Goal: Task Accomplishment & Management: Manage account settings

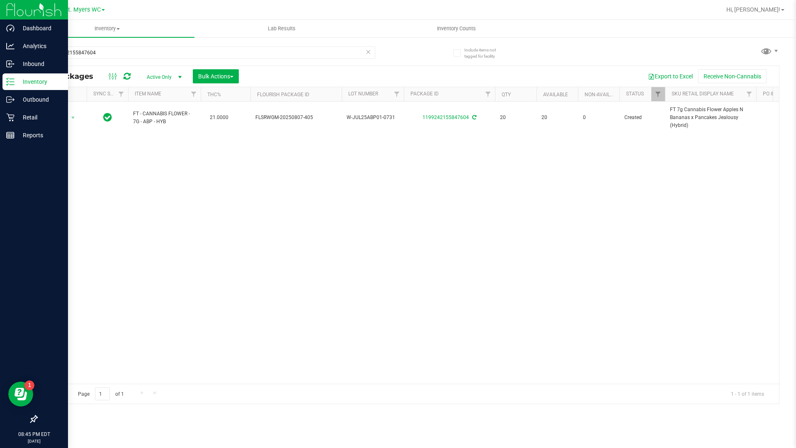
click at [31, 76] on div "Inventory" at bounding box center [35, 81] width 66 height 17
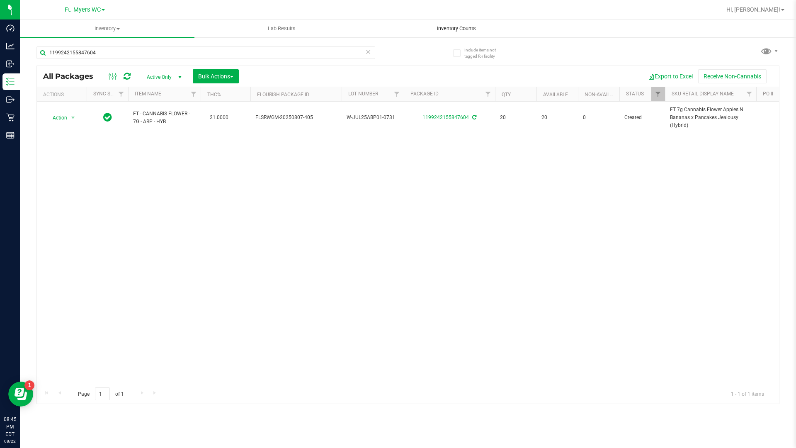
click at [456, 24] on uib-tab-heading "Inventory Counts" at bounding box center [457, 28] width 174 height 17
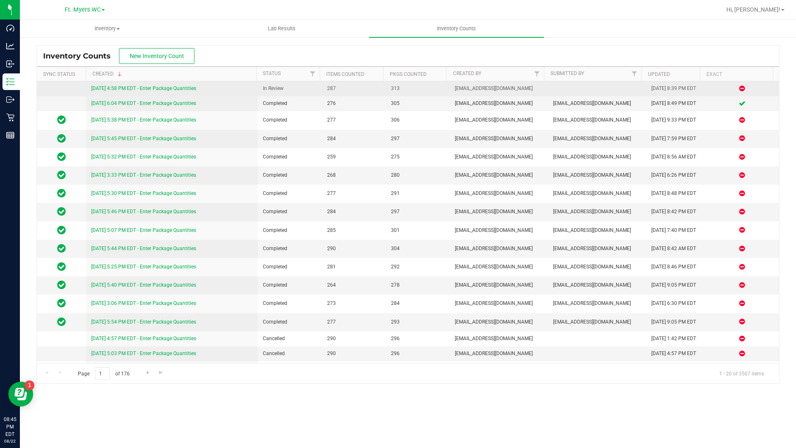
click at [192, 88] on link "[DATE] 4:58 PM EDT - Enter Package Quantities" at bounding box center [143, 88] width 105 height 6
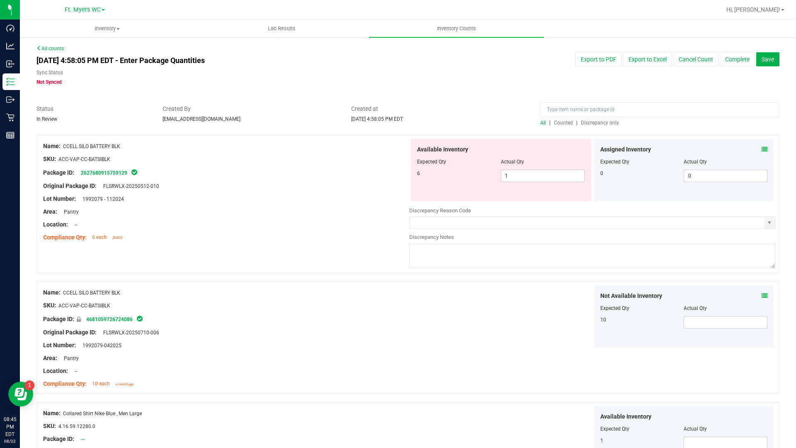
click at [581, 123] on span "Discrepancy only" at bounding box center [600, 123] width 38 height 6
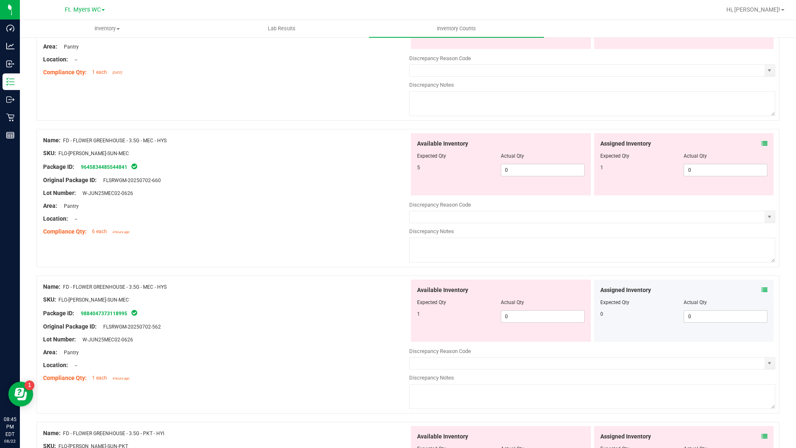
scroll to position [2644, 0]
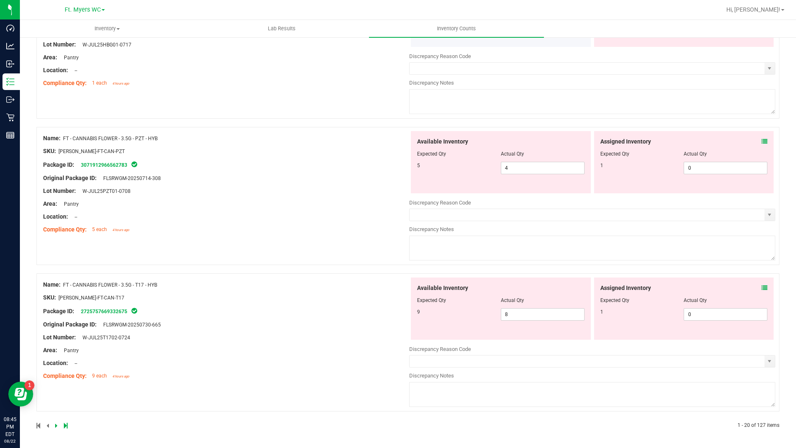
click at [64, 427] on icon at bounding box center [66, 425] width 4 height 5
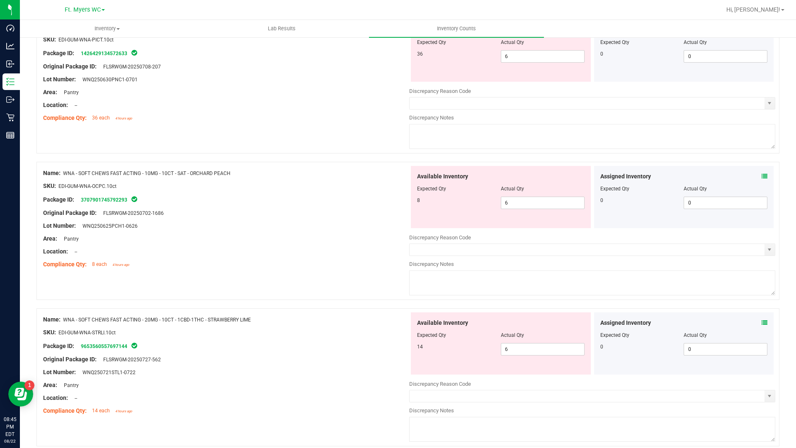
scroll to position [740, 0]
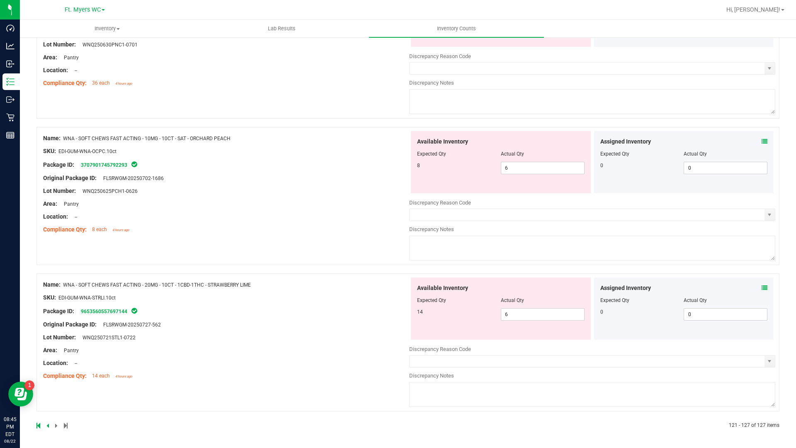
click at [48, 425] on icon at bounding box center [47, 425] width 2 height 5
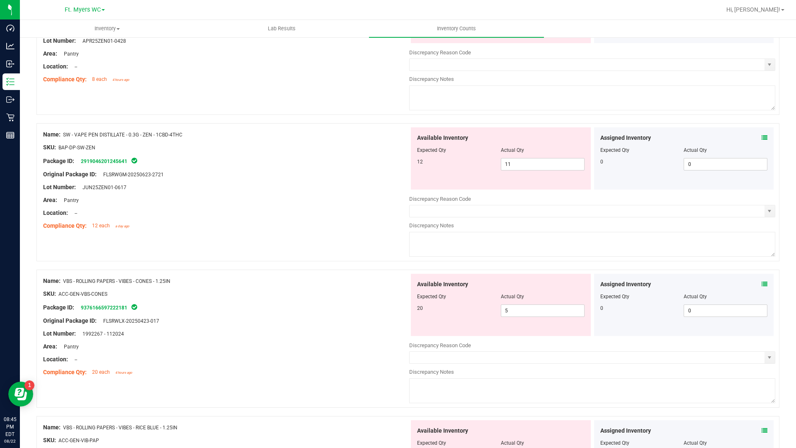
scroll to position [2644, 0]
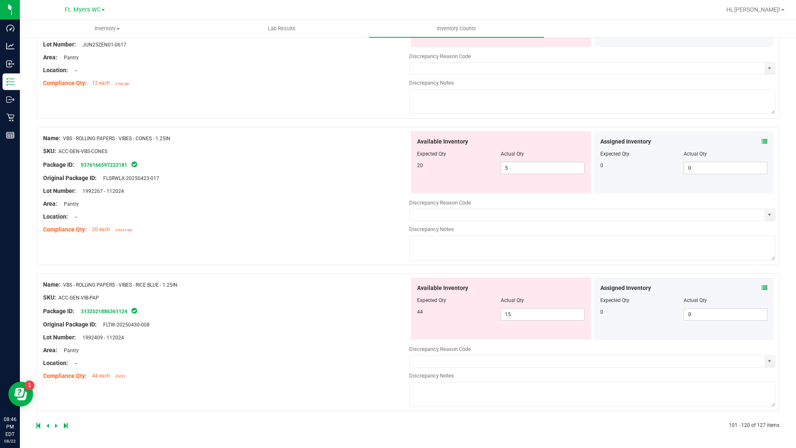
click at [47, 426] on icon at bounding box center [47, 425] width 2 height 5
click at [48, 425] on icon at bounding box center [47, 425] width 2 height 5
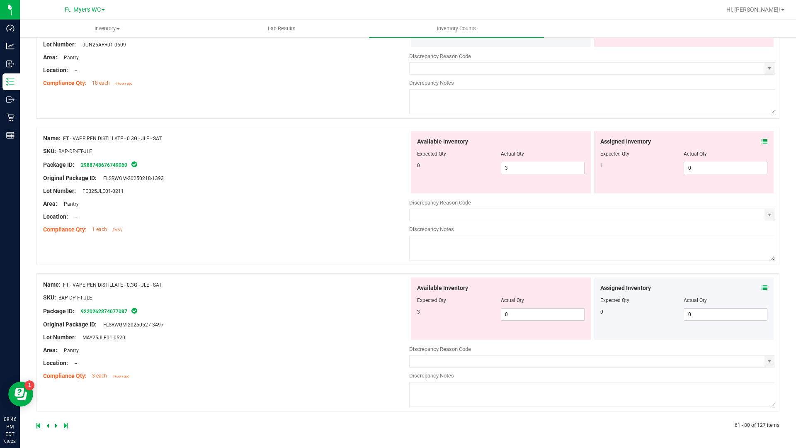
click at [39, 426] on icon at bounding box center [39, 425] width 4 height 5
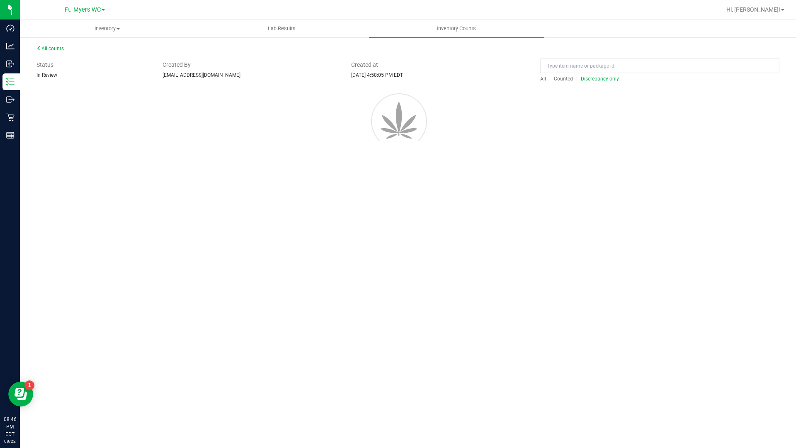
scroll to position [0, 0]
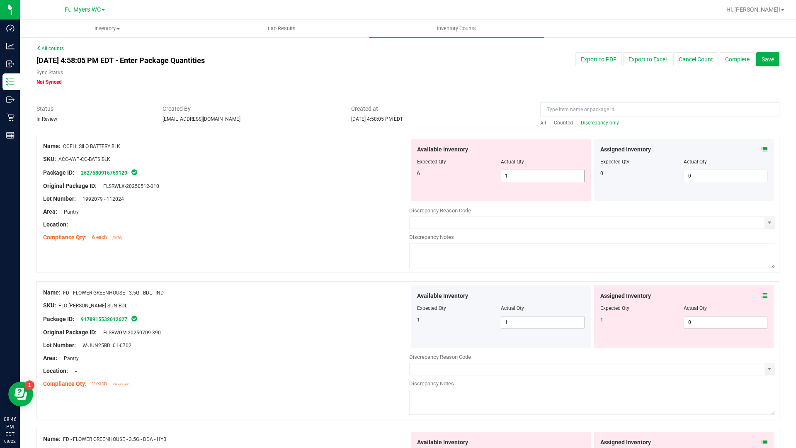
click at [504, 177] on span "1 1" at bounding box center [543, 176] width 84 height 12
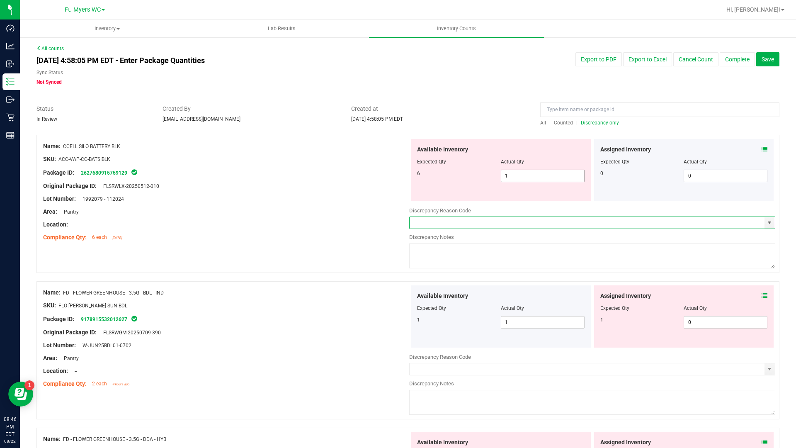
click at [504, 177] on span "1 1" at bounding box center [543, 176] width 84 height 12
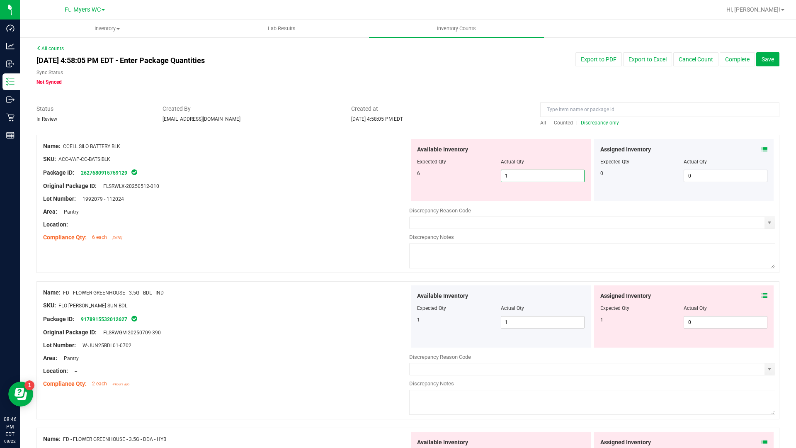
click at [504, 177] on input "1" at bounding box center [543, 176] width 83 height 12
type input "1"
type input "6"
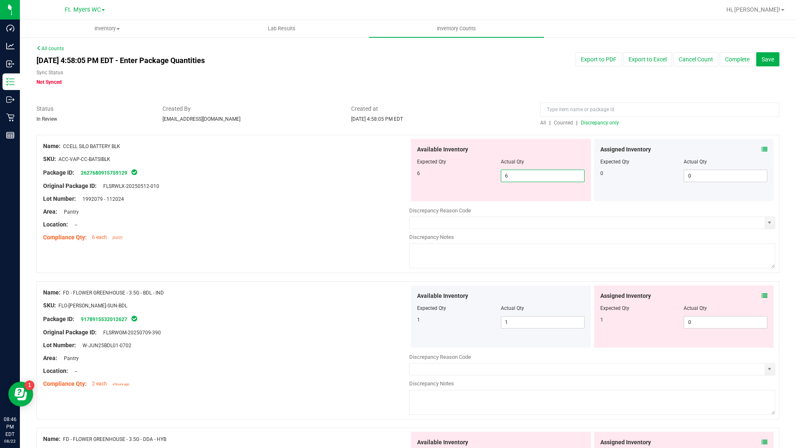
type input "6"
click at [762, 149] on icon at bounding box center [765, 149] width 6 height 6
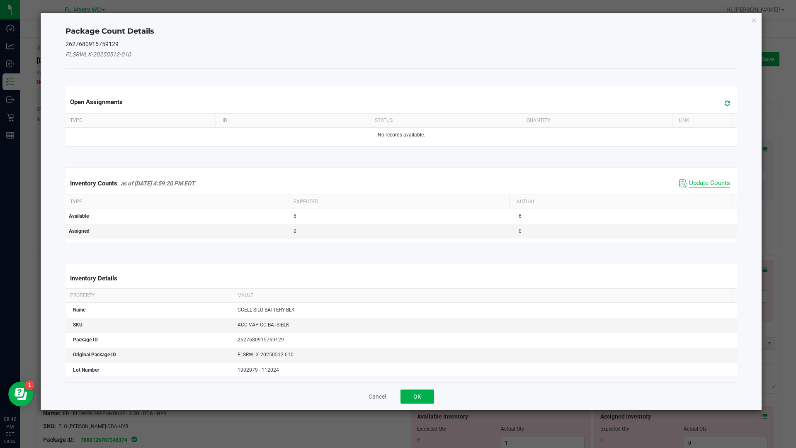
click at [703, 183] on span "Update Counts" at bounding box center [709, 183] width 41 height 8
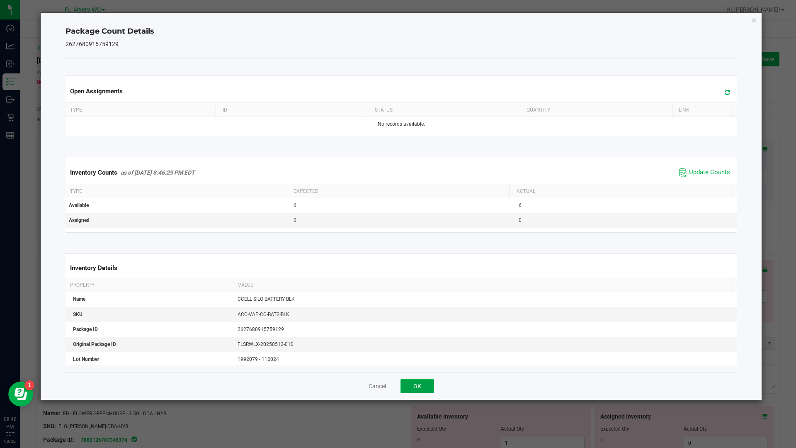
click at [432, 383] on button "OK" at bounding box center [418, 386] width 34 height 14
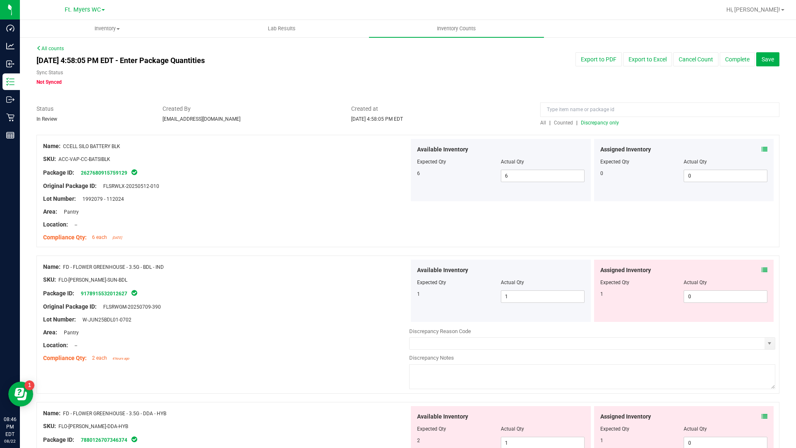
click at [762, 271] on icon at bounding box center [765, 270] width 6 height 6
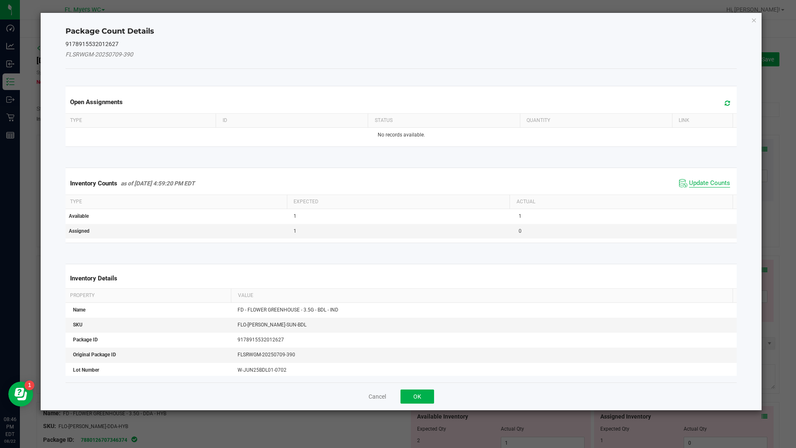
click at [689, 179] on span "Update Counts" at bounding box center [709, 183] width 41 height 8
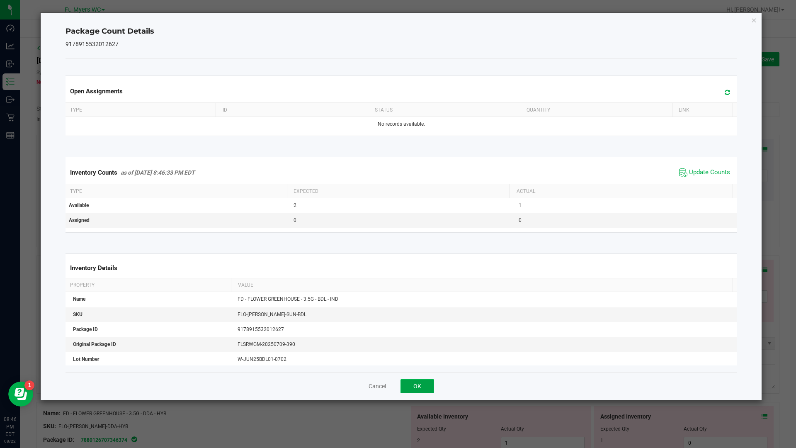
click at [414, 388] on button "OK" at bounding box center [418, 386] width 34 height 14
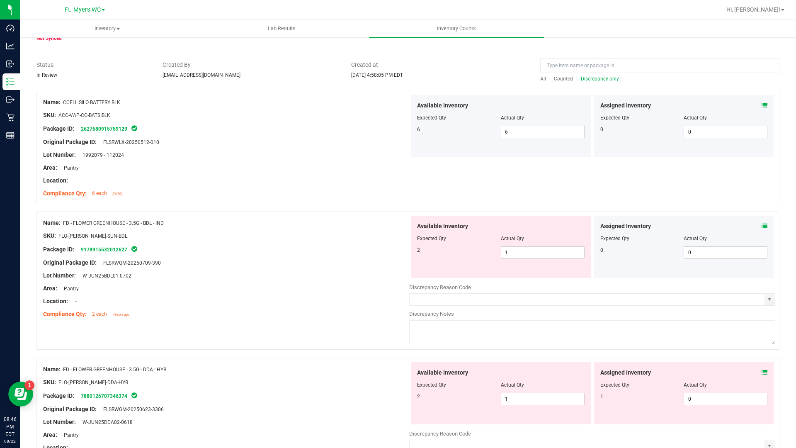
scroll to position [124, 0]
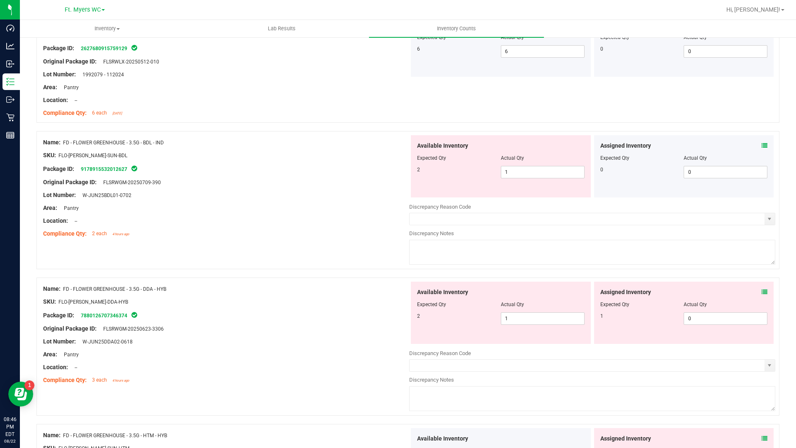
click at [762, 289] on div "Assigned Inventory Expected Qty Actual Qty 1 0 0" at bounding box center [684, 313] width 180 height 62
click at [762, 290] on div "Assigned Inventory Expected Qty Actual Qty 1 0 0" at bounding box center [684, 313] width 180 height 62
click at [762, 293] on icon at bounding box center [765, 292] width 6 height 6
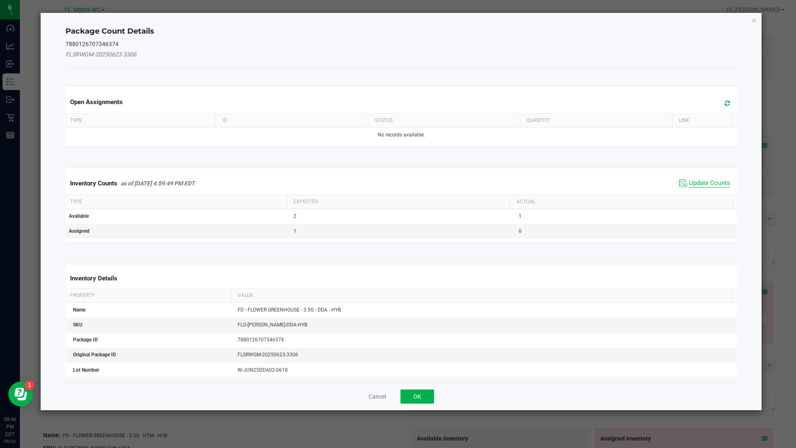
click at [694, 180] on span "Update Counts" at bounding box center [709, 183] width 41 height 8
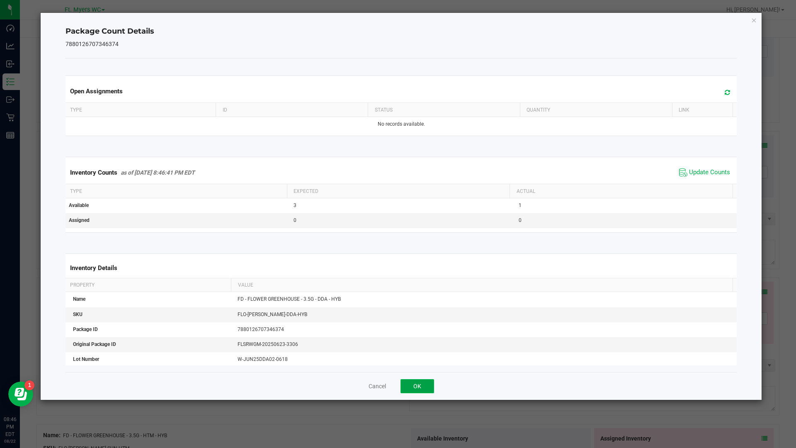
click at [426, 392] on button "OK" at bounding box center [418, 386] width 34 height 14
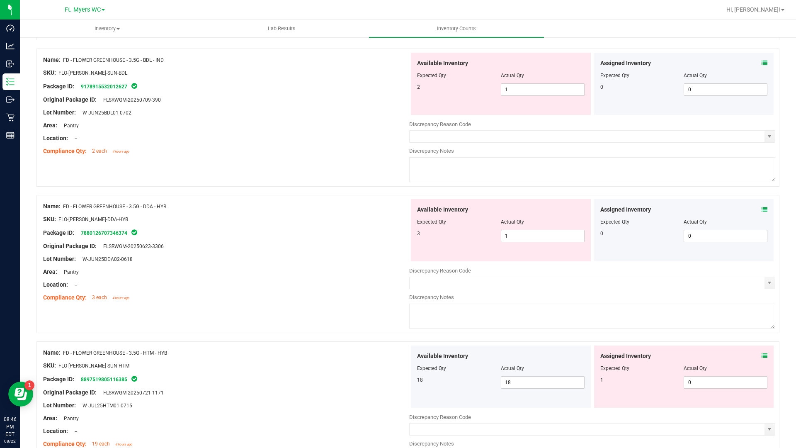
scroll to position [207, 0]
click at [762, 355] on icon at bounding box center [765, 356] width 6 height 6
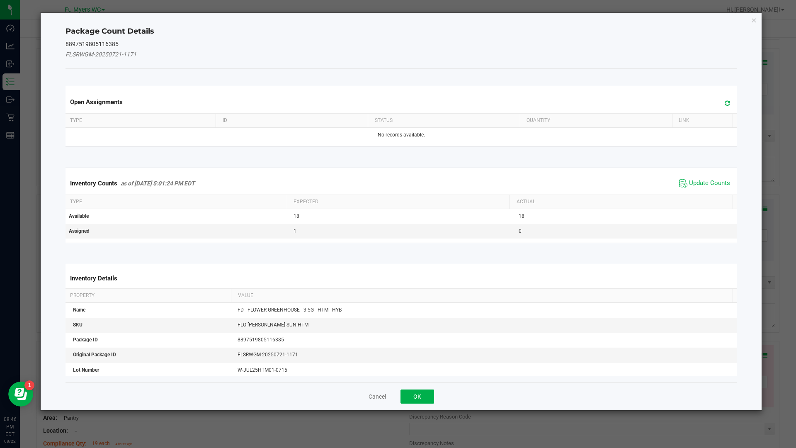
click at [686, 178] on span "Update Counts" at bounding box center [704, 183] width 55 height 12
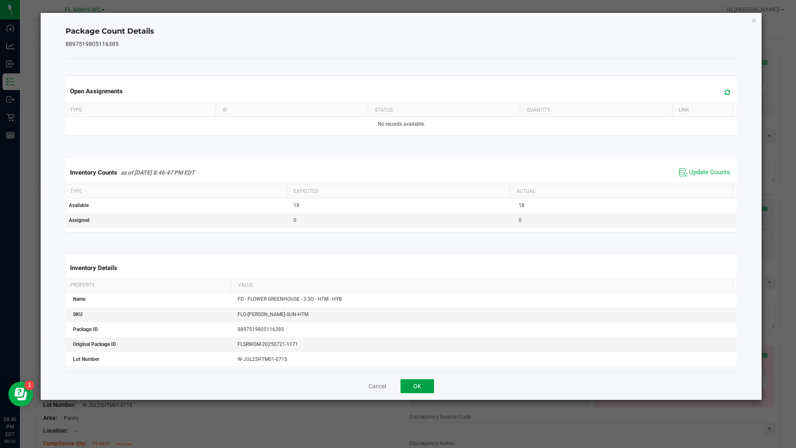
click at [431, 389] on button "OK" at bounding box center [418, 386] width 34 height 14
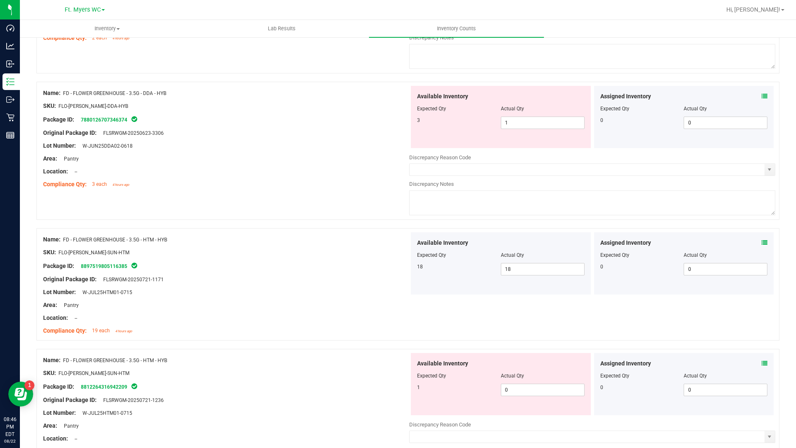
scroll to position [332, 0]
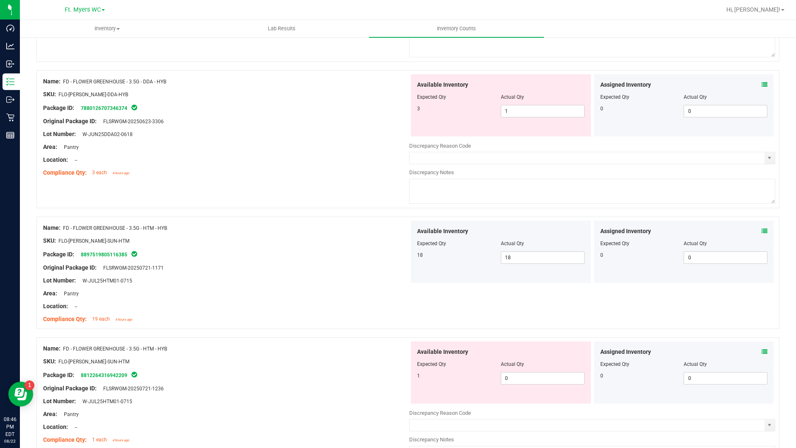
click at [762, 354] on icon at bounding box center [765, 352] width 6 height 6
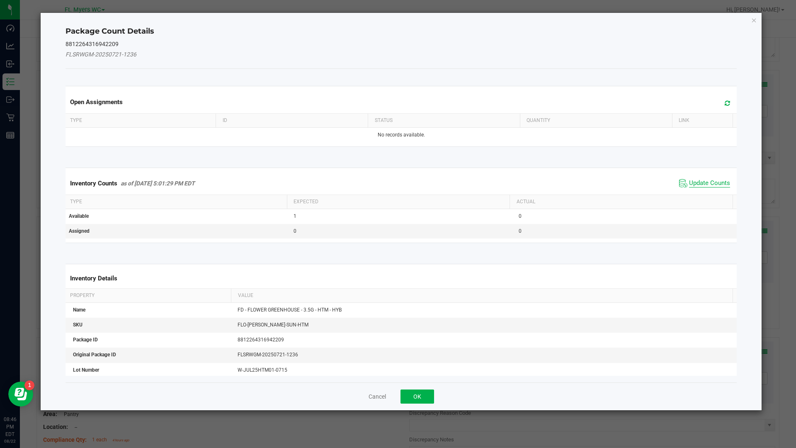
click at [694, 180] on span "Update Counts" at bounding box center [709, 183] width 41 height 8
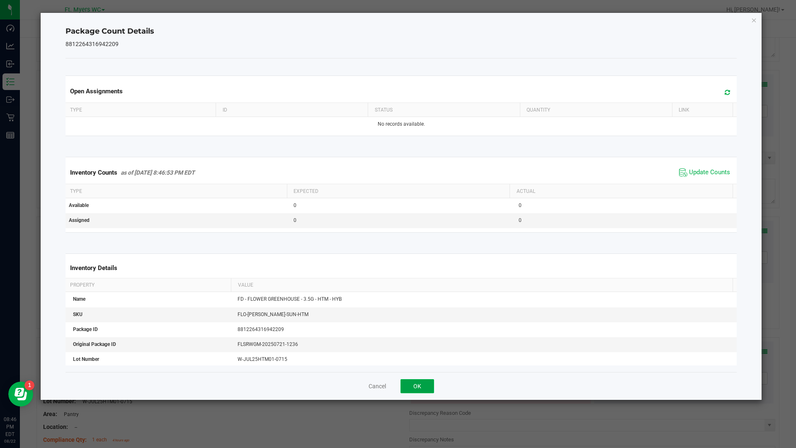
click at [430, 387] on button "OK" at bounding box center [418, 386] width 34 height 14
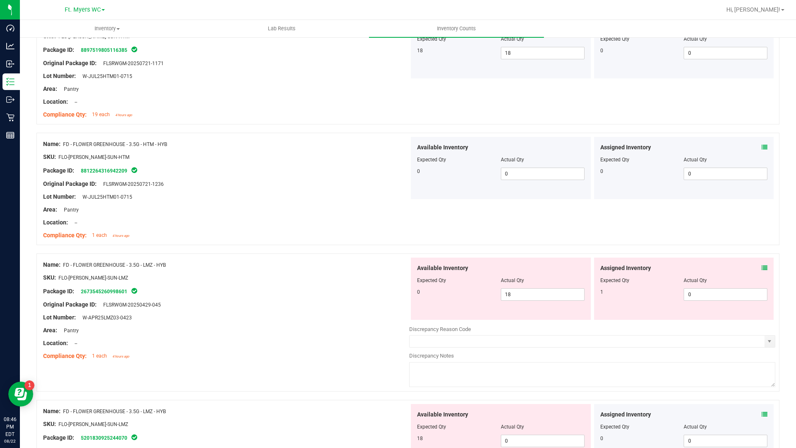
scroll to position [539, 0]
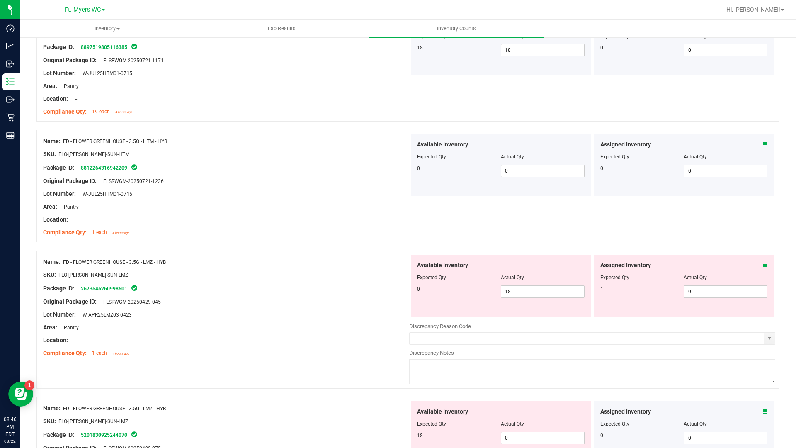
click at [762, 261] on span at bounding box center [765, 265] width 6 height 9
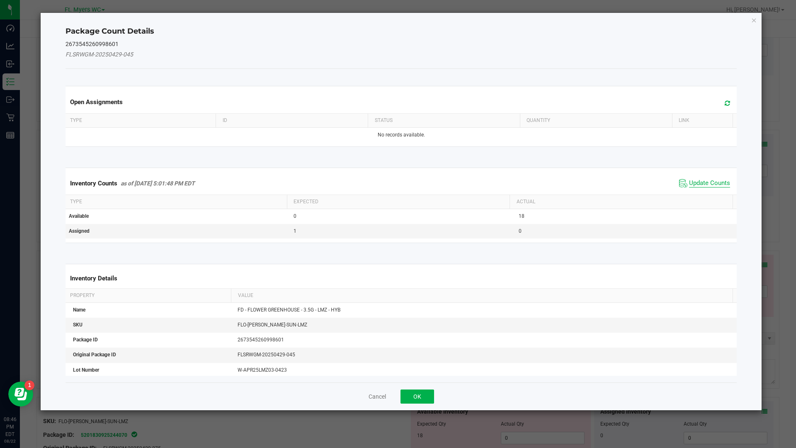
click at [689, 180] on span "Update Counts" at bounding box center [709, 183] width 41 height 8
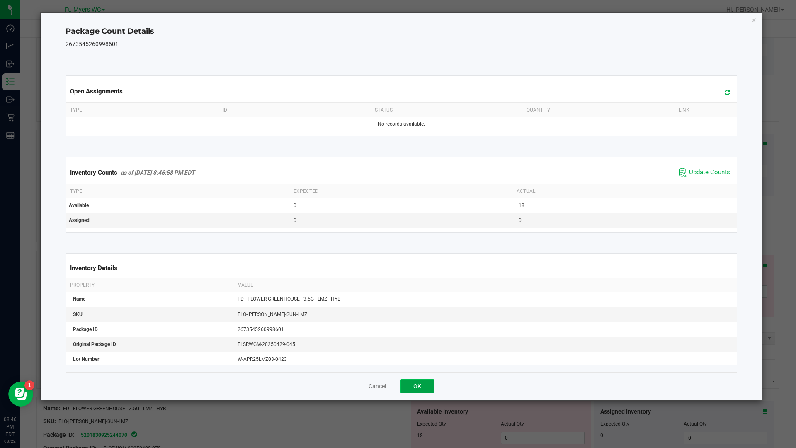
click at [418, 387] on button "OK" at bounding box center [418, 386] width 34 height 14
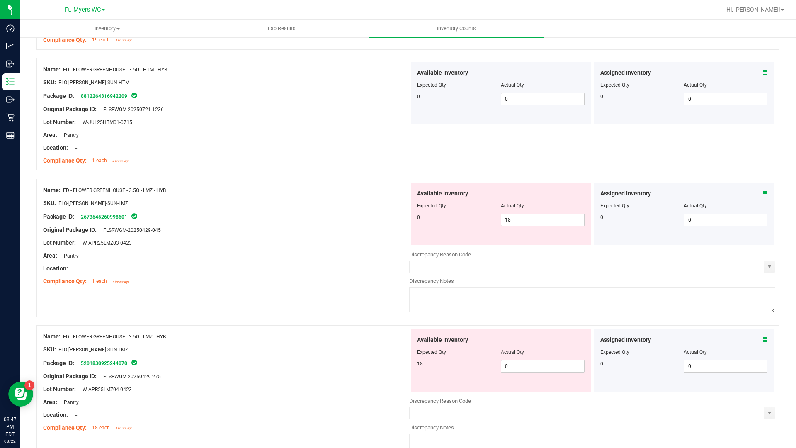
scroll to position [622, 0]
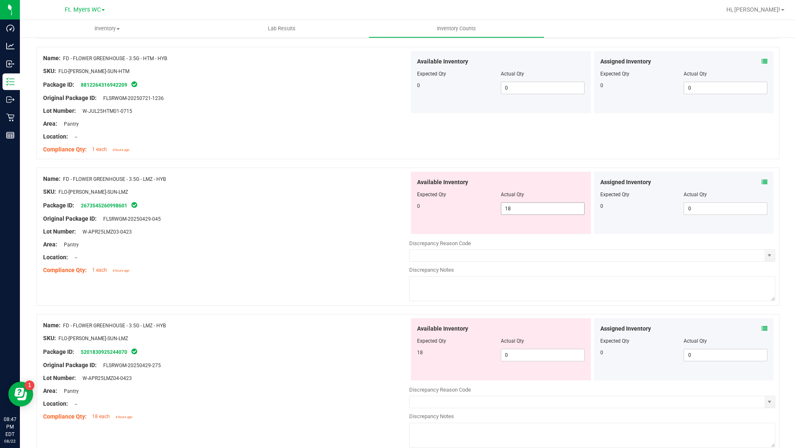
click at [527, 208] on span "18 18" at bounding box center [543, 208] width 84 height 12
click at [0, 0] on input "18" at bounding box center [0, 0] width 0 height 0
type input "0"
click at [539, 356] on div "Available Inventory Expected Qty Actual Qty 18 0 0" at bounding box center [592, 383] width 366 height 131
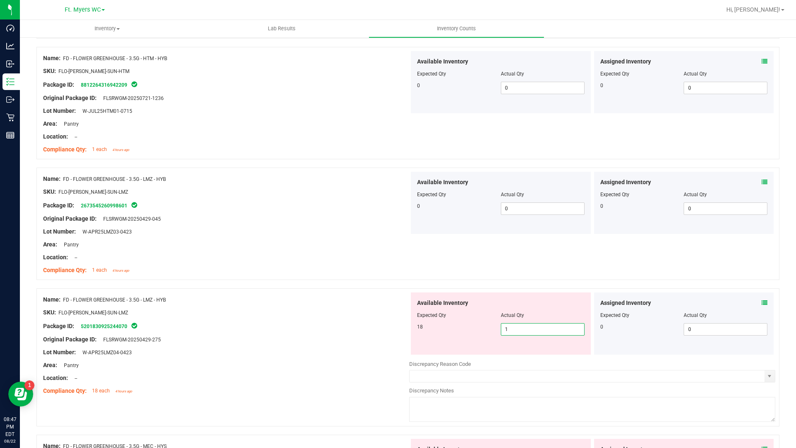
type input "18"
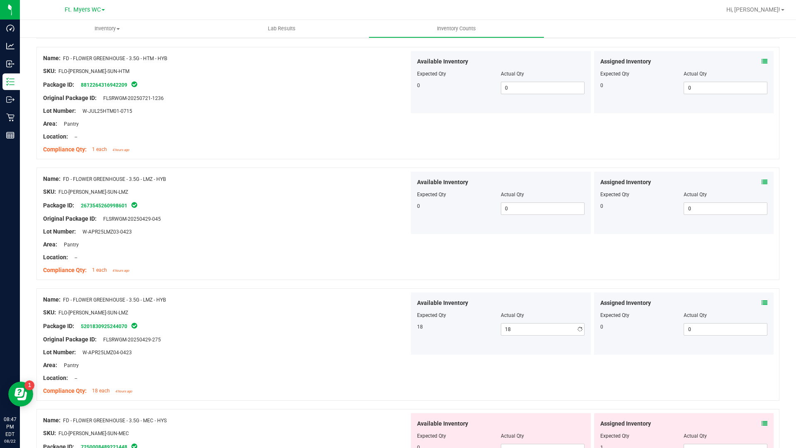
click at [298, 387] on div "Compliance Qty: 18 each 4 hours ago" at bounding box center [226, 391] width 366 height 9
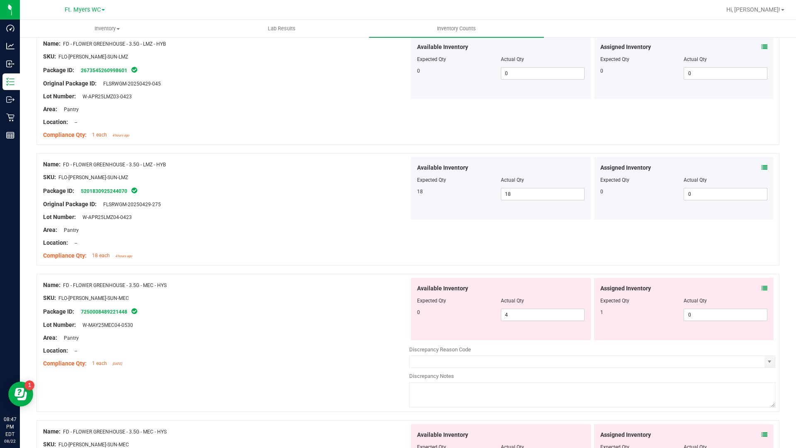
scroll to position [788, 0]
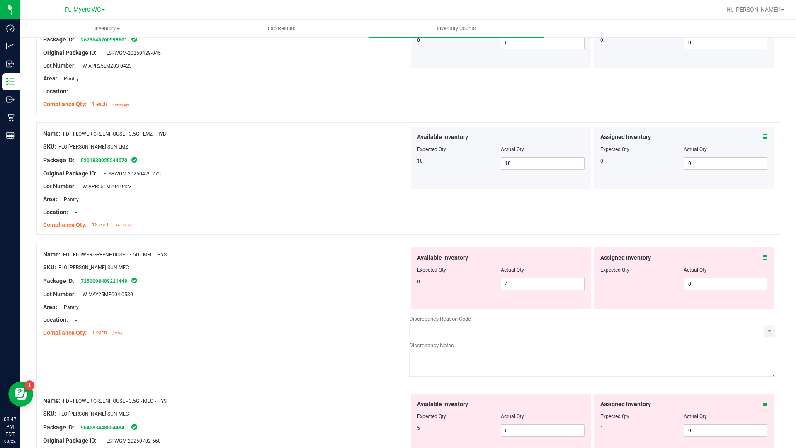
click at [762, 256] on icon at bounding box center [765, 258] width 6 height 6
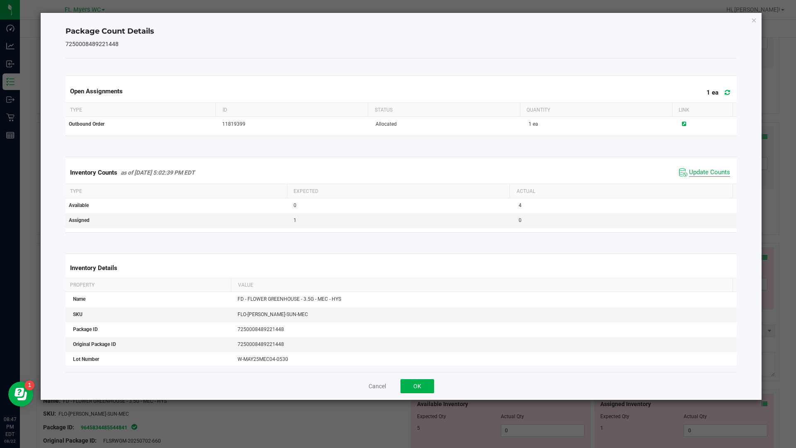
click at [693, 170] on span "Update Counts" at bounding box center [709, 172] width 41 height 8
click at [689, 169] on span "Update Counts" at bounding box center [709, 172] width 41 height 8
click at [419, 380] on button "OK" at bounding box center [418, 386] width 34 height 14
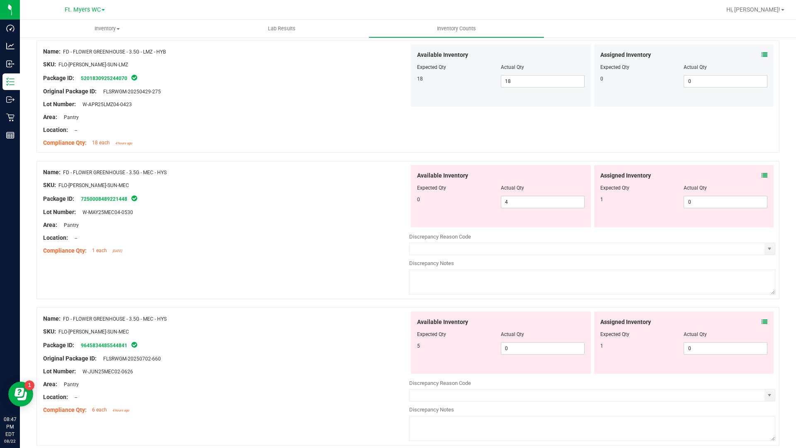
scroll to position [871, 0]
click at [762, 322] on icon at bounding box center [765, 321] width 6 height 6
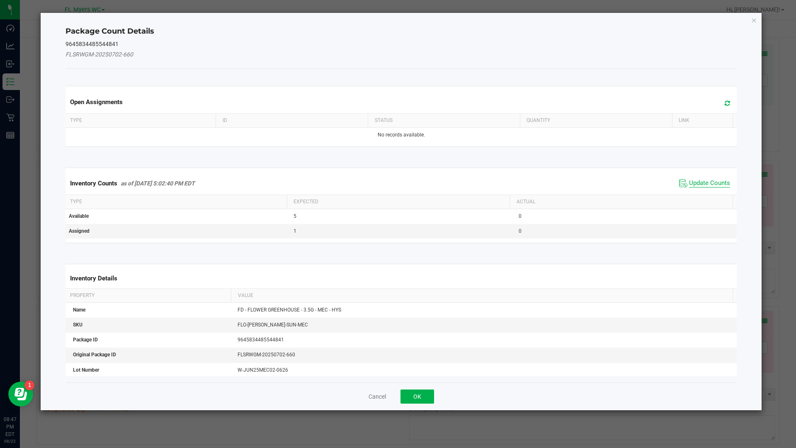
click at [699, 183] on span "Update Counts" at bounding box center [709, 183] width 41 height 8
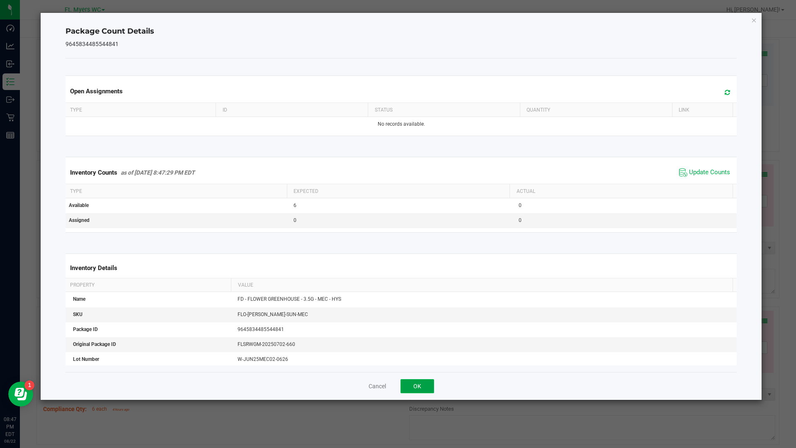
click at [422, 389] on button "OK" at bounding box center [418, 386] width 34 height 14
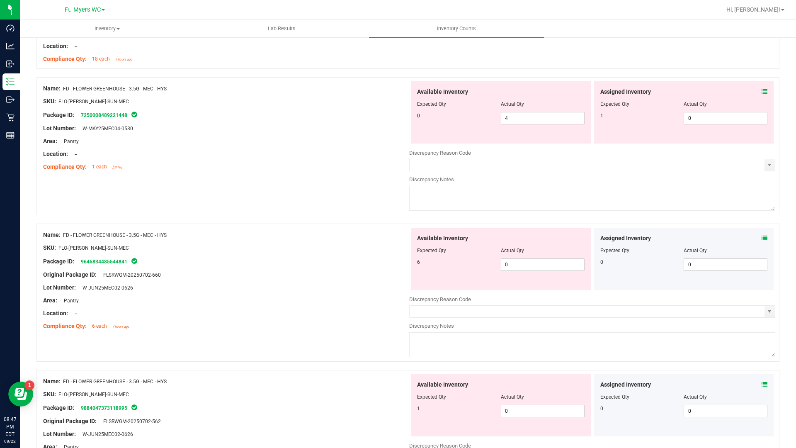
scroll to position [996, 0]
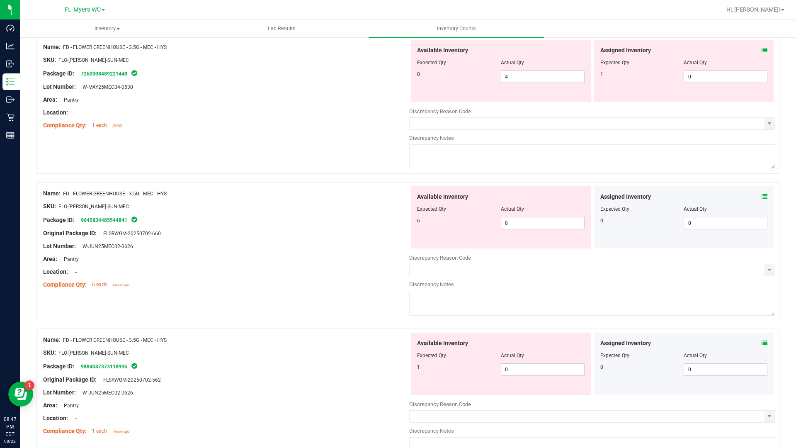
click at [762, 343] on icon at bounding box center [765, 343] width 6 height 6
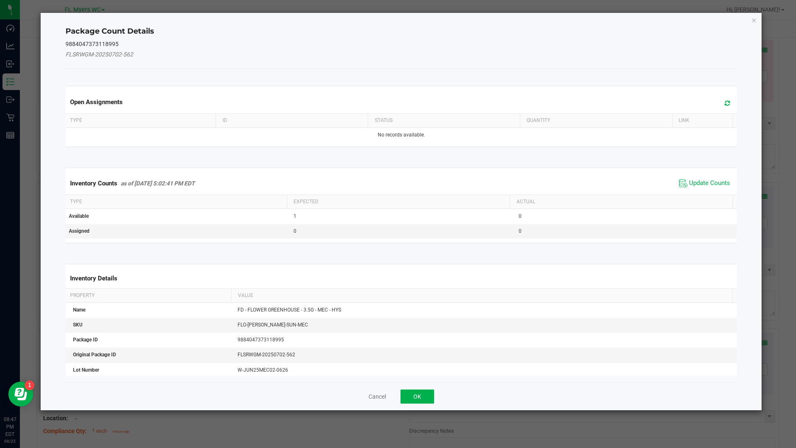
click at [682, 183] on span "Update Counts" at bounding box center [704, 183] width 55 height 12
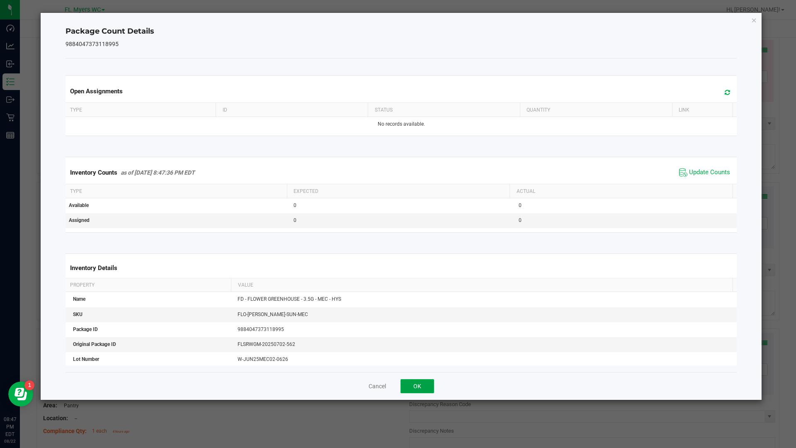
click at [426, 382] on button "OK" at bounding box center [418, 386] width 34 height 14
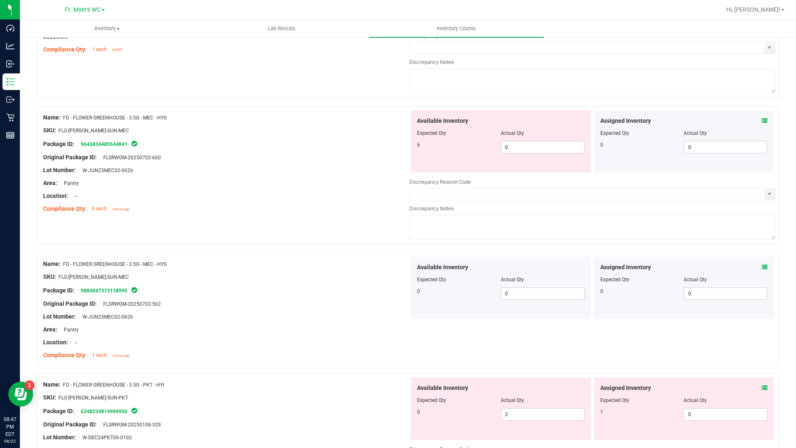
scroll to position [1161, 0]
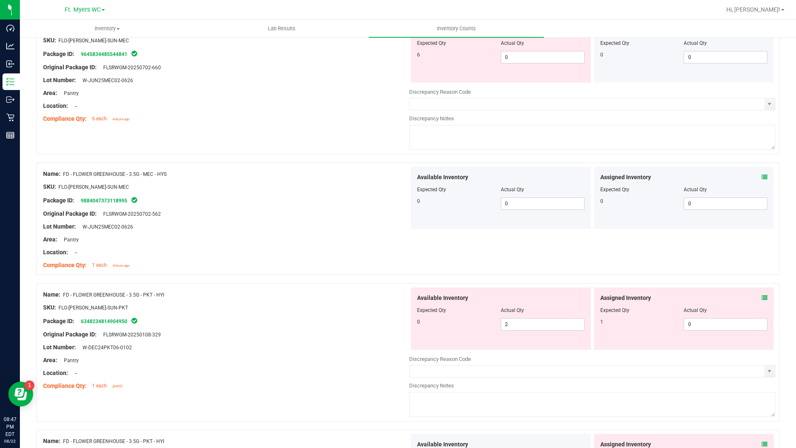
click at [762, 300] on div "Assigned Inventory Expected Qty Actual Qty 1 0 0" at bounding box center [684, 318] width 180 height 62
click at [762, 297] on icon at bounding box center [765, 298] width 6 height 6
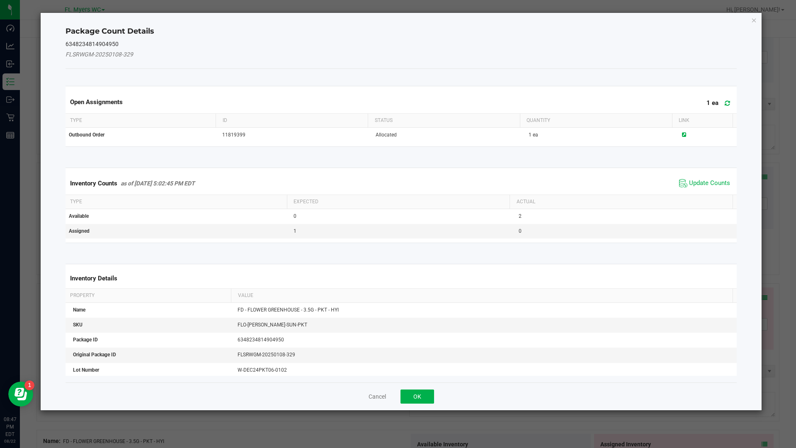
click at [682, 178] on span "Update Counts" at bounding box center [704, 183] width 55 height 12
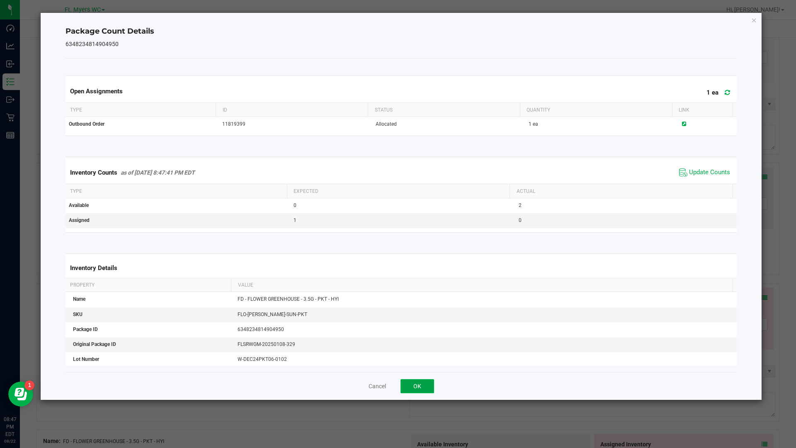
click at [424, 388] on button "OK" at bounding box center [418, 386] width 34 height 14
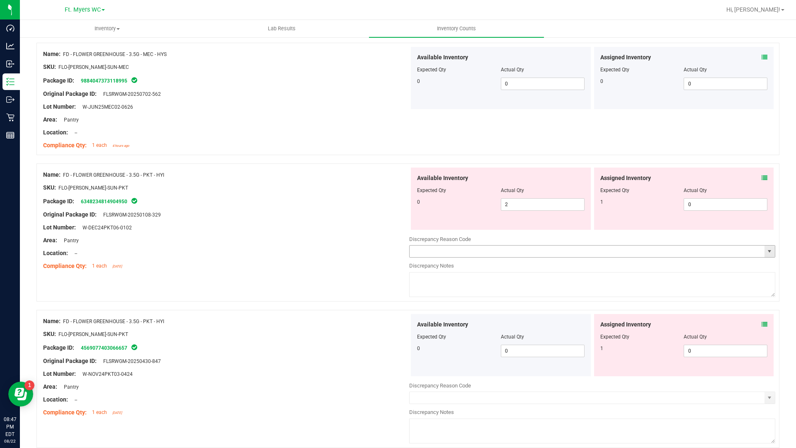
scroll to position [1286, 0]
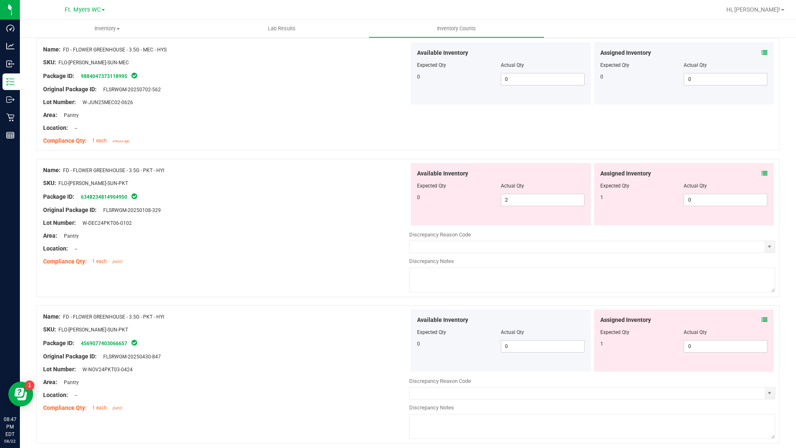
click at [762, 171] on icon at bounding box center [765, 173] width 6 height 6
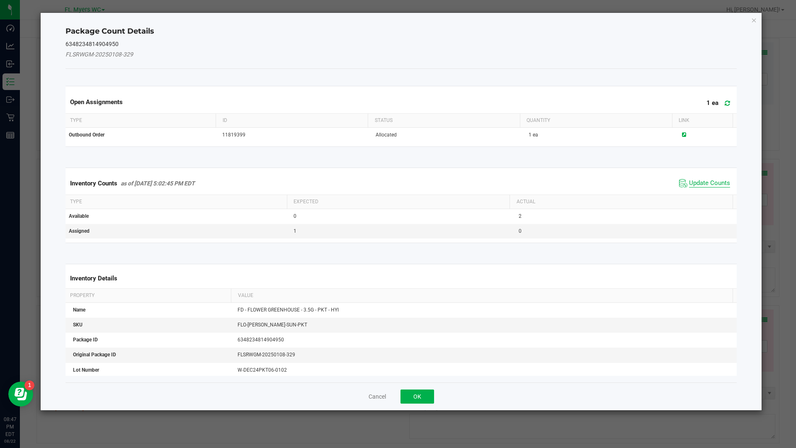
click at [698, 183] on span "Update Counts" at bounding box center [709, 183] width 41 height 8
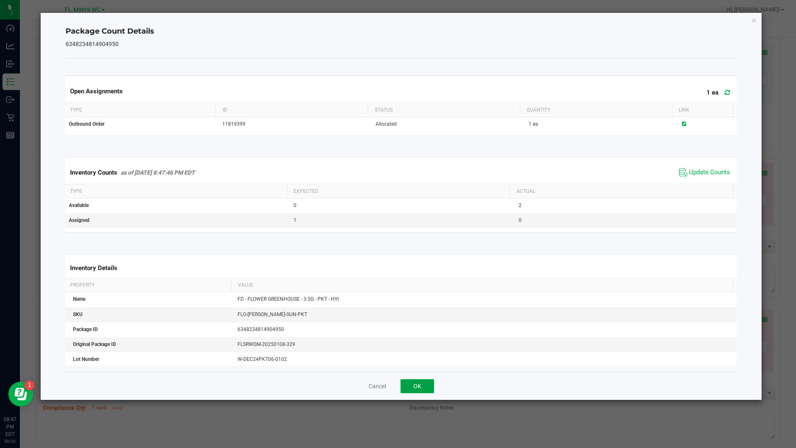
click at [418, 388] on button "OK" at bounding box center [418, 386] width 34 height 14
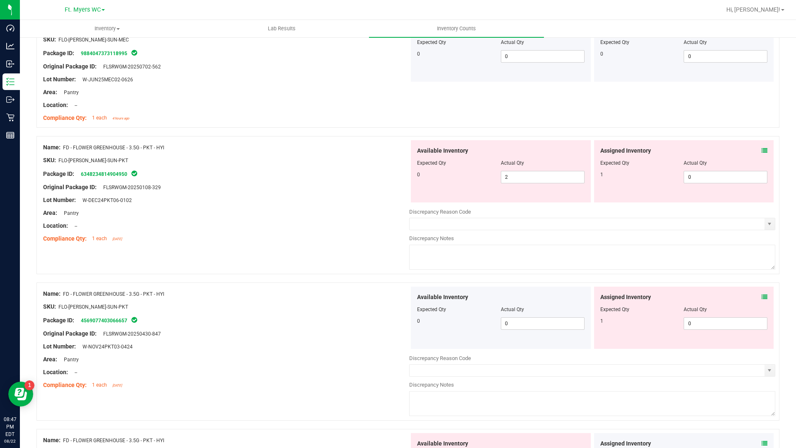
scroll to position [1369, 0]
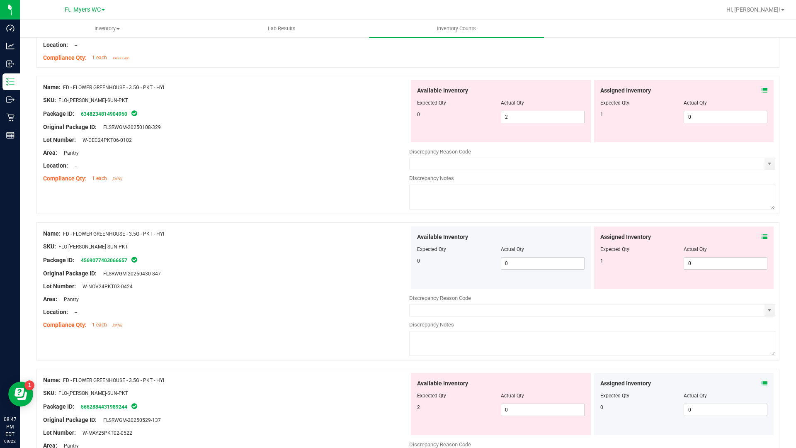
click at [762, 235] on icon at bounding box center [765, 237] width 6 height 6
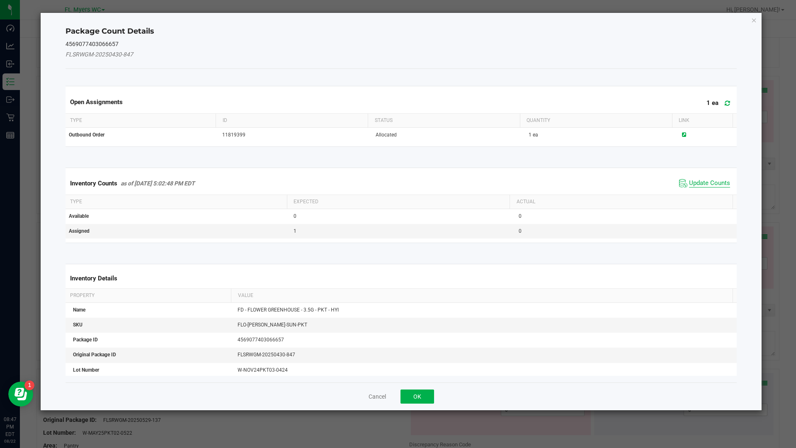
click at [695, 179] on span "Update Counts" at bounding box center [709, 183] width 41 height 8
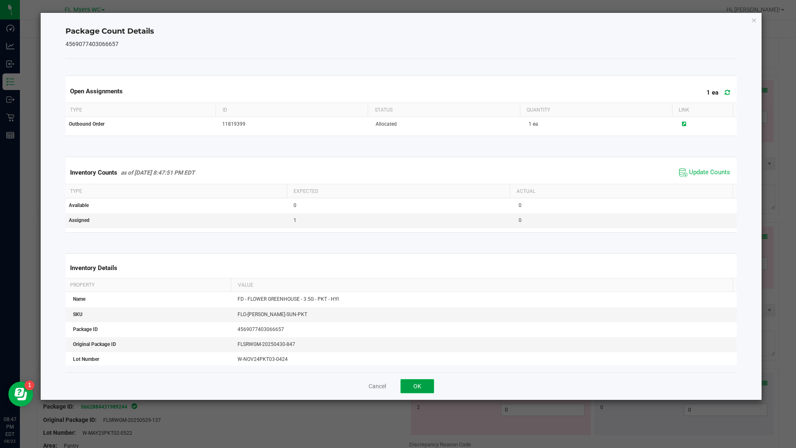
click at [414, 384] on button "OK" at bounding box center [418, 386] width 34 height 14
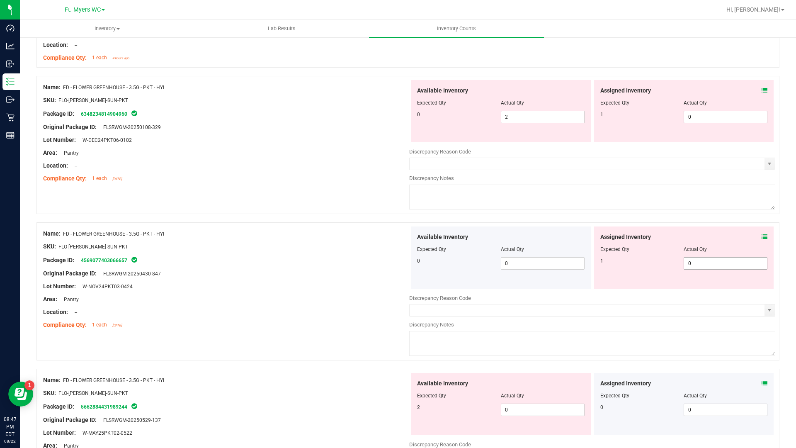
click at [688, 265] on span "0 0" at bounding box center [726, 263] width 84 height 12
click at [689, 263] on input "0" at bounding box center [725, 264] width 83 height 12
type input "01"
type input "1"
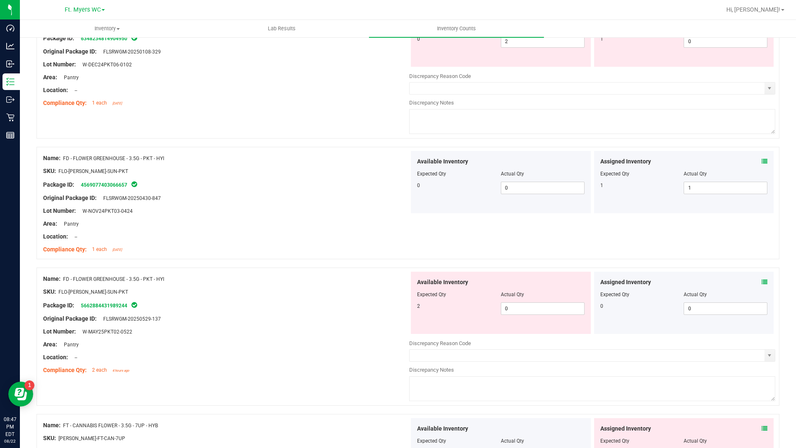
scroll to position [1452, 0]
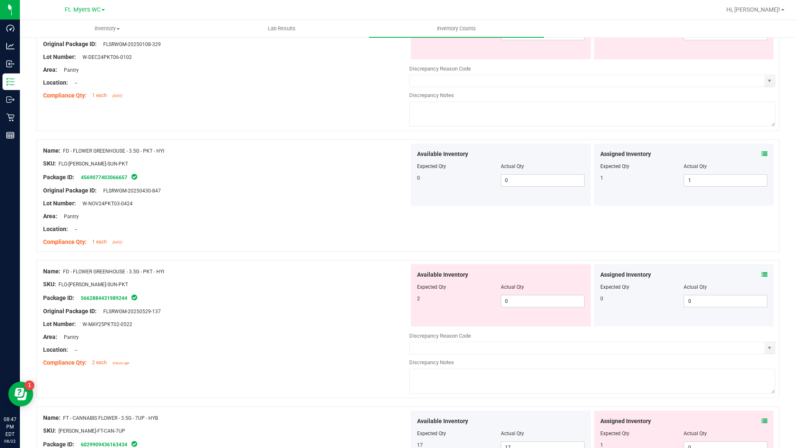
click at [764, 273] on div "Assigned Inventory Expected Qty Actual Qty 0 0 0" at bounding box center [684, 295] width 180 height 62
click at [762, 272] on icon at bounding box center [765, 275] width 6 height 6
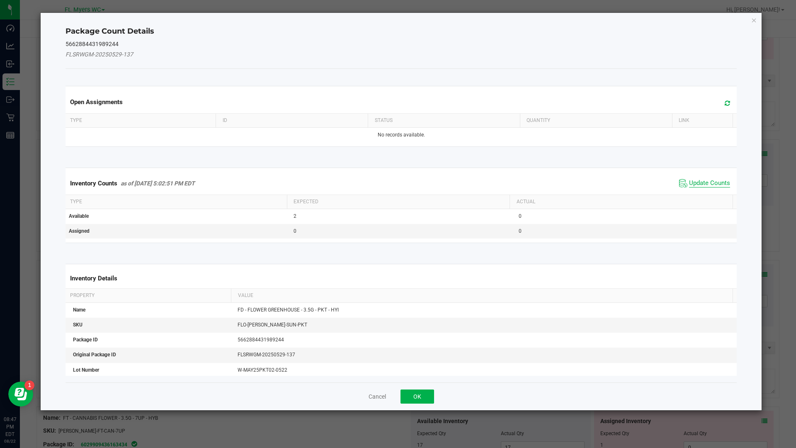
click at [689, 184] on span "Update Counts" at bounding box center [709, 183] width 41 height 8
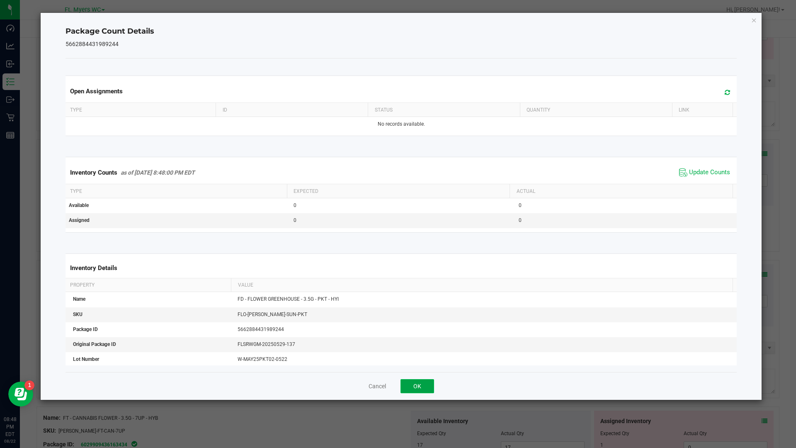
click at [419, 390] on button "OK" at bounding box center [418, 386] width 34 height 14
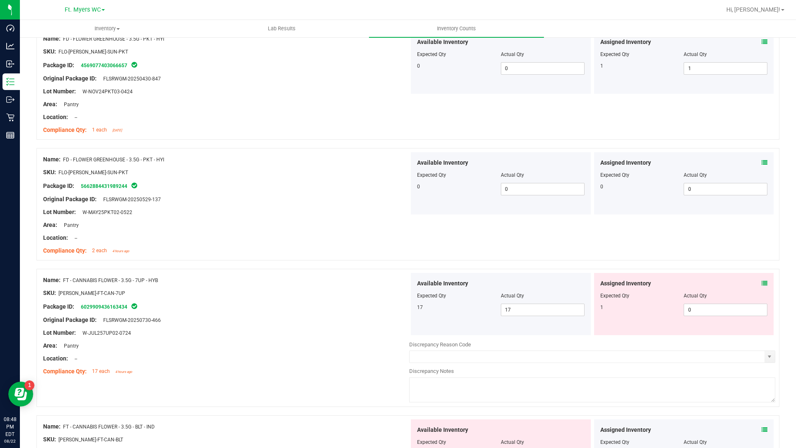
scroll to position [1576, 0]
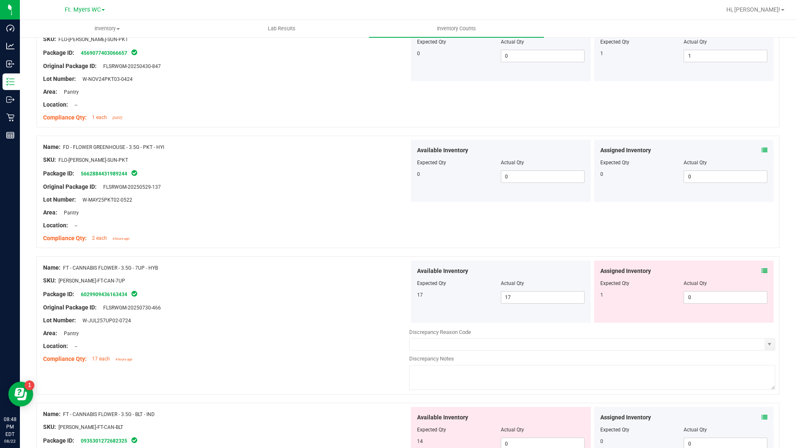
click at [762, 270] on icon at bounding box center [765, 271] width 6 height 6
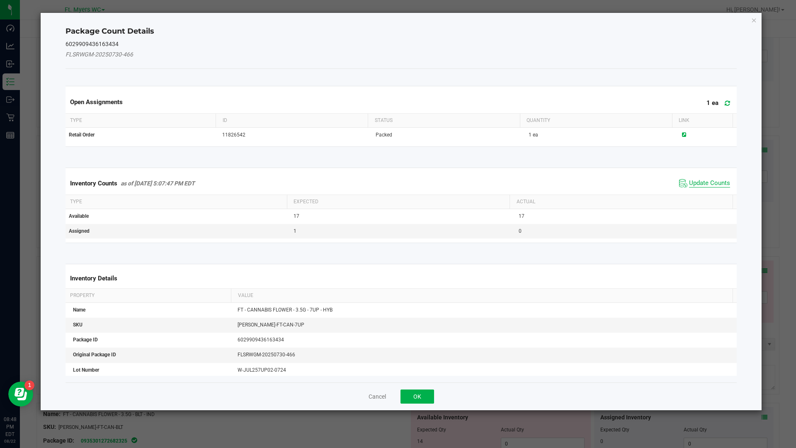
click at [689, 185] on span "Update Counts" at bounding box center [709, 183] width 41 height 8
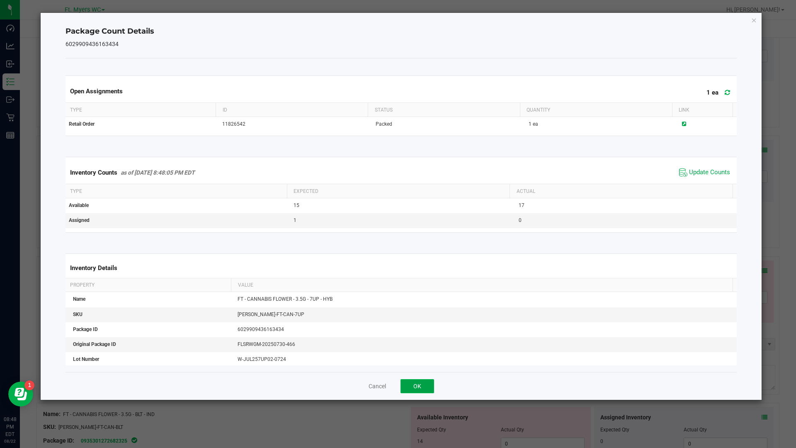
click at [419, 388] on button "OK" at bounding box center [418, 386] width 34 height 14
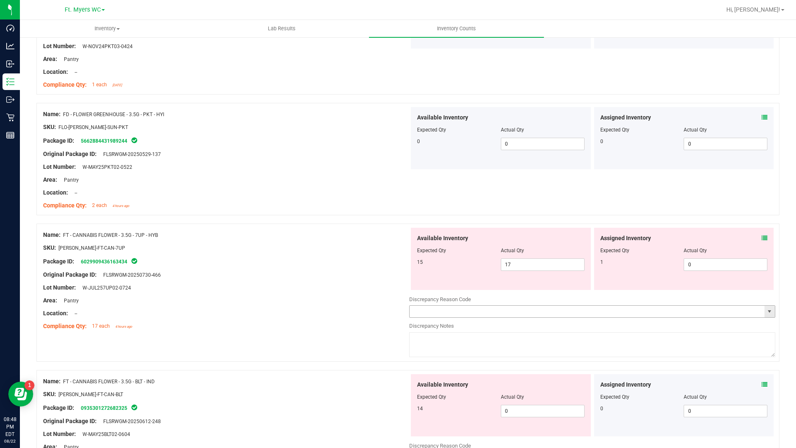
scroll to position [1659, 0]
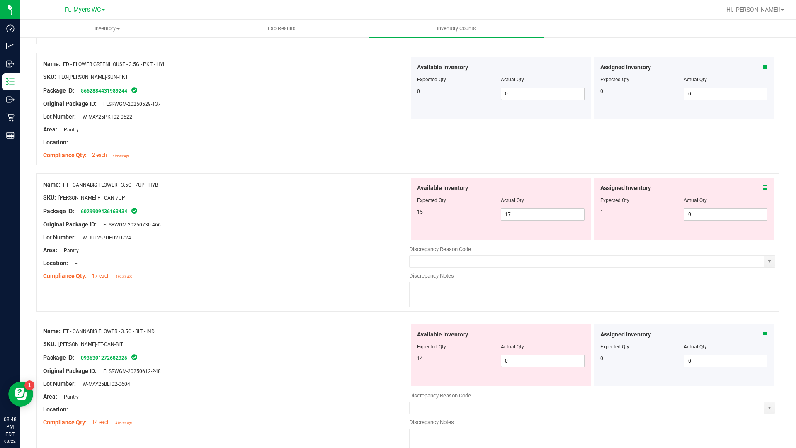
click at [762, 334] on icon at bounding box center [765, 334] width 6 height 6
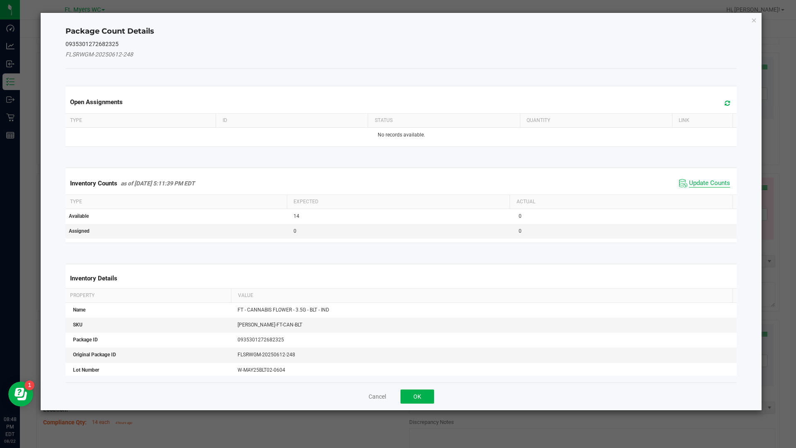
click at [689, 181] on span "Update Counts" at bounding box center [709, 183] width 41 height 8
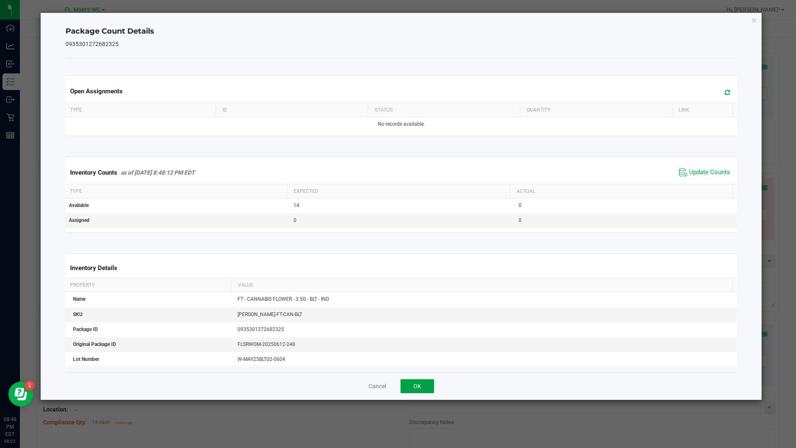
click at [426, 388] on button "OK" at bounding box center [418, 386] width 34 height 14
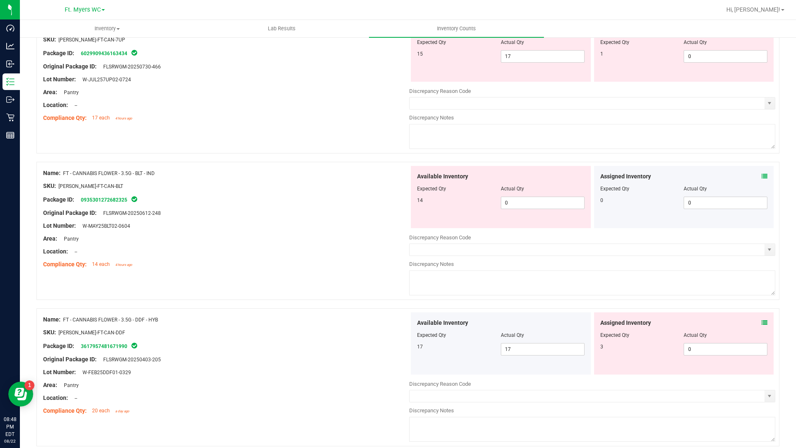
scroll to position [1825, 0]
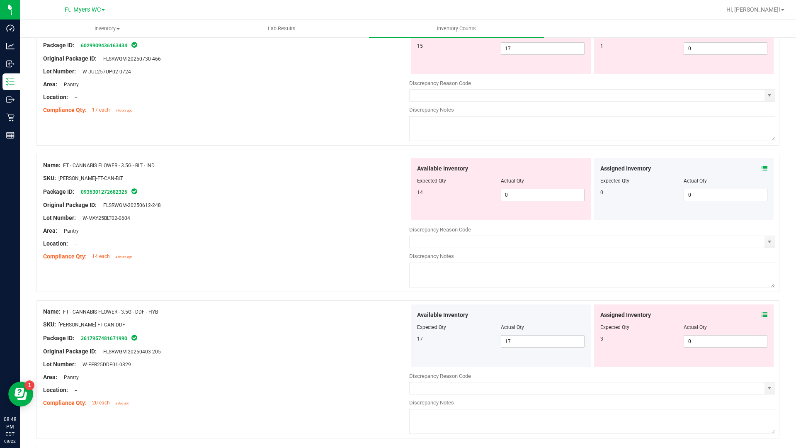
click at [762, 317] on icon at bounding box center [765, 315] width 6 height 6
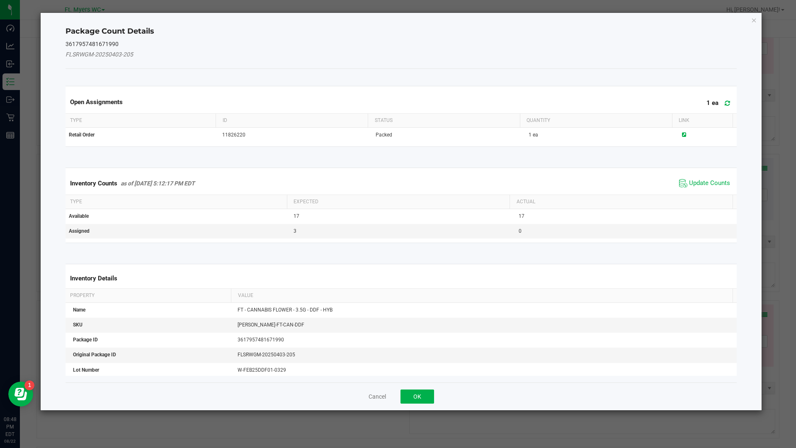
click at [684, 178] on span "Update Counts" at bounding box center [704, 183] width 55 height 12
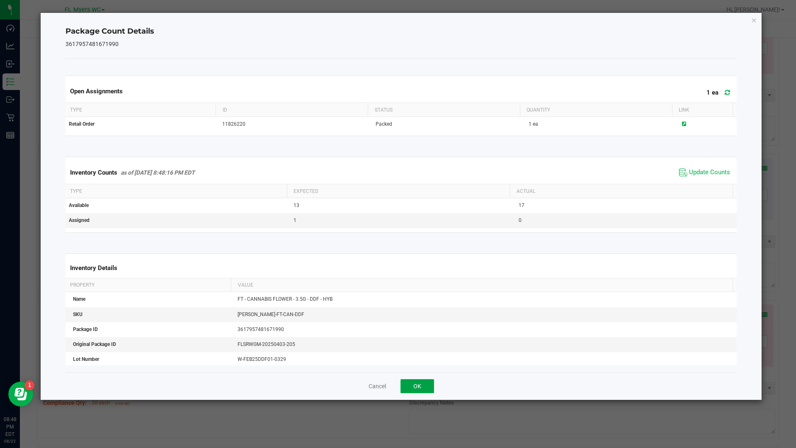
click at [433, 390] on button "OK" at bounding box center [418, 386] width 34 height 14
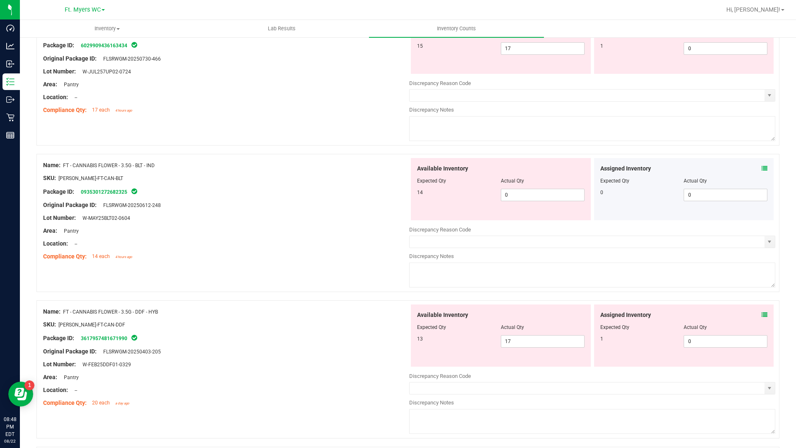
click at [762, 316] on icon at bounding box center [765, 315] width 6 height 6
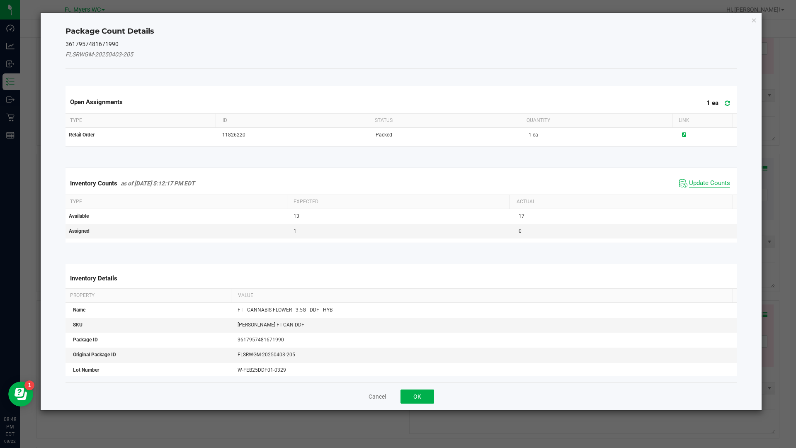
click at [691, 184] on span "Update Counts" at bounding box center [709, 183] width 41 height 8
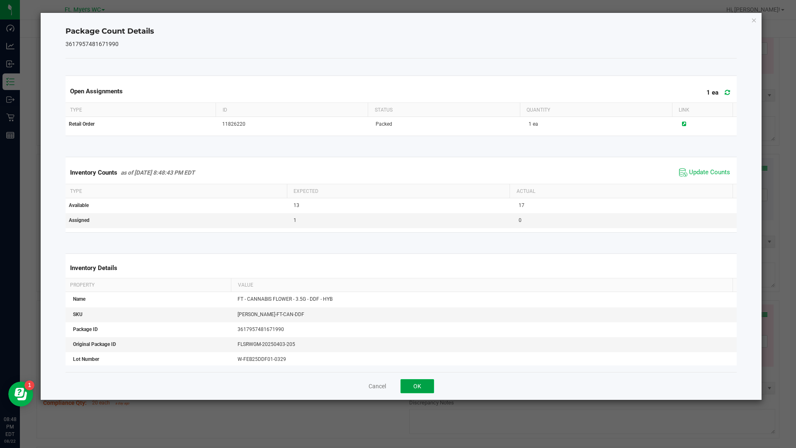
click at [431, 390] on button "OK" at bounding box center [418, 386] width 34 height 14
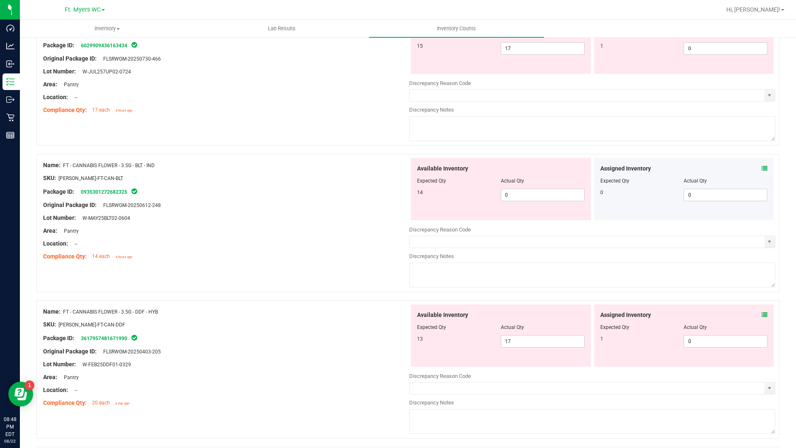
scroll to position [1991, 0]
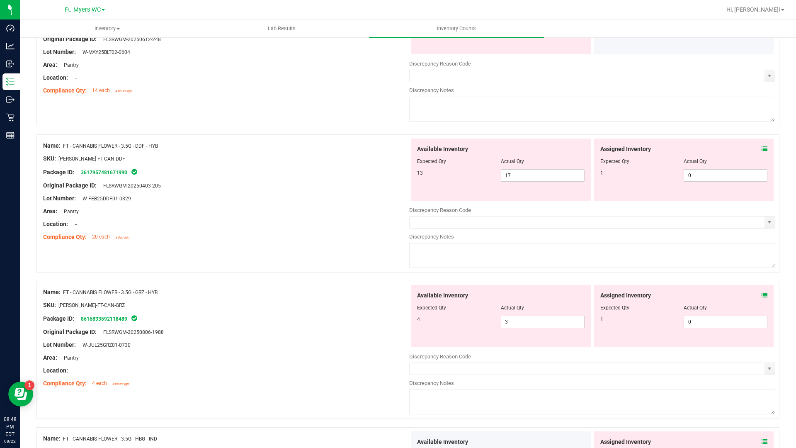
click at [762, 295] on icon at bounding box center [765, 295] width 6 height 6
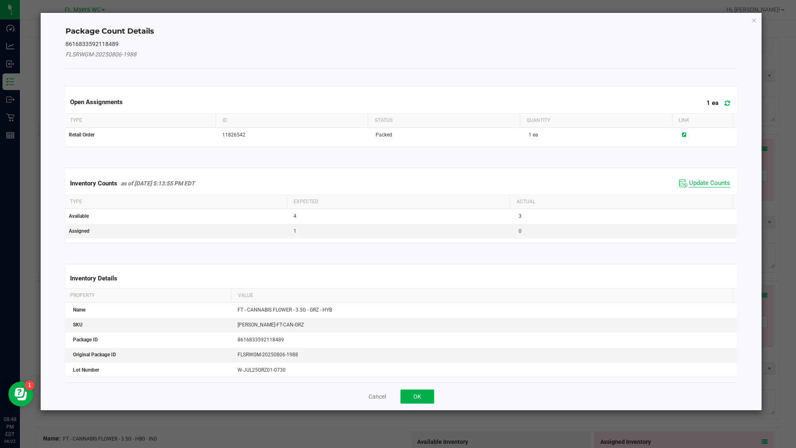
click at [689, 179] on span "Update Counts" at bounding box center [709, 183] width 41 height 8
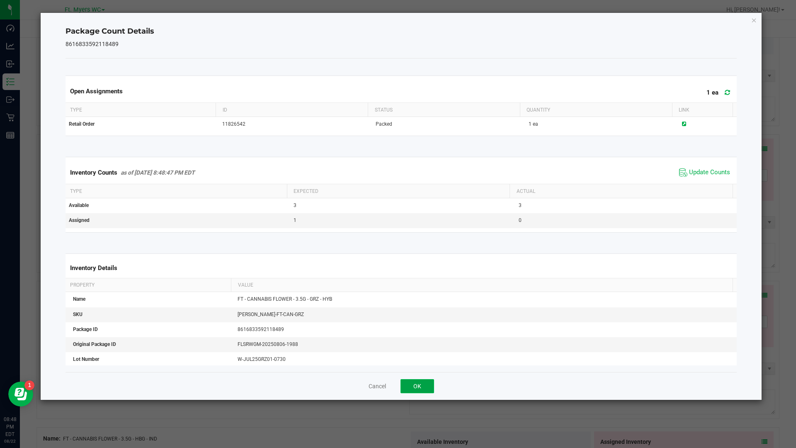
click at [416, 391] on button "OK" at bounding box center [418, 386] width 34 height 14
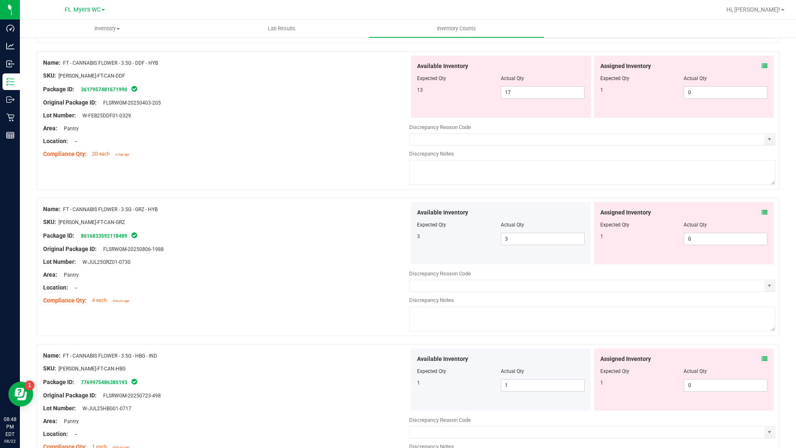
scroll to position [2157, 0]
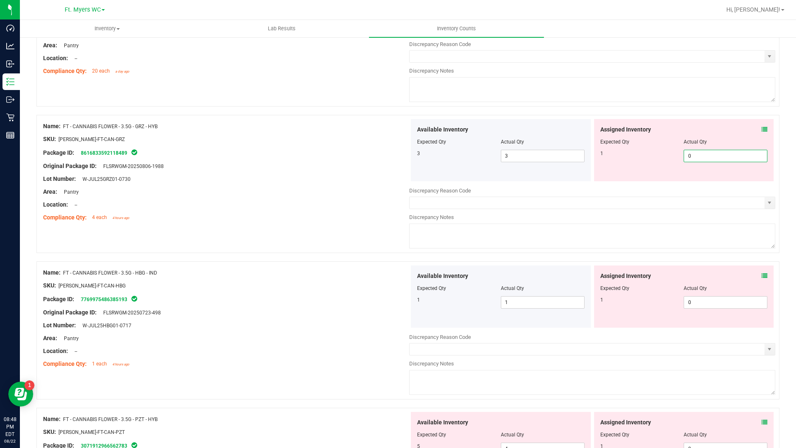
click at [724, 160] on span "0 0" at bounding box center [726, 156] width 84 height 12
type input "01"
type input "1"
click at [761, 274] on div "Assigned Inventory Expected Qty Actual Qty 1 0 0" at bounding box center [684, 296] width 180 height 62
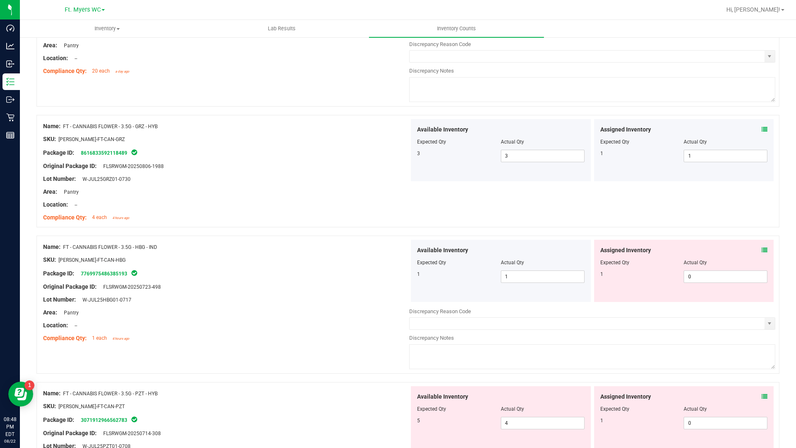
click at [762, 252] on icon at bounding box center [765, 250] width 6 height 6
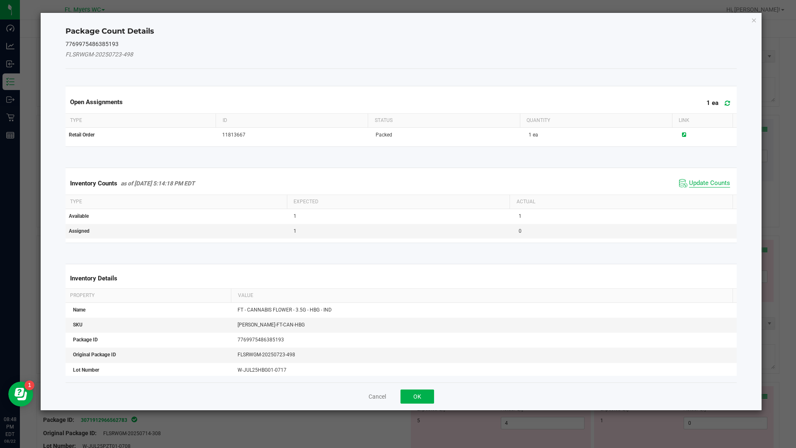
click at [691, 183] on span "Update Counts" at bounding box center [709, 183] width 41 height 8
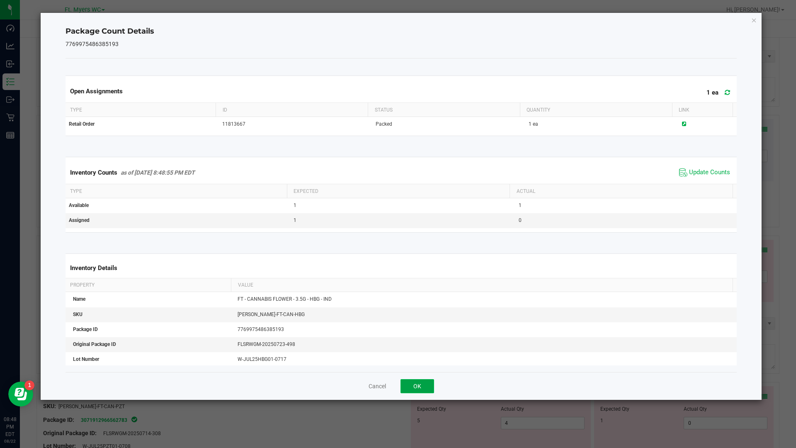
click at [425, 386] on button "OK" at bounding box center [418, 386] width 34 height 14
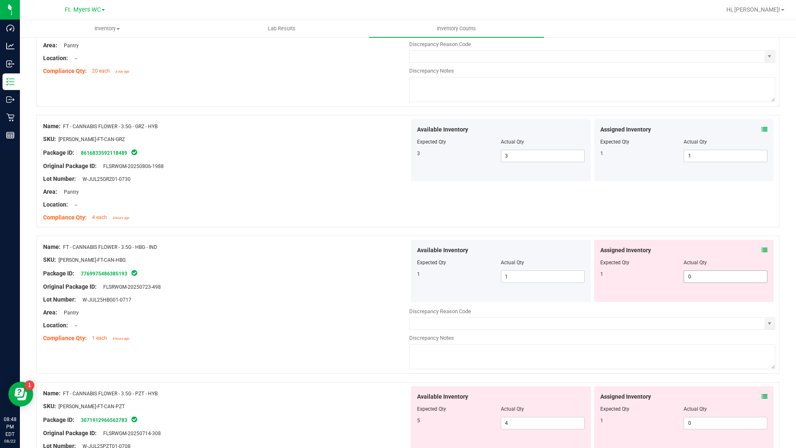
click at [696, 273] on span "0 0" at bounding box center [726, 276] width 84 height 12
click at [696, 273] on input "0" at bounding box center [725, 277] width 83 height 12
click at [762, 247] on icon at bounding box center [765, 250] width 6 height 6
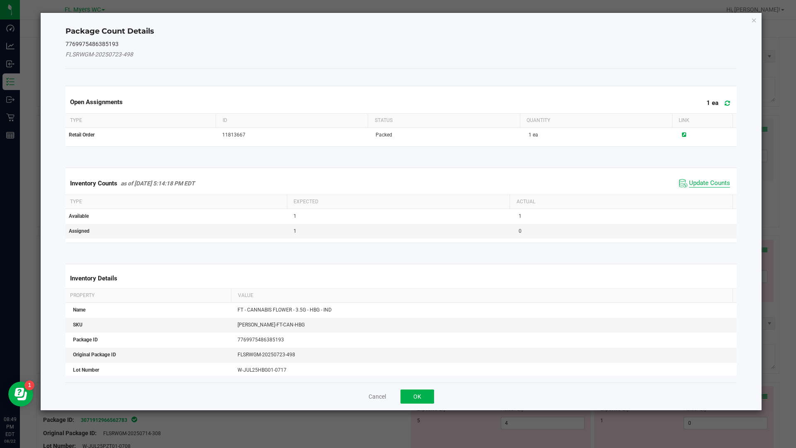
click at [691, 181] on span "Update Counts" at bounding box center [709, 183] width 41 height 8
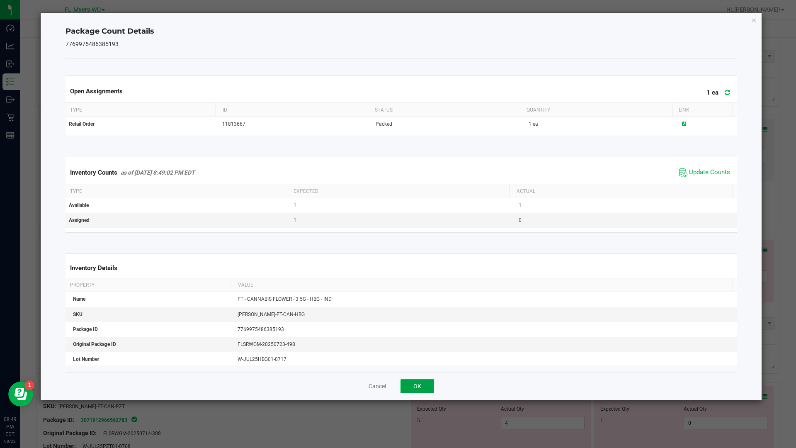
click at [429, 385] on button "OK" at bounding box center [418, 386] width 34 height 14
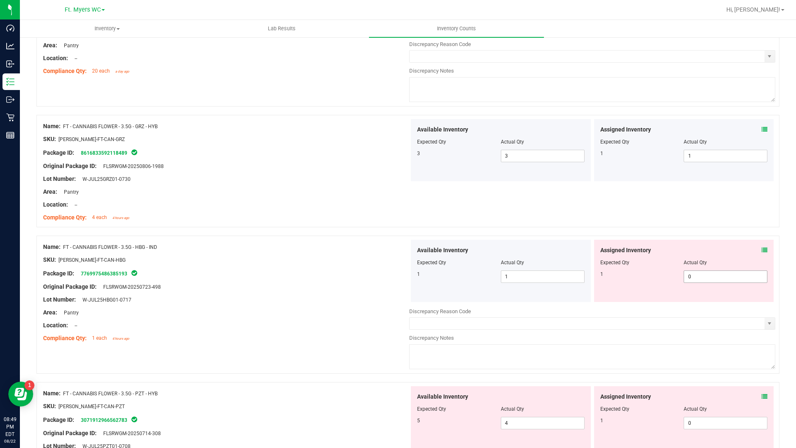
click at [706, 279] on span "0 0" at bounding box center [726, 276] width 84 height 12
type input "01"
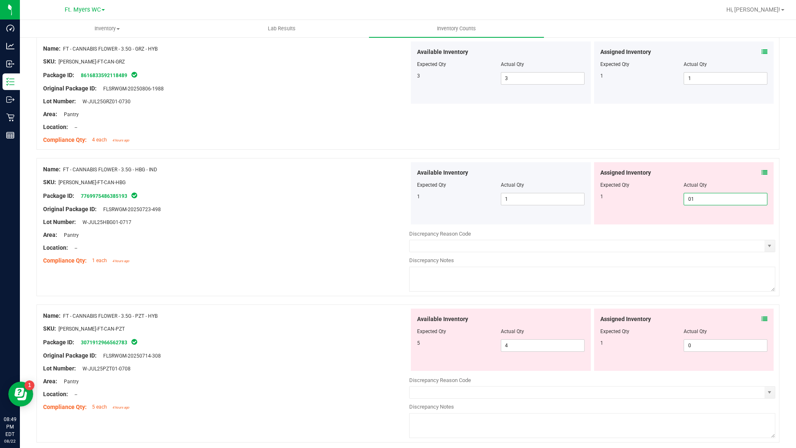
scroll to position [2240, 0]
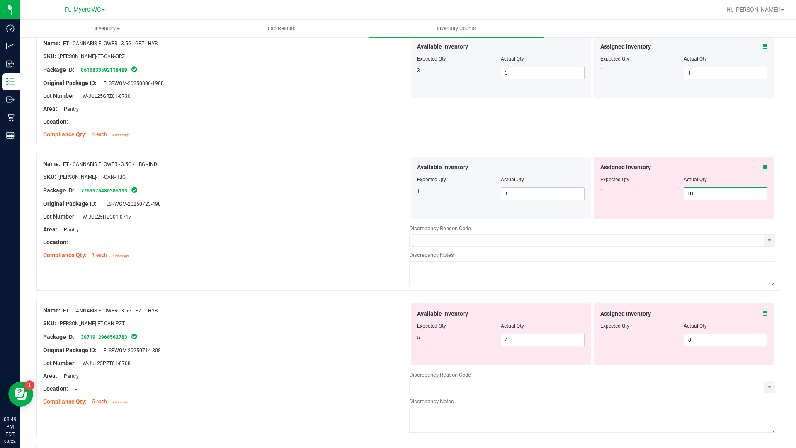
type input "1"
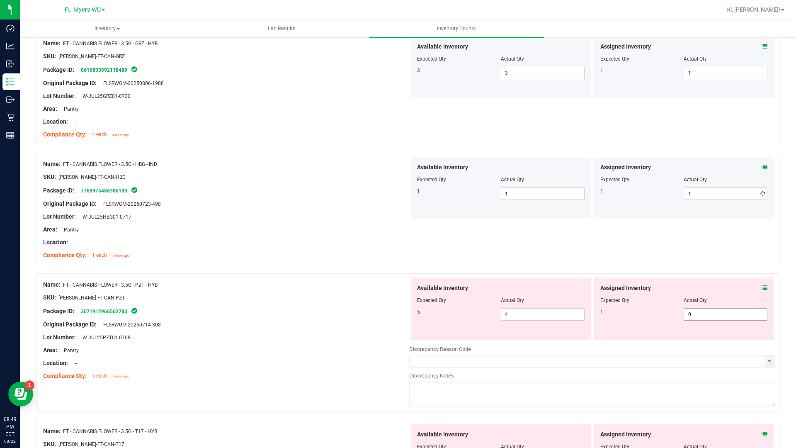
click at [760, 314] on div "Assigned Inventory Expected Qty Actual Qty 1 0 0" at bounding box center [684, 309] width 180 height 62
click at [762, 285] on icon at bounding box center [765, 288] width 6 height 6
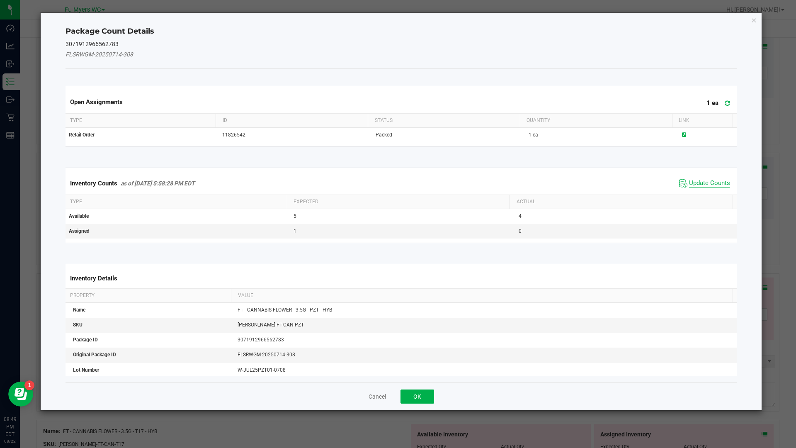
click at [701, 182] on span "Update Counts" at bounding box center [709, 183] width 41 height 8
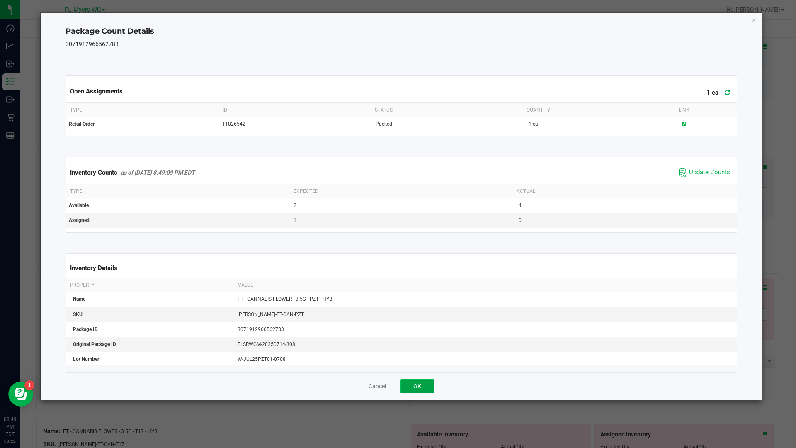
click at [421, 387] on button "OK" at bounding box center [418, 386] width 34 height 14
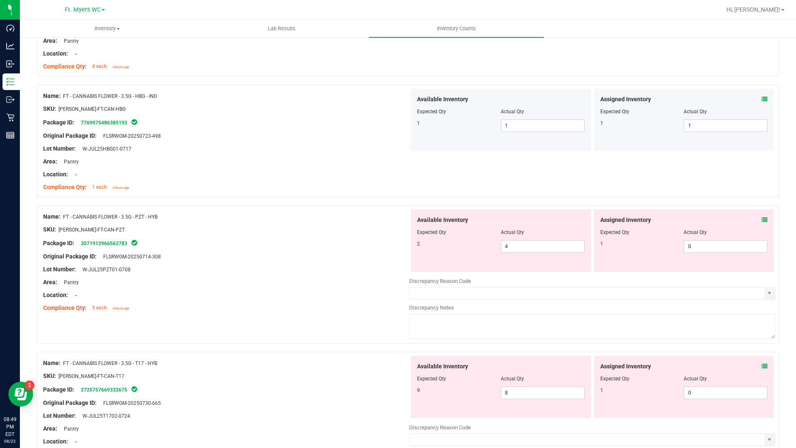
scroll to position [2386, 0]
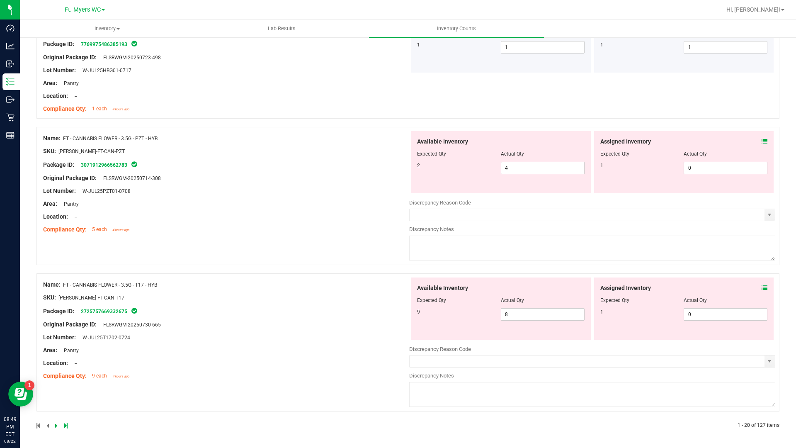
click at [762, 291] on span at bounding box center [765, 288] width 6 height 9
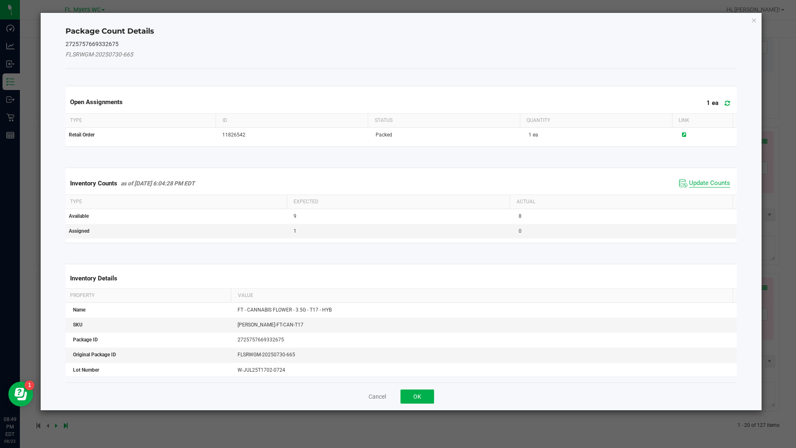
click at [701, 185] on span "Update Counts" at bounding box center [709, 183] width 41 height 8
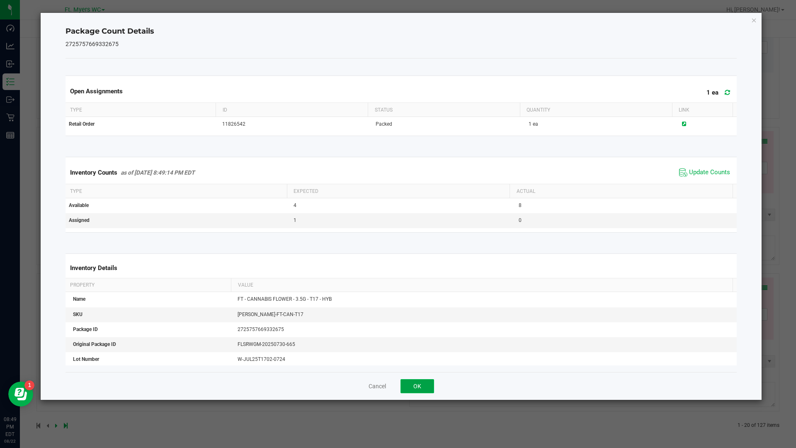
click at [411, 387] on button "OK" at bounding box center [418, 386] width 34 height 14
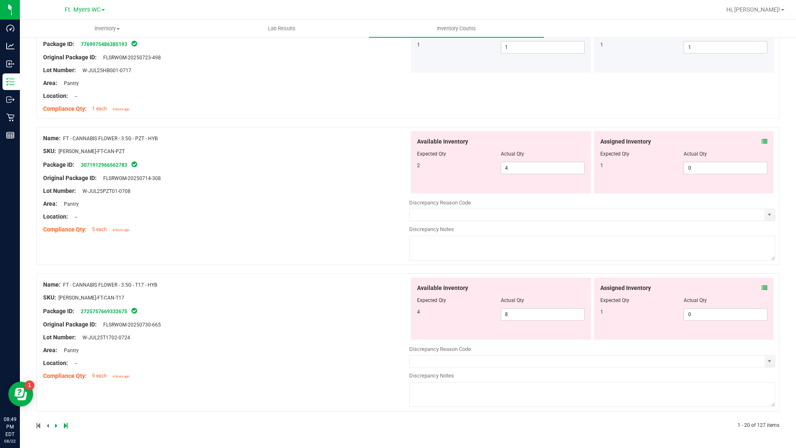
click at [762, 286] on icon at bounding box center [765, 288] width 6 height 6
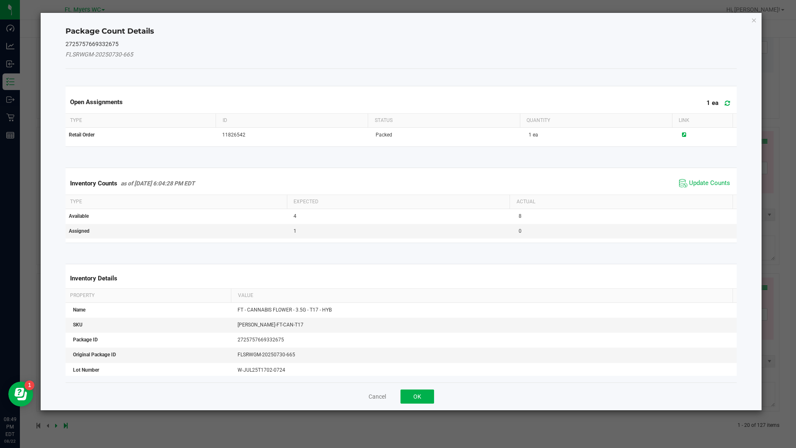
click at [682, 186] on span "Update Counts" at bounding box center [704, 183] width 55 height 12
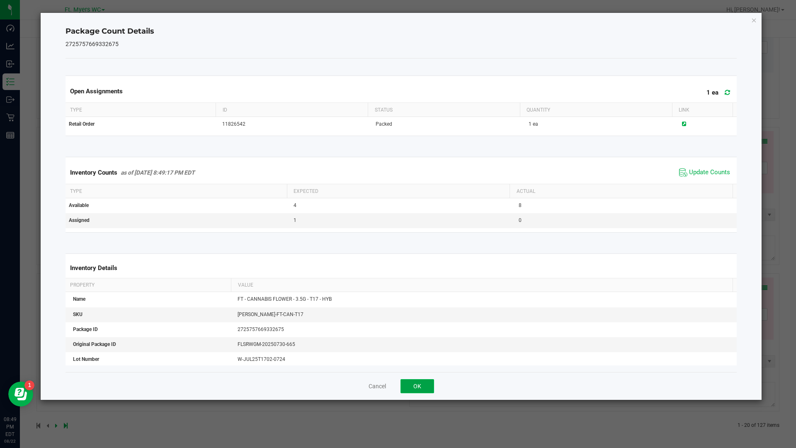
click at [420, 388] on button "OK" at bounding box center [418, 386] width 34 height 14
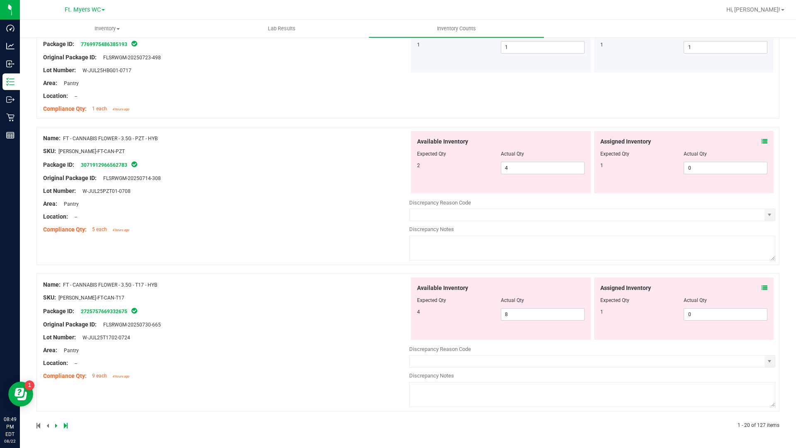
click at [762, 286] on icon at bounding box center [765, 288] width 6 height 6
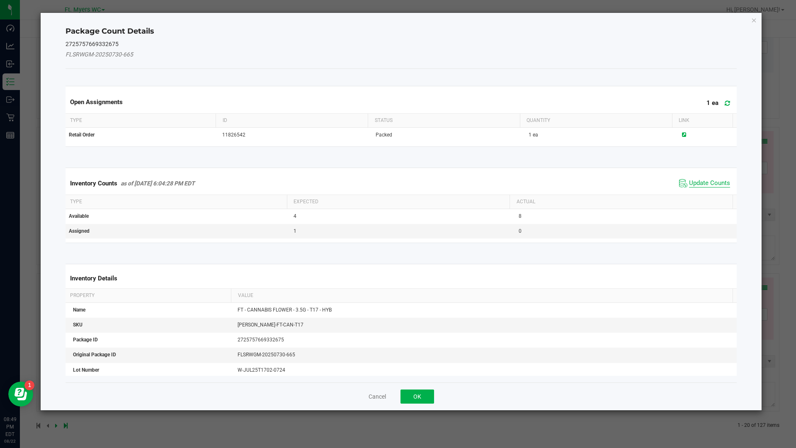
click at [689, 186] on span "Update Counts" at bounding box center [709, 183] width 41 height 8
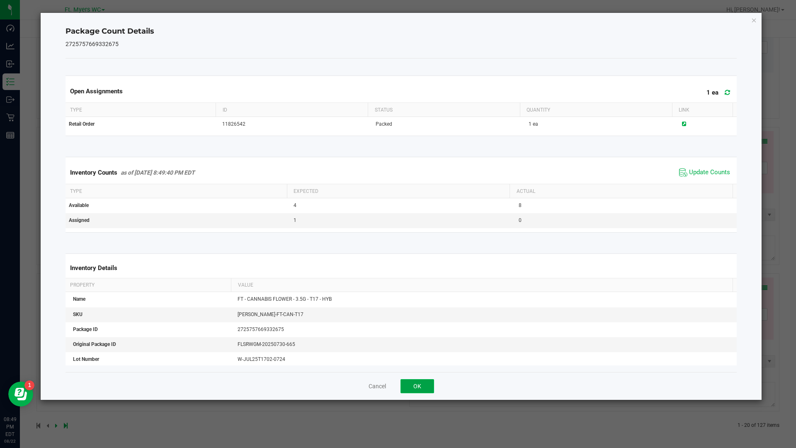
click at [418, 385] on button "OK" at bounding box center [418, 386] width 34 height 14
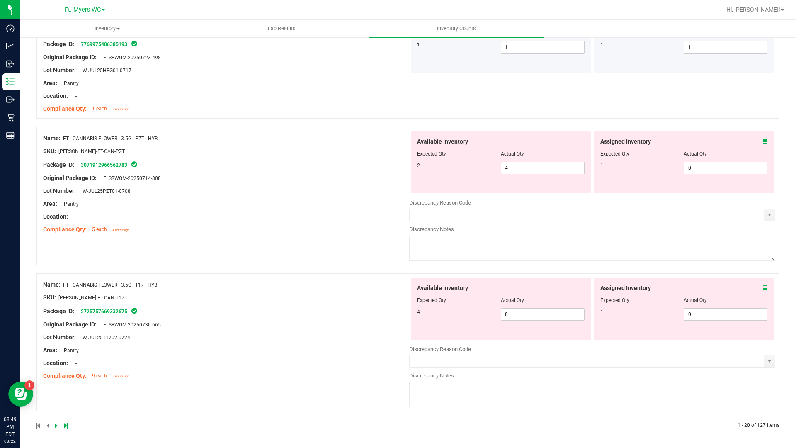
click at [56, 426] on icon at bounding box center [56, 425] width 2 height 5
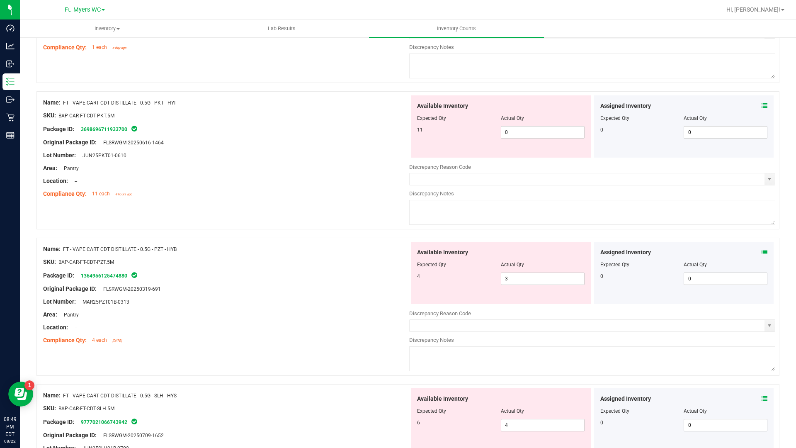
scroll to position [0, 0]
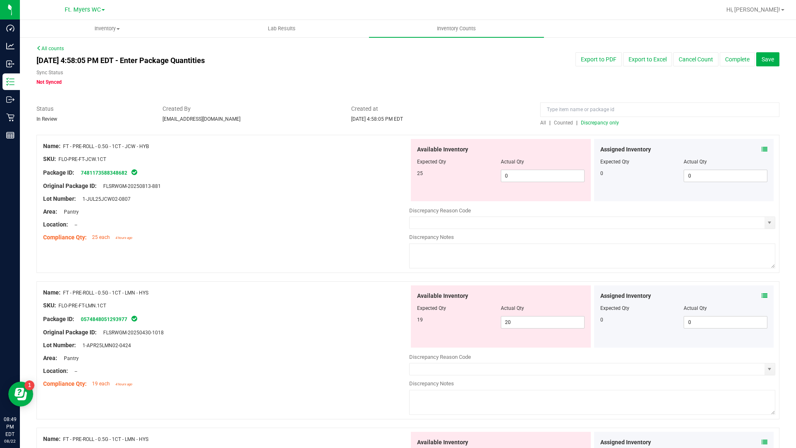
click at [762, 151] on icon at bounding box center [765, 149] width 6 height 6
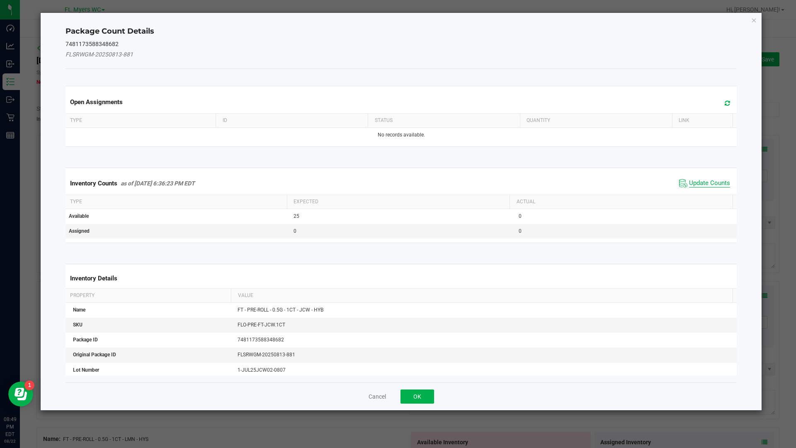
click at [691, 179] on span "Update Counts" at bounding box center [709, 183] width 41 height 8
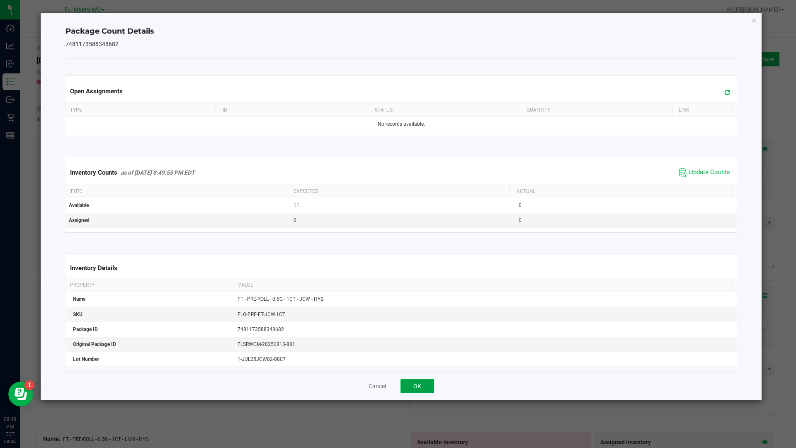
click at [417, 392] on button "OK" at bounding box center [418, 386] width 34 height 14
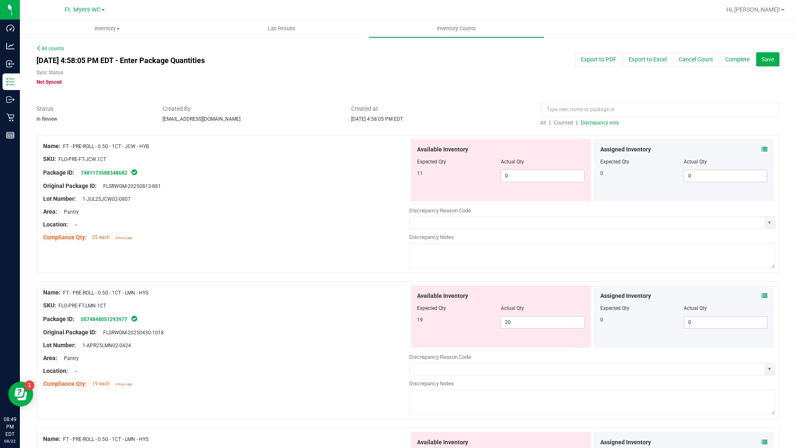
click at [762, 295] on icon at bounding box center [765, 296] width 6 height 6
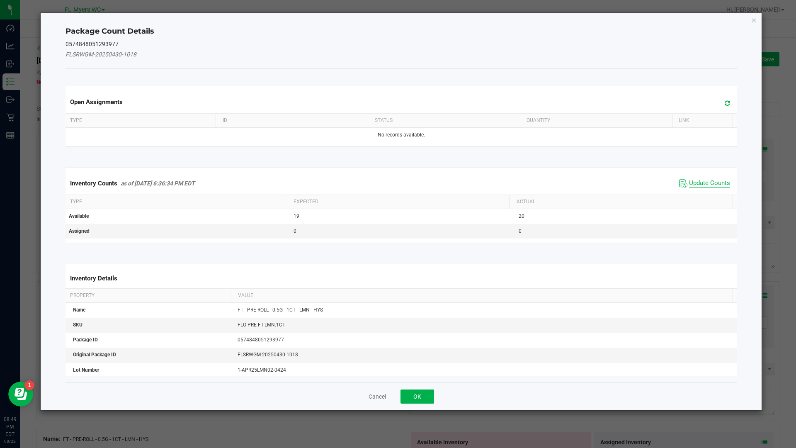
click at [689, 182] on span "Update Counts" at bounding box center [709, 183] width 41 height 8
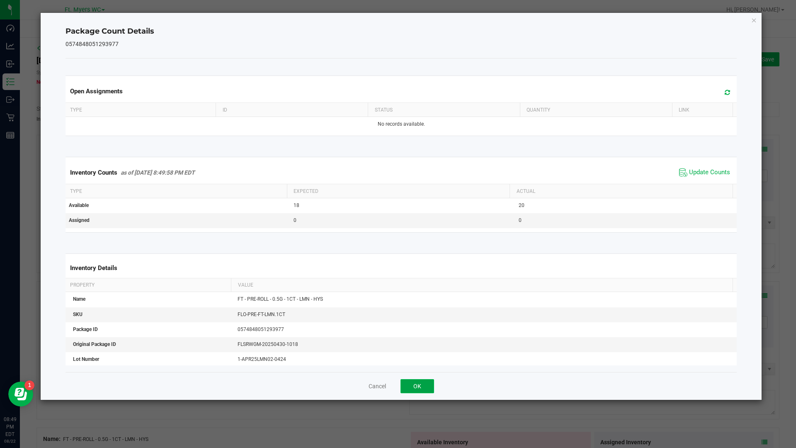
click at [428, 385] on button "OK" at bounding box center [418, 386] width 34 height 14
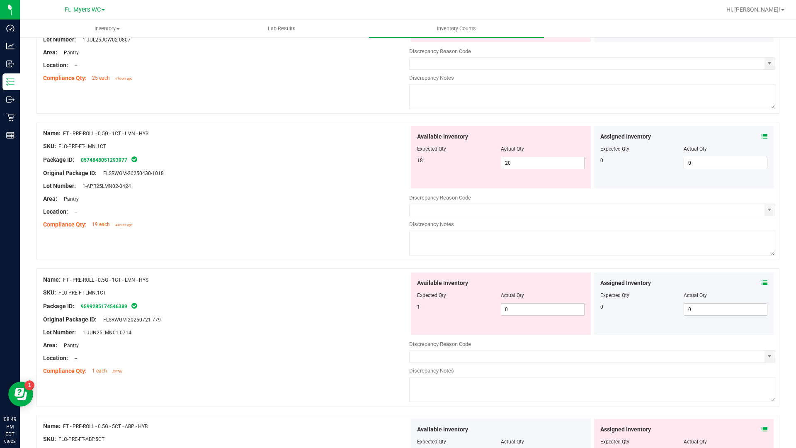
scroll to position [166, 0]
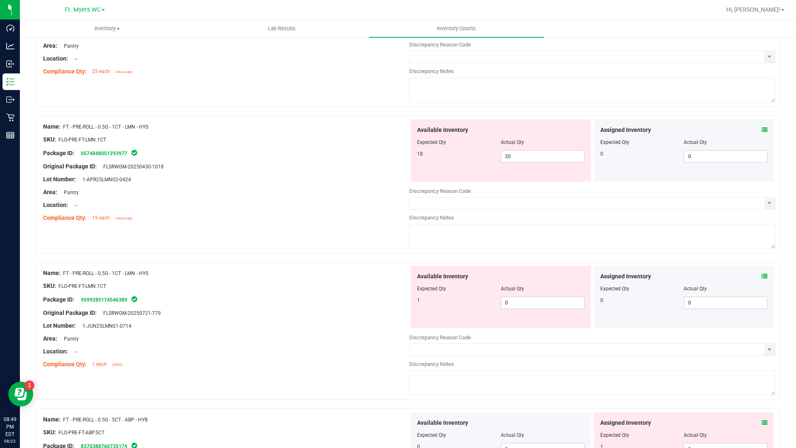
click at [762, 275] on icon at bounding box center [765, 276] width 6 height 6
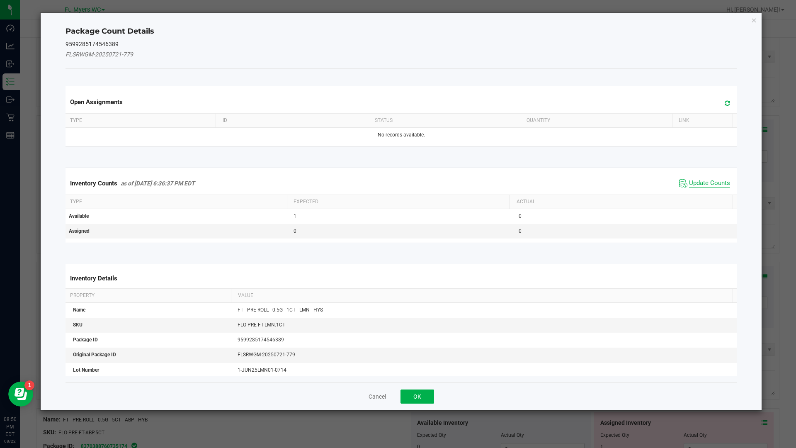
click at [696, 187] on span "Update Counts" at bounding box center [709, 183] width 41 height 8
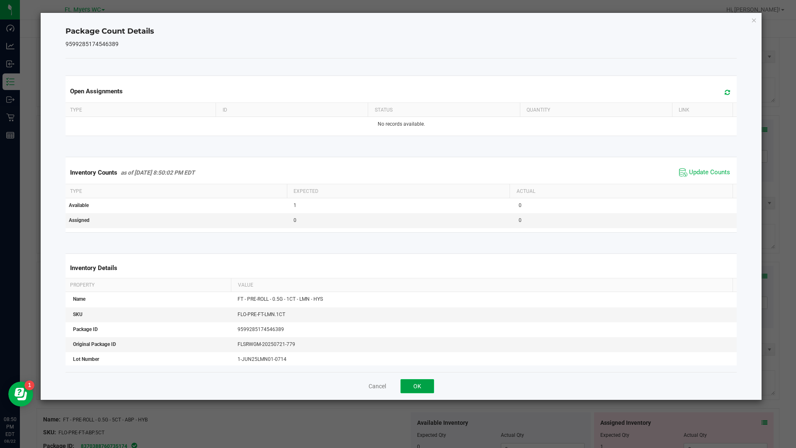
click at [420, 392] on button "OK" at bounding box center [418, 386] width 34 height 14
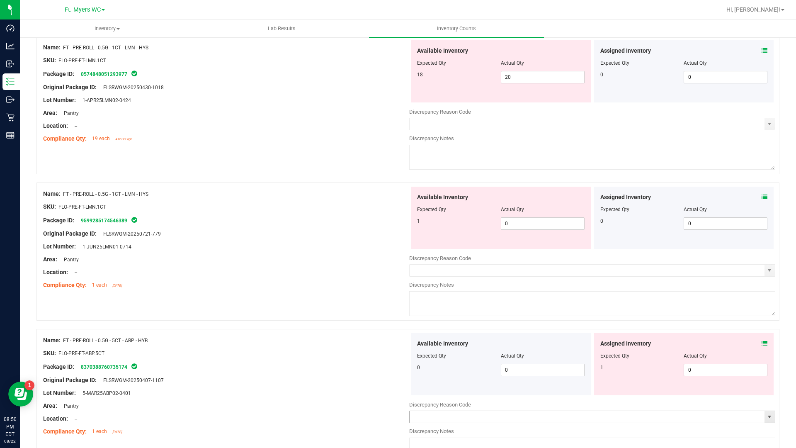
scroll to position [332, 0]
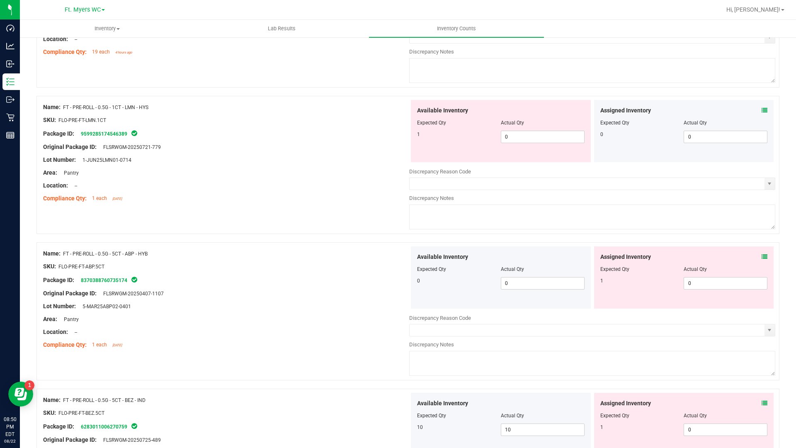
click at [762, 258] on icon at bounding box center [765, 257] width 6 height 6
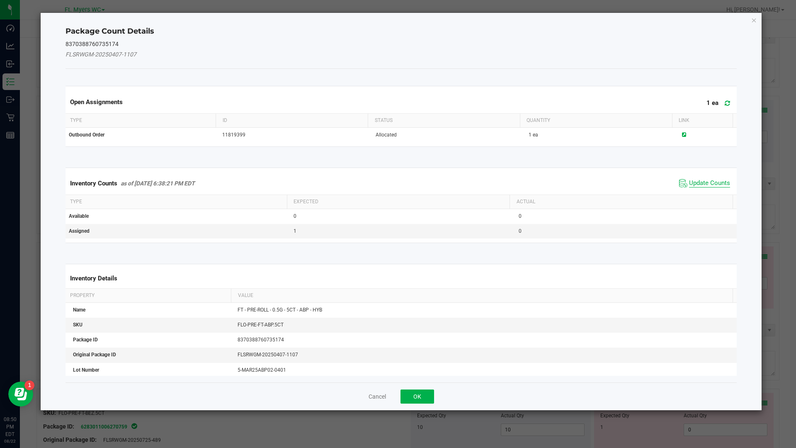
click at [689, 183] on span "Update Counts" at bounding box center [709, 183] width 41 height 8
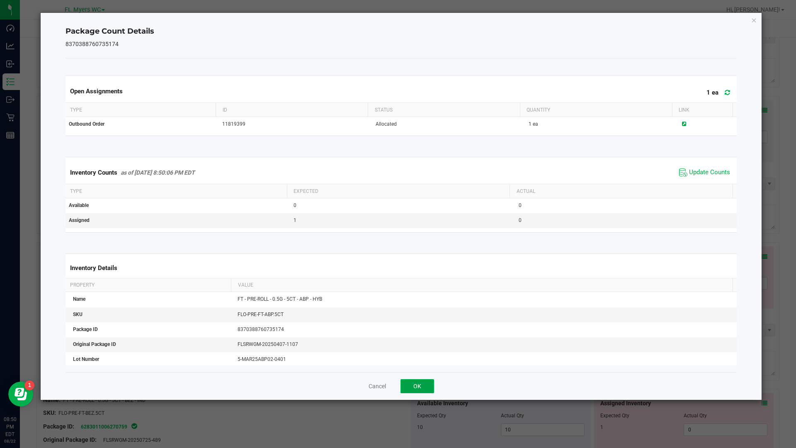
click at [428, 383] on button "OK" at bounding box center [418, 386] width 34 height 14
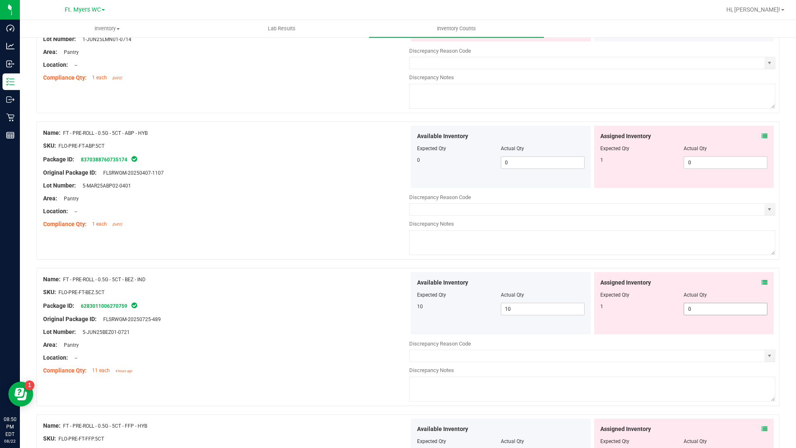
scroll to position [456, 0]
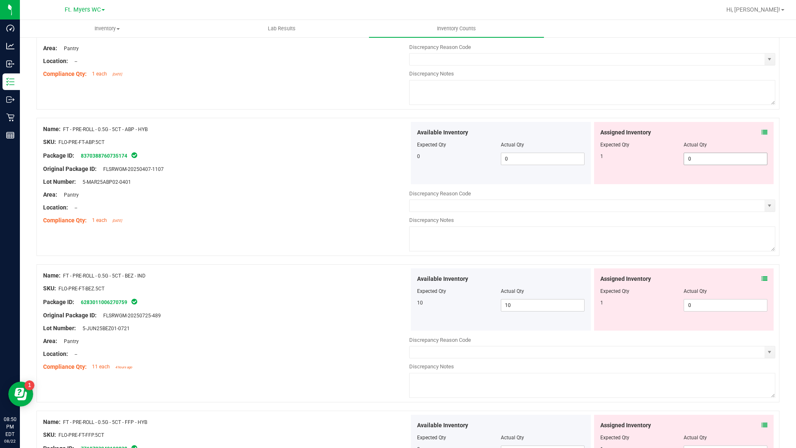
click at [715, 160] on span "0 0" at bounding box center [726, 159] width 84 height 12
type input "01"
type input "1"
click at [759, 275] on div "Assigned Inventory Expected Qty Actual Qty 1 0 0" at bounding box center [684, 299] width 180 height 62
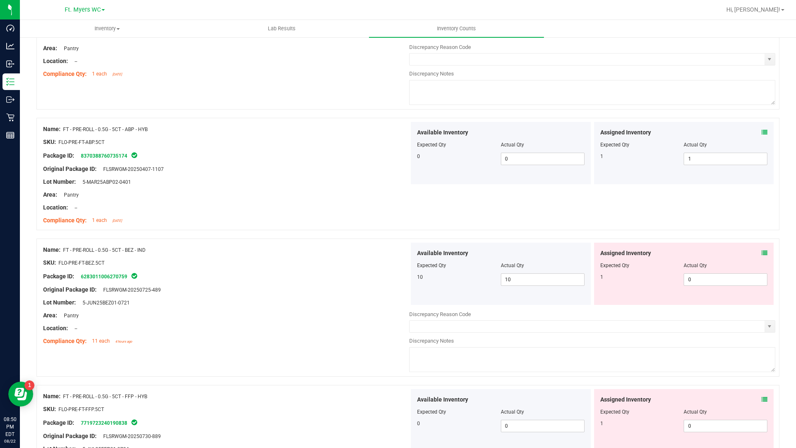
click at [762, 250] on icon at bounding box center [765, 253] width 6 height 6
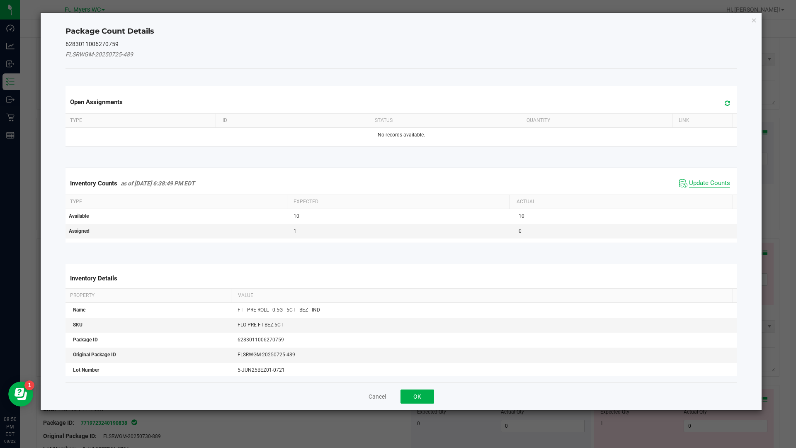
click at [689, 185] on span "Update Counts" at bounding box center [709, 183] width 41 height 8
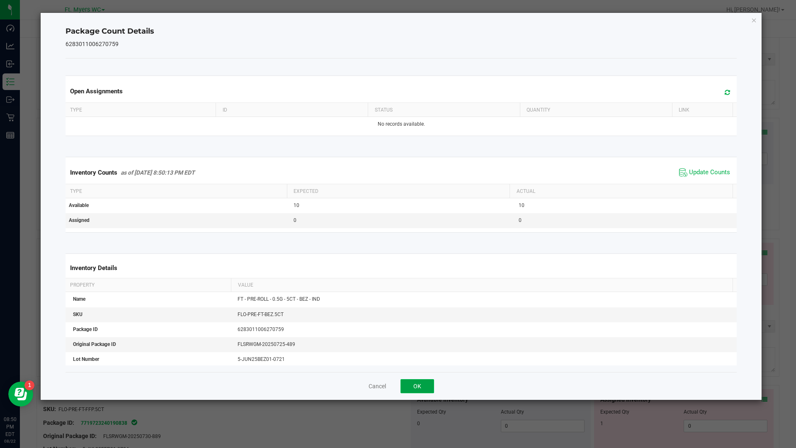
click at [427, 381] on button "OK" at bounding box center [418, 386] width 34 height 14
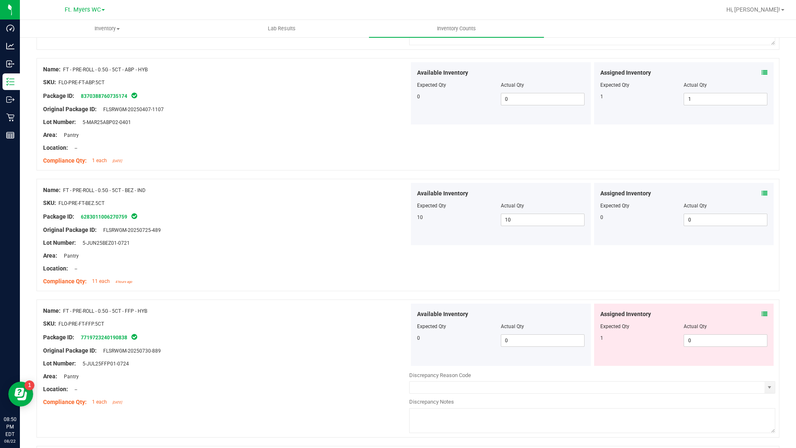
scroll to position [581, 0]
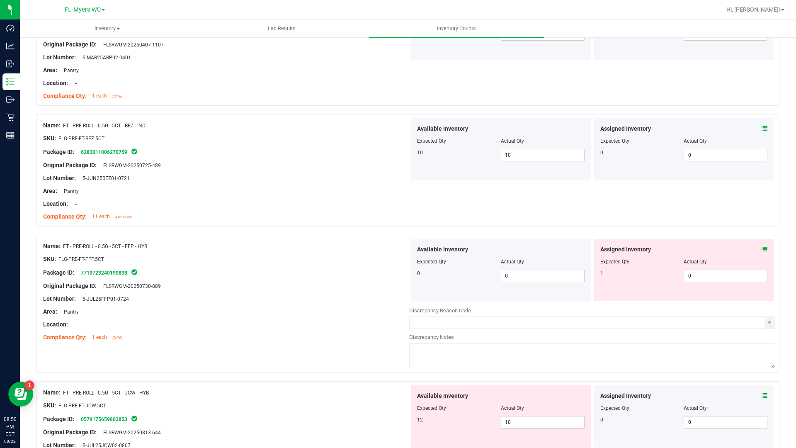
click at [762, 247] on icon at bounding box center [765, 249] width 6 height 6
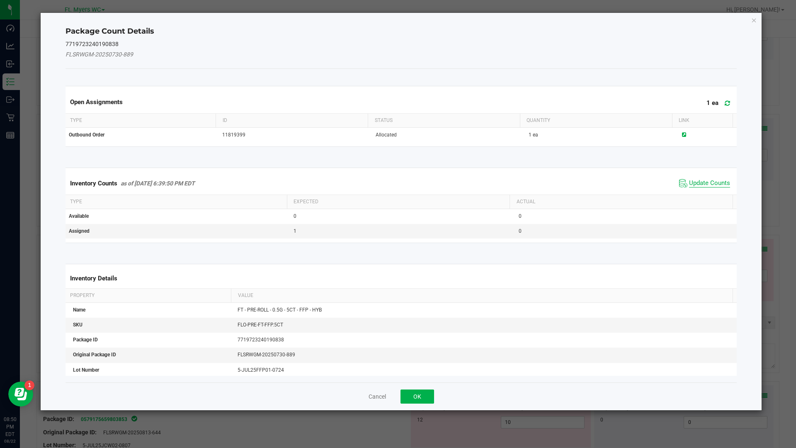
click at [689, 187] on span "Update Counts" at bounding box center [709, 183] width 41 height 8
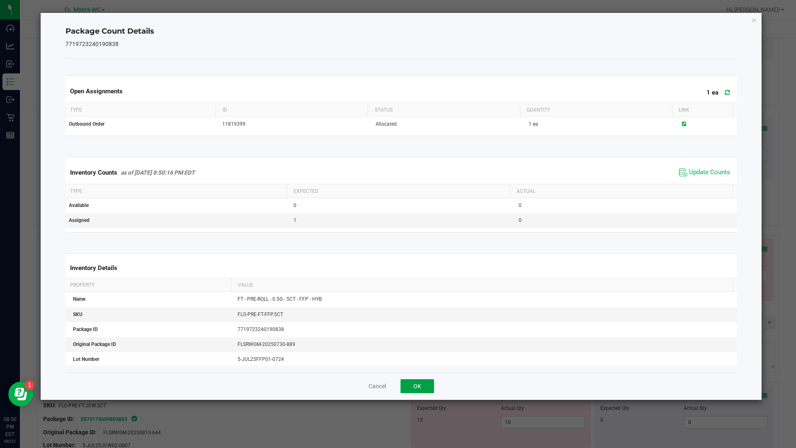
click at [412, 384] on button "OK" at bounding box center [418, 386] width 34 height 14
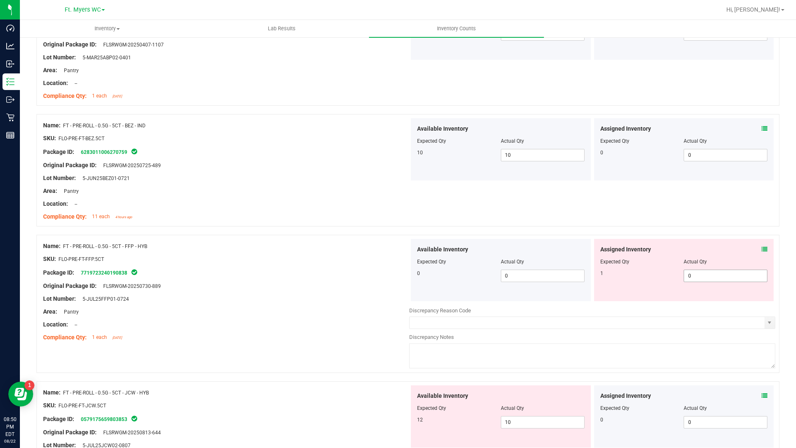
click at [694, 276] on span "0 0" at bounding box center [726, 276] width 84 height 12
type input "01"
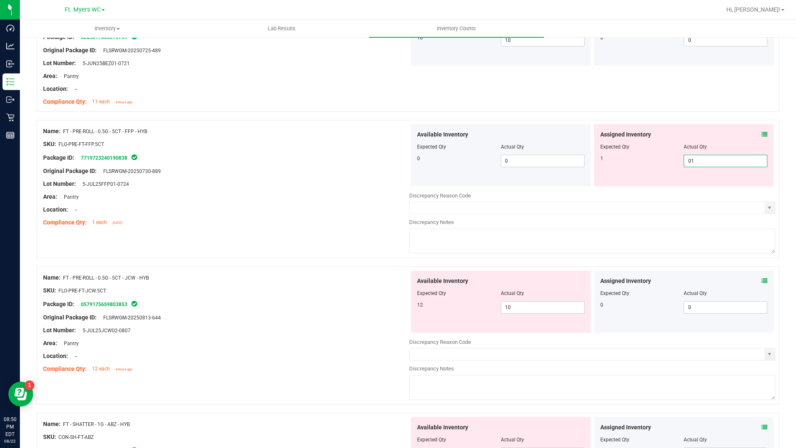
scroll to position [705, 0]
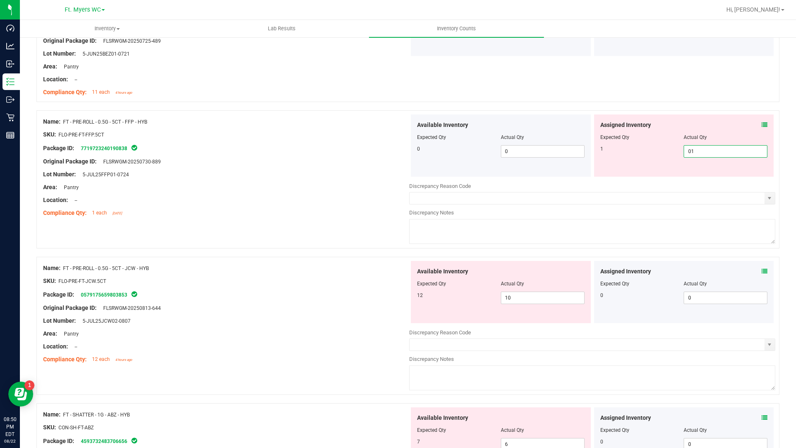
type input "1"
click at [759, 272] on div "Assigned Inventory Expected Qty Actual Qty 0 0 0" at bounding box center [684, 292] width 180 height 62
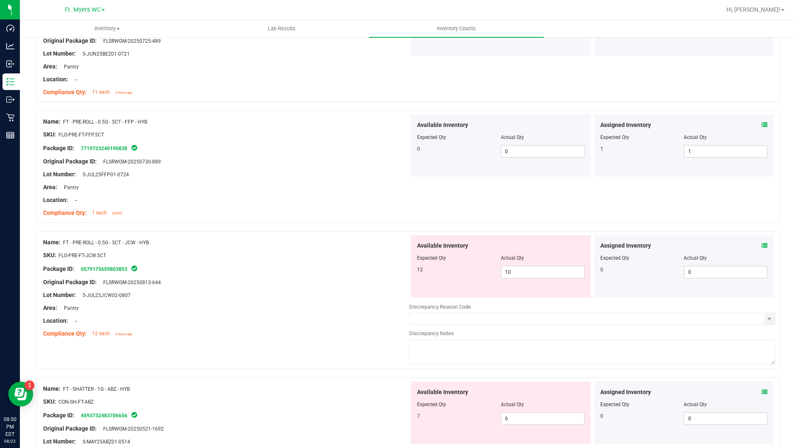
click at [762, 243] on icon at bounding box center [765, 246] width 6 height 6
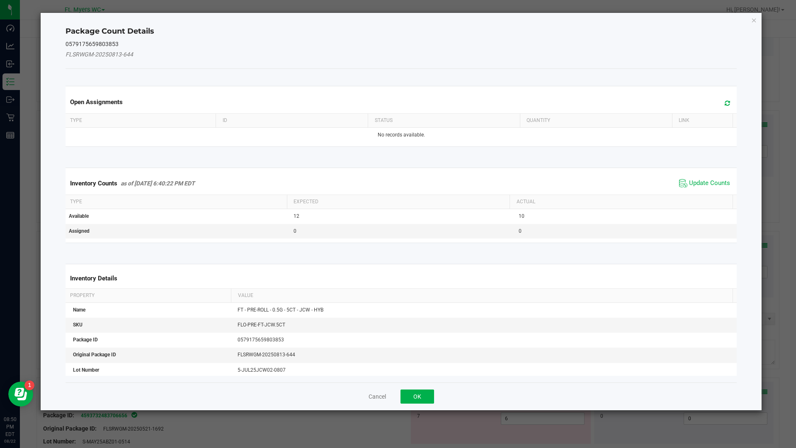
click at [690, 178] on span "Update Counts" at bounding box center [704, 183] width 55 height 12
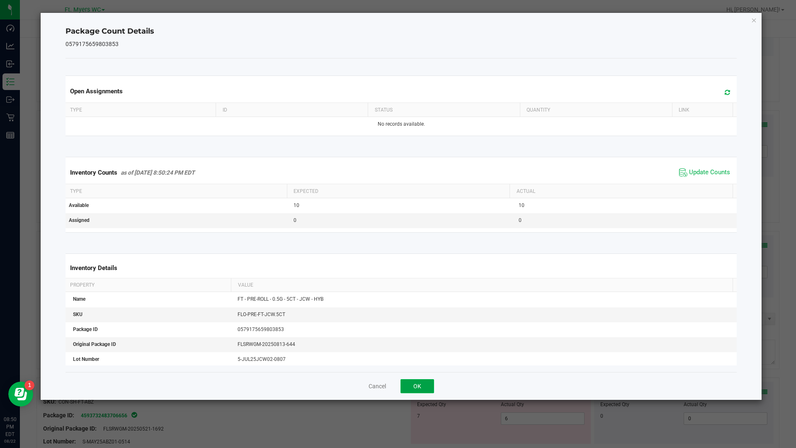
click at [407, 382] on button "OK" at bounding box center [418, 386] width 34 height 14
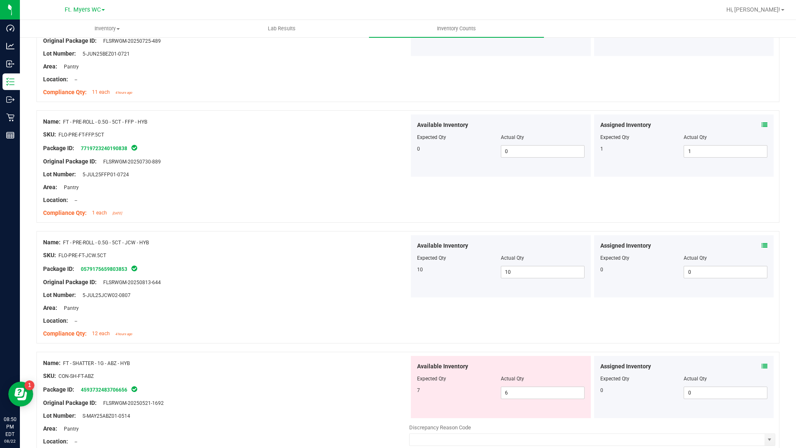
scroll to position [871, 0]
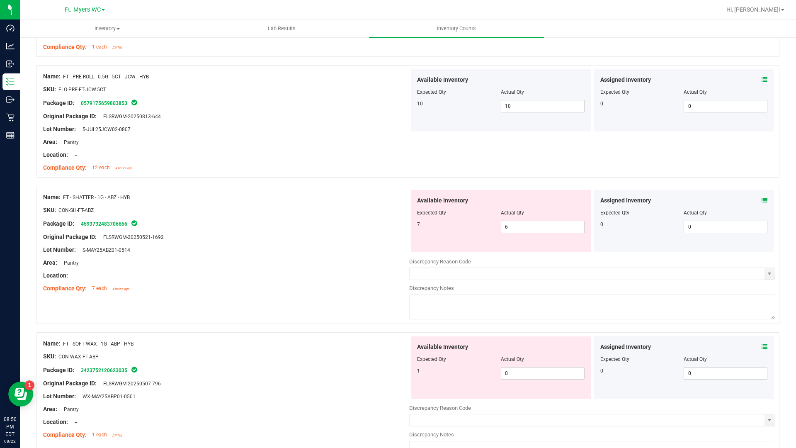
click at [762, 204] on span at bounding box center [765, 200] width 6 height 9
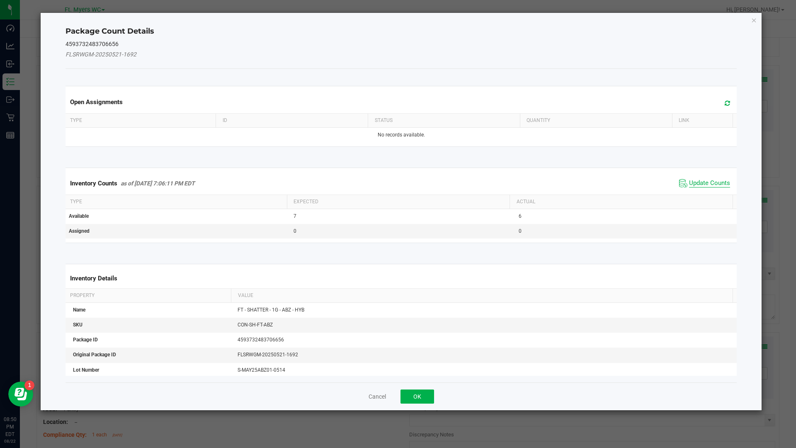
click at [689, 180] on span "Update Counts" at bounding box center [709, 183] width 41 height 8
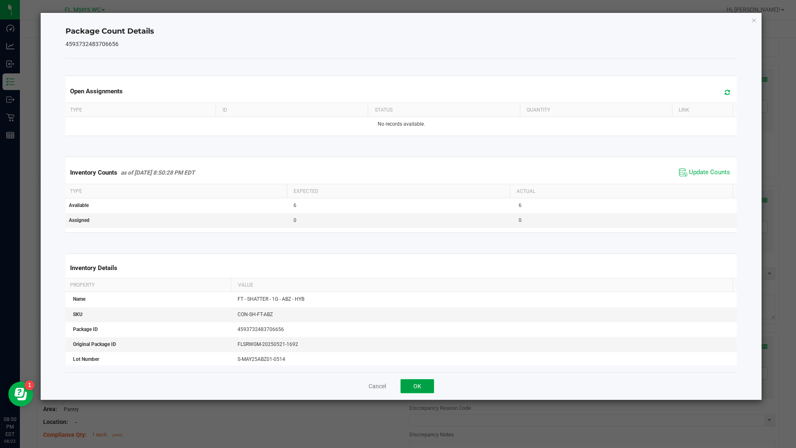
click at [425, 385] on button "OK" at bounding box center [418, 386] width 34 height 14
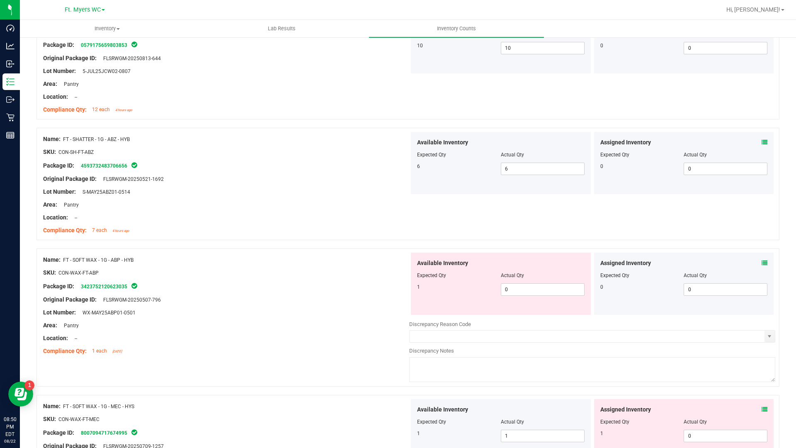
scroll to position [954, 0]
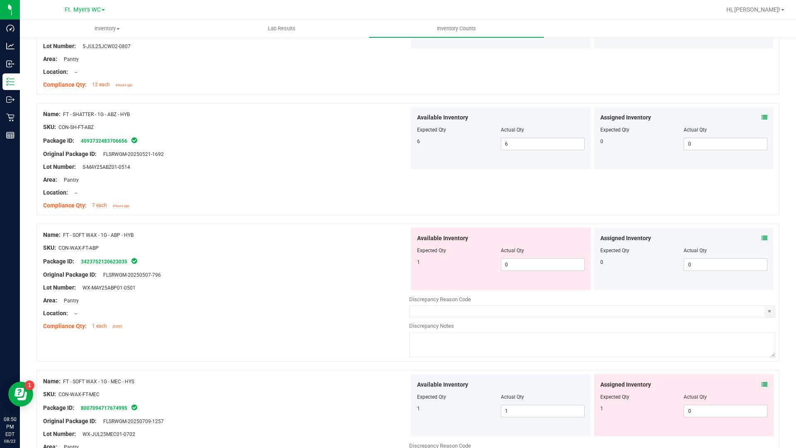
click at [762, 235] on div "Assigned Inventory Expected Qty Actual Qty 0 0 0" at bounding box center [684, 259] width 180 height 62
click at [762, 237] on icon at bounding box center [765, 238] width 6 height 6
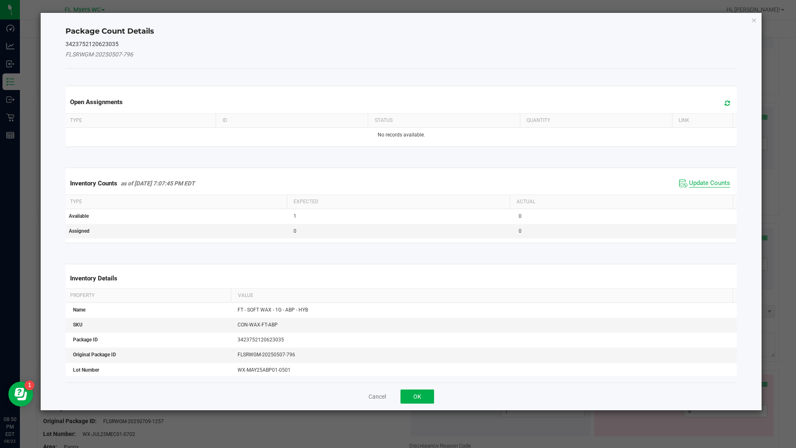
click at [702, 185] on span "Update Counts" at bounding box center [709, 183] width 41 height 8
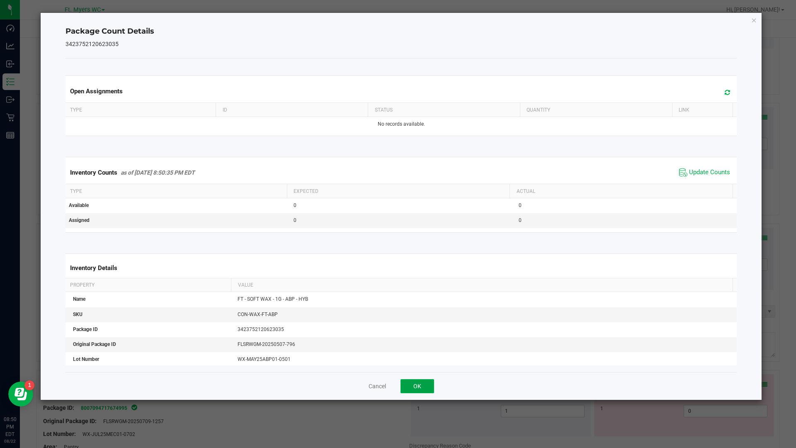
click at [420, 389] on button "OK" at bounding box center [418, 386] width 34 height 14
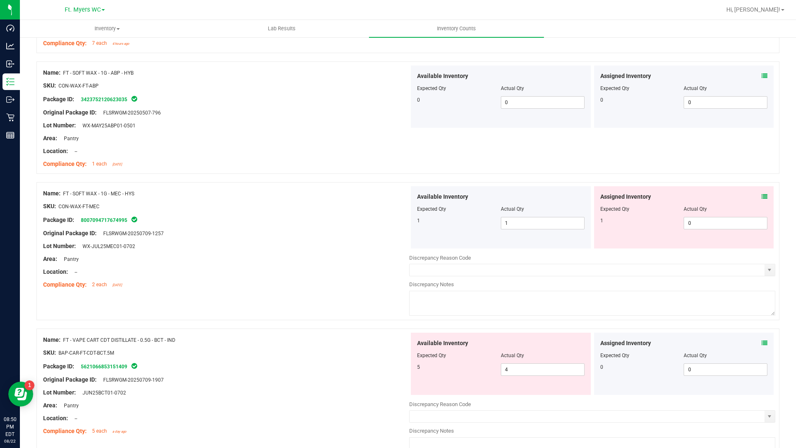
scroll to position [1120, 0]
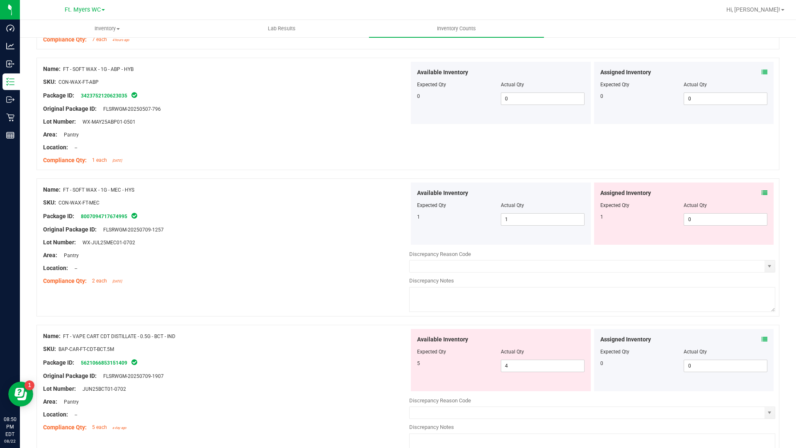
click at [755, 191] on div "Assigned Inventory" at bounding box center [685, 193] width 168 height 9
click at [762, 193] on icon at bounding box center [765, 193] width 6 height 6
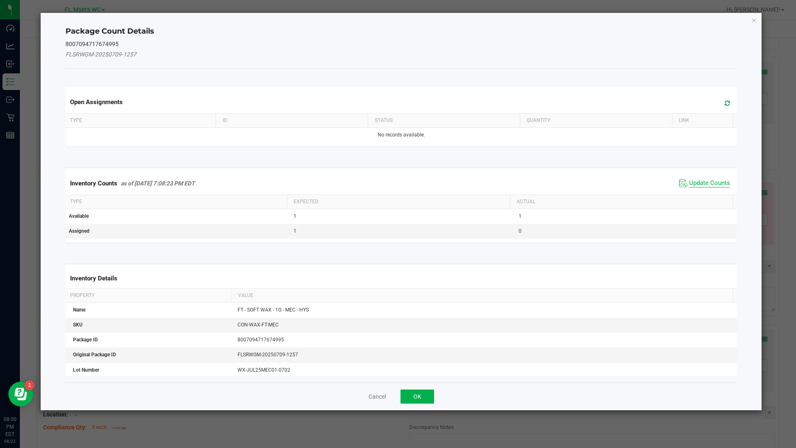
click at [696, 183] on span "Update Counts" at bounding box center [709, 183] width 41 height 8
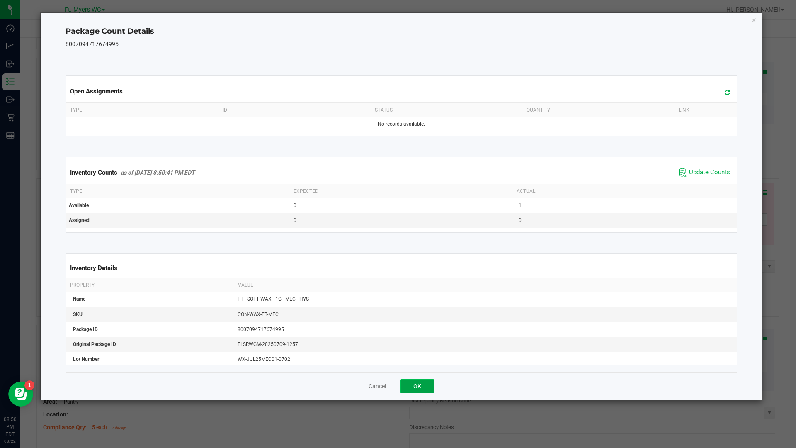
click at [422, 393] on button "OK" at bounding box center [418, 386] width 34 height 14
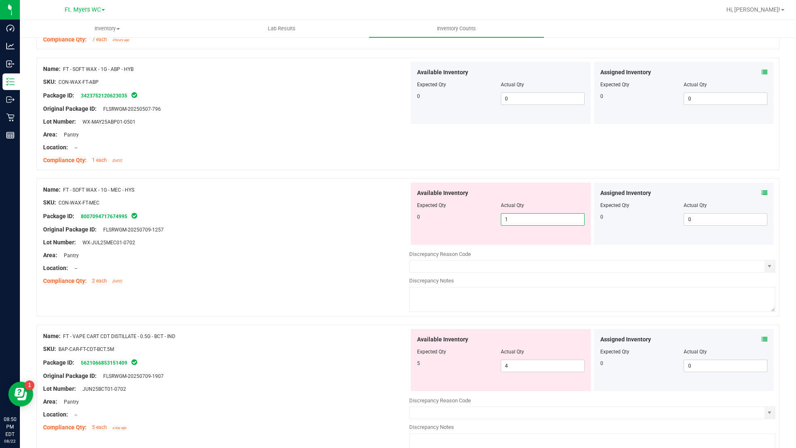
click at [569, 221] on span "1 1" at bounding box center [543, 219] width 84 height 12
click at [569, 221] on input "1" at bounding box center [543, 220] width 83 height 12
click at [575, 335] on div "Available Inventory" at bounding box center [501, 339] width 168 height 9
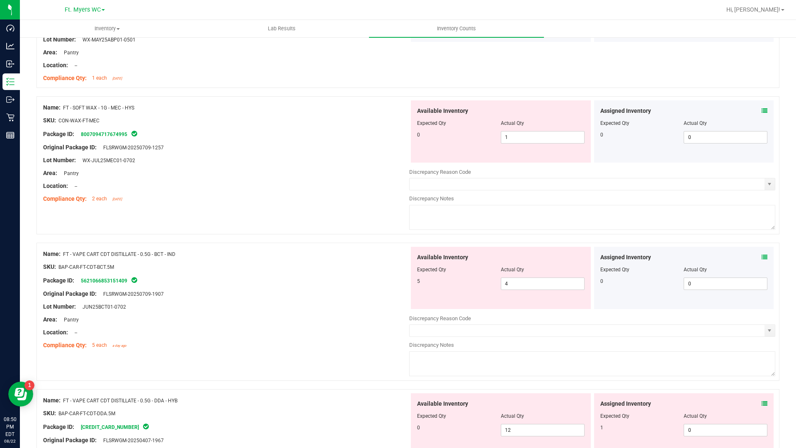
scroll to position [1203, 0]
click at [762, 253] on icon at bounding box center [765, 256] width 6 height 6
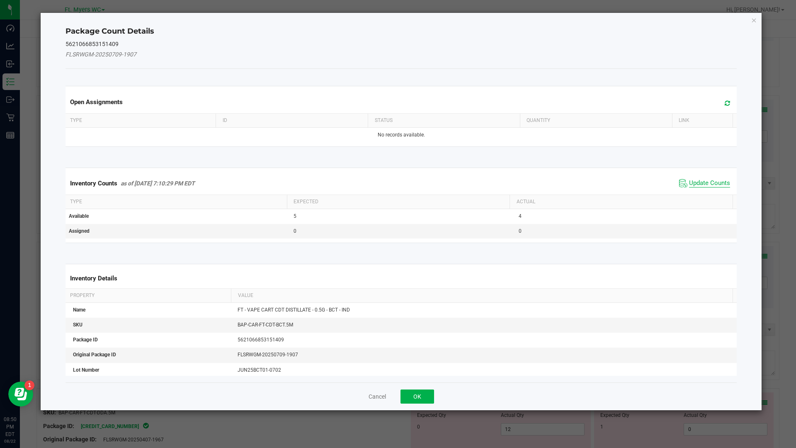
click at [693, 181] on span "Update Counts" at bounding box center [709, 183] width 41 height 8
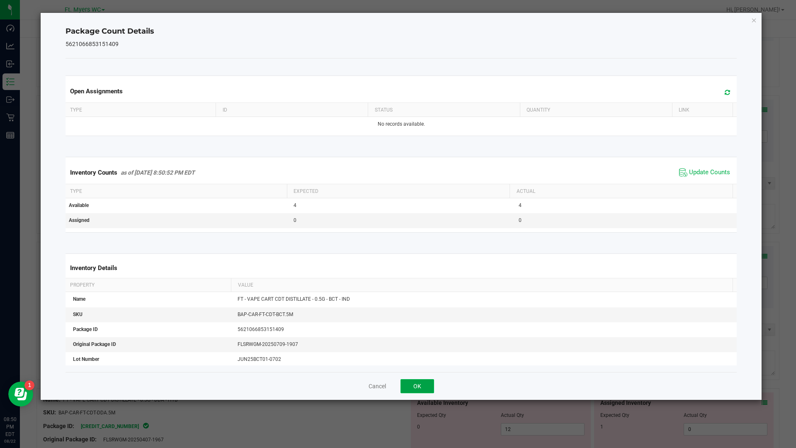
click at [411, 391] on button "OK" at bounding box center [418, 386] width 34 height 14
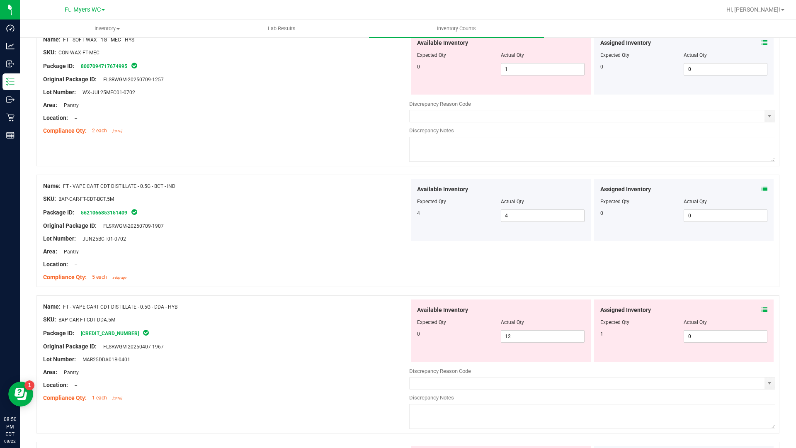
scroll to position [1369, 0]
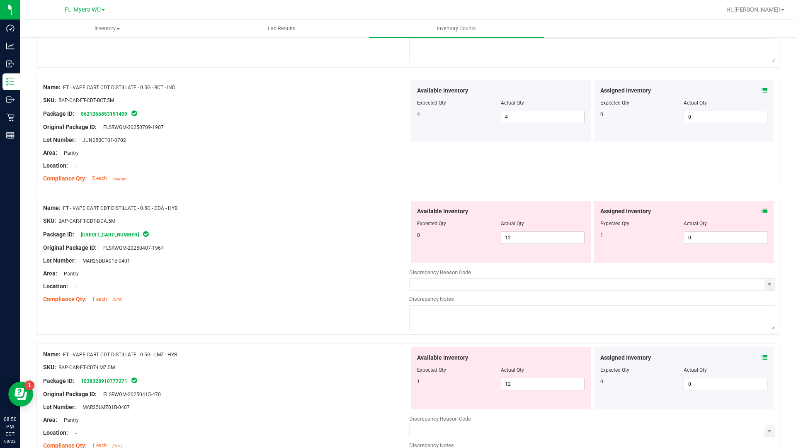
click at [762, 209] on icon at bounding box center [765, 211] width 6 height 6
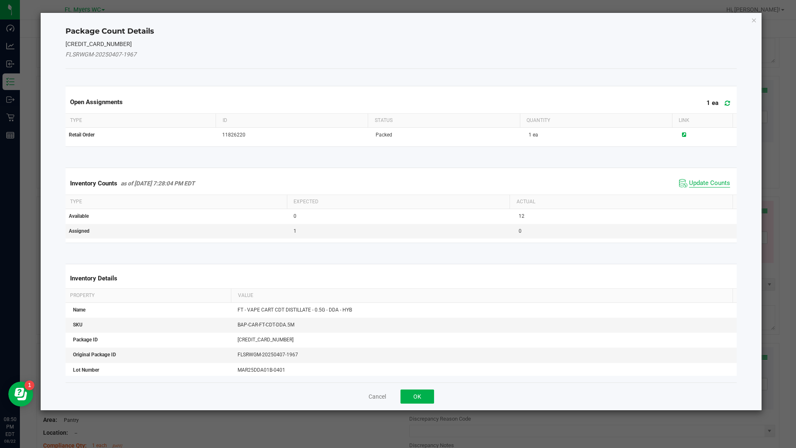
click at [689, 179] on span "Update Counts" at bounding box center [709, 183] width 41 height 8
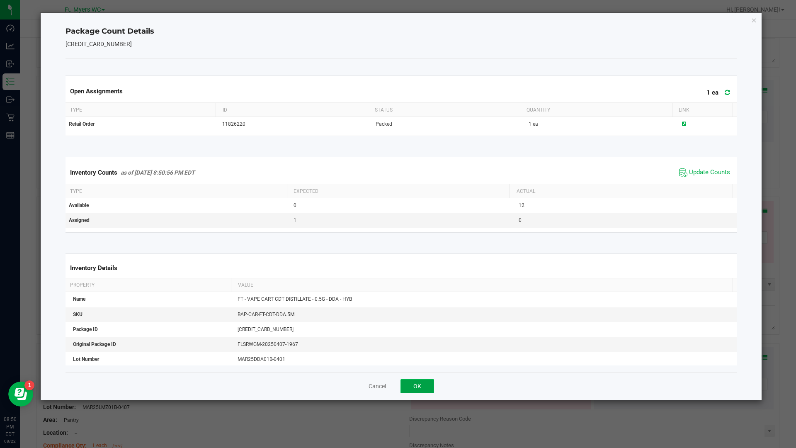
click at [416, 390] on button "OK" at bounding box center [418, 386] width 34 height 14
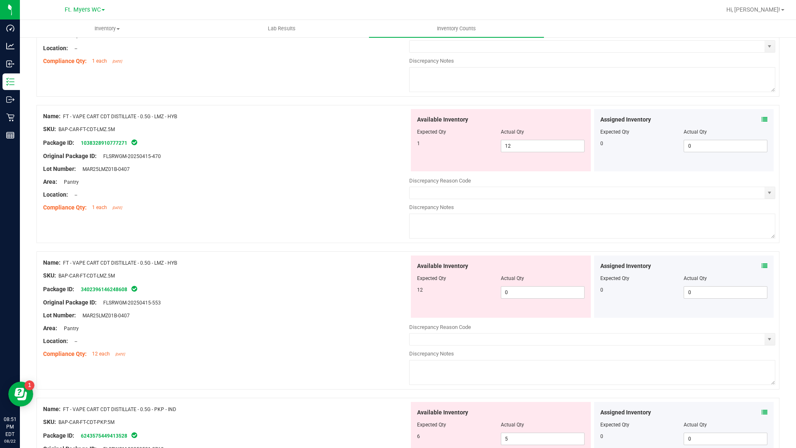
scroll to position [1659, 0]
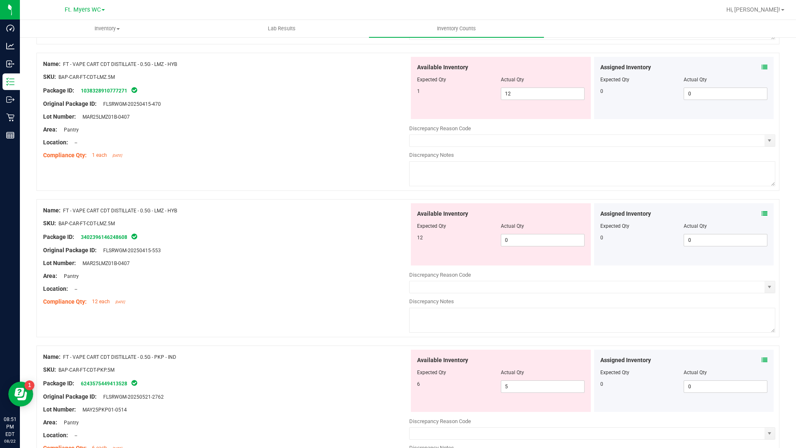
click at [762, 212] on icon at bounding box center [765, 214] width 6 height 6
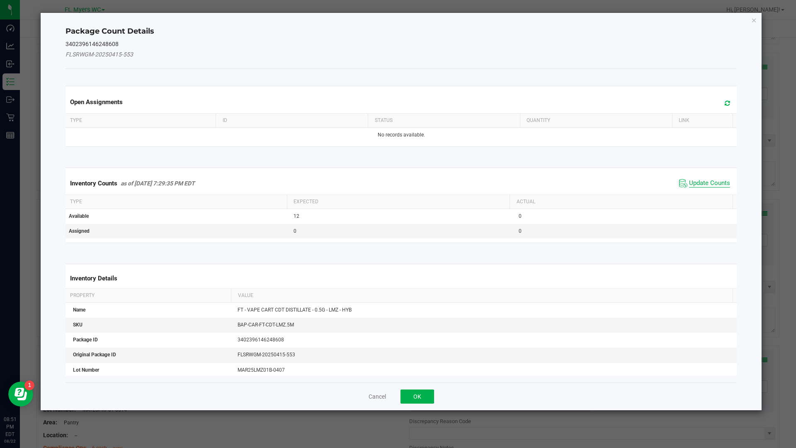
click at [689, 183] on span "Update Counts" at bounding box center [709, 183] width 41 height 8
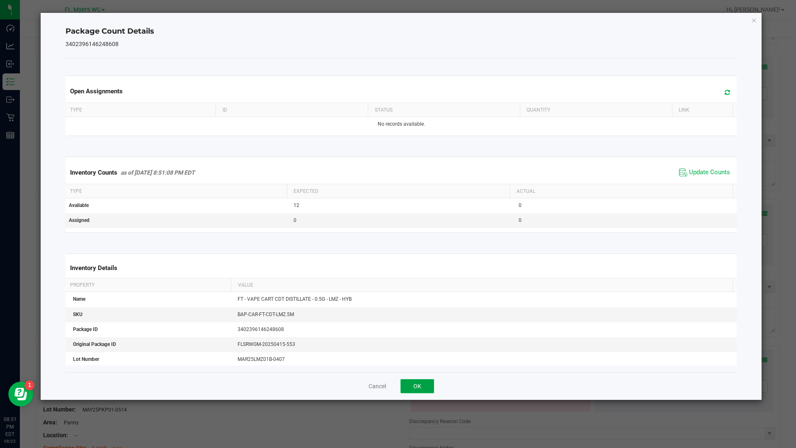
click at [430, 389] on button "OK" at bounding box center [418, 386] width 34 height 14
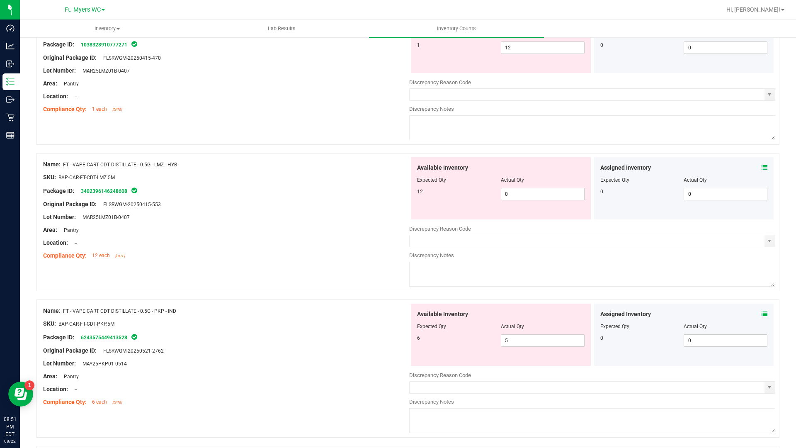
scroll to position [1742, 0]
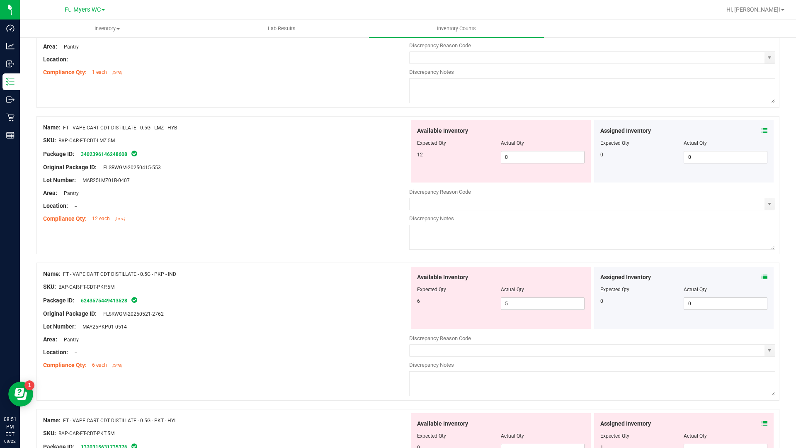
click at [762, 274] on icon at bounding box center [765, 277] width 6 height 6
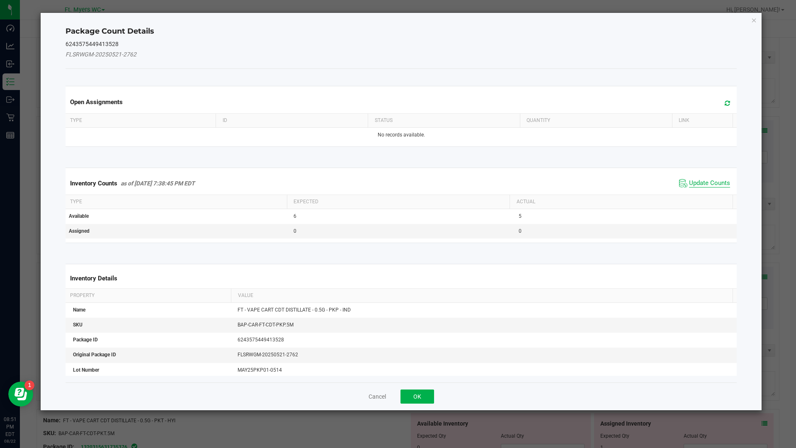
click at [689, 184] on span "Update Counts" at bounding box center [709, 183] width 41 height 8
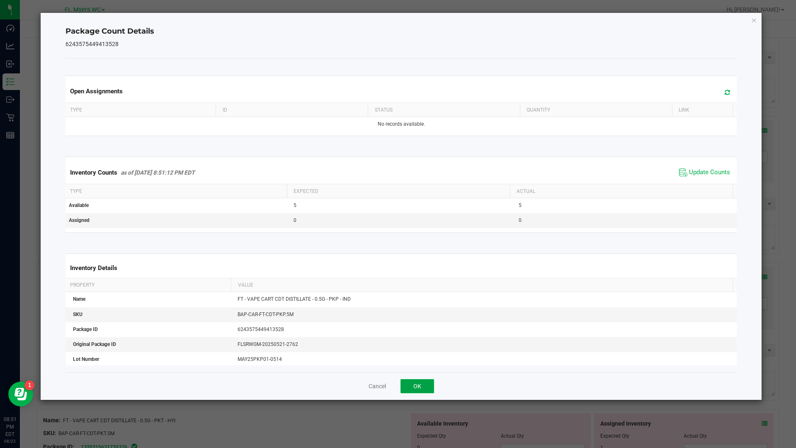
click at [409, 388] on button "OK" at bounding box center [418, 386] width 34 height 14
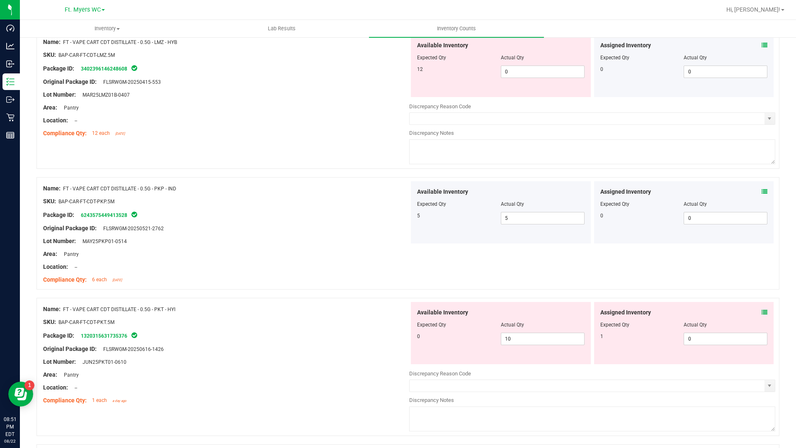
scroll to position [1908, 0]
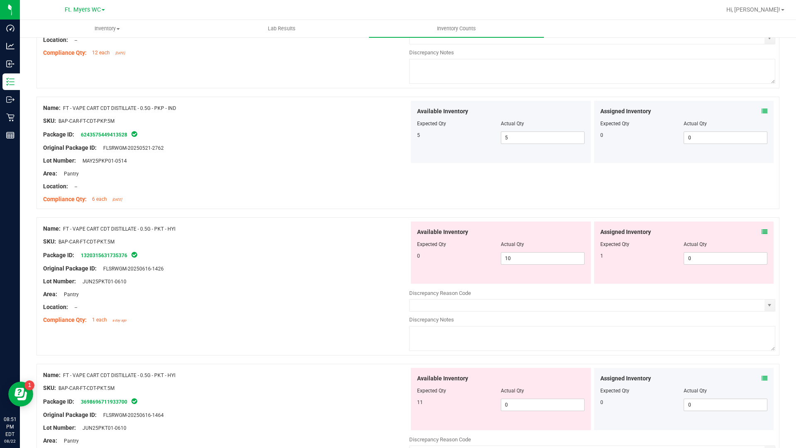
click at [762, 231] on icon at bounding box center [765, 232] width 6 height 6
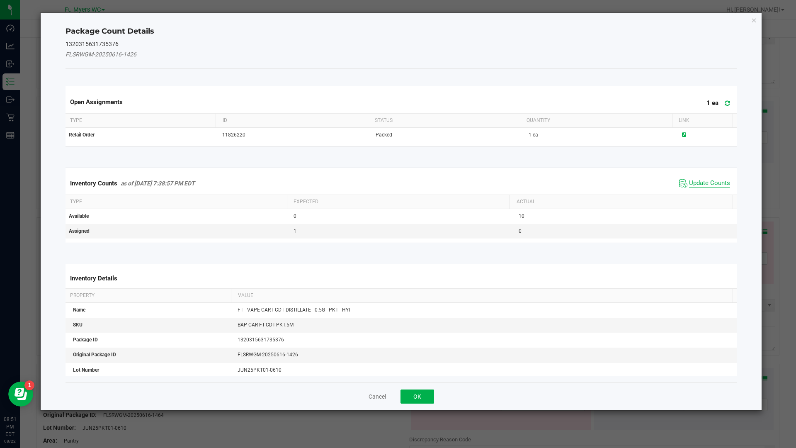
click at [694, 185] on span "Update Counts" at bounding box center [709, 183] width 41 height 8
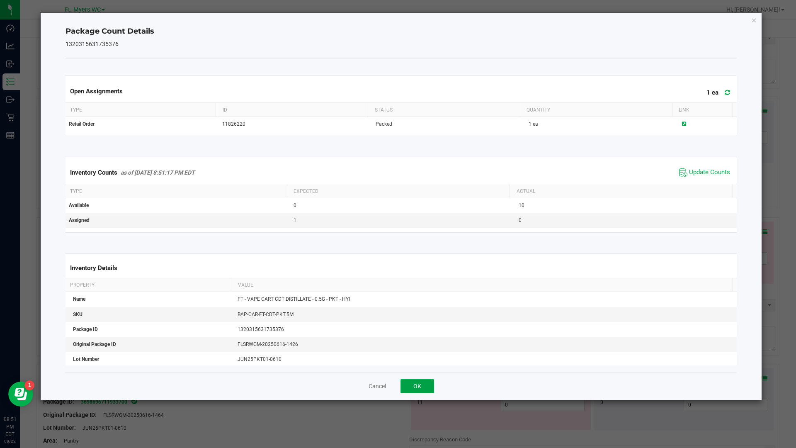
click at [427, 385] on button "OK" at bounding box center [418, 386] width 34 height 14
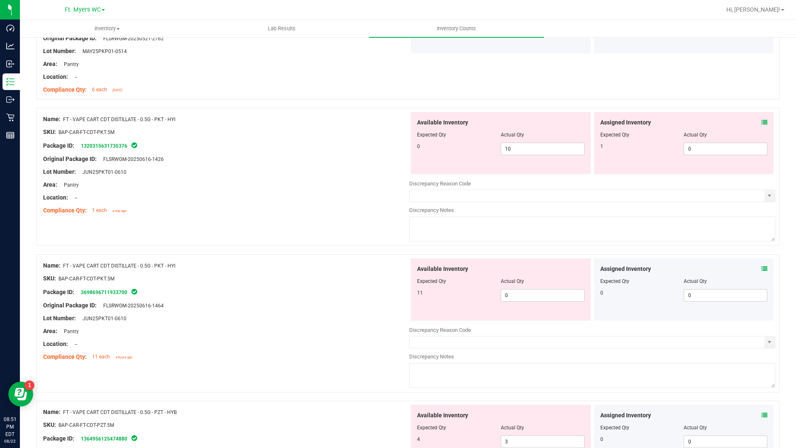
scroll to position [2033, 0]
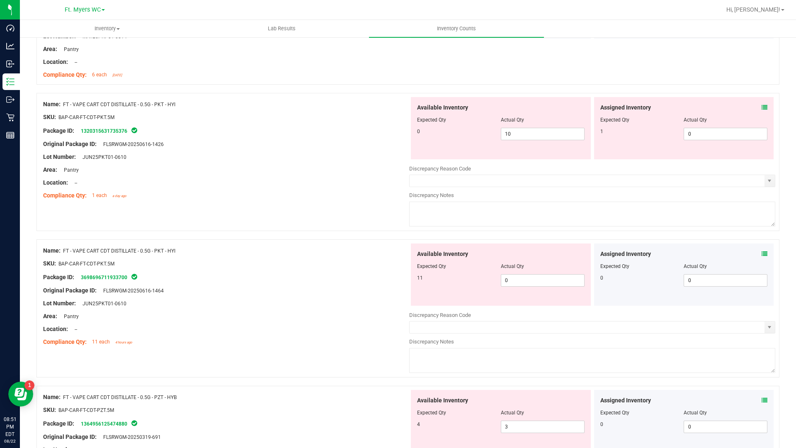
click at [762, 257] on span at bounding box center [765, 254] width 6 height 9
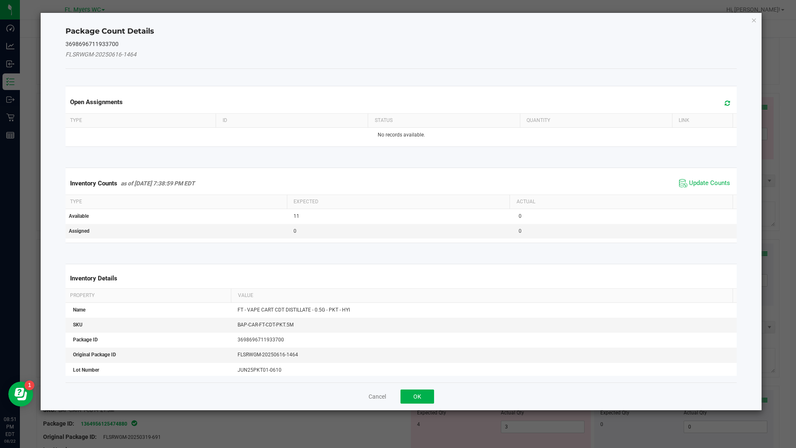
click at [684, 178] on span "Update Counts" at bounding box center [704, 183] width 55 height 12
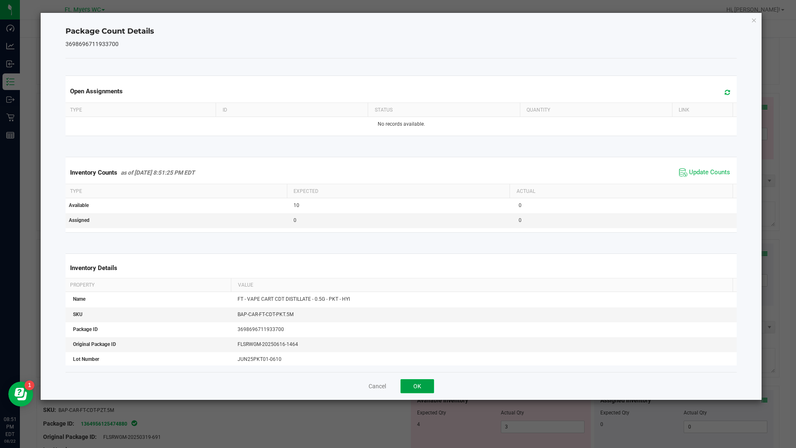
click at [426, 381] on button "OK" at bounding box center [418, 386] width 34 height 14
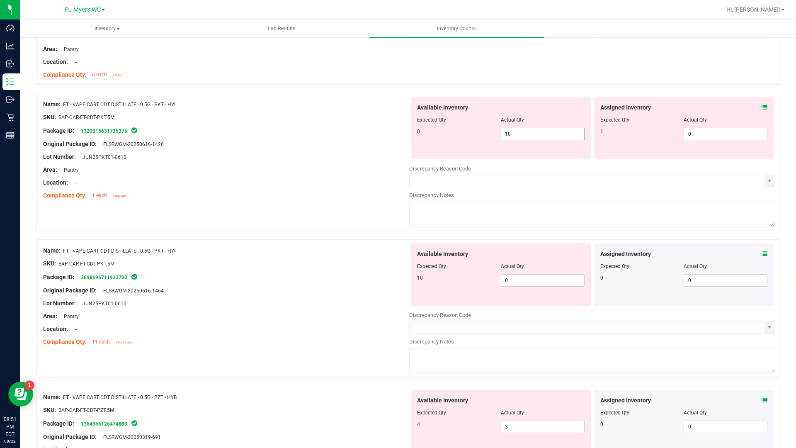
click at [521, 131] on span "10 10" at bounding box center [543, 134] width 84 height 12
click at [521, 131] on input "10" at bounding box center [543, 134] width 83 height 12
type input "0"
click at [710, 139] on span "0 0" at bounding box center [726, 134] width 84 height 12
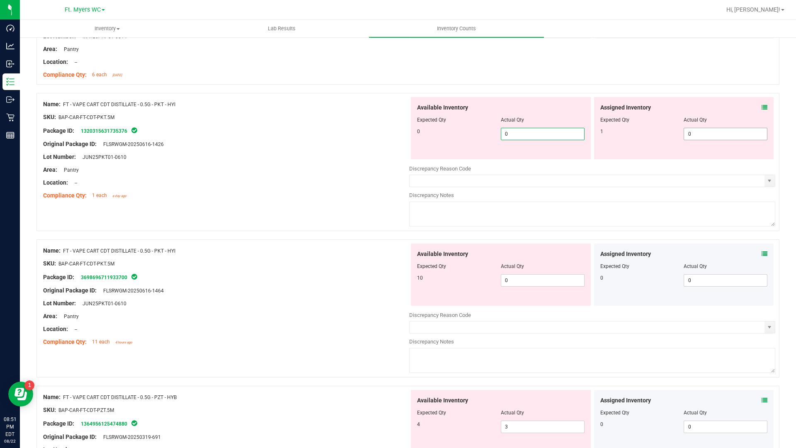
click at [0, 0] on input "0" at bounding box center [0, 0] width 0 height 0
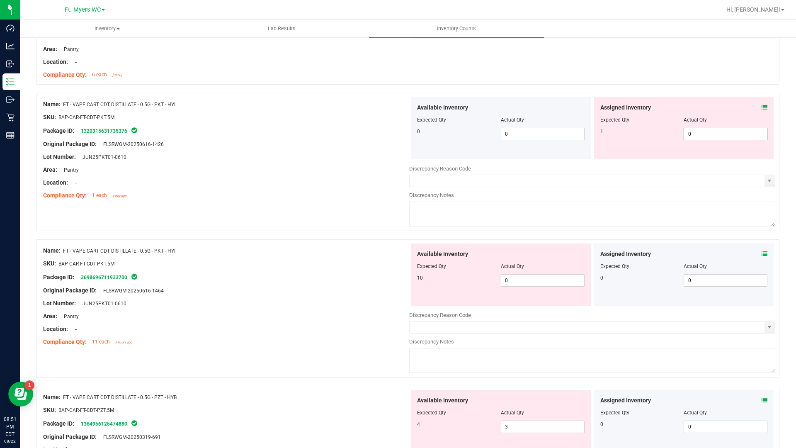
type input "1"
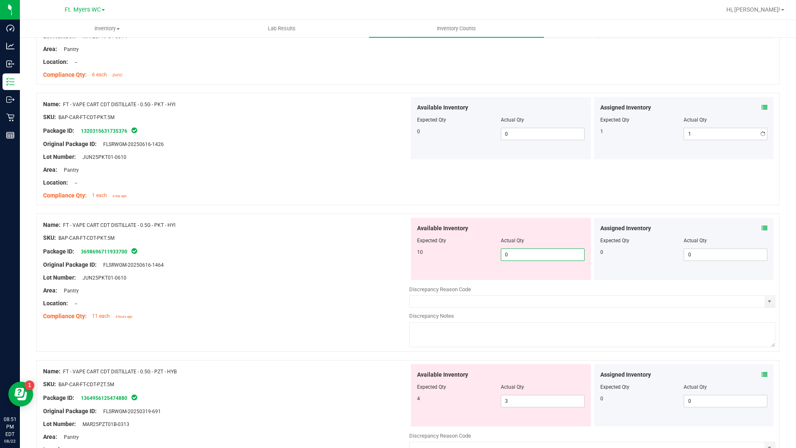
click at [509, 277] on div "Available Inventory Expected Qty Actual Qty 10 0 0" at bounding box center [501, 249] width 180 height 62
type input "010"
type input "10"
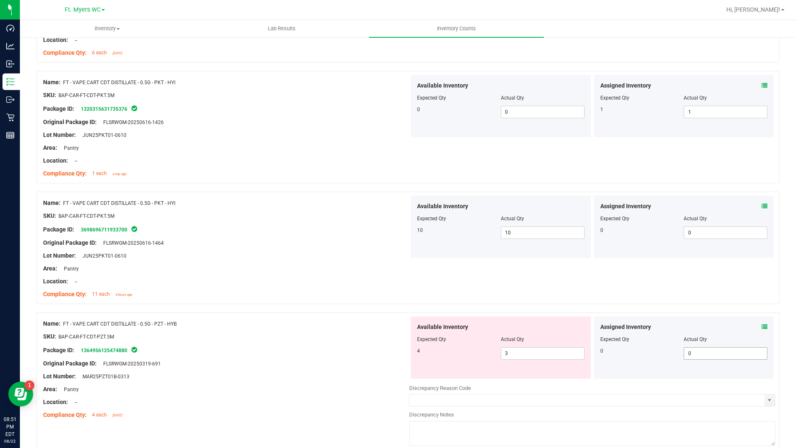
scroll to position [2074, 0]
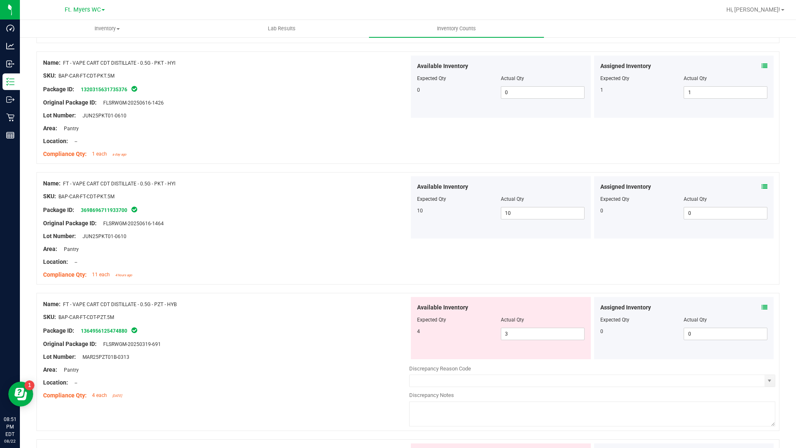
click at [762, 307] on icon at bounding box center [765, 307] width 6 height 6
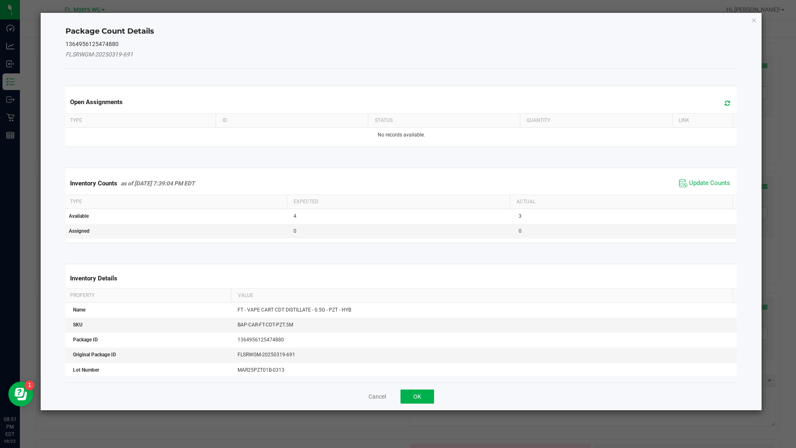
click at [699, 178] on span "Update Counts" at bounding box center [704, 183] width 55 height 12
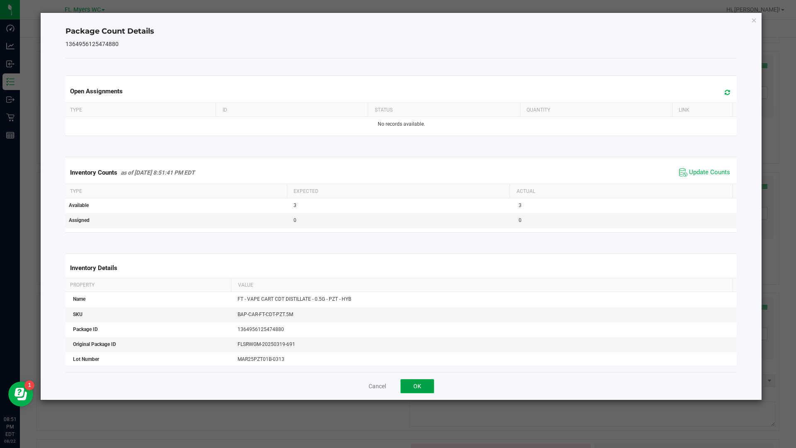
click at [427, 385] on button "OK" at bounding box center [418, 386] width 34 height 14
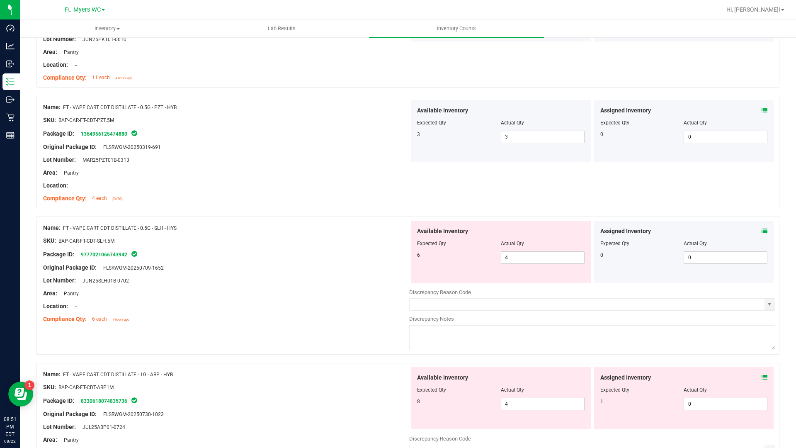
scroll to position [2281, 0]
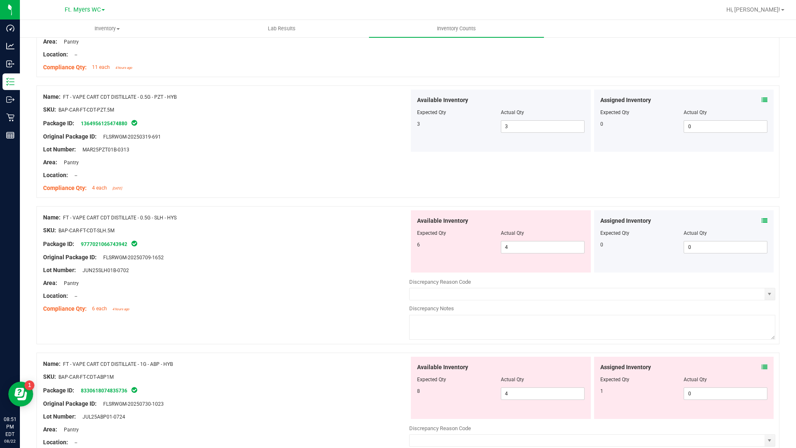
click at [762, 222] on icon at bounding box center [765, 221] width 6 height 6
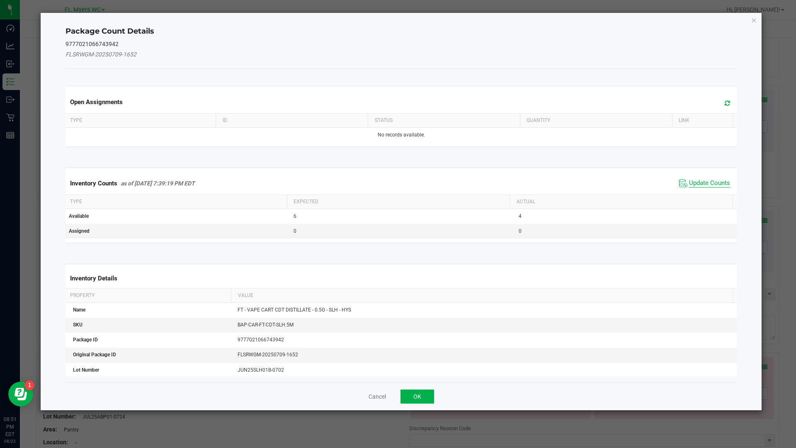
click at [710, 184] on span "Update Counts" at bounding box center [709, 183] width 41 height 8
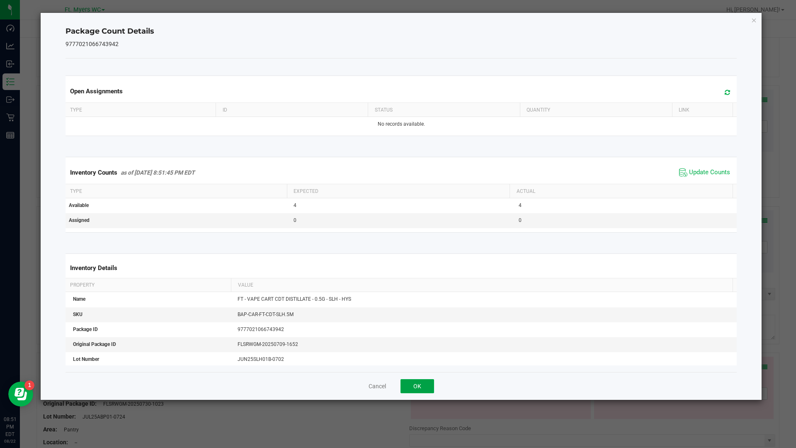
click at [416, 390] on button "OK" at bounding box center [418, 386] width 34 height 14
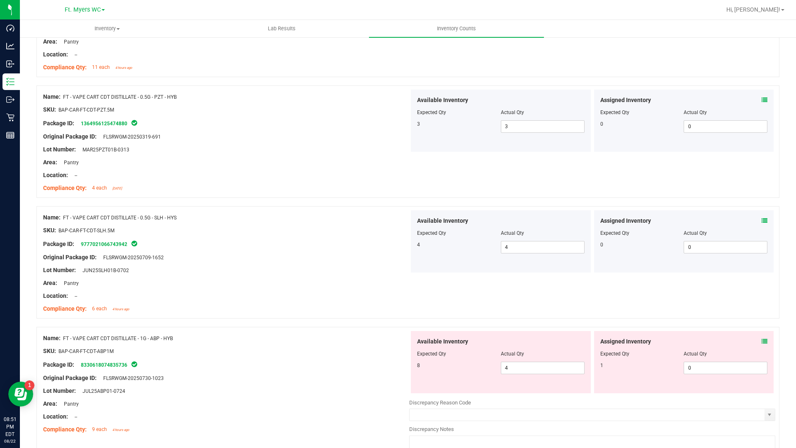
scroll to position [2335, 0]
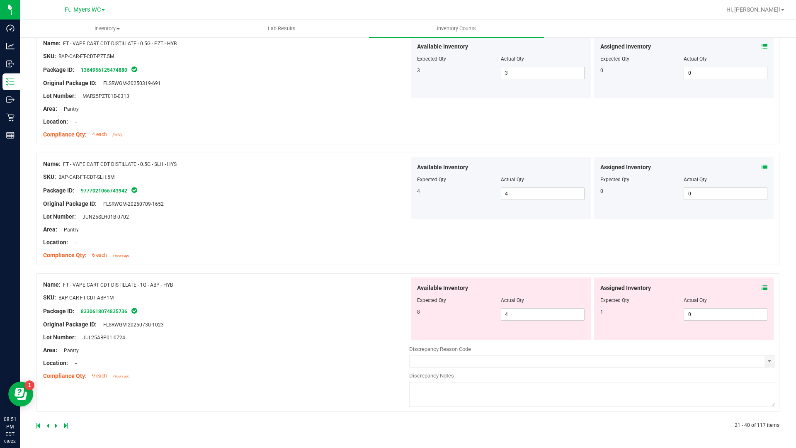
click at [762, 289] on div "Assigned Inventory Expected Qty Actual Qty 1 0 0" at bounding box center [684, 309] width 180 height 62
click at [762, 287] on icon at bounding box center [765, 288] width 6 height 6
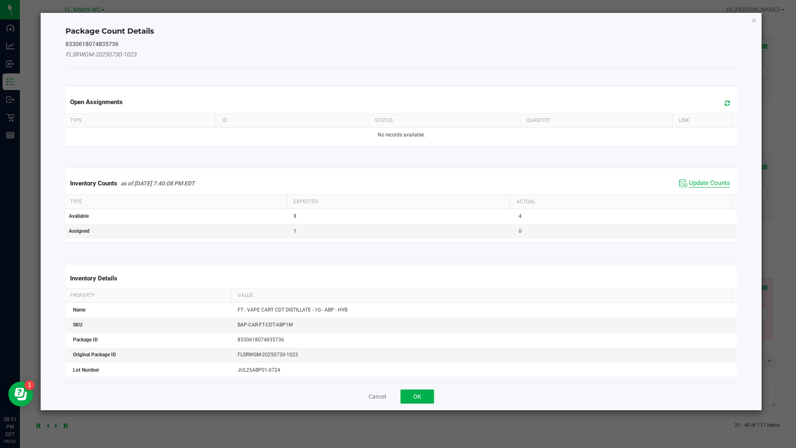
click at [701, 182] on span "Update Counts" at bounding box center [709, 183] width 41 height 8
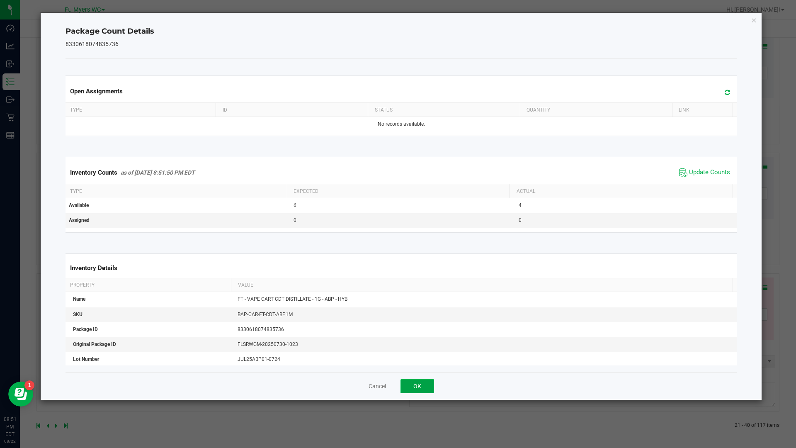
click at [426, 382] on button "OK" at bounding box center [418, 386] width 34 height 14
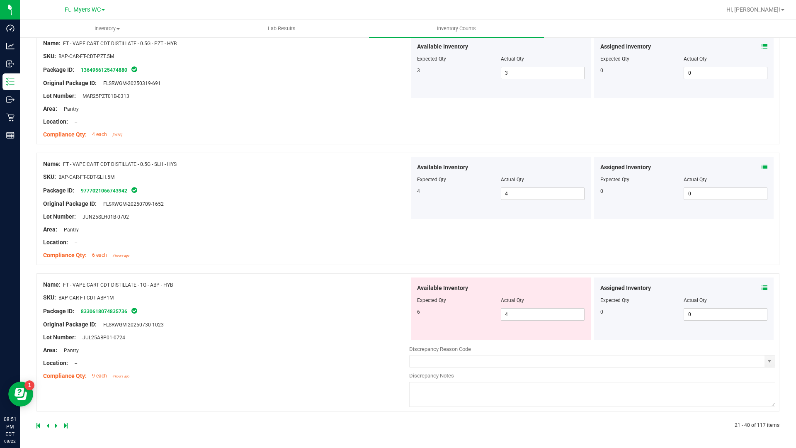
click at [53, 426] on div at bounding box center [223, 425] width 372 height 7
click at [56, 426] on icon at bounding box center [56, 425] width 2 height 5
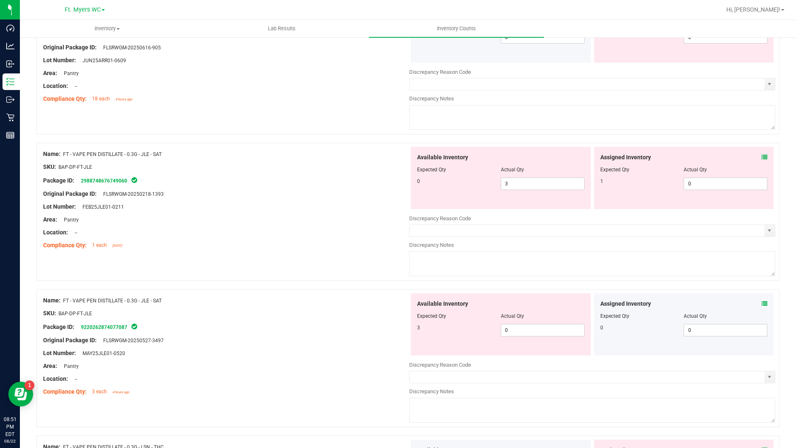
scroll to position [0, 0]
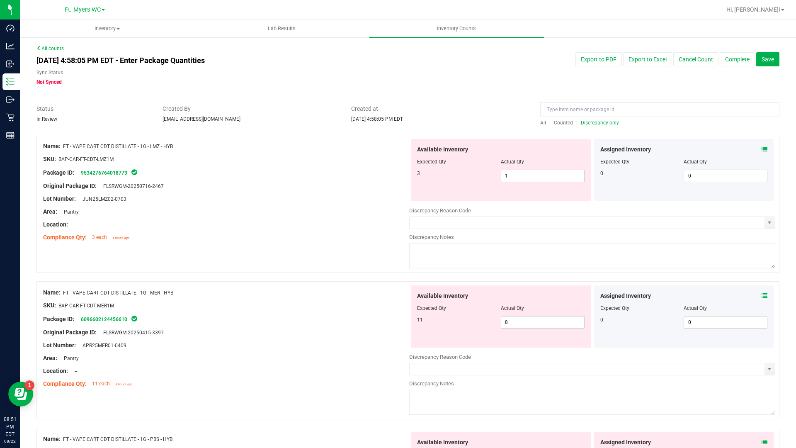
click at [762, 149] on icon at bounding box center [765, 149] width 6 height 6
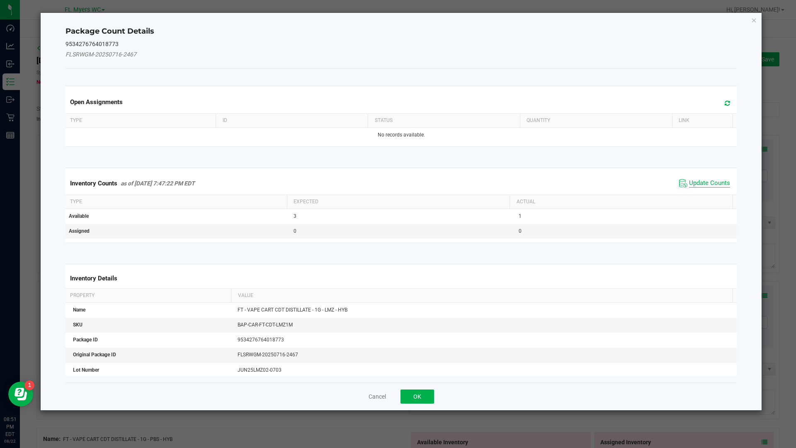
click at [694, 182] on span "Update Counts" at bounding box center [709, 183] width 41 height 8
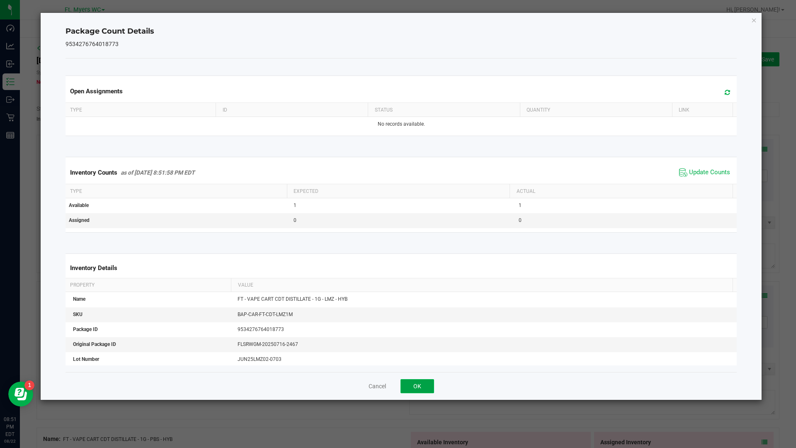
click at [413, 384] on button "OK" at bounding box center [418, 386] width 34 height 14
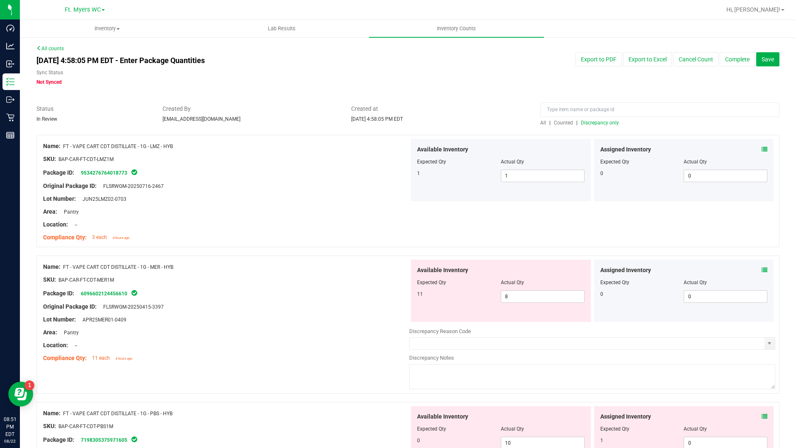
click at [762, 271] on icon at bounding box center [765, 270] width 6 height 6
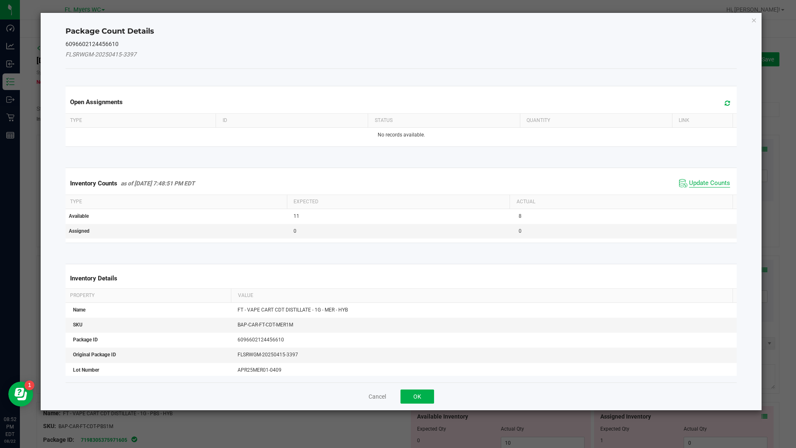
click at [700, 183] on span "Update Counts" at bounding box center [709, 183] width 41 height 8
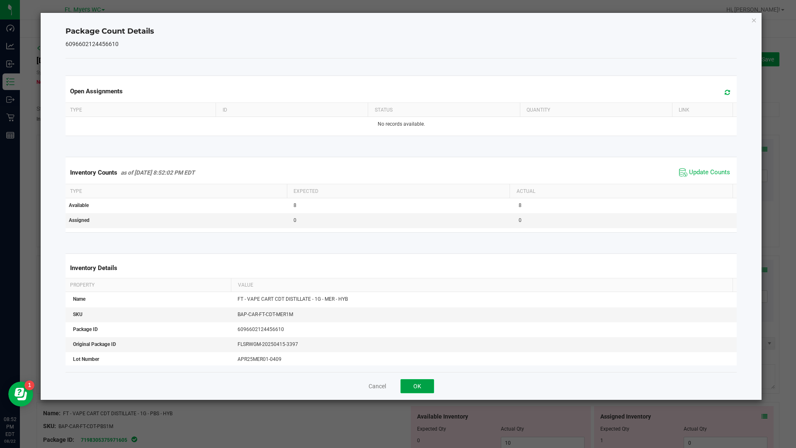
click at [422, 381] on button "OK" at bounding box center [418, 386] width 34 height 14
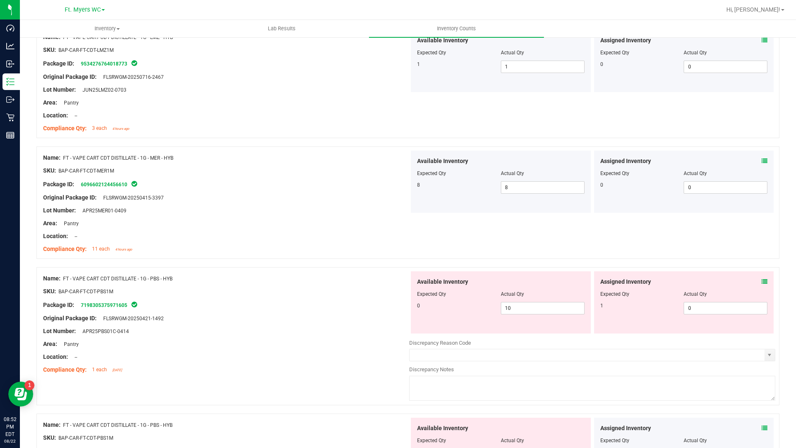
scroll to position [124, 0]
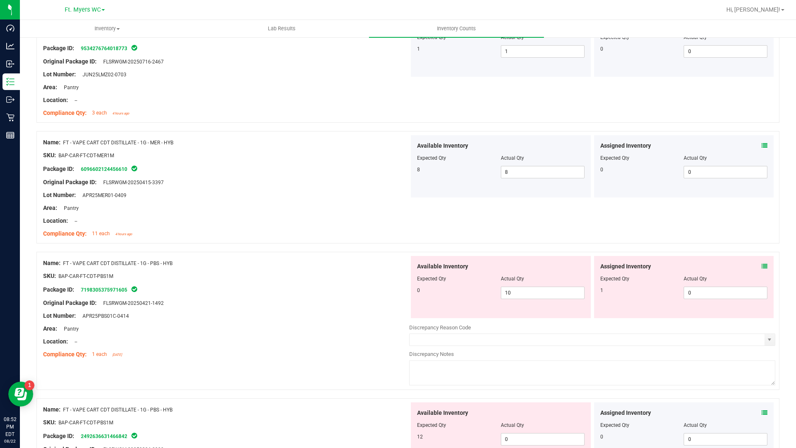
click at [762, 270] on div "Assigned Inventory Expected Qty Actual Qty 1 0 0" at bounding box center [684, 287] width 180 height 62
click at [762, 267] on icon at bounding box center [765, 266] width 6 height 6
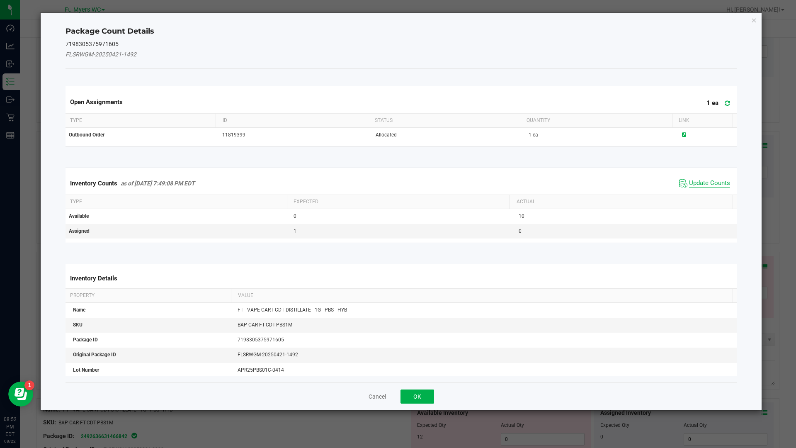
click at [699, 180] on span "Update Counts" at bounding box center [709, 183] width 41 height 8
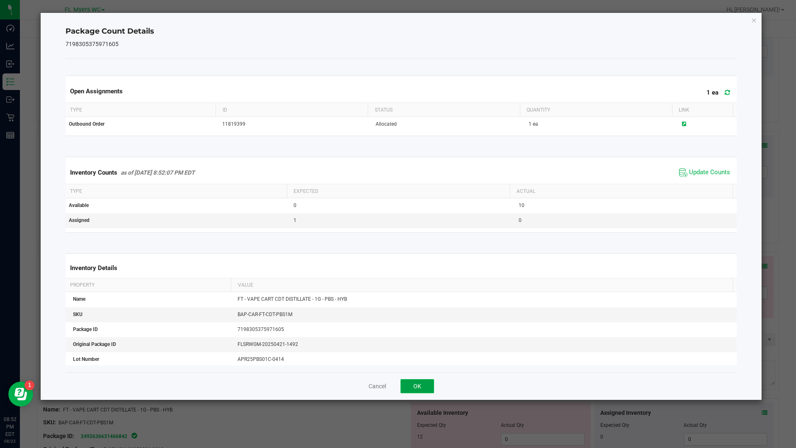
click at [425, 380] on button "OK" at bounding box center [418, 386] width 34 height 14
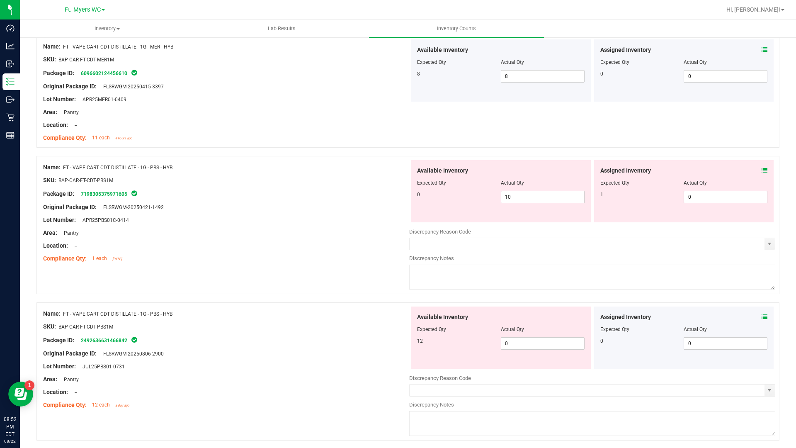
scroll to position [249, 0]
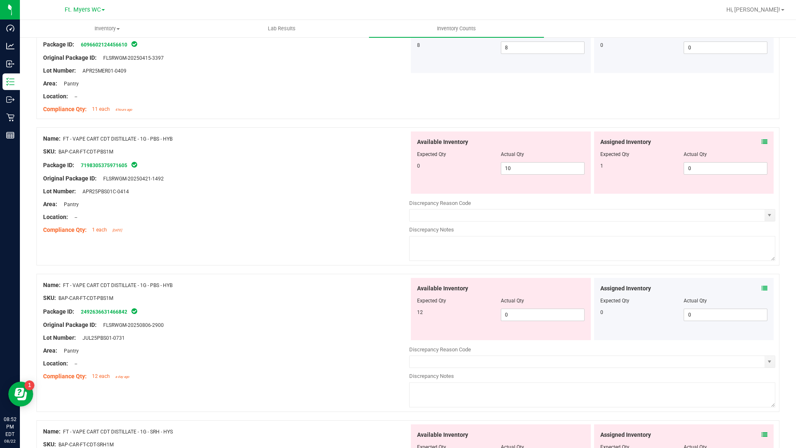
click at [762, 289] on div "Assigned Inventory Expected Qty Actual Qty 0 0 0" at bounding box center [684, 309] width 180 height 62
click at [762, 288] on icon at bounding box center [765, 288] width 6 height 6
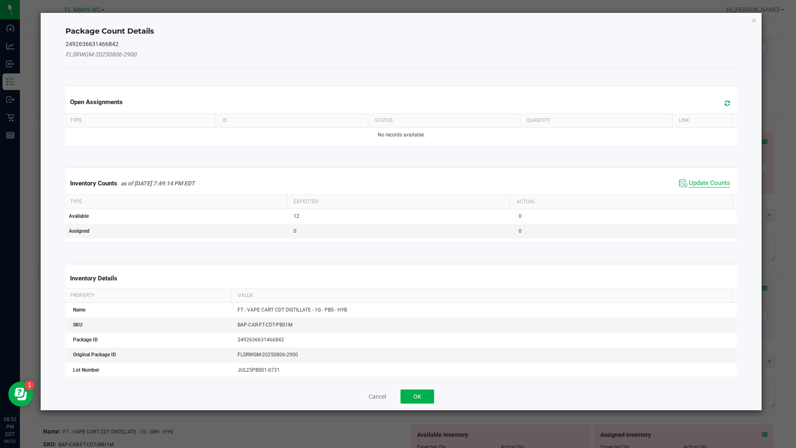
click at [697, 180] on span "Update Counts" at bounding box center [709, 183] width 41 height 8
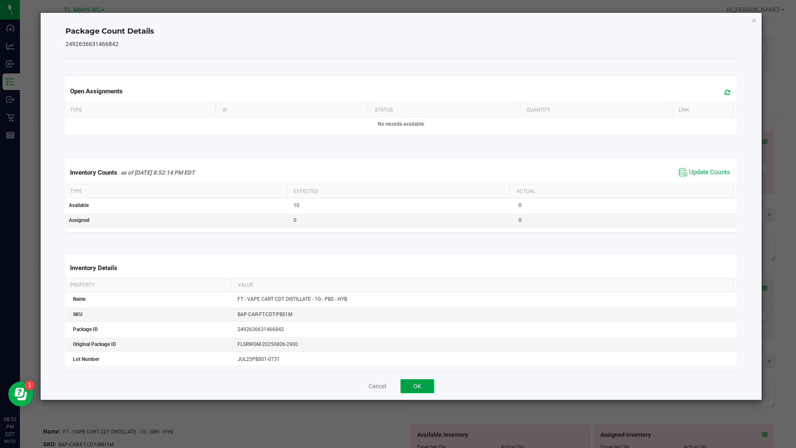
click at [431, 385] on button "OK" at bounding box center [418, 386] width 34 height 14
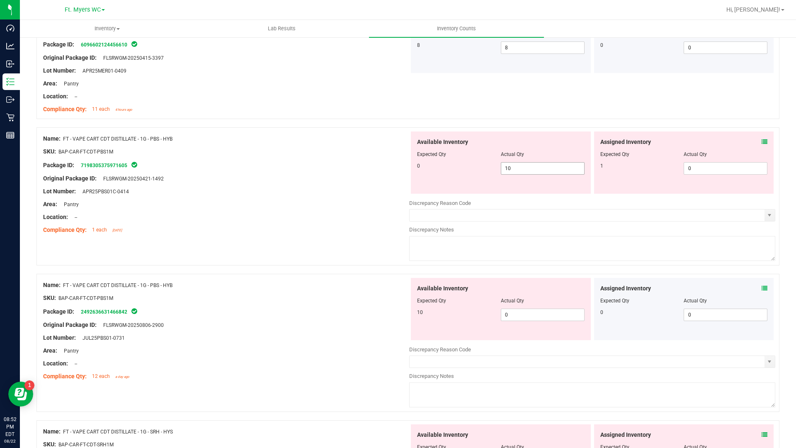
click at [555, 166] on span "10 10" at bounding box center [543, 168] width 84 height 12
click at [555, 166] on input "10" at bounding box center [543, 169] width 83 height 12
type input "0"
click at [709, 165] on span "0 0" at bounding box center [726, 168] width 84 height 12
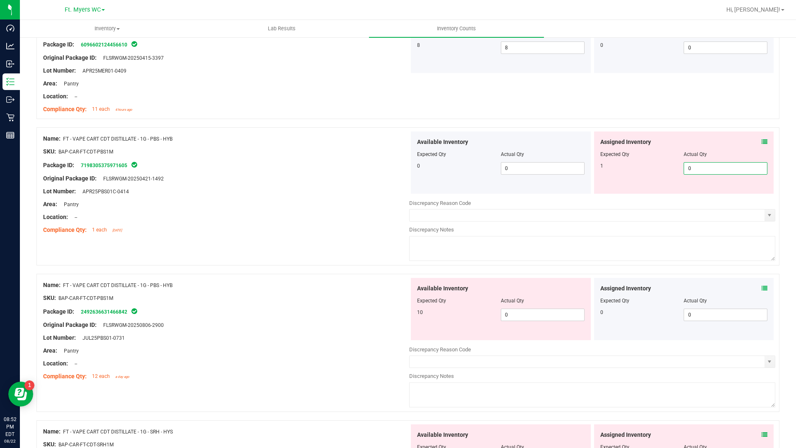
type input "01"
type input "1"
click at [539, 318] on div "Available Inventory Expected Qty Actual Qty 10 0 0" at bounding box center [592, 343] width 366 height 131
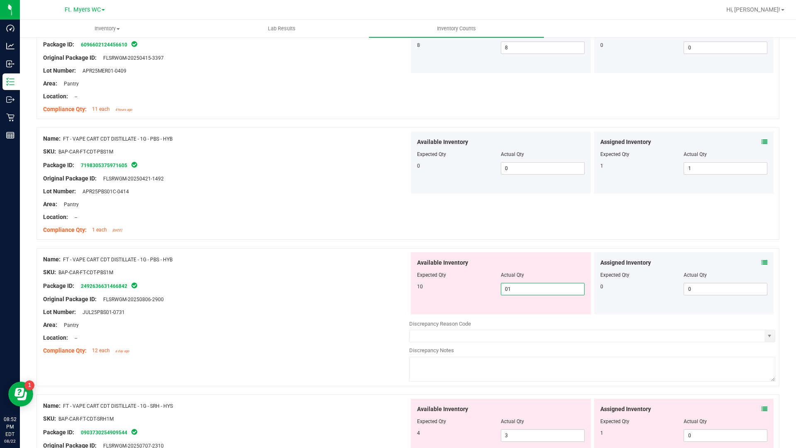
type input "010"
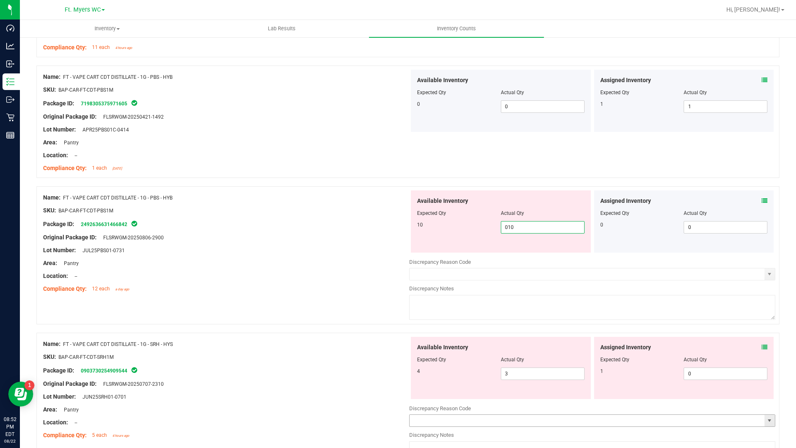
scroll to position [415, 0]
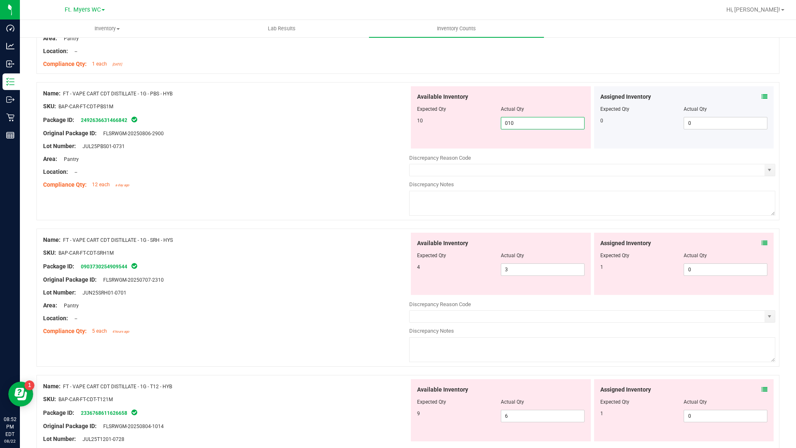
type input "10"
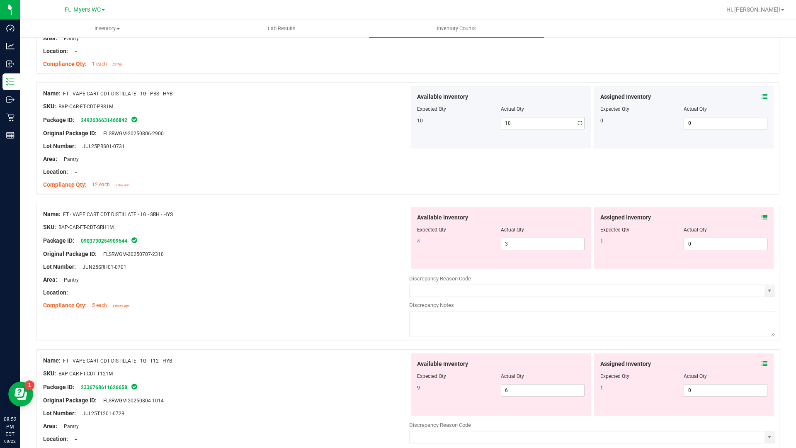
click at [757, 242] on div "Assigned Inventory Expected Qty Actual Qty 1 0 0" at bounding box center [684, 238] width 180 height 62
click at [762, 216] on icon at bounding box center [765, 217] width 6 height 6
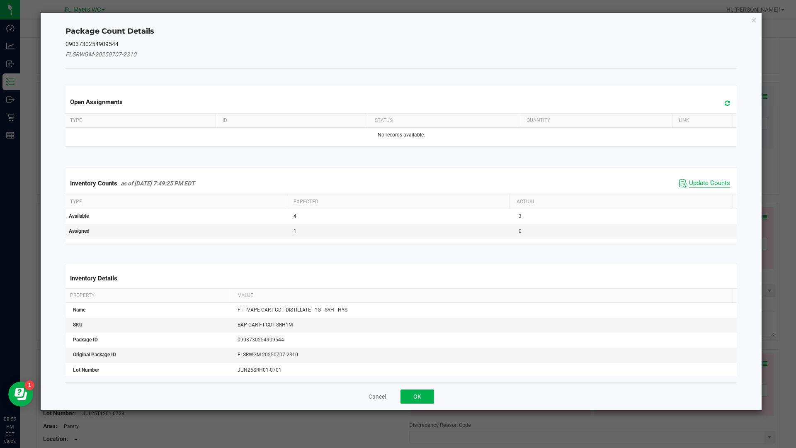
click at [709, 181] on span "Update Counts" at bounding box center [709, 183] width 41 height 8
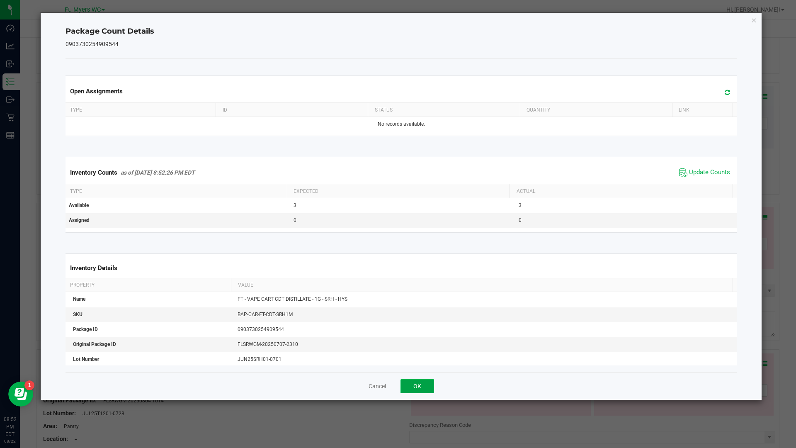
click at [408, 384] on button "OK" at bounding box center [418, 386] width 34 height 14
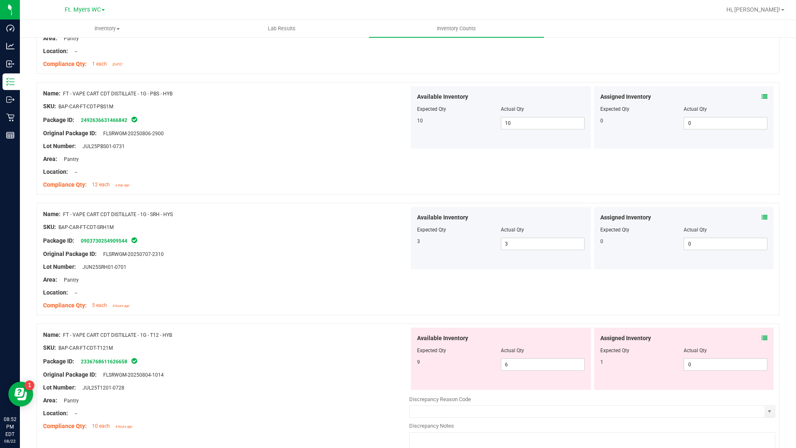
scroll to position [539, 0]
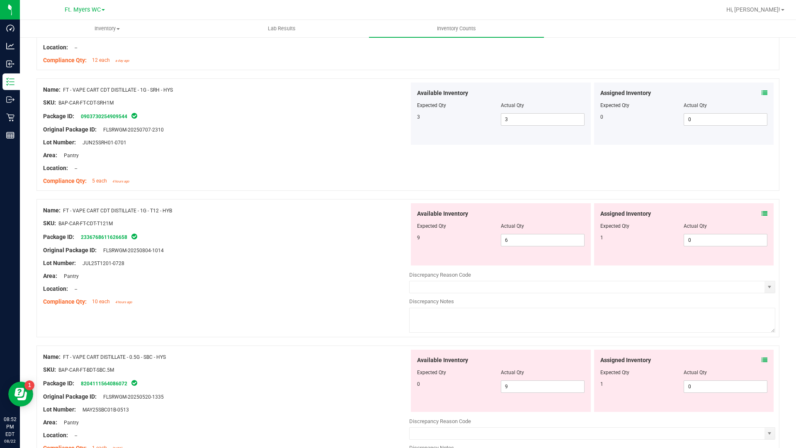
click at [762, 214] on icon at bounding box center [765, 214] width 6 height 6
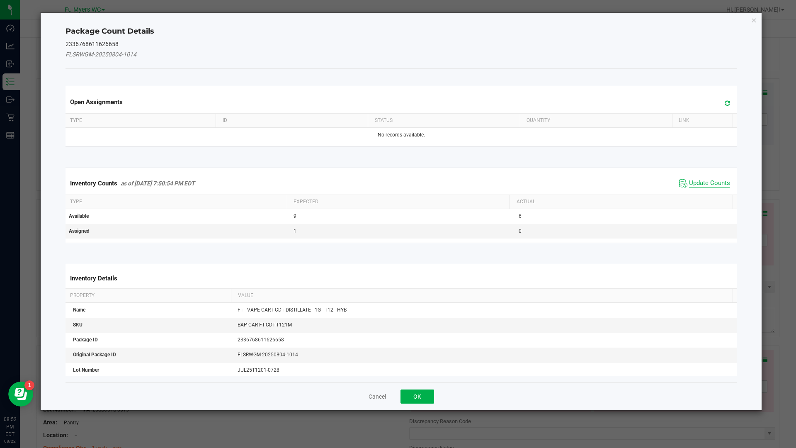
click at [698, 181] on span "Update Counts" at bounding box center [709, 183] width 41 height 8
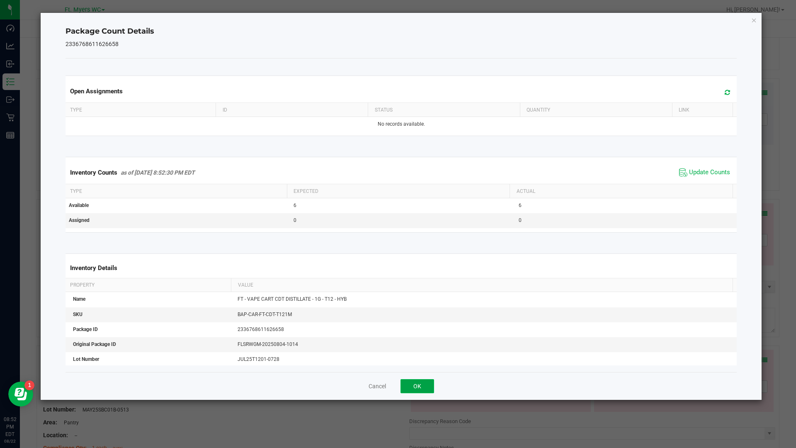
click at [424, 390] on button "OK" at bounding box center [418, 386] width 34 height 14
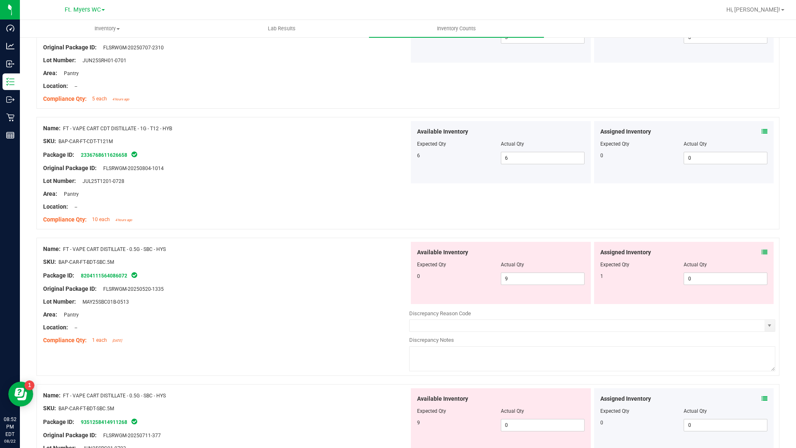
scroll to position [622, 0]
click at [762, 253] on icon at bounding box center [765, 251] width 6 height 6
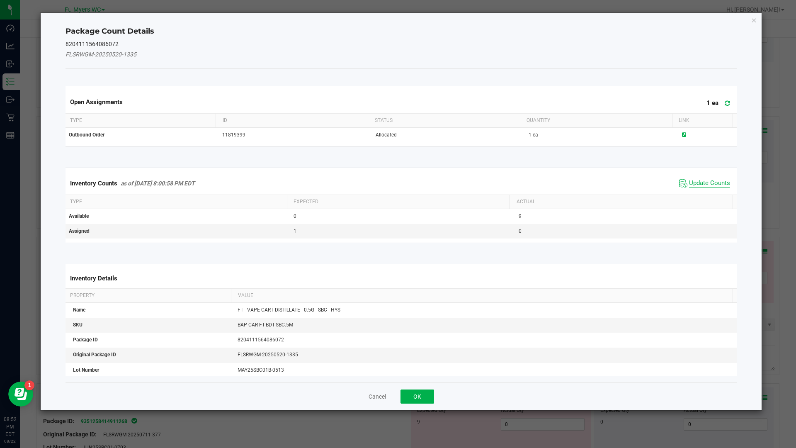
click at [694, 180] on span "Update Counts" at bounding box center [709, 183] width 41 height 8
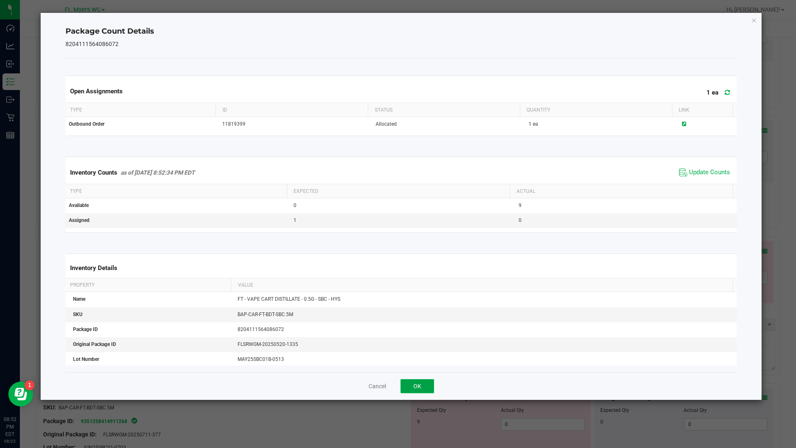
click at [408, 382] on button "OK" at bounding box center [418, 386] width 34 height 14
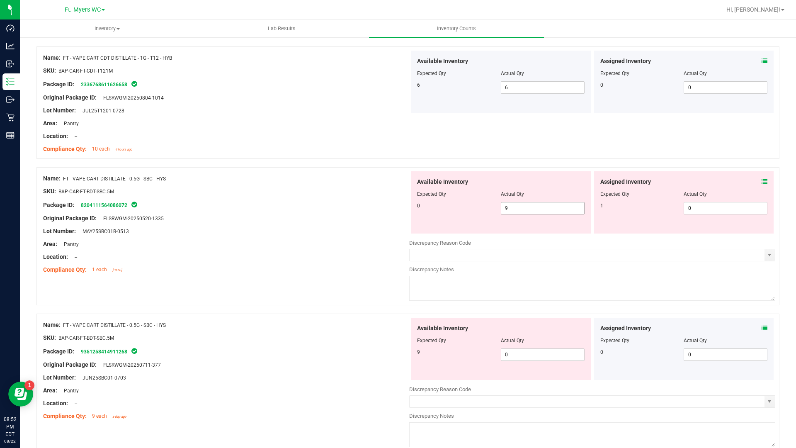
scroll to position [705, 0]
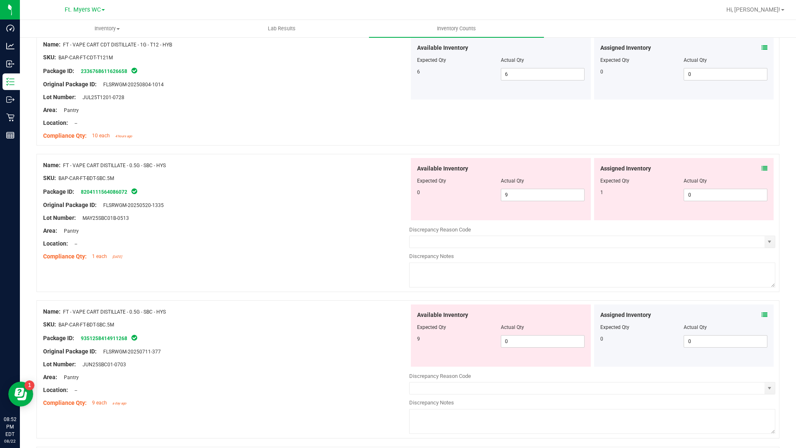
click at [762, 314] on div "Assigned Inventory Expected Qty Actual Qty 0 0 0" at bounding box center [684, 335] width 180 height 62
click at [762, 315] on icon at bounding box center [765, 315] width 6 height 6
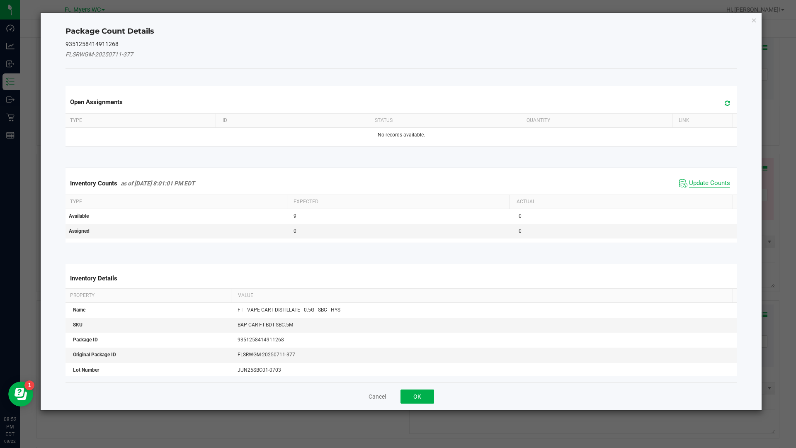
click at [689, 183] on span "Update Counts" at bounding box center [709, 183] width 41 height 8
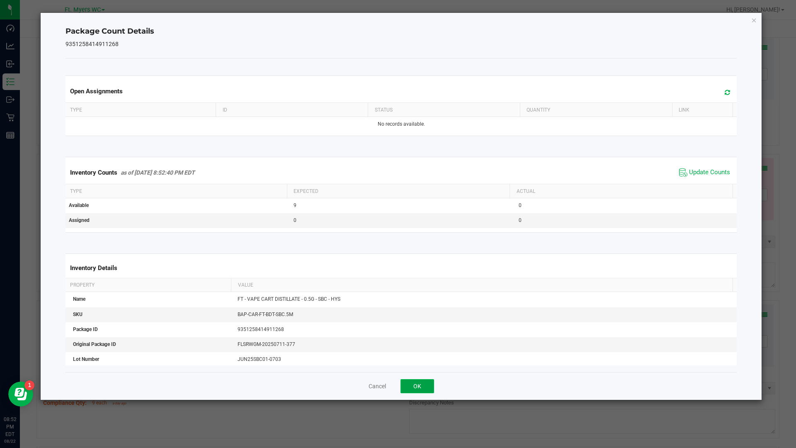
click at [424, 387] on button "OK" at bounding box center [418, 386] width 34 height 14
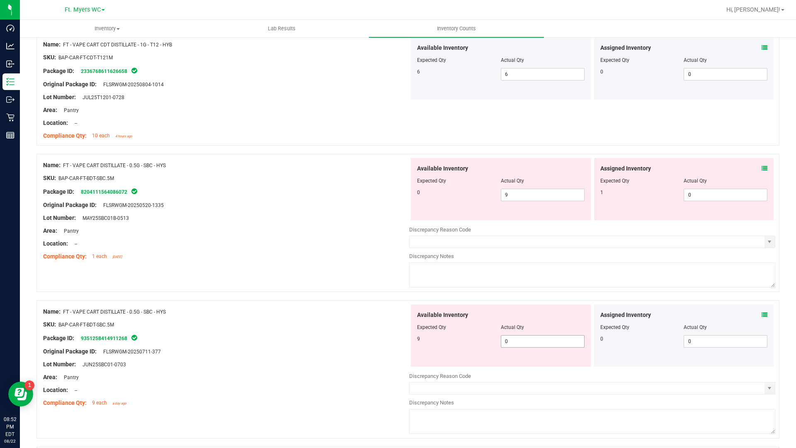
click at [506, 338] on span "0 0" at bounding box center [543, 341] width 84 height 12
click at [506, 338] on input "0" at bounding box center [543, 342] width 83 height 12
type input "9"
click at [560, 193] on span "9 9" at bounding box center [543, 195] width 84 height 12
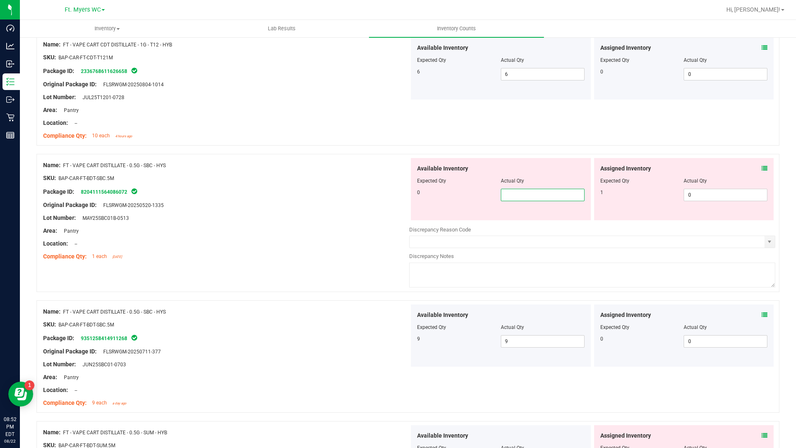
type input "0"
click at [686, 195] on span "0 0" at bounding box center [726, 195] width 84 height 12
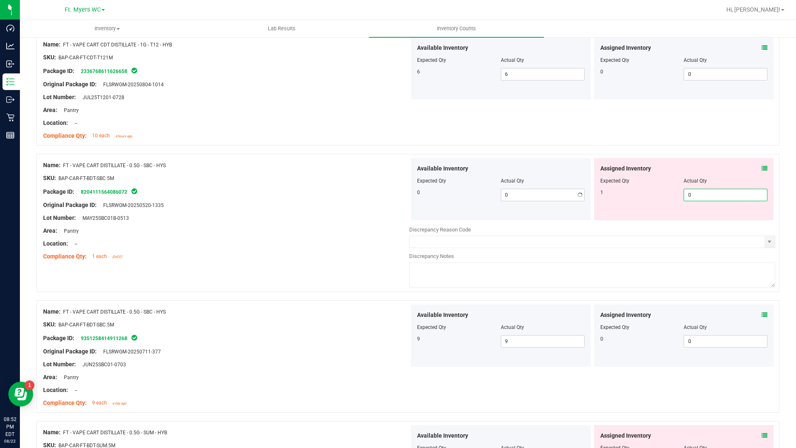
click at [686, 195] on input "0" at bounding box center [725, 195] width 83 height 12
type input "1"
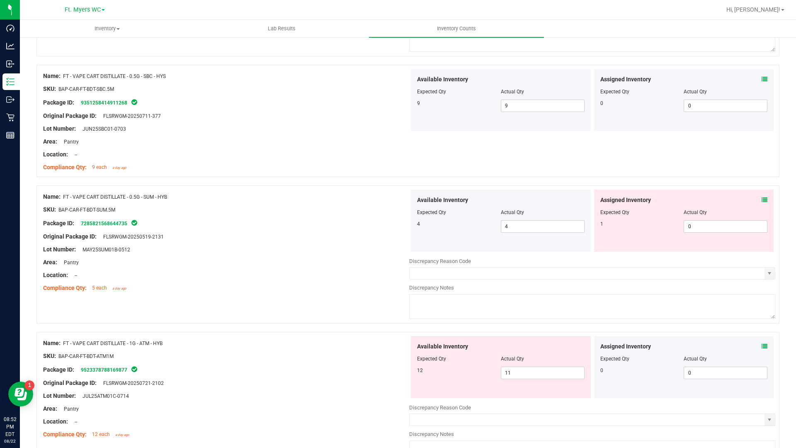
scroll to position [954, 0]
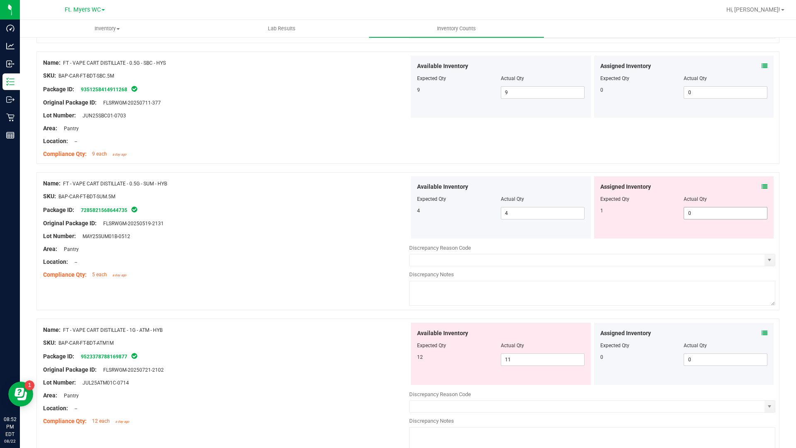
type input "1"
click at [760, 188] on div "Assigned Inventory Expected Qty Actual Qty 1 0 0" at bounding box center [684, 207] width 180 height 62
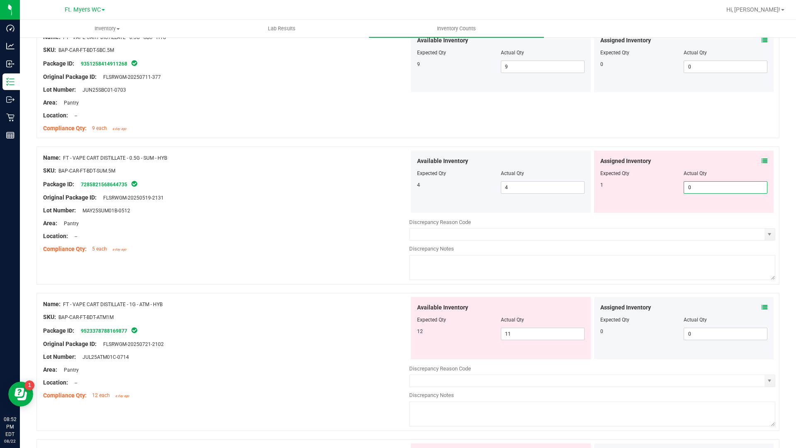
click at [762, 159] on icon at bounding box center [765, 161] width 6 height 6
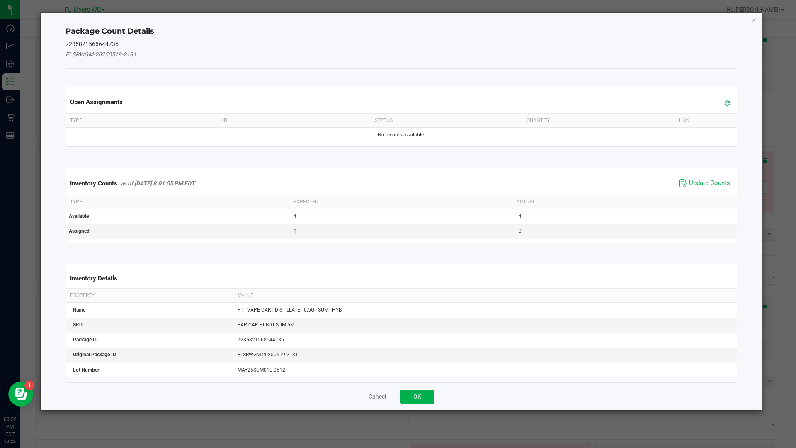
click at [694, 185] on span "Update Counts" at bounding box center [709, 183] width 41 height 8
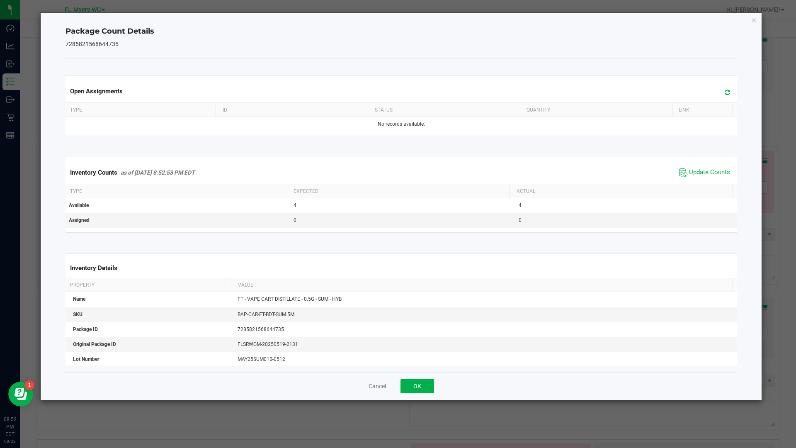
click at [412, 394] on div "Cancel OK" at bounding box center [402, 386] width 672 height 28
click at [428, 380] on button "OK" at bounding box center [418, 386] width 34 height 14
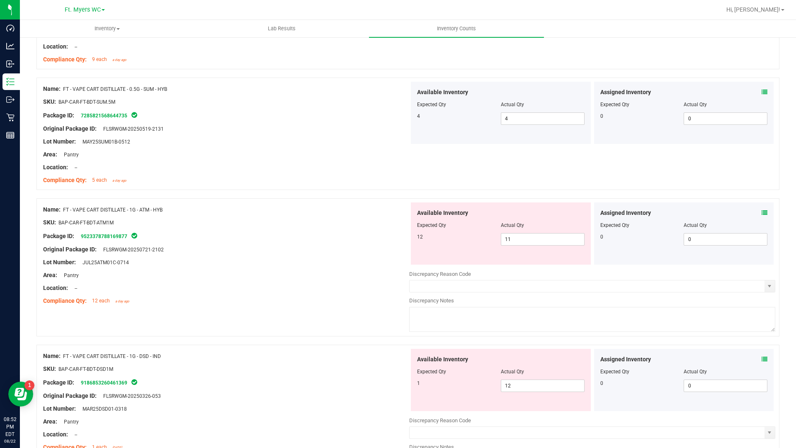
scroll to position [1037, 0]
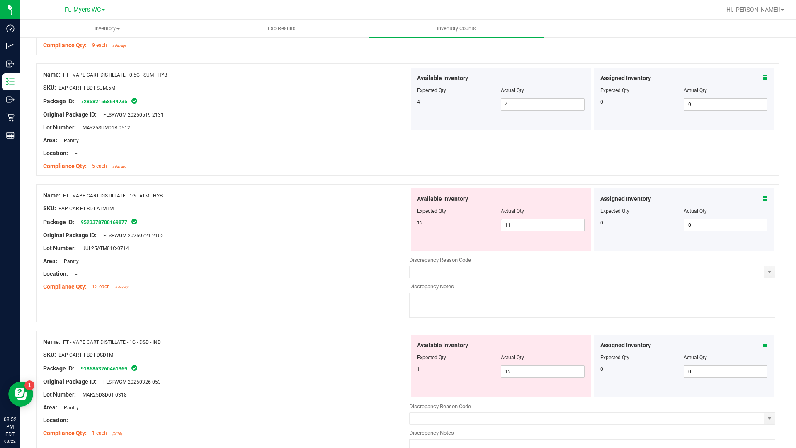
click at [762, 198] on icon at bounding box center [765, 199] width 6 height 6
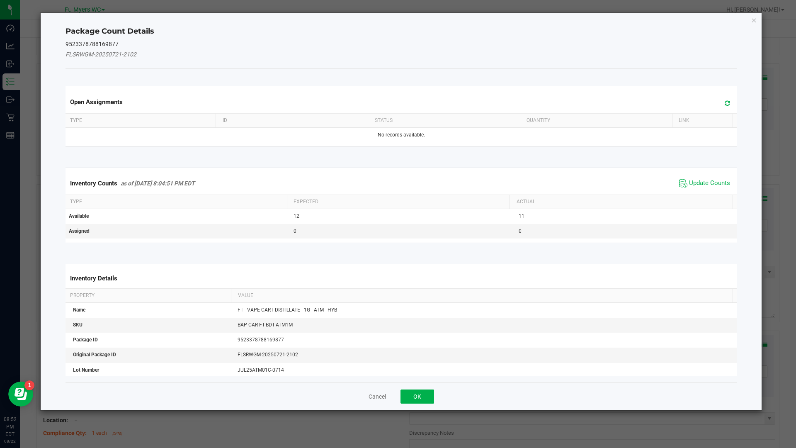
click at [691, 187] on span "Update Counts" at bounding box center [704, 183] width 55 height 12
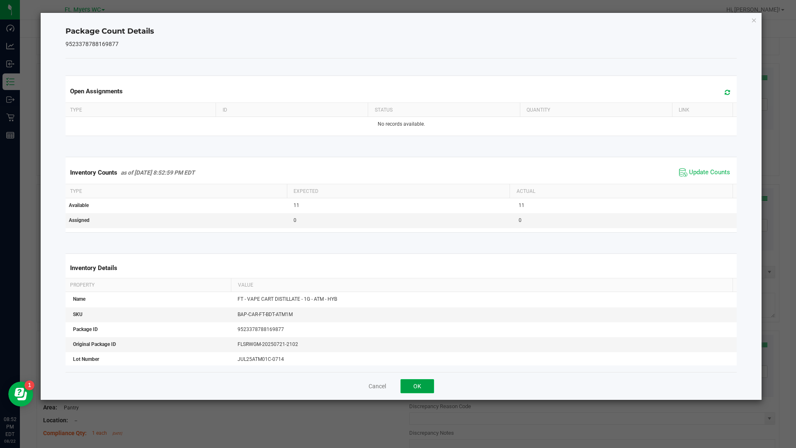
click at [415, 382] on button "OK" at bounding box center [418, 386] width 34 height 14
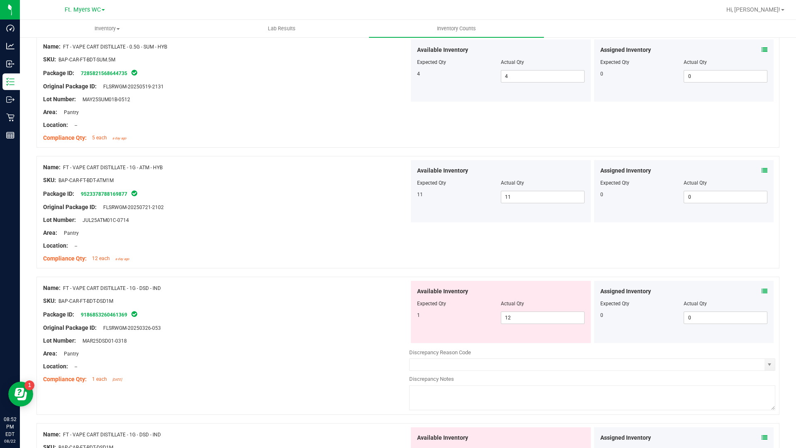
scroll to position [1079, 0]
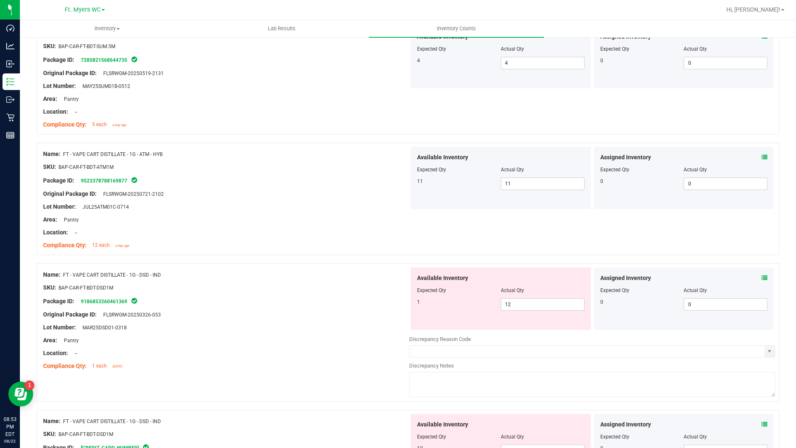
click at [762, 278] on icon at bounding box center [765, 278] width 6 height 6
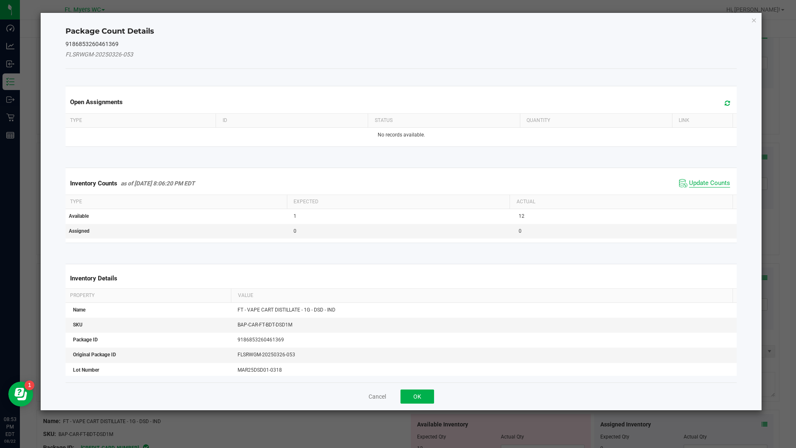
click at [694, 180] on span "Update Counts" at bounding box center [709, 183] width 41 height 8
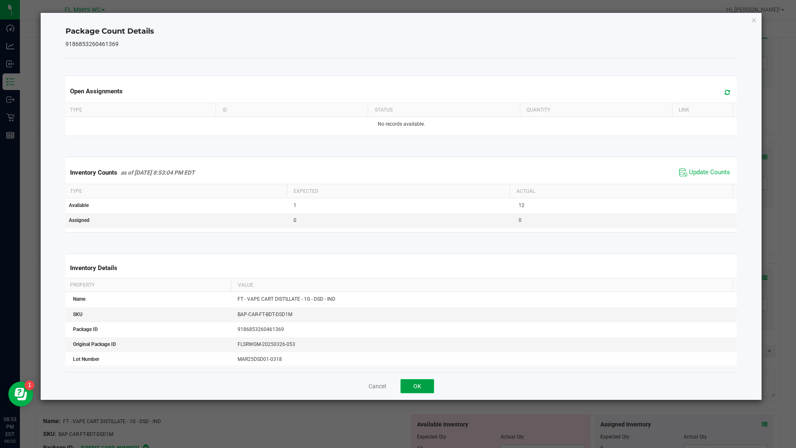
click at [428, 379] on button "OK" at bounding box center [418, 386] width 34 height 14
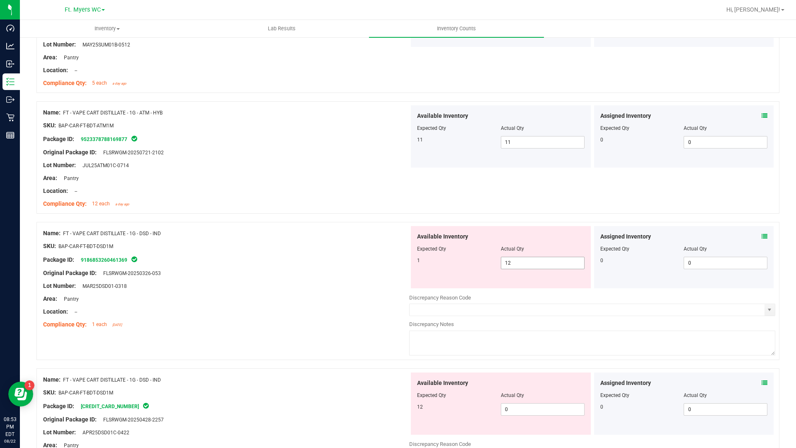
scroll to position [1161, 0]
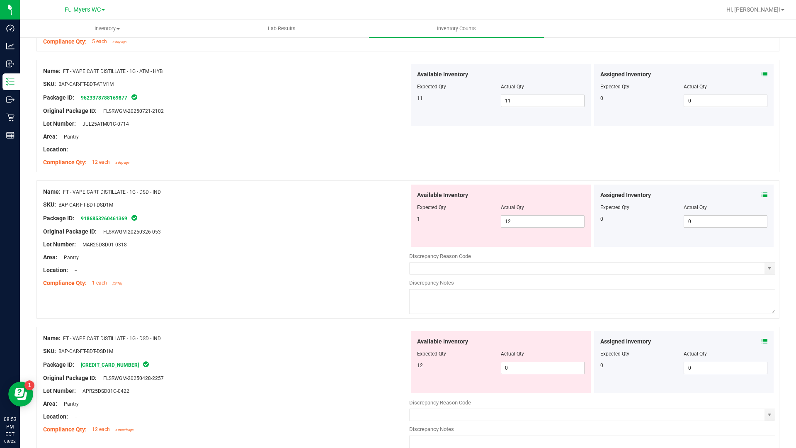
click at [762, 340] on icon at bounding box center [765, 341] width 6 height 6
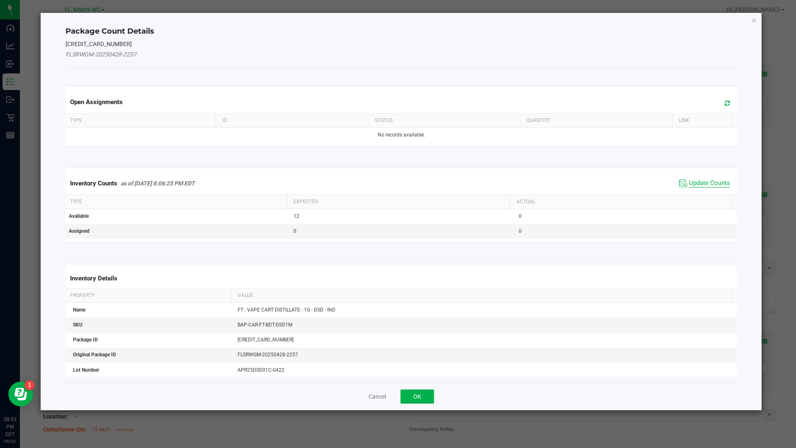
click at [689, 182] on span "Update Counts" at bounding box center [709, 183] width 41 height 8
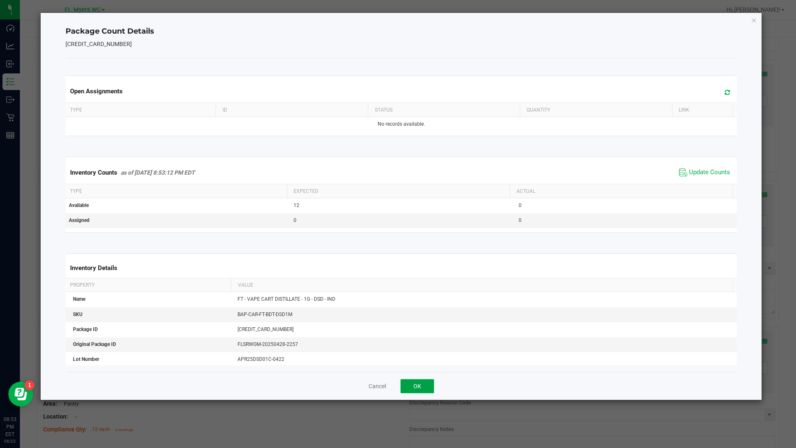
click at [421, 384] on button "OK" at bounding box center [418, 386] width 34 height 14
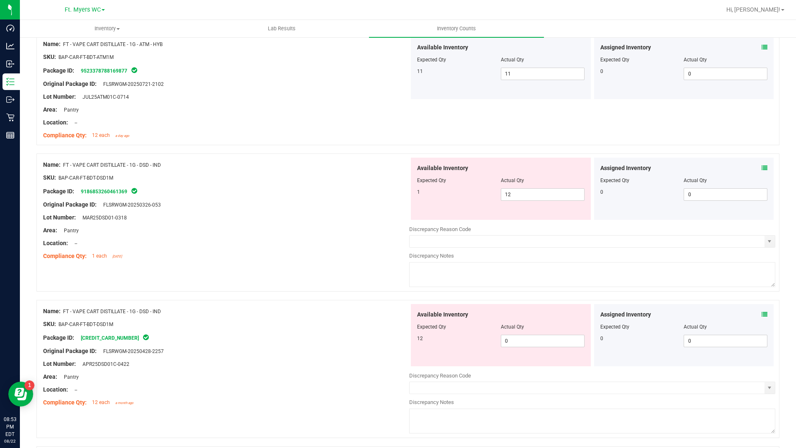
scroll to position [1203, 0]
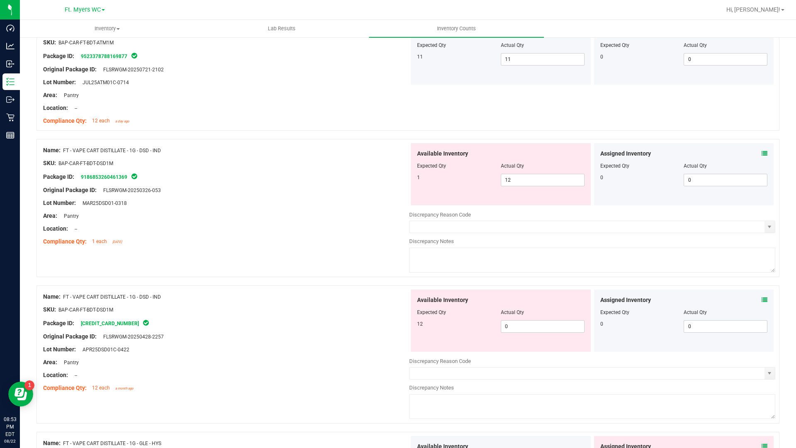
click at [517, 314] on span "Actual Qty" at bounding box center [512, 312] width 23 height 6
click at [513, 334] on div "Available Inventory Expected Qty Actual Qty 12 0 0" at bounding box center [501, 321] width 180 height 62
click at [517, 330] on span "0 0" at bounding box center [543, 326] width 84 height 12
click at [517, 330] on input "0" at bounding box center [543, 327] width 83 height 12
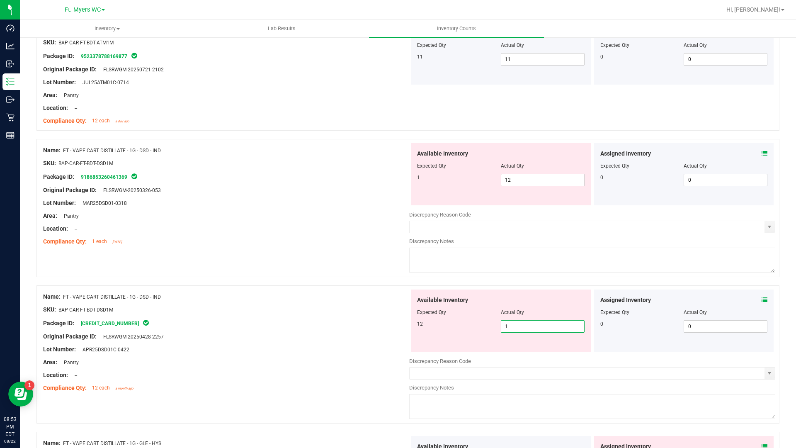
type input "12"
click at [762, 151] on icon at bounding box center [765, 154] width 6 height 6
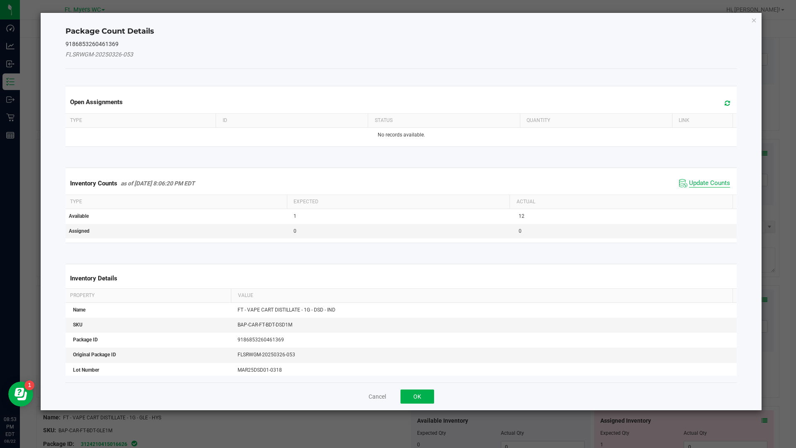
click at [706, 184] on span "Update Counts" at bounding box center [709, 183] width 41 height 8
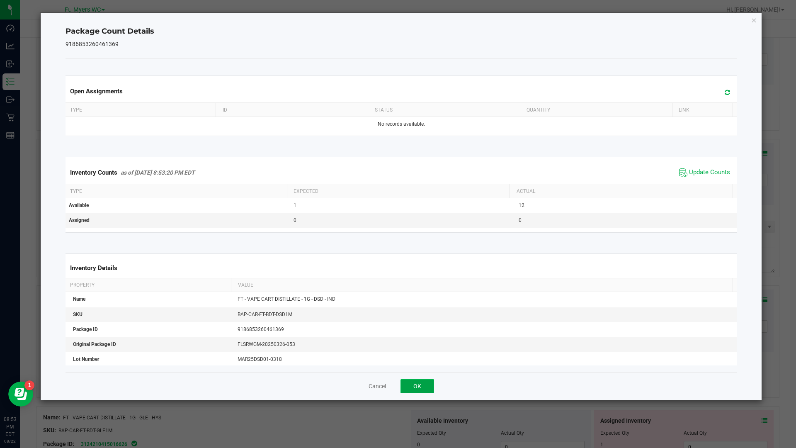
click at [426, 392] on button "OK" at bounding box center [418, 386] width 34 height 14
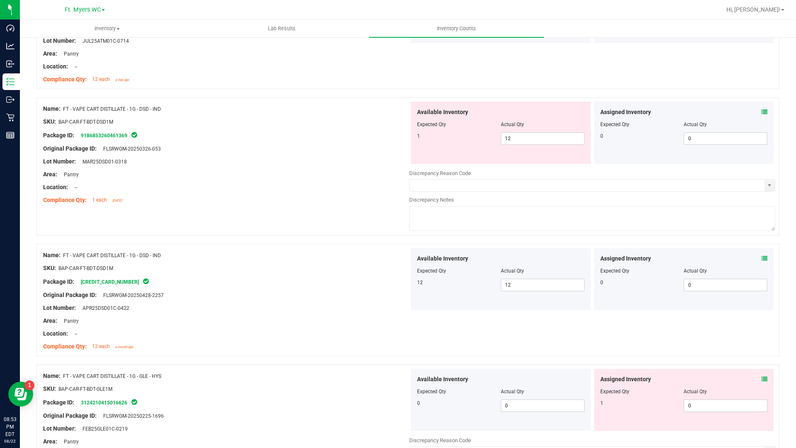
scroll to position [1327, 0]
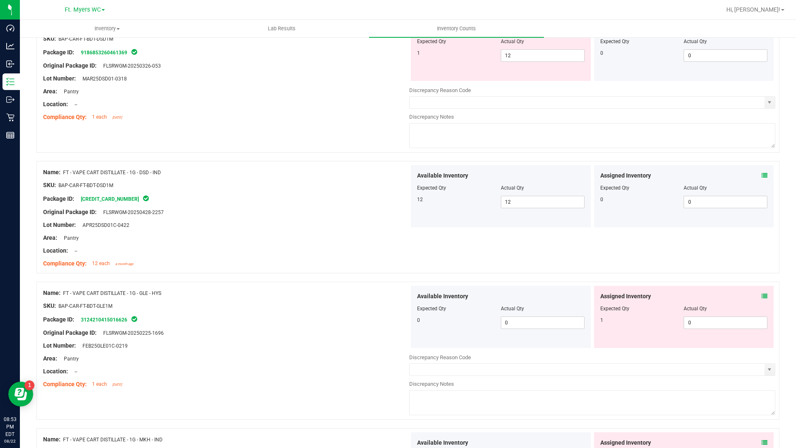
click at [762, 295] on icon at bounding box center [765, 296] width 6 height 6
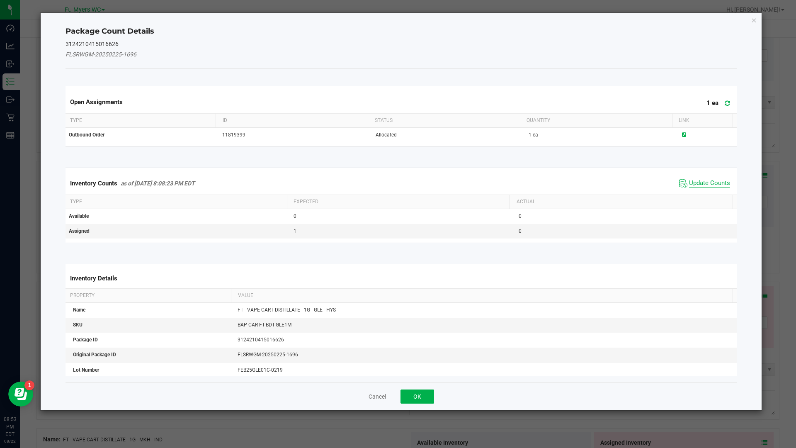
click at [694, 180] on span "Update Counts" at bounding box center [709, 183] width 41 height 8
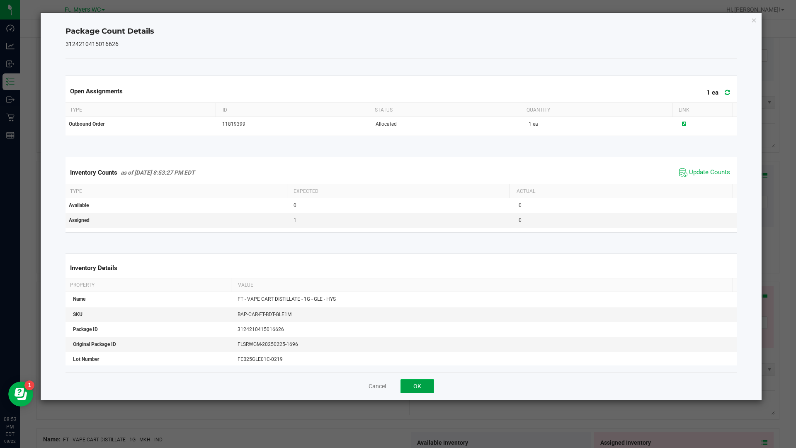
click at [428, 390] on button "OK" at bounding box center [418, 386] width 34 height 14
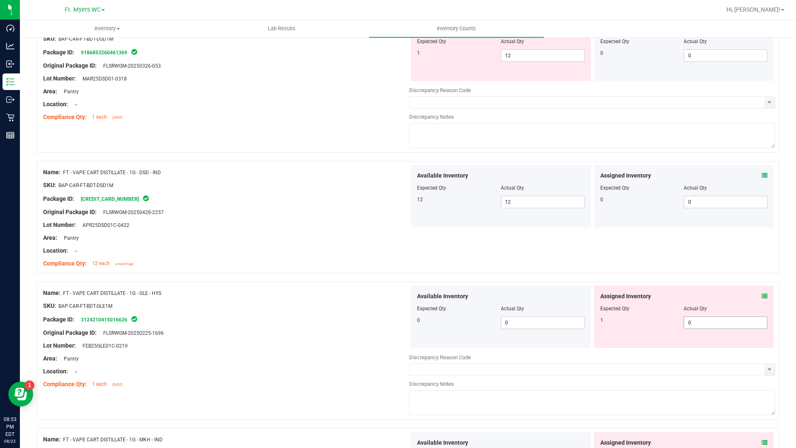
click at [691, 321] on span "0 0" at bounding box center [726, 322] width 84 height 12
click at [691, 321] on input "0" at bounding box center [725, 323] width 83 height 12
type input "1"
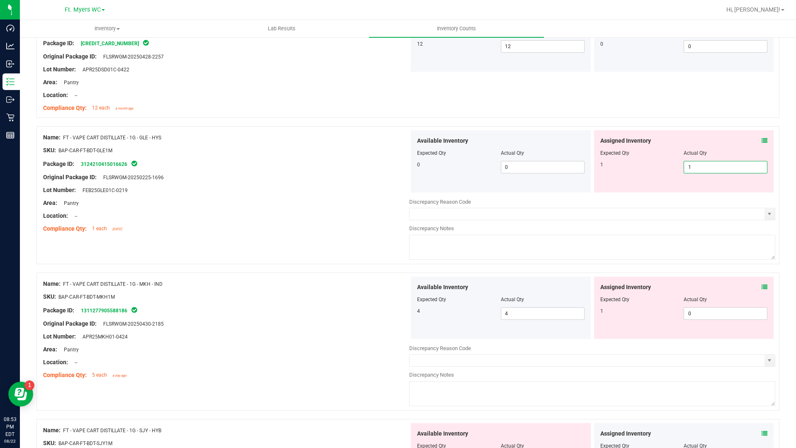
scroll to position [1493, 0]
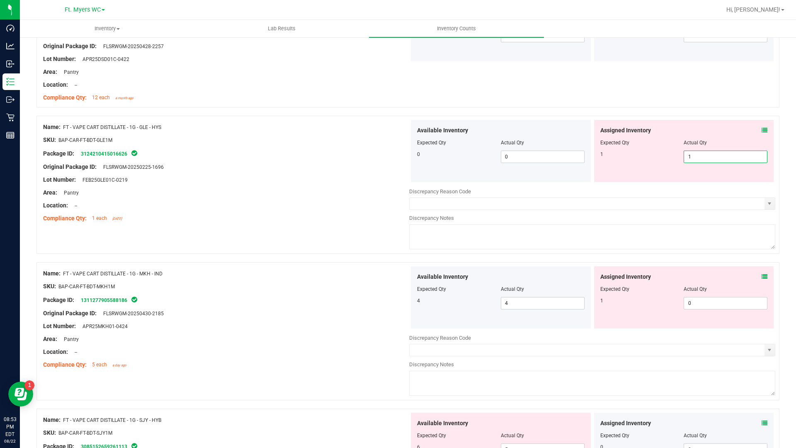
type input "1"
click at [757, 273] on div "Assigned Inventory Expected Qty Actual Qty 1 0 0" at bounding box center [684, 297] width 180 height 62
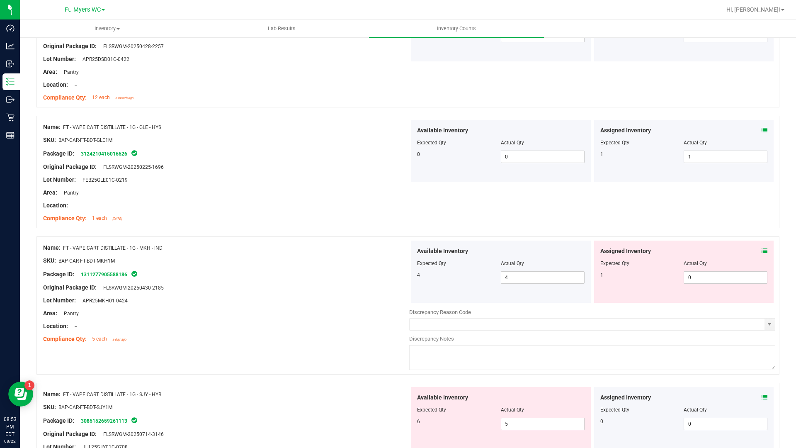
click at [762, 249] on icon at bounding box center [765, 251] width 6 height 6
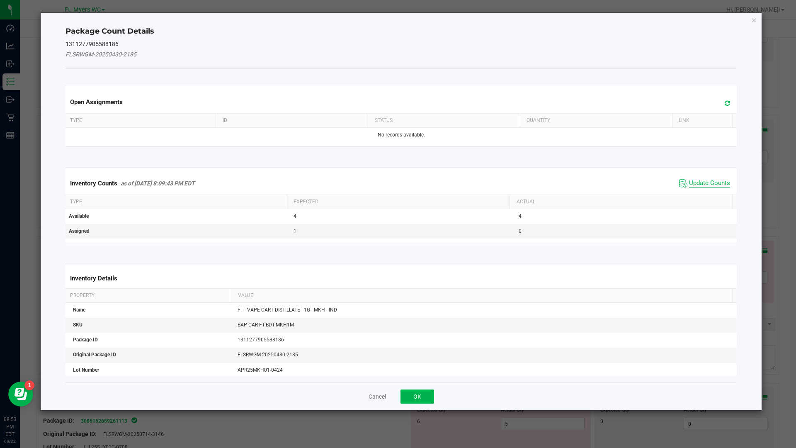
click at [691, 183] on span "Update Counts" at bounding box center [709, 183] width 41 height 8
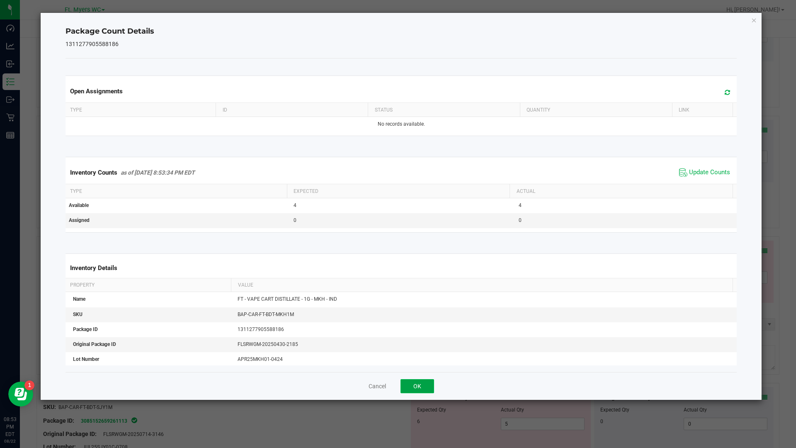
click at [418, 381] on button "OK" at bounding box center [418, 386] width 34 height 14
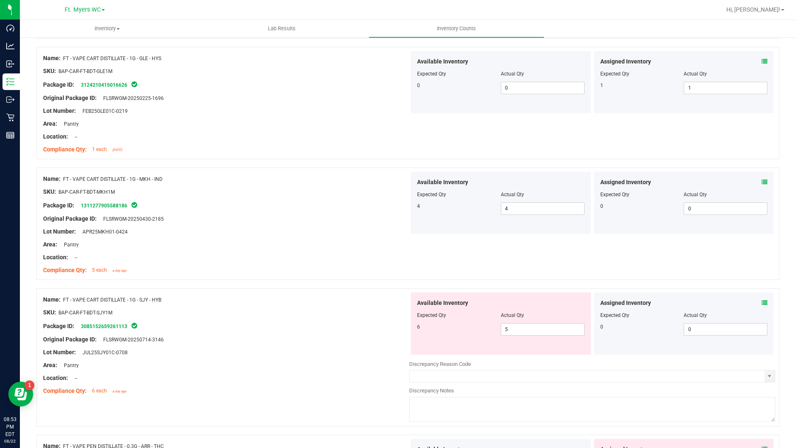
scroll to position [1576, 0]
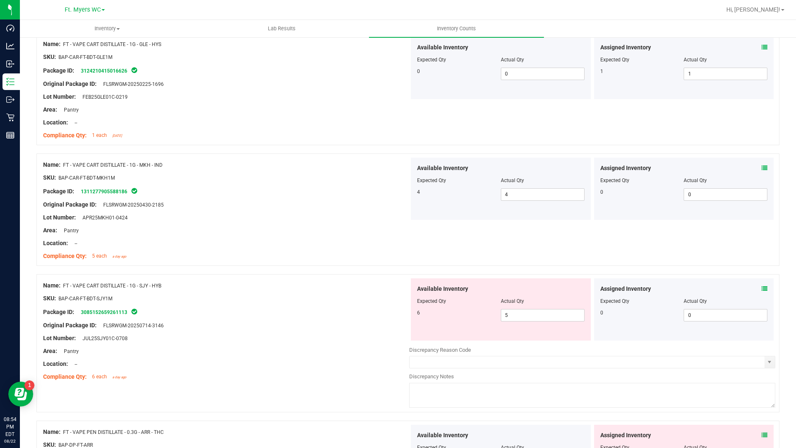
click at [762, 291] on icon at bounding box center [765, 289] width 6 height 6
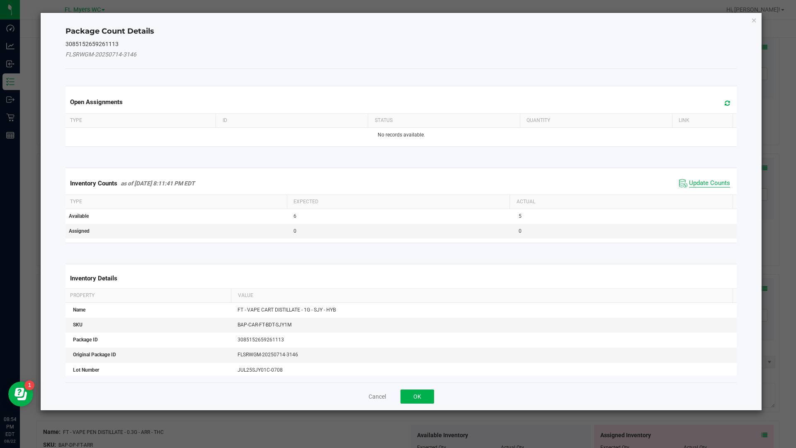
click at [689, 182] on span "Update Counts" at bounding box center [709, 183] width 41 height 8
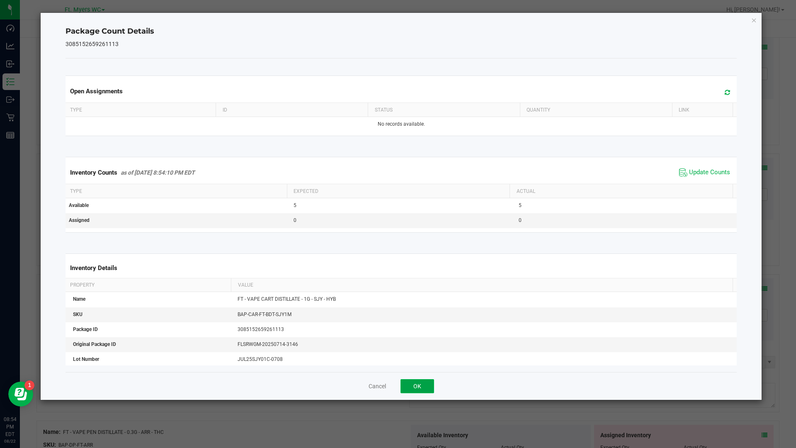
click at [428, 387] on button "OK" at bounding box center [418, 386] width 34 height 14
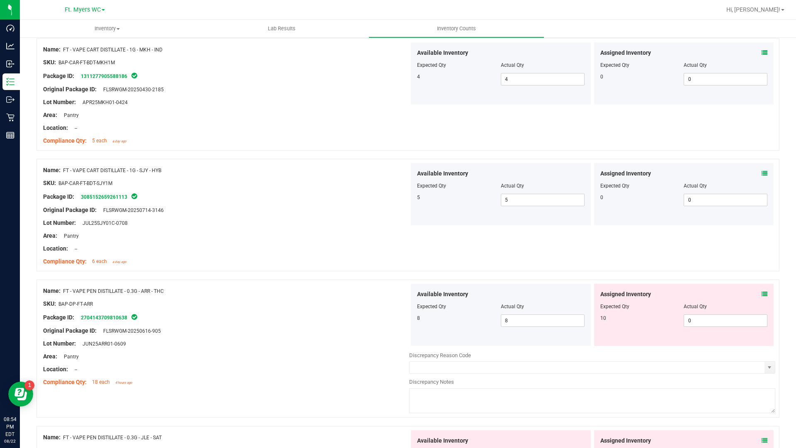
scroll to position [1701, 0]
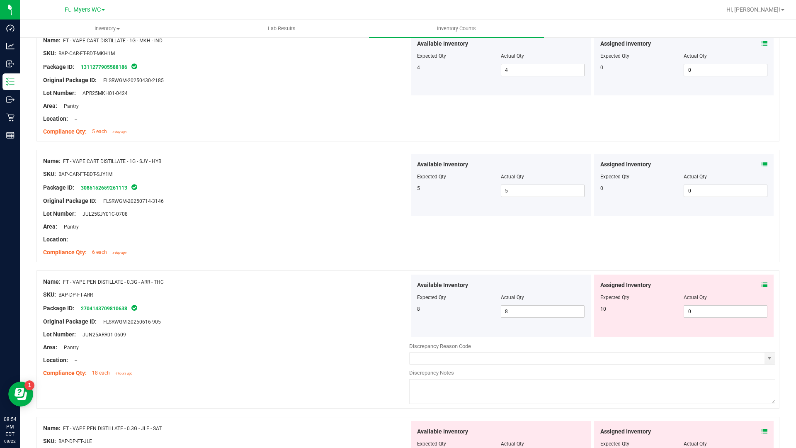
click at [762, 284] on icon at bounding box center [765, 285] width 6 height 6
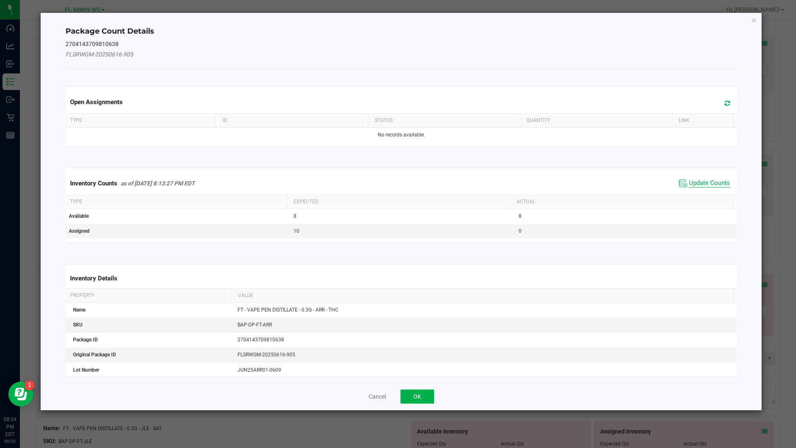
click at [692, 179] on span "Update Counts" at bounding box center [709, 183] width 41 height 8
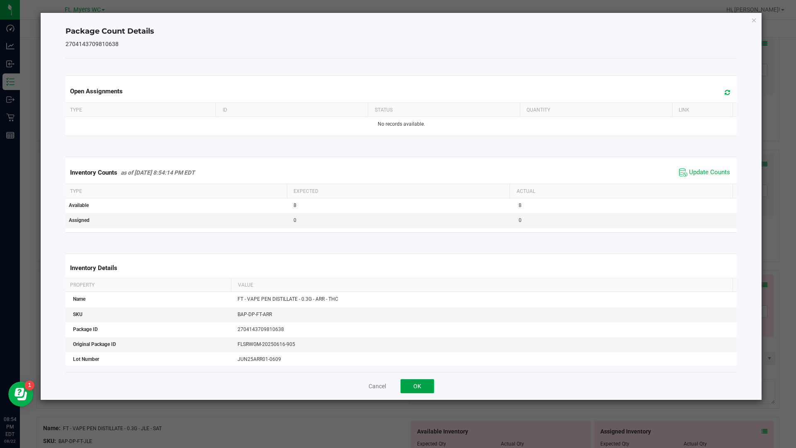
click at [420, 388] on button "OK" at bounding box center [418, 386] width 34 height 14
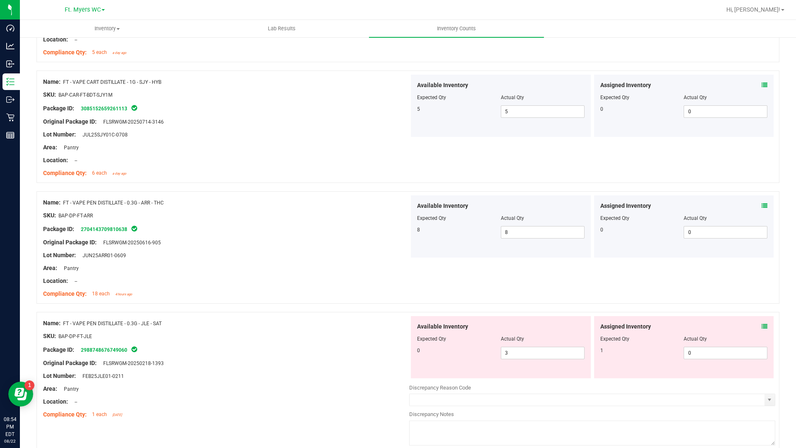
scroll to position [1784, 0]
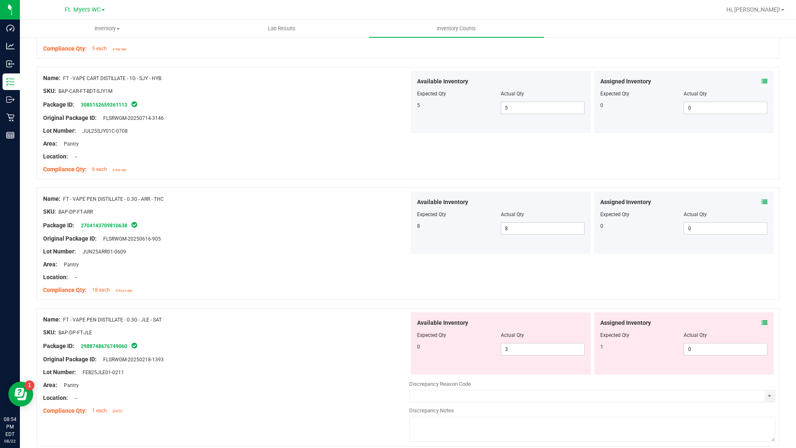
click at [762, 324] on div "Assigned Inventory Expected Qty Actual Qty 1 0 0" at bounding box center [684, 343] width 180 height 62
click at [762, 325] on icon at bounding box center [765, 323] width 6 height 6
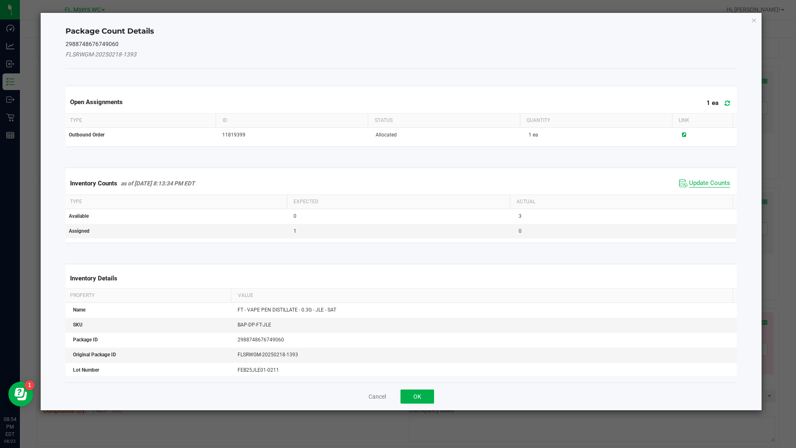
click at [702, 185] on span "Update Counts" at bounding box center [709, 183] width 41 height 8
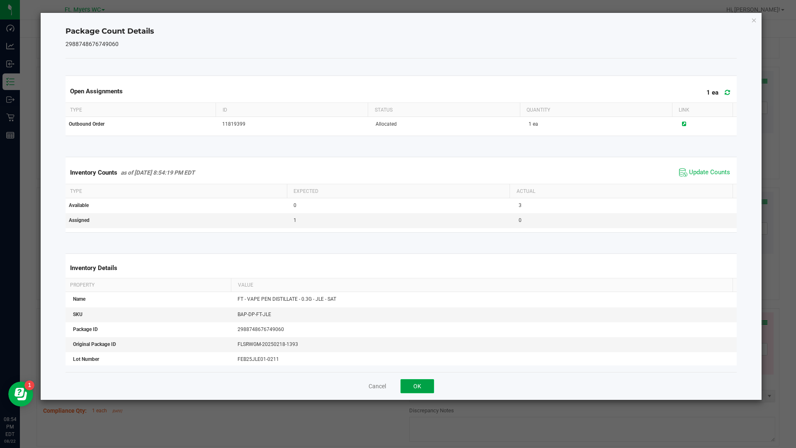
click at [424, 381] on button "OK" at bounding box center [418, 386] width 34 height 14
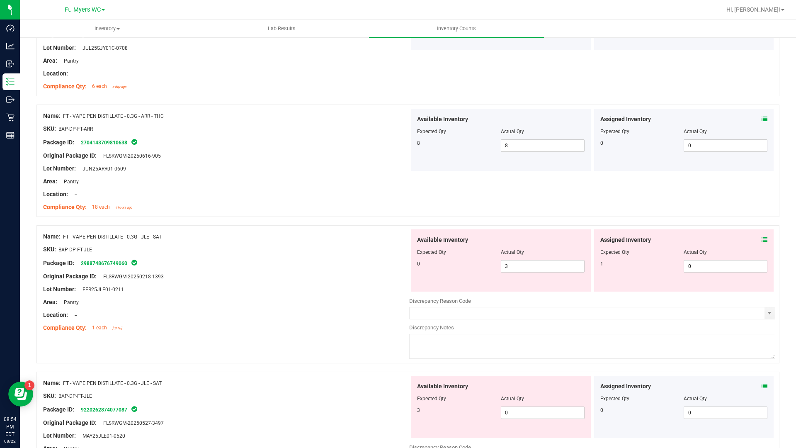
scroll to position [1908, 0]
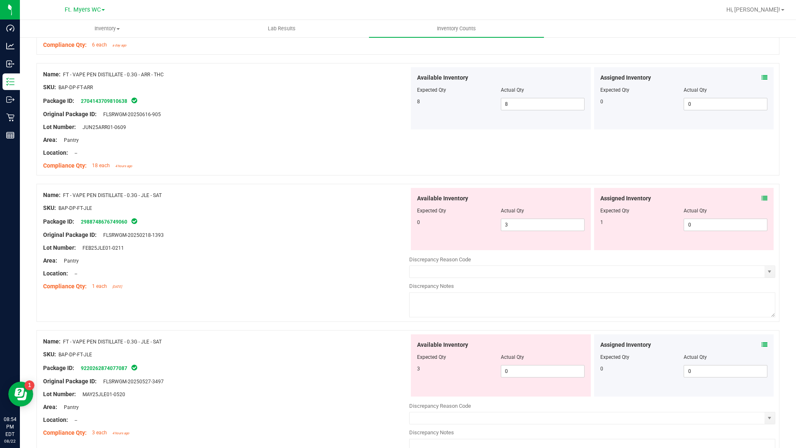
click at [762, 344] on icon at bounding box center [765, 345] width 6 height 6
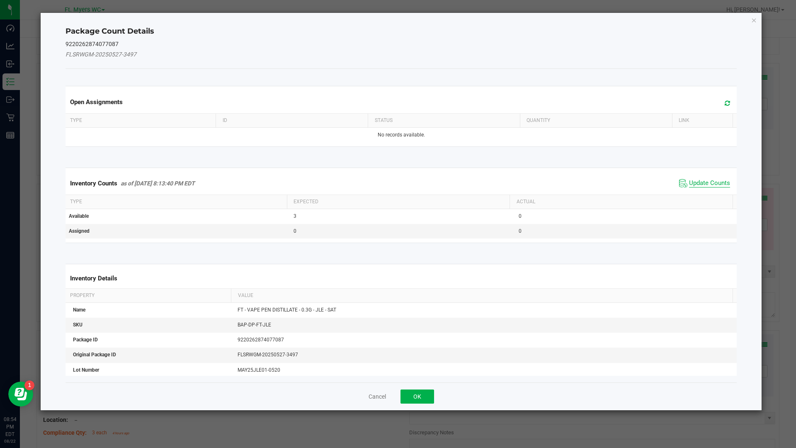
click at [694, 184] on span "Update Counts" at bounding box center [709, 183] width 41 height 8
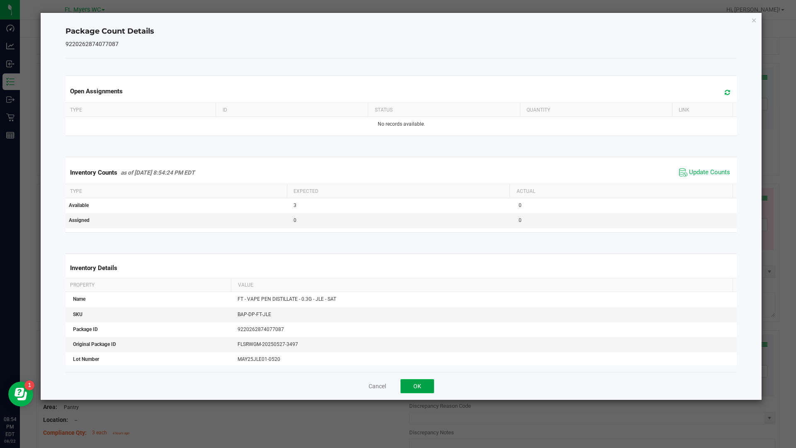
click at [413, 387] on button "OK" at bounding box center [418, 386] width 34 height 14
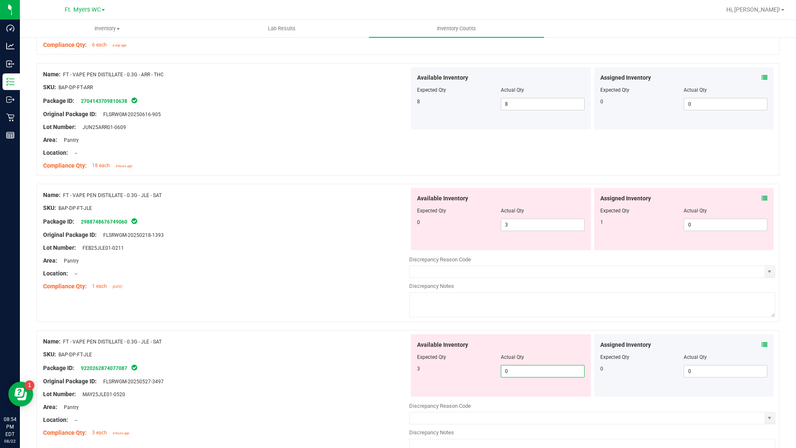
click at [526, 373] on span "0 0" at bounding box center [543, 371] width 84 height 12
click at [526, 373] on input "0" at bounding box center [543, 371] width 83 height 12
type input "3"
click at [524, 227] on span "3 3" at bounding box center [543, 225] width 84 height 12
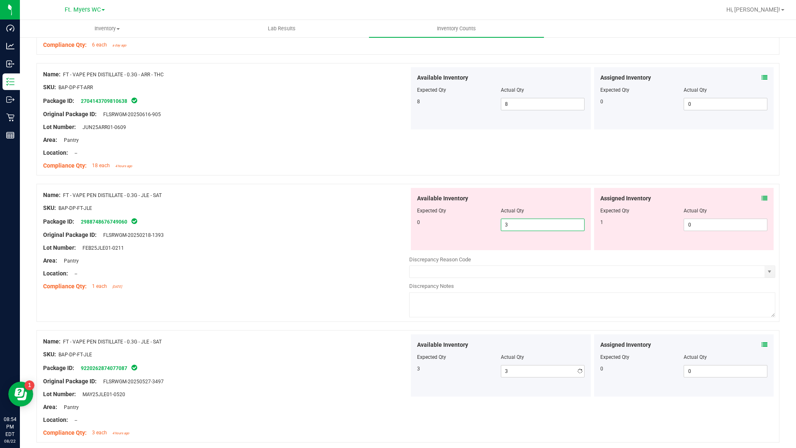
click at [524, 227] on input "3" at bounding box center [543, 225] width 83 height 12
type input "0"
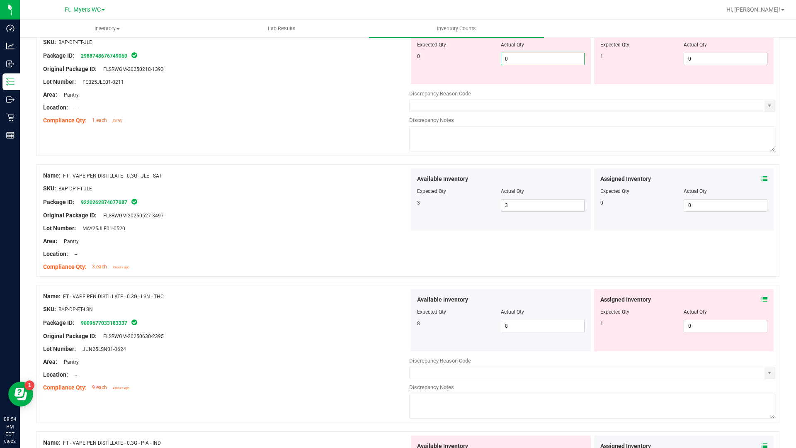
scroll to position [1991, 0]
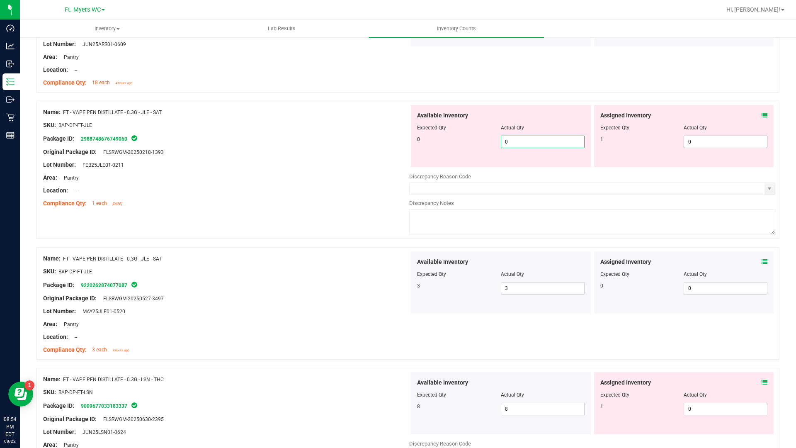
type input "0"
click at [695, 139] on span "0 0" at bounding box center [726, 142] width 84 height 12
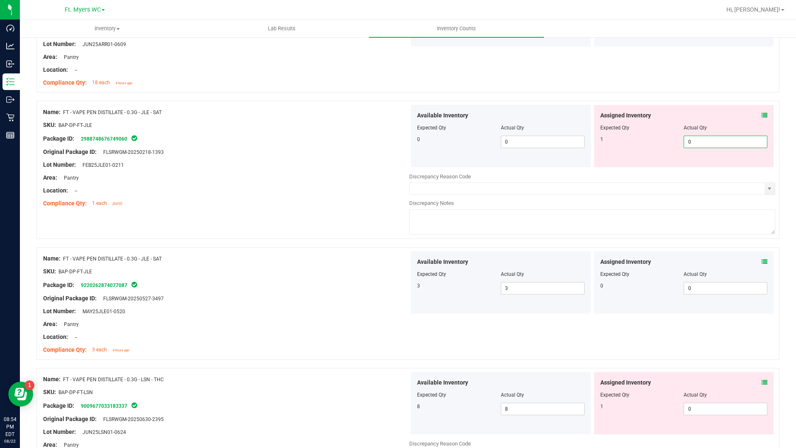
type input "01"
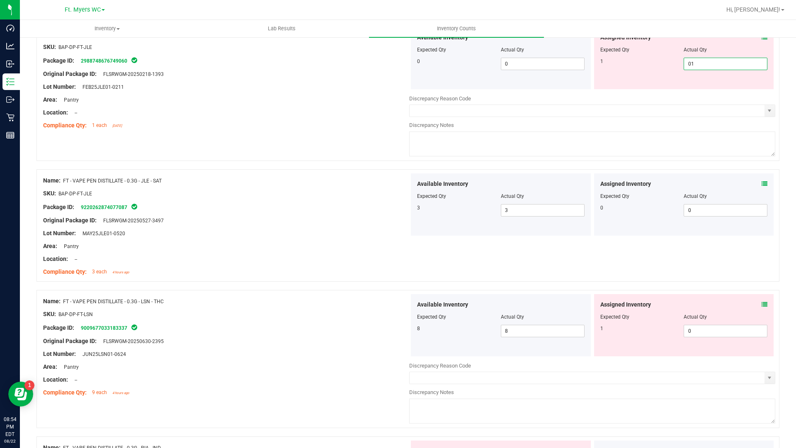
scroll to position [2157, 0]
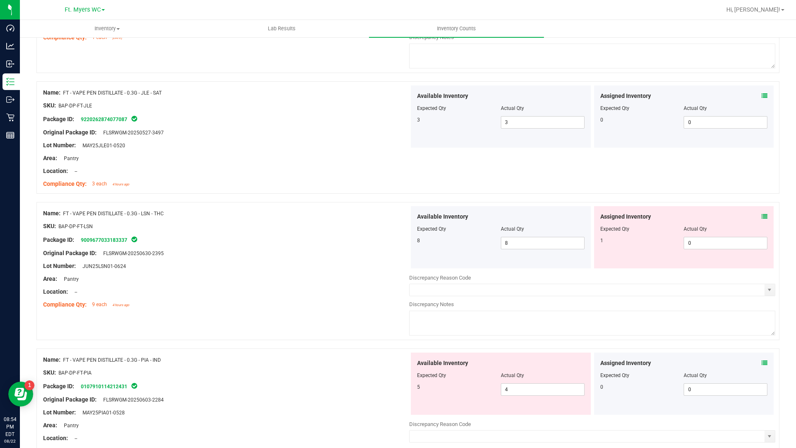
type input "1"
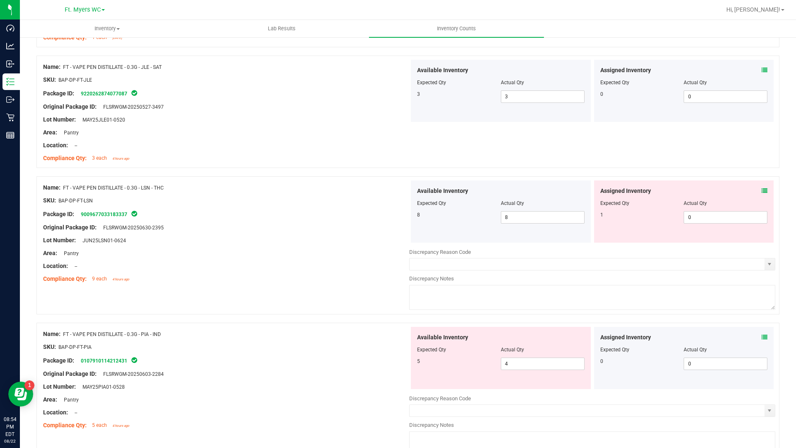
click at [764, 217] on div "Assigned Inventory Expected Qty Actual Qty 1 0 0" at bounding box center [684, 211] width 180 height 62
click at [762, 191] on icon at bounding box center [765, 191] width 6 height 6
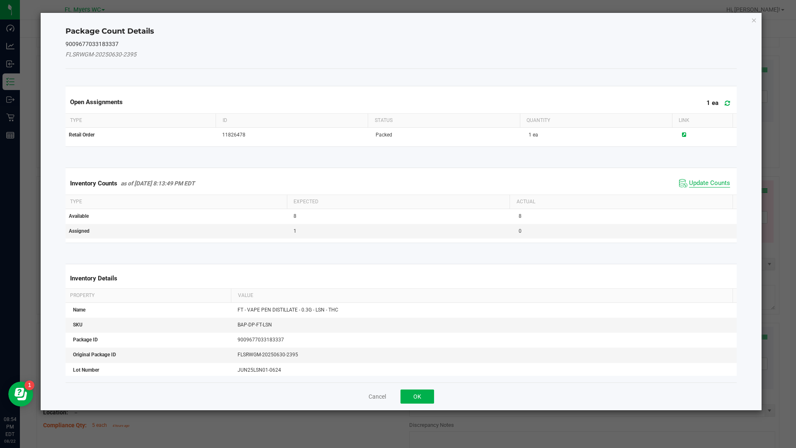
click at [721, 182] on span "Update Counts" at bounding box center [709, 183] width 41 height 8
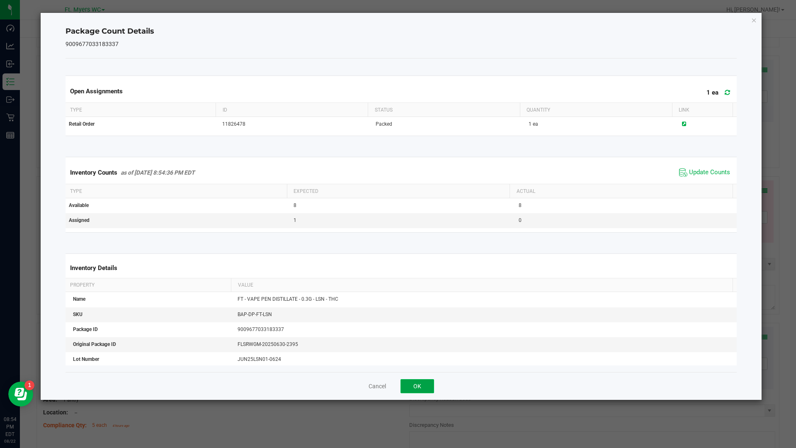
click at [422, 387] on button "OK" at bounding box center [418, 386] width 34 height 14
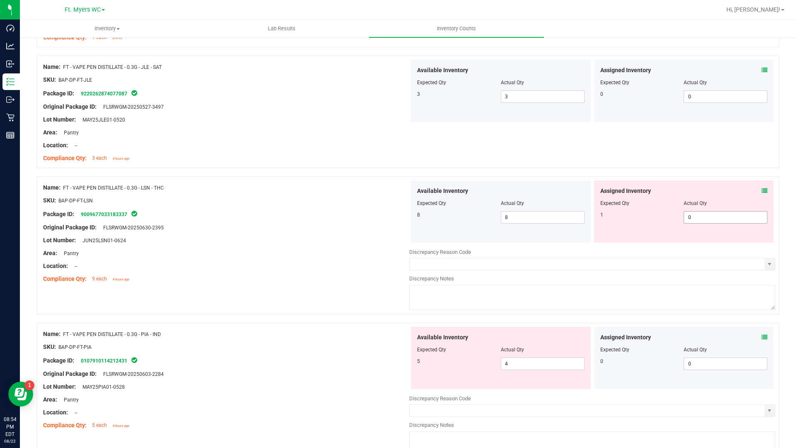
click at [700, 218] on span "0 0" at bounding box center [726, 217] width 84 height 12
click at [700, 218] on input "0" at bounding box center [725, 218] width 83 height 12
type input "1"
click at [758, 336] on div "Assigned Inventory Expected Qty Actual Qty 0 0 0" at bounding box center [684, 358] width 180 height 62
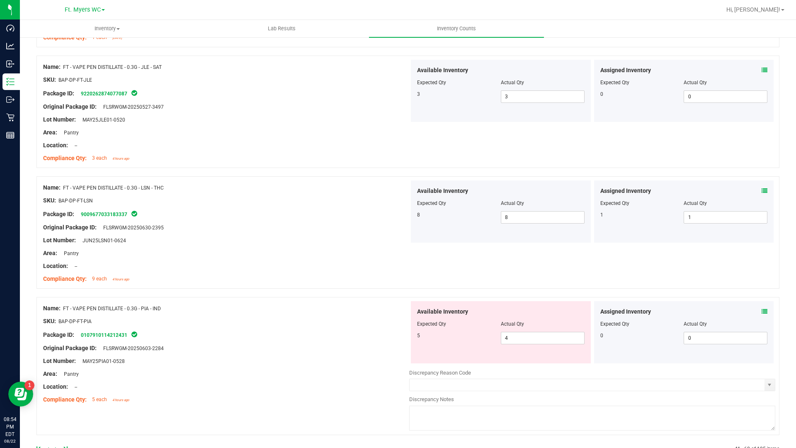
click at [762, 312] on icon at bounding box center [765, 312] width 6 height 6
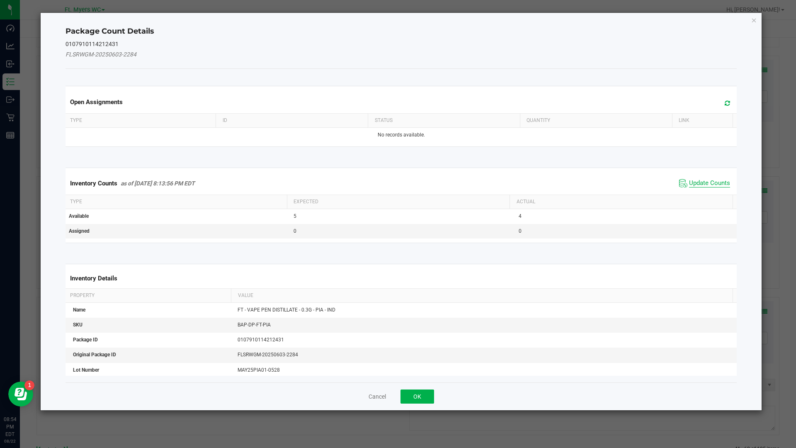
click at [689, 182] on span "Update Counts" at bounding box center [709, 183] width 41 height 8
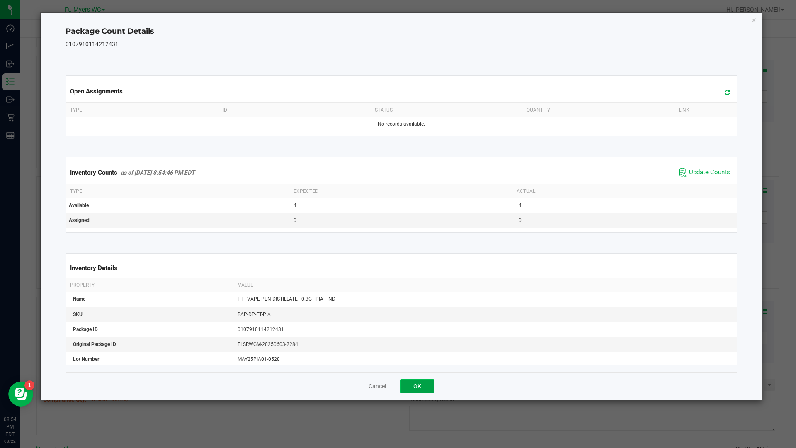
click at [424, 380] on button "OK" at bounding box center [418, 386] width 34 height 14
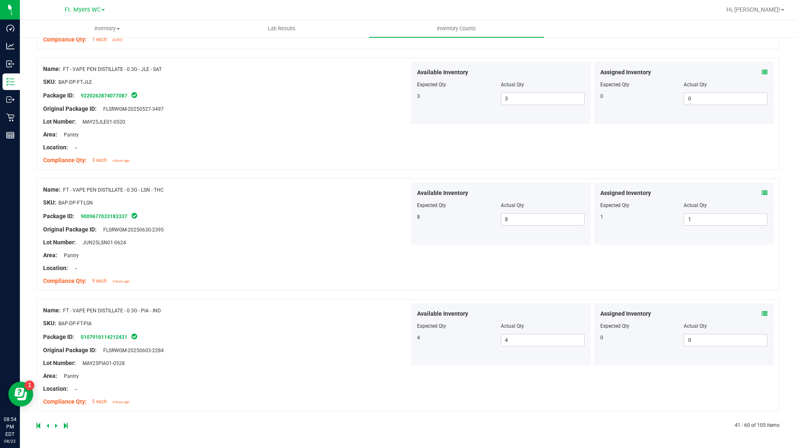
click at [57, 426] on icon at bounding box center [56, 425] width 2 height 5
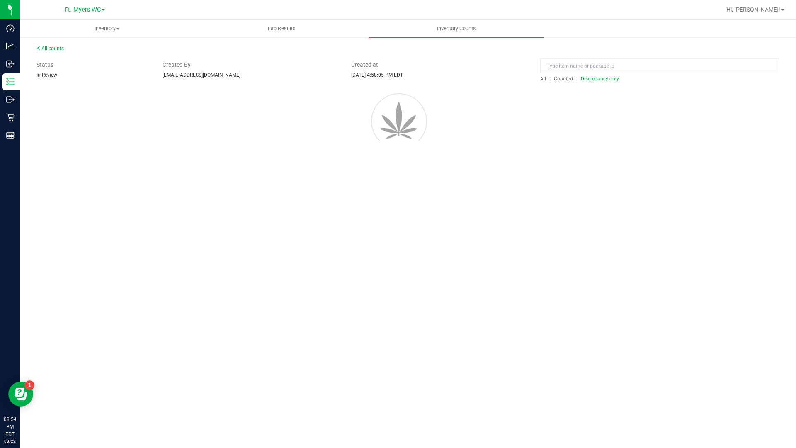
scroll to position [0, 0]
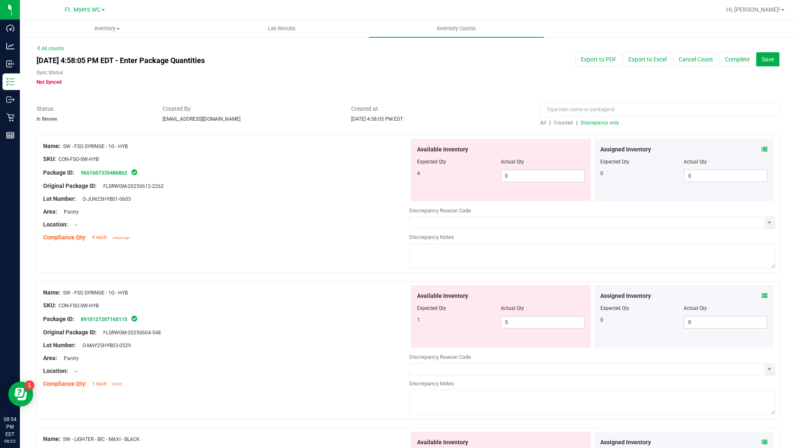
click at [762, 150] on icon at bounding box center [765, 149] width 6 height 6
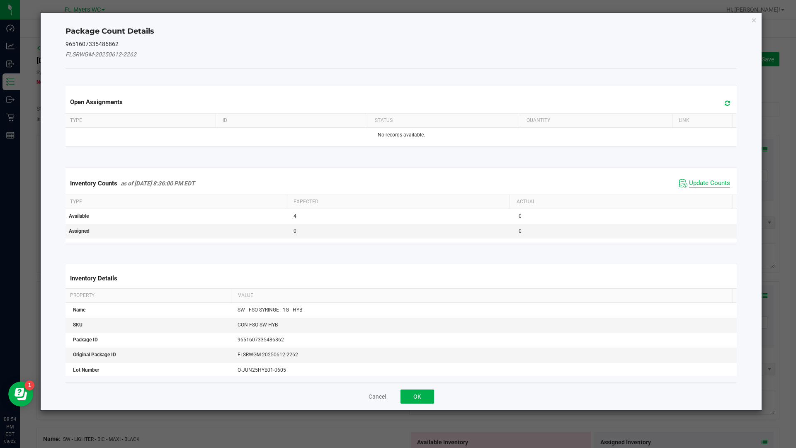
click at [700, 185] on span "Update Counts" at bounding box center [709, 183] width 41 height 8
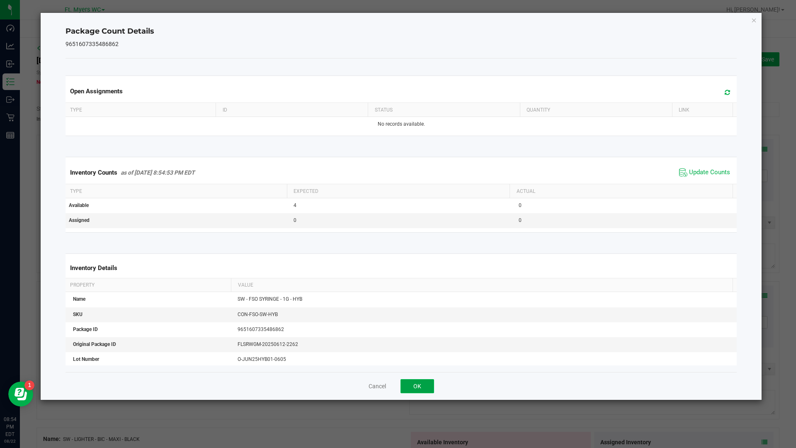
click at [412, 391] on button "OK" at bounding box center [418, 386] width 34 height 14
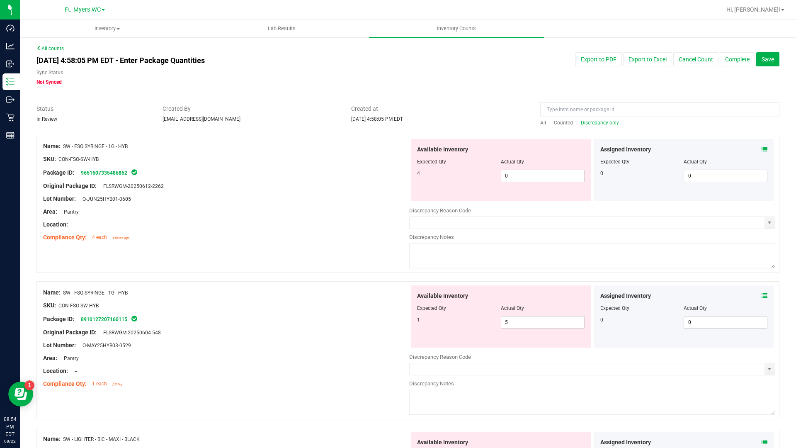
click at [762, 298] on icon at bounding box center [765, 296] width 6 height 6
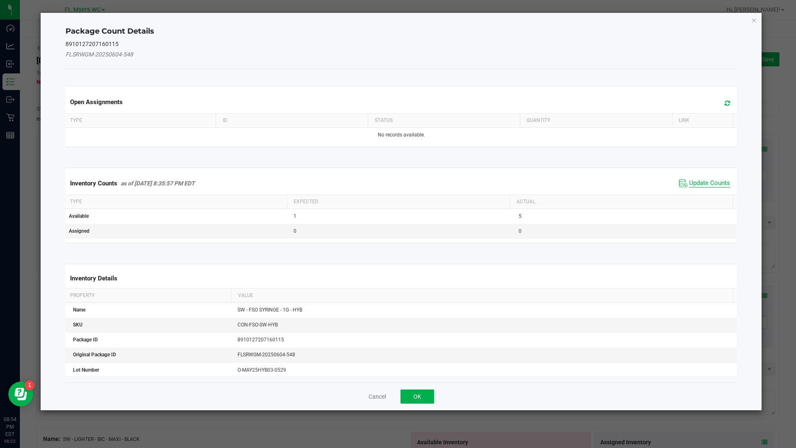
click at [689, 183] on span "Update Counts" at bounding box center [709, 183] width 41 height 8
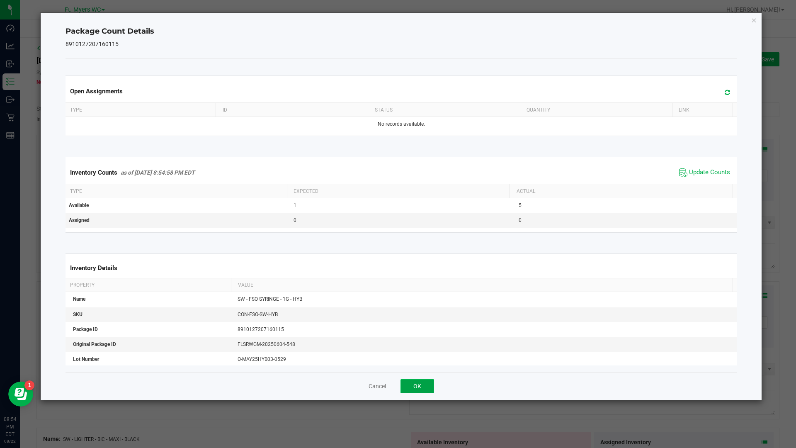
click at [421, 384] on button "OK" at bounding box center [418, 386] width 34 height 14
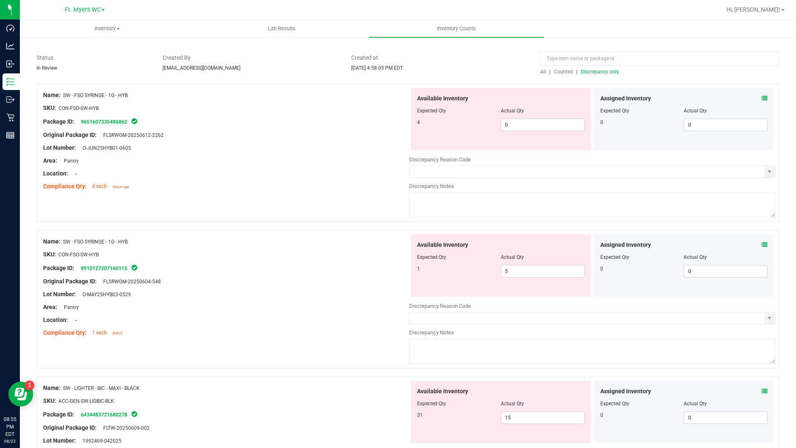
scroll to position [41, 0]
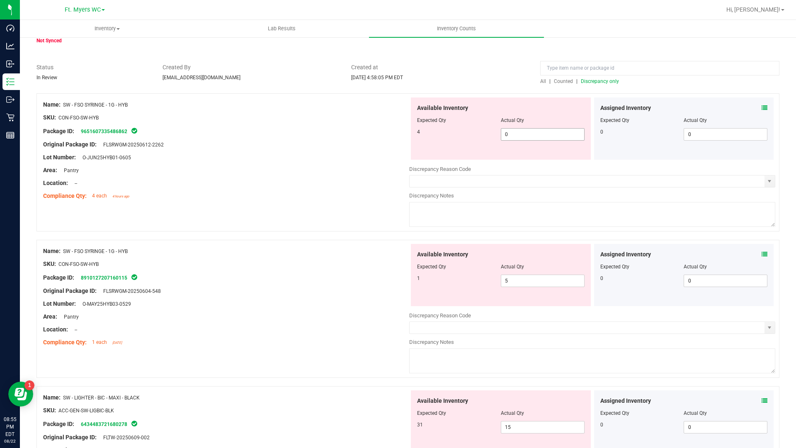
click at [538, 135] on span "0 0" at bounding box center [543, 134] width 84 height 12
click at [538, 135] on input "0" at bounding box center [543, 135] width 83 height 12
type input "4"
click at [521, 279] on div "Available Inventory Expected Qty Actual Qty 1 5 5" at bounding box center [501, 275] width 180 height 62
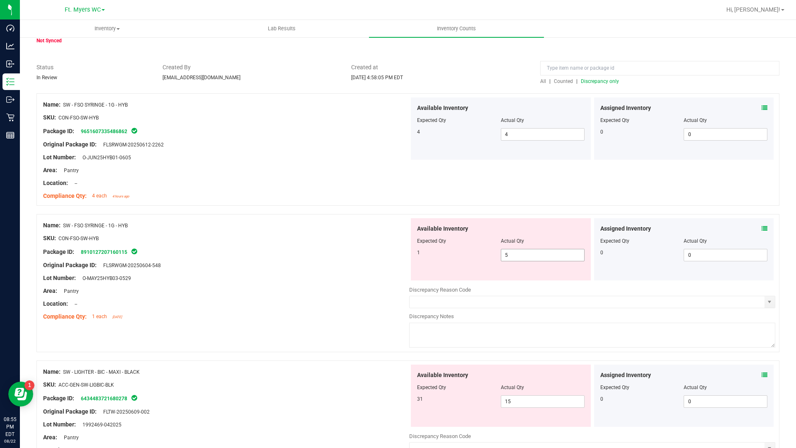
click at [521, 279] on div "Available Inventory Expected Qty Actual Qty 1 5 5" at bounding box center [501, 249] width 180 height 62
click at [521, 256] on span "5 5" at bounding box center [543, 255] width 84 height 12
click at [521, 256] on input "5" at bounding box center [543, 255] width 83 height 12
type input "1"
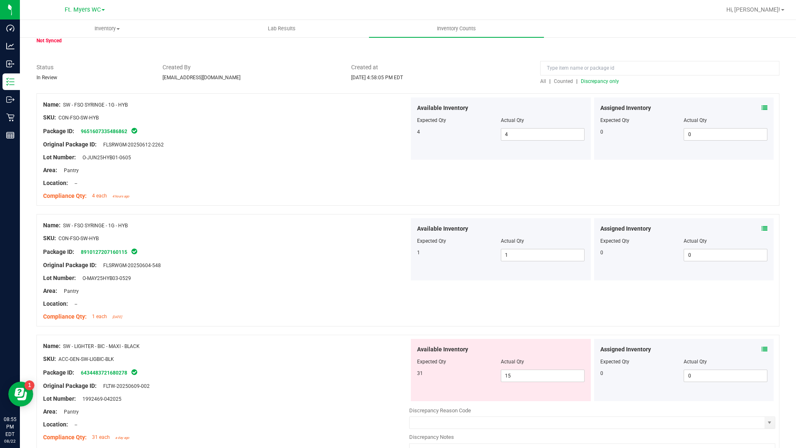
scroll to position [124, 0]
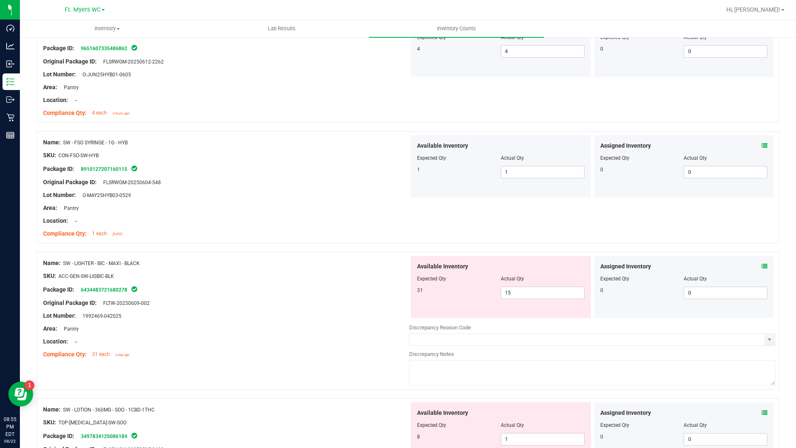
click at [762, 265] on icon at bounding box center [765, 266] width 6 height 6
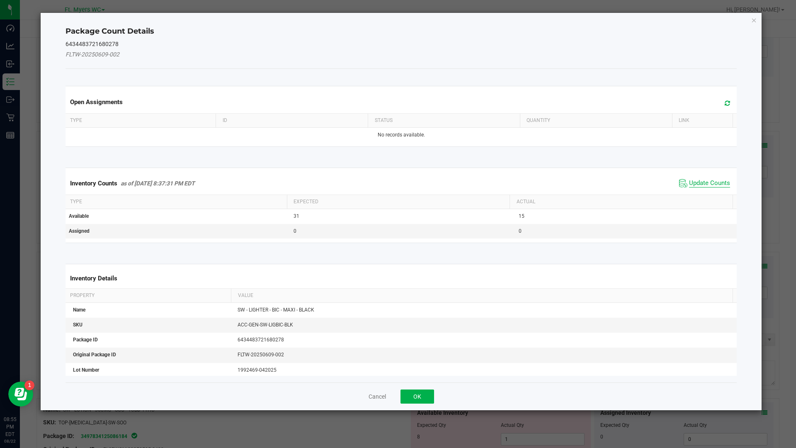
click at [689, 181] on span "Update Counts" at bounding box center [709, 183] width 41 height 8
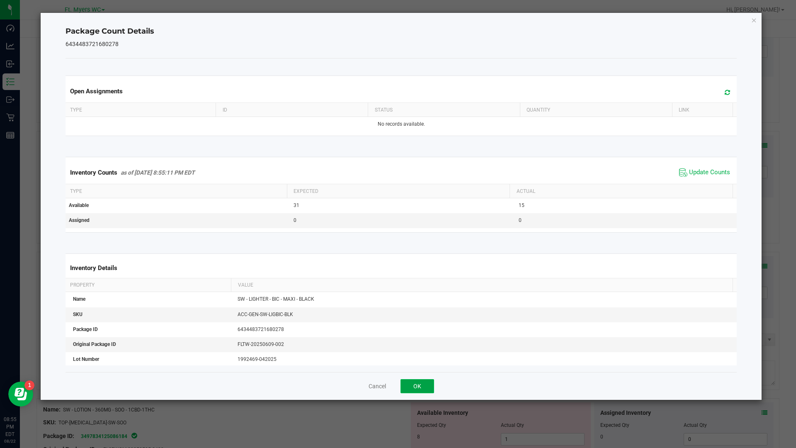
click at [415, 380] on button "OK" at bounding box center [418, 386] width 34 height 14
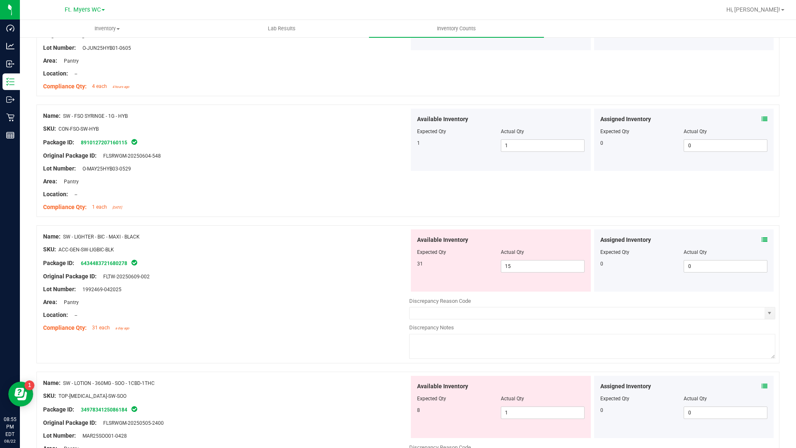
scroll to position [166, 0]
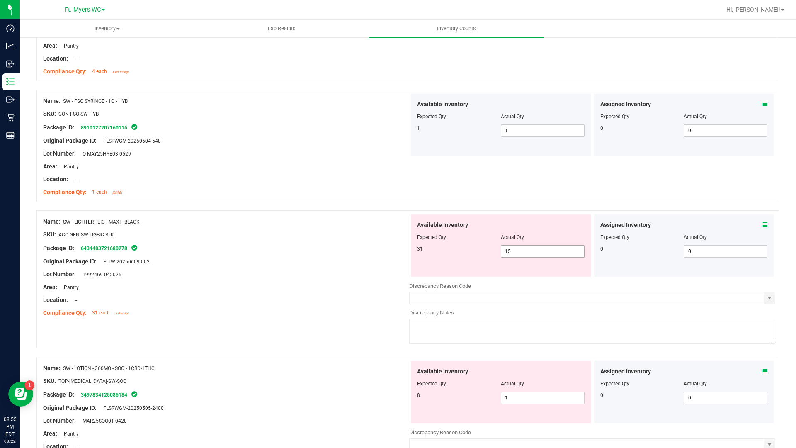
click at [533, 249] on span "15 15" at bounding box center [543, 251] width 84 height 12
click at [533, 249] on input "15" at bounding box center [543, 252] width 83 height 12
type input "31"
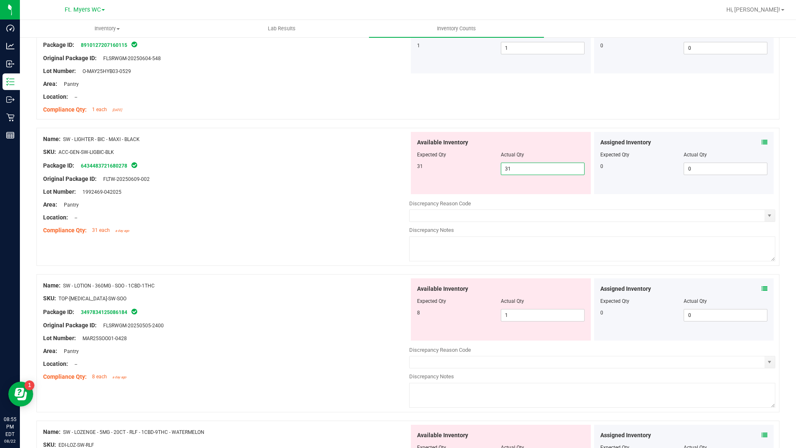
scroll to position [249, 0]
type input "31"
click at [755, 288] on div "Assigned Inventory Expected Qty Actual Qty 0 0 0" at bounding box center [684, 309] width 180 height 62
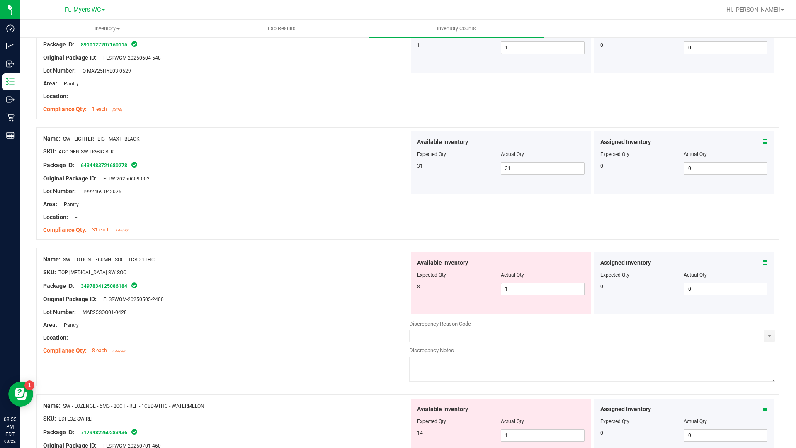
click at [762, 259] on div "Assigned Inventory Expected Qty Actual Qty 0 0 0" at bounding box center [684, 283] width 180 height 62
click at [762, 259] on span at bounding box center [765, 262] width 6 height 9
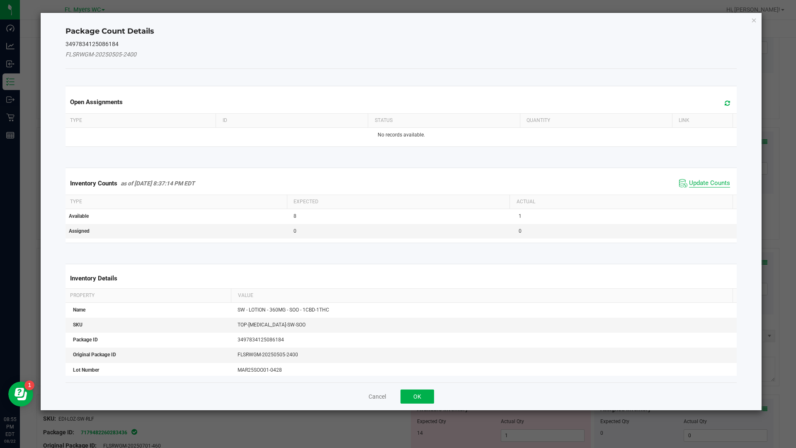
click at [710, 180] on span "Update Counts" at bounding box center [709, 183] width 41 height 8
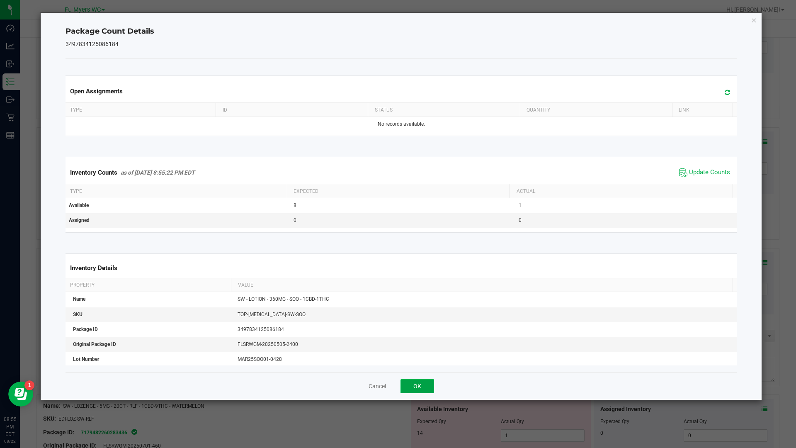
click at [428, 385] on button "OK" at bounding box center [418, 386] width 34 height 14
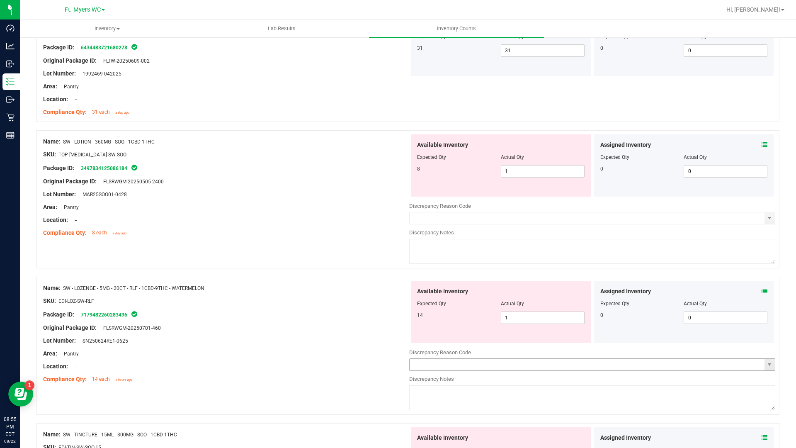
scroll to position [415, 0]
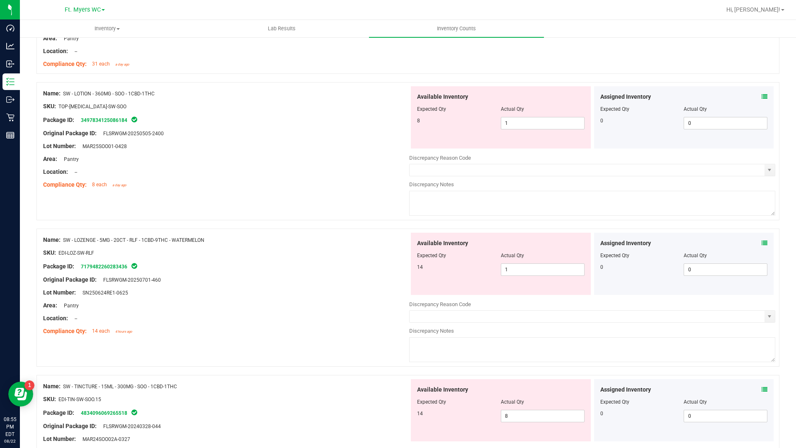
click at [755, 243] on div "Assigned Inventory" at bounding box center [685, 243] width 168 height 9
click at [762, 240] on icon at bounding box center [765, 243] width 6 height 6
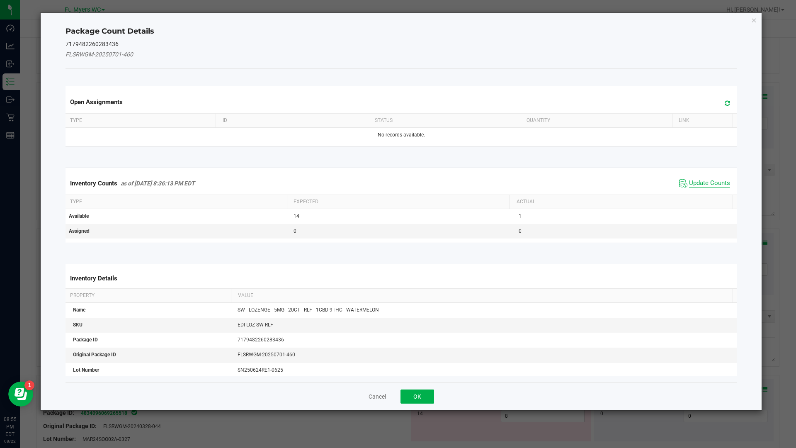
click at [713, 183] on span "Update Counts" at bounding box center [709, 183] width 41 height 8
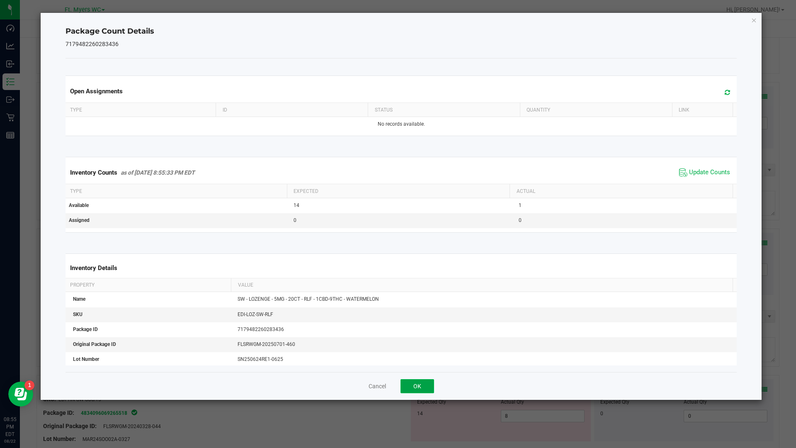
click at [421, 387] on button "OK" at bounding box center [418, 386] width 34 height 14
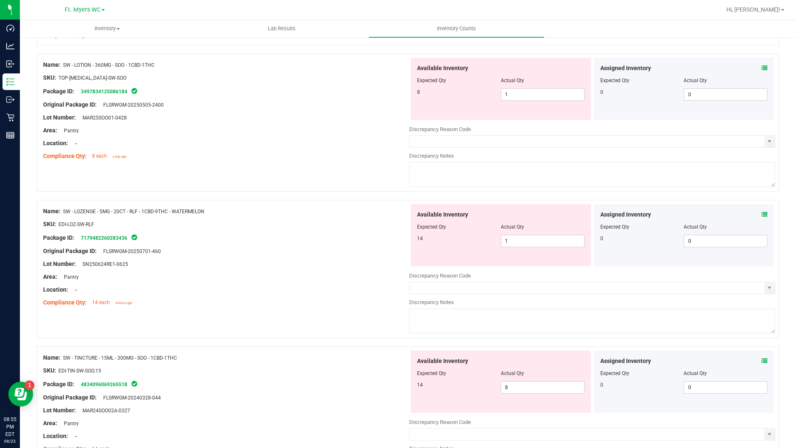
scroll to position [456, 0]
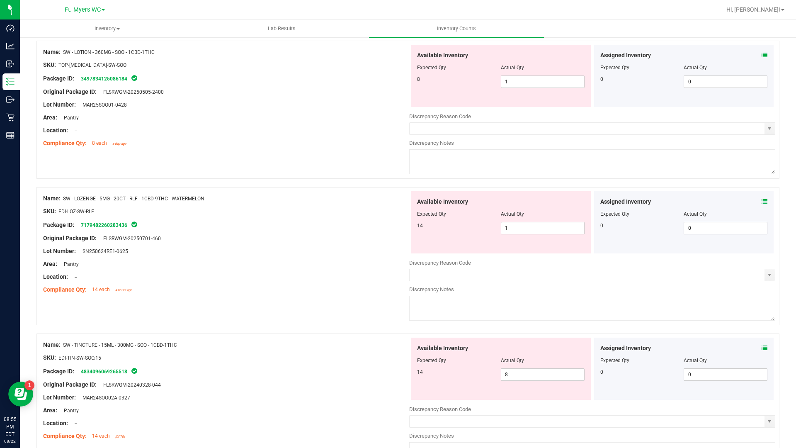
click at [762, 349] on icon at bounding box center [765, 348] width 6 height 6
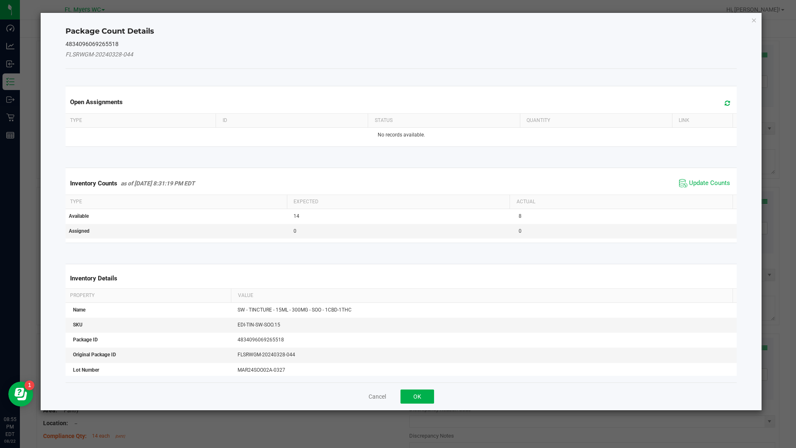
click at [695, 187] on span "Update Counts" at bounding box center [704, 183] width 55 height 12
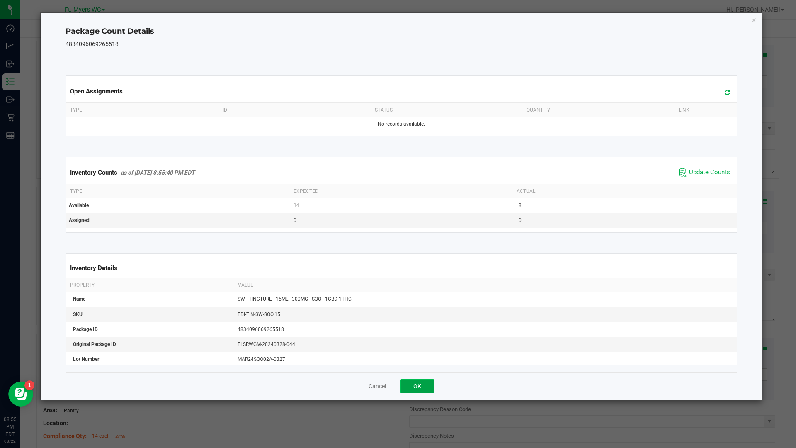
click at [430, 384] on button "OK" at bounding box center [418, 386] width 34 height 14
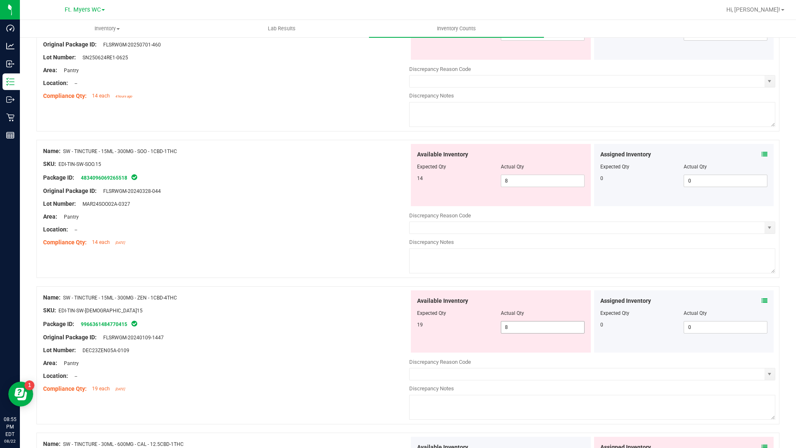
scroll to position [664, 0]
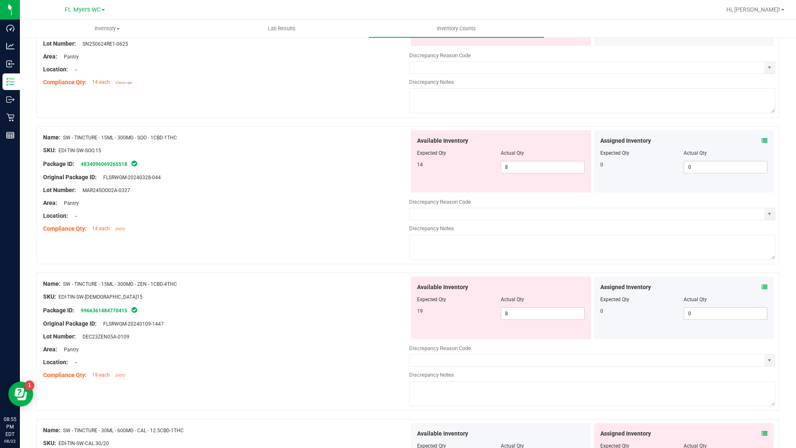
click at [762, 287] on icon at bounding box center [765, 287] width 6 height 6
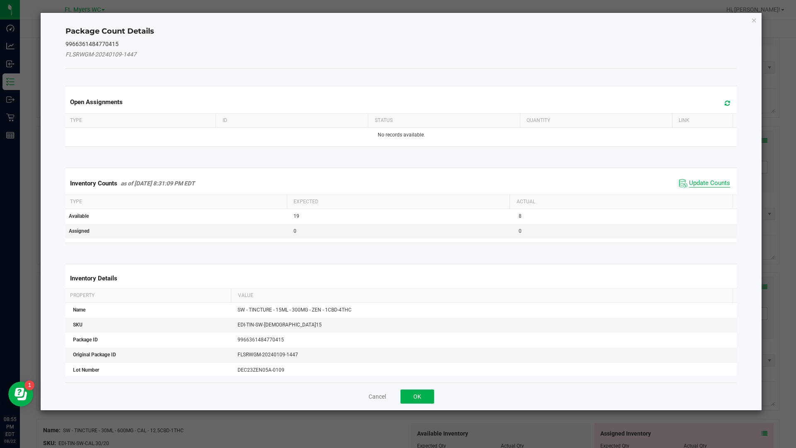
click at [713, 183] on span "Update Counts" at bounding box center [709, 183] width 41 height 8
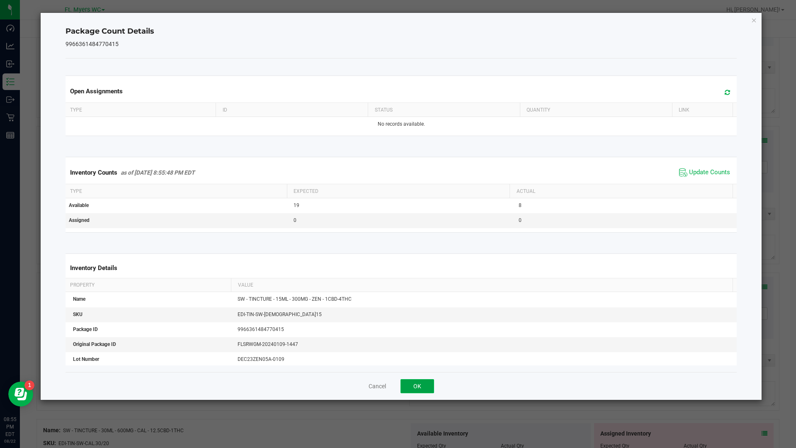
click at [418, 386] on button "OK" at bounding box center [418, 386] width 34 height 14
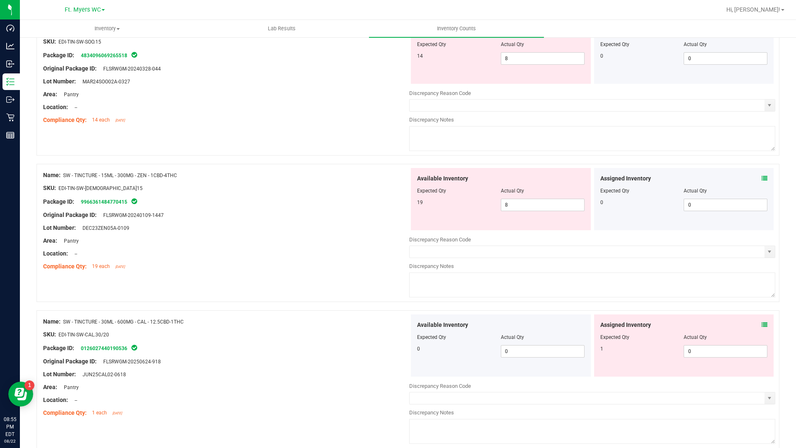
scroll to position [788, 0]
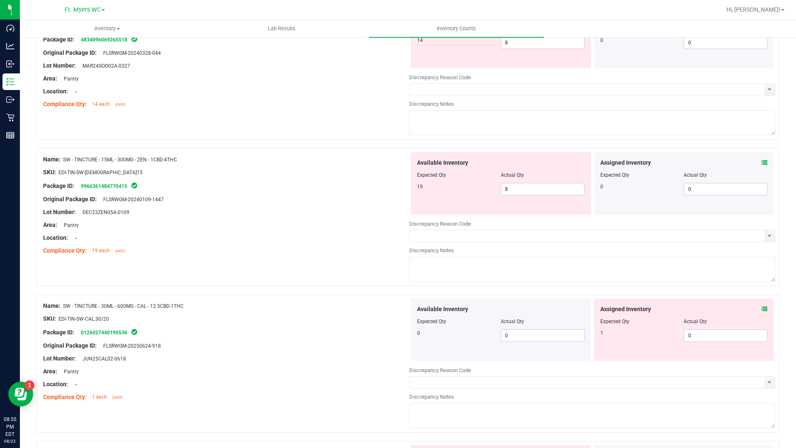
click at [762, 311] on icon at bounding box center [765, 309] width 6 height 6
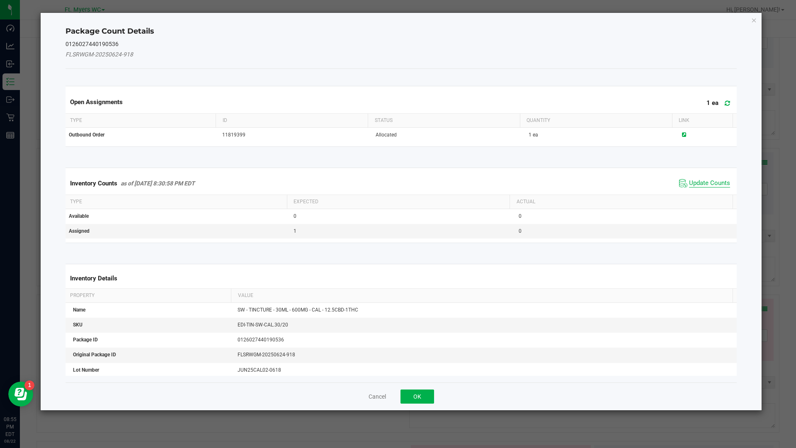
click at [697, 186] on span "Update Counts" at bounding box center [709, 183] width 41 height 8
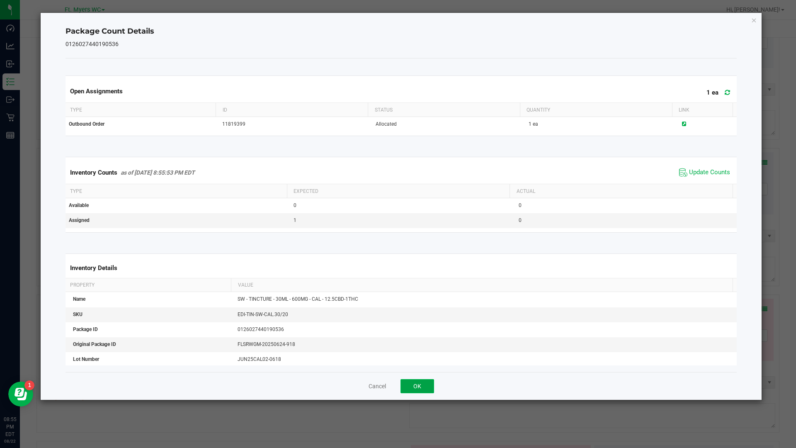
click at [407, 385] on button "OK" at bounding box center [418, 386] width 34 height 14
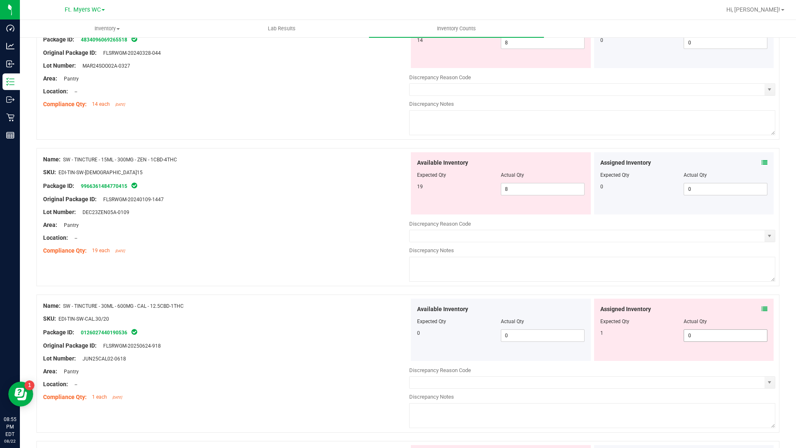
click at [697, 329] on span "0 0" at bounding box center [726, 335] width 84 height 12
click at [697, 331] on span "0 0" at bounding box center [726, 335] width 84 height 12
click at [697, 331] on input "0" at bounding box center [725, 336] width 83 height 12
type input "1"
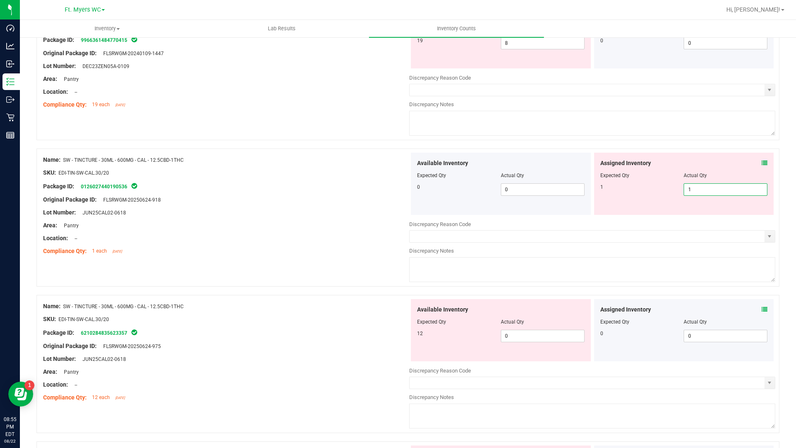
scroll to position [954, 0]
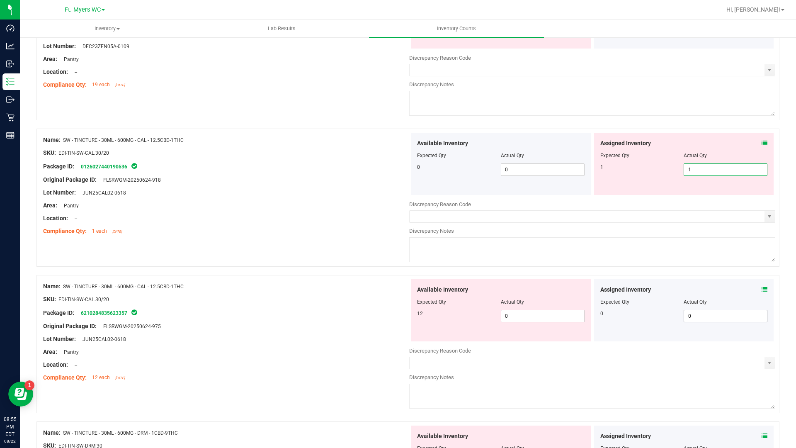
type input "1"
click at [757, 289] on div "Assigned Inventory Expected Qty Actual Qty 0 0 0" at bounding box center [684, 310] width 180 height 62
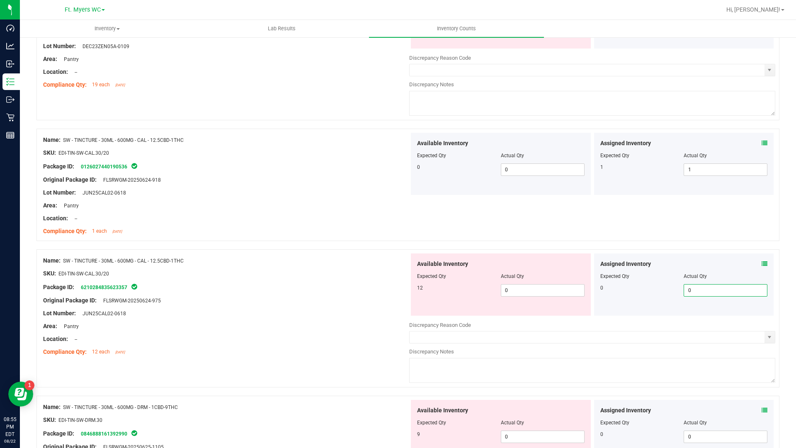
click at [762, 261] on icon at bounding box center [765, 264] width 6 height 6
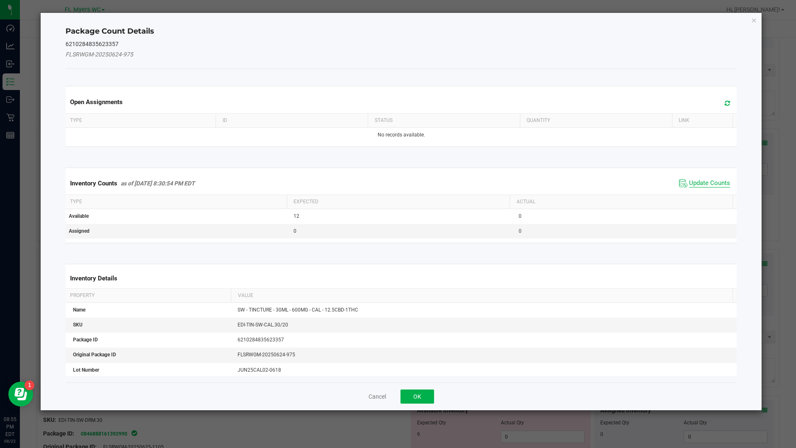
click at [720, 185] on span "Update Counts" at bounding box center [709, 183] width 41 height 8
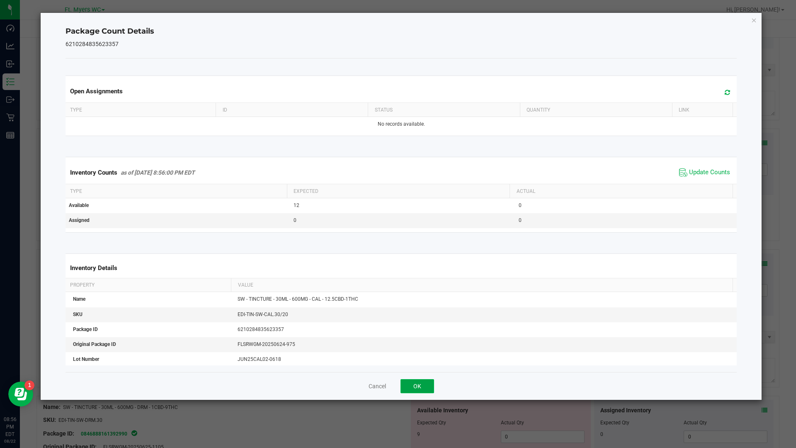
click at [429, 381] on button "OK" at bounding box center [418, 386] width 34 height 14
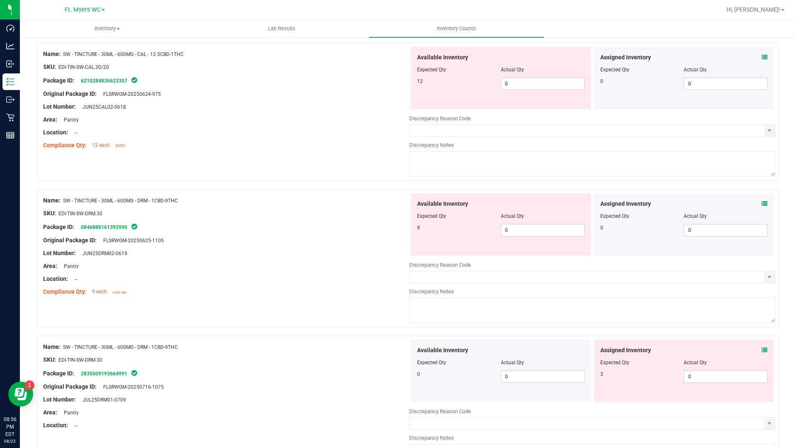
scroll to position [1161, 0]
click at [761, 202] on div "Assigned Inventory Expected Qty Actual Qty 0 0 0" at bounding box center [684, 223] width 180 height 62
click at [762, 202] on icon at bounding box center [765, 203] width 6 height 6
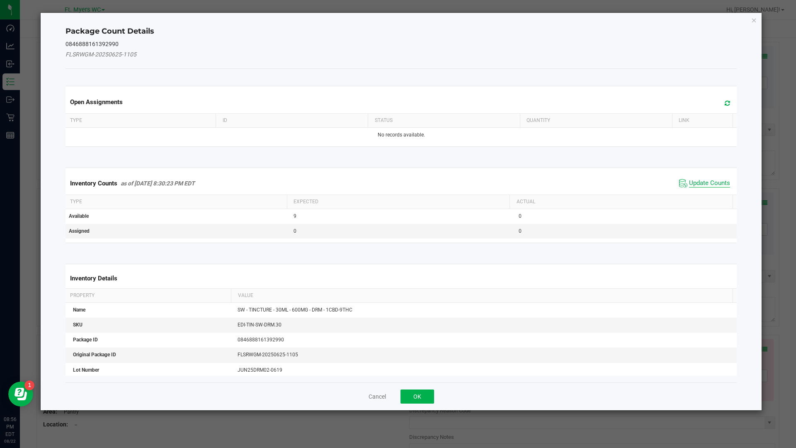
click at [705, 186] on span "Update Counts" at bounding box center [709, 183] width 41 height 8
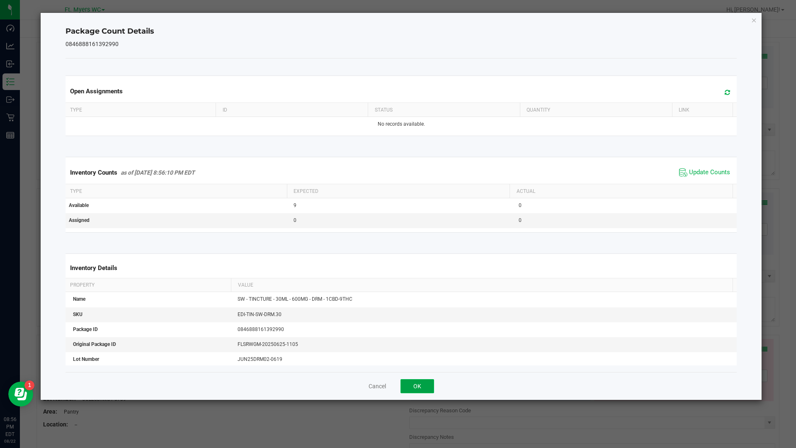
click at [425, 387] on button "OK" at bounding box center [418, 386] width 34 height 14
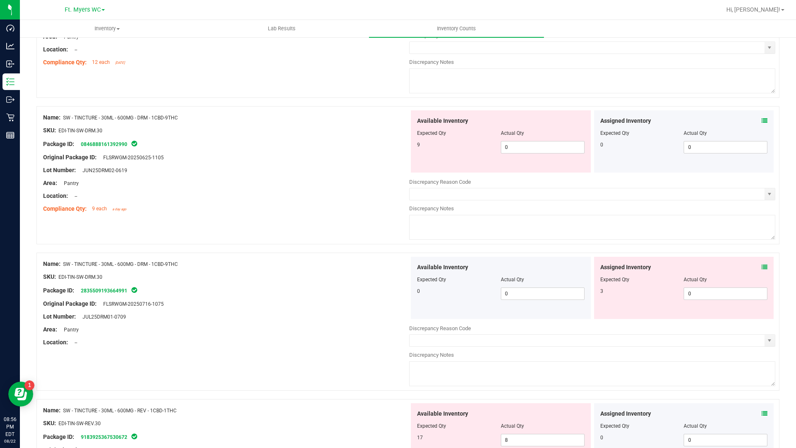
scroll to position [1244, 0]
click at [762, 263] on icon at bounding box center [765, 266] width 6 height 6
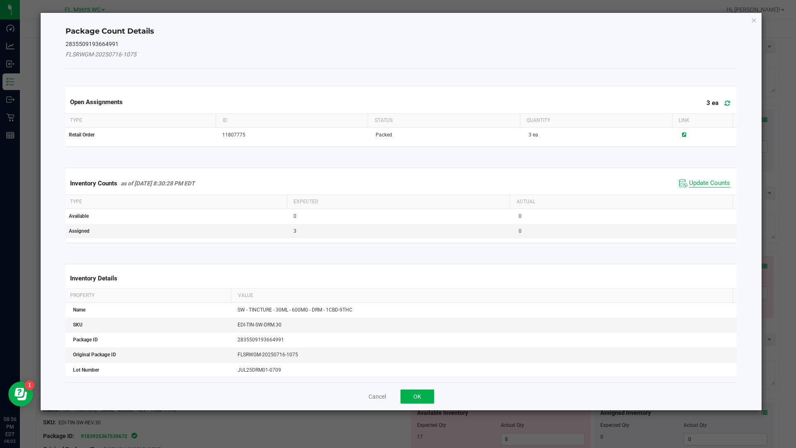
click at [703, 183] on span "Update Counts" at bounding box center [709, 183] width 41 height 8
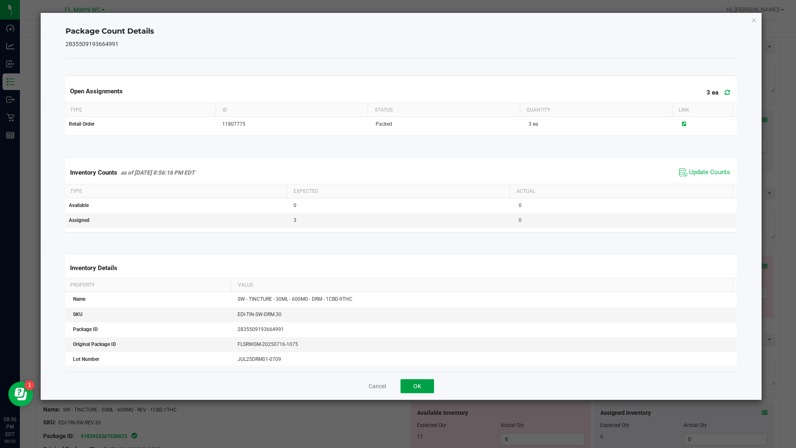
click at [429, 385] on button "OK" at bounding box center [418, 386] width 34 height 14
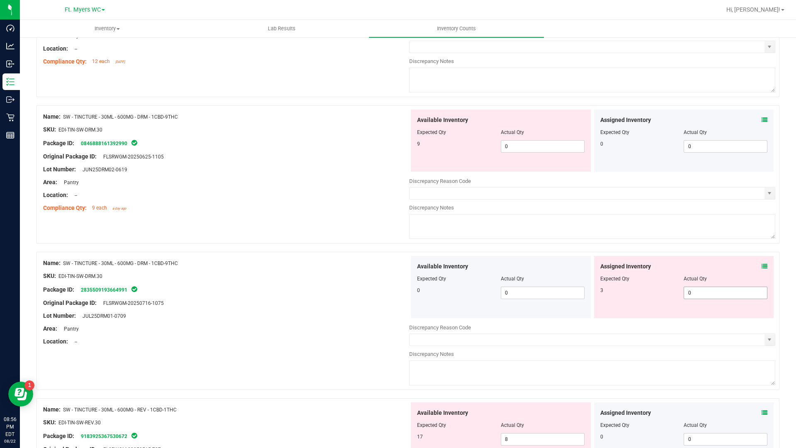
click at [689, 291] on span "0 0" at bounding box center [726, 293] width 84 height 12
click at [689, 291] on input "0" at bounding box center [725, 293] width 83 height 12
type input "3"
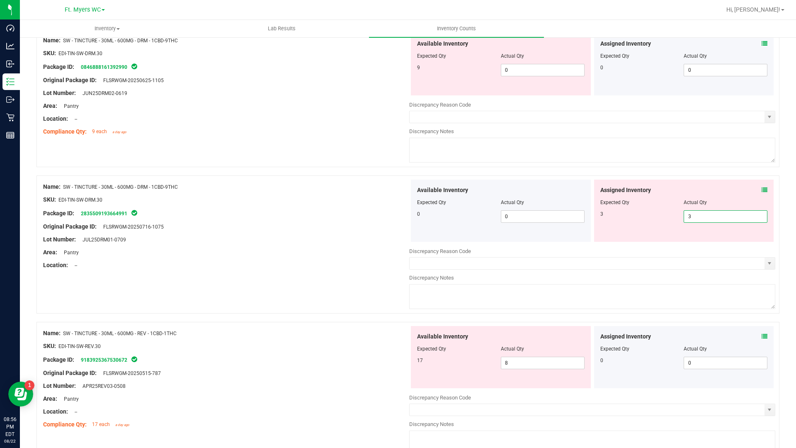
scroll to position [1410, 0]
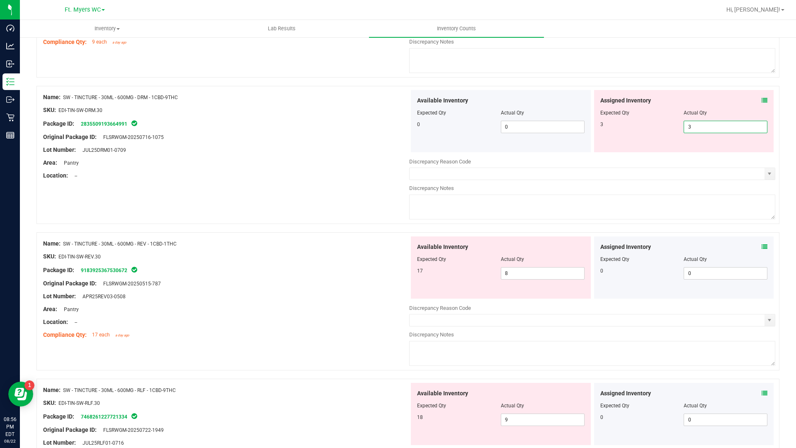
type input "3"
click at [755, 244] on div "Assigned Inventory Expected Qty Actual Qty 0 0 0" at bounding box center [684, 267] width 180 height 62
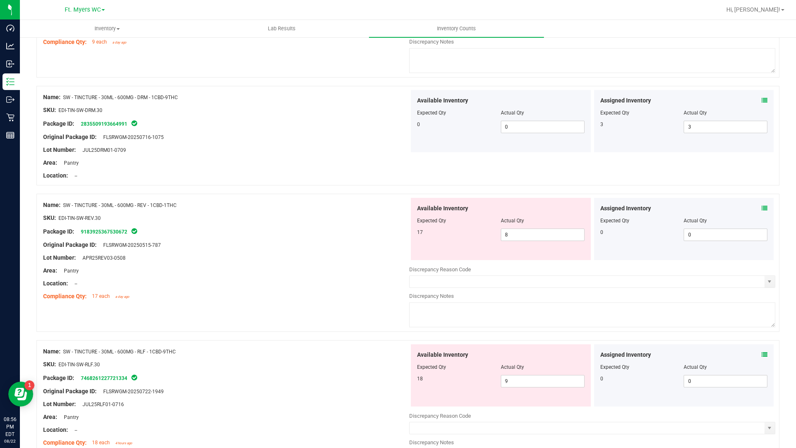
click at [762, 208] on icon at bounding box center [765, 208] width 6 height 6
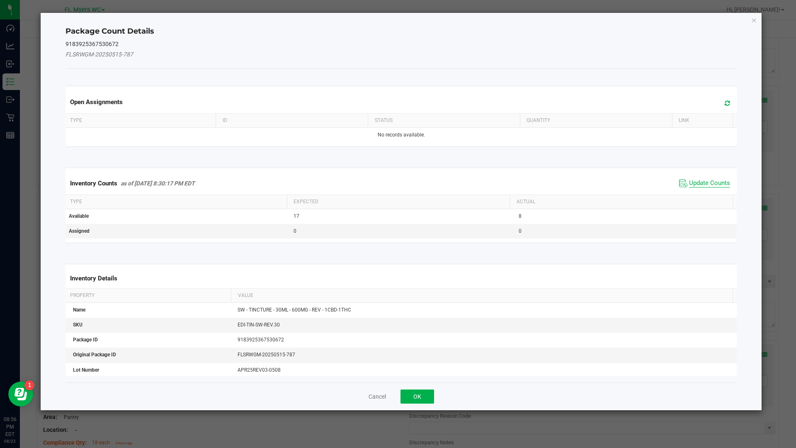
click at [712, 183] on span "Update Counts" at bounding box center [709, 183] width 41 height 8
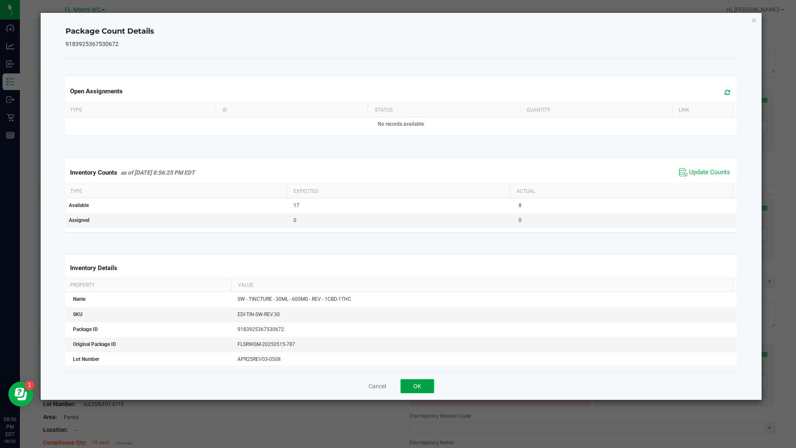
click at [419, 384] on button "OK" at bounding box center [418, 386] width 34 height 14
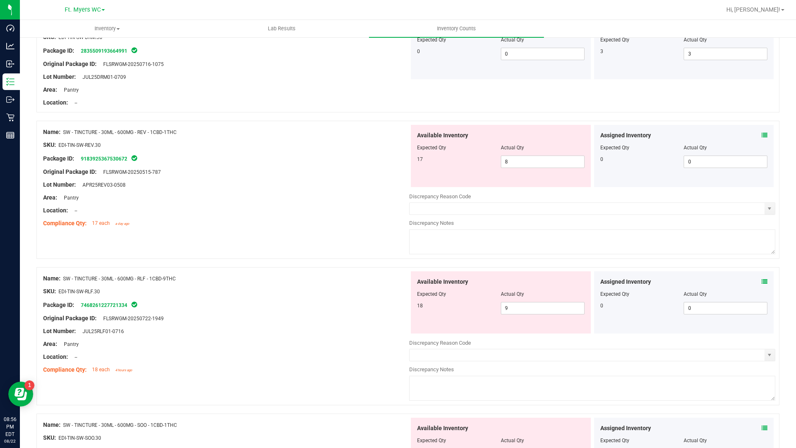
scroll to position [1493, 0]
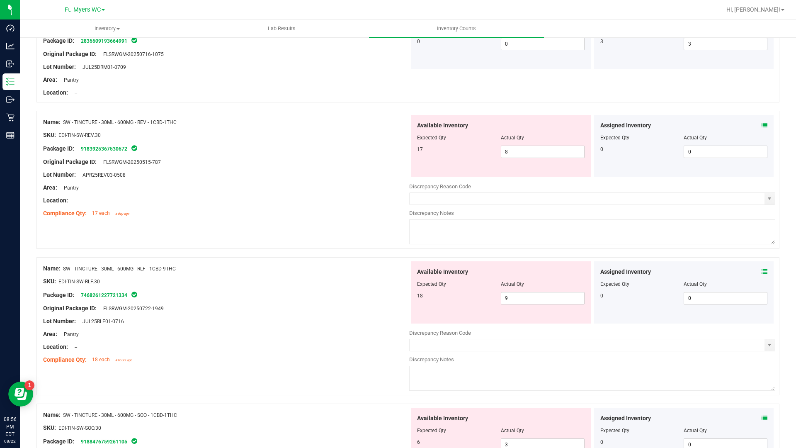
click at [762, 273] on icon at bounding box center [765, 272] width 6 height 6
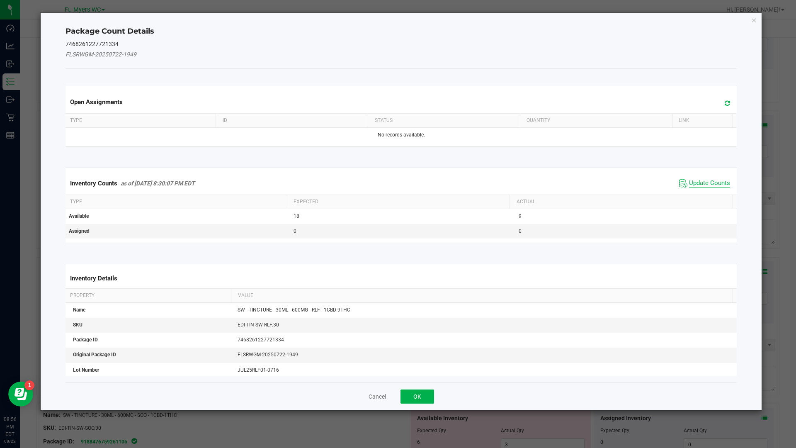
click at [715, 183] on span "Update Counts" at bounding box center [709, 183] width 41 height 8
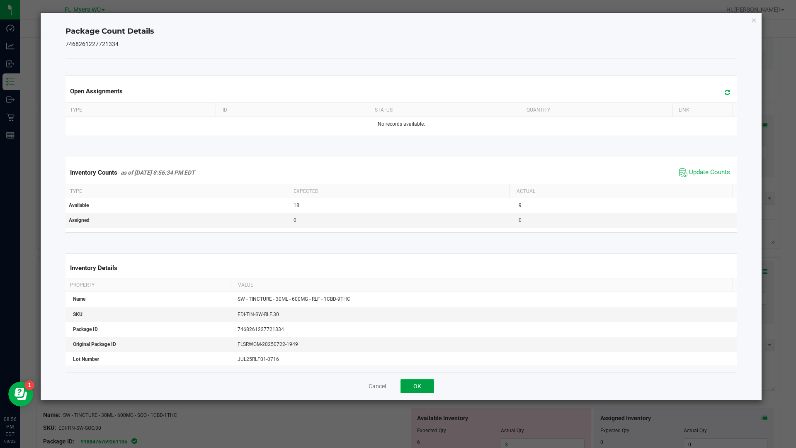
click at [433, 385] on button "OK" at bounding box center [418, 386] width 34 height 14
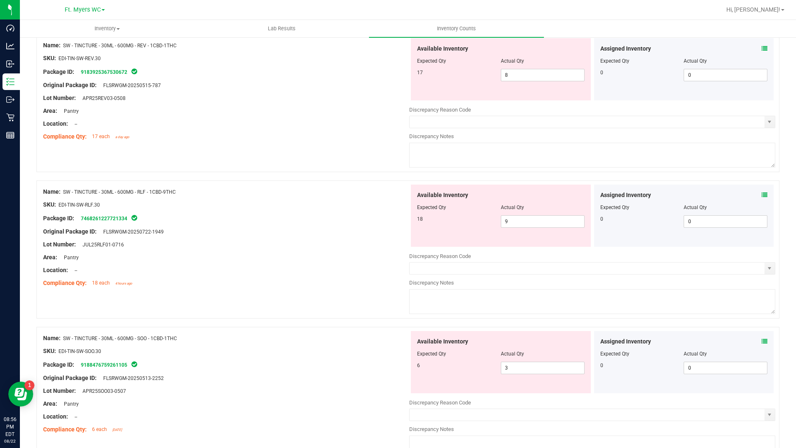
scroll to position [1618, 0]
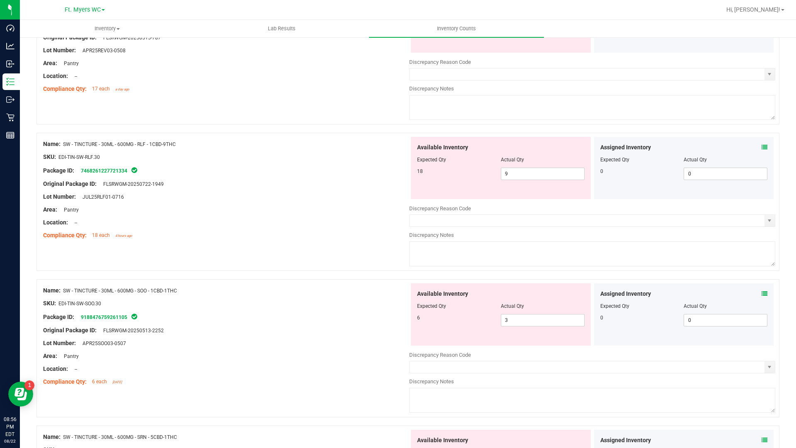
click at [762, 296] on icon at bounding box center [765, 294] width 6 height 6
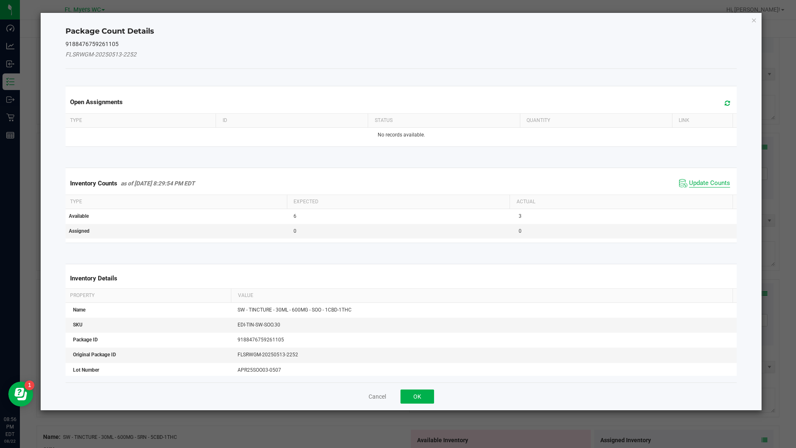
click at [705, 186] on span "Update Counts" at bounding box center [709, 183] width 41 height 8
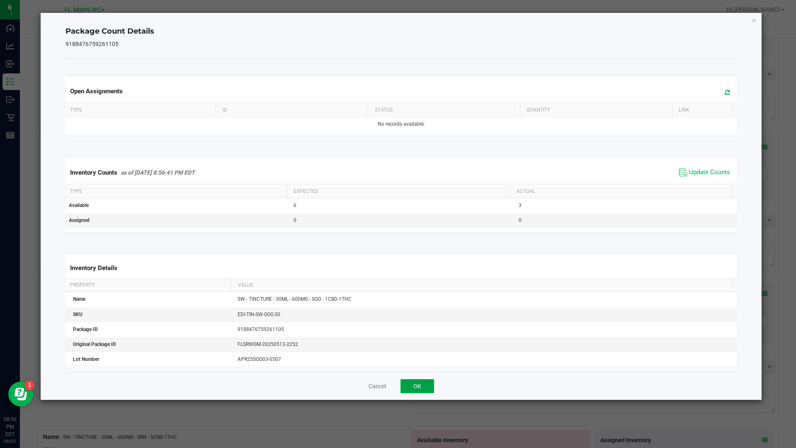
click at [427, 380] on button "OK" at bounding box center [418, 386] width 34 height 14
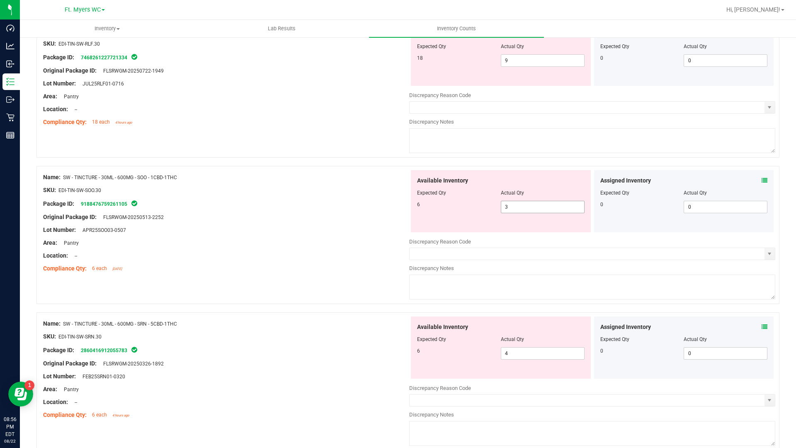
scroll to position [1742, 0]
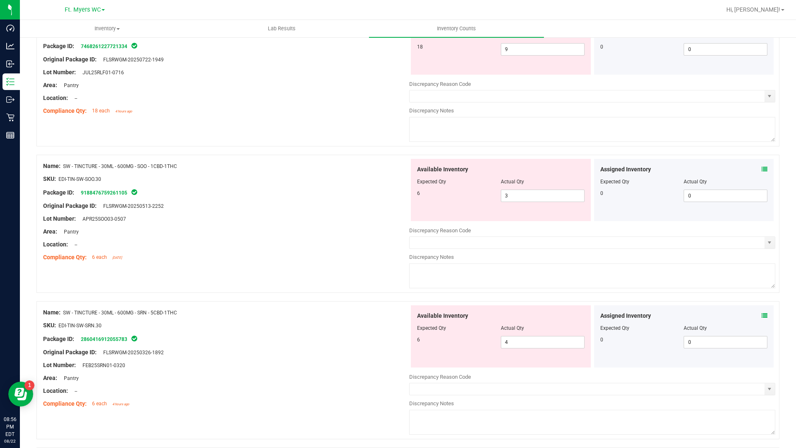
click at [762, 318] on icon at bounding box center [765, 316] width 6 height 6
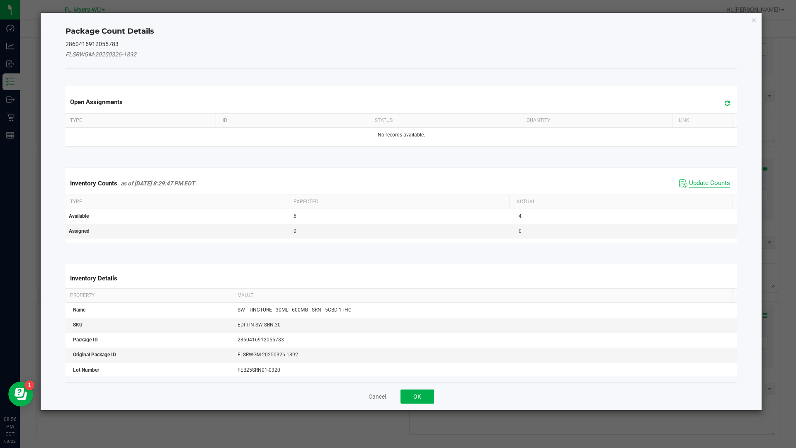
click at [689, 185] on span "Update Counts" at bounding box center [709, 183] width 41 height 8
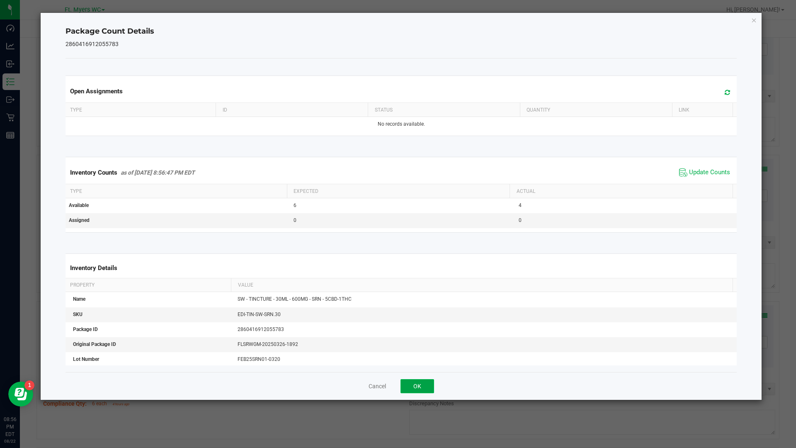
click at [418, 386] on button "OK" at bounding box center [418, 386] width 34 height 14
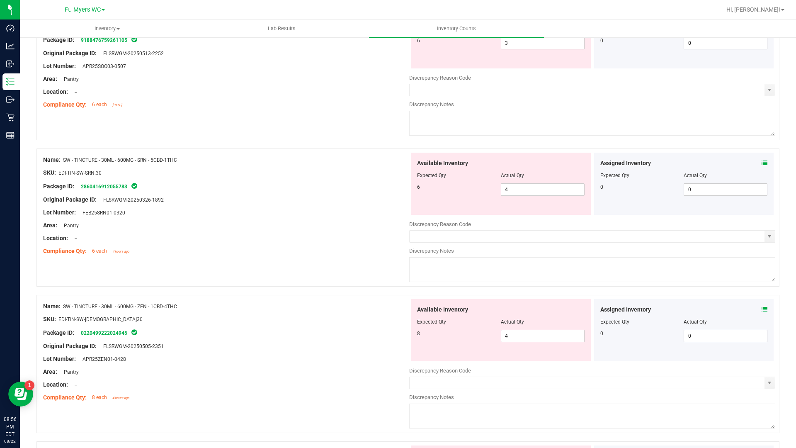
scroll to position [1908, 0]
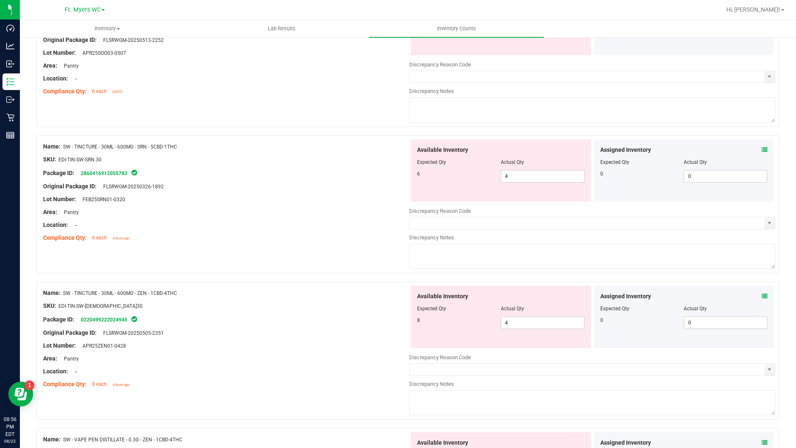
click at [762, 297] on icon at bounding box center [765, 296] width 6 height 6
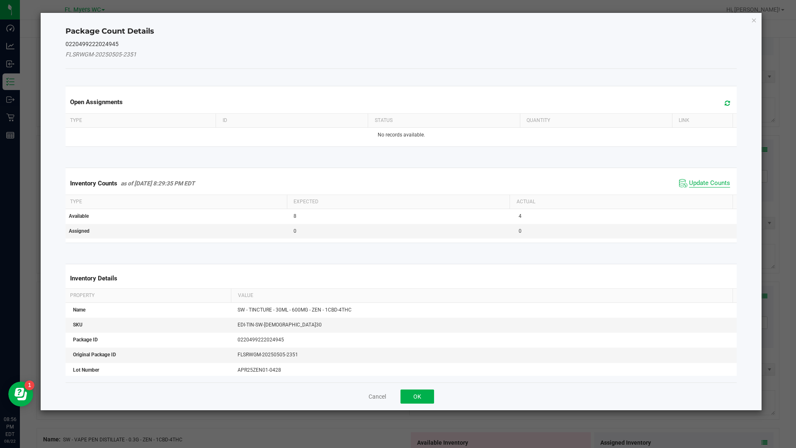
click at [695, 184] on span "Update Counts" at bounding box center [709, 183] width 41 height 8
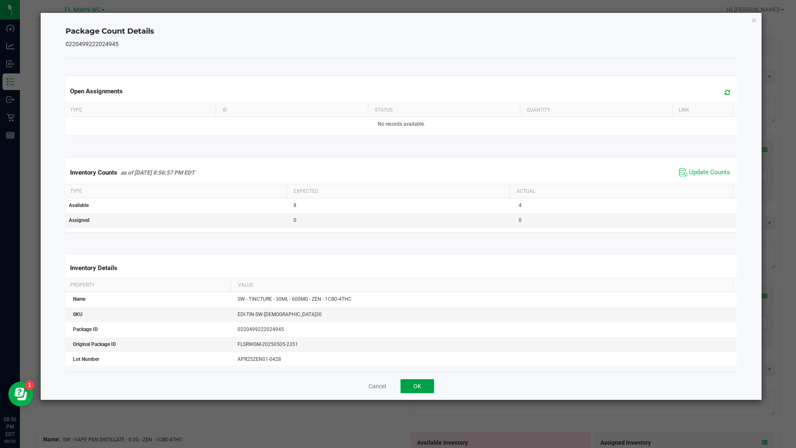
click at [423, 382] on button "OK" at bounding box center [418, 386] width 34 height 14
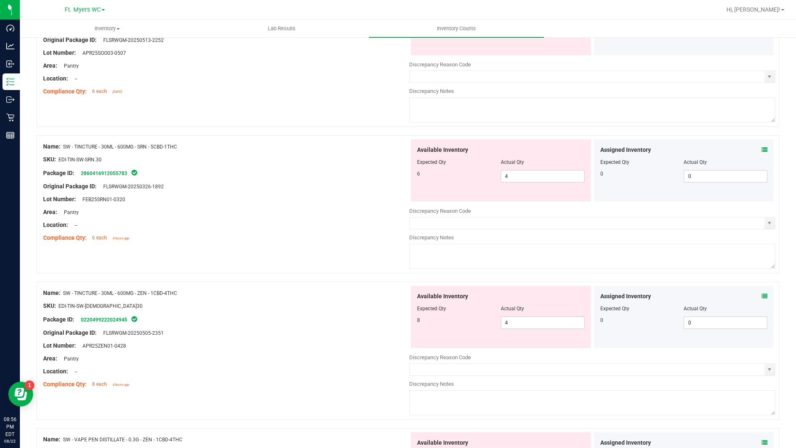
scroll to position [2033, 0]
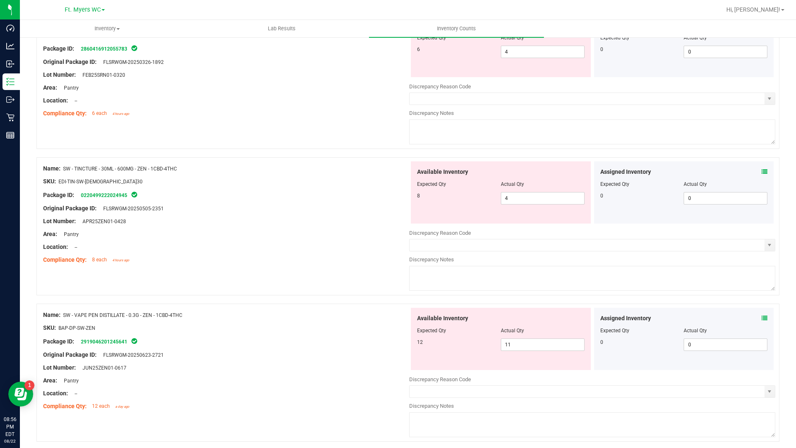
click at [762, 317] on div "Assigned Inventory Expected Qty Actual Qty 0 0 0" at bounding box center [684, 339] width 180 height 62
click at [762, 318] on icon at bounding box center [765, 318] width 6 height 6
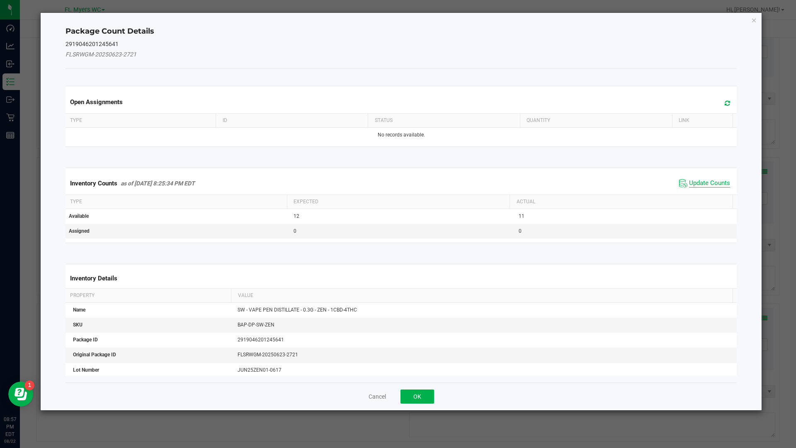
click at [689, 185] on span "Update Counts" at bounding box center [709, 183] width 41 height 8
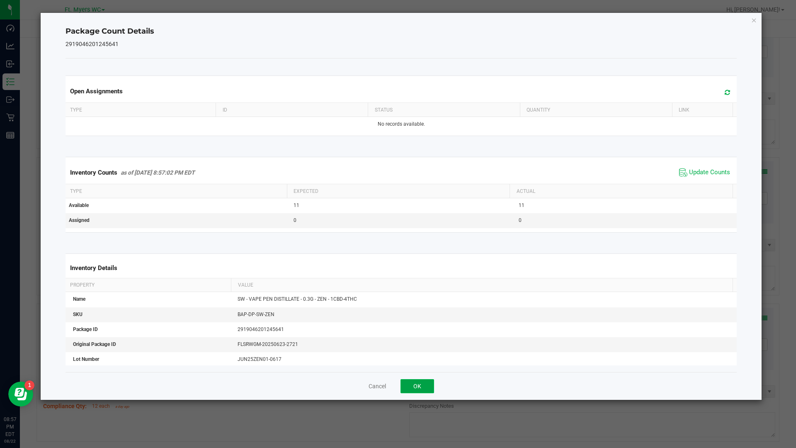
click at [410, 393] on button "OK" at bounding box center [418, 386] width 34 height 14
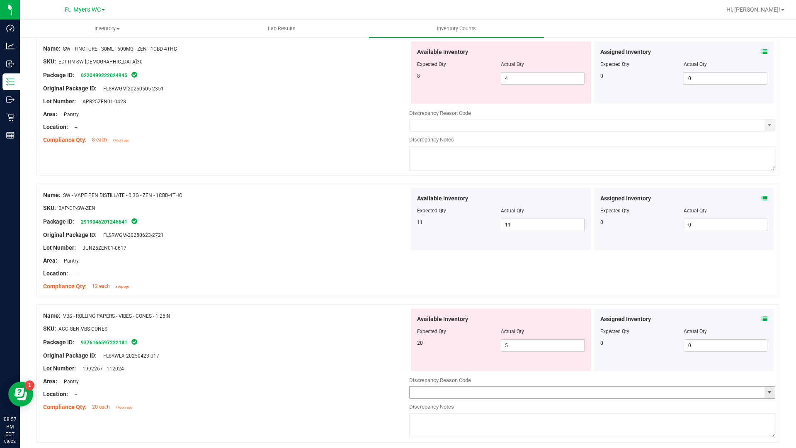
scroll to position [2240, 0]
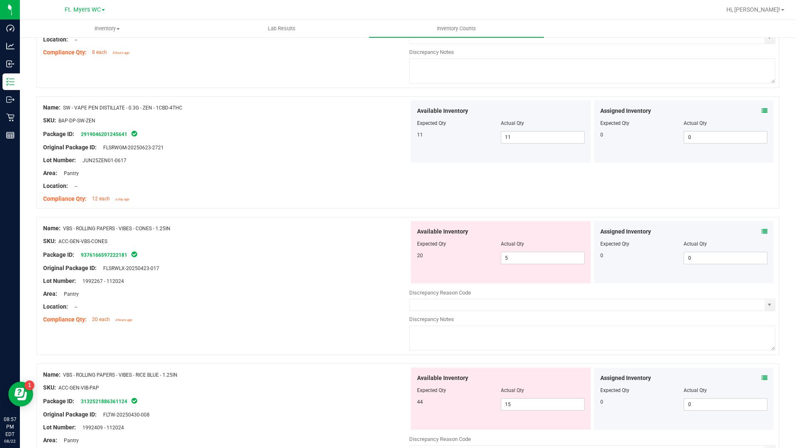
click at [762, 233] on icon at bounding box center [765, 232] width 6 height 6
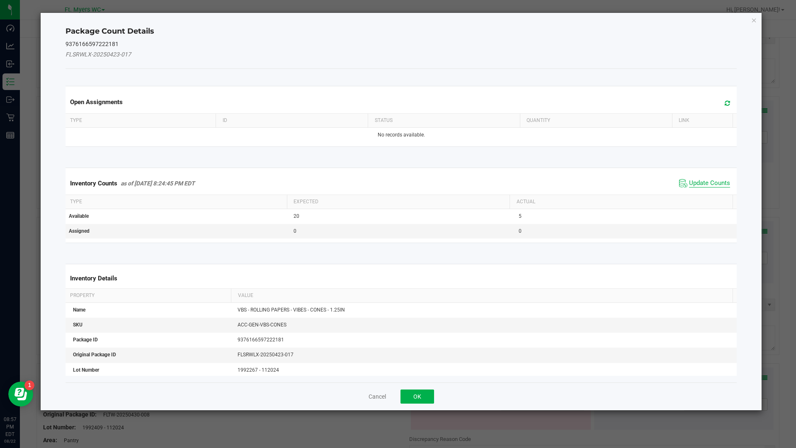
click at [706, 186] on span "Update Counts" at bounding box center [709, 183] width 41 height 8
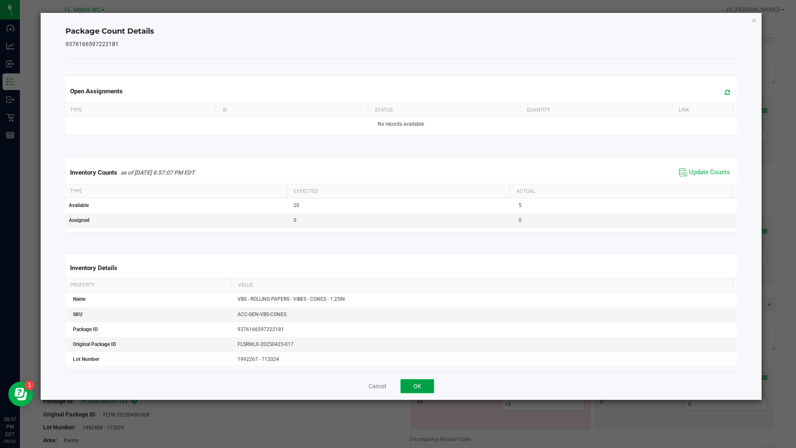
click at [431, 386] on button "OK" at bounding box center [418, 386] width 34 height 14
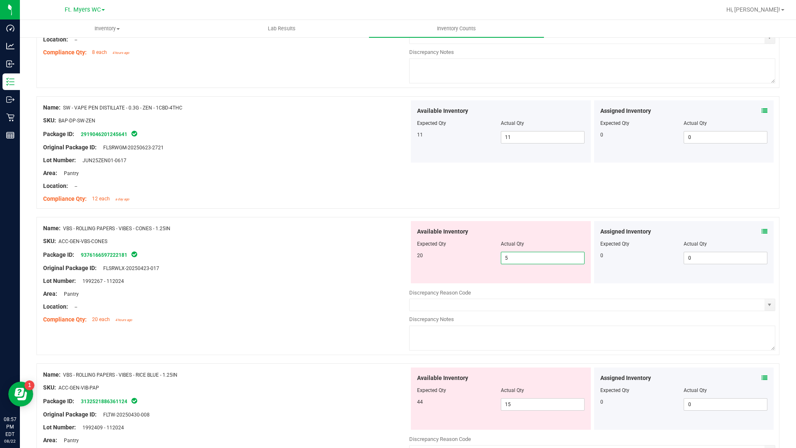
click at [532, 258] on span "5 5" at bounding box center [543, 258] width 84 height 12
click at [532, 258] on input "5" at bounding box center [543, 258] width 83 height 12
type input "20"
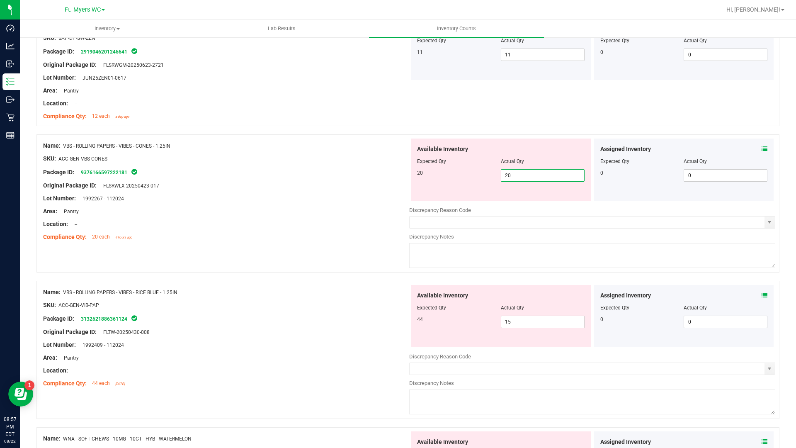
scroll to position [2323, 0]
type input "20"
click at [508, 326] on div "Available Inventory Expected Qty Actual Qty 44 15 15" at bounding box center [592, 350] width 366 height 131
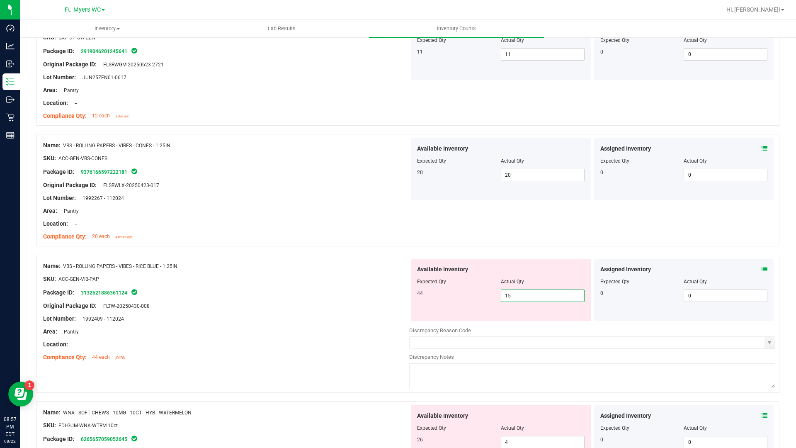
click at [508, 325] on div at bounding box center [592, 324] width 366 height 4
click at [521, 297] on span "15 15" at bounding box center [543, 296] width 84 height 12
click at [521, 297] on input "15" at bounding box center [543, 296] width 83 height 12
type input "44"
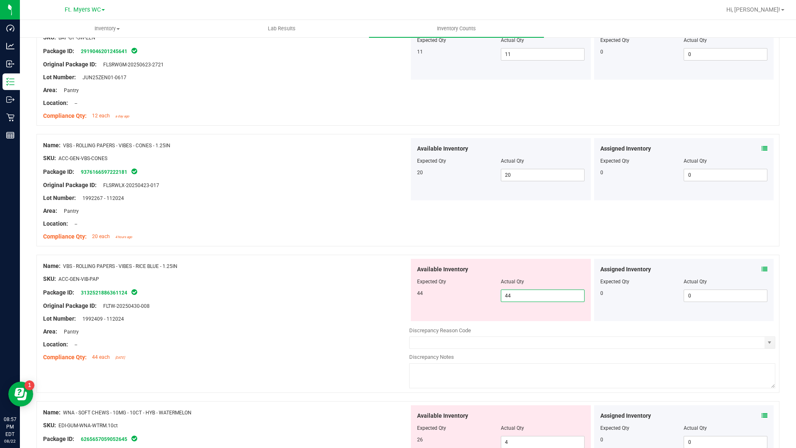
click at [762, 272] on icon at bounding box center [765, 269] width 6 height 6
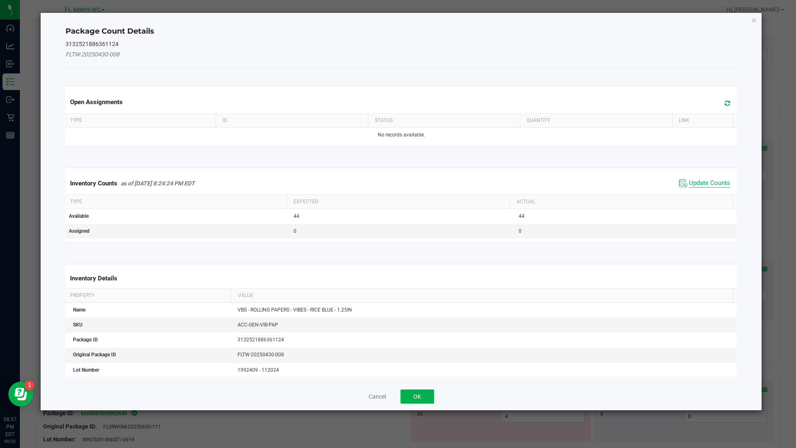
click at [709, 182] on span "Update Counts" at bounding box center [709, 183] width 41 height 8
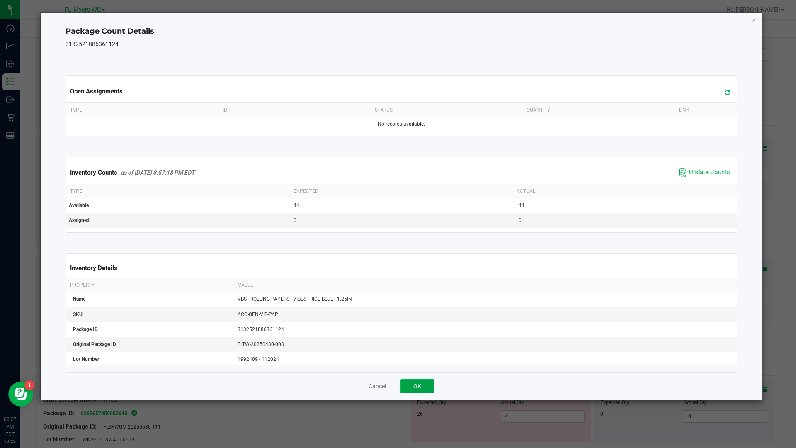
click at [434, 387] on button "OK" at bounding box center [418, 386] width 34 height 14
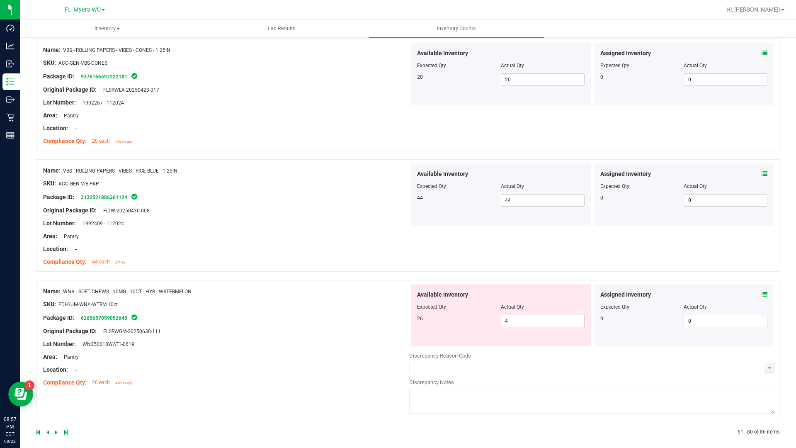
scroll to position [2425, 0]
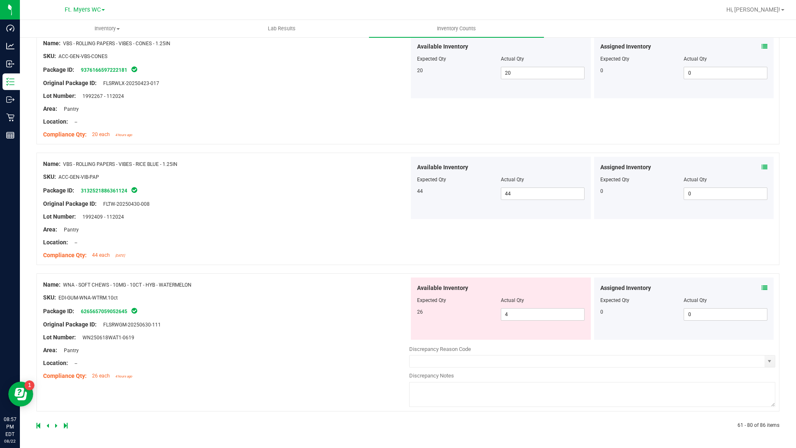
click at [762, 287] on div "Assigned Inventory Expected Qty Actual Qty 0 0 0" at bounding box center [684, 309] width 180 height 62
click at [762, 287] on icon at bounding box center [765, 288] width 6 height 6
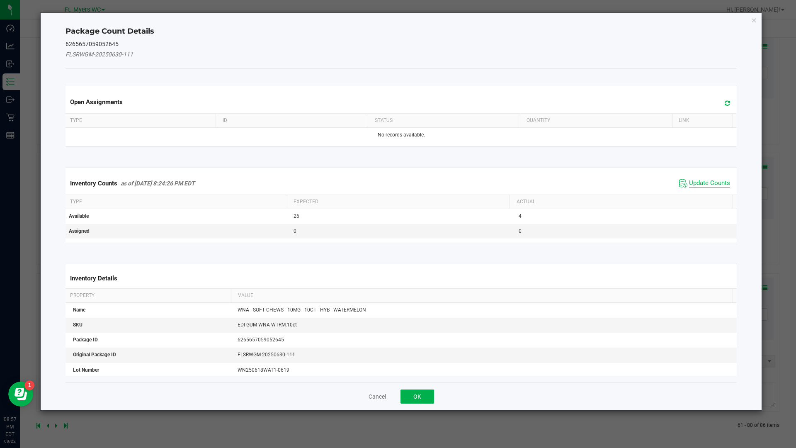
click at [704, 185] on span "Update Counts" at bounding box center [709, 183] width 41 height 8
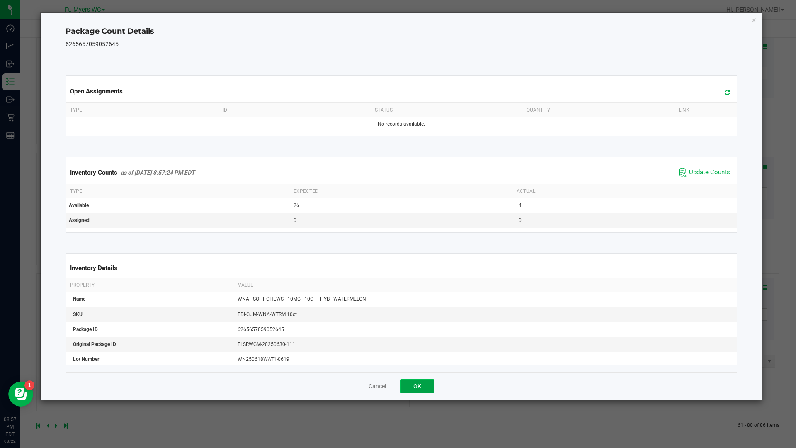
click at [407, 389] on button "OK" at bounding box center [418, 386] width 34 height 14
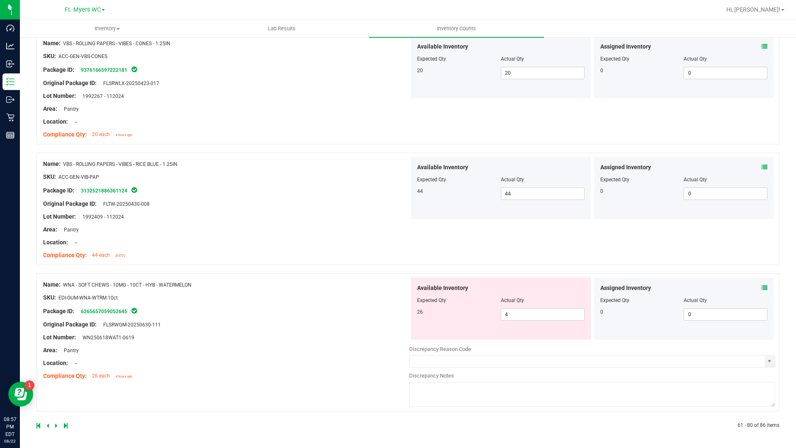
click at [57, 428] on icon at bounding box center [56, 425] width 2 height 5
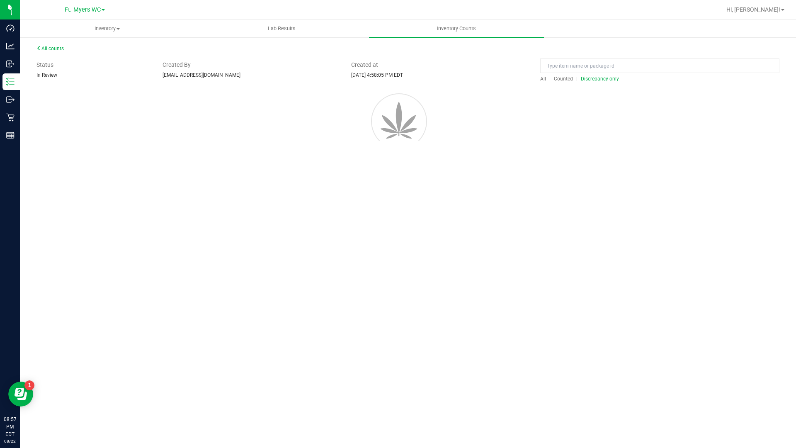
scroll to position [0, 0]
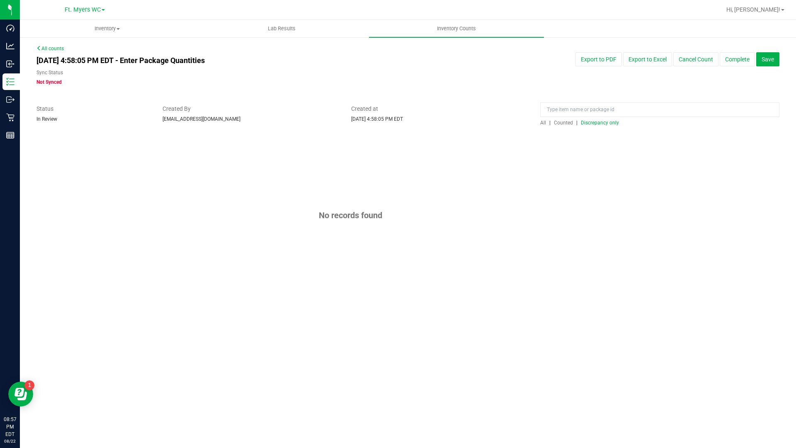
click at [48, 47] on link "All counts" at bounding box center [50, 49] width 27 height 6
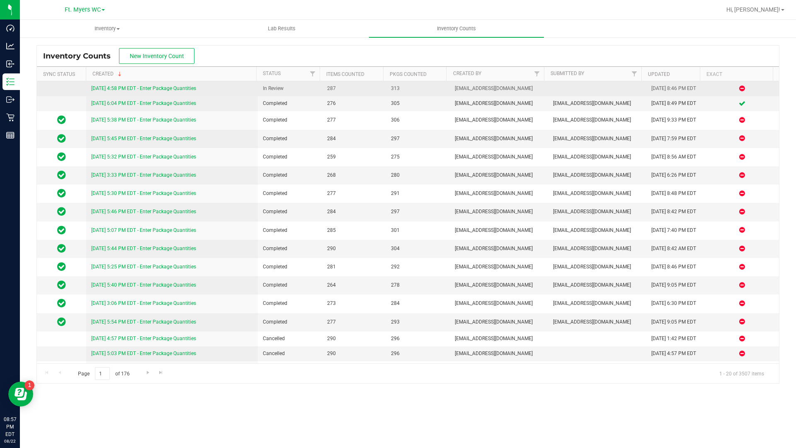
click at [164, 88] on link "[DATE] 4:58 PM EDT - Enter Package Quantities" at bounding box center [143, 88] width 105 height 6
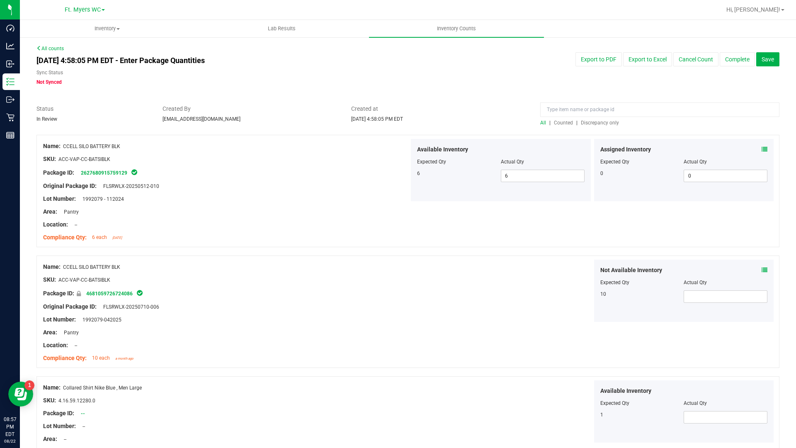
click at [587, 124] on span "Discrepancy only" at bounding box center [600, 123] width 38 height 6
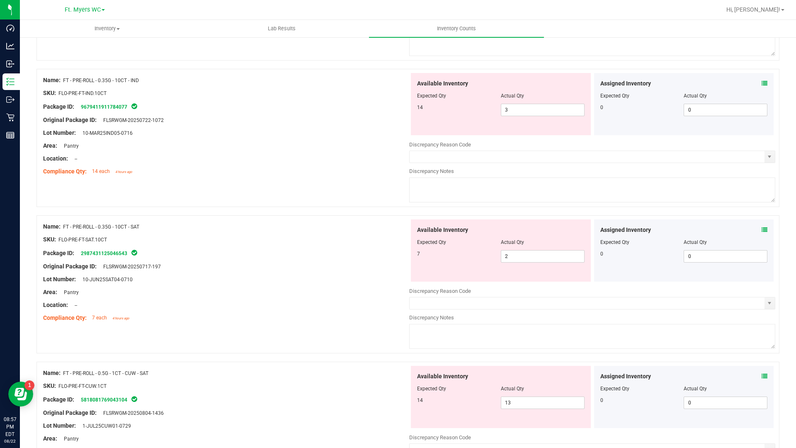
scroll to position [2644, 0]
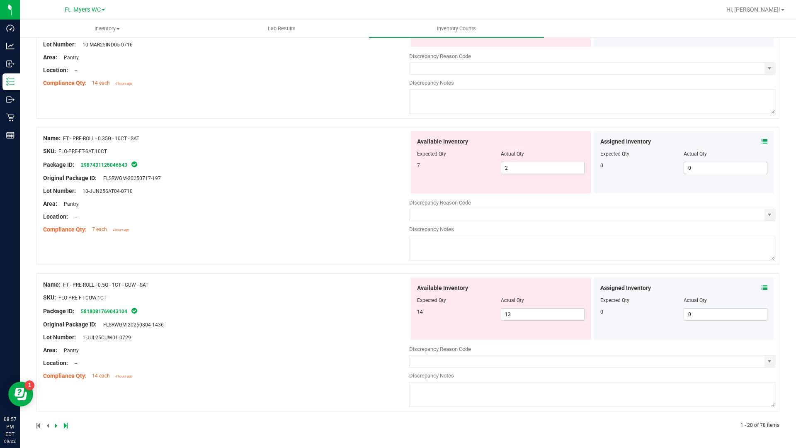
click at [67, 426] on icon at bounding box center [66, 425] width 4 height 5
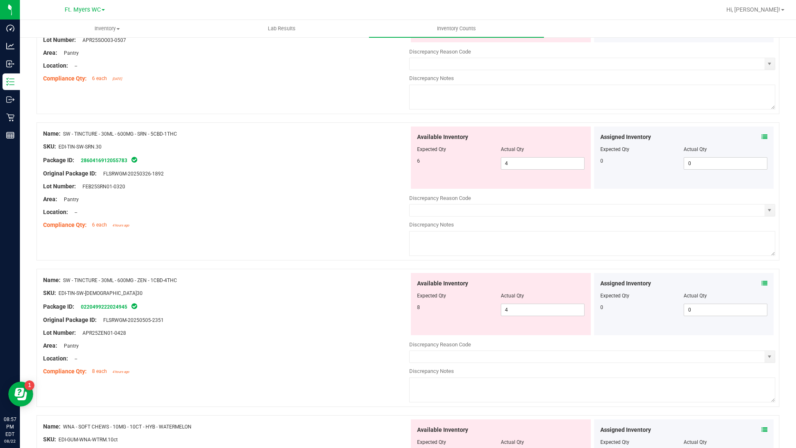
scroll to position [1327, 0]
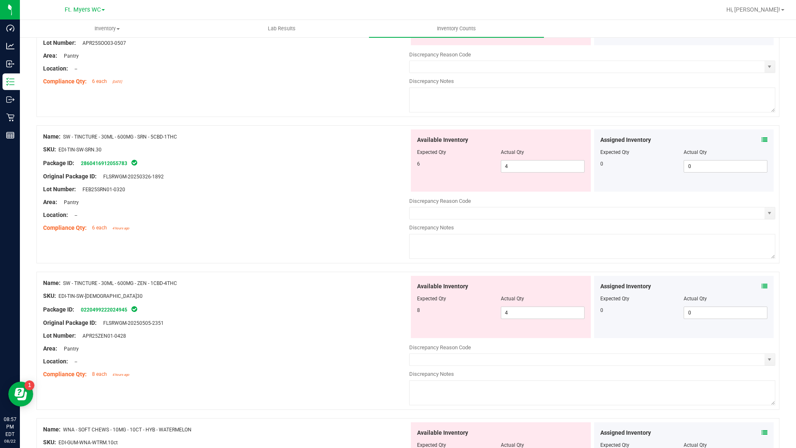
click at [762, 285] on icon at bounding box center [765, 286] width 6 height 6
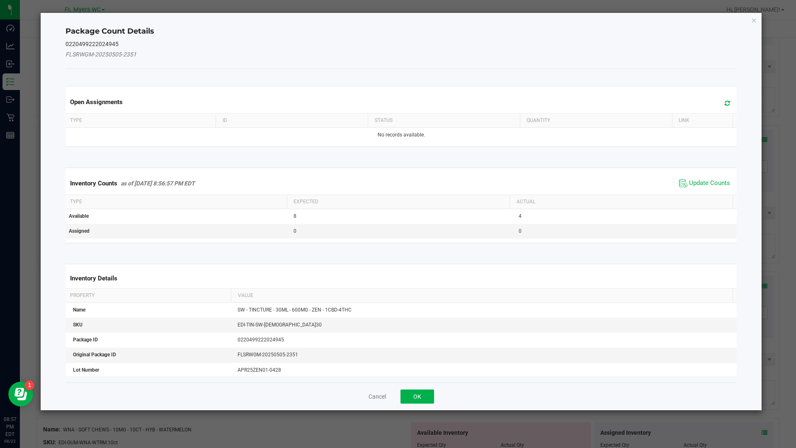
click at [682, 182] on span "Update Counts" at bounding box center [704, 183] width 55 height 12
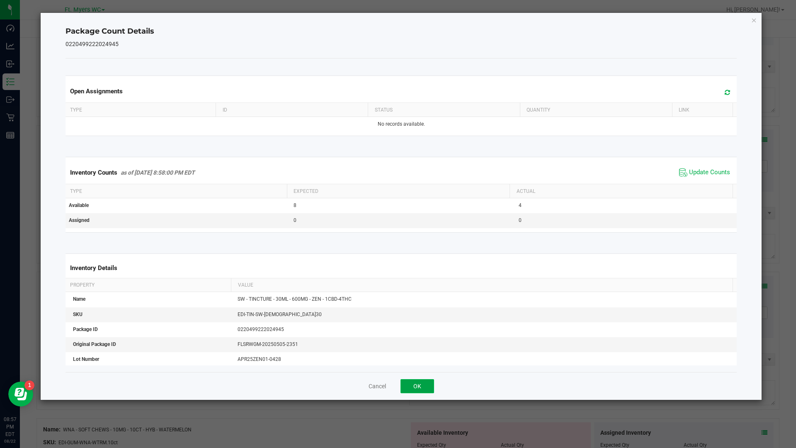
click at [430, 386] on button "OK" at bounding box center [418, 386] width 34 height 14
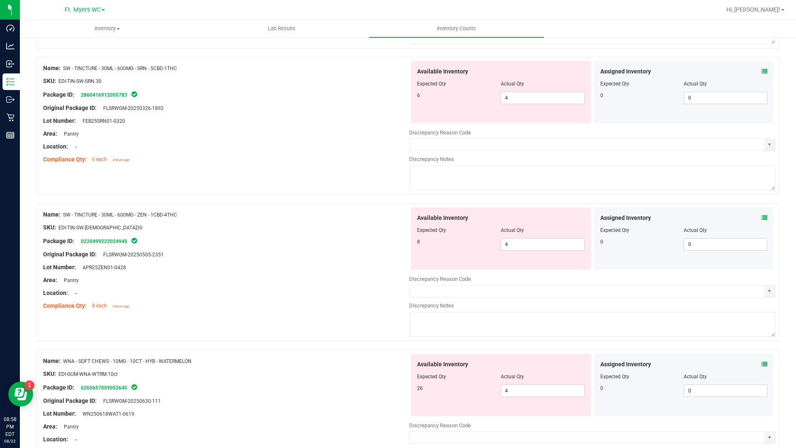
scroll to position [1493, 0]
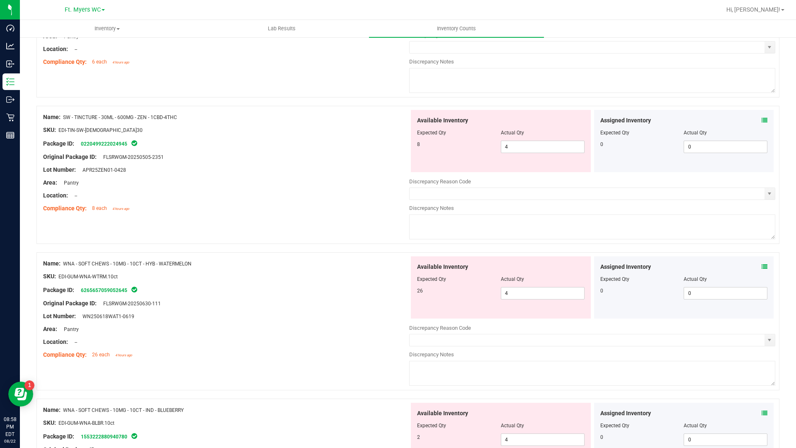
click at [762, 265] on icon at bounding box center [765, 267] width 6 height 6
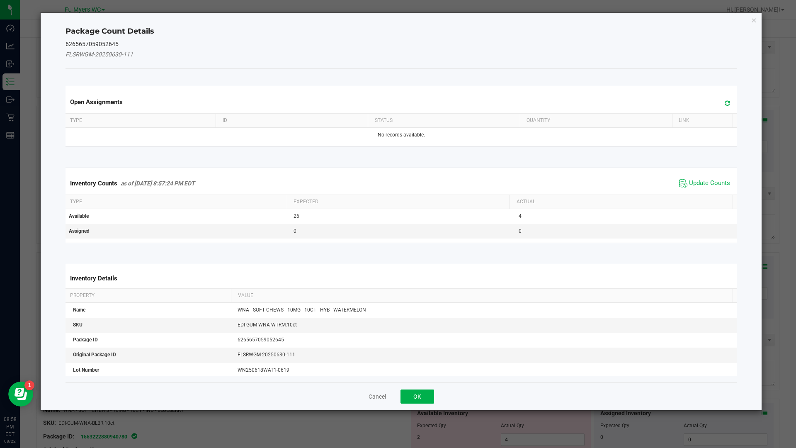
click at [682, 181] on span "Update Counts" at bounding box center [704, 183] width 55 height 12
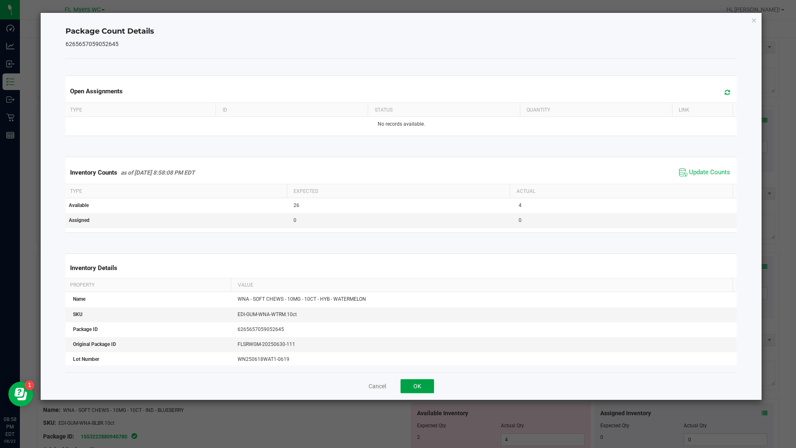
click at [415, 384] on button "OK" at bounding box center [418, 386] width 34 height 14
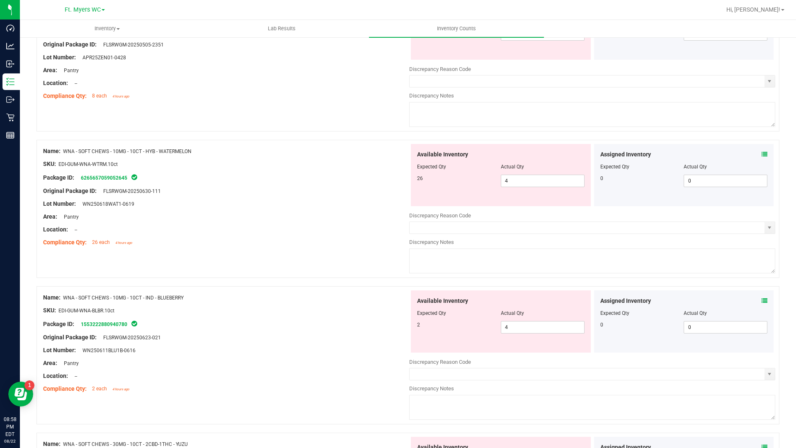
scroll to position [1618, 0]
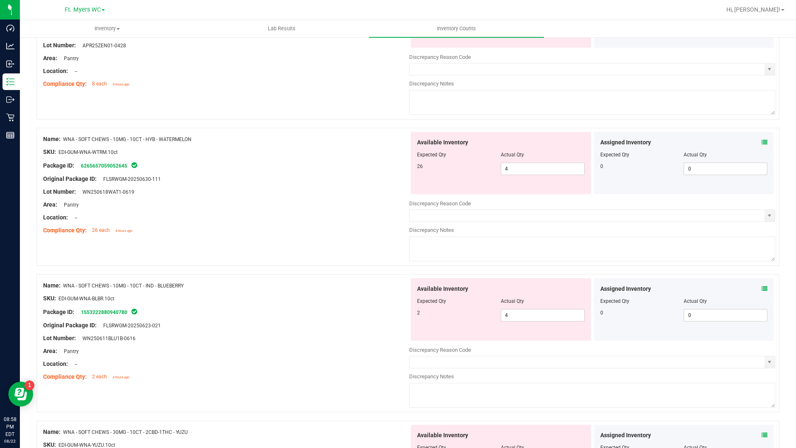
click at [762, 287] on icon at bounding box center [765, 289] width 6 height 6
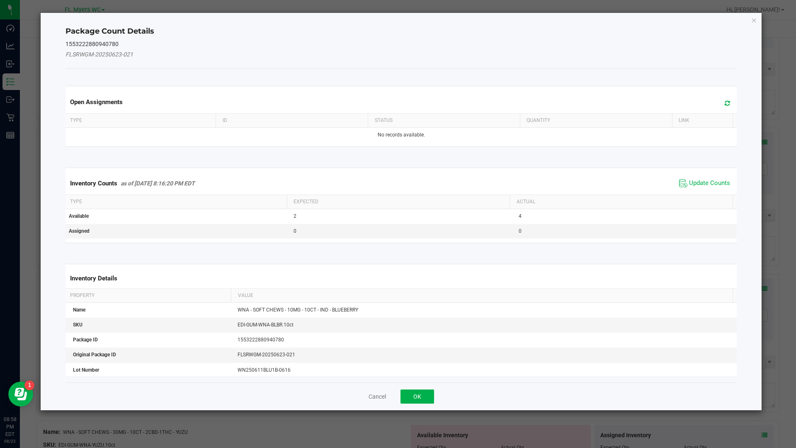
click at [684, 178] on span "Update Counts" at bounding box center [704, 183] width 55 height 12
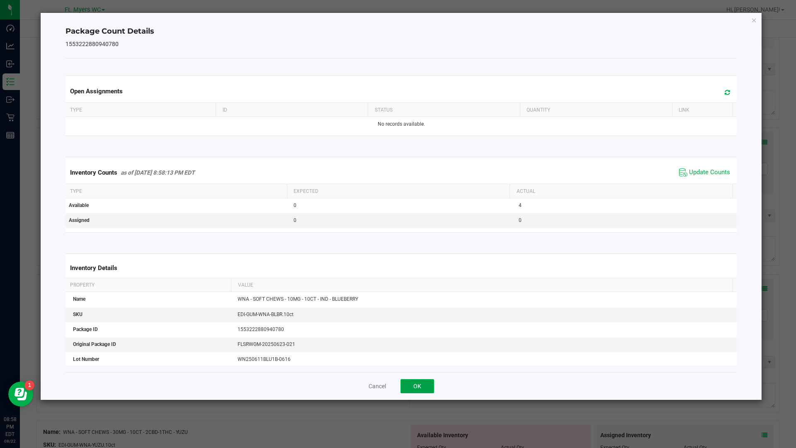
click at [426, 383] on button "OK" at bounding box center [418, 386] width 34 height 14
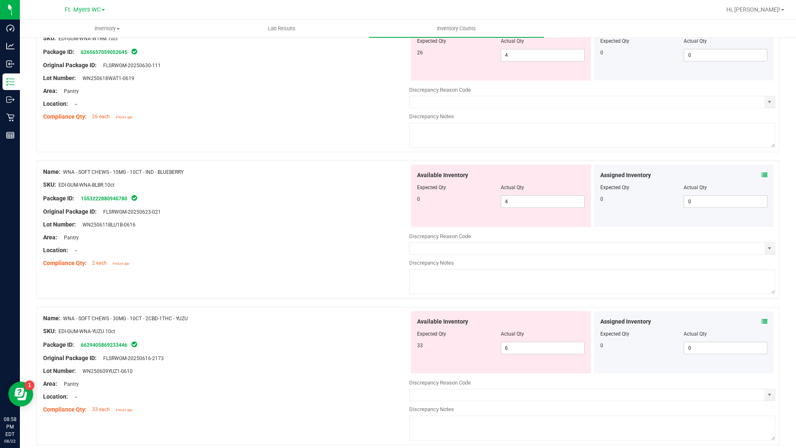
scroll to position [1742, 0]
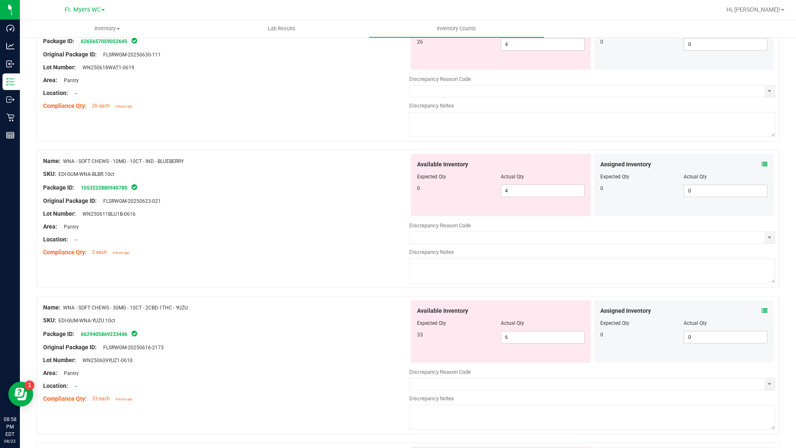
click at [762, 307] on span at bounding box center [765, 311] width 6 height 9
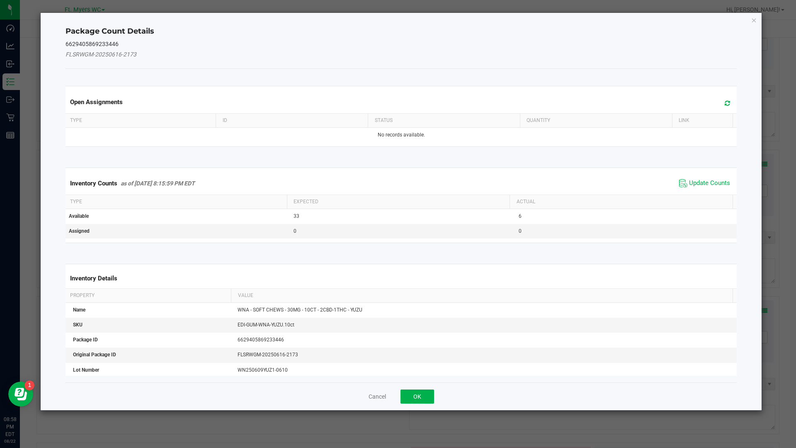
click at [691, 178] on span "Update Counts" at bounding box center [704, 183] width 55 height 12
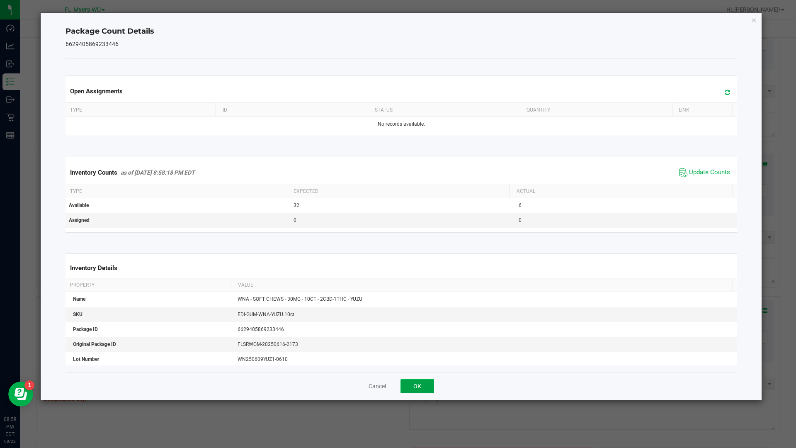
click at [428, 391] on button "OK" at bounding box center [418, 386] width 34 height 14
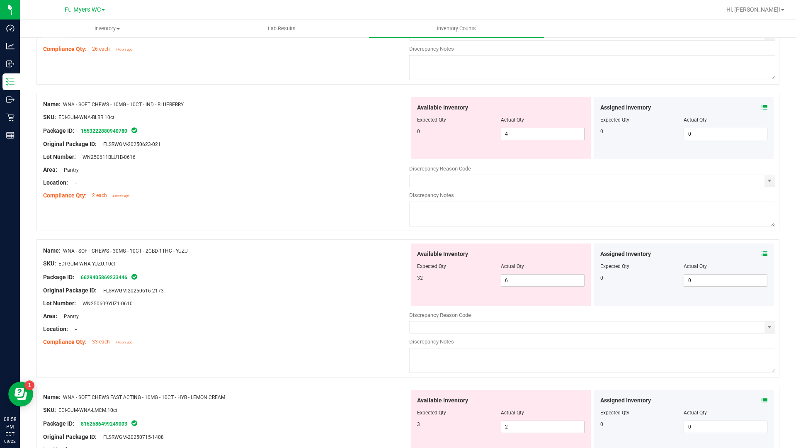
scroll to position [1908, 0]
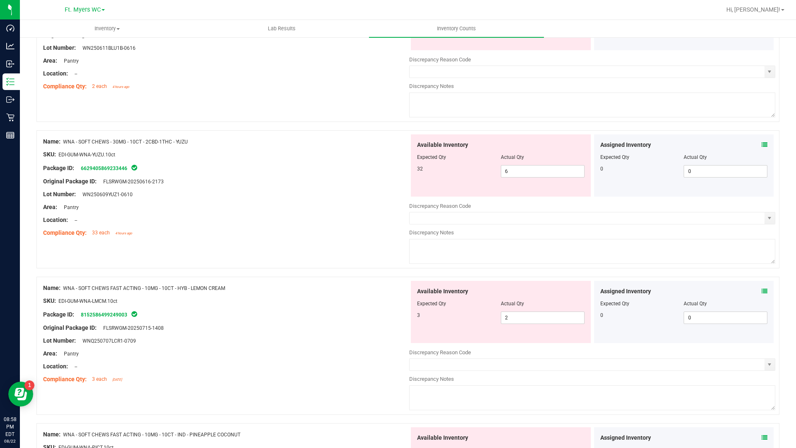
click at [762, 290] on icon at bounding box center [765, 291] width 6 height 6
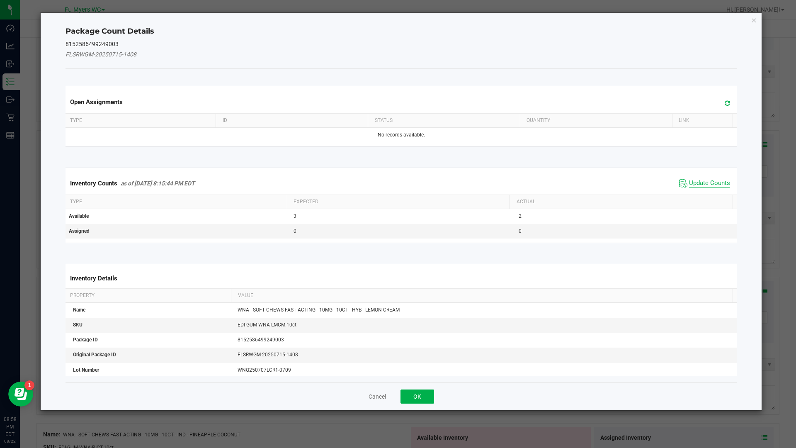
click at [689, 180] on span "Update Counts" at bounding box center [709, 183] width 41 height 8
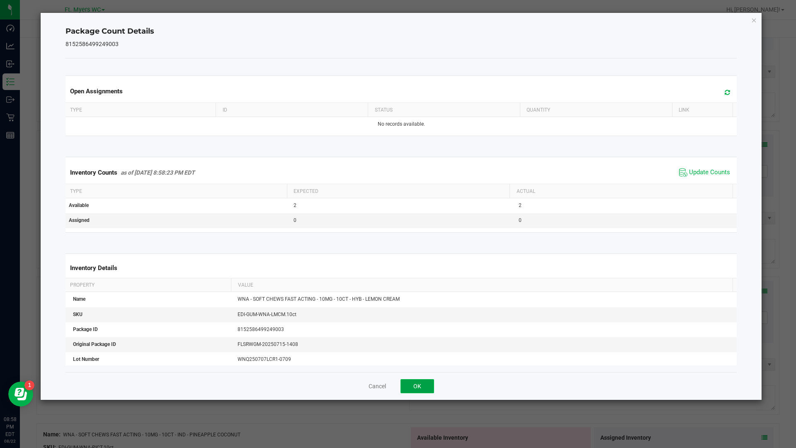
click at [421, 385] on button "OK" at bounding box center [418, 386] width 34 height 14
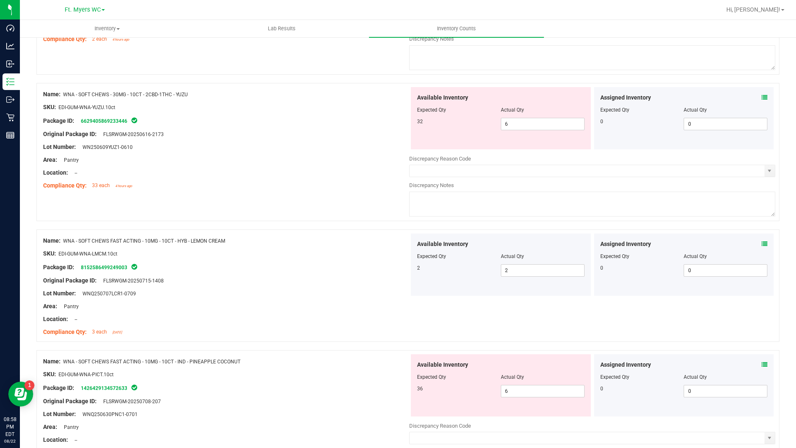
scroll to position [2116, 0]
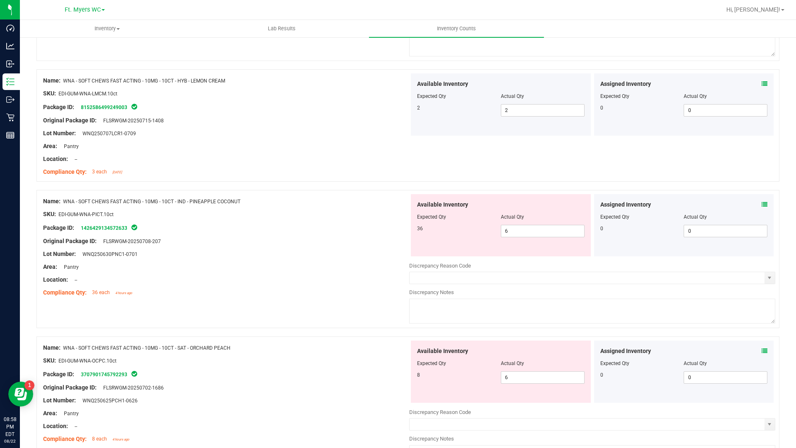
click at [762, 200] on span at bounding box center [765, 204] width 6 height 9
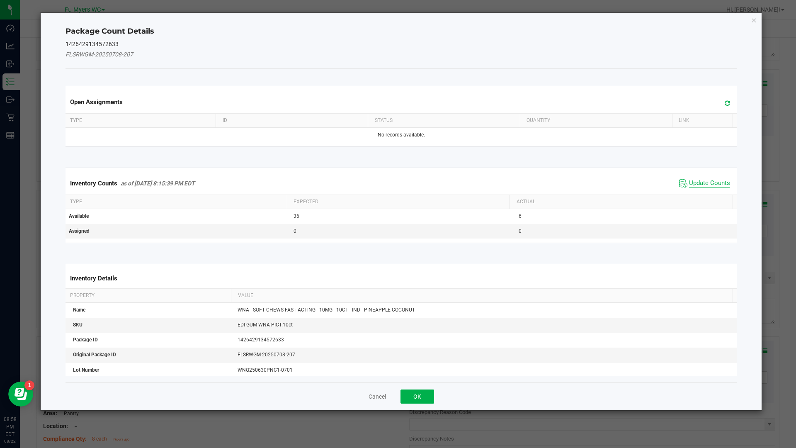
click at [695, 184] on span "Update Counts" at bounding box center [709, 183] width 41 height 8
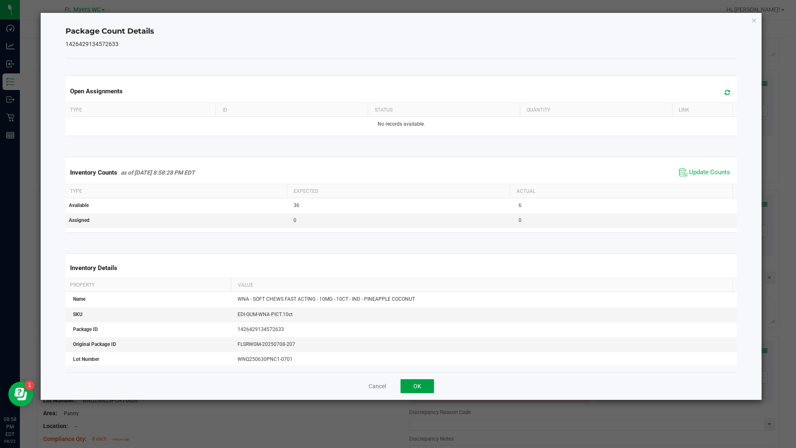
click at [424, 385] on button "OK" at bounding box center [418, 386] width 34 height 14
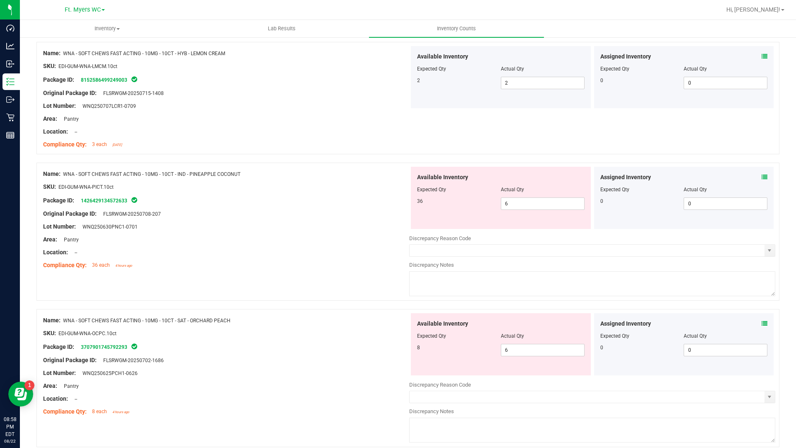
scroll to position [2157, 0]
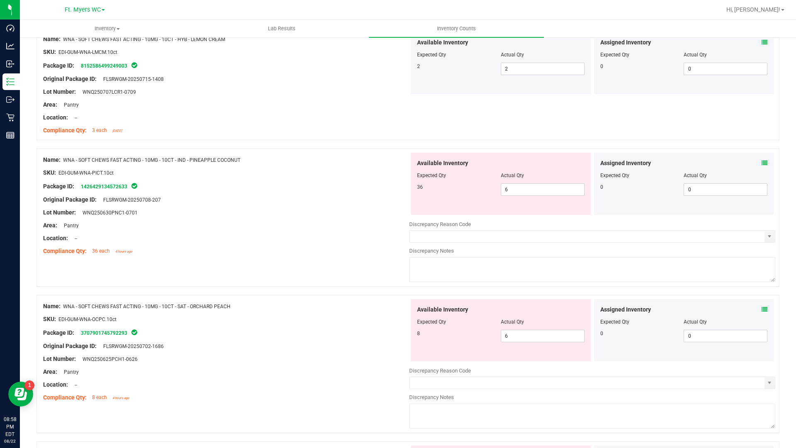
click at [762, 310] on icon at bounding box center [765, 310] width 6 height 6
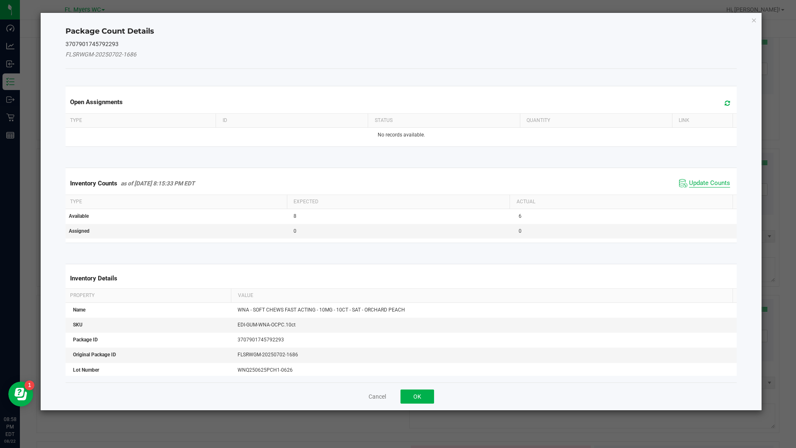
click at [692, 183] on span "Update Counts" at bounding box center [709, 183] width 41 height 8
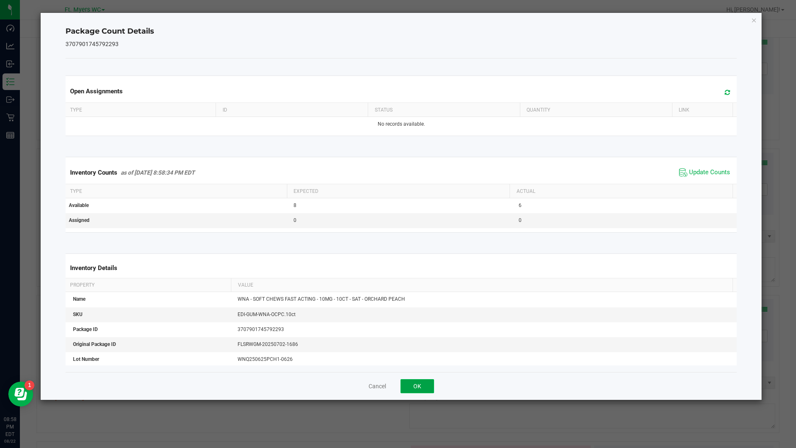
click at [429, 389] on button "OK" at bounding box center [418, 386] width 34 height 14
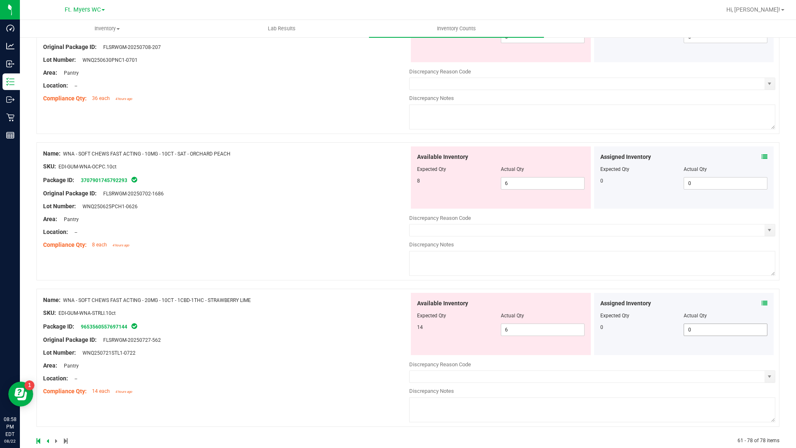
scroll to position [2323, 0]
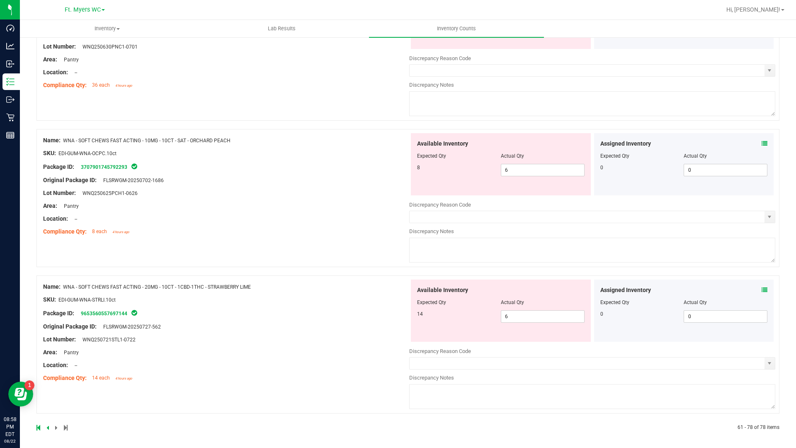
click at [762, 290] on icon at bounding box center [765, 290] width 6 height 6
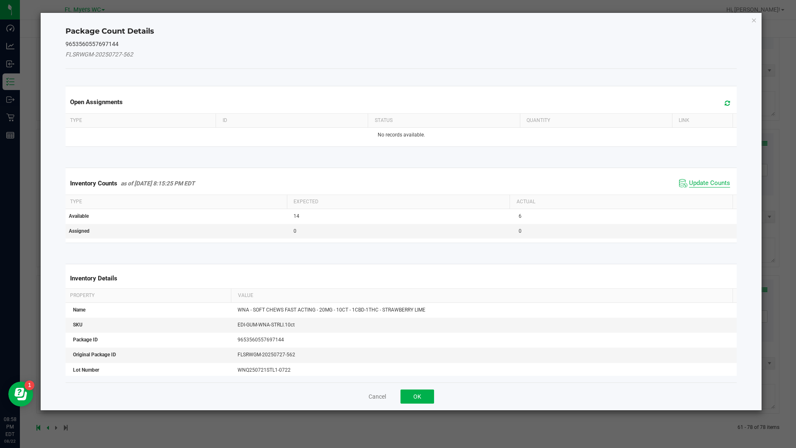
click at [690, 186] on span "Update Counts" at bounding box center [709, 183] width 41 height 8
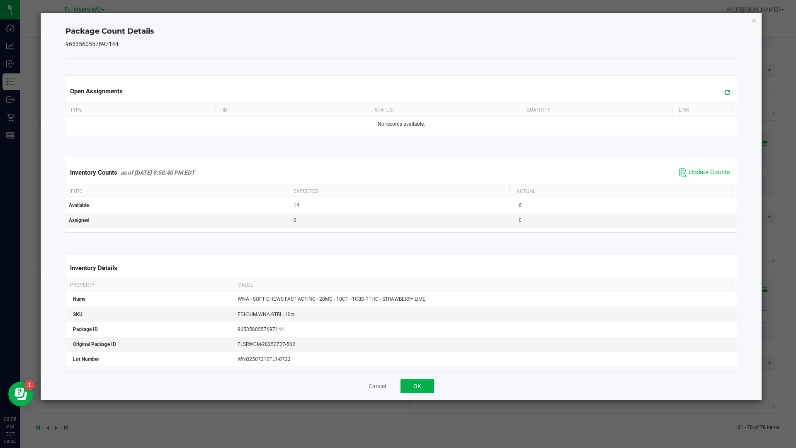
click at [430, 394] on div "Cancel OK" at bounding box center [402, 386] width 672 height 28
click at [434, 384] on div "Cancel OK" at bounding box center [402, 386] width 672 height 28
click at [433, 383] on button "OK" at bounding box center [418, 386] width 34 height 14
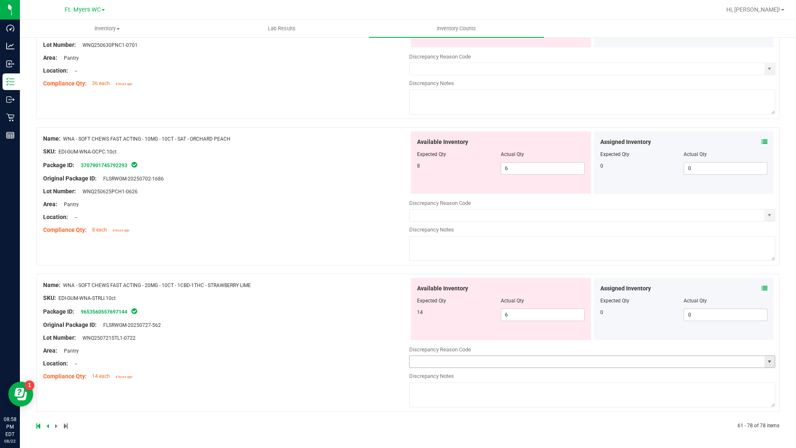
scroll to position [2325, 0]
click at [48, 424] on icon at bounding box center [47, 425] width 2 height 5
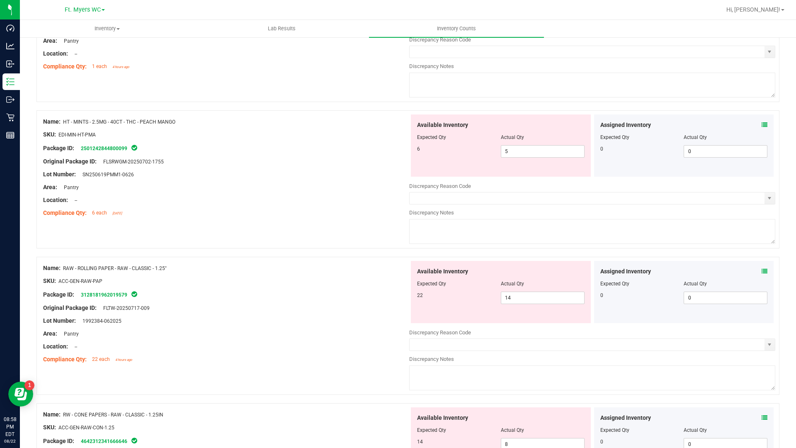
scroll to position [2644, 0]
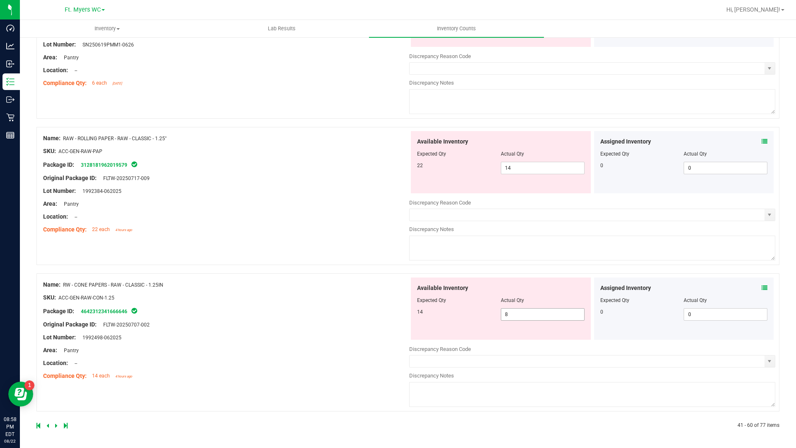
click at [553, 314] on span "8 8" at bounding box center [543, 314] width 84 height 12
click at [553, 314] on input "8" at bounding box center [543, 315] width 83 height 12
type input "14"
click at [527, 168] on div "Available Inventory Expected Qty Actual Qty 22 14 14" at bounding box center [501, 162] width 180 height 62
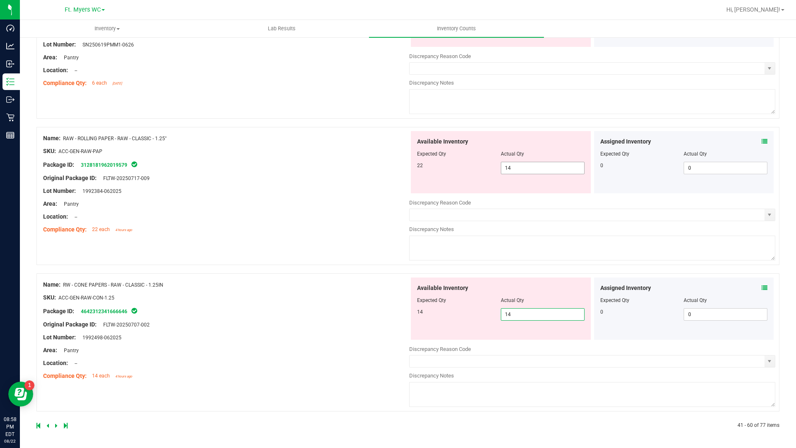
scroll to position [2618, 0]
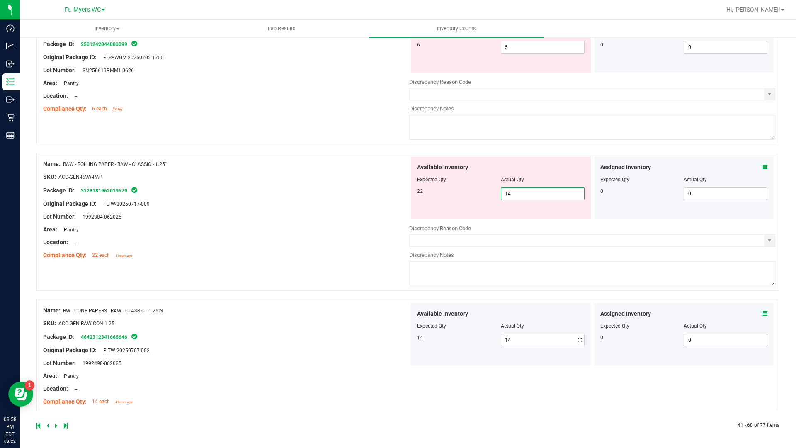
click at [527, 168] on div "Available Inventory" at bounding box center [501, 167] width 168 height 9
click at [526, 192] on span "14 14" at bounding box center [543, 193] width 84 height 12
click at [526, 192] on input "14" at bounding box center [543, 194] width 83 height 12
type input "22"
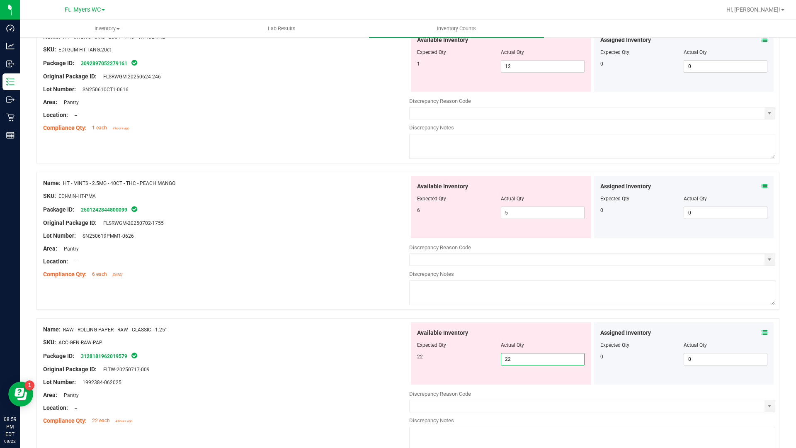
scroll to position [2452, 0]
type input "22"
drag, startPoint x: 630, startPoint y: 246, endPoint x: 671, endPoint y: 226, distance: 45.5
click at [630, 246] on div "Discrepancy Reason Code" at bounding box center [592, 248] width 366 height 8
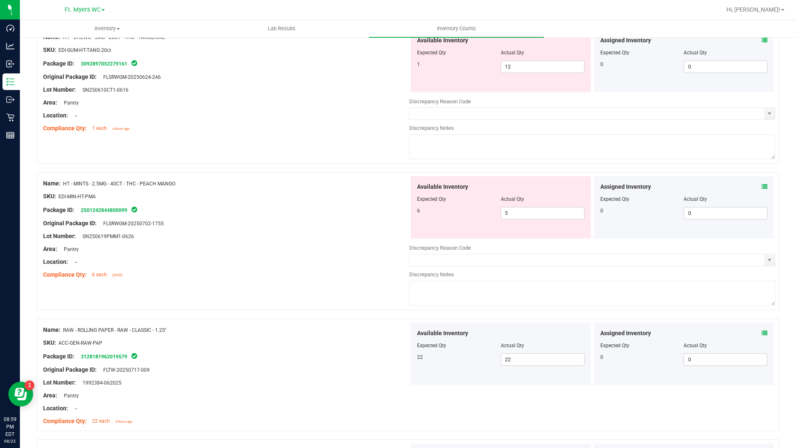
click at [755, 185] on div "Assigned Inventory" at bounding box center [685, 187] width 168 height 9
click at [762, 185] on icon at bounding box center [765, 187] width 6 height 6
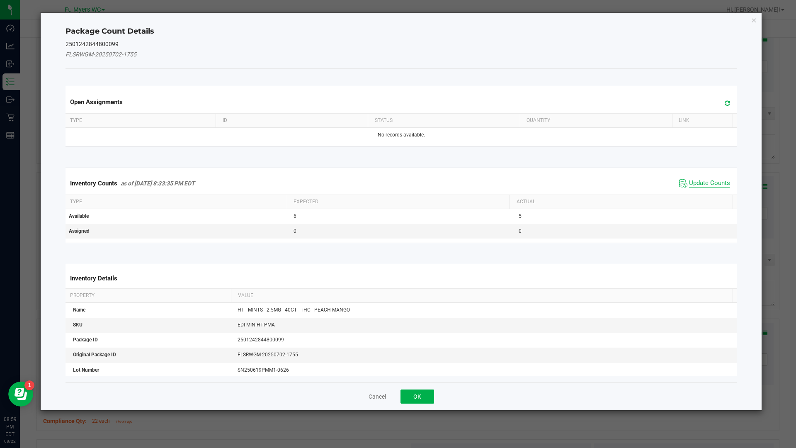
click at [713, 186] on span "Update Counts" at bounding box center [709, 183] width 41 height 8
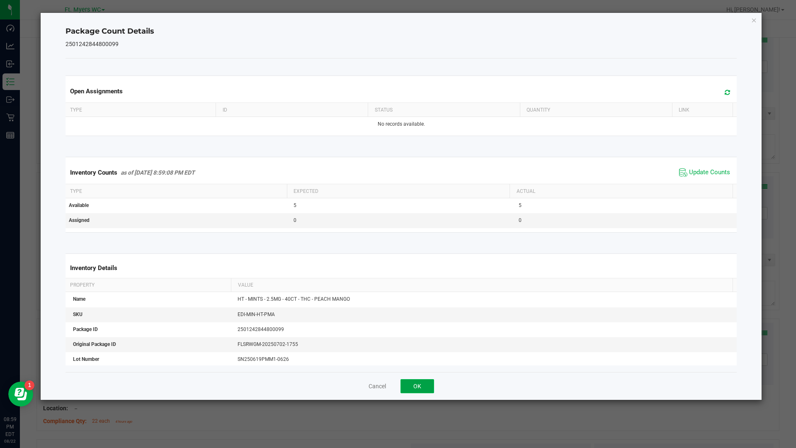
click at [431, 386] on button "OK" at bounding box center [418, 386] width 34 height 14
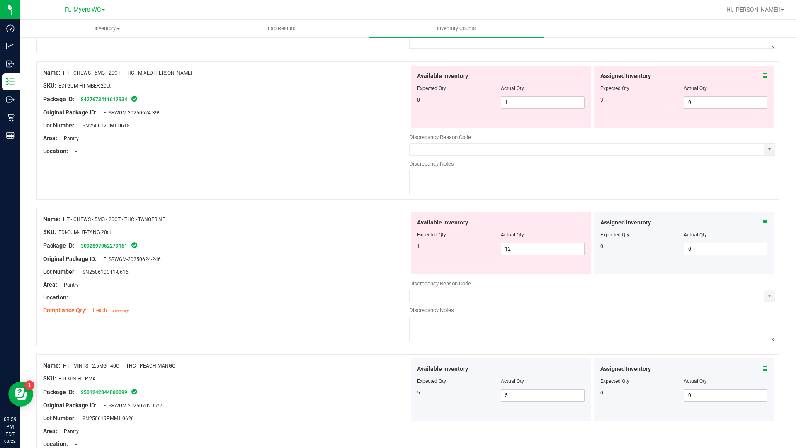
scroll to position [2245, 0]
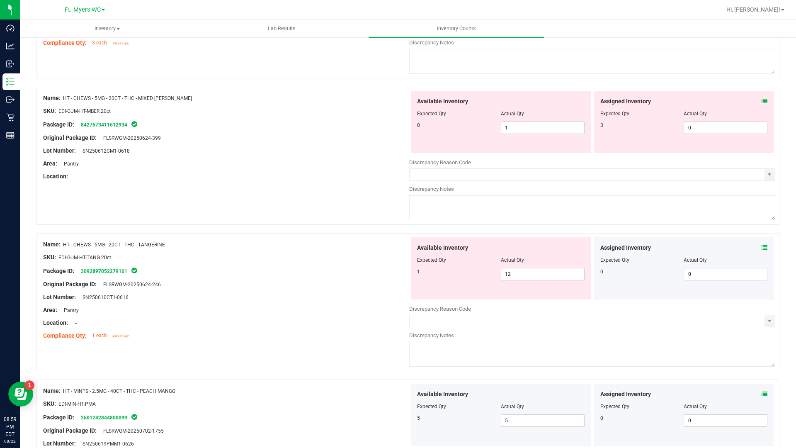
click at [766, 248] on div "Assigned Inventory Expected Qty Actual Qty 0 0 0" at bounding box center [684, 268] width 180 height 62
click at [762, 248] on div "Assigned Inventory Expected Qty Actual Qty 0 0 0" at bounding box center [684, 268] width 180 height 62
click at [762, 247] on icon at bounding box center [765, 248] width 6 height 6
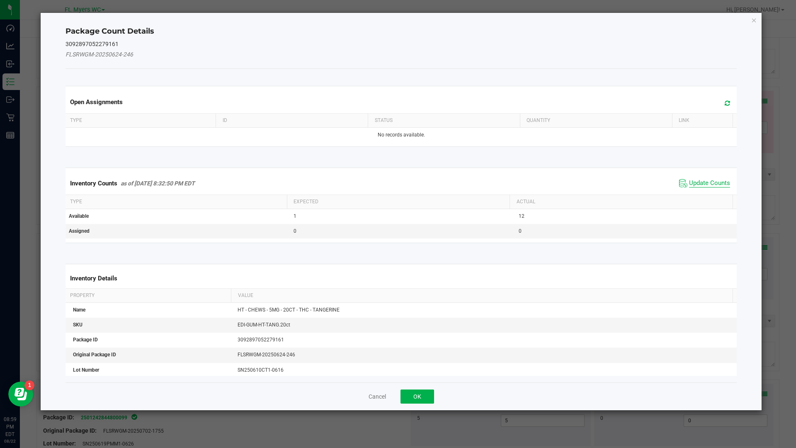
click at [689, 183] on span "Update Counts" at bounding box center [709, 183] width 41 height 8
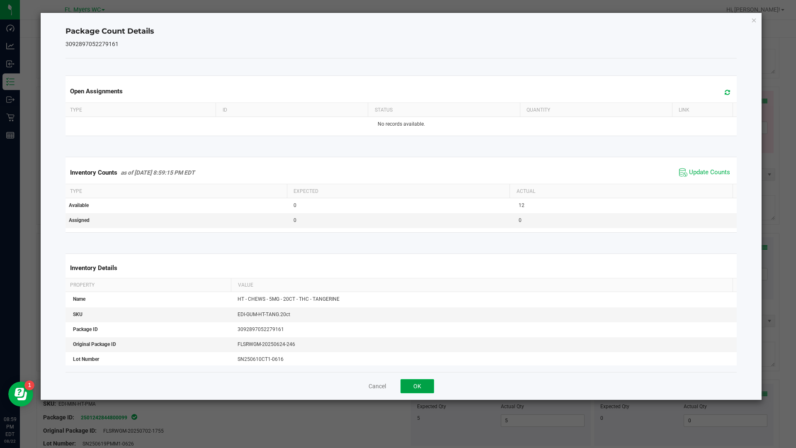
click at [420, 385] on button "OK" at bounding box center [418, 386] width 34 height 14
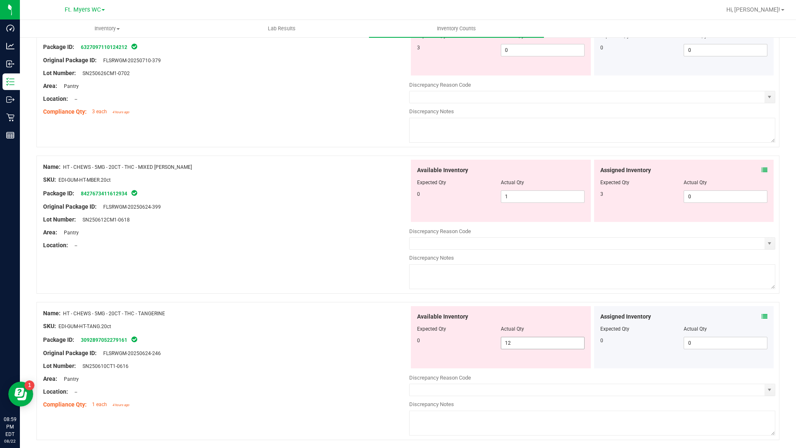
scroll to position [2120, 0]
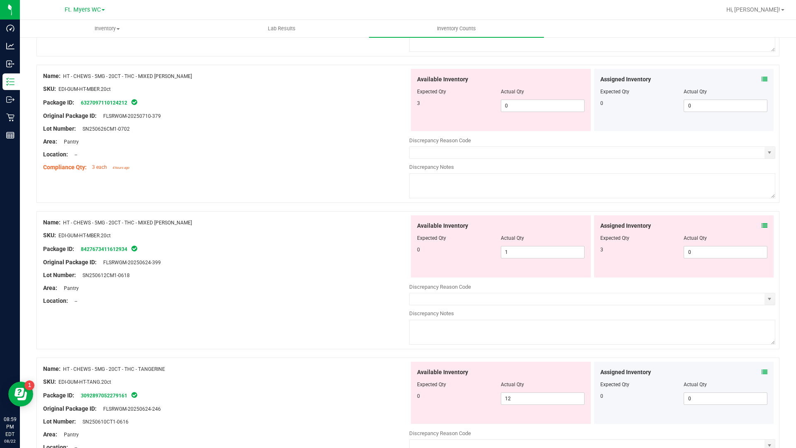
click at [762, 224] on icon at bounding box center [765, 226] width 6 height 6
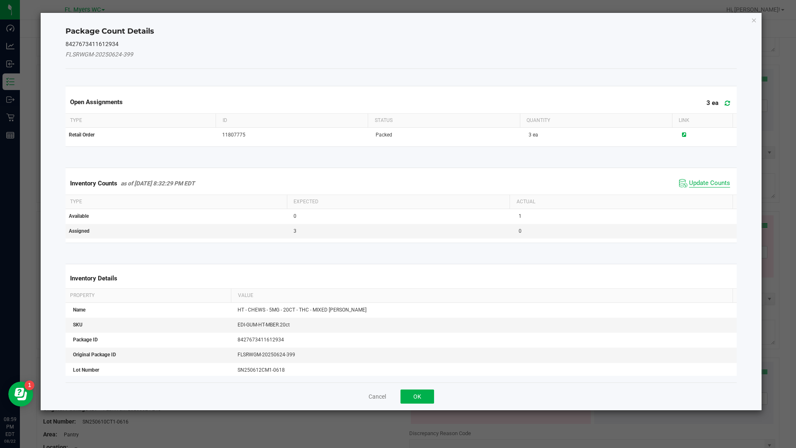
click at [695, 184] on span "Update Counts" at bounding box center [709, 183] width 41 height 8
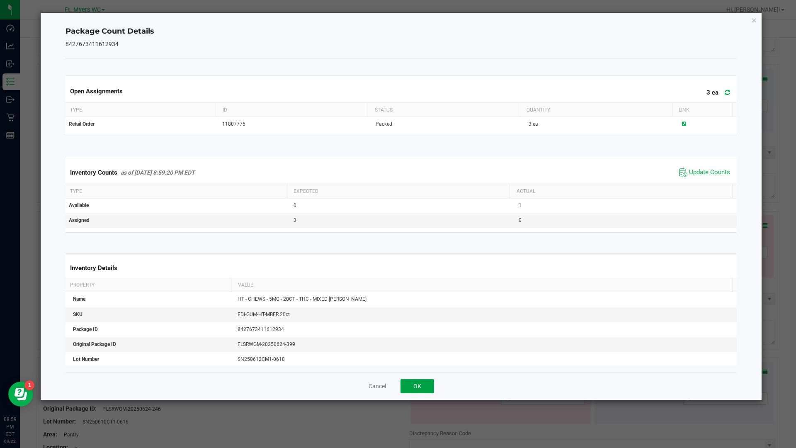
click at [416, 388] on button "OK" at bounding box center [418, 386] width 34 height 14
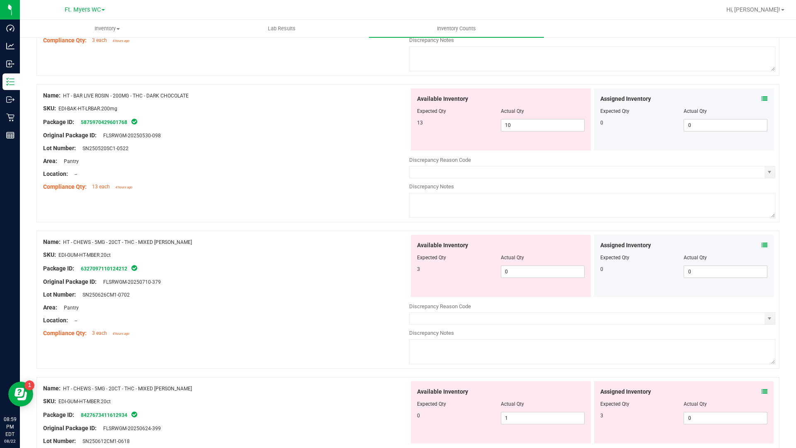
scroll to position [1996, 0]
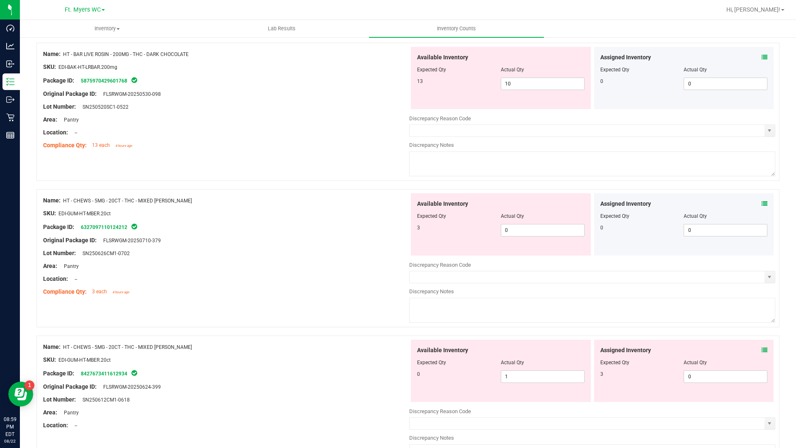
click at [762, 200] on span at bounding box center [765, 204] width 6 height 9
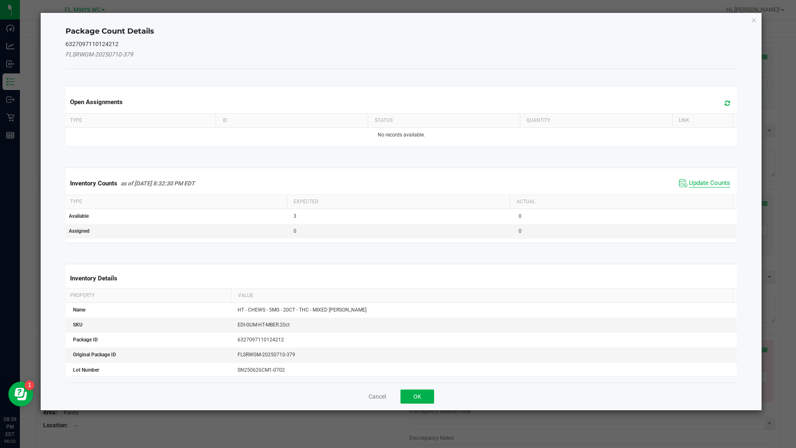
click at [712, 182] on span "Update Counts" at bounding box center [709, 183] width 41 height 8
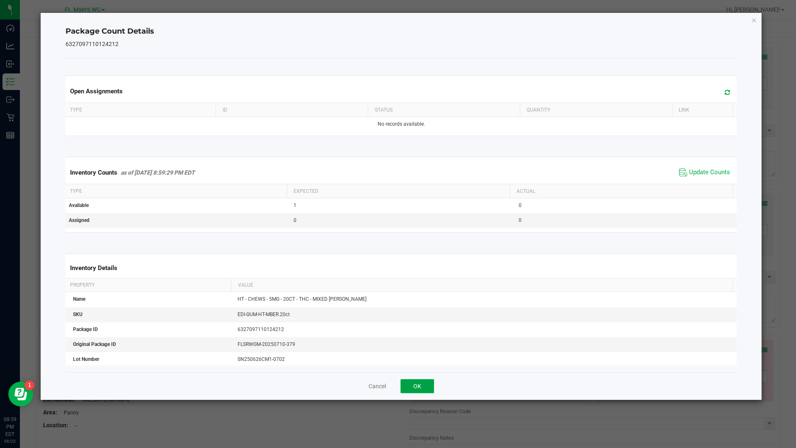
click at [431, 384] on button "OK" at bounding box center [418, 386] width 34 height 14
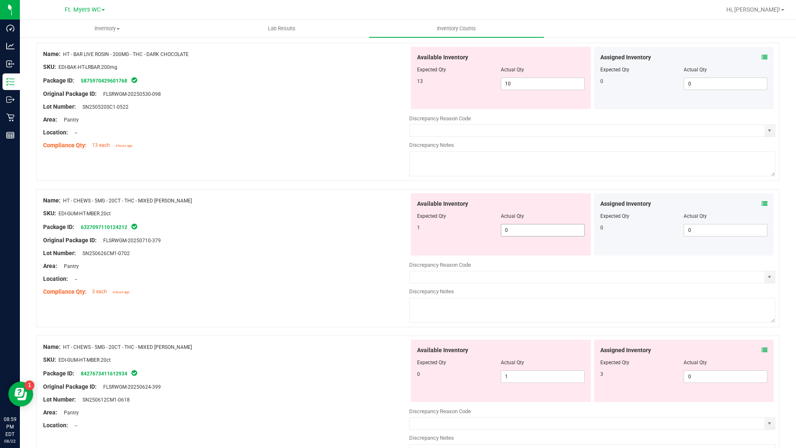
click at [534, 231] on span "0 0" at bounding box center [543, 230] width 84 height 12
click at [534, 231] on input "0" at bounding box center [543, 230] width 83 height 12
type input "1"
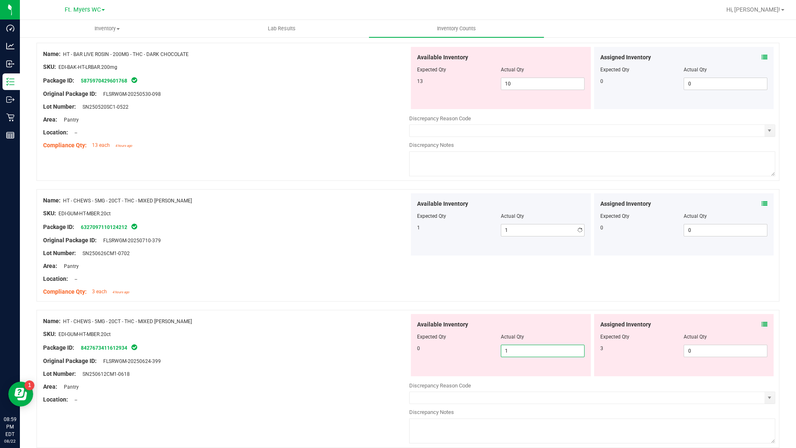
click at [506, 379] on div "Available Inventory Expected Qty Actual Qty 0 1 1" at bounding box center [592, 379] width 366 height 131
click at [506, 379] on div at bounding box center [592, 379] width 366 height 4
click at [513, 351] on span "1 1" at bounding box center [543, 351] width 84 height 12
click at [513, 351] on input "1" at bounding box center [543, 351] width 83 height 12
type input "0"
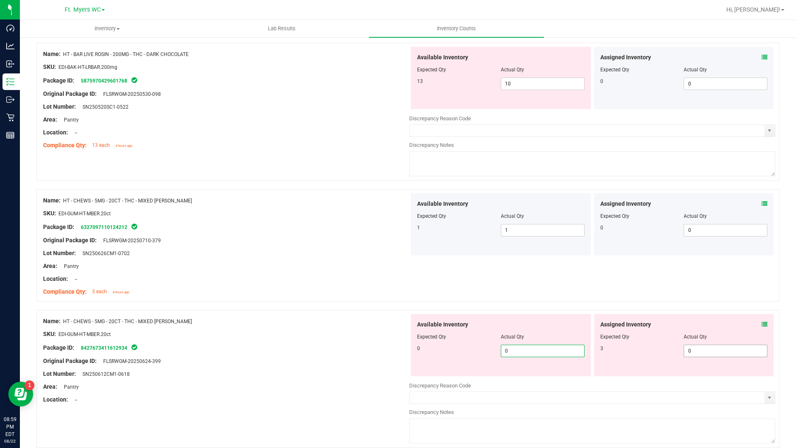
type input "0"
click at [701, 348] on span "0 0" at bounding box center [726, 351] width 84 height 12
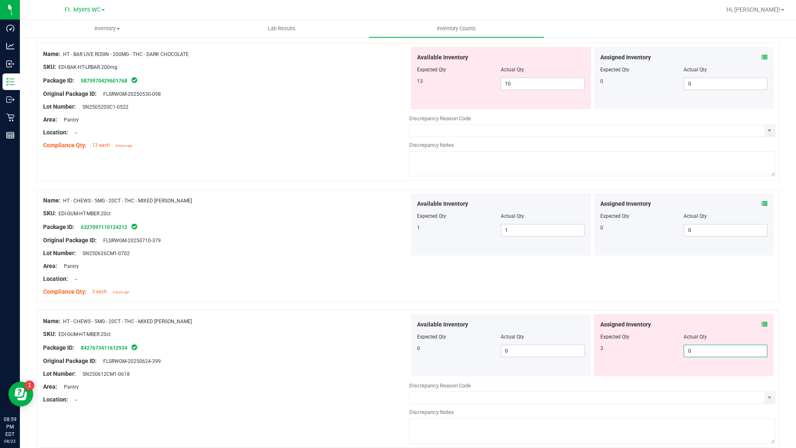
click at [701, 348] on input "0" at bounding box center [725, 351] width 83 height 12
type input "3"
click at [608, 297] on div "Name: HT - CHEWS - 5MG - 20CT - THC - MIXED [PERSON_NAME] SKU: EDI-GUM-HT-MBER.…" at bounding box center [408, 245] width 743 height 112
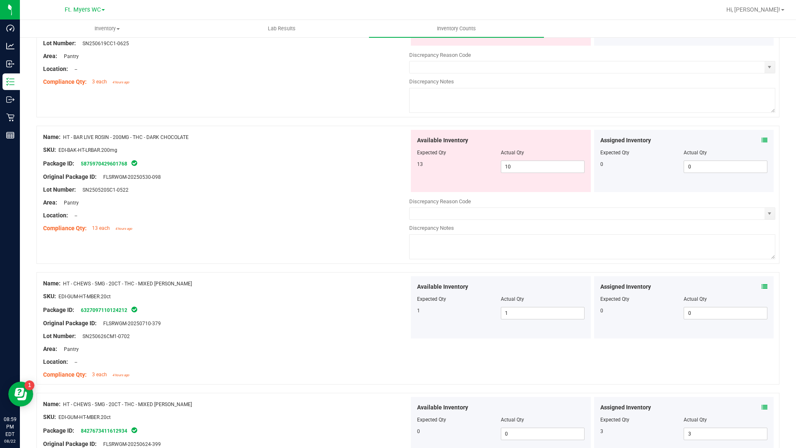
scroll to position [1830, 0]
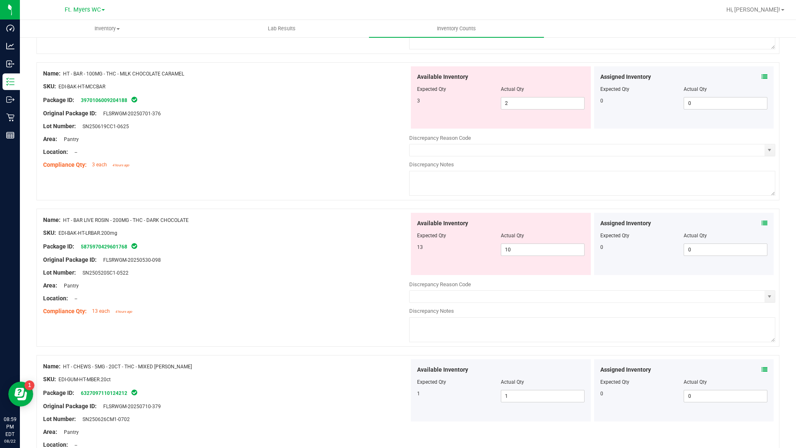
click at [762, 219] on span at bounding box center [765, 223] width 6 height 9
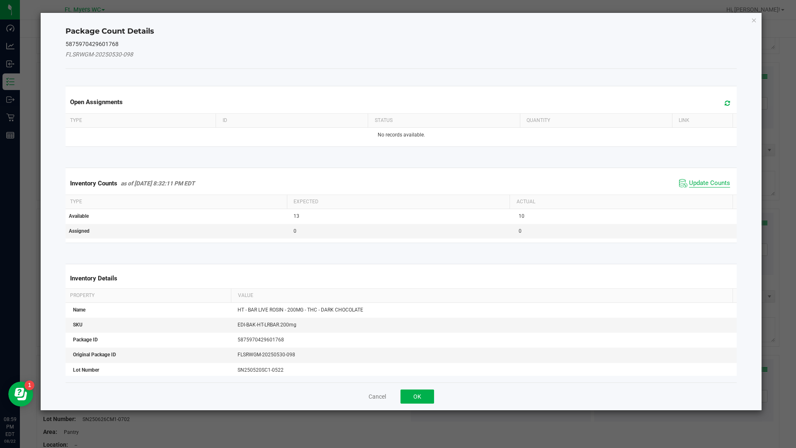
click at [694, 184] on span "Update Counts" at bounding box center [709, 183] width 41 height 8
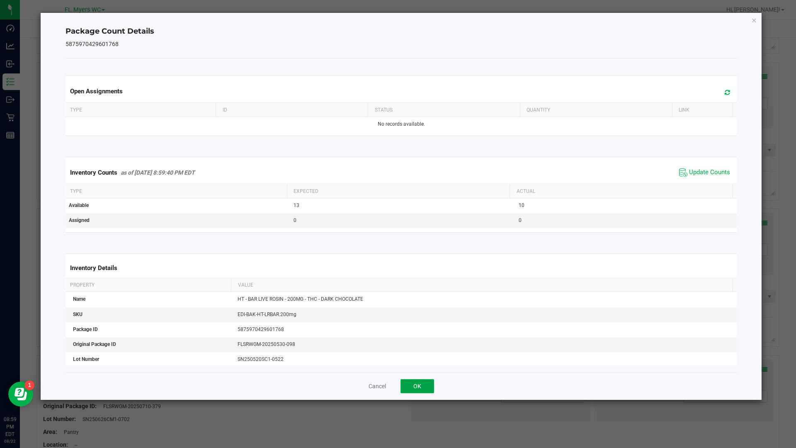
click at [403, 385] on button "OK" at bounding box center [418, 386] width 34 height 14
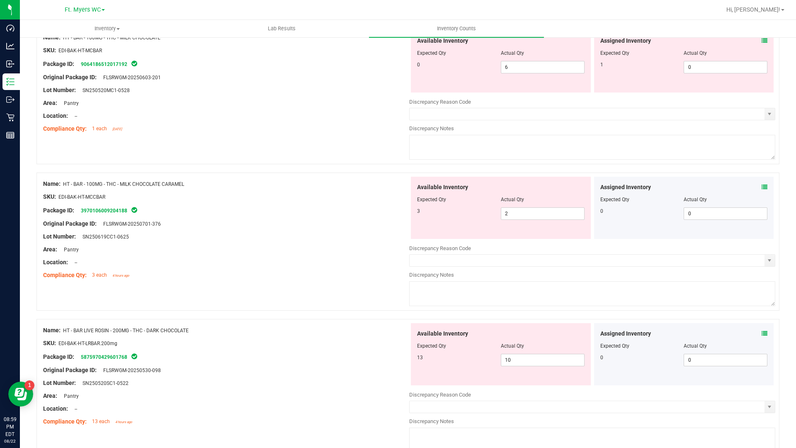
scroll to position [1664, 0]
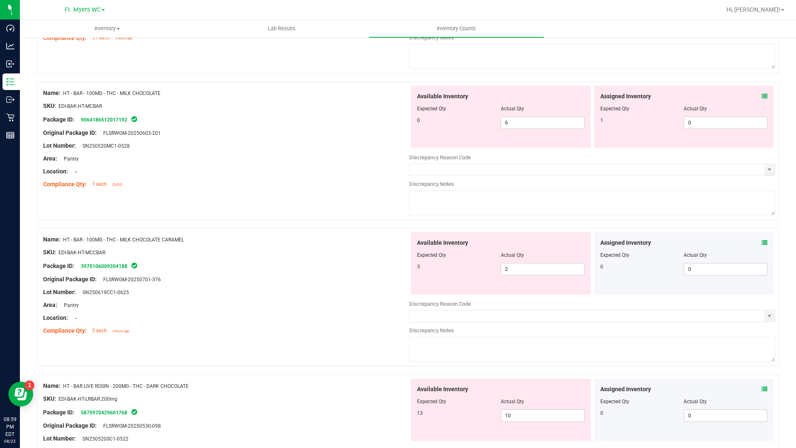
click at [762, 240] on icon at bounding box center [765, 243] width 6 height 6
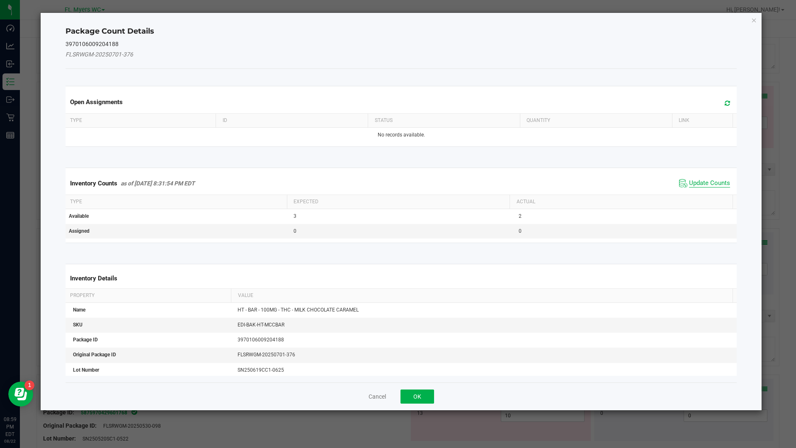
click at [704, 180] on span "Update Counts" at bounding box center [709, 183] width 41 height 8
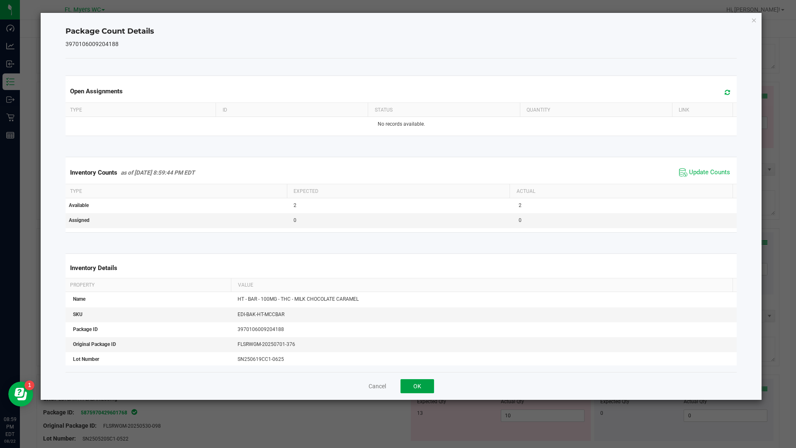
click at [431, 383] on button "OK" at bounding box center [418, 386] width 34 height 14
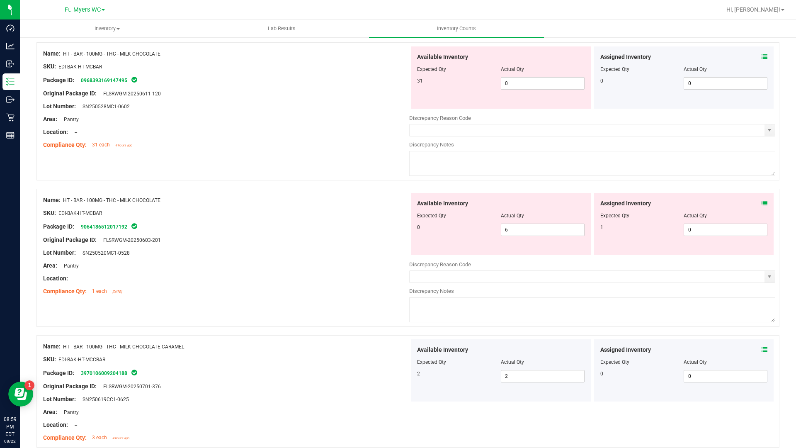
scroll to position [1539, 0]
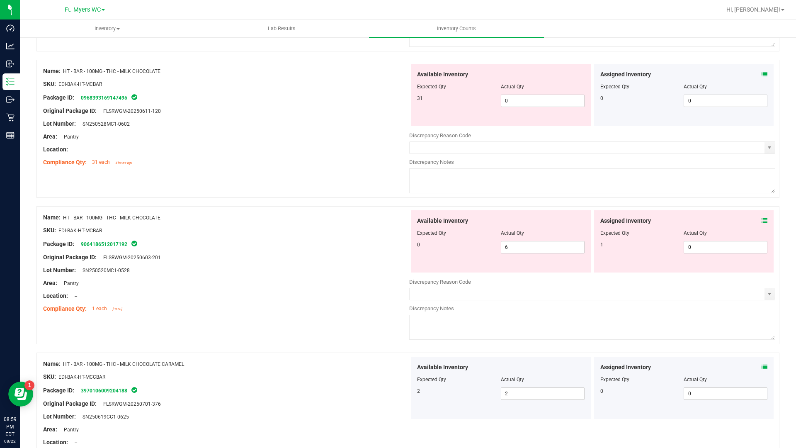
click at [762, 218] on icon at bounding box center [765, 221] width 6 height 6
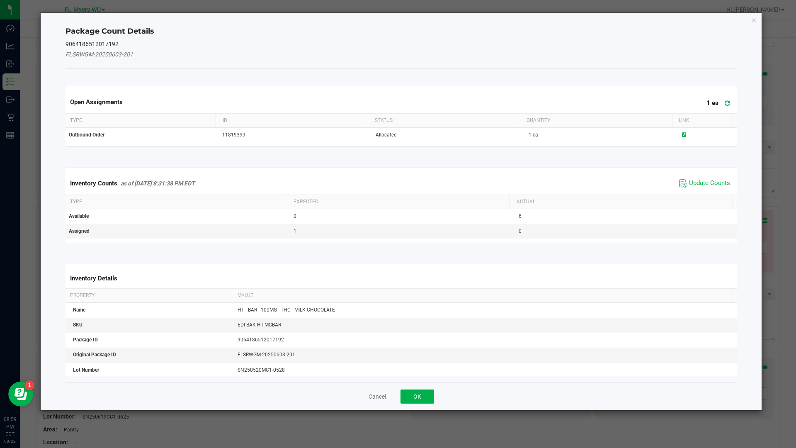
click at [692, 188] on span "Update Counts" at bounding box center [704, 183] width 55 height 12
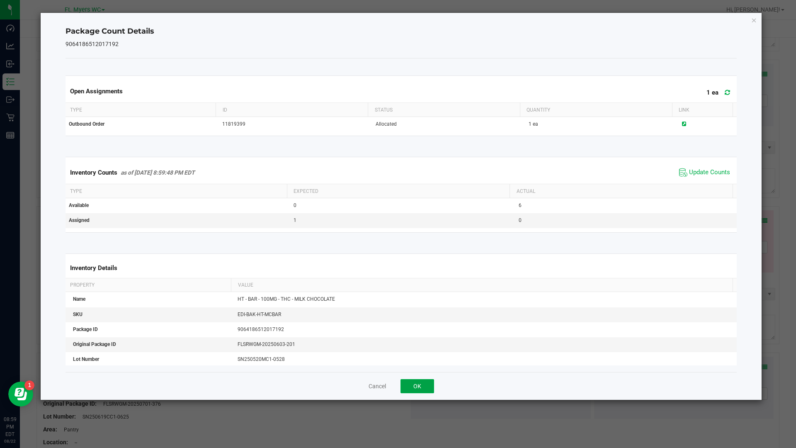
click at [411, 386] on button "OK" at bounding box center [418, 386] width 34 height 14
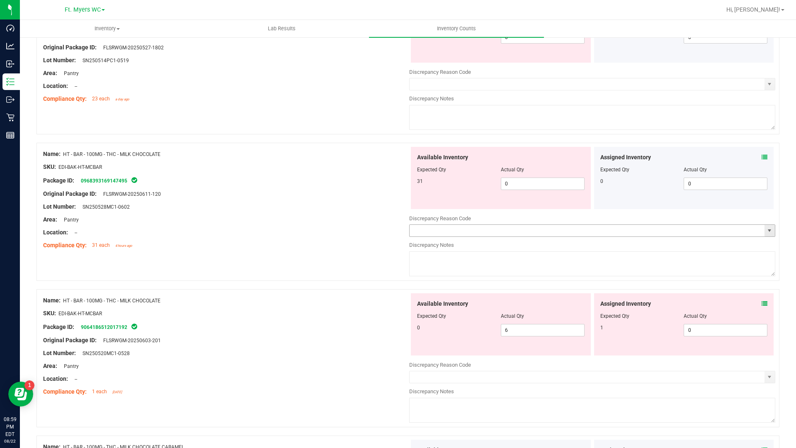
scroll to position [1373, 0]
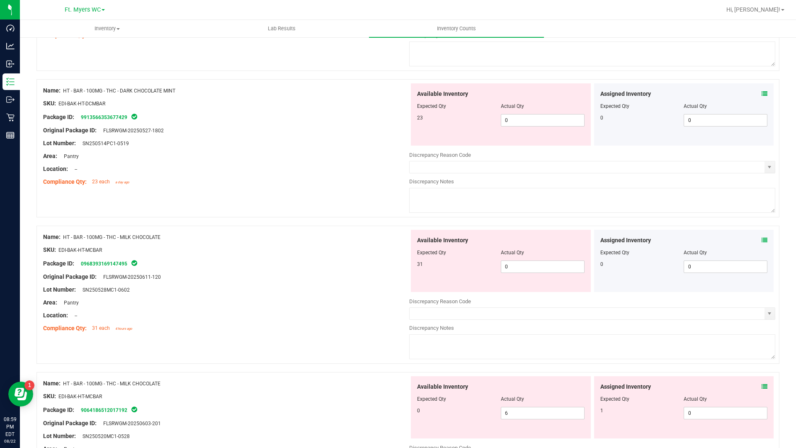
click at [762, 239] on icon at bounding box center [765, 240] width 6 height 6
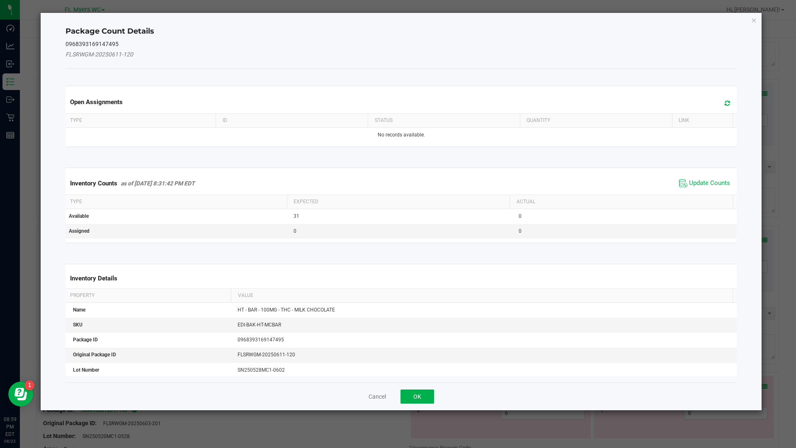
click at [701, 178] on span "Update Counts" at bounding box center [704, 183] width 55 height 12
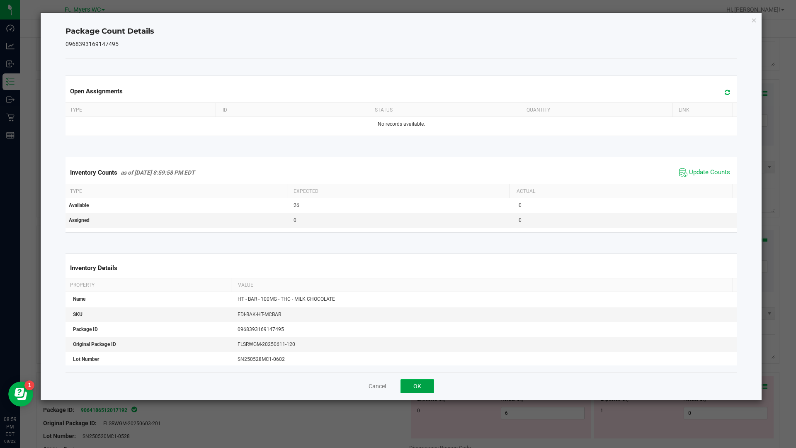
click at [425, 385] on button "OK" at bounding box center [418, 386] width 34 height 14
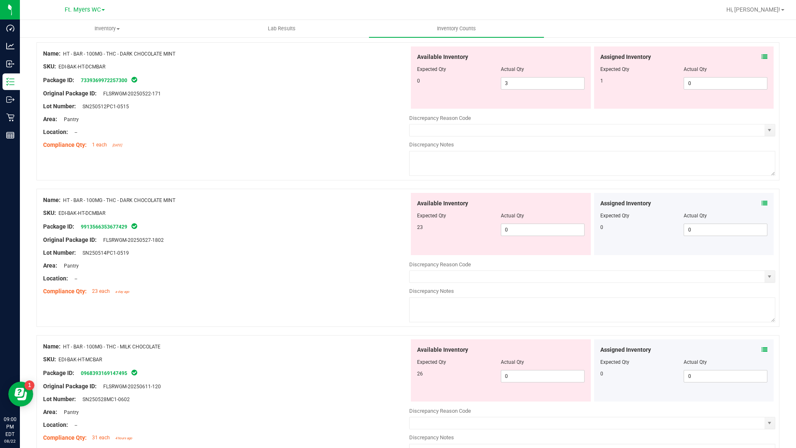
scroll to position [1249, 0]
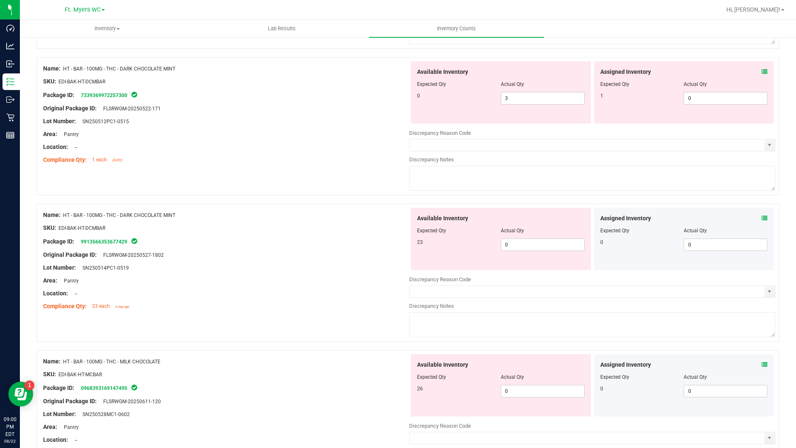
click at [762, 219] on icon at bounding box center [765, 218] width 6 height 6
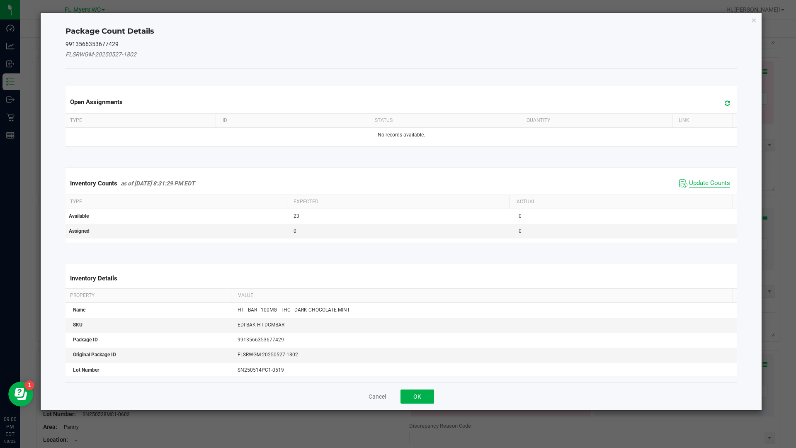
click at [703, 181] on span "Update Counts" at bounding box center [709, 183] width 41 height 8
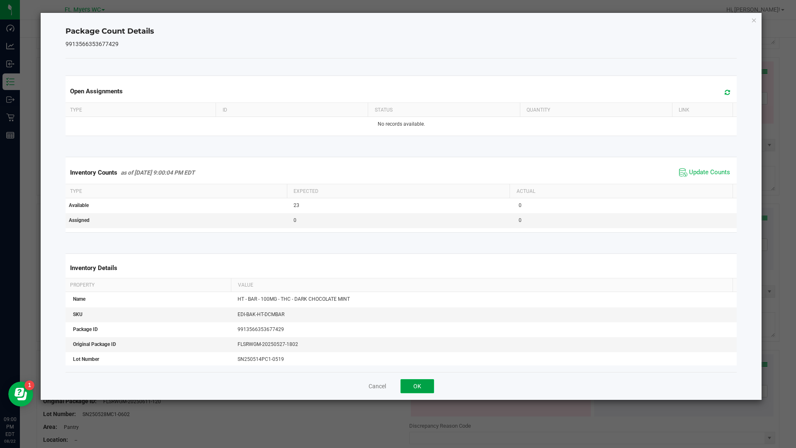
click at [424, 385] on button "OK" at bounding box center [418, 386] width 34 height 14
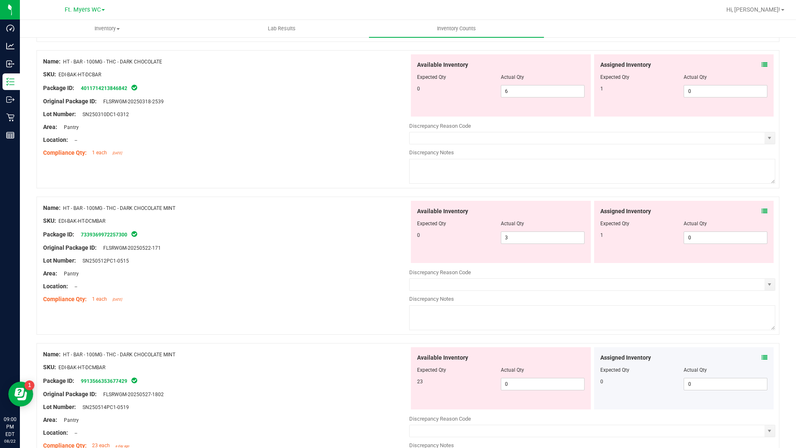
scroll to position [1083, 0]
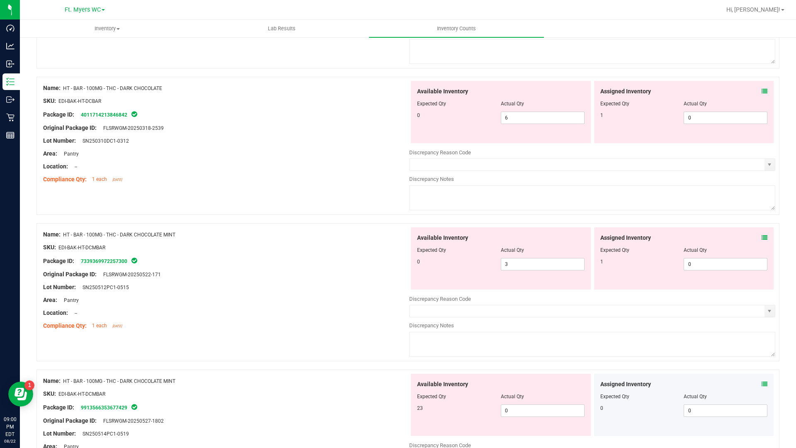
click at [762, 239] on icon at bounding box center [765, 238] width 6 height 6
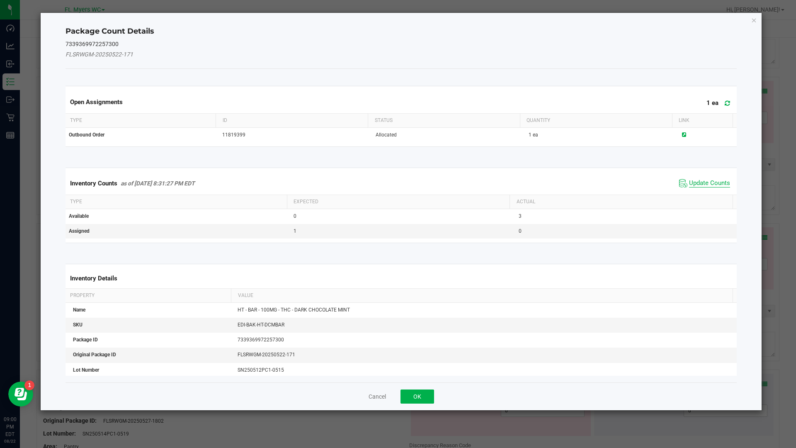
click at [700, 187] on span "Update Counts" at bounding box center [709, 183] width 41 height 8
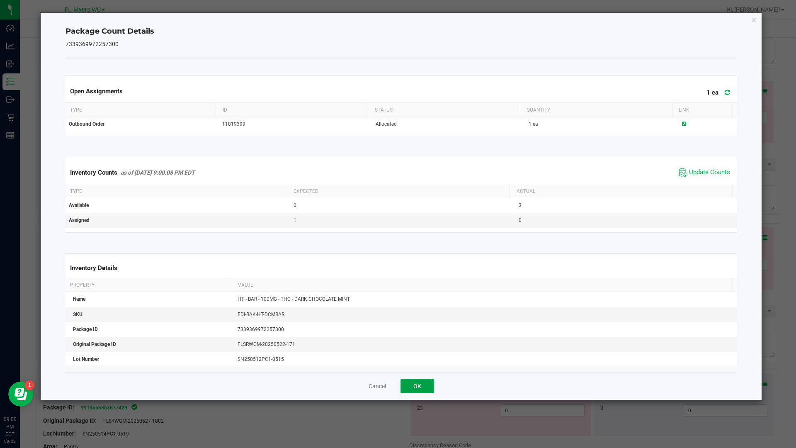
click at [416, 380] on button "OK" at bounding box center [418, 386] width 34 height 14
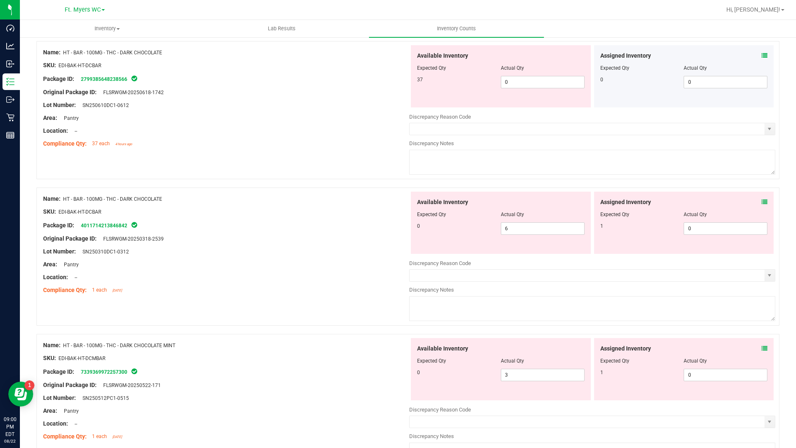
scroll to position [959, 0]
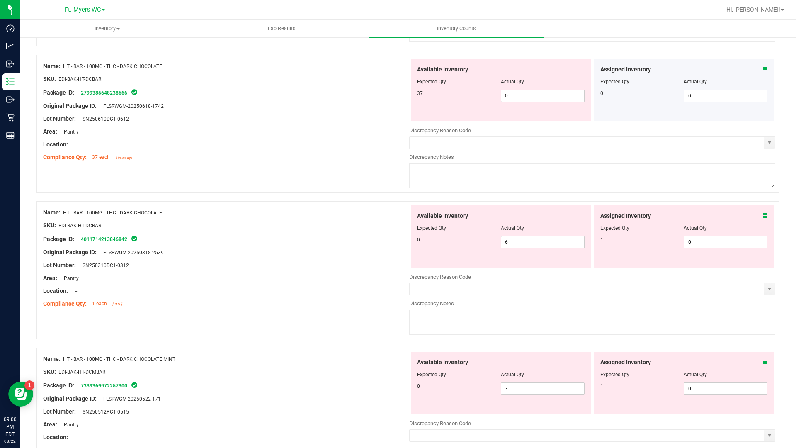
click at [762, 216] on icon at bounding box center [765, 216] width 6 height 6
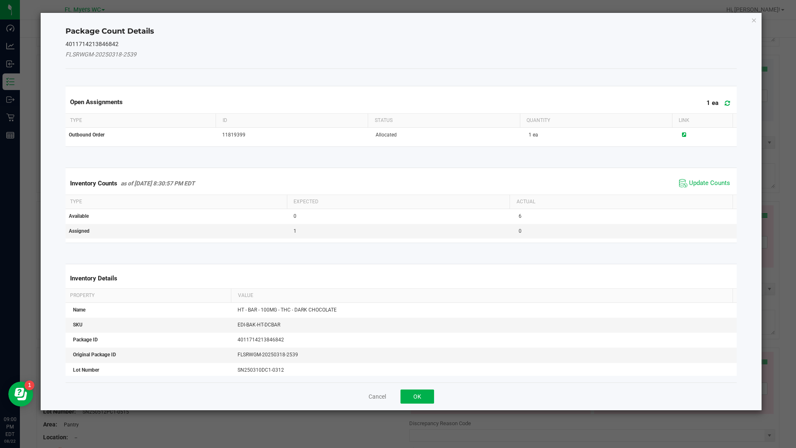
click at [707, 187] on span "Update Counts" at bounding box center [704, 183] width 55 height 12
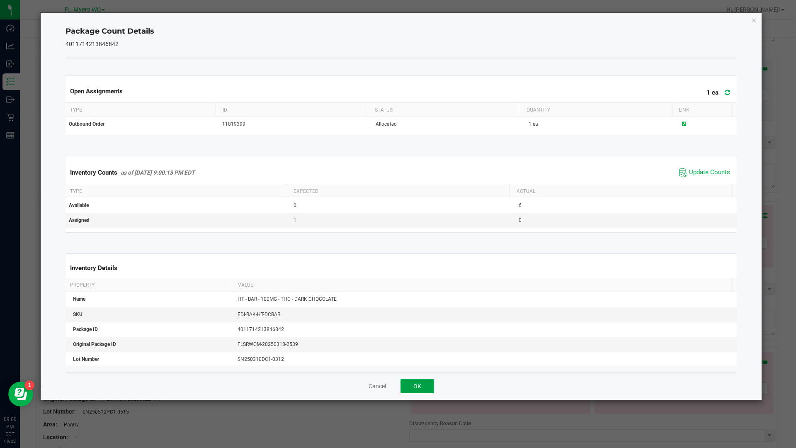
click at [419, 384] on button "OK" at bounding box center [418, 386] width 34 height 14
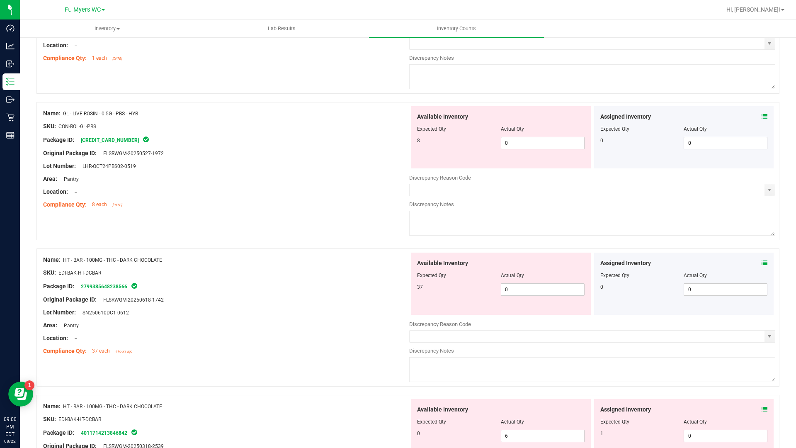
scroll to position [751, 0]
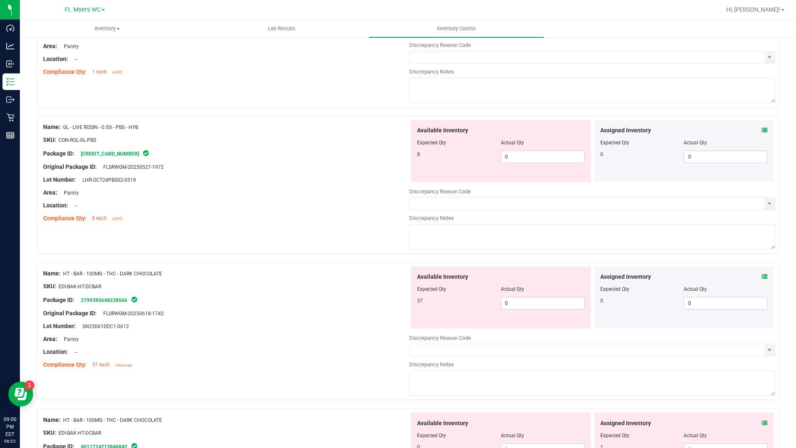
click at [762, 278] on icon at bounding box center [765, 277] width 6 height 6
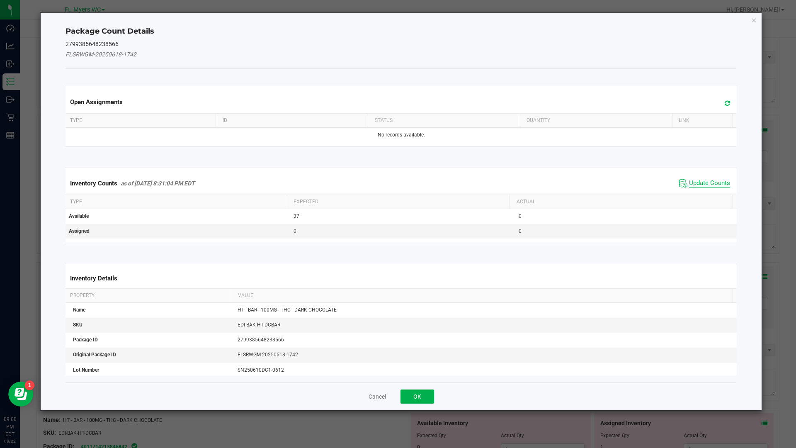
click at [700, 183] on span "Update Counts" at bounding box center [709, 183] width 41 height 8
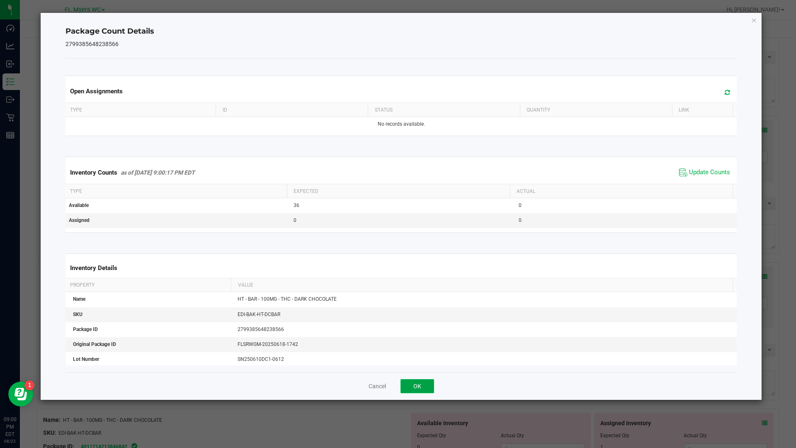
click at [426, 380] on button "OK" at bounding box center [418, 386] width 34 height 14
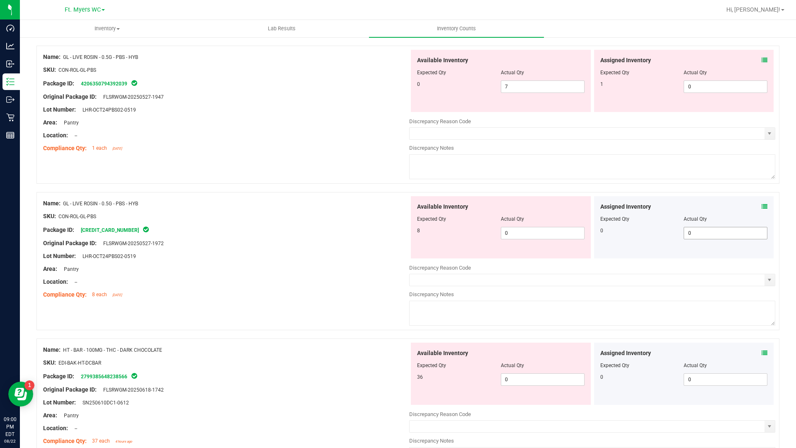
scroll to position [668, 0]
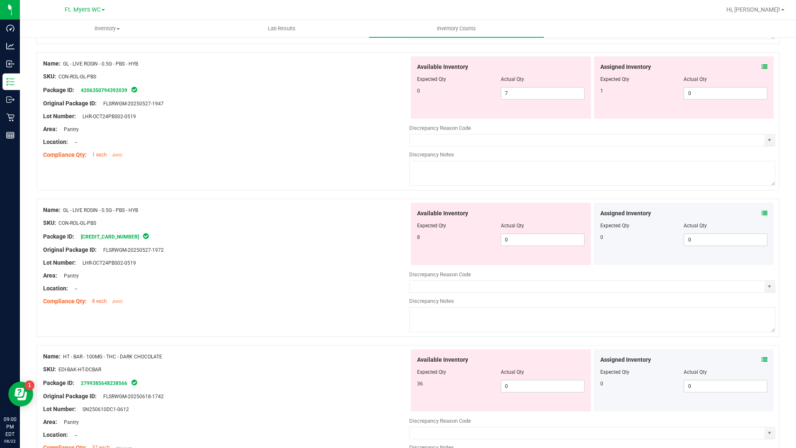
click at [762, 212] on icon at bounding box center [765, 213] width 6 height 6
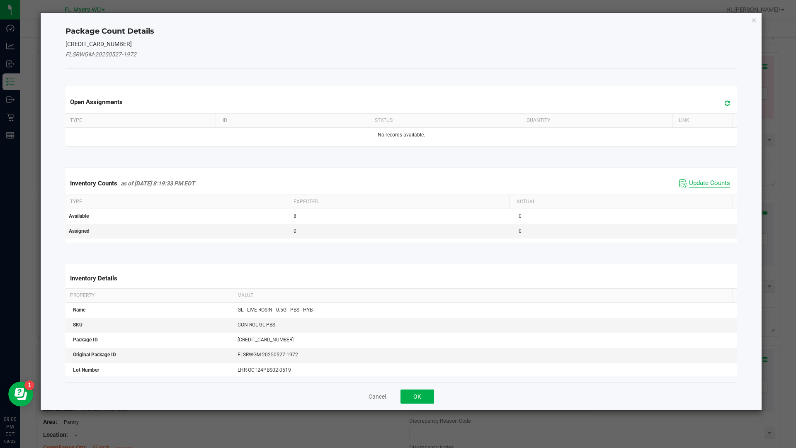
click at [706, 183] on span "Update Counts" at bounding box center [709, 183] width 41 height 8
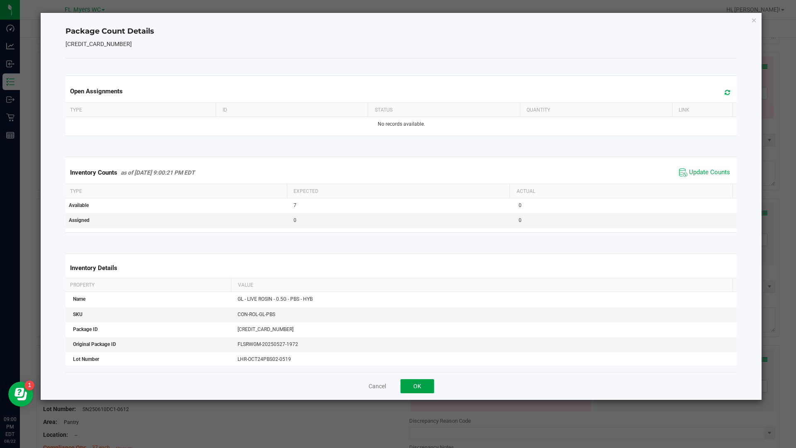
click at [425, 385] on button "OK" at bounding box center [418, 386] width 34 height 14
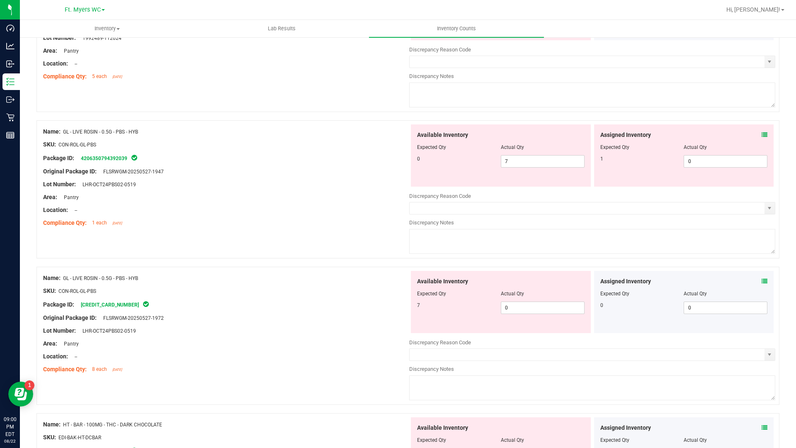
scroll to position [585, 0]
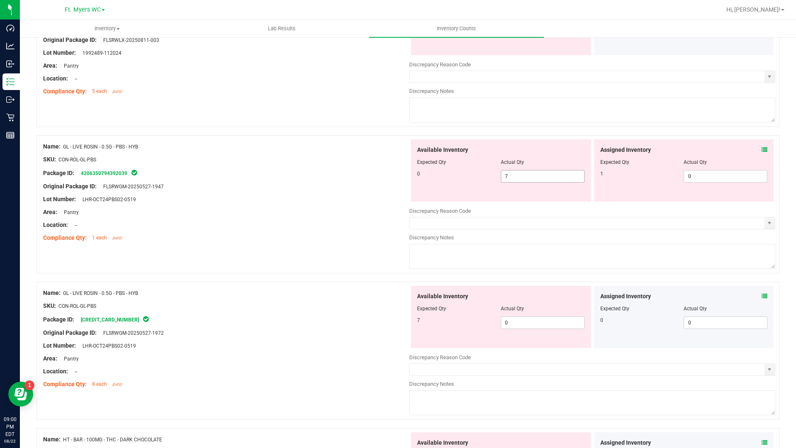
click at [533, 177] on span "7 7" at bounding box center [543, 176] width 84 height 12
click at [533, 177] on input "7" at bounding box center [543, 176] width 83 height 12
click at [762, 150] on icon at bounding box center [765, 150] width 6 height 6
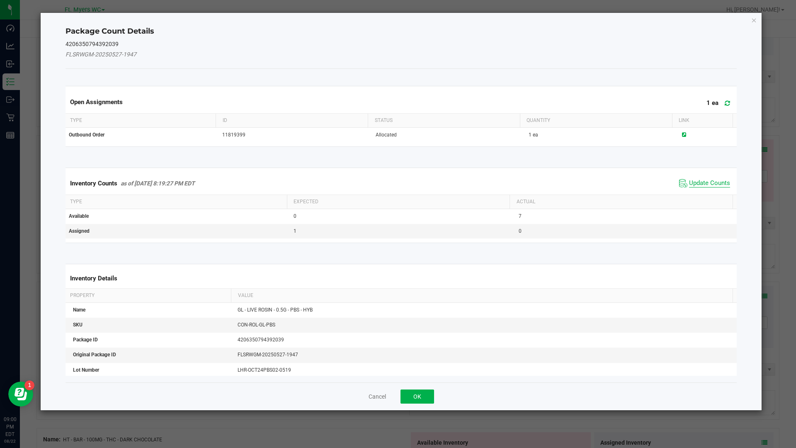
click at [713, 180] on span "Update Counts" at bounding box center [709, 183] width 41 height 8
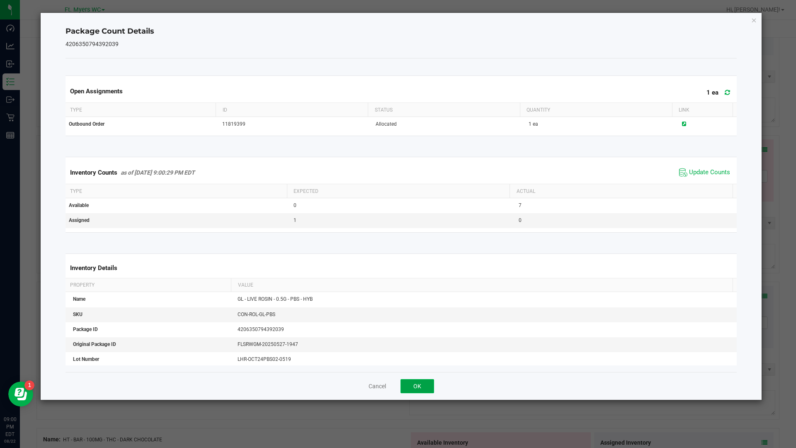
click at [421, 382] on button "OK" at bounding box center [418, 386] width 34 height 14
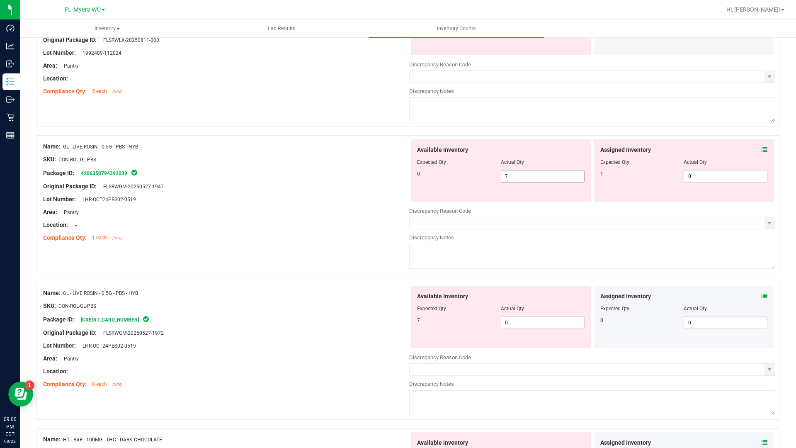
click at [574, 182] on span "7 7" at bounding box center [543, 176] width 84 height 12
click at [574, 182] on input "7" at bounding box center [543, 176] width 83 height 12
type input "0"
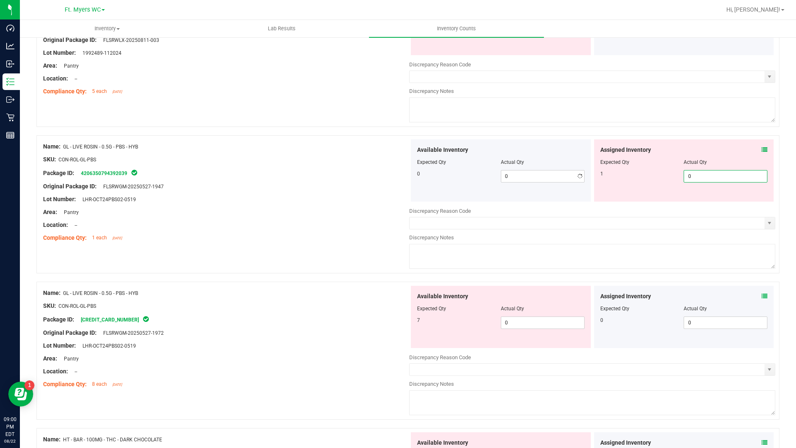
click at [742, 181] on span "0 0" at bounding box center [726, 176] width 84 height 12
click at [742, 181] on input "0" at bounding box center [725, 176] width 83 height 12
type input "1"
click at [547, 328] on div "Available Inventory Expected Qty Actual Qty 7 0 0" at bounding box center [592, 351] width 366 height 131
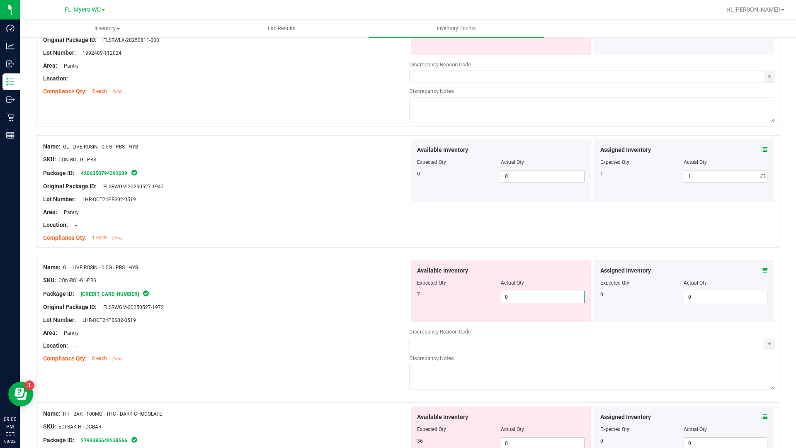
click at [547, 328] on div "Discrepancy Reason Code" at bounding box center [592, 332] width 366 height 8
click at [547, 302] on span "0 0" at bounding box center [543, 297] width 84 height 12
click at [547, 302] on input "0" at bounding box center [543, 297] width 83 height 12
type input "7"
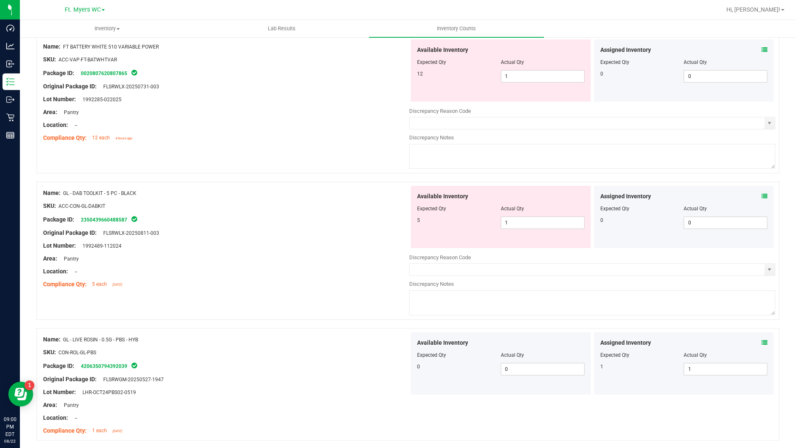
scroll to position [378, 0]
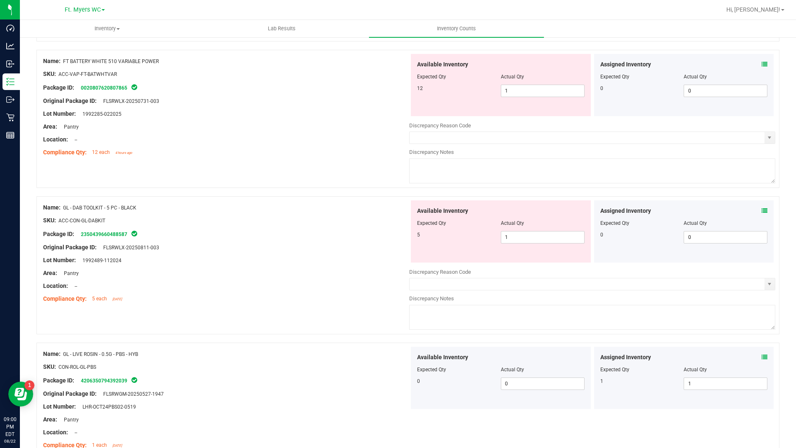
click at [762, 211] on icon at bounding box center [765, 211] width 6 height 6
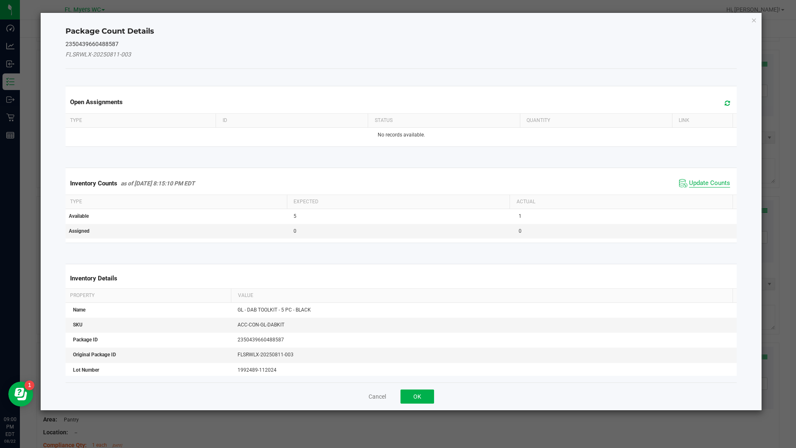
click at [709, 187] on span "Update Counts" at bounding box center [709, 183] width 41 height 8
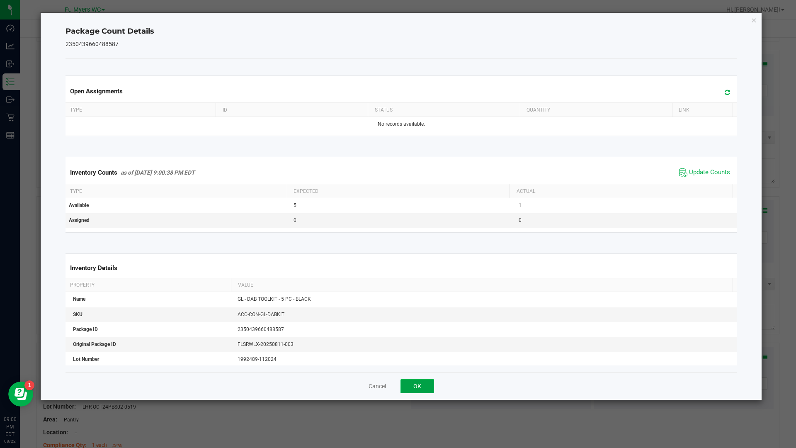
click at [420, 384] on button "OK" at bounding box center [418, 386] width 34 height 14
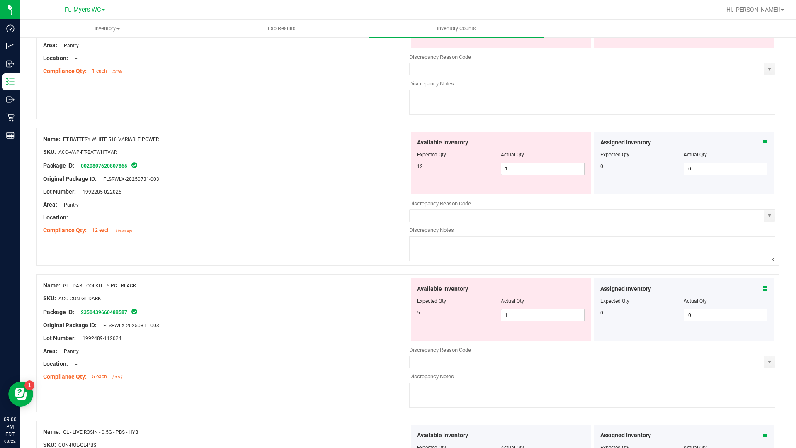
scroll to position [295, 0]
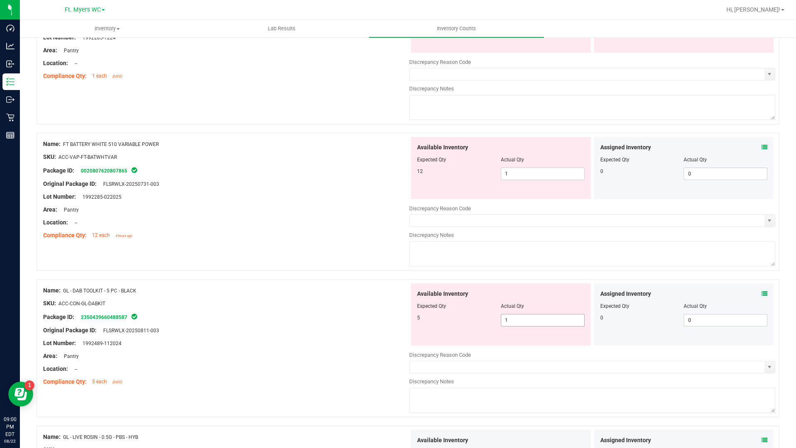
click at [514, 326] on span "1 1" at bounding box center [543, 320] width 84 height 12
click at [514, 326] on input "1" at bounding box center [543, 320] width 83 height 12
type input "5"
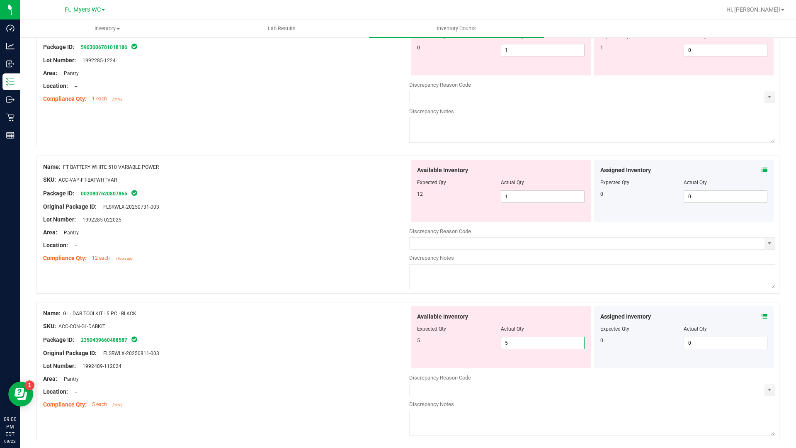
scroll to position [253, 0]
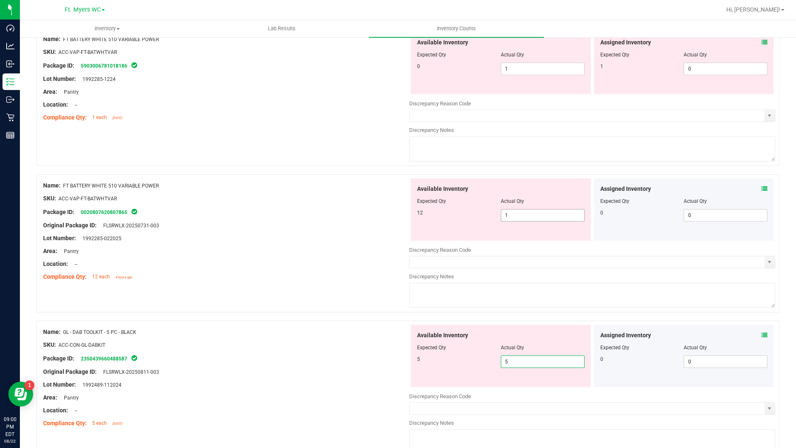
type input "5"
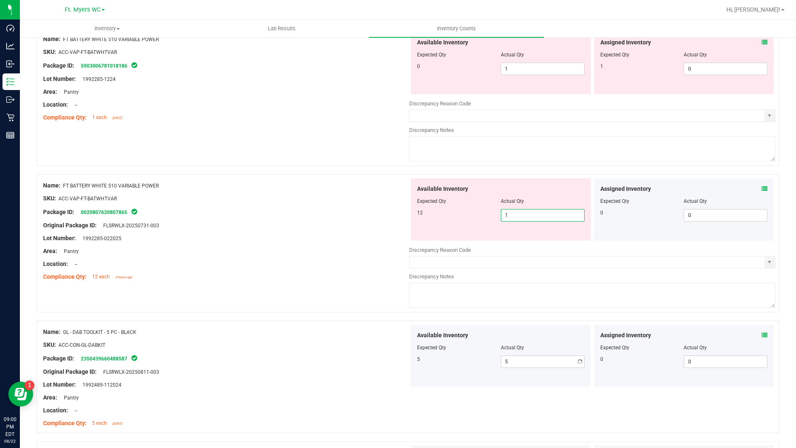
click at [537, 220] on span "1 1" at bounding box center [543, 215] width 84 height 12
click at [537, 220] on input "1" at bounding box center [543, 215] width 83 height 12
type input "12"
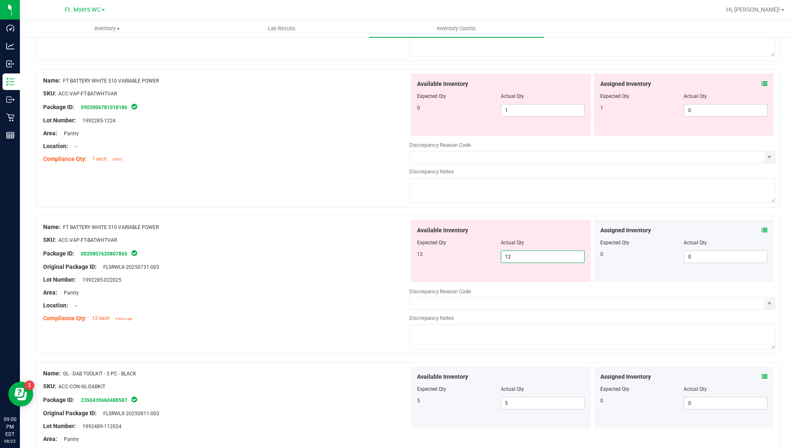
scroll to position [88, 0]
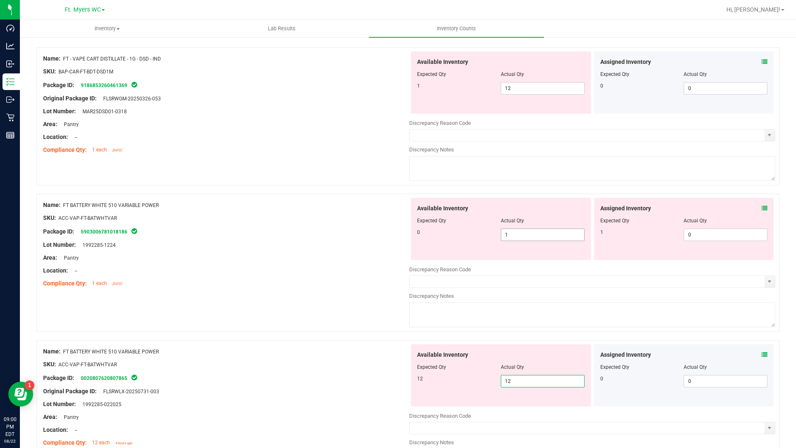
type input "12"
click at [529, 234] on span "1 1" at bounding box center [543, 235] width 84 height 12
click at [0, 0] on input "1" at bounding box center [0, 0] width 0 height 0
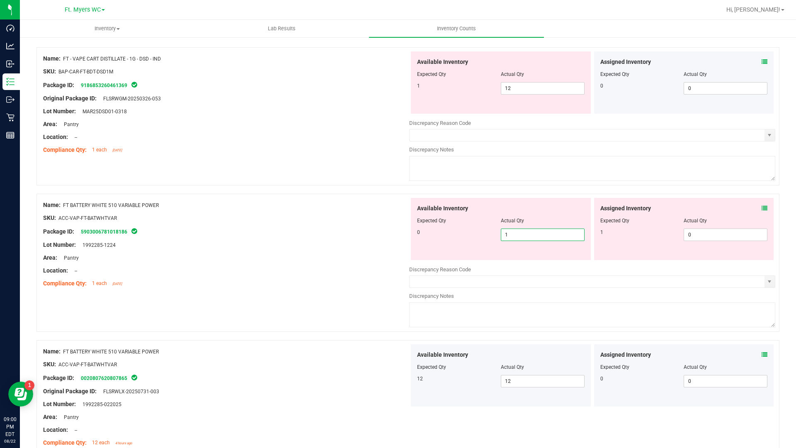
click at [762, 211] on icon at bounding box center [765, 208] width 6 height 6
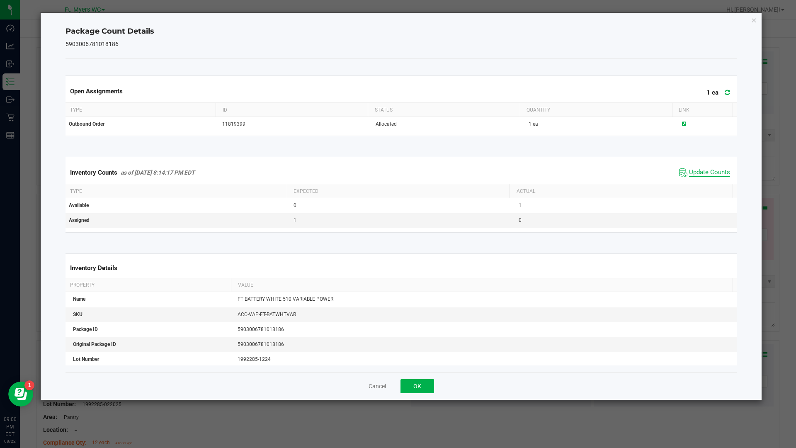
click at [708, 175] on span "Update Counts" at bounding box center [709, 172] width 41 height 8
click at [706, 174] on span "Update Counts" at bounding box center [709, 172] width 41 height 8
click at [409, 381] on button "OK" at bounding box center [418, 386] width 34 height 14
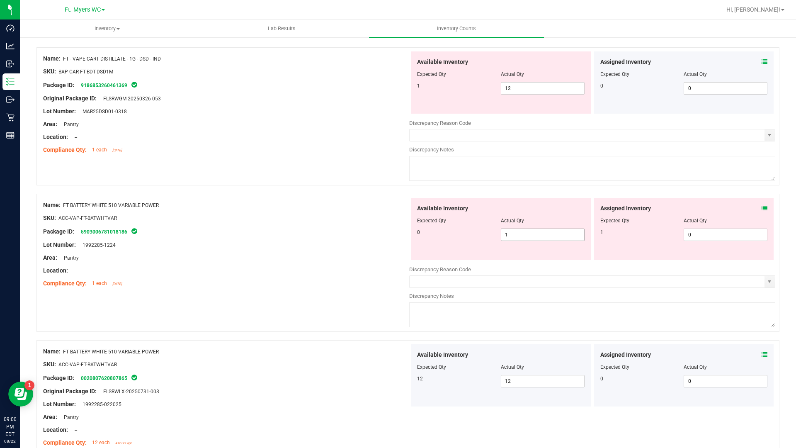
click at [507, 239] on span "1 1" at bounding box center [543, 235] width 84 height 12
click at [507, 239] on input "1" at bounding box center [543, 235] width 83 height 12
type input "0"
click at [688, 231] on span "0 0" at bounding box center [726, 235] width 84 height 12
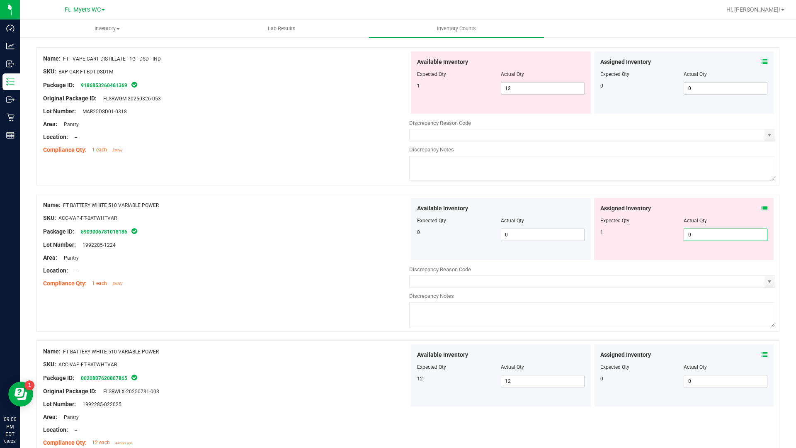
click at [688, 231] on input "0" at bounding box center [725, 235] width 83 height 12
type input "1"
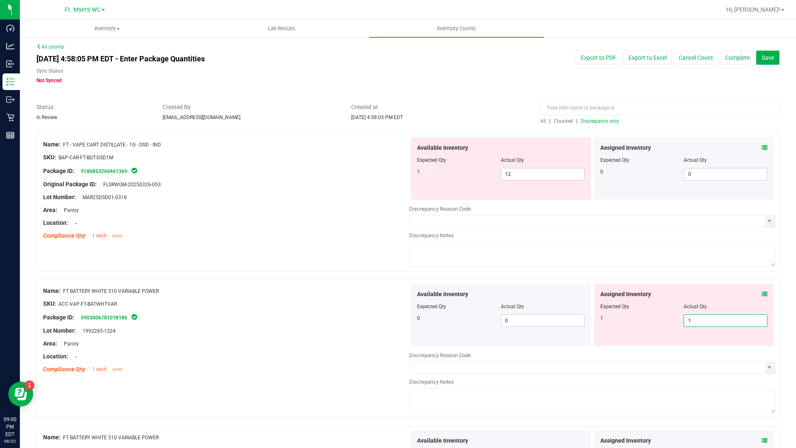
scroll to position [0, 0]
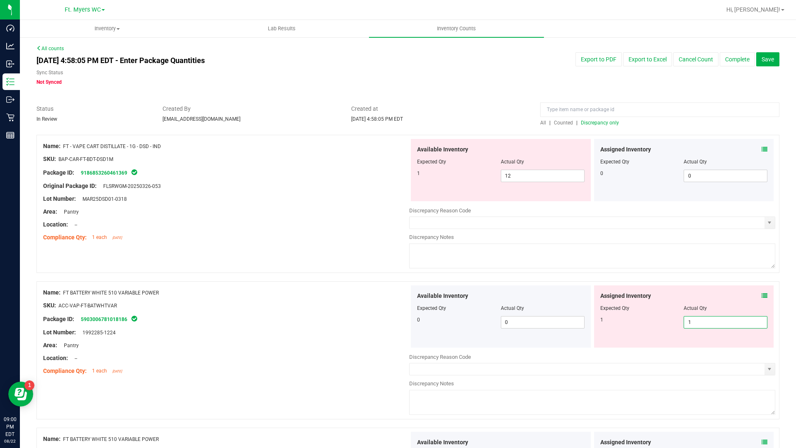
type input "1"
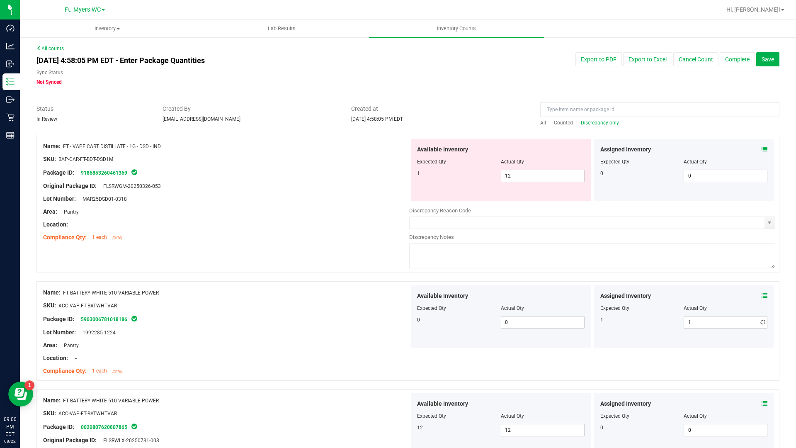
click at [755, 146] on div "Assigned Inventory" at bounding box center [685, 149] width 168 height 9
click at [762, 150] on icon at bounding box center [765, 149] width 6 height 6
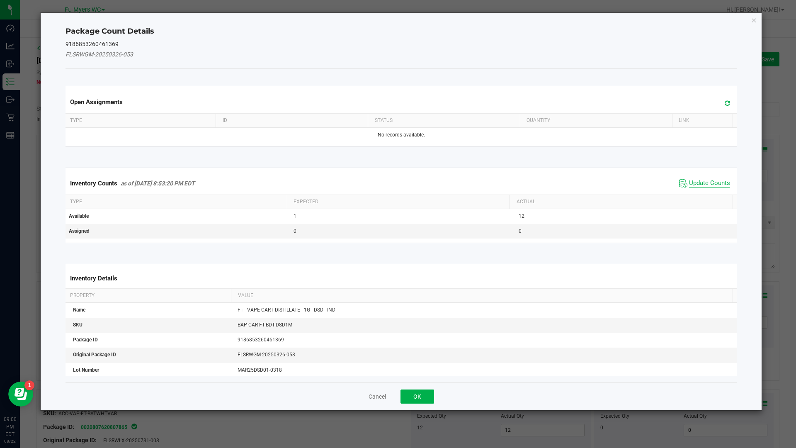
click at [706, 183] on span "Update Counts" at bounding box center [709, 183] width 41 height 8
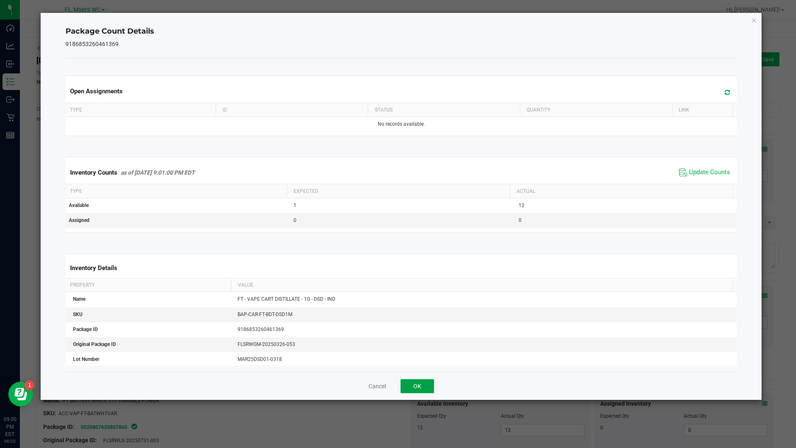
click at [432, 384] on button "OK" at bounding box center [418, 386] width 34 height 14
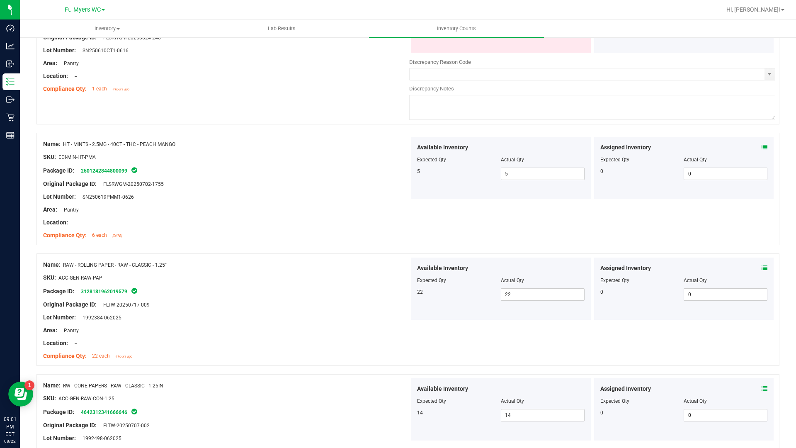
scroll to position [2335, 0]
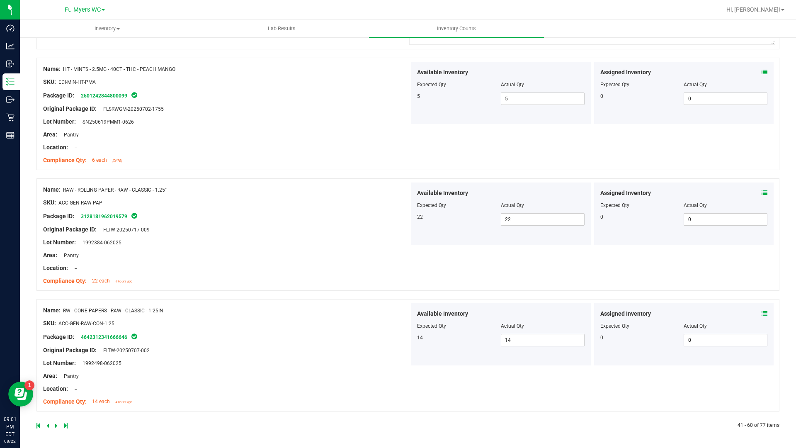
click at [47, 426] on icon at bounding box center [47, 425] width 2 height 5
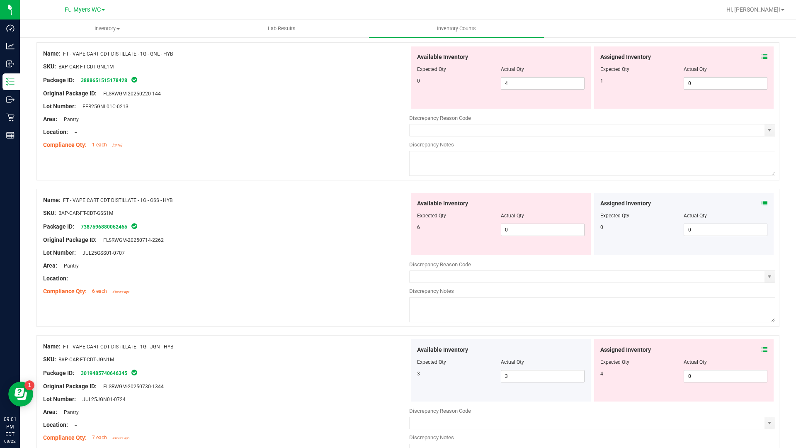
scroll to position [2644, 0]
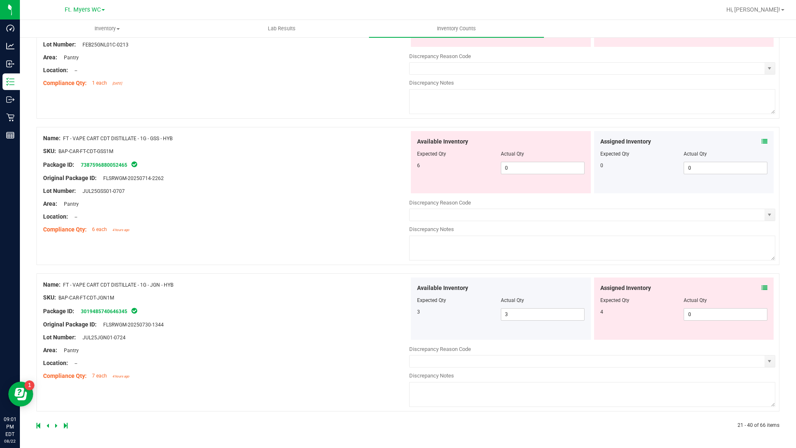
click at [762, 288] on icon at bounding box center [765, 288] width 6 height 6
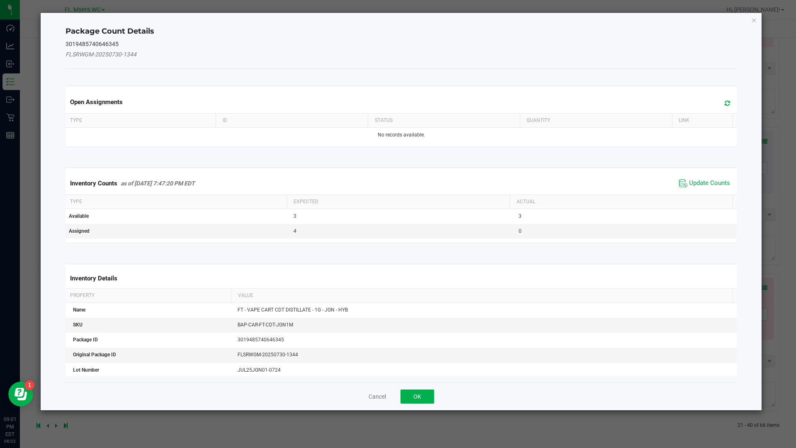
click at [691, 177] on span "Update Counts" at bounding box center [704, 183] width 55 height 12
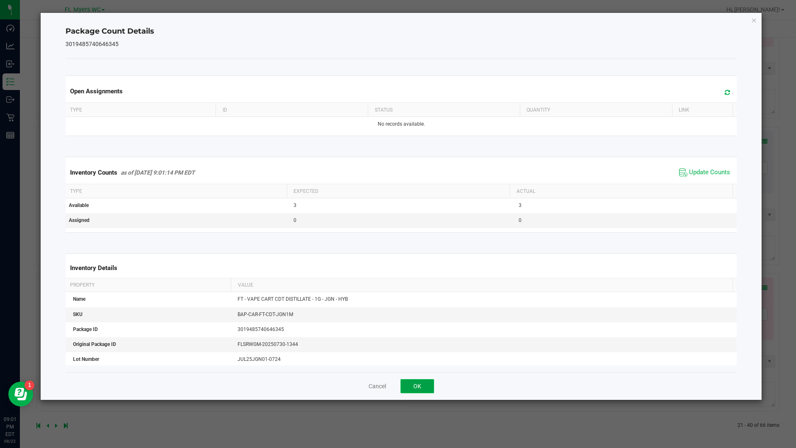
click at [422, 387] on button "OK" at bounding box center [418, 386] width 34 height 14
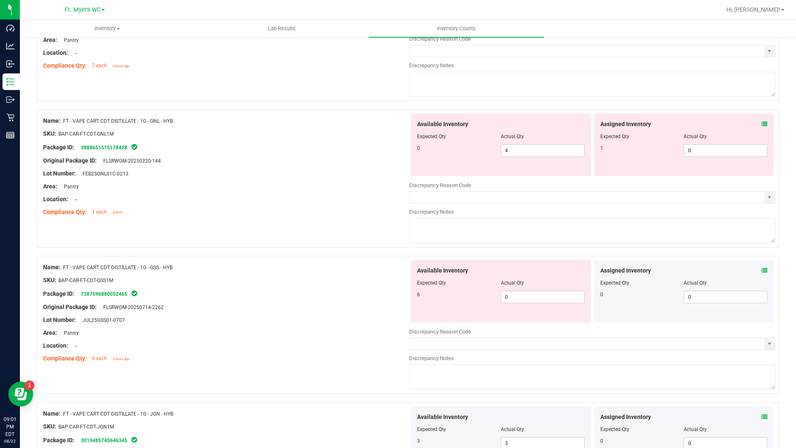
scroll to position [2493, 0]
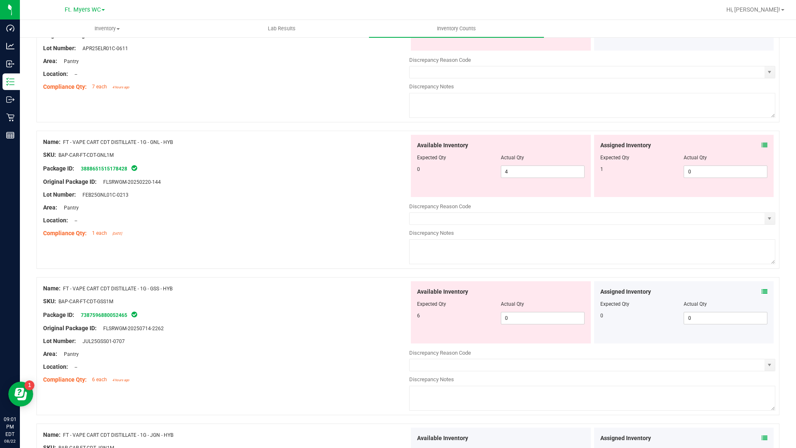
click at [762, 289] on icon at bounding box center [765, 292] width 6 height 6
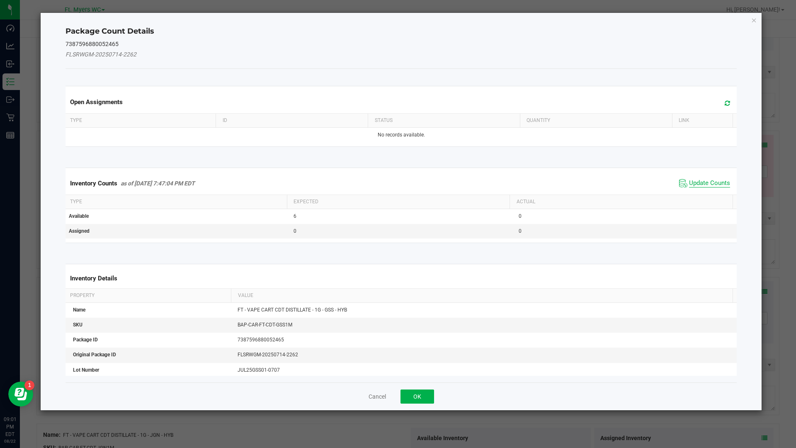
click at [689, 182] on span "Update Counts" at bounding box center [709, 183] width 41 height 8
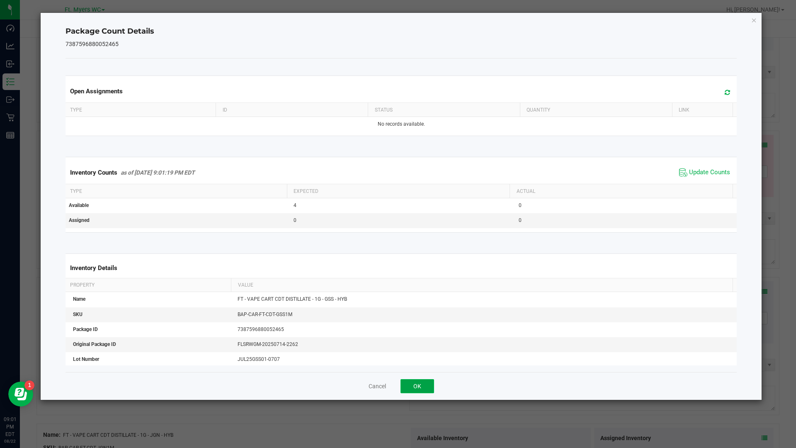
click at [416, 387] on button "OK" at bounding box center [418, 386] width 34 height 14
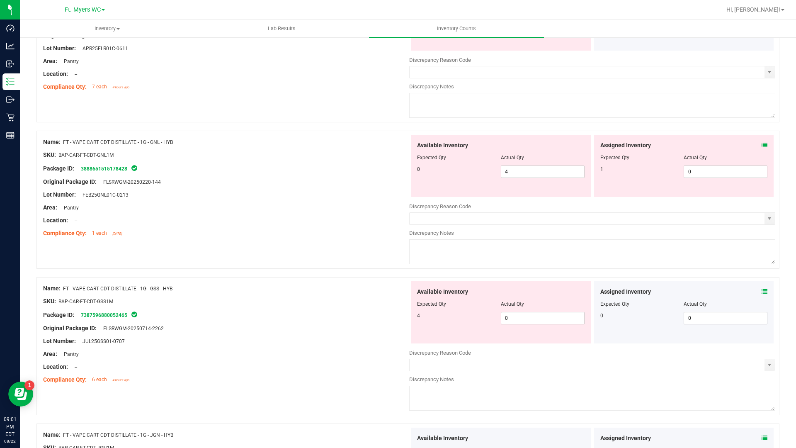
click at [762, 143] on icon at bounding box center [765, 145] width 6 height 6
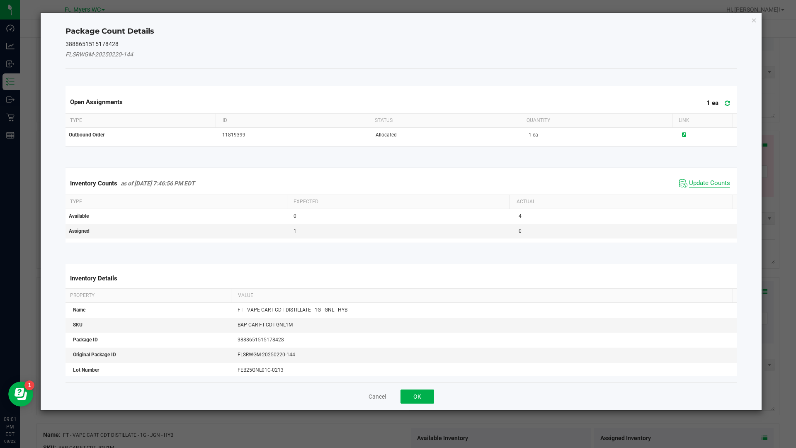
click at [689, 180] on span "Update Counts" at bounding box center [709, 183] width 41 height 8
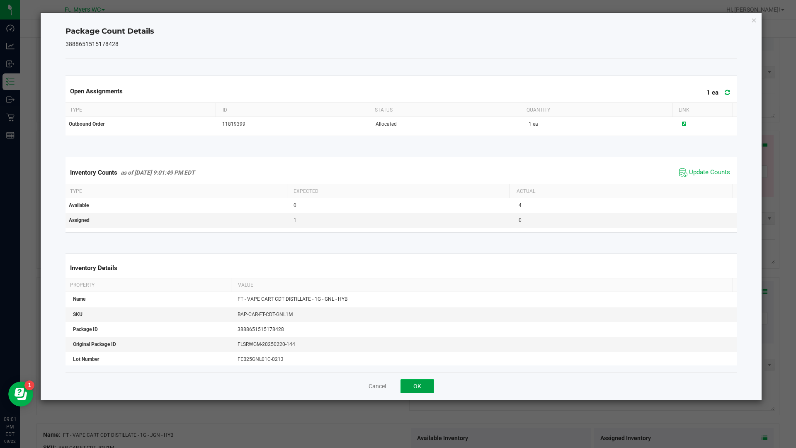
click at [426, 391] on button "OK" at bounding box center [418, 386] width 34 height 14
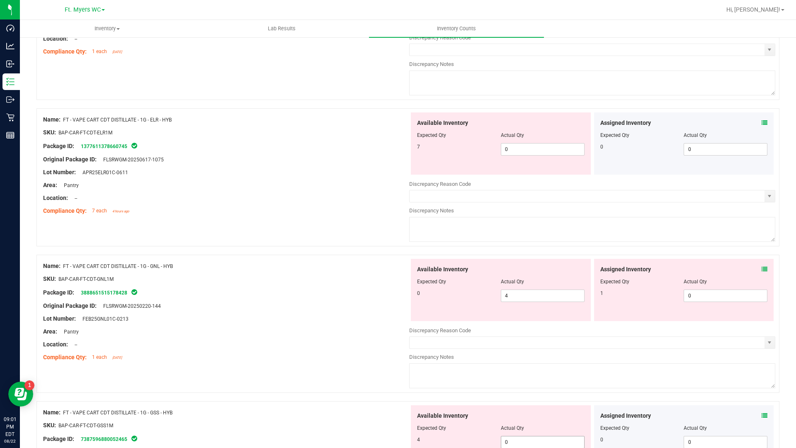
scroll to position [2369, 0]
click at [762, 124] on icon at bounding box center [765, 123] width 6 height 6
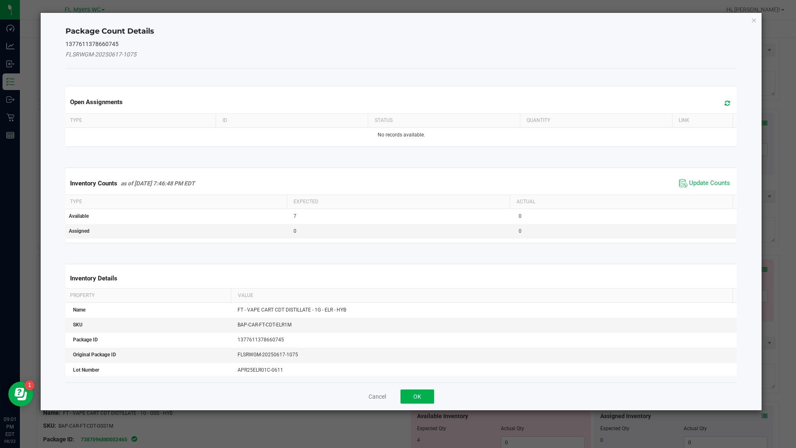
click at [688, 178] on span "Update Counts" at bounding box center [704, 183] width 55 height 12
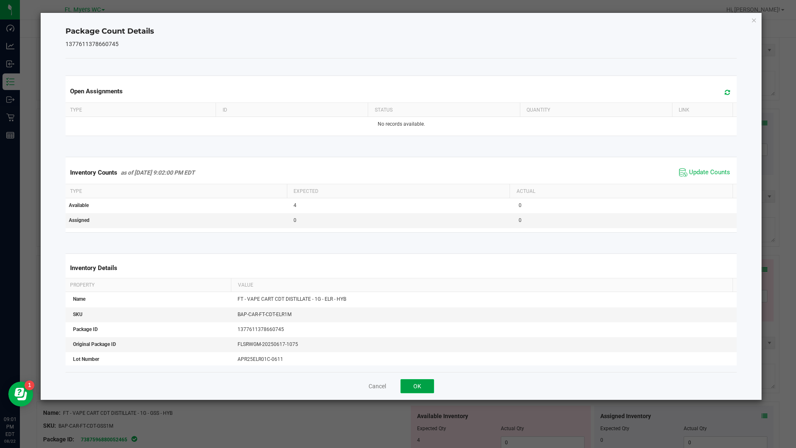
click at [428, 385] on button "OK" at bounding box center [418, 386] width 34 height 14
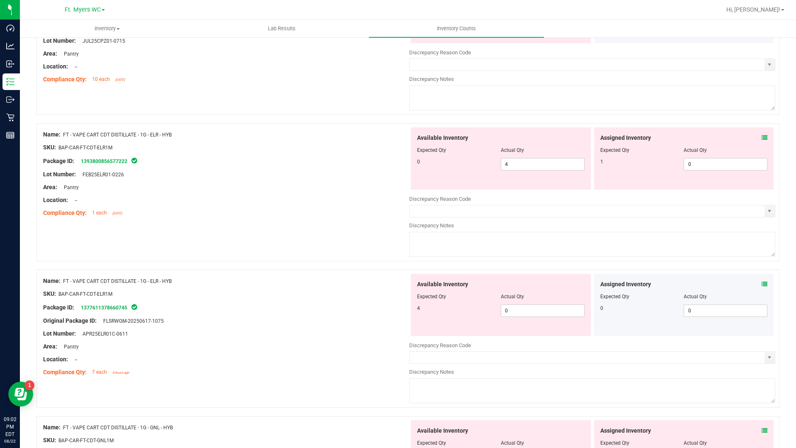
scroll to position [2162, 0]
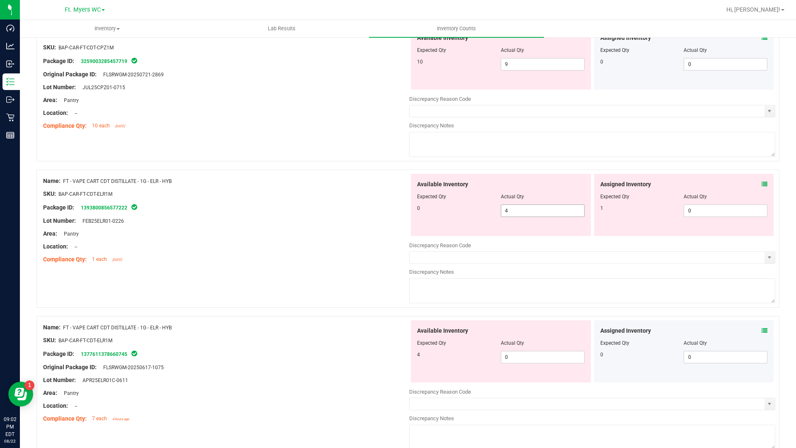
click at [546, 215] on span "4 4" at bounding box center [543, 211] width 84 height 12
click at [546, 215] on input "4" at bounding box center [543, 211] width 83 height 12
type input "0"
click at [502, 358] on span "0 0" at bounding box center [543, 357] width 84 height 12
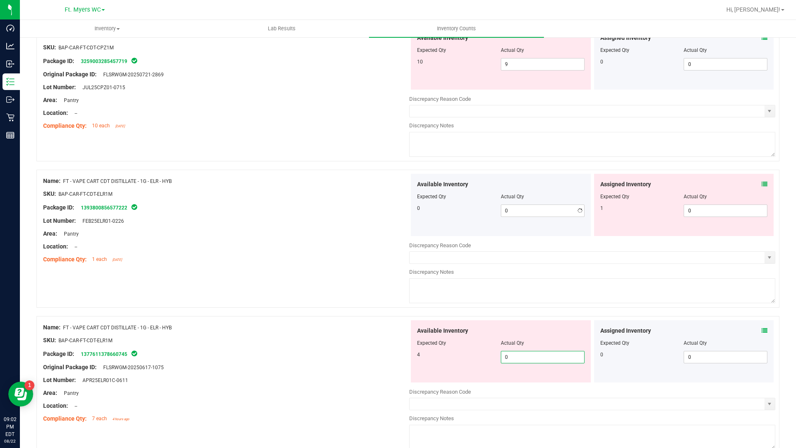
click at [502, 358] on input "0" at bounding box center [543, 357] width 83 height 12
type input "4"
click at [698, 213] on span "0 0" at bounding box center [726, 211] width 84 height 12
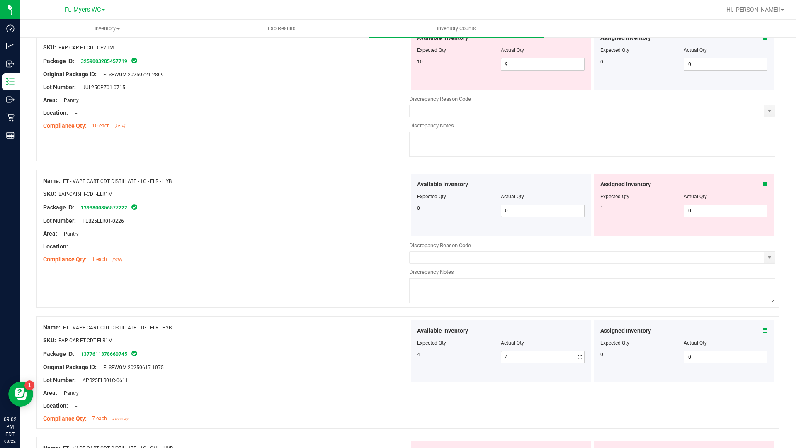
click at [698, 213] on input "0" at bounding box center [725, 211] width 83 height 12
type input "1"
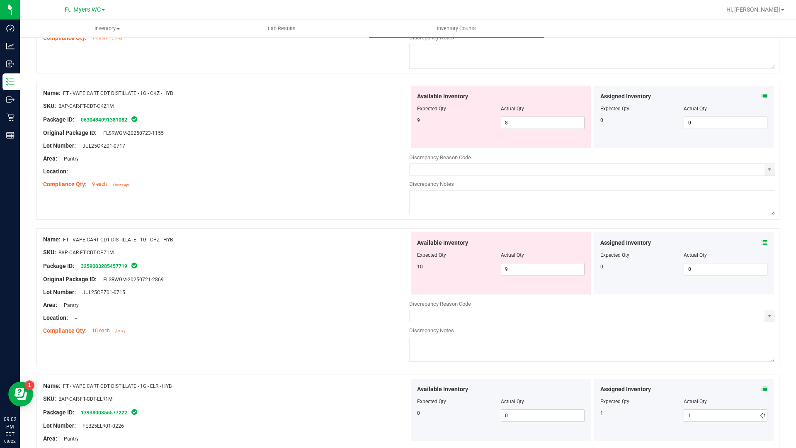
scroll to position [1954, 0]
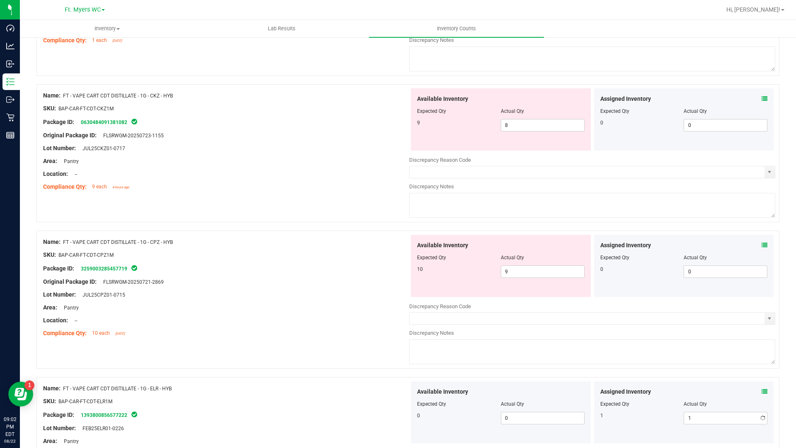
click at [755, 247] on div "Assigned Inventory" at bounding box center [685, 245] width 168 height 9
click at [762, 245] on icon at bounding box center [765, 245] width 6 height 6
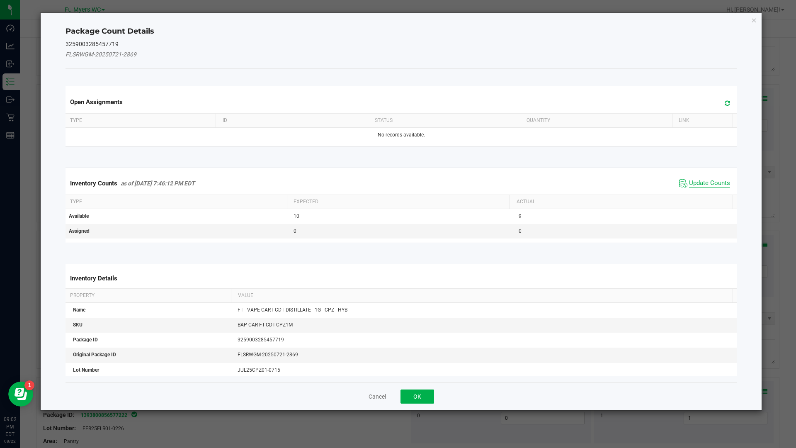
click at [689, 179] on span "Update Counts" at bounding box center [709, 183] width 41 height 8
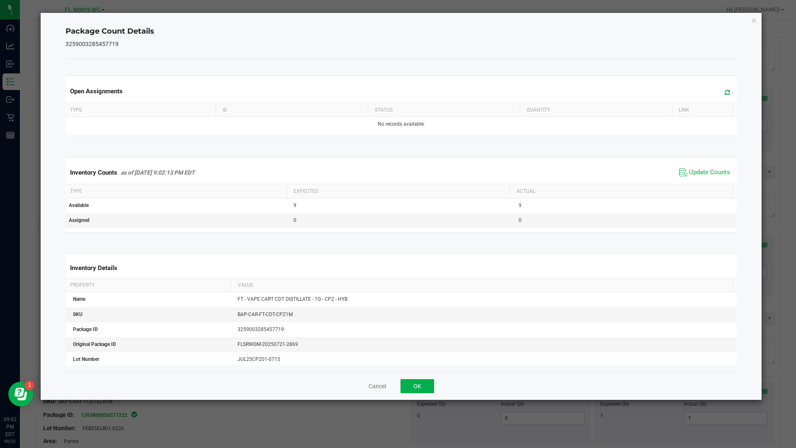
click at [426, 378] on div "Cancel OK" at bounding box center [402, 386] width 672 height 28
click at [407, 387] on button "OK" at bounding box center [418, 386] width 34 height 14
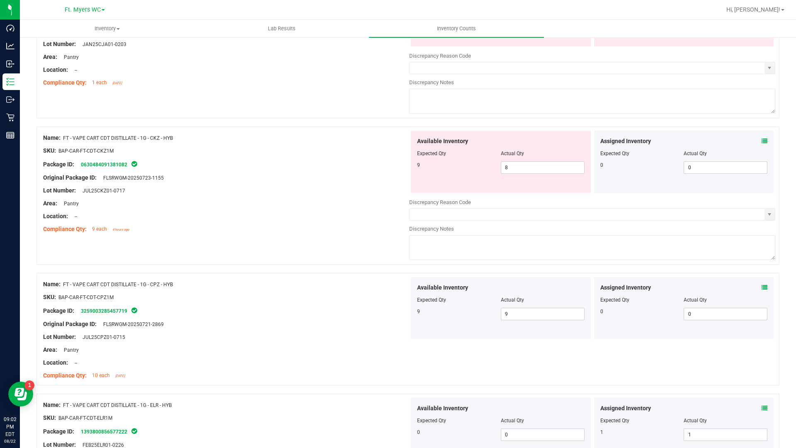
scroll to position [1871, 0]
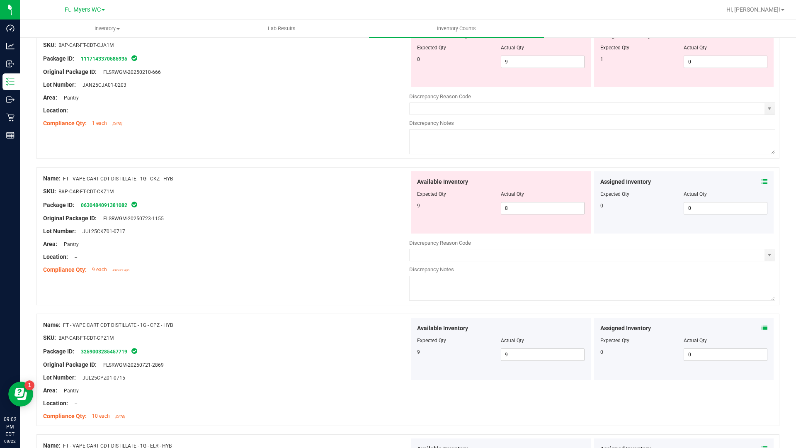
click at [762, 186] on span at bounding box center [765, 182] width 6 height 9
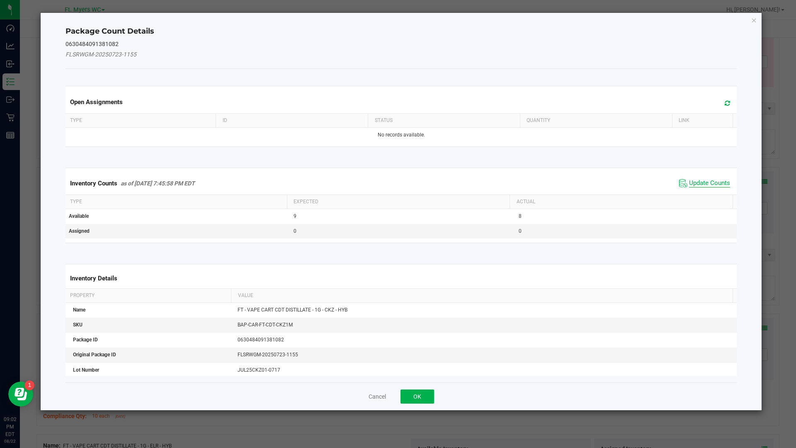
click at [691, 182] on span "Update Counts" at bounding box center [709, 183] width 41 height 8
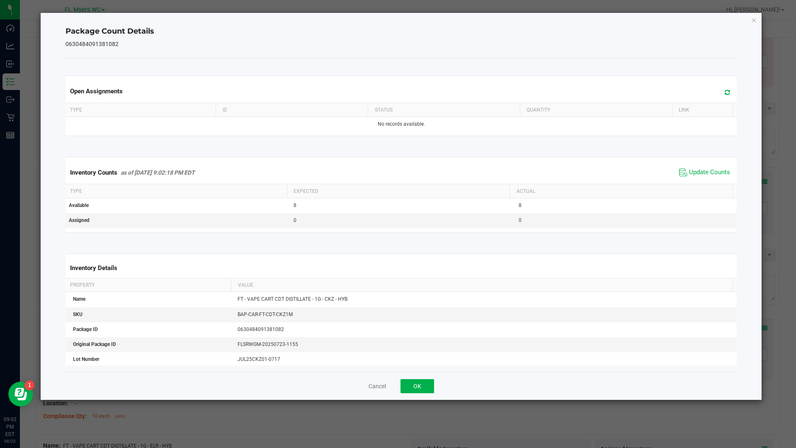
click at [420, 393] on div "Cancel OK" at bounding box center [402, 386] width 672 height 28
click at [424, 387] on button "OK" at bounding box center [418, 386] width 34 height 14
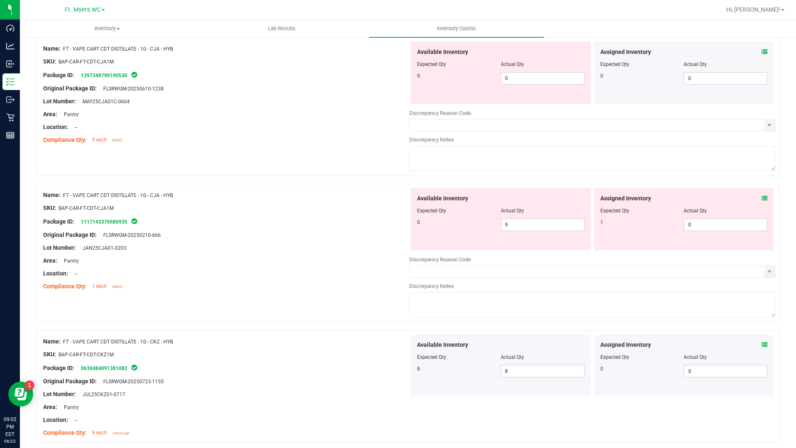
scroll to position [1705, 0]
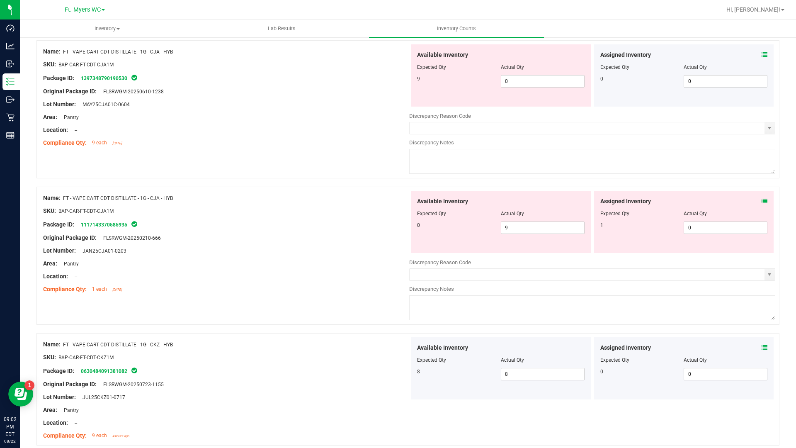
click at [762, 201] on icon at bounding box center [765, 201] width 6 height 6
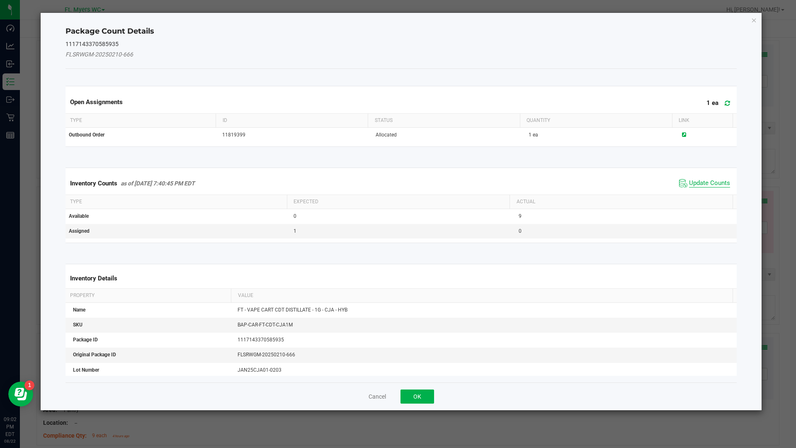
click at [709, 182] on span "Update Counts" at bounding box center [709, 183] width 41 height 8
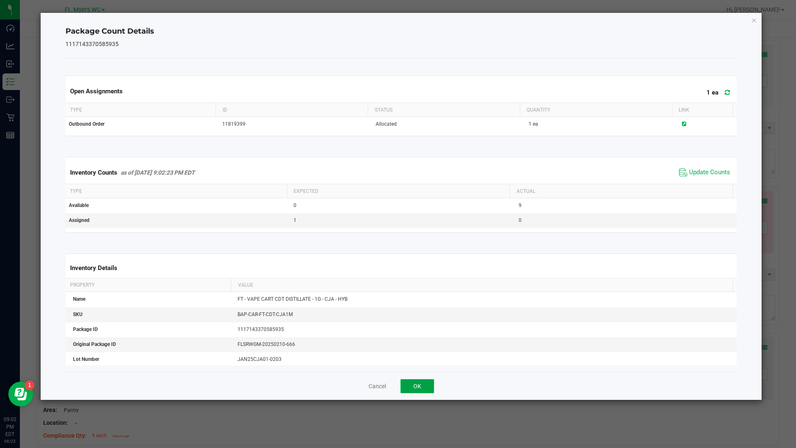
click at [424, 383] on button "OK" at bounding box center [418, 386] width 34 height 14
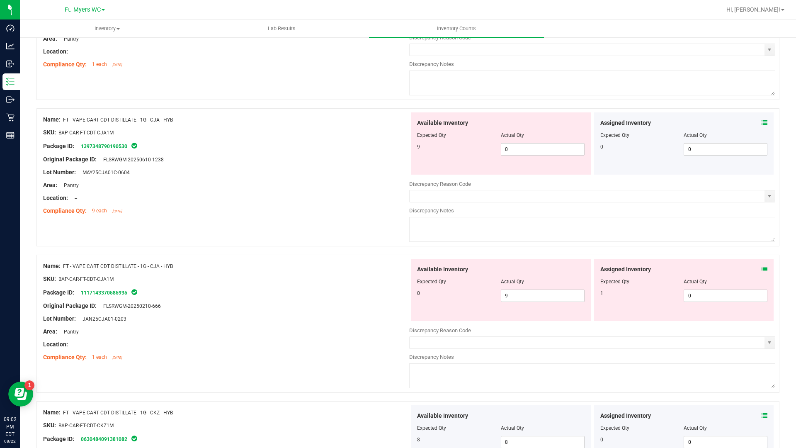
scroll to position [1622, 0]
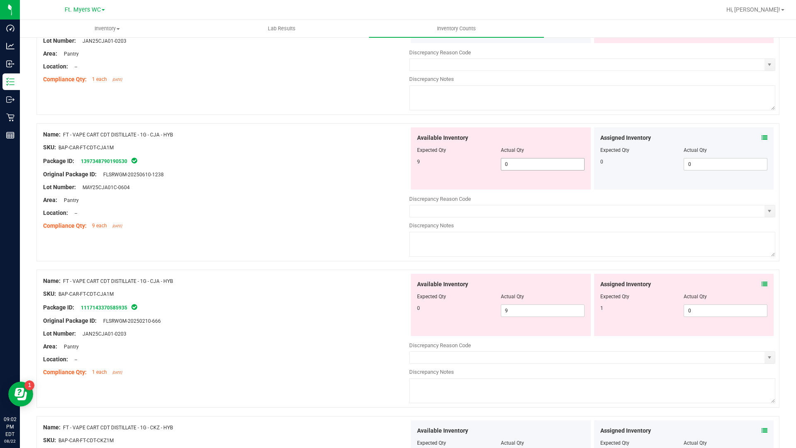
click at [515, 164] on span "0 0" at bounding box center [543, 164] width 84 height 12
click at [515, 164] on input "0" at bounding box center [543, 164] width 83 height 12
type input "9"
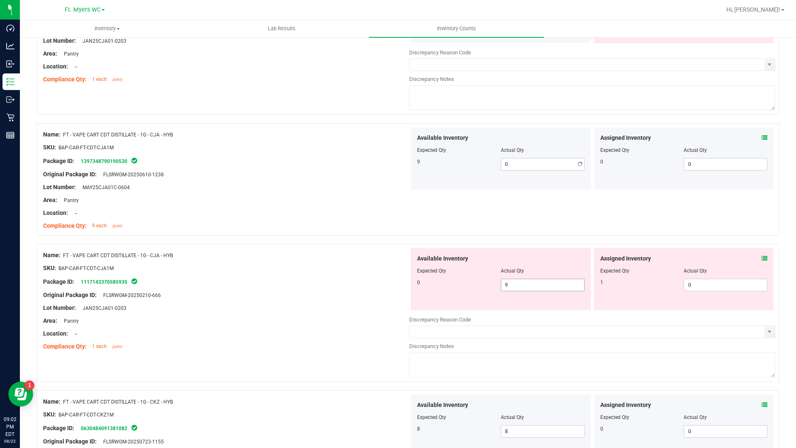
type input "9"
click at [548, 307] on div "Available Inventory Expected Qty Actual Qty 0 9 9" at bounding box center [501, 279] width 180 height 62
click at [549, 289] on span "9 9" at bounding box center [543, 285] width 84 height 12
click at [549, 289] on input "9" at bounding box center [543, 285] width 83 height 12
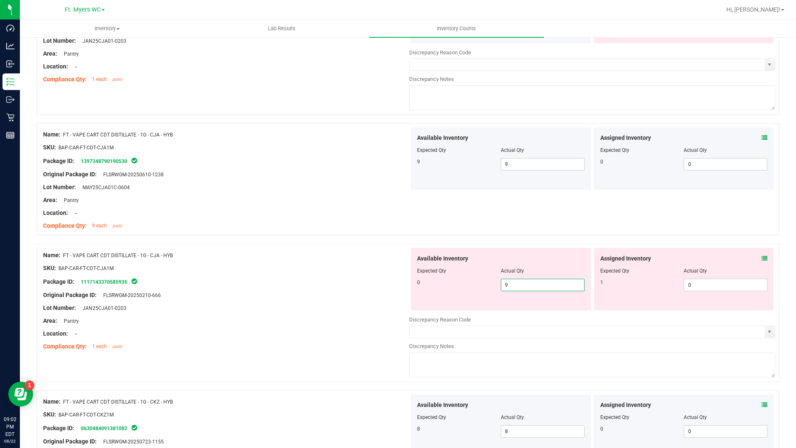
type input "0"
click at [762, 138] on div "Assigned Inventory Expected Qty Actual Qty 0 0 0" at bounding box center [684, 158] width 180 height 62
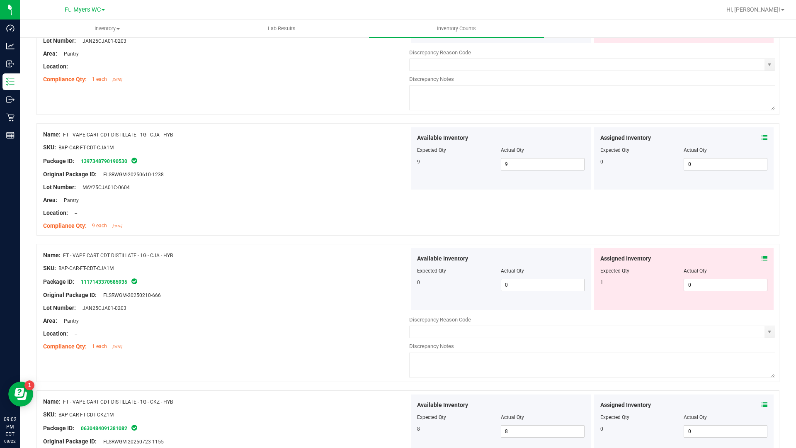
click at [762, 136] on icon at bounding box center [765, 138] width 6 height 6
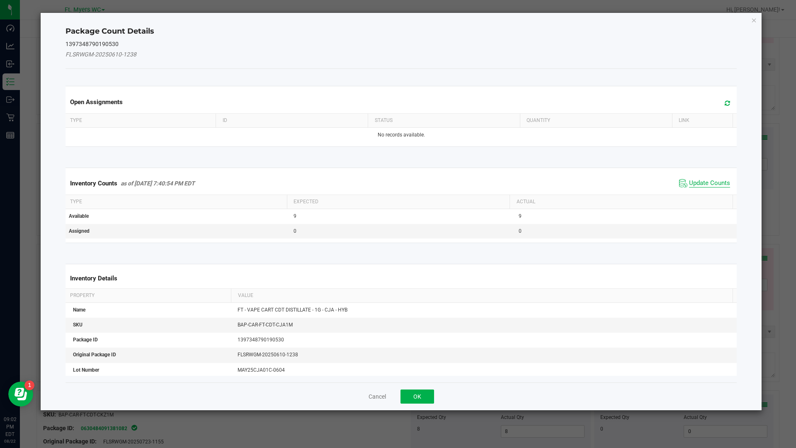
click at [691, 180] on span "Update Counts" at bounding box center [709, 183] width 41 height 8
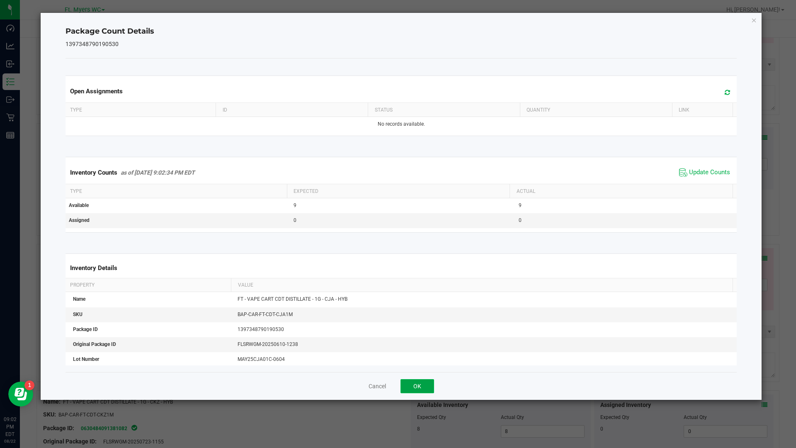
click at [411, 392] on button "OK" at bounding box center [418, 386] width 34 height 14
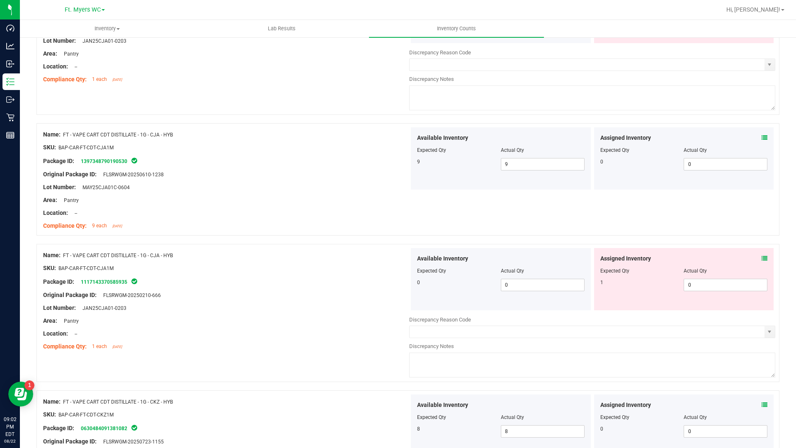
click at [762, 258] on icon at bounding box center [765, 259] width 6 height 6
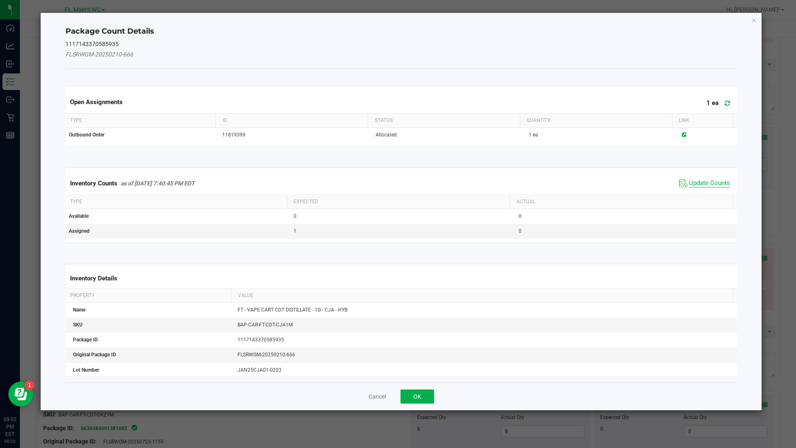
click at [711, 180] on span "Update Counts" at bounding box center [709, 183] width 41 height 8
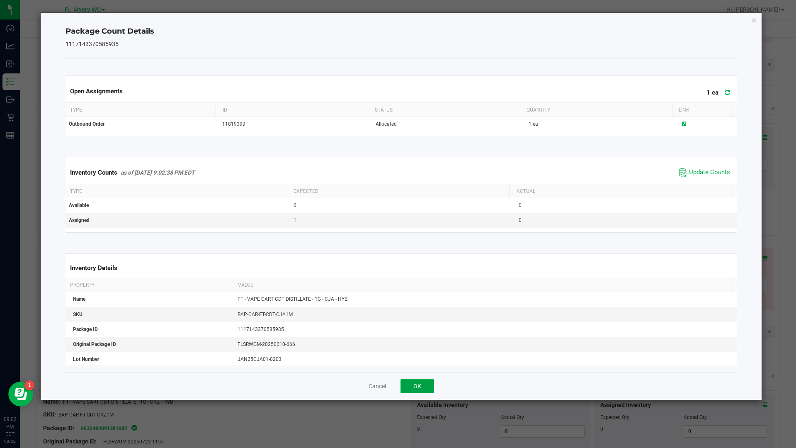
click at [420, 390] on button "OK" at bounding box center [418, 386] width 34 height 14
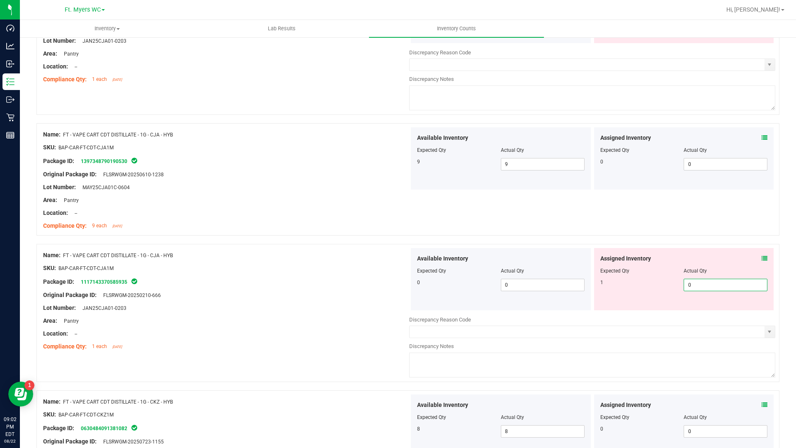
click at [693, 285] on span "0 0" at bounding box center [726, 285] width 84 height 12
click at [693, 285] on input "0" at bounding box center [725, 285] width 83 height 12
type input "1"
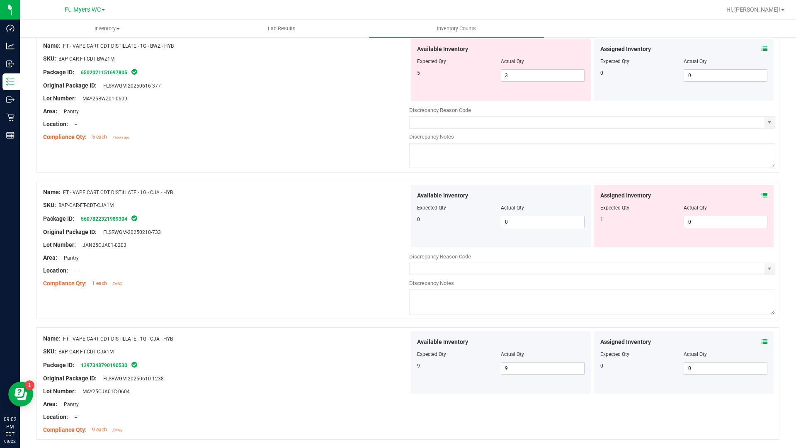
scroll to position [1415, 0]
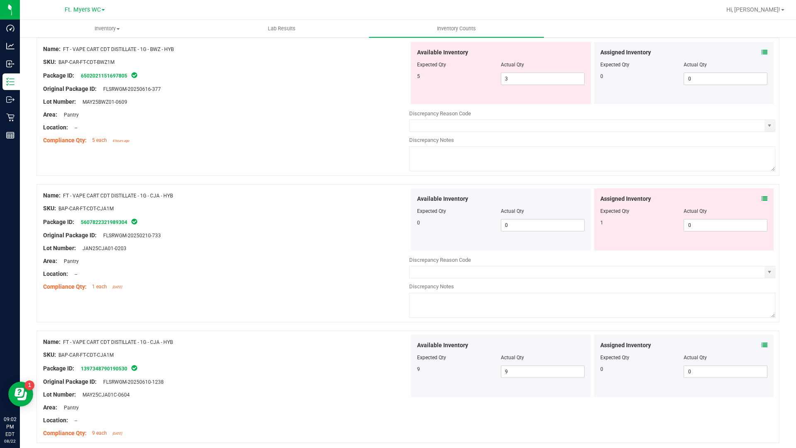
click at [762, 196] on icon at bounding box center [765, 199] width 6 height 6
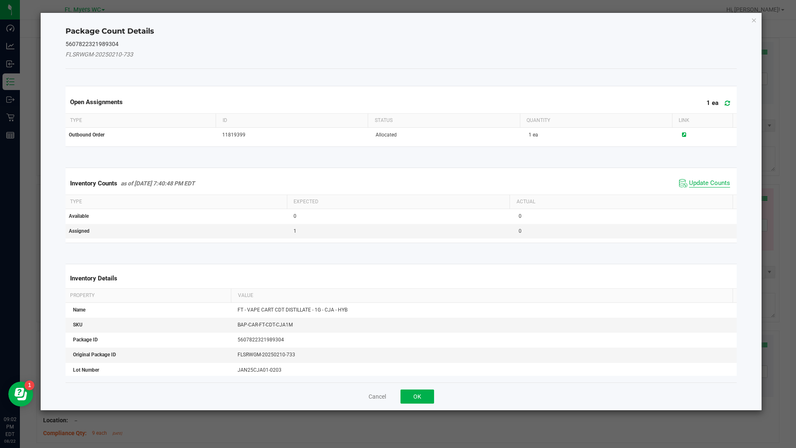
click at [700, 181] on span "Update Counts" at bounding box center [709, 183] width 41 height 8
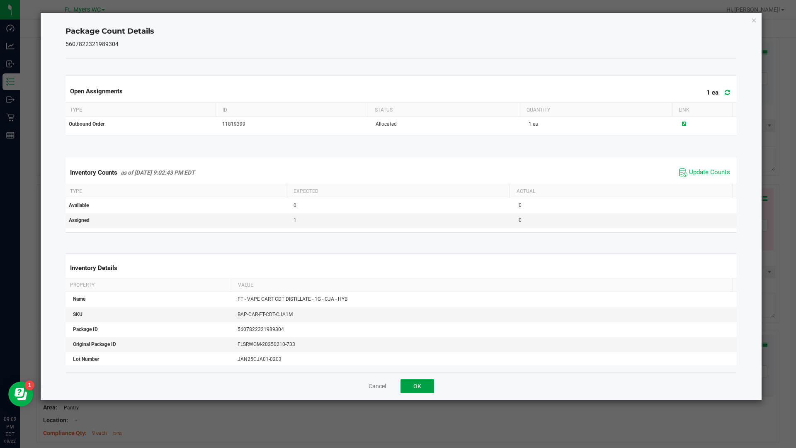
click at [430, 382] on button "OK" at bounding box center [418, 386] width 34 height 14
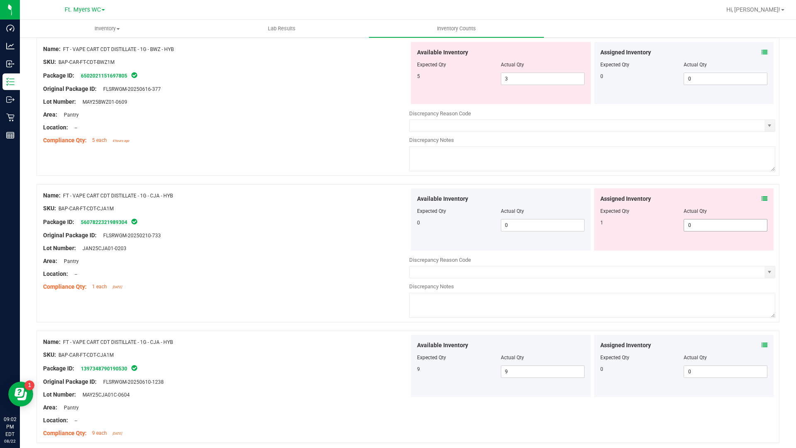
click at [718, 221] on span "0 0" at bounding box center [726, 225] width 84 height 12
click at [718, 221] on input "0" at bounding box center [725, 225] width 83 height 12
type input "1"
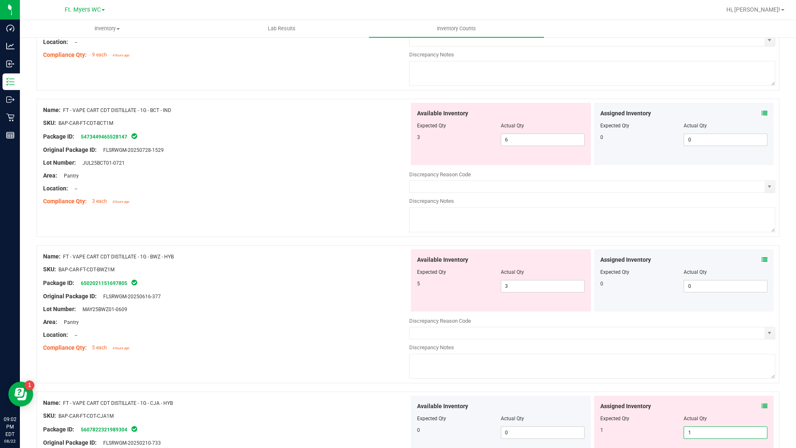
scroll to position [1166, 0]
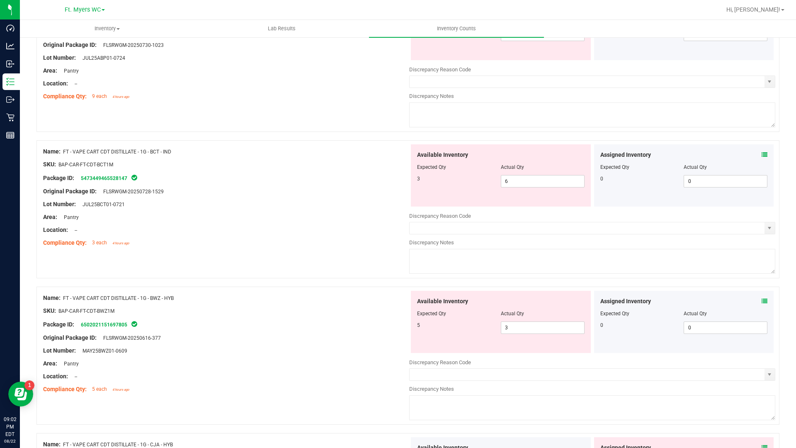
type input "1"
click at [678, 312] on div "Expected Qty" at bounding box center [643, 313] width 84 height 7
click at [755, 300] on div "Assigned Inventory" at bounding box center [685, 301] width 168 height 9
click at [762, 300] on icon at bounding box center [765, 301] width 6 height 6
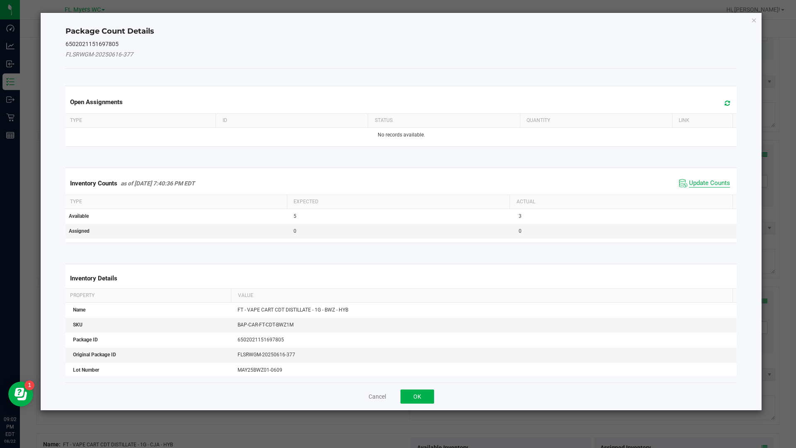
click at [716, 183] on span "Update Counts" at bounding box center [709, 183] width 41 height 8
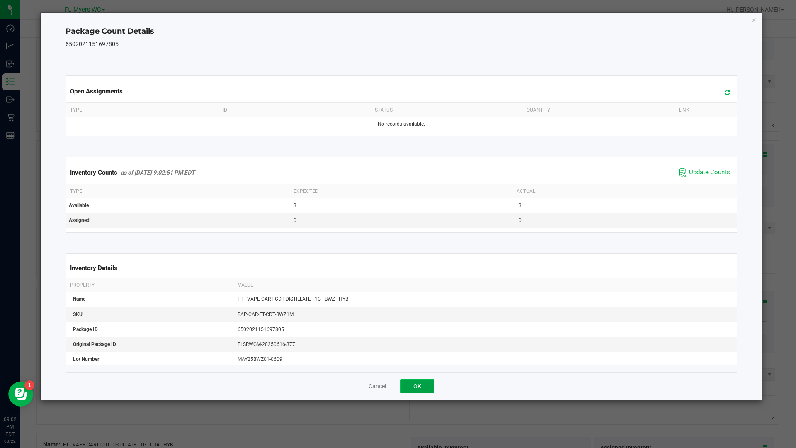
click at [431, 387] on button "OK" at bounding box center [418, 386] width 34 height 14
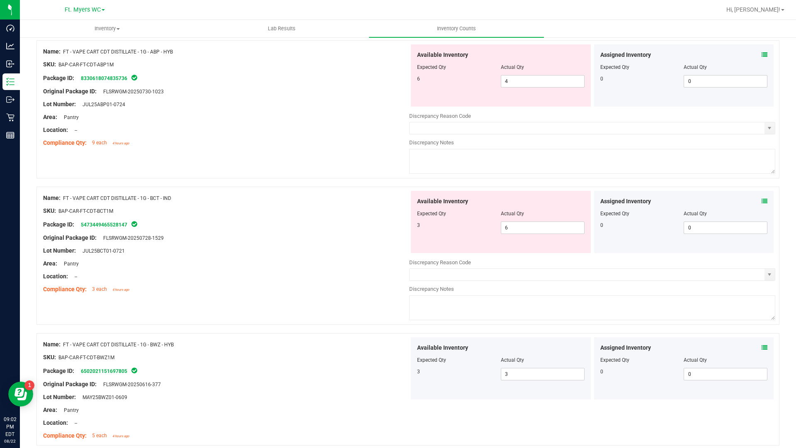
scroll to position [1042, 0]
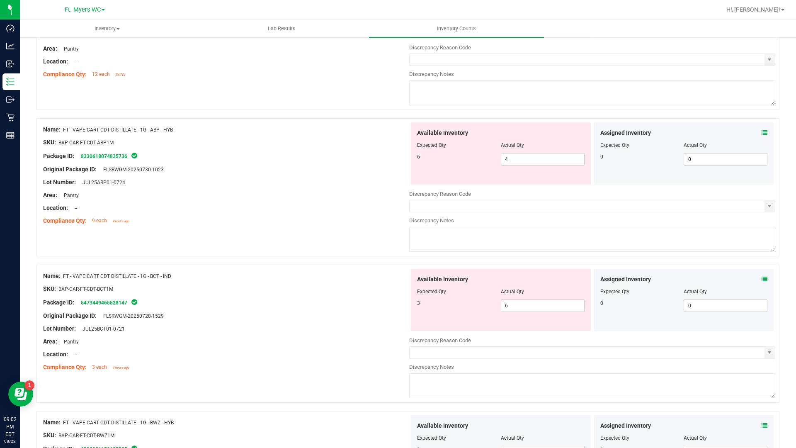
click at [762, 277] on icon at bounding box center [765, 279] width 6 height 6
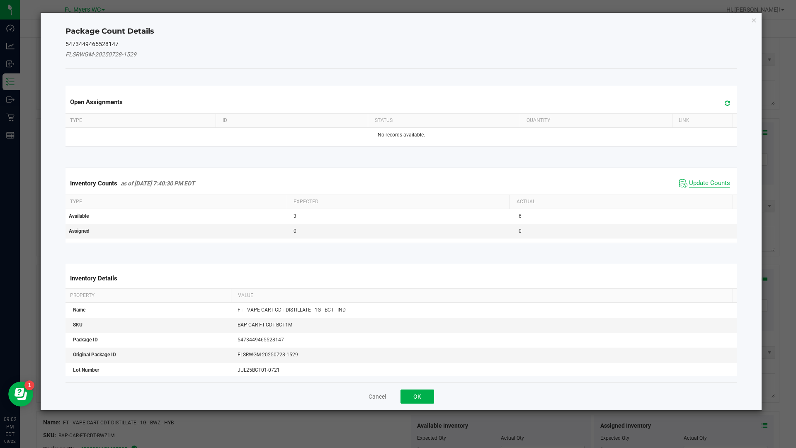
click at [696, 183] on span "Update Counts" at bounding box center [709, 183] width 41 height 8
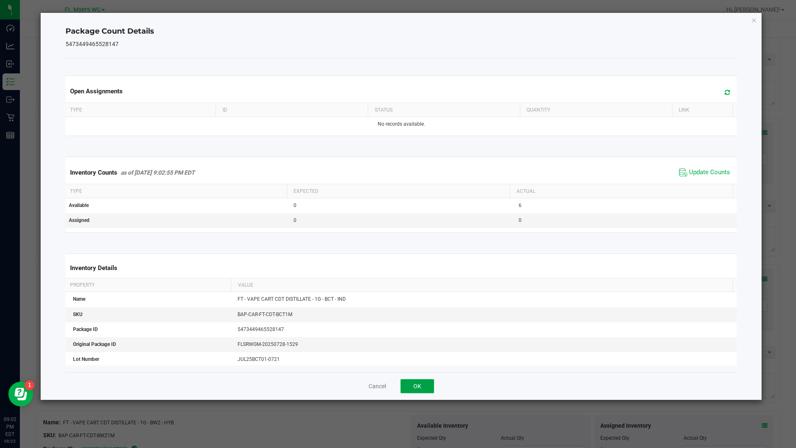
click at [420, 383] on button "OK" at bounding box center [418, 386] width 34 height 14
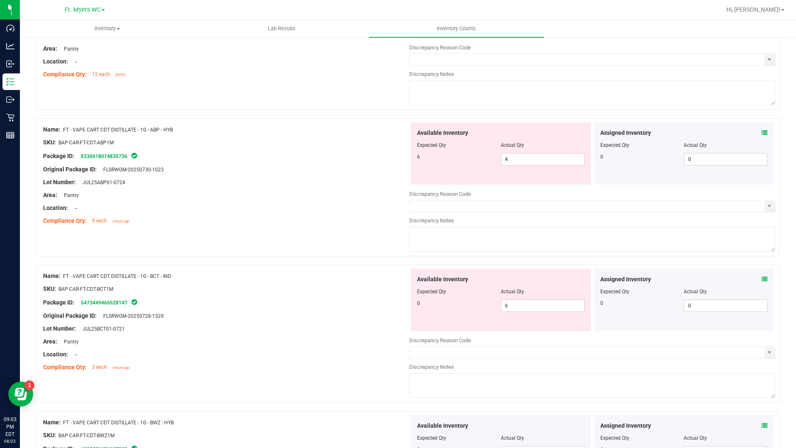
click at [762, 131] on icon at bounding box center [765, 133] width 6 height 6
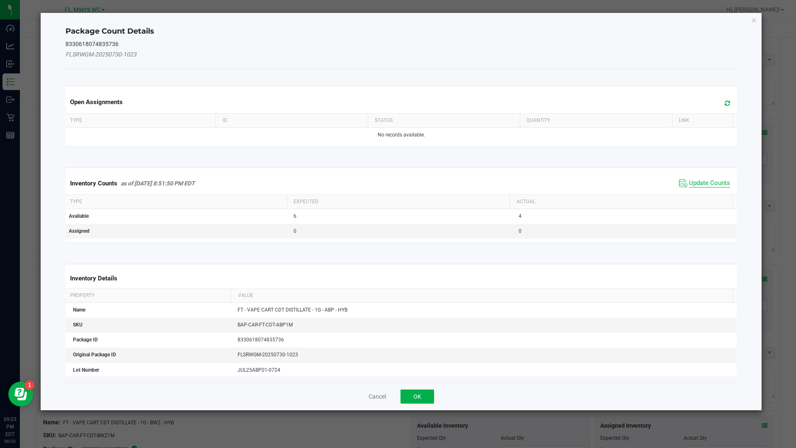
click at [689, 185] on span "Update Counts" at bounding box center [709, 183] width 41 height 8
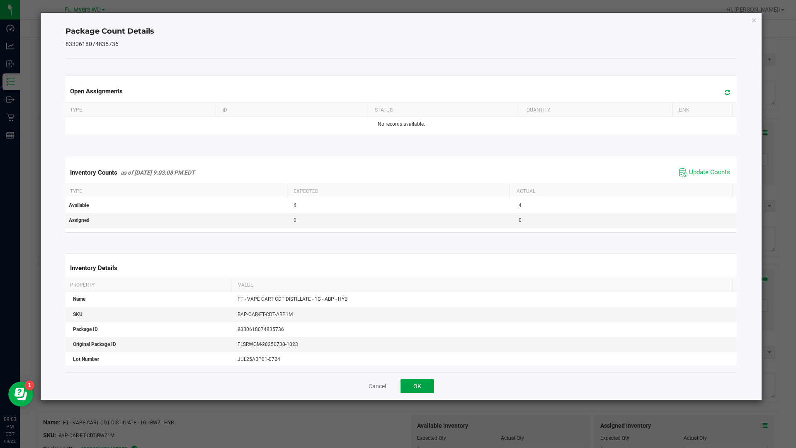
click at [425, 383] on button "OK" at bounding box center [418, 386] width 34 height 14
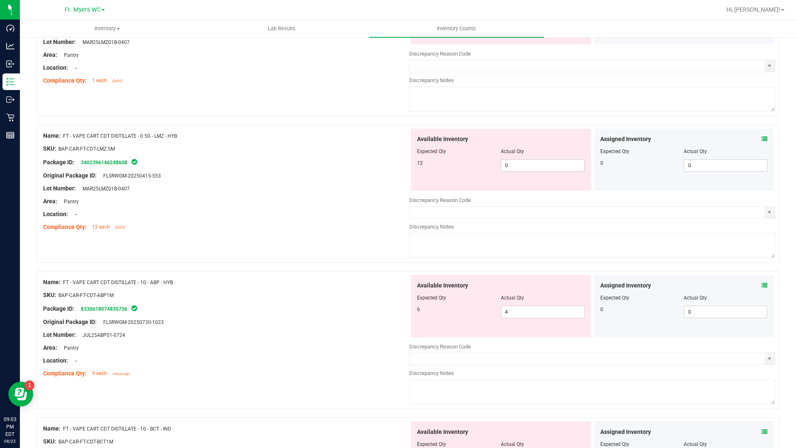
scroll to position [876, 0]
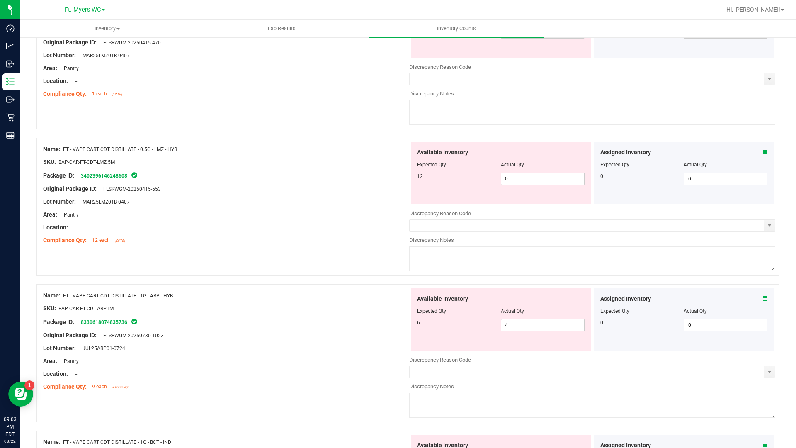
click at [762, 153] on icon at bounding box center [765, 152] width 6 height 6
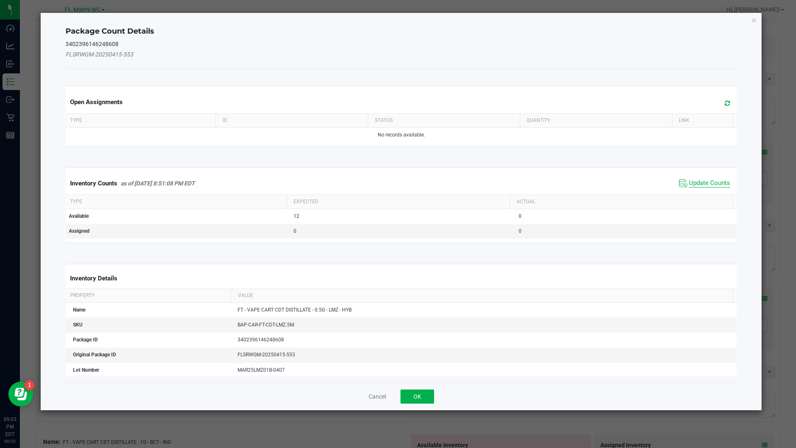
click at [701, 186] on span "Update Counts" at bounding box center [709, 183] width 41 height 8
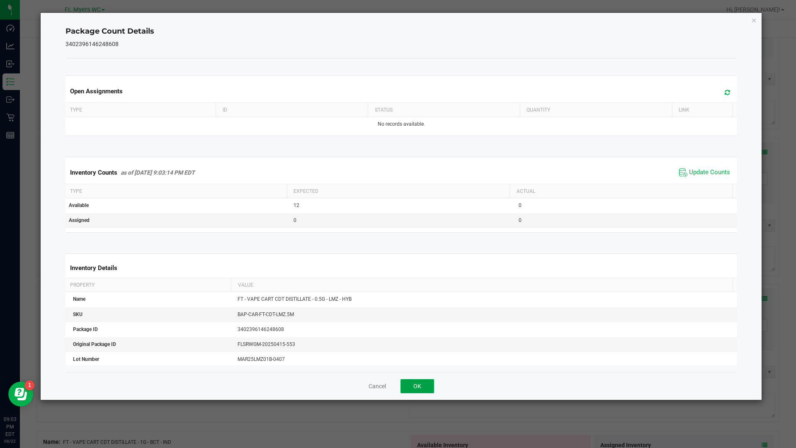
click at [426, 384] on button "OK" at bounding box center [418, 386] width 34 height 14
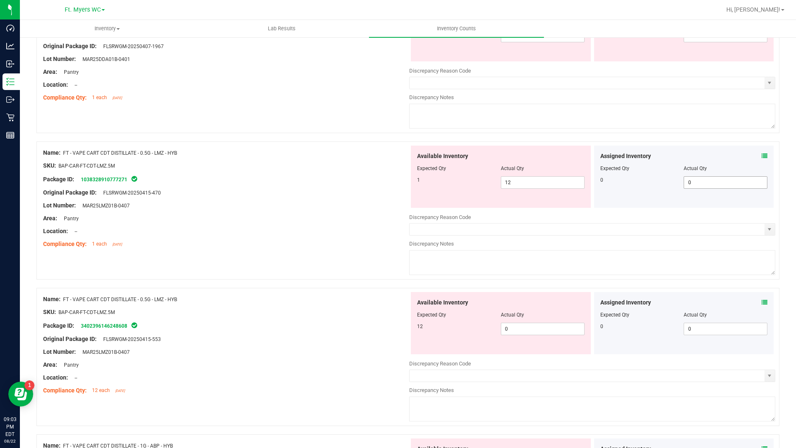
scroll to position [710, 0]
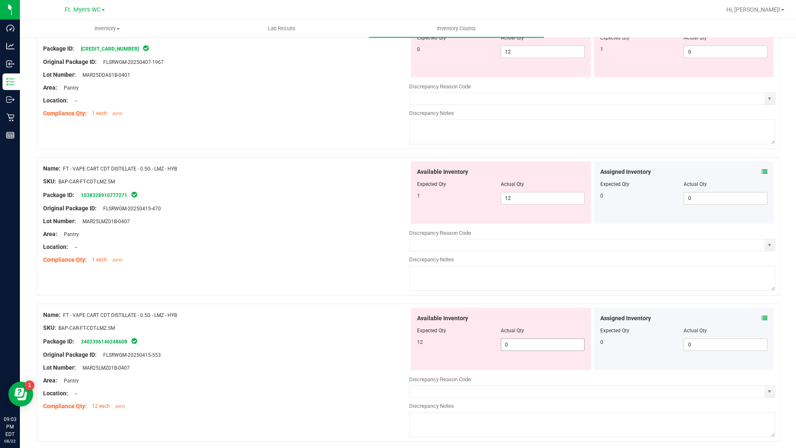
click at [540, 346] on span "0 0" at bounding box center [543, 344] width 84 height 12
click at [540, 346] on input "0" at bounding box center [543, 345] width 83 height 12
type input "12"
click at [762, 172] on icon at bounding box center [765, 172] width 6 height 6
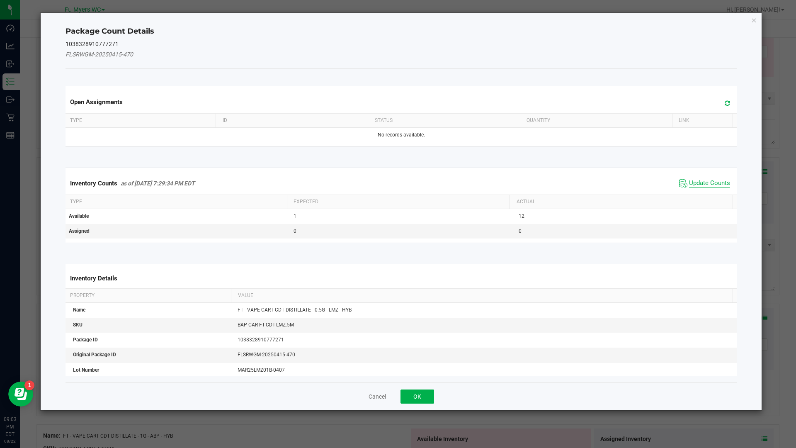
click at [715, 180] on span "Update Counts" at bounding box center [709, 183] width 41 height 8
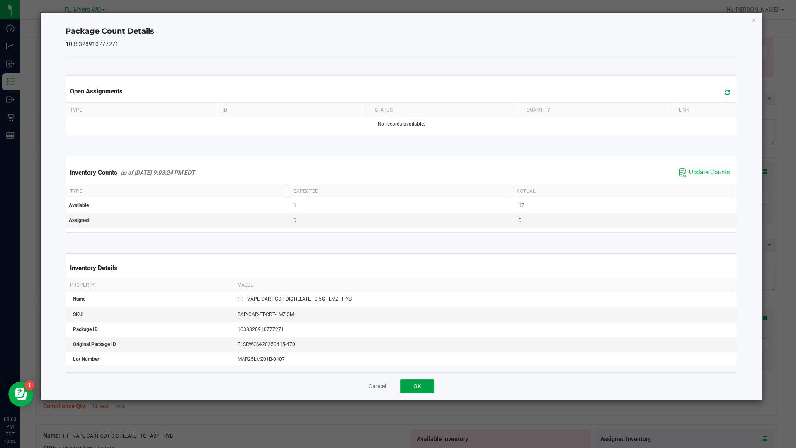
click at [417, 383] on button "OK" at bounding box center [418, 386] width 34 height 14
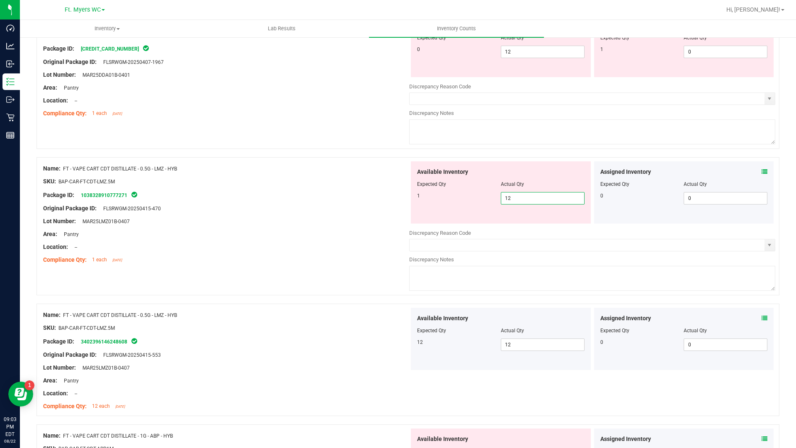
click at [545, 195] on span "12 12" at bounding box center [543, 198] width 84 height 12
click at [545, 195] on input "12" at bounding box center [543, 198] width 83 height 12
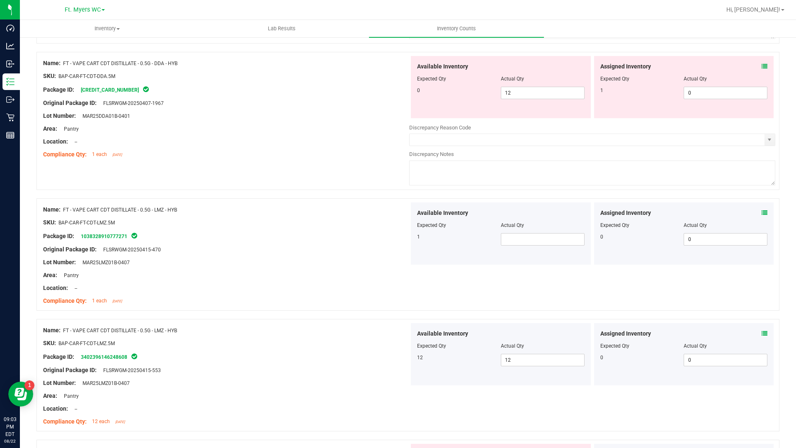
scroll to position [668, 0]
click at [554, 241] on span at bounding box center [543, 240] width 84 height 12
type input "12"
click at [553, 256] on div "Available Inventory Expected Qty Actual Qty 1 12 12" at bounding box center [501, 234] width 180 height 62
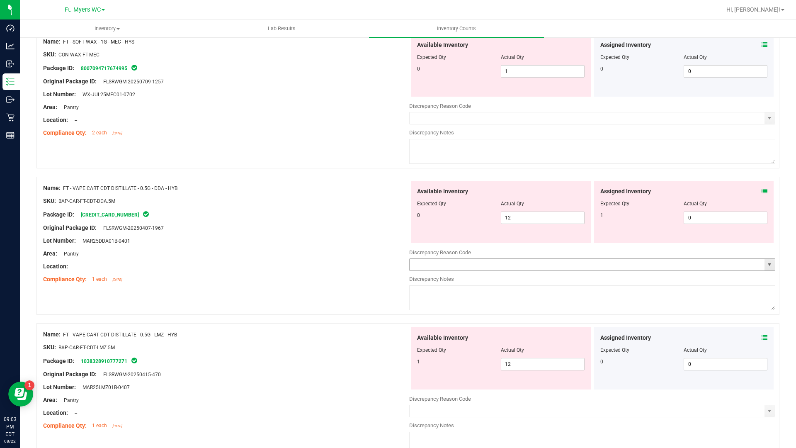
scroll to position [502, 0]
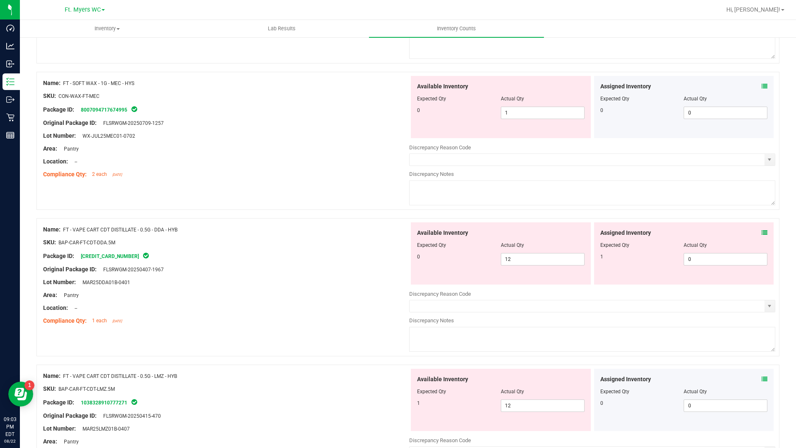
click at [762, 233] on icon at bounding box center [765, 233] width 6 height 6
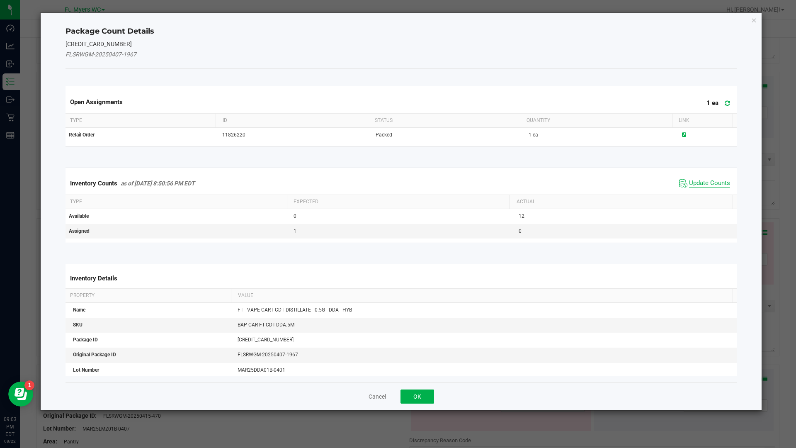
click at [698, 182] on span "Update Counts" at bounding box center [709, 183] width 41 height 8
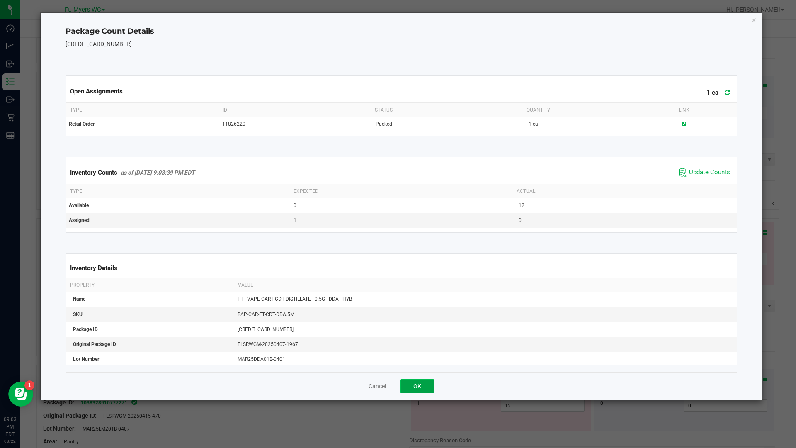
click at [433, 383] on button "OK" at bounding box center [418, 386] width 34 height 14
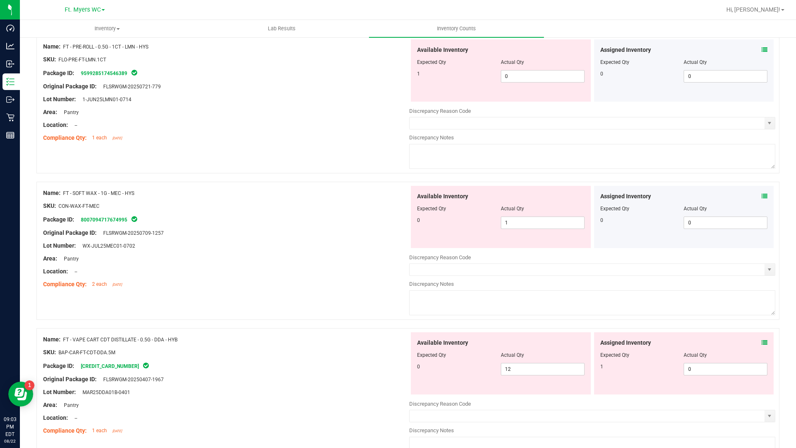
scroll to position [378, 0]
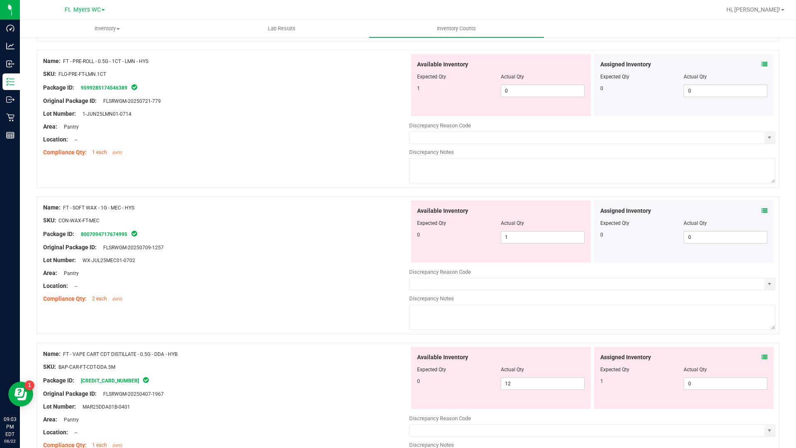
click at [755, 211] on div "Assigned Inventory" at bounding box center [685, 211] width 168 height 9
click at [762, 210] on icon at bounding box center [765, 211] width 6 height 6
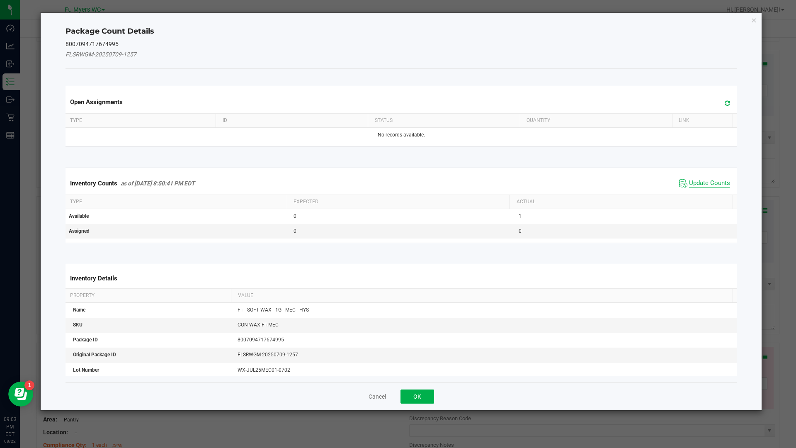
click at [709, 185] on span "Update Counts" at bounding box center [709, 183] width 41 height 8
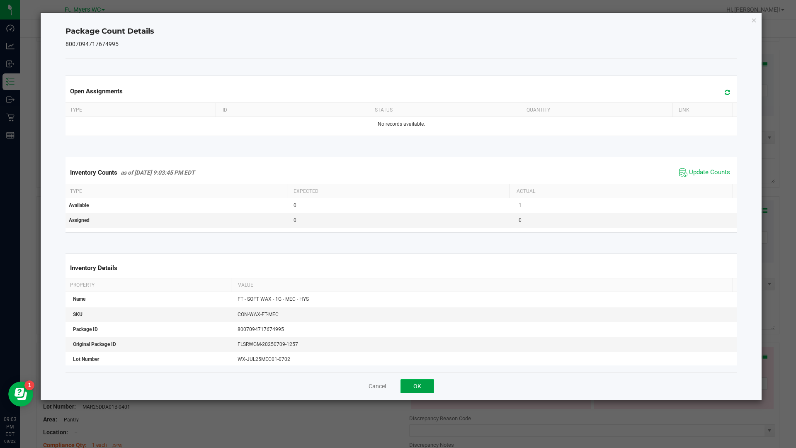
click at [429, 391] on button "OK" at bounding box center [418, 386] width 34 height 14
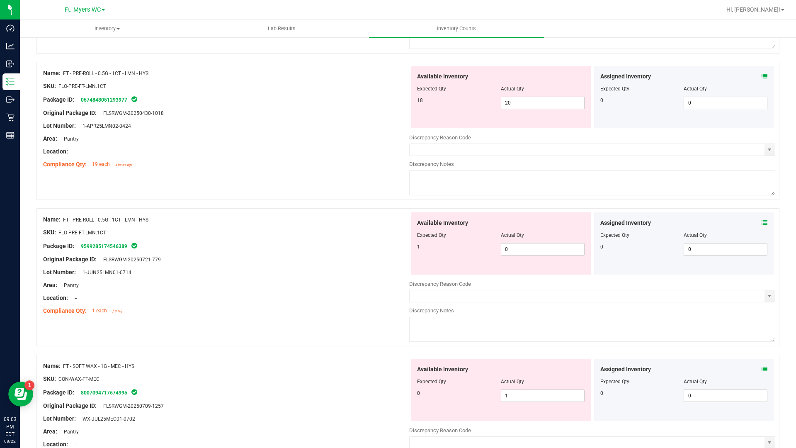
scroll to position [212, 0]
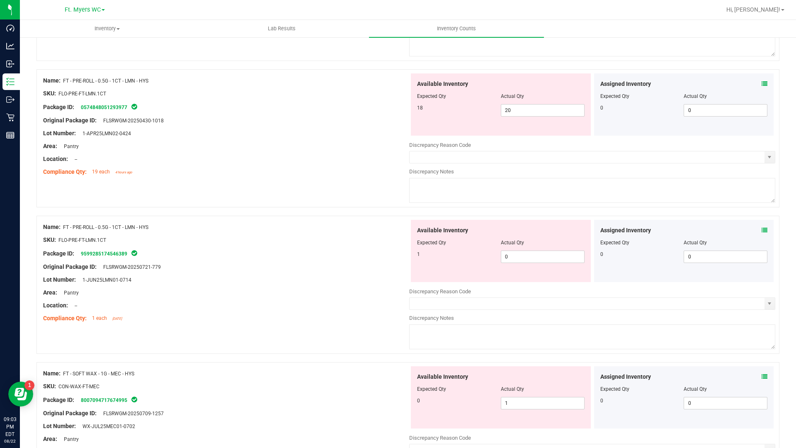
click at [762, 230] on icon at bounding box center [765, 230] width 6 height 6
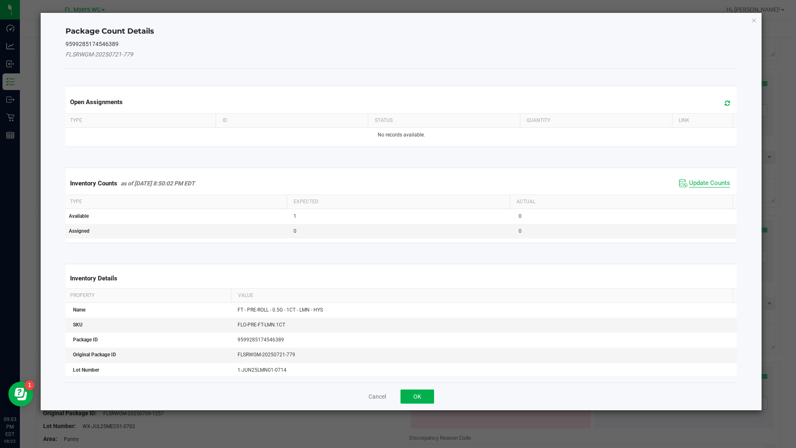
click at [695, 182] on span "Update Counts" at bounding box center [709, 183] width 41 height 8
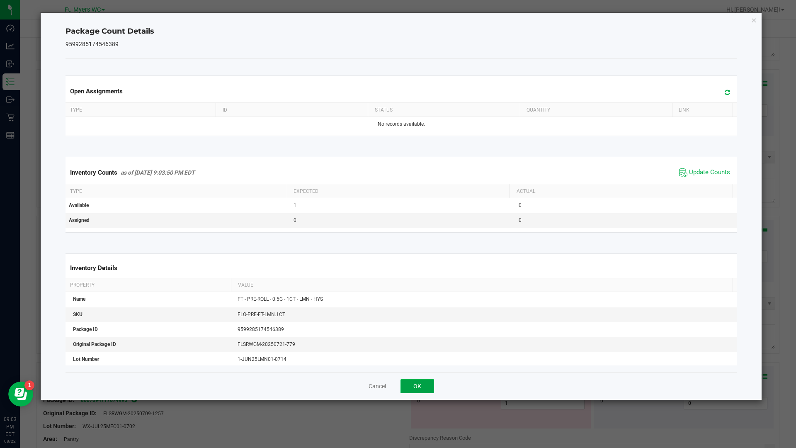
click at [429, 387] on button "OK" at bounding box center [418, 386] width 34 height 14
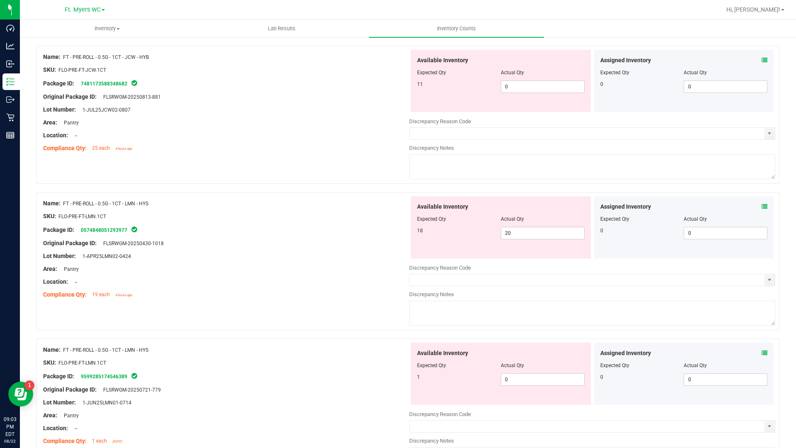
scroll to position [88, 0]
click at [762, 209] on icon at bounding box center [765, 208] width 6 height 6
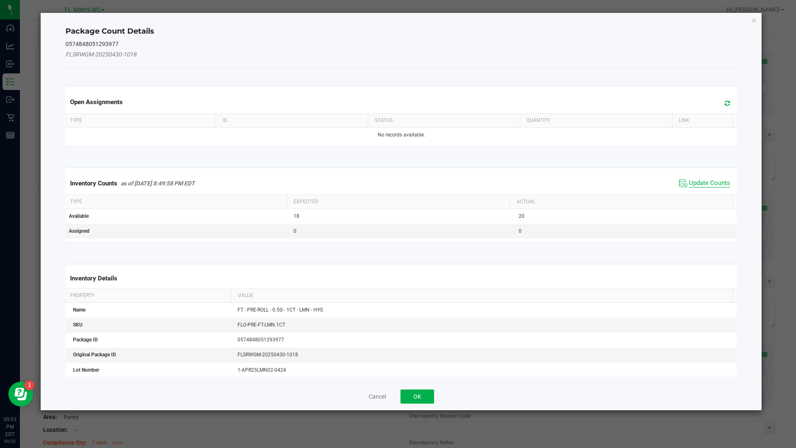
click at [689, 181] on span "Update Counts" at bounding box center [709, 183] width 41 height 8
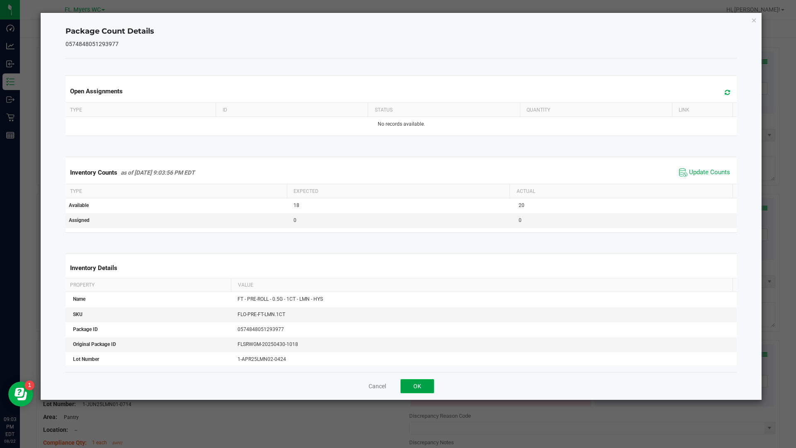
click at [416, 385] on button "OK" at bounding box center [418, 386] width 34 height 14
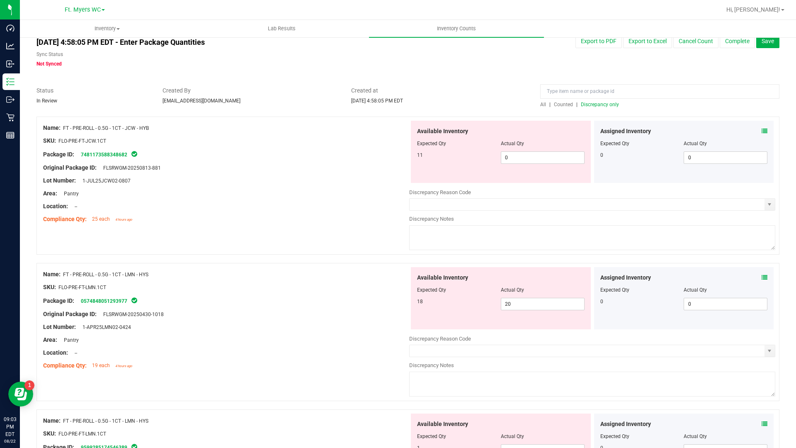
scroll to position [0, 0]
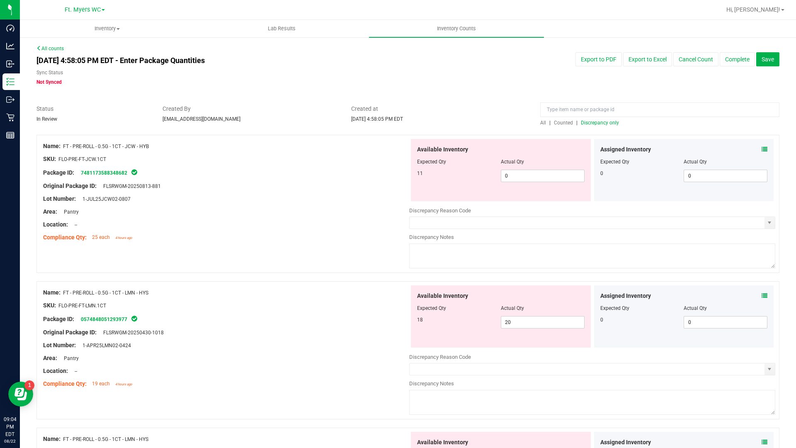
click at [762, 146] on icon at bounding box center [765, 149] width 6 height 6
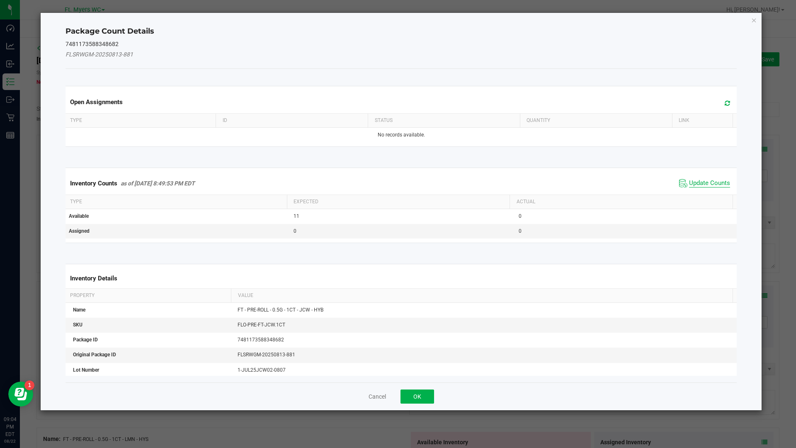
click at [690, 184] on span "Update Counts" at bounding box center [709, 183] width 41 height 8
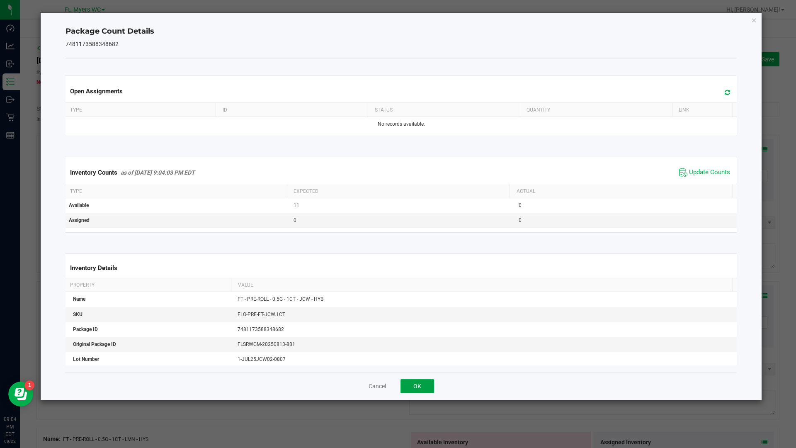
click at [418, 387] on button "OK" at bounding box center [418, 386] width 34 height 14
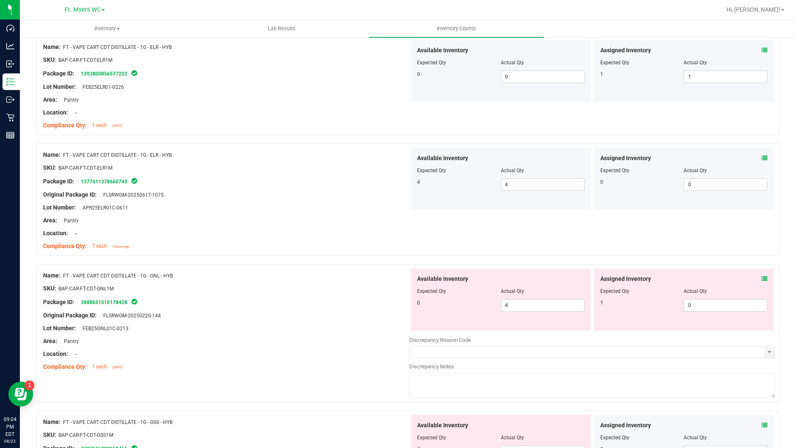
scroll to position [2374, 0]
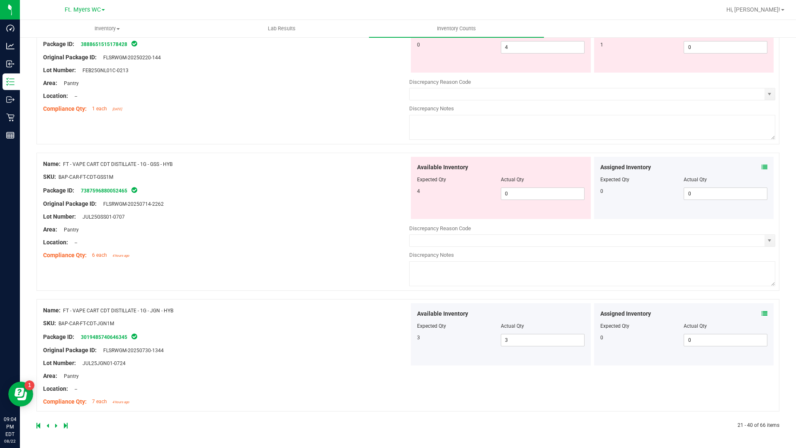
click at [48, 426] on icon at bounding box center [47, 425] width 2 height 5
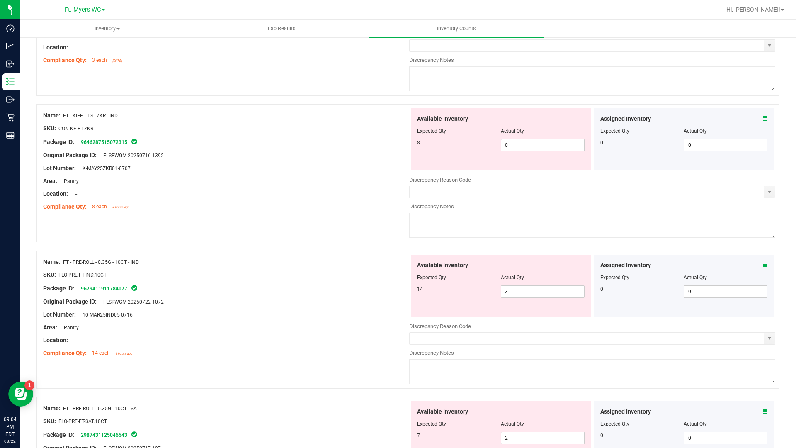
scroll to position [0, 0]
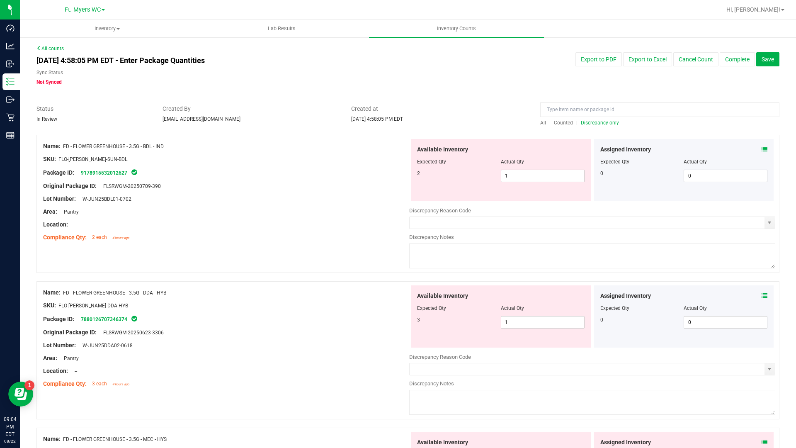
click at [762, 150] on icon at bounding box center [765, 149] width 6 height 6
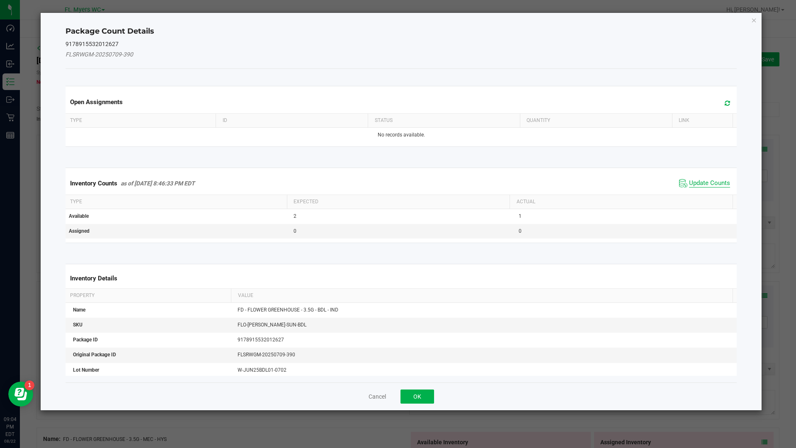
click at [696, 184] on span "Update Counts" at bounding box center [709, 183] width 41 height 8
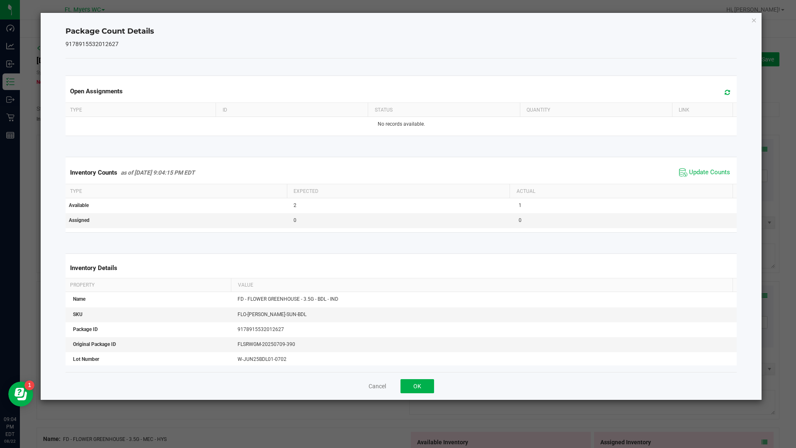
click at [404, 375] on div "Cancel OK" at bounding box center [402, 386] width 672 height 28
drag, startPoint x: 418, startPoint y: 384, endPoint x: 421, endPoint y: 380, distance: 5.1
click at [418, 384] on button "OK" at bounding box center [418, 386] width 34 height 14
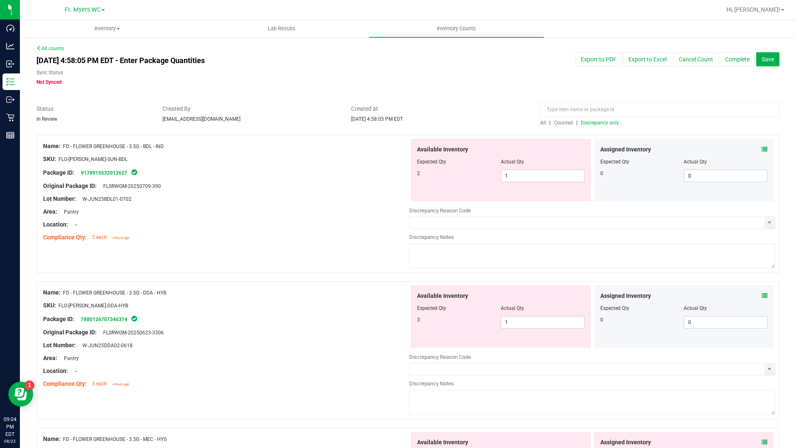
click at [762, 295] on icon at bounding box center [765, 296] width 6 height 6
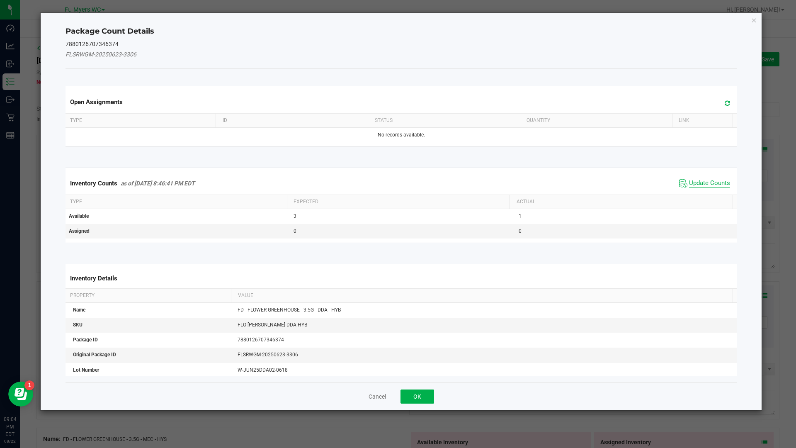
click at [707, 186] on span "Update Counts" at bounding box center [709, 183] width 41 height 8
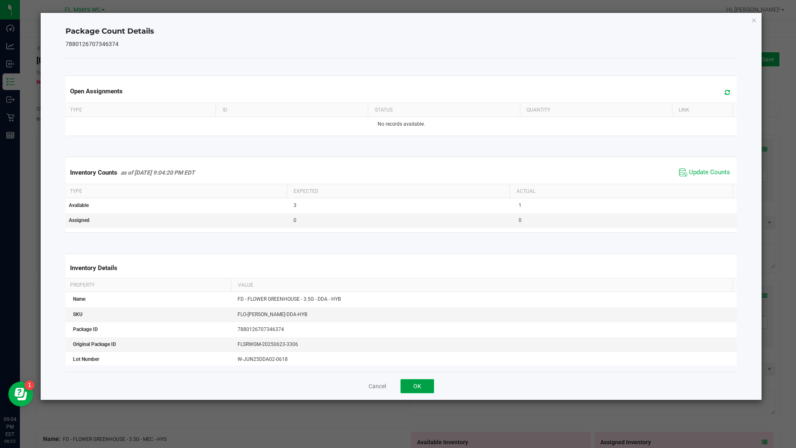
click at [433, 385] on button "OK" at bounding box center [418, 386] width 34 height 14
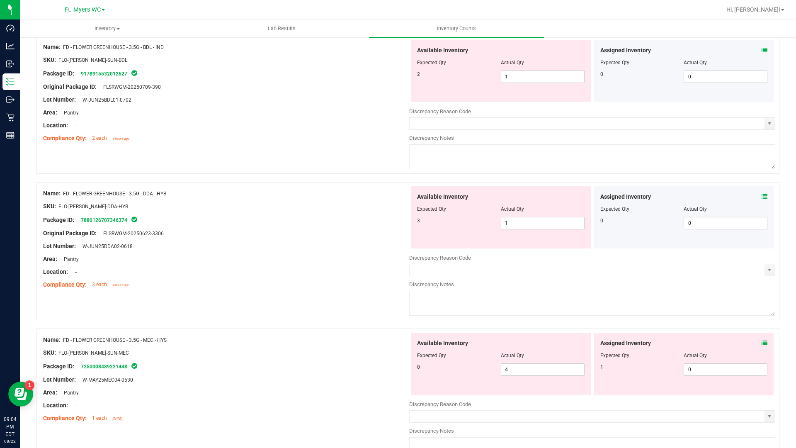
scroll to position [124, 0]
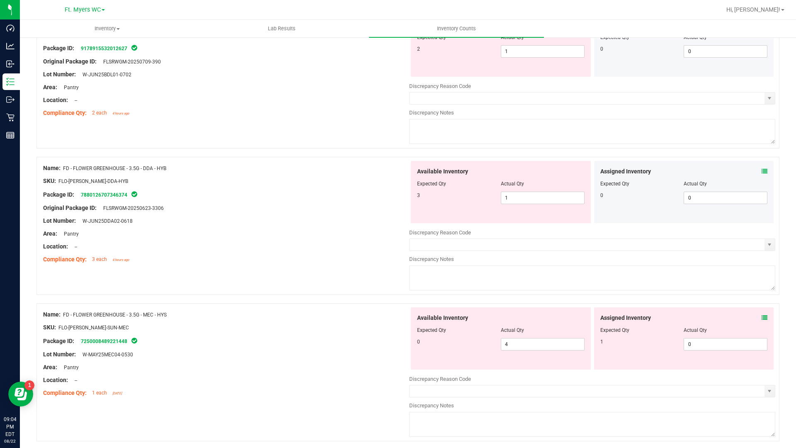
click at [762, 317] on icon at bounding box center [765, 318] width 6 height 6
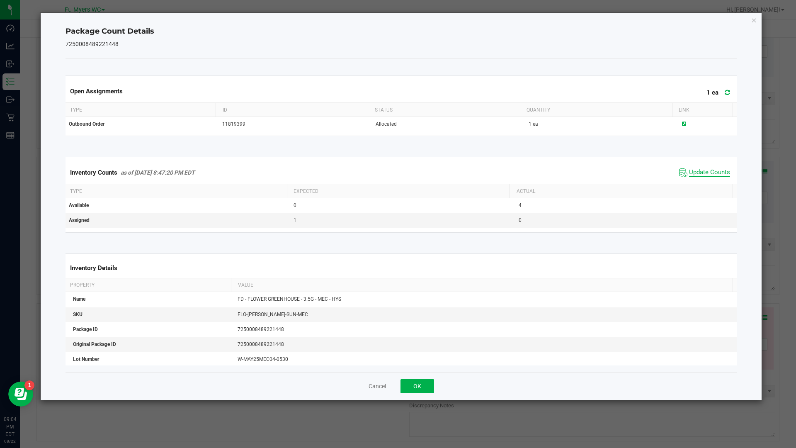
click at [700, 175] on span "Update Counts" at bounding box center [709, 172] width 41 height 8
click at [708, 173] on span "Update Counts" at bounding box center [709, 172] width 41 height 8
click at [419, 386] on button "OK" at bounding box center [418, 386] width 34 height 14
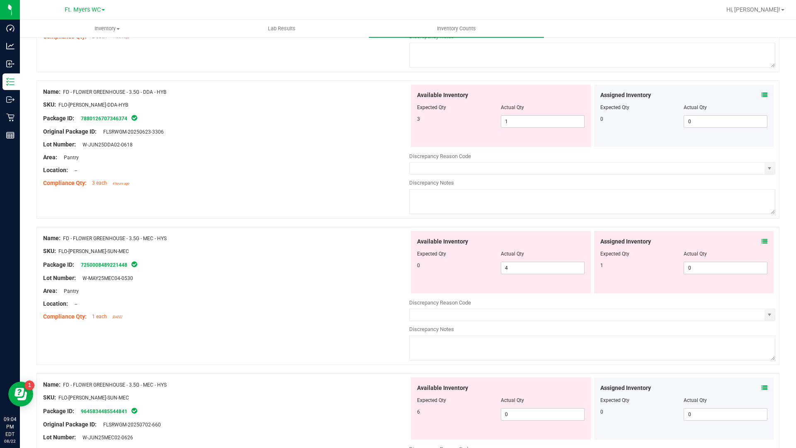
scroll to position [249, 0]
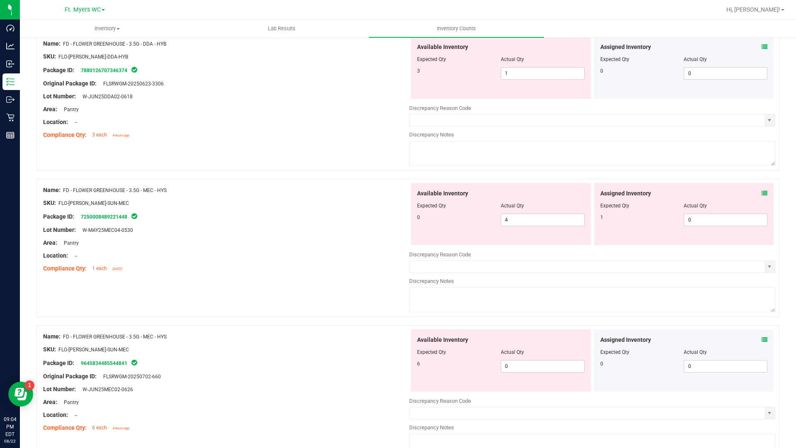
click at [762, 338] on icon at bounding box center [765, 340] width 6 height 6
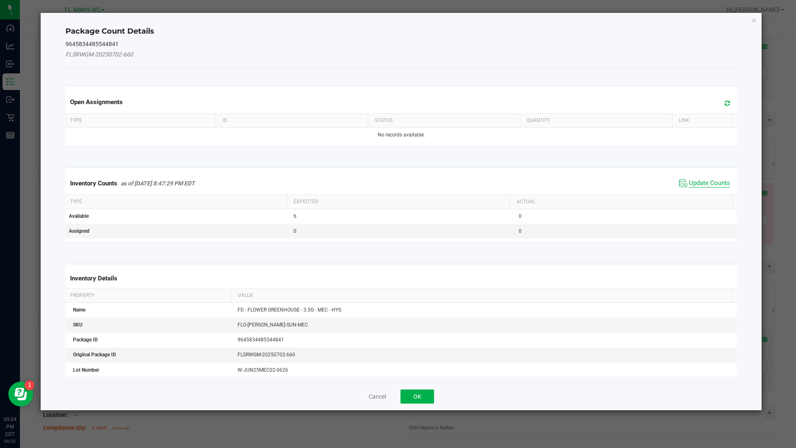
click at [699, 183] on span "Update Counts" at bounding box center [709, 183] width 41 height 8
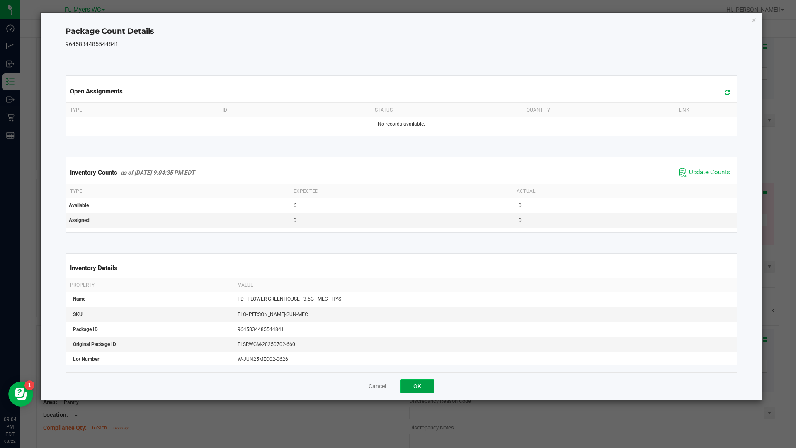
click at [419, 385] on button "OK" at bounding box center [418, 386] width 34 height 14
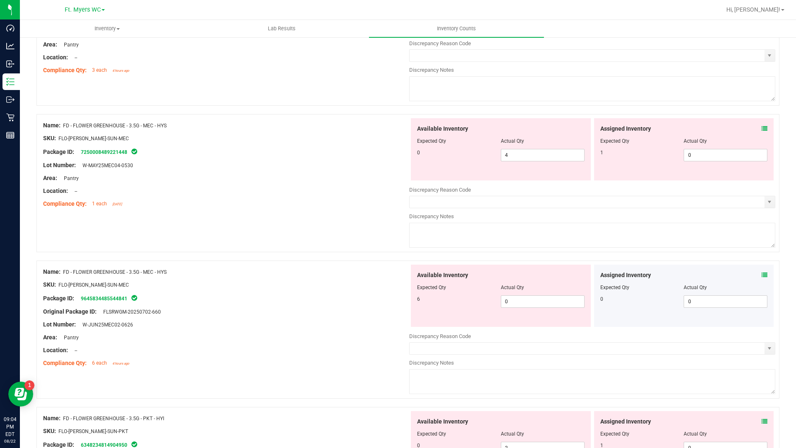
scroll to position [415, 0]
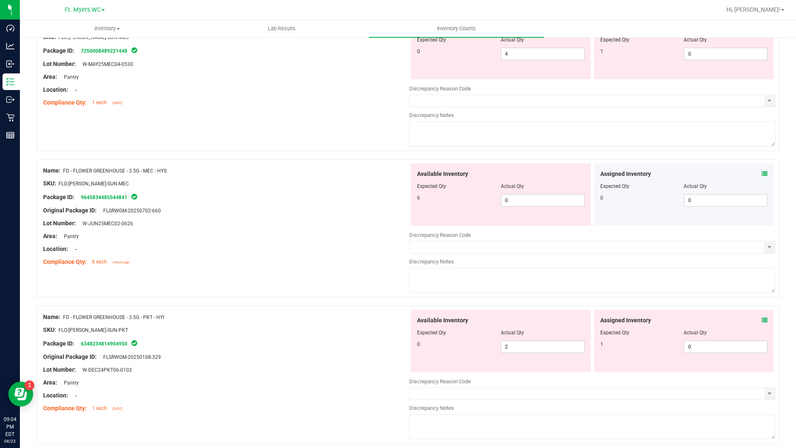
click at [762, 320] on icon at bounding box center [765, 320] width 6 height 6
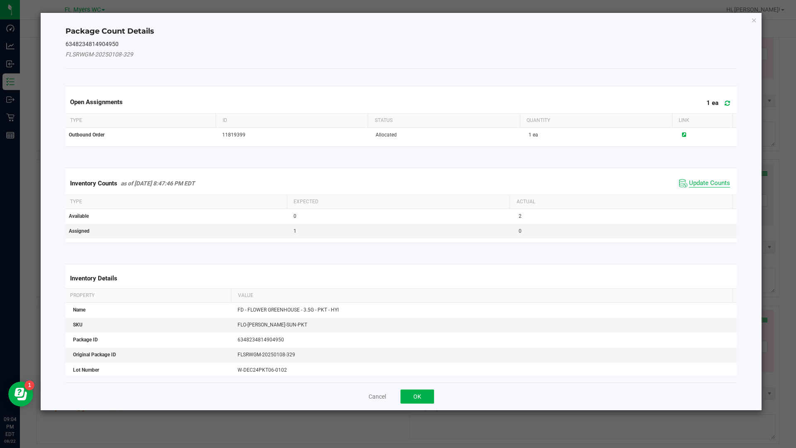
click at [700, 182] on span "Update Counts" at bounding box center [709, 183] width 41 height 8
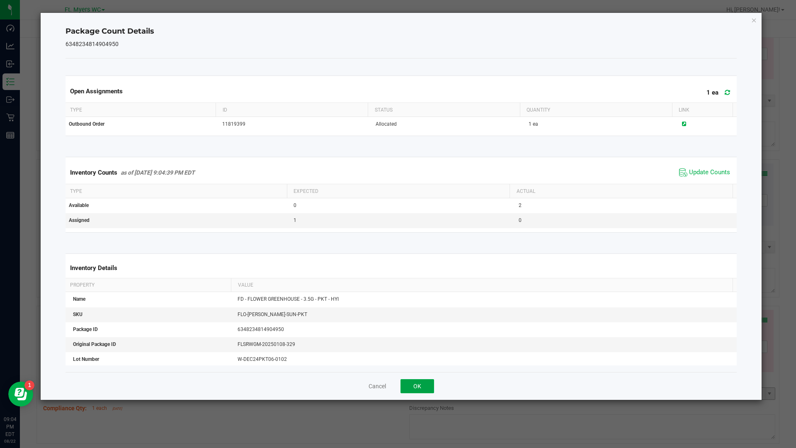
click at [411, 389] on button "OK" at bounding box center [418, 386] width 34 height 14
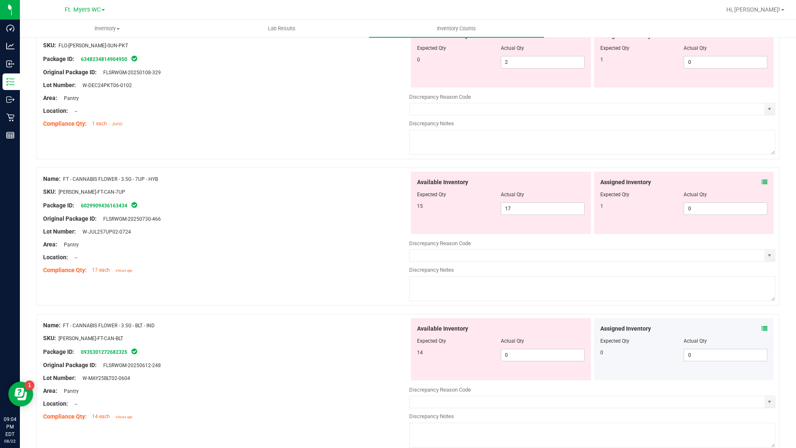
scroll to position [705, 0]
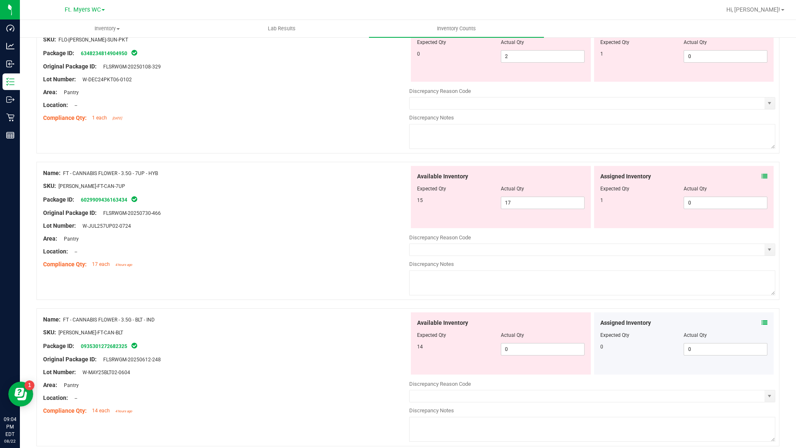
click at [762, 177] on icon at bounding box center [765, 176] width 6 height 6
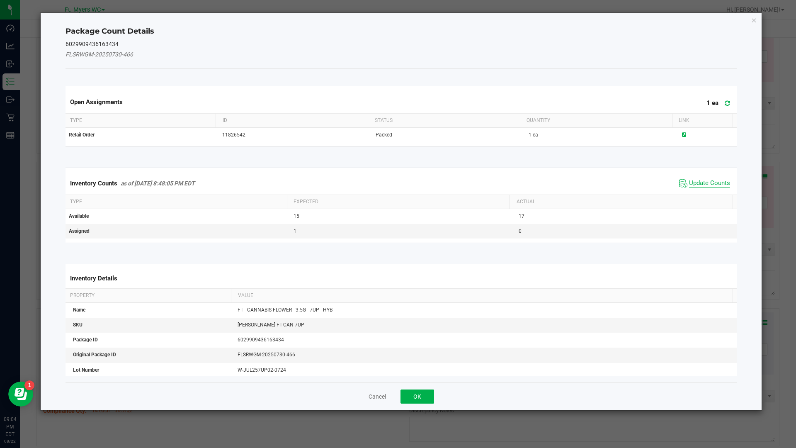
click at [708, 185] on span "Update Counts" at bounding box center [709, 183] width 41 height 8
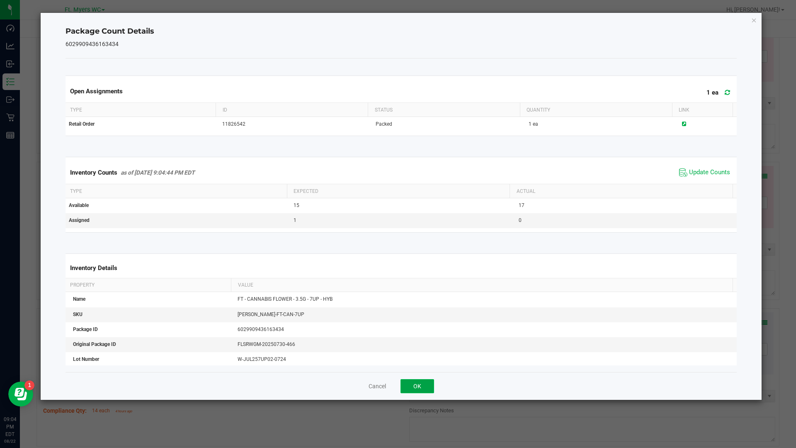
click at [430, 391] on button "OK" at bounding box center [418, 386] width 34 height 14
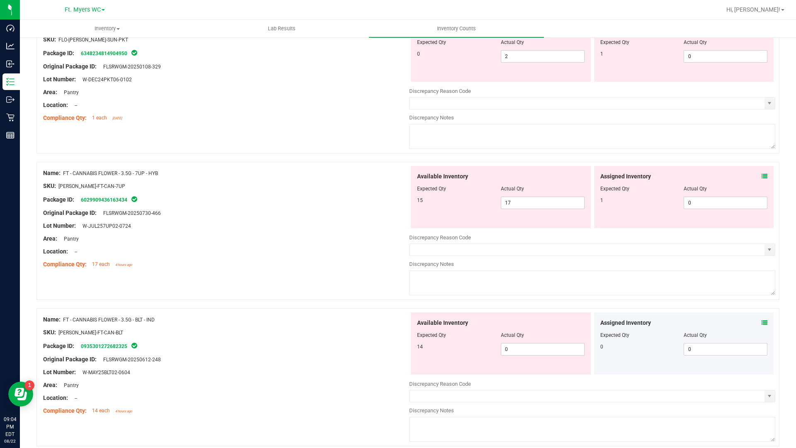
click at [759, 318] on div "Assigned Inventory Expected Qty Actual Qty 0 0 0" at bounding box center [684, 343] width 180 height 62
click at [762, 319] on span at bounding box center [765, 323] width 6 height 9
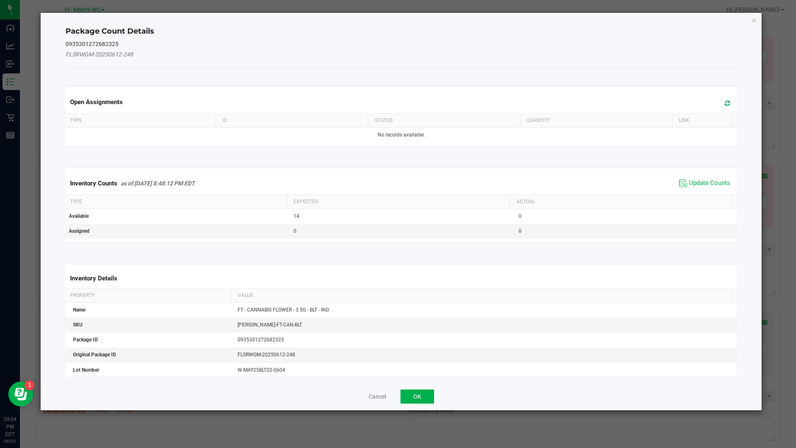
click at [682, 183] on span "Update Counts" at bounding box center [704, 183] width 55 height 12
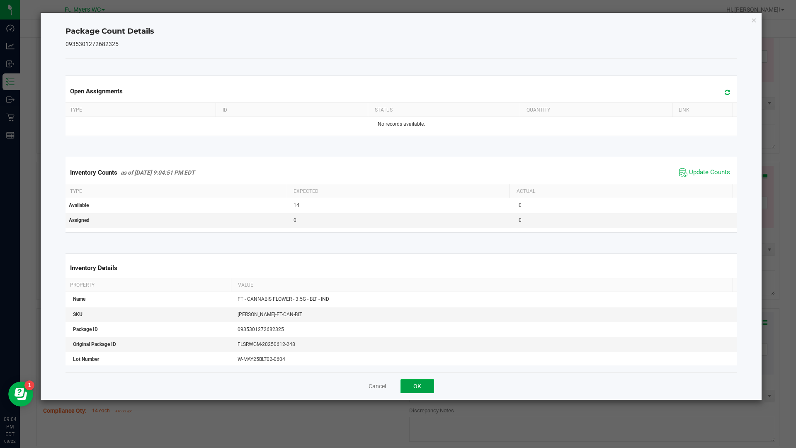
click at [430, 385] on button "OK" at bounding box center [418, 386] width 34 height 14
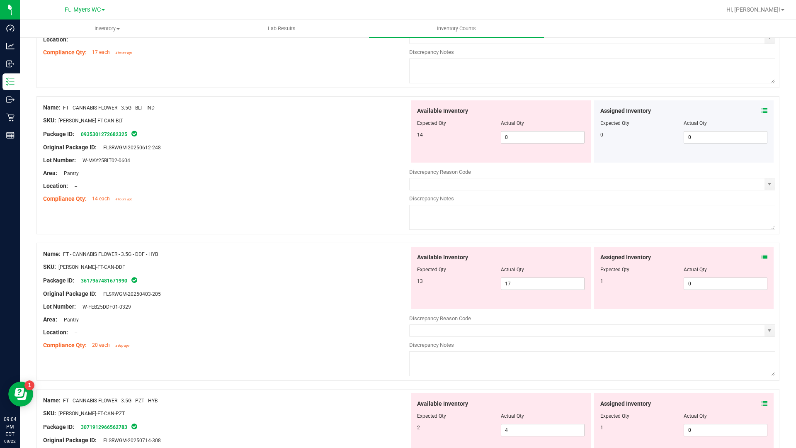
scroll to position [996, 0]
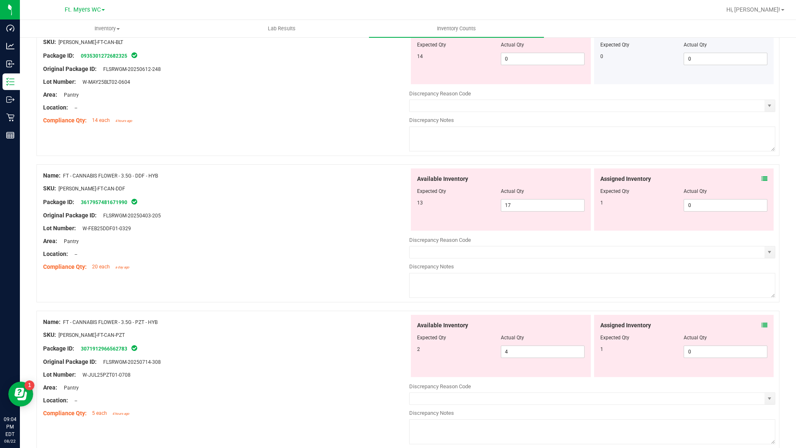
click at [762, 180] on icon at bounding box center [765, 179] width 6 height 6
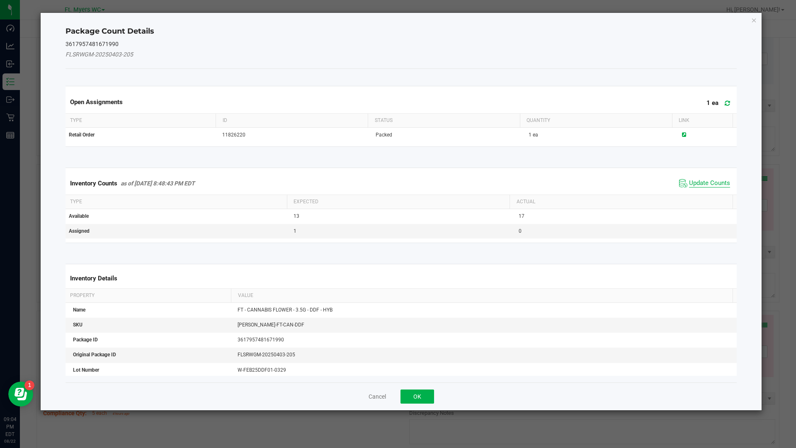
click at [697, 180] on span "Update Counts" at bounding box center [709, 183] width 41 height 8
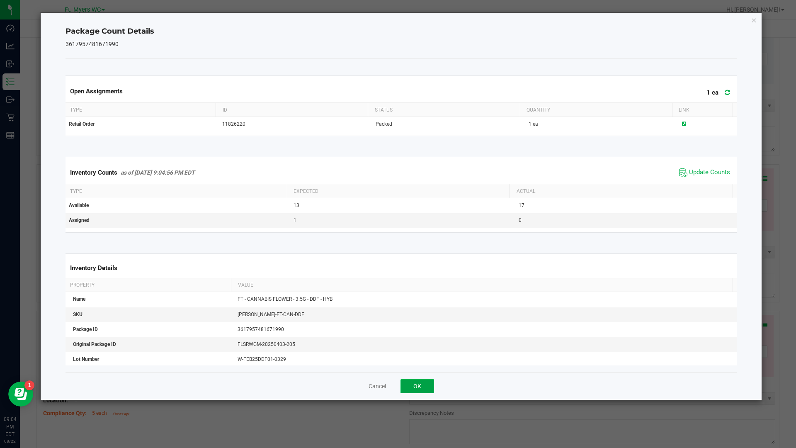
click at [429, 383] on button "OK" at bounding box center [418, 386] width 34 height 14
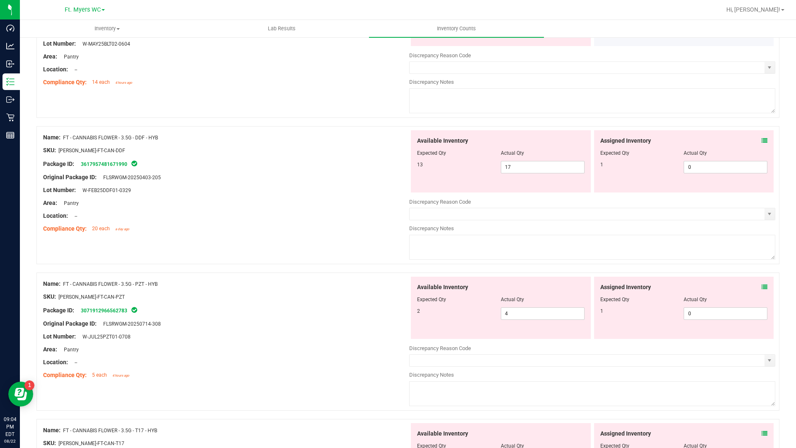
scroll to position [1079, 0]
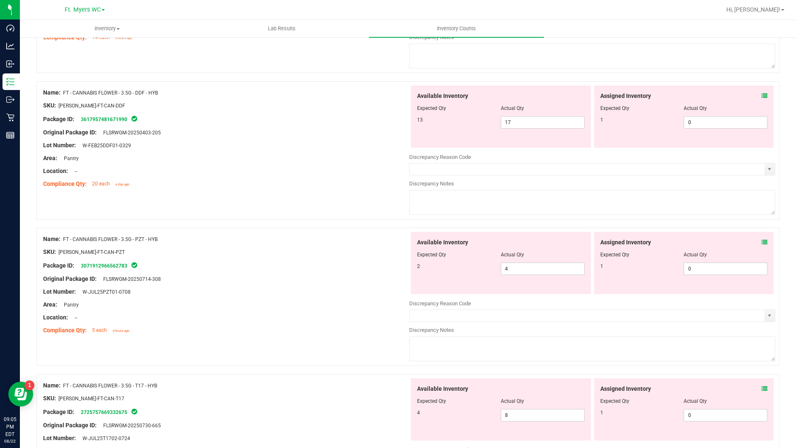
click at [762, 243] on div "Assigned Inventory Expected Qty Actual Qty 1 0 0" at bounding box center [684, 263] width 180 height 62
click at [762, 241] on icon at bounding box center [765, 242] width 6 height 6
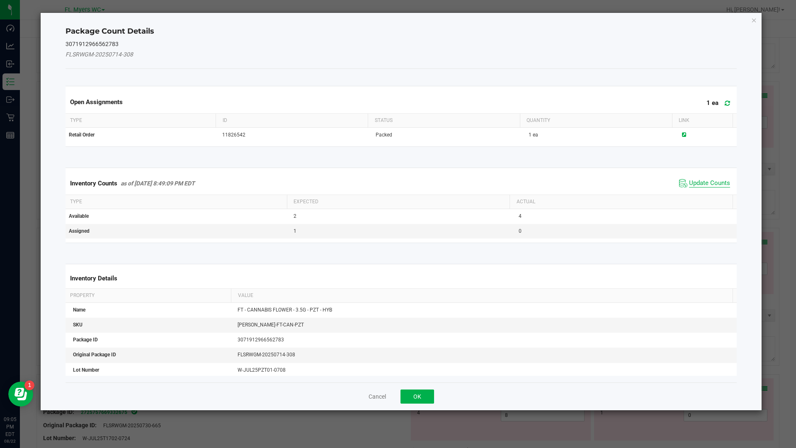
click at [702, 181] on span "Update Counts" at bounding box center [709, 183] width 41 height 8
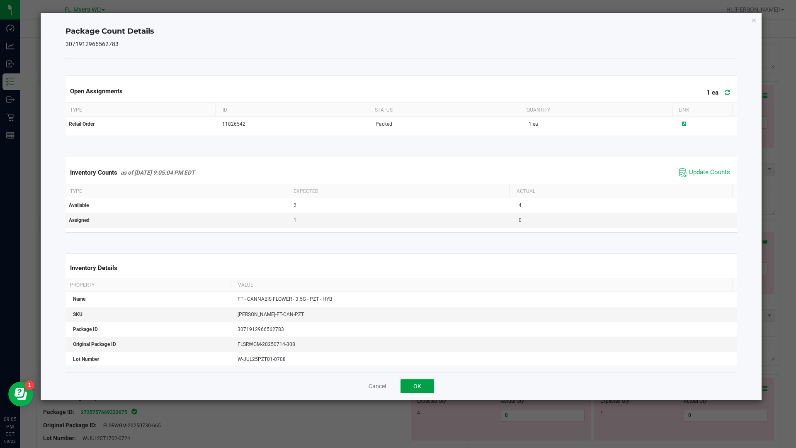
click at [434, 389] on button "OK" at bounding box center [418, 386] width 34 height 14
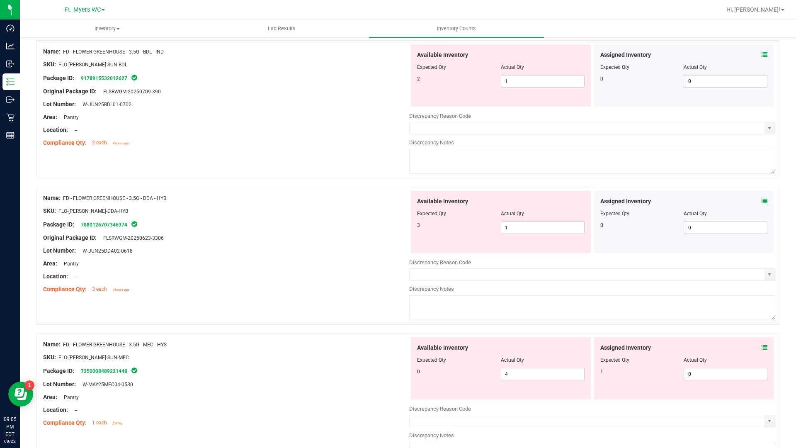
scroll to position [0, 0]
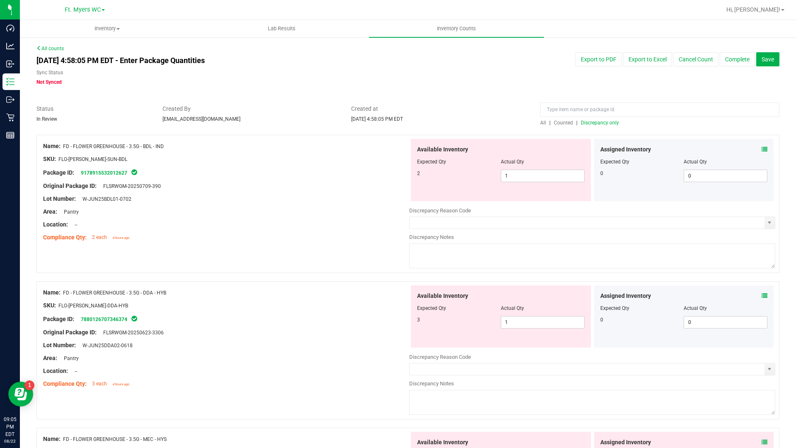
click at [762, 148] on icon at bounding box center [765, 149] width 6 height 6
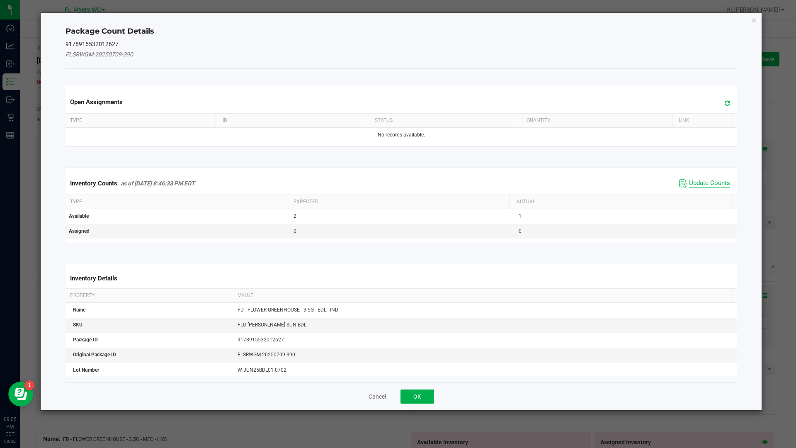
click at [707, 187] on span "Update Counts" at bounding box center [709, 183] width 41 height 8
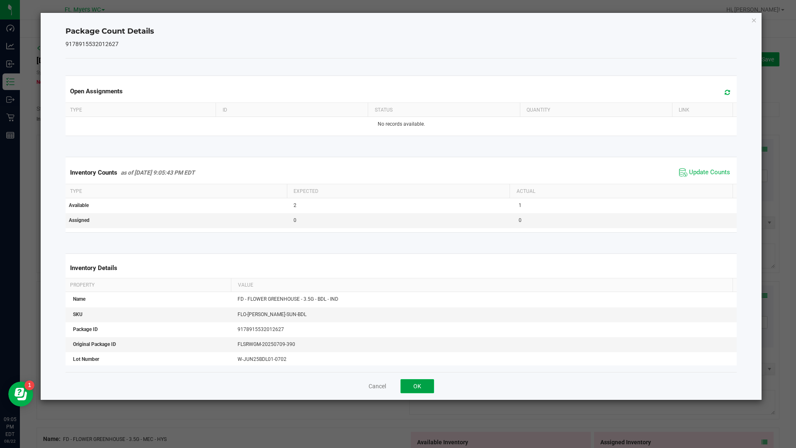
click at [426, 384] on button "OK" at bounding box center [418, 386] width 34 height 14
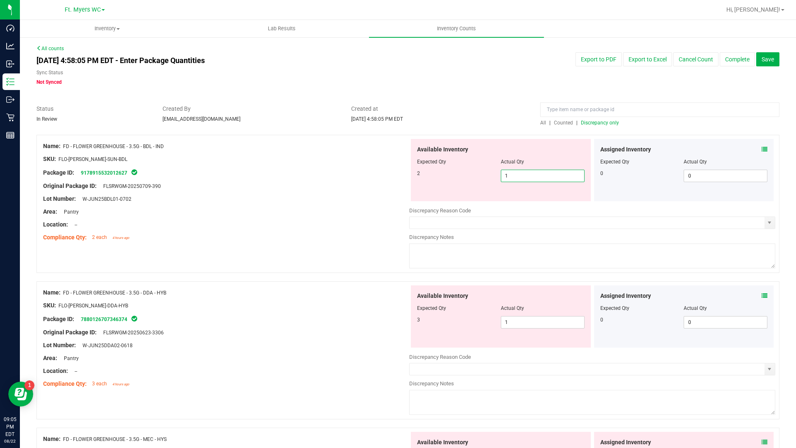
click at [535, 174] on span "1 1" at bounding box center [543, 176] width 84 height 12
click at [535, 174] on input "1" at bounding box center [543, 176] width 83 height 12
click at [533, 175] on input "1" at bounding box center [543, 176] width 83 height 12
click at [532, 175] on input "1" at bounding box center [543, 176] width 83 height 12
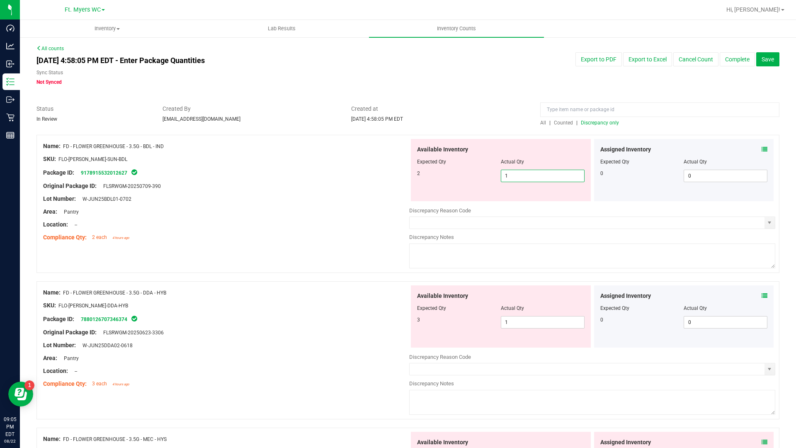
click at [532, 175] on input "1" at bounding box center [543, 176] width 83 height 12
click at [755, 296] on div "Assigned Inventory" at bounding box center [685, 296] width 168 height 9
click at [755, 295] on div "Assigned Inventory" at bounding box center [685, 296] width 168 height 9
click at [762, 295] on icon at bounding box center [765, 296] width 6 height 6
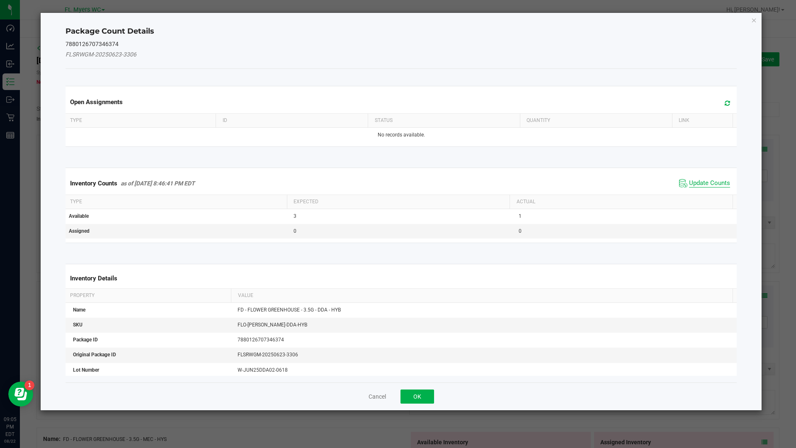
click at [707, 185] on span "Update Counts" at bounding box center [709, 183] width 41 height 8
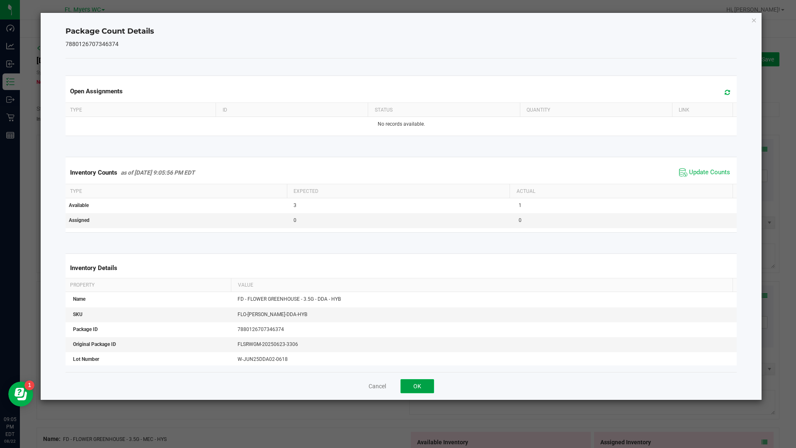
click at [427, 387] on button "OK" at bounding box center [418, 386] width 34 height 14
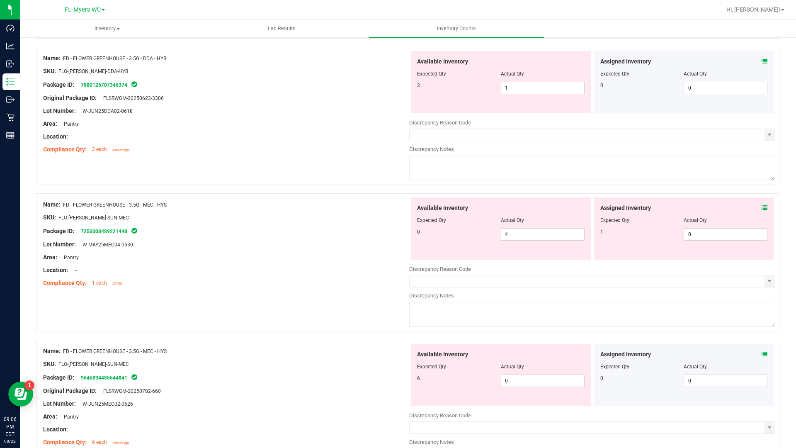
scroll to position [249, 0]
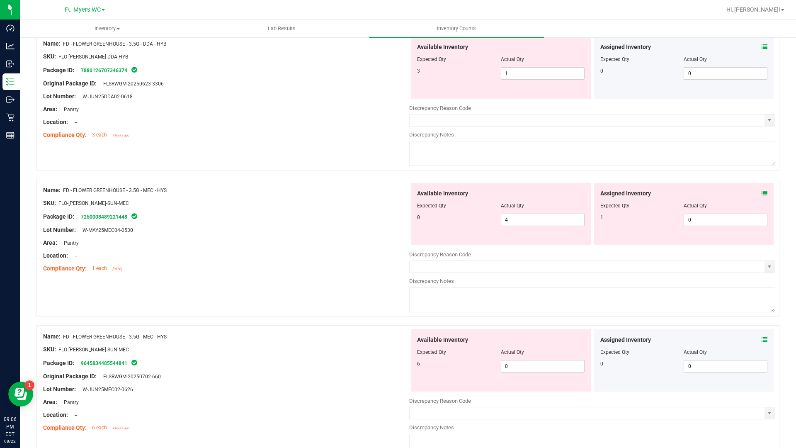
click at [762, 192] on icon at bounding box center [765, 193] width 6 height 6
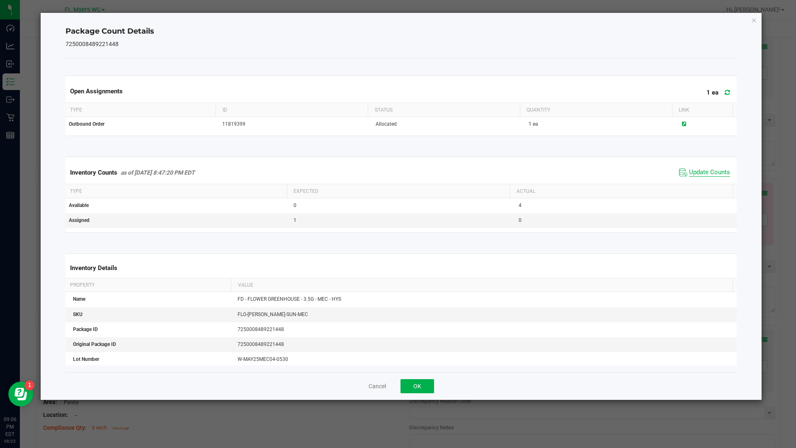
click at [715, 173] on span "Update Counts" at bounding box center [709, 172] width 41 height 8
click at [428, 390] on button "OK" at bounding box center [418, 386] width 34 height 14
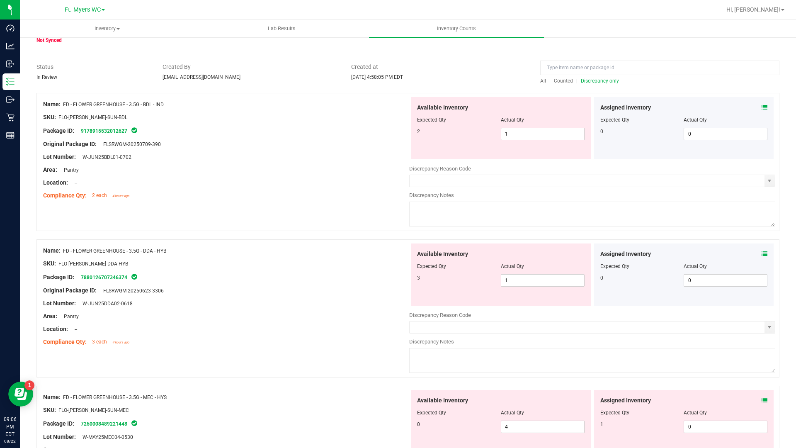
scroll to position [0, 0]
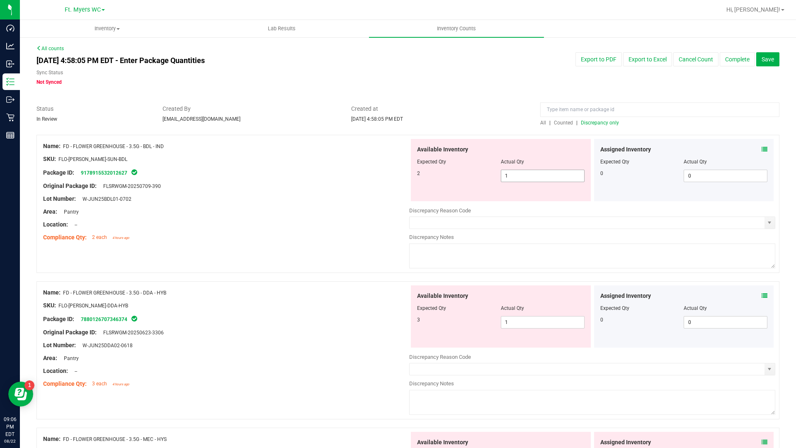
click at [546, 175] on span "1 1" at bounding box center [543, 176] width 84 height 12
click at [546, 175] on input "1" at bounding box center [543, 176] width 83 height 12
type input "2"
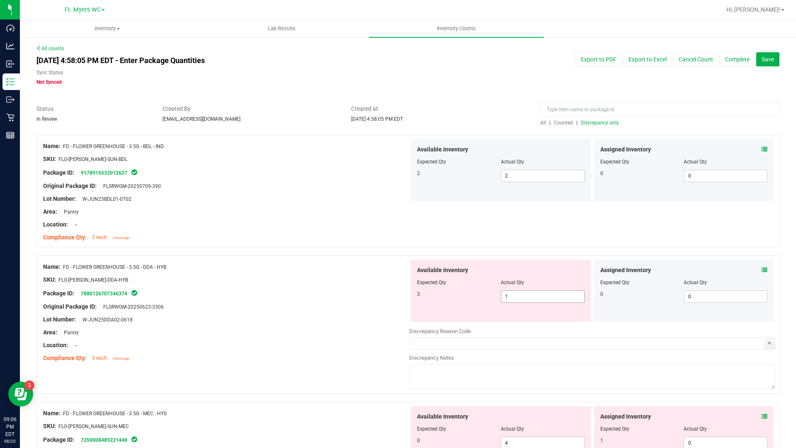
click at [538, 297] on span "1 1" at bounding box center [543, 296] width 84 height 12
click at [538, 297] on input "1" at bounding box center [543, 297] width 83 height 12
type input "3"
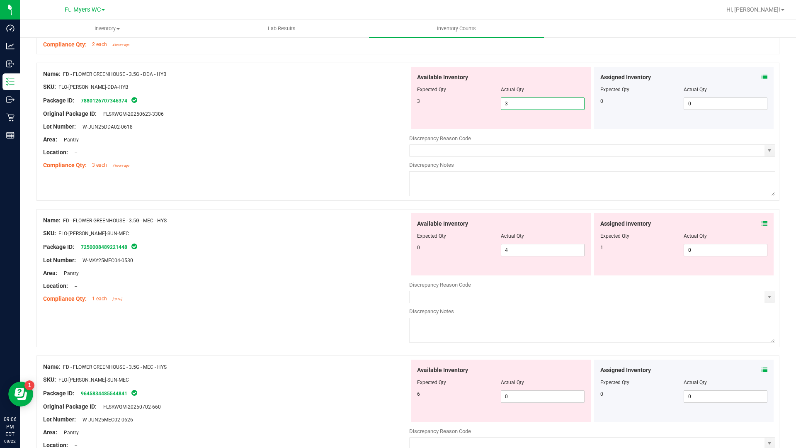
scroll to position [207, 0]
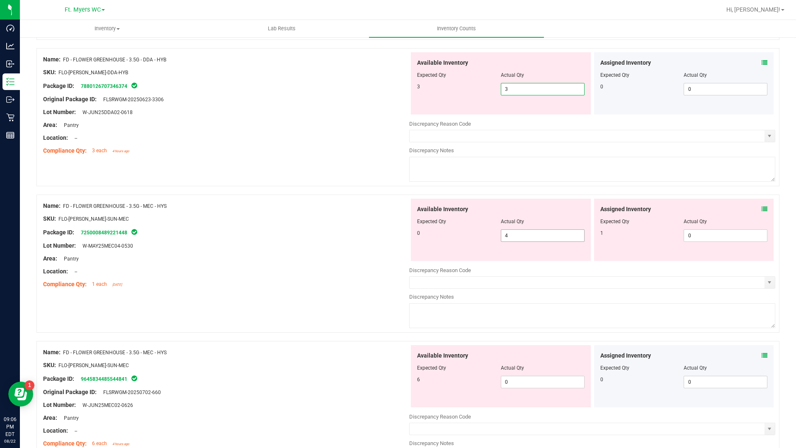
type input "3"
click at [524, 237] on div "Available Inventory Expected Qty Actual Qty 0 4 4" at bounding box center [592, 264] width 366 height 131
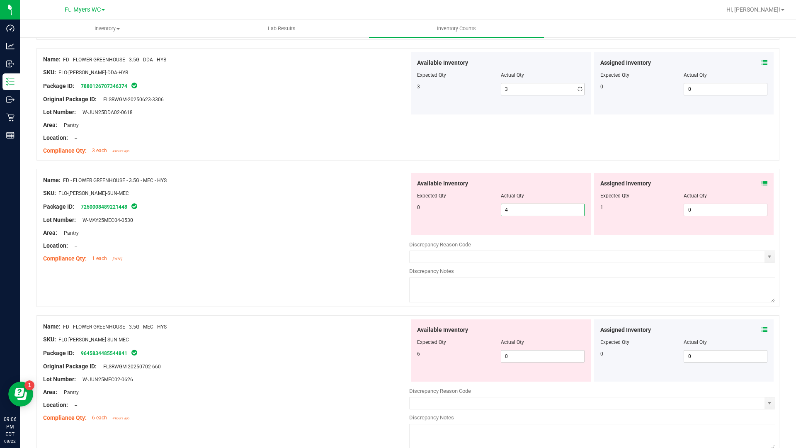
click at [524, 237] on div at bounding box center [592, 238] width 366 height 4
click at [528, 213] on span "4 4" at bounding box center [543, 210] width 84 height 12
click at [528, 213] on input "4" at bounding box center [543, 210] width 83 height 12
click at [762, 331] on icon at bounding box center [765, 330] width 6 height 6
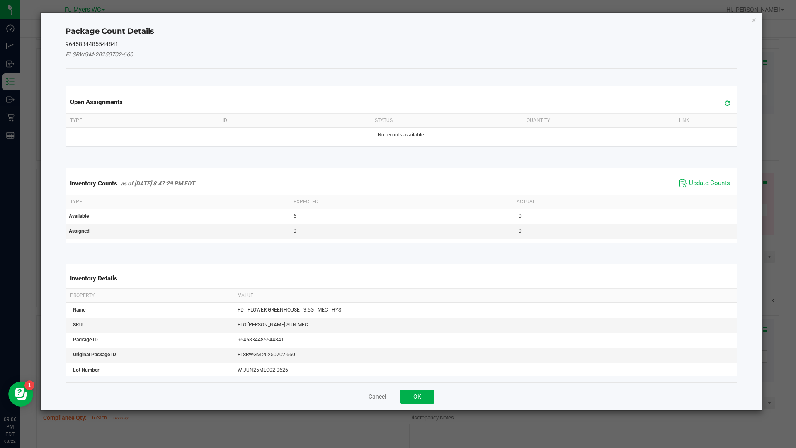
click at [701, 185] on span "Update Counts" at bounding box center [709, 183] width 41 height 8
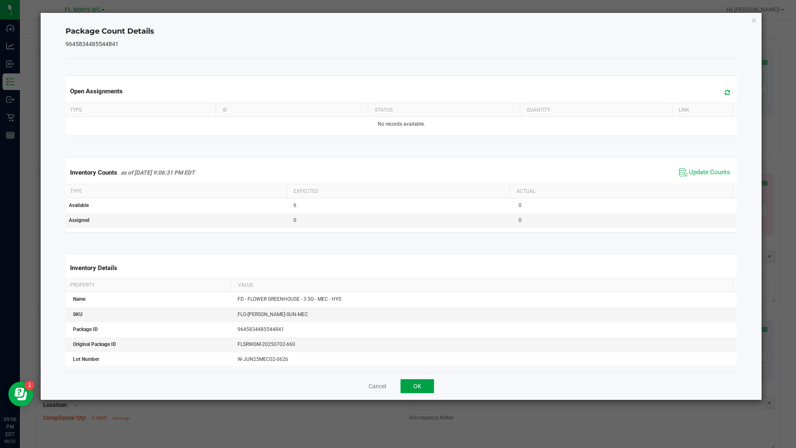
click at [424, 382] on button "OK" at bounding box center [418, 386] width 34 height 14
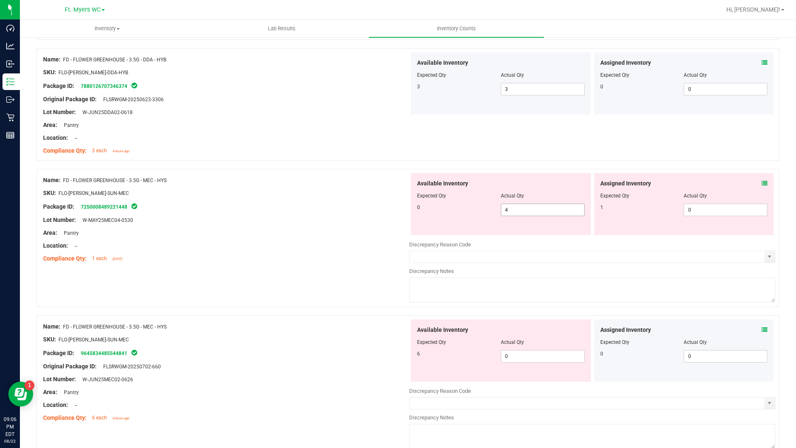
click at [530, 213] on span "4 4" at bounding box center [543, 210] width 84 height 12
click at [530, 213] on input "4" at bounding box center [543, 210] width 83 height 12
type input "0"
click at [510, 358] on span "0 0" at bounding box center [543, 356] width 84 height 12
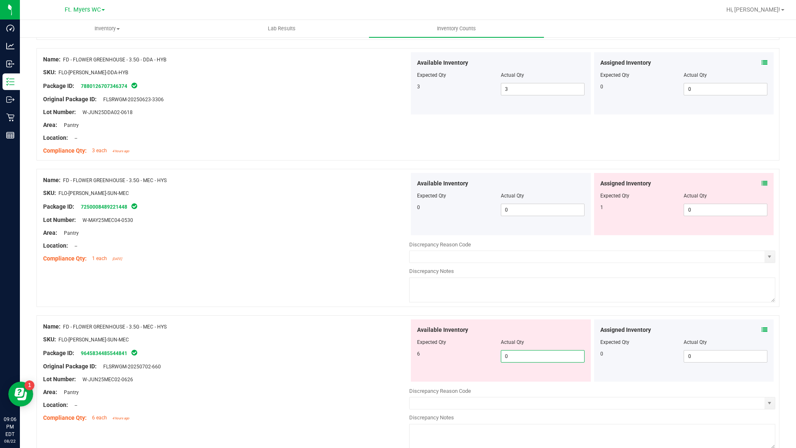
click at [512, 354] on input "0" at bounding box center [543, 357] width 83 height 12
click at [722, 210] on span "0 0" at bounding box center [726, 210] width 84 height 12
click at [722, 210] on input "0" at bounding box center [725, 210] width 83 height 12
type input "1"
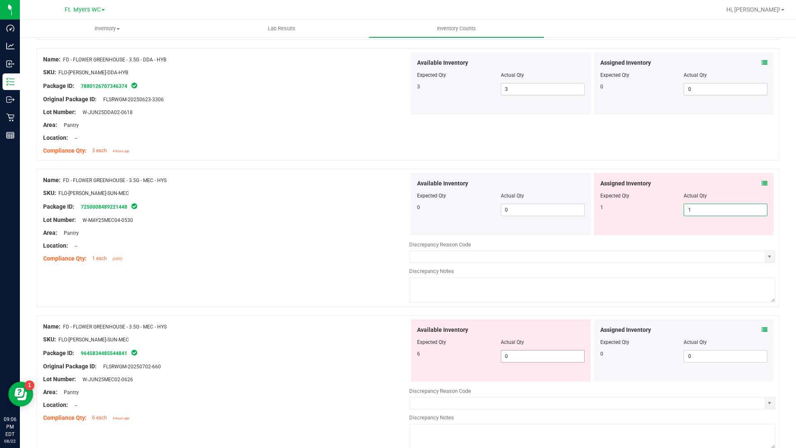
type input "1"
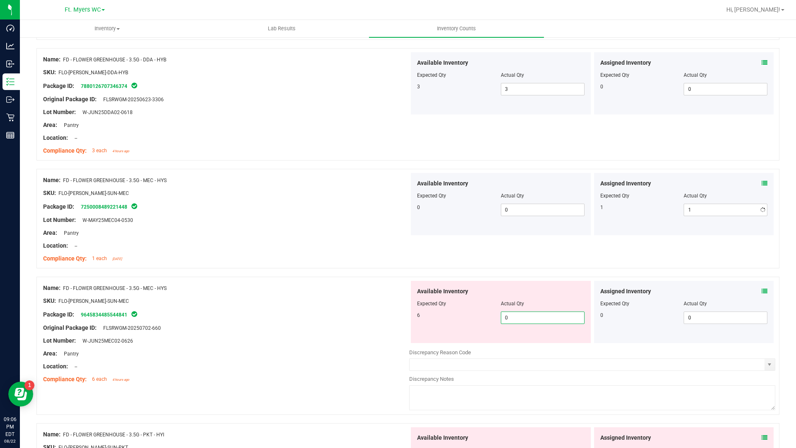
click at [546, 354] on div "Available Inventory Expected Qty Actual Qty 6 0 0" at bounding box center [592, 346] width 366 height 131
click at [548, 319] on input "0" at bounding box center [543, 318] width 83 height 12
type input "5"
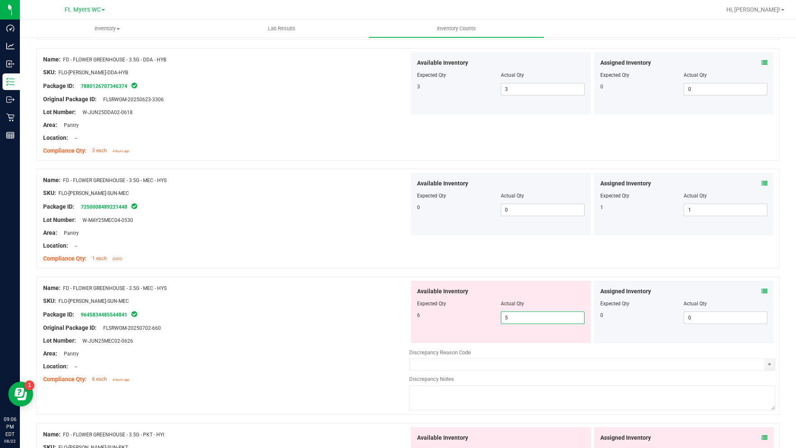
click at [543, 347] on div at bounding box center [592, 346] width 366 height 4
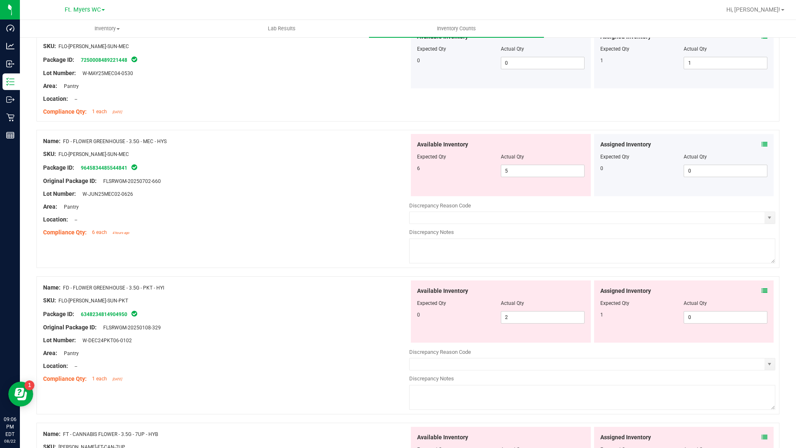
scroll to position [373, 0]
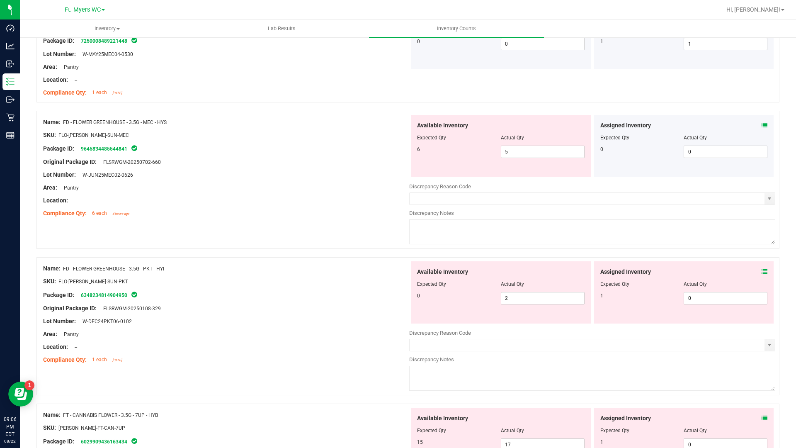
click at [762, 274] on icon at bounding box center [765, 272] width 6 height 6
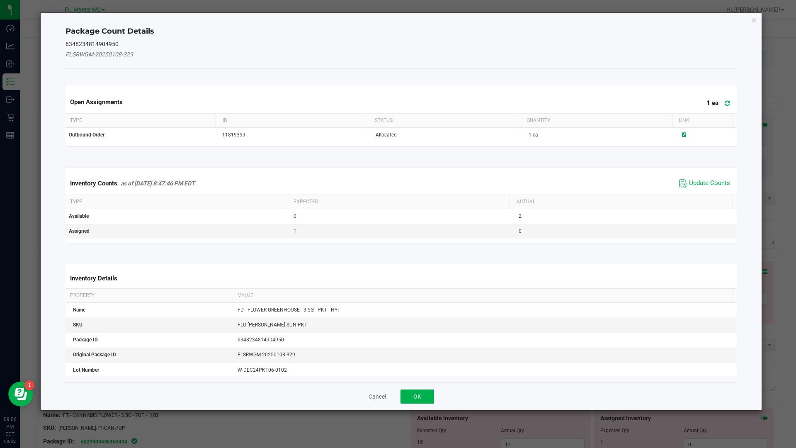
click at [682, 184] on span "Update Counts" at bounding box center [704, 183] width 55 height 12
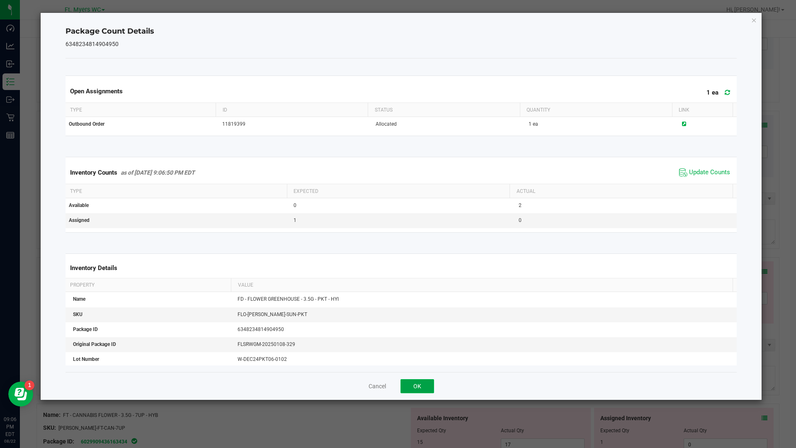
click at [427, 383] on button "OK" at bounding box center [418, 386] width 34 height 14
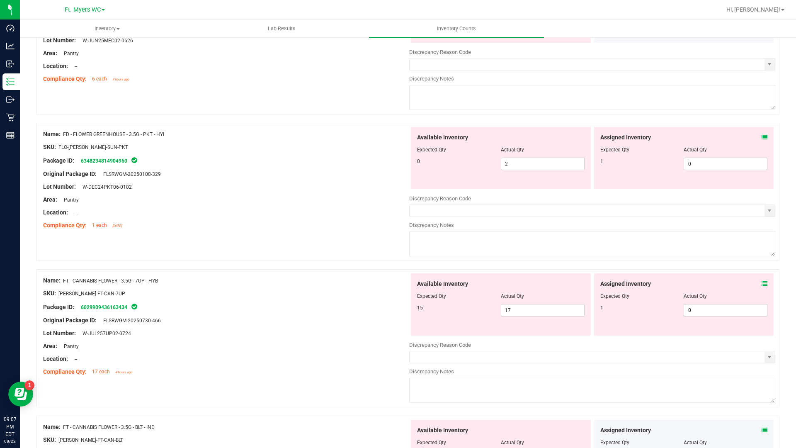
scroll to position [498, 0]
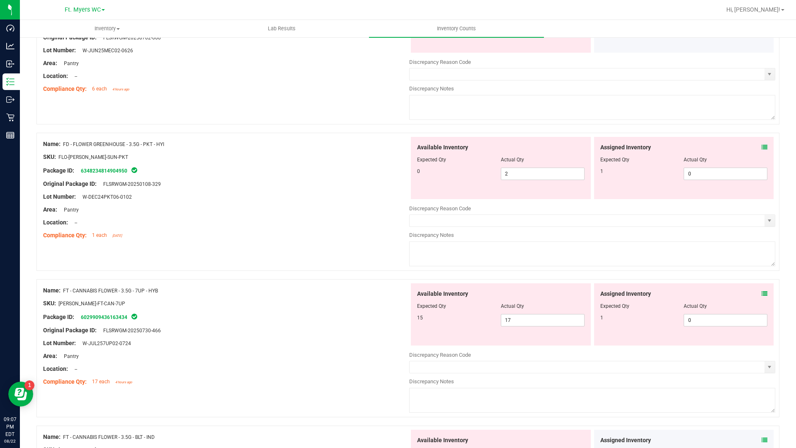
click at [762, 149] on icon at bounding box center [765, 147] width 6 height 6
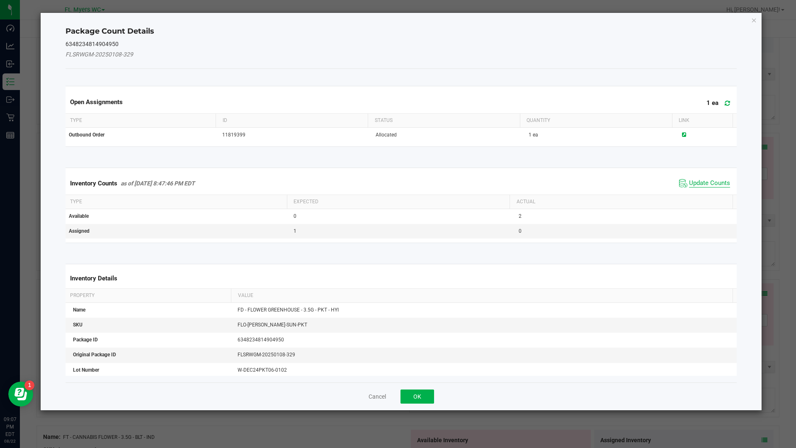
click at [689, 182] on span "Update Counts" at bounding box center [709, 183] width 41 height 8
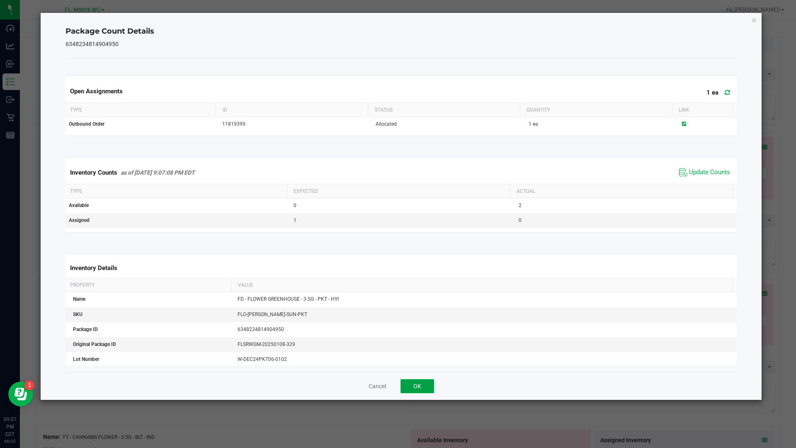
click at [419, 382] on button "OK" at bounding box center [418, 386] width 34 height 14
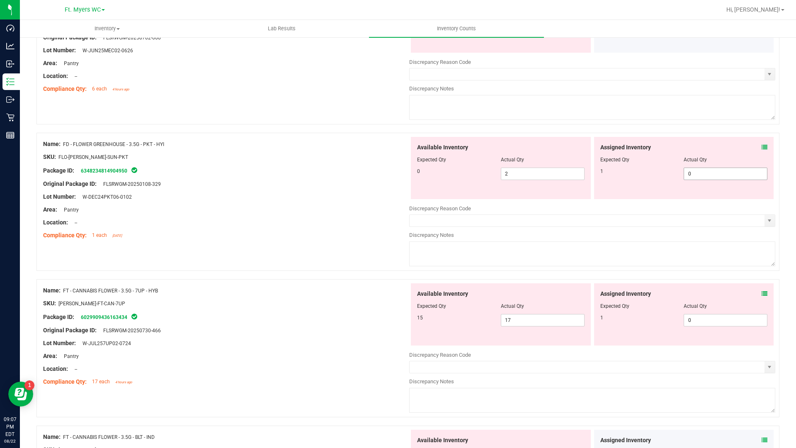
click at [694, 175] on span "0 0" at bounding box center [726, 174] width 84 height 12
click at [694, 175] on input "0" at bounding box center [725, 174] width 83 height 12
type input "1"
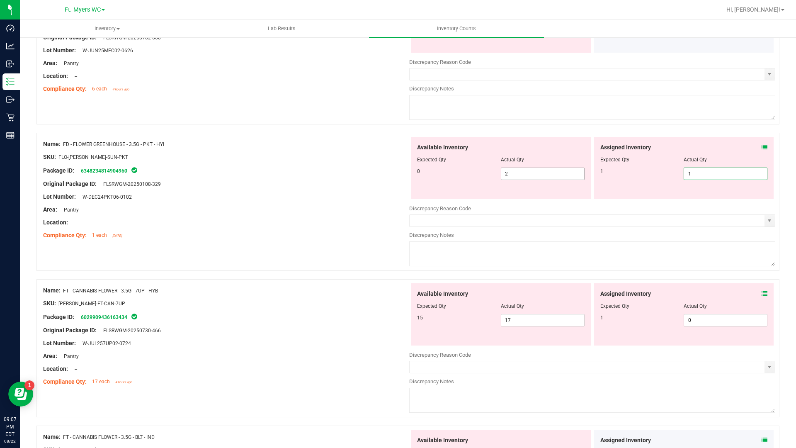
click at [527, 178] on span "2 2" at bounding box center [543, 174] width 84 height 12
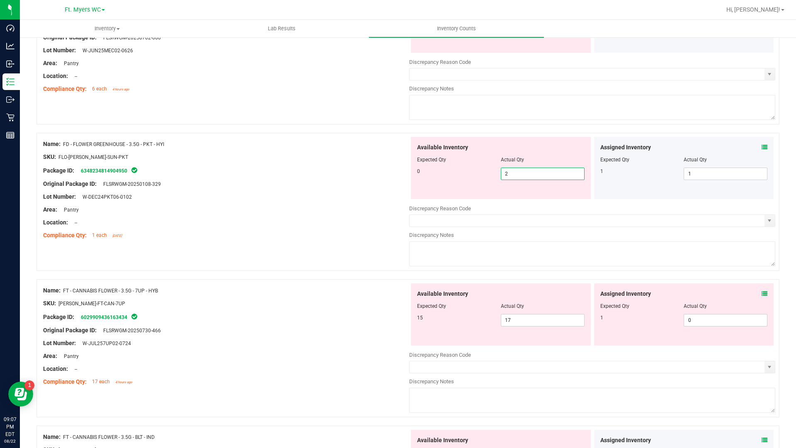
click at [527, 178] on input "2" at bounding box center [543, 174] width 83 height 12
type input "19"
click at [536, 250] on textarea at bounding box center [592, 253] width 366 height 25
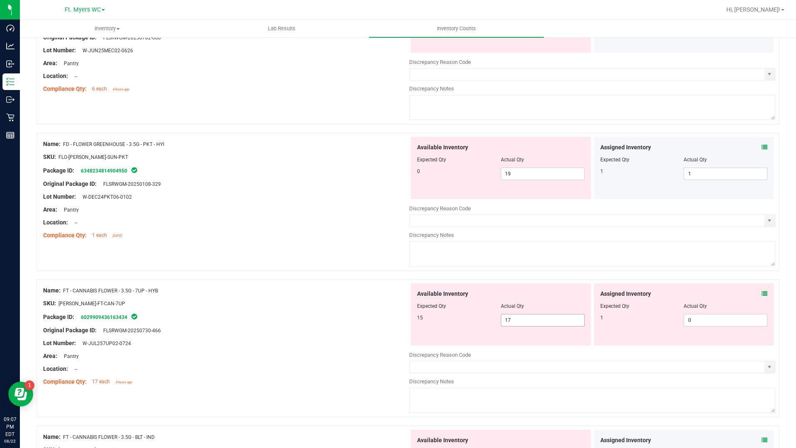
click at [533, 318] on span "17 17" at bounding box center [543, 320] width 84 height 12
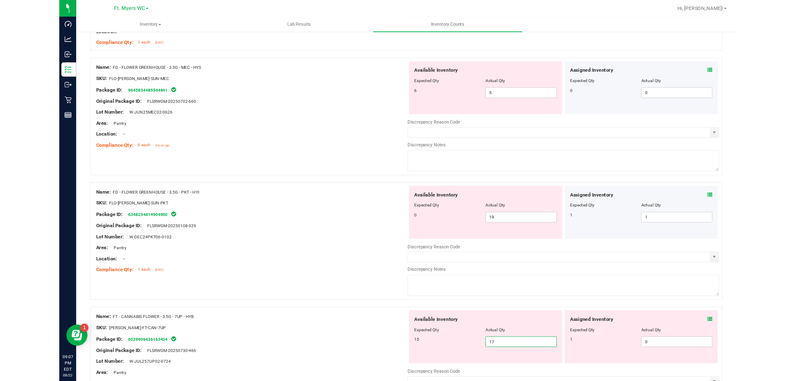
scroll to position [415, 0]
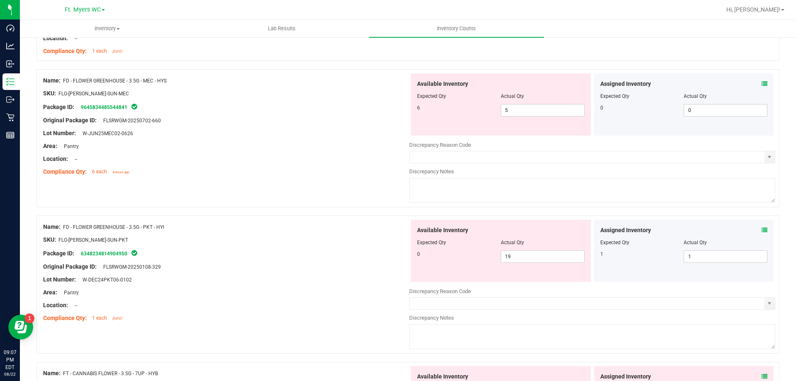
drag, startPoint x: 165, startPoint y: 228, endPoint x: 65, endPoint y: 231, distance: 100.4
click at [65, 231] on div "Name: FD - FLOWER GREENHOUSE - 3.5G - PKT - HYI" at bounding box center [226, 227] width 366 height 9
copy span "FD - FLOWER GREENHOUSE - 3.5G - PKT - HYI"
drag, startPoint x: 538, startPoint y: 258, endPoint x: 368, endPoint y: 226, distance: 173.5
click at [368, 226] on div "Name: FD - FLOWER GREENHOUSE - 3.5G - PKT - HYI SKU: FLO-[PERSON_NAME]-SUN-PKT …" at bounding box center [408, 285] width 743 height 138
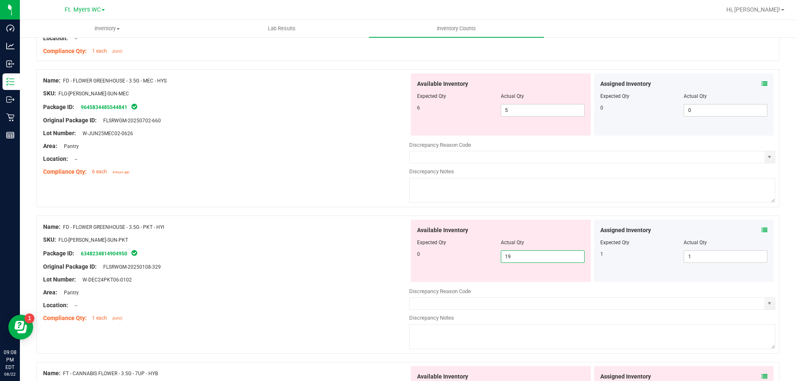
type input "0"
click at [362, 250] on div "Package ID: 6348234814904950" at bounding box center [226, 253] width 366 height 10
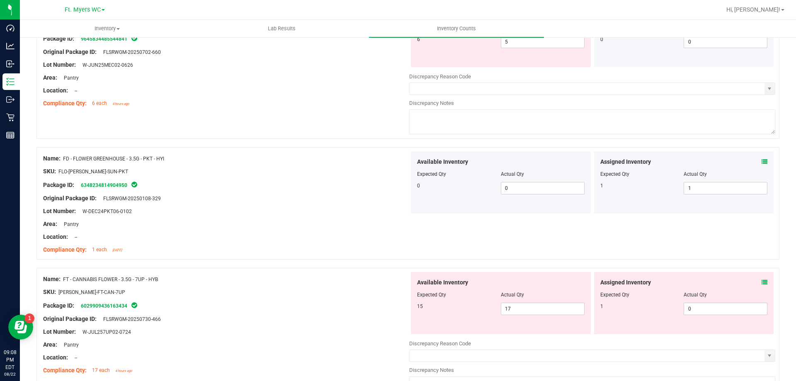
scroll to position [498, 0]
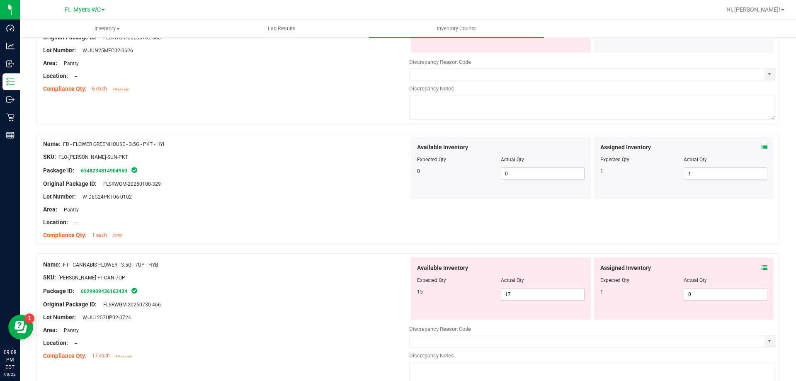
click at [762, 268] on icon at bounding box center [765, 268] width 6 height 6
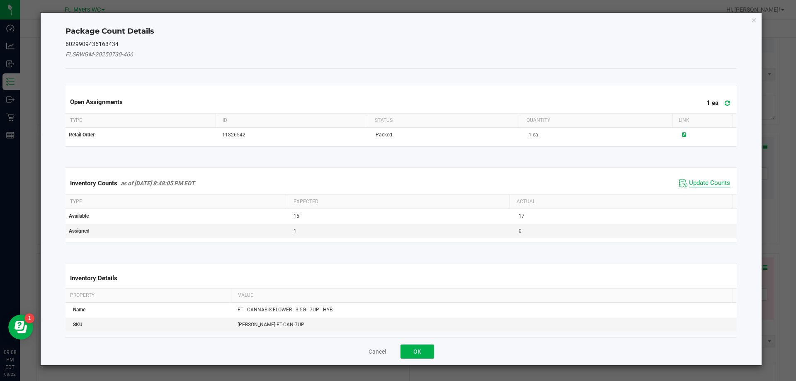
click at [695, 180] on span "Update Counts" at bounding box center [709, 183] width 41 height 8
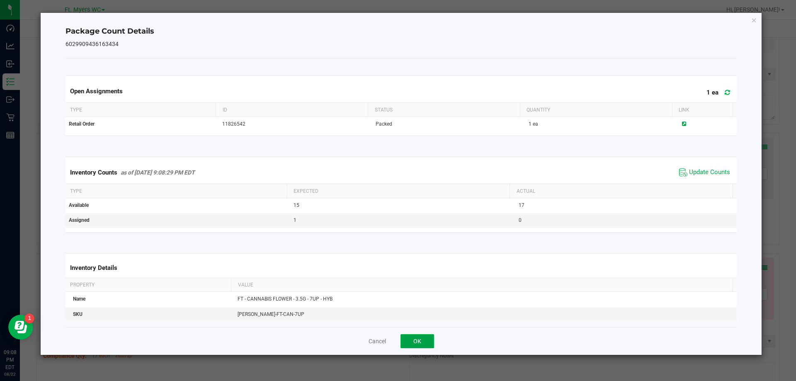
click at [425, 339] on button "OK" at bounding box center [418, 341] width 34 height 14
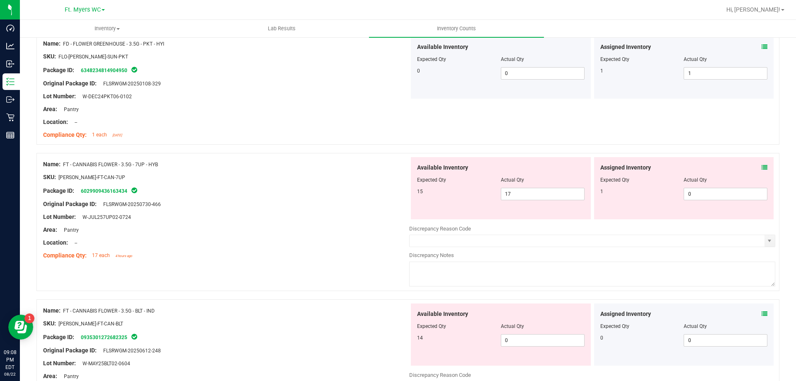
scroll to position [622, 0]
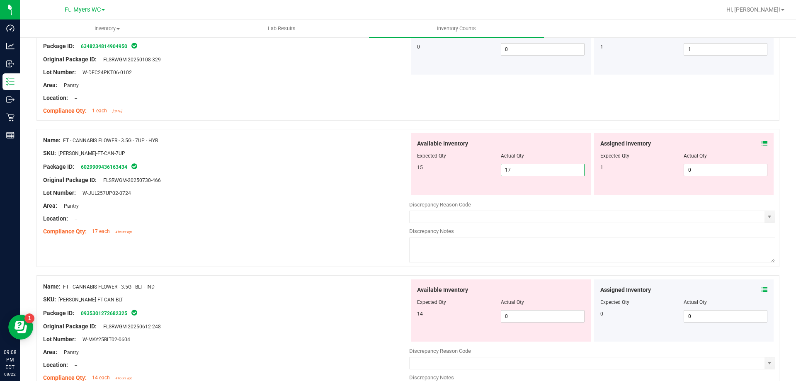
click at [532, 168] on span "17 17" at bounding box center [543, 170] width 84 height 12
click at [531, 168] on input "17" at bounding box center [543, 170] width 83 height 12
type input "15"
click at [705, 171] on span "0 0" at bounding box center [726, 170] width 84 height 12
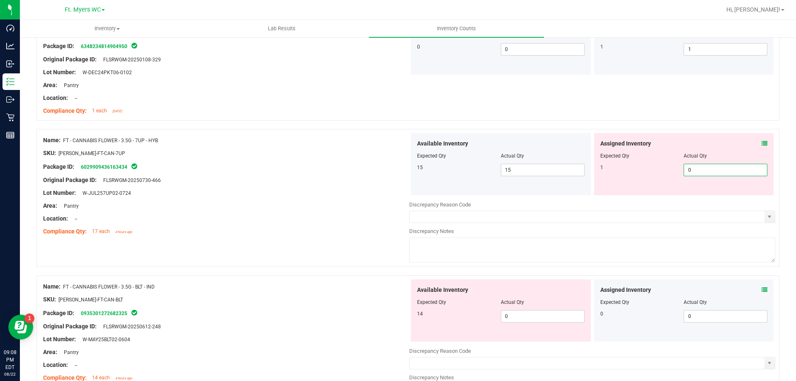
click at [705, 171] on input "0" at bounding box center [725, 170] width 83 height 12
type input "1"
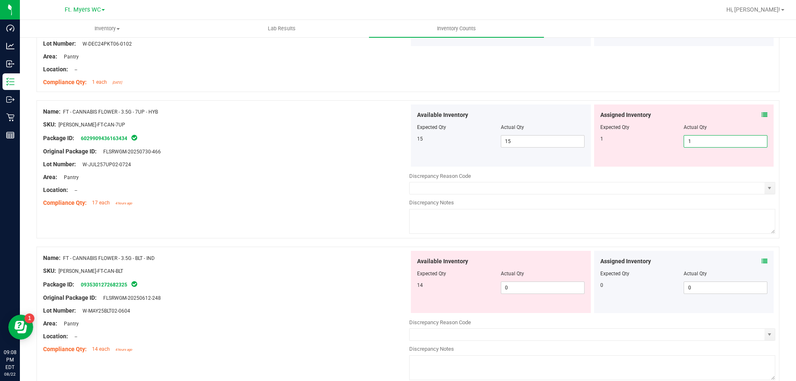
scroll to position [664, 0]
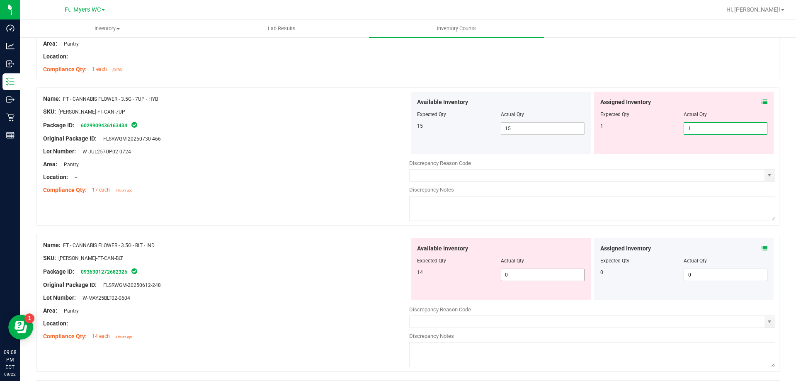
type input "1"
click at [510, 274] on div "Available Inventory Expected Qty Actual Qty 14 0 0" at bounding box center [501, 269] width 180 height 62
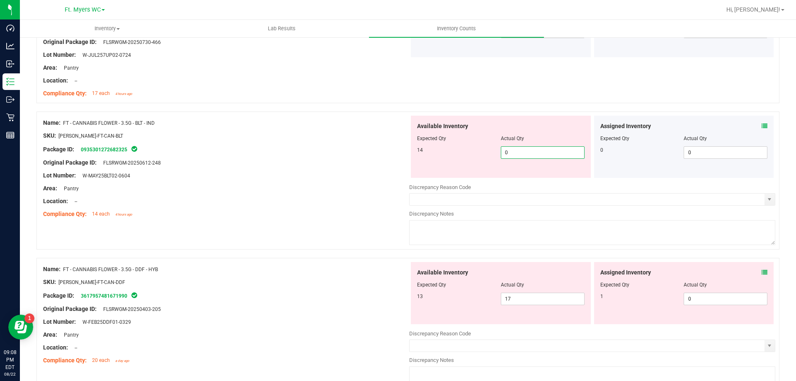
scroll to position [747, 0]
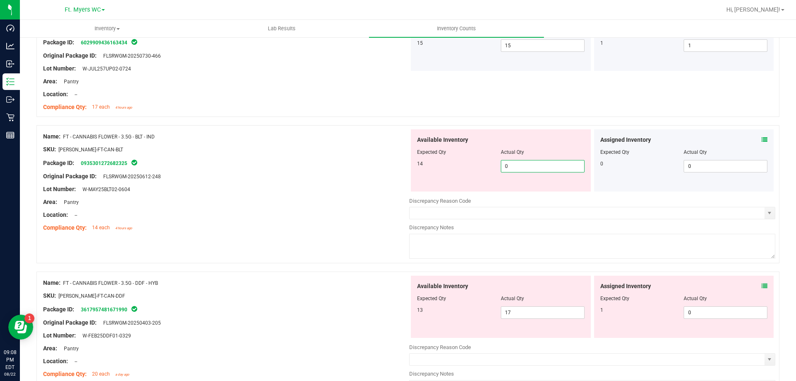
click at [755, 136] on div "Assigned Inventory" at bounding box center [685, 140] width 168 height 9
click at [762, 137] on icon at bounding box center [765, 140] width 6 height 6
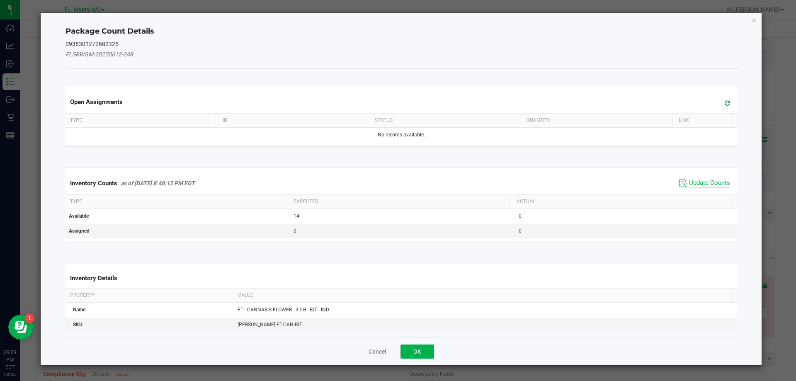
click at [691, 183] on span "Update Counts" at bounding box center [709, 183] width 41 height 8
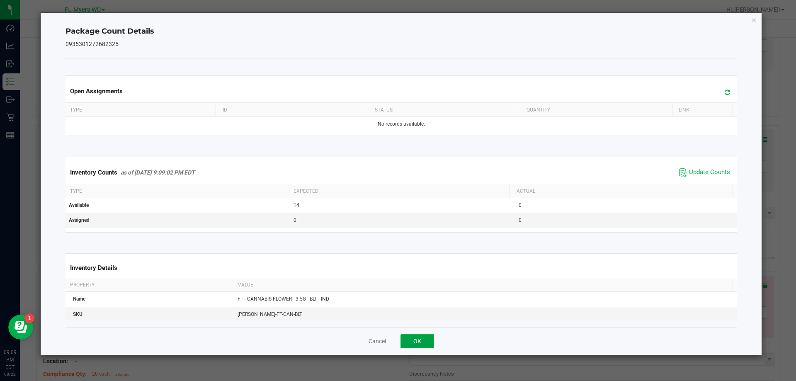
click at [426, 346] on button "OK" at bounding box center [418, 341] width 34 height 14
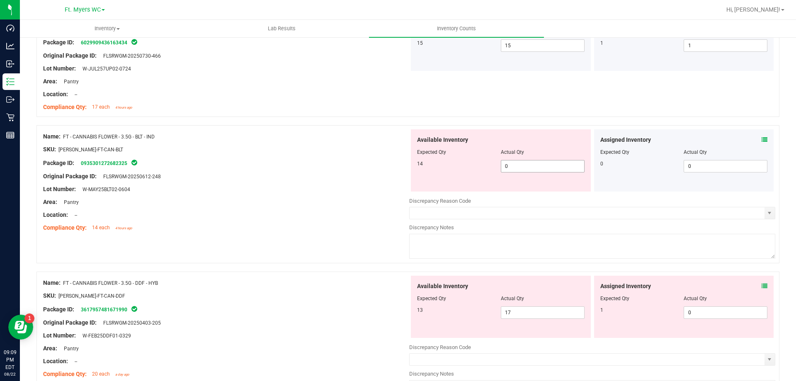
click at [511, 165] on span "0 0" at bounding box center [543, 166] width 84 height 12
click at [511, 165] on input "0" at bounding box center [543, 167] width 83 height 12
type input "14"
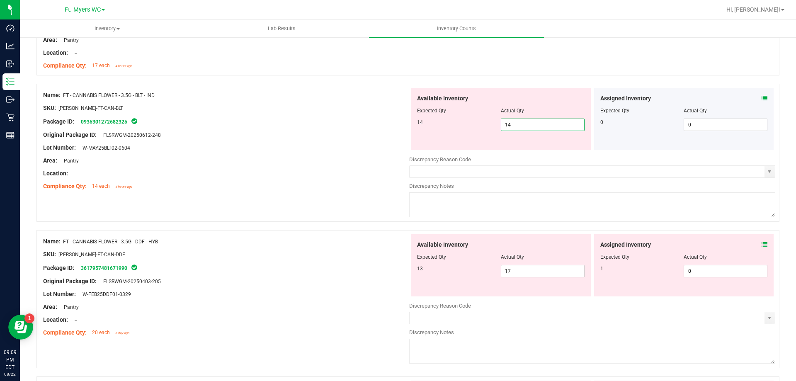
scroll to position [830, 0]
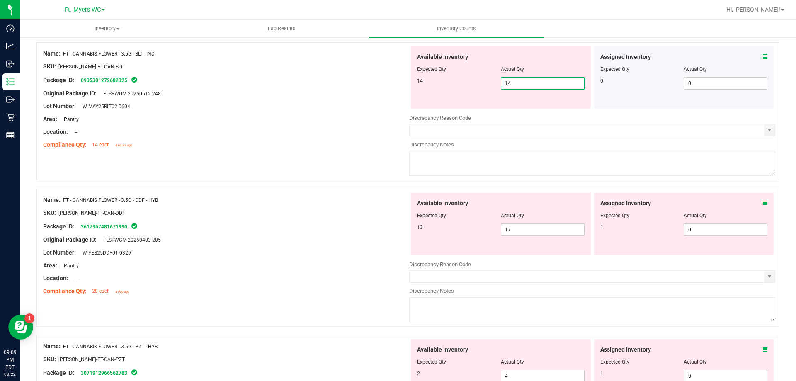
type input "14"
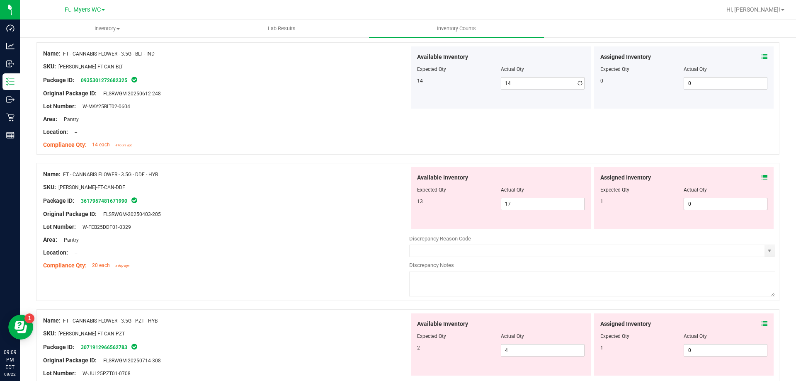
click at [759, 202] on div "Assigned Inventory Expected Qty Actual Qty 1 0 0" at bounding box center [684, 198] width 180 height 62
click at [762, 177] on icon at bounding box center [765, 178] width 6 height 6
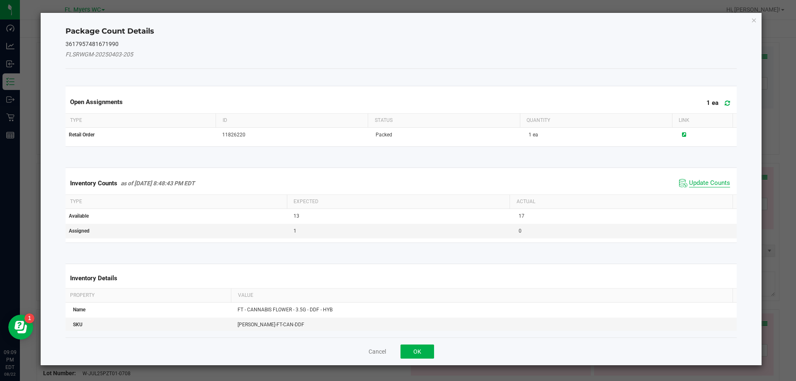
click at [706, 182] on span "Update Counts" at bounding box center [709, 183] width 41 height 8
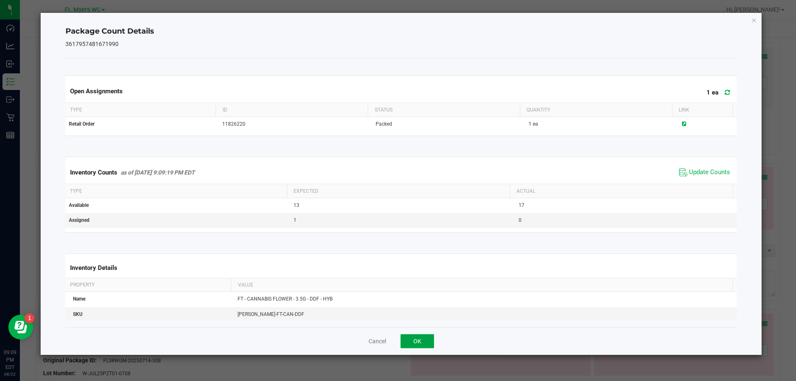
click at [424, 344] on button "OK" at bounding box center [418, 341] width 34 height 14
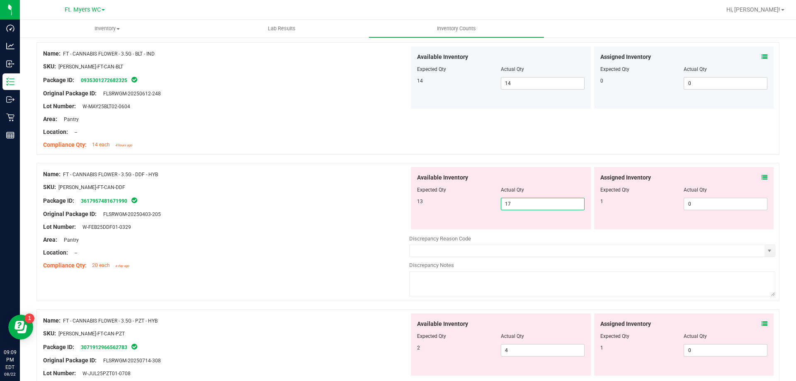
click at [548, 201] on span "17 17" at bounding box center [543, 204] width 84 height 12
click at [548, 201] on input "17" at bounding box center [543, 204] width 83 height 12
type input "13"
click at [698, 203] on span "0 0" at bounding box center [726, 204] width 84 height 12
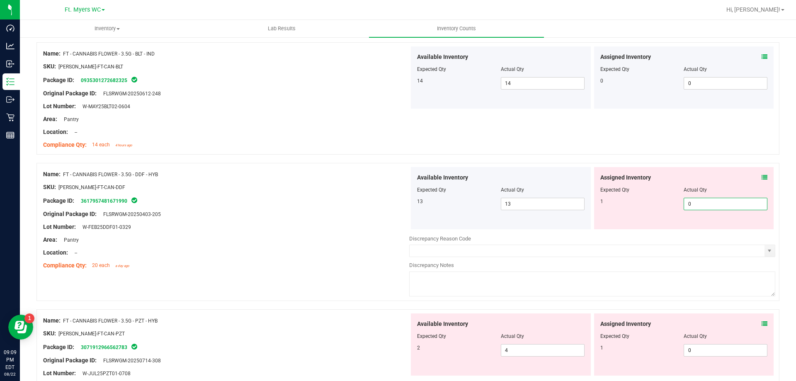
click at [698, 203] on input "0" at bounding box center [725, 204] width 83 height 12
type input "1"
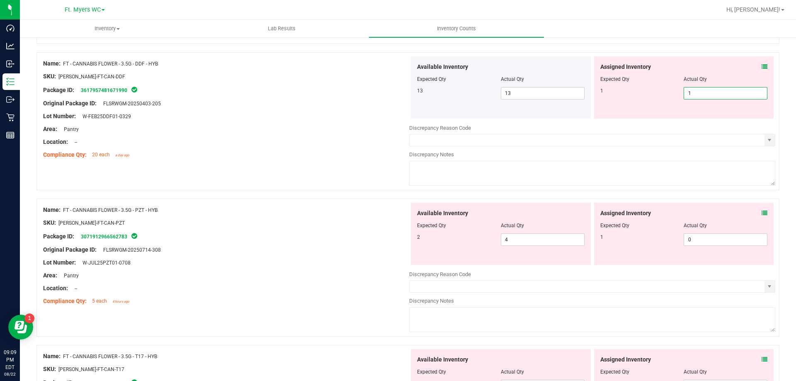
scroll to position [954, 0]
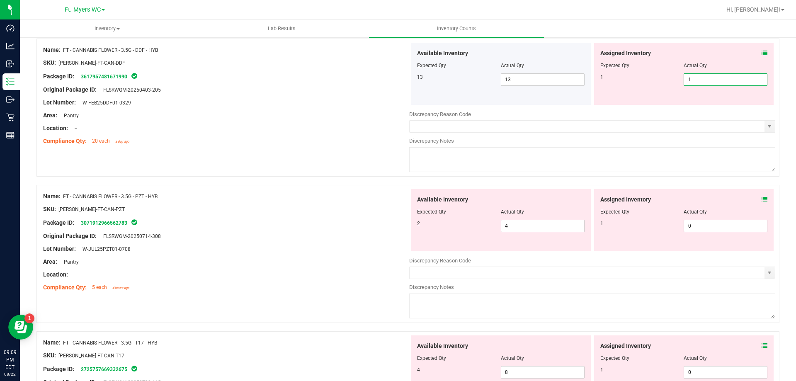
type input "1"
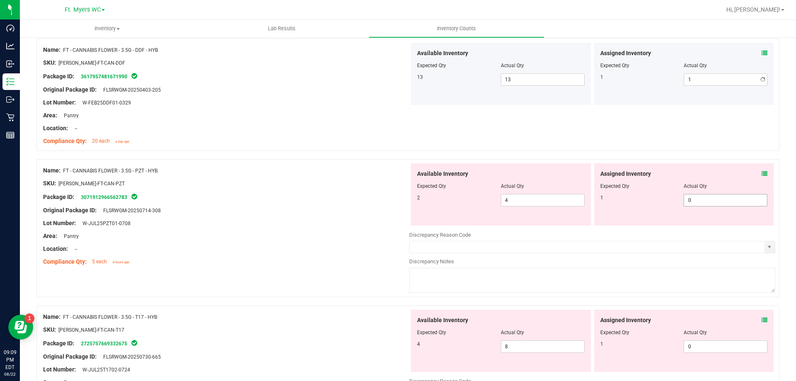
click at [761, 200] on div "Assigned Inventory Expected Qty Actual Qty 1 0 0" at bounding box center [684, 194] width 180 height 62
click at [762, 175] on icon at bounding box center [765, 174] width 6 height 6
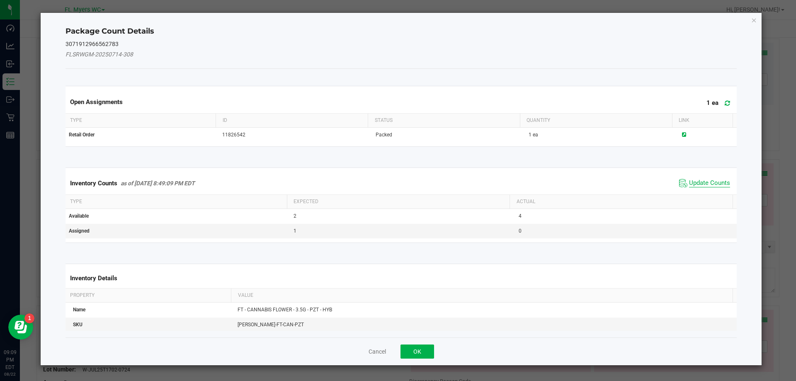
click at [690, 185] on span "Update Counts" at bounding box center [709, 183] width 41 height 8
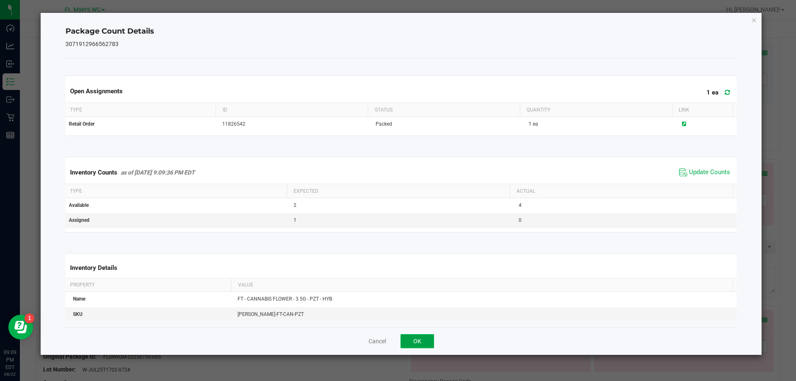
click at [433, 338] on button "OK" at bounding box center [418, 341] width 34 height 14
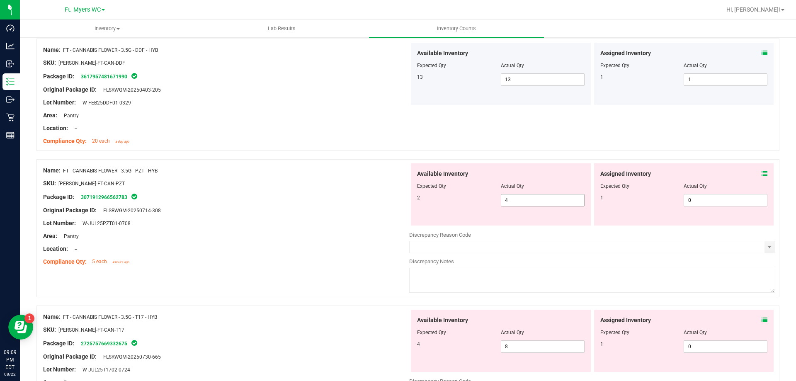
click at [535, 202] on span "4 4" at bounding box center [543, 200] width 84 height 12
click at [535, 202] on input "4" at bounding box center [543, 201] width 83 height 12
click at [701, 202] on span "0 0" at bounding box center [726, 200] width 84 height 12
click at [701, 202] on input "0" at bounding box center [725, 201] width 83 height 12
type input "1"
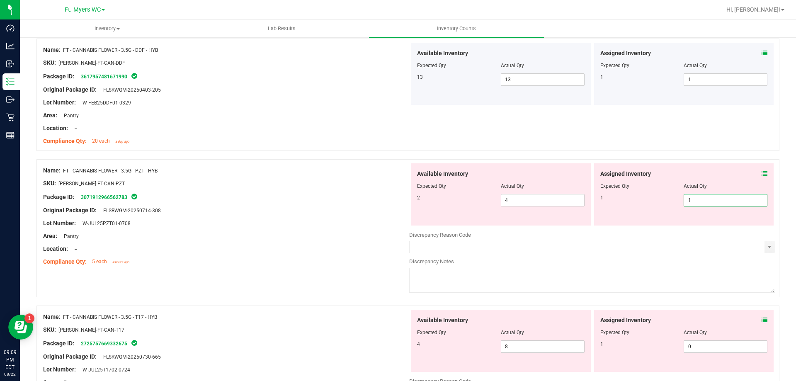
type input "1"
click at [124, 177] on div at bounding box center [226, 177] width 366 height 4
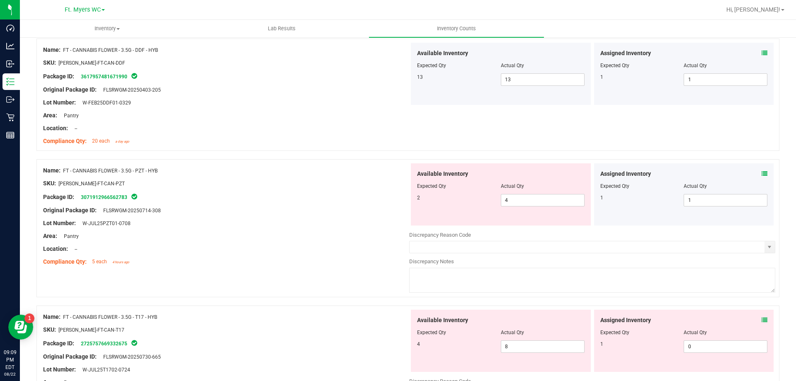
click at [132, 172] on span "FT - CANNABIS FLOWER - 3.5G - PZT - HYB" at bounding box center [110, 171] width 95 height 6
click at [134, 171] on span "FT - CANNABIS FLOWER - 3.5G - PZT - HYB" at bounding box center [110, 171] width 95 height 6
drag, startPoint x: 161, startPoint y: 168, endPoint x: 63, endPoint y: 173, distance: 98.0
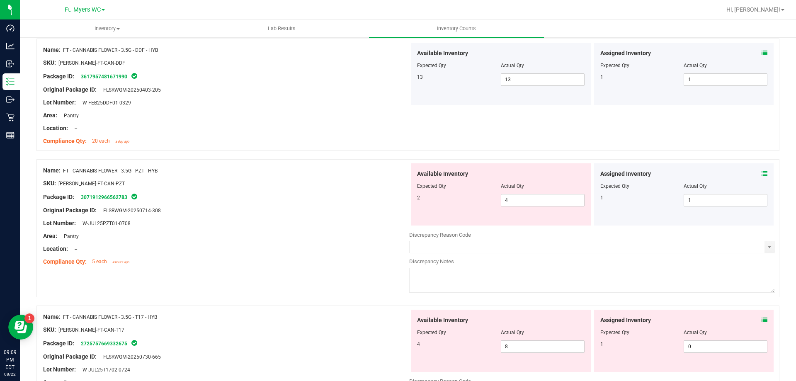
click at [63, 173] on div "Name: FT - CANNABIS FLOWER - 3.5G - PZT - HYB" at bounding box center [226, 170] width 366 height 9
copy div "FT - CANNABIS FLOWER - 3.5G - PZT - HYB"
click at [508, 202] on span "4 4" at bounding box center [543, 200] width 84 height 12
click at [508, 202] on input "4" at bounding box center [543, 201] width 83 height 12
type input "1"
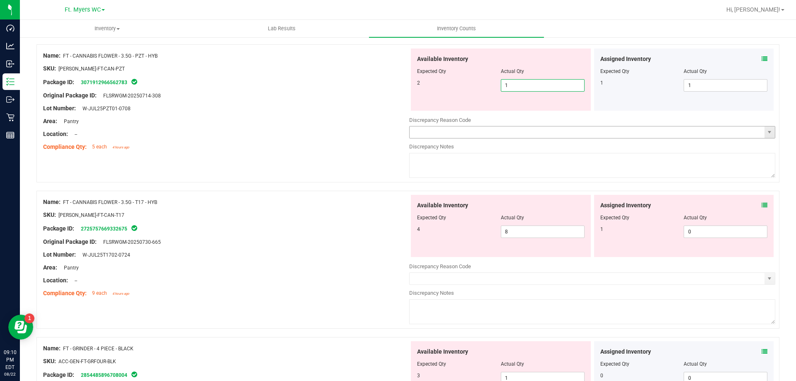
scroll to position [1079, 0]
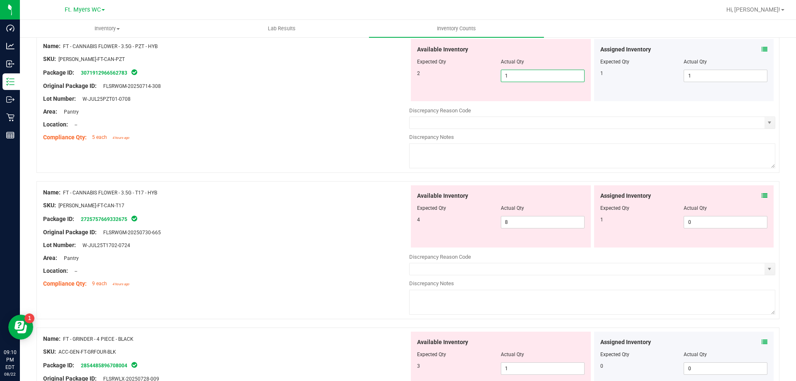
type input "1"
click at [762, 197] on icon at bounding box center [765, 196] width 6 height 6
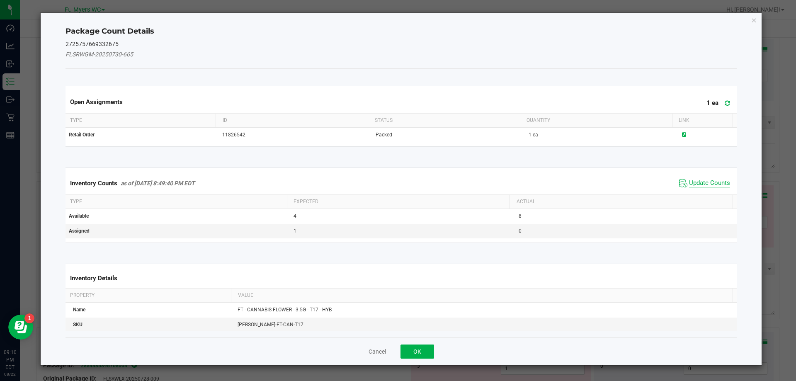
click at [708, 179] on span "Update Counts" at bounding box center [709, 183] width 41 height 8
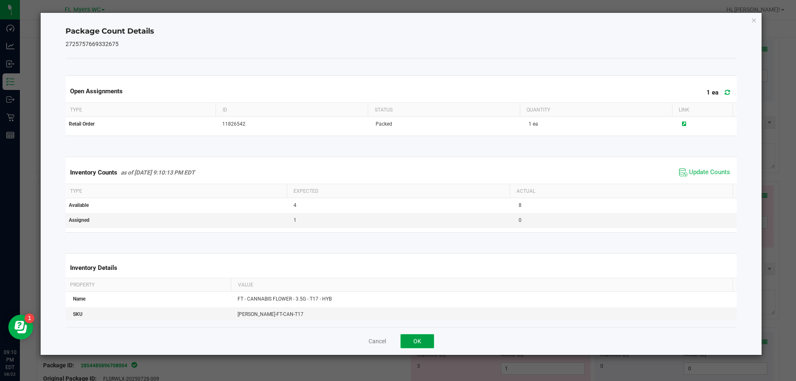
click at [421, 346] on button "OK" at bounding box center [418, 341] width 34 height 14
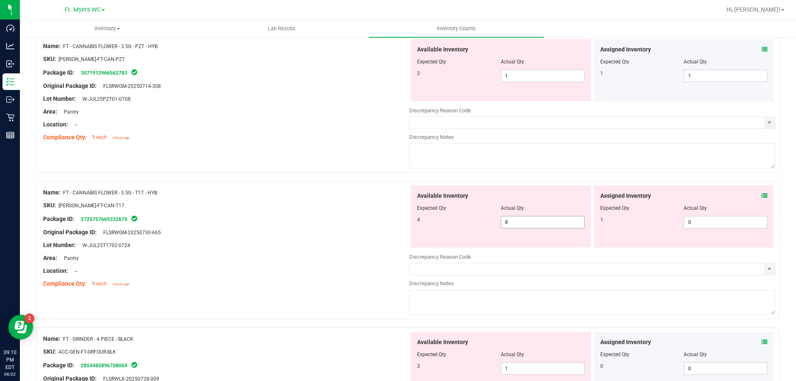
click at [513, 227] on span "8 8" at bounding box center [543, 222] width 84 height 12
click at [513, 227] on input "8" at bounding box center [543, 223] width 83 height 12
type input "4"
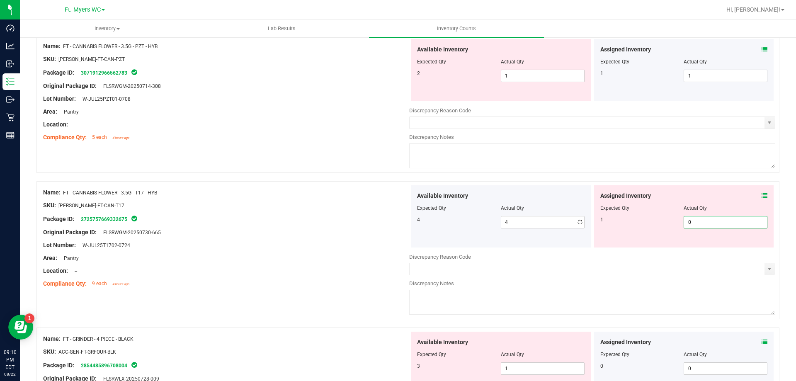
click at [691, 221] on span "0 0" at bounding box center [726, 222] width 84 height 12
click at [691, 221] on input "0" at bounding box center [725, 223] width 83 height 12
type input "1"
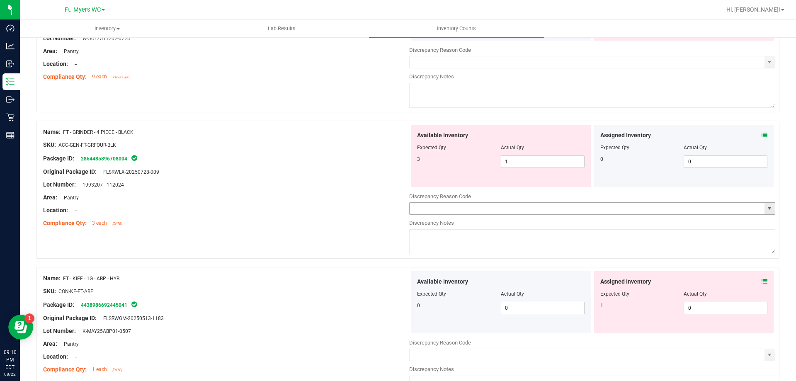
scroll to position [1286, 0]
type input "1"
click at [516, 161] on div "Available Inventory Expected Qty Actual Qty 3 1 1" at bounding box center [592, 189] width 366 height 131
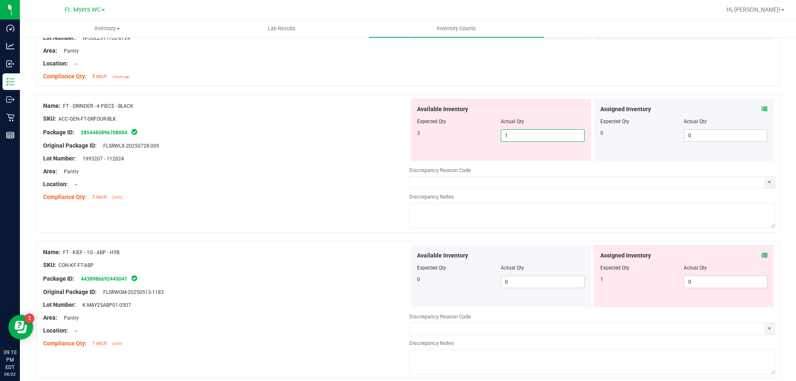
click at [517, 161] on div at bounding box center [592, 161] width 366 height 1
click at [523, 137] on span "1 1" at bounding box center [543, 135] width 84 height 12
click at [523, 137] on input "1" at bounding box center [543, 136] width 83 height 12
type input "3"
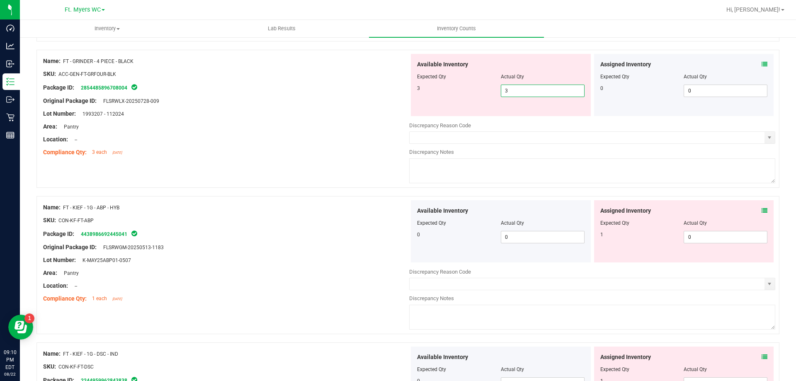
scroll to position [1410, 0]
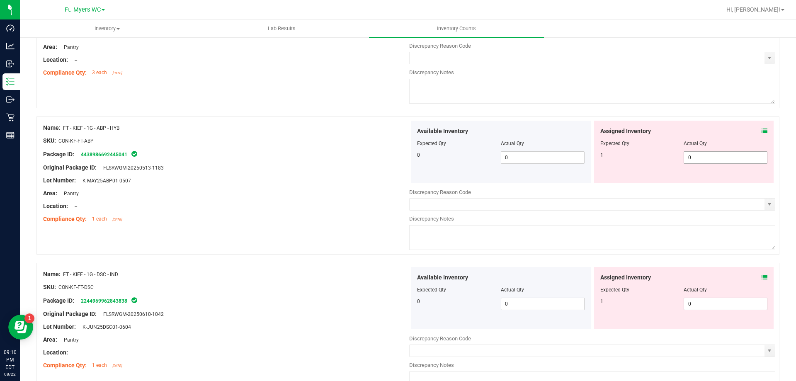
type input "3"
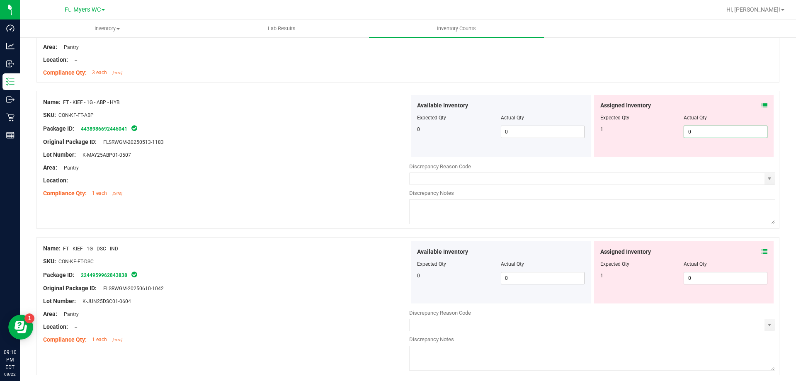
click at [694, 155] on div "Assigned Inventory Expected Qty Actual Qty 1 0 0" at bounding box center [684, 126] width 180 height 62
click at [762, 107] on icon at bounding box center [765, 105] width 6 height 6
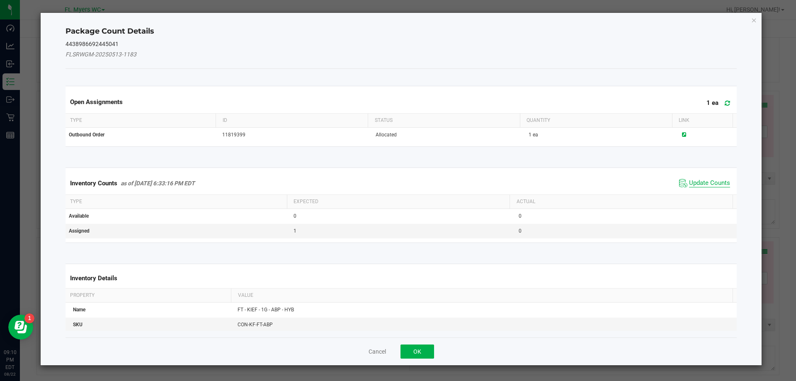
click at [695, 186] on span "Update Counts" at bounding box center [709, 183] width 41 height 8
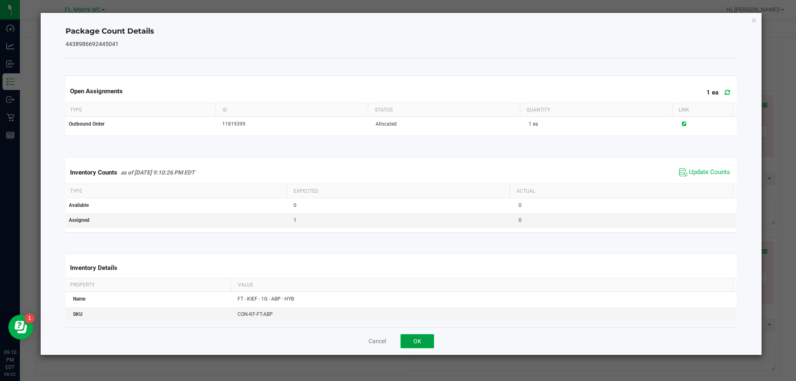
click at [424, 341] on button "OK" at bounding box center [418, 341] width 34 height 14
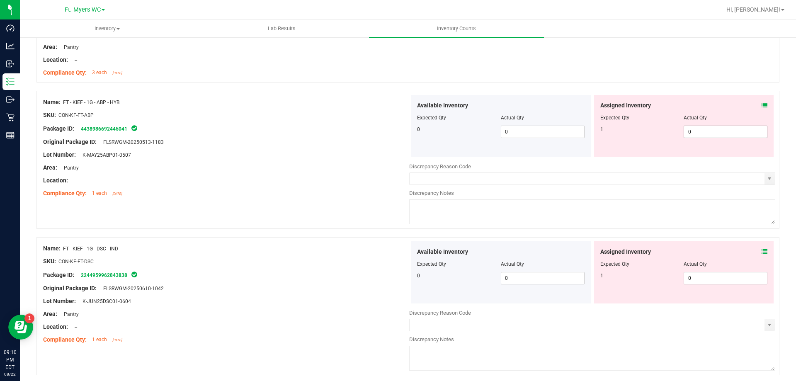
click at [715, 131] on span "0 0" at bounding box center [726, 132] width 84 height 12
click at [715, 131] on input "0" at bounding box center [725, 132] width 83 height 12
type input "1"
click at [689, 282] on div "Available Inventory Expected Qty Actual Qty 0 0 0" at bounding box center [592, 306] width 366 height 131
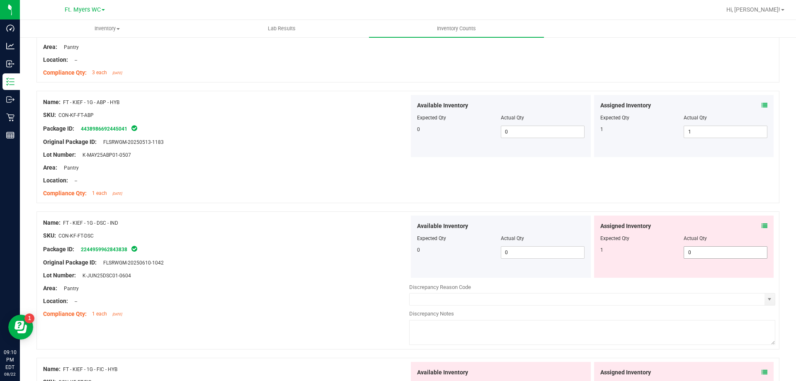
click at [689, 282] on div at bounding box center [592, 281] width 366 height 4
click at [699, 254] on span "0 0" at bounding box center [726, 252] width 84 height 12
click at [699, 254] on input "0" at bounding box center [725, 253] width 83 height 12
type input "1"
click at [762, 226] on icon at bounding box center [765, 226] width 6 height 6
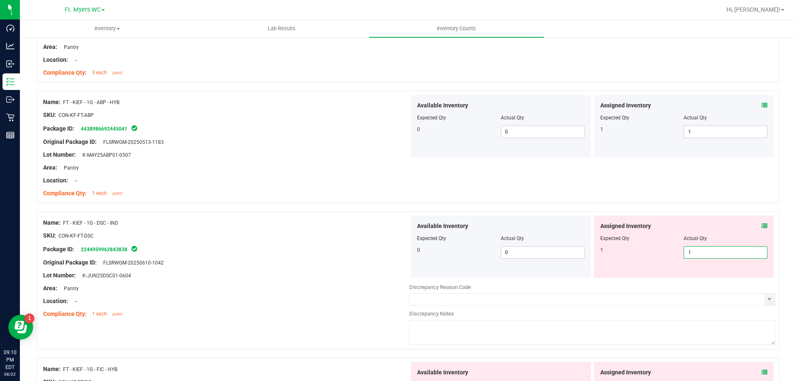
type input "1"
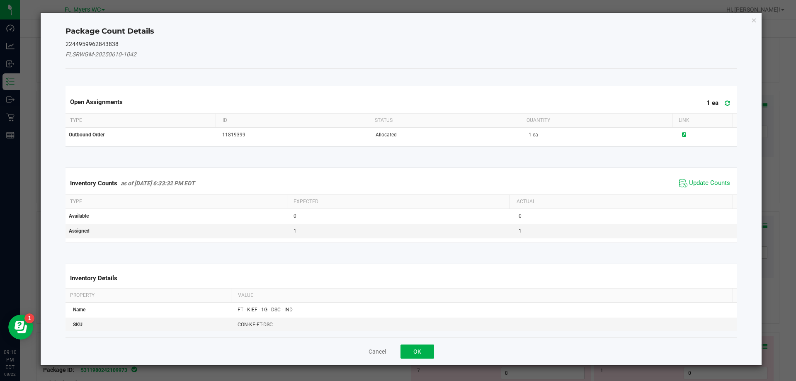
click at [699, 189] on span "Update Counts" at bounding box center [704, 183] width 55 height 12
click at [699, 194] on th "Actual" at bounding box center [621, 201] width 223 height 14
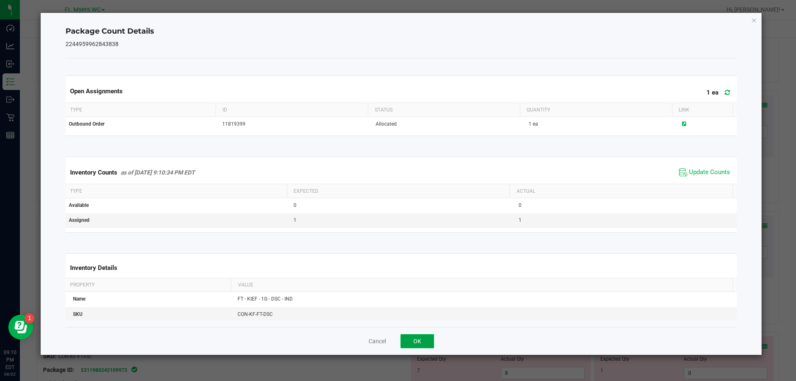
click at [433, 339] on button "OK" at bounding box center [418, 341] width 34 height 14
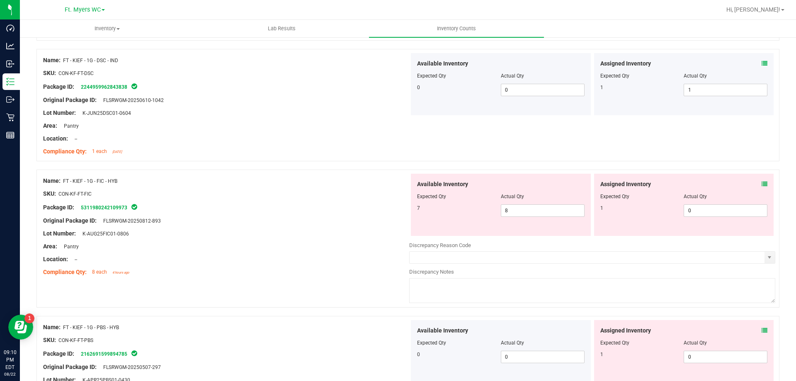
scroll to position [1576, 0]
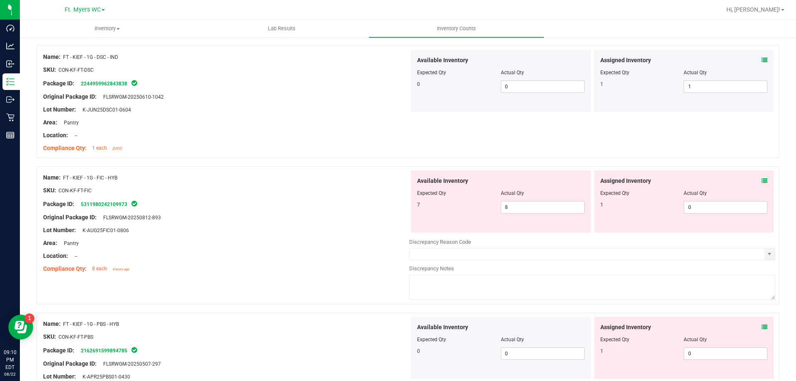
click at [762, 179] on icon at bounding box center [765, 181] width 6 height 6
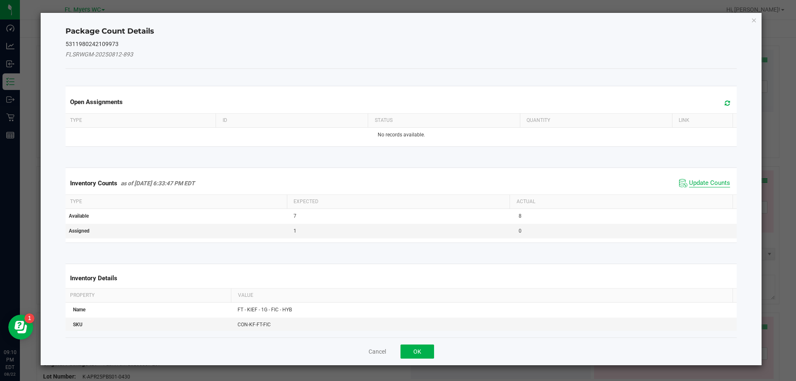
click at [704, 186] on span "Update Counts" at bounding box center [709, 183] width 41 height 8
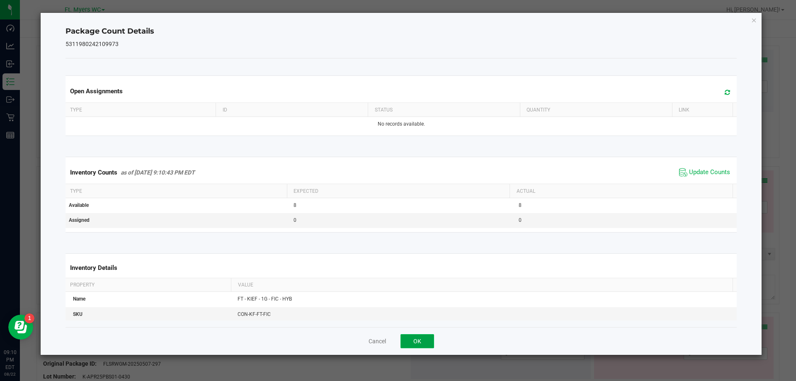
click at [431, 339] on button "OK" at bounding box center [418, 341] width 34 height 14
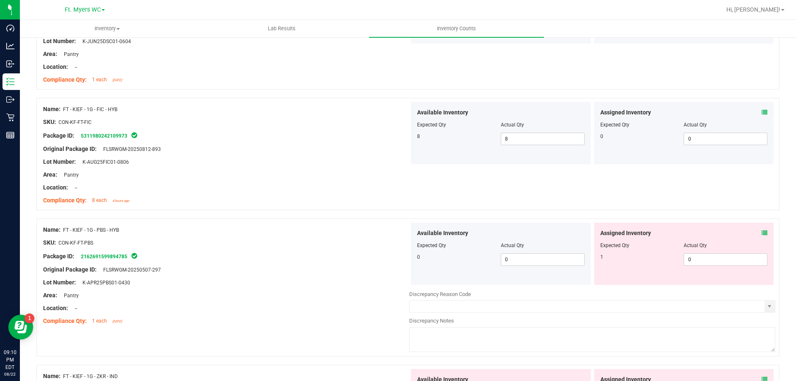
scroll to position [1659, 0]
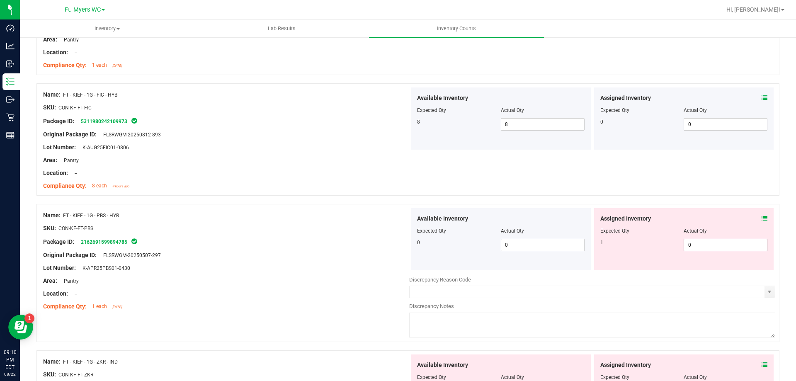
click at [721, 248] on span "0 0" at bounding box center [726, 245] width 84 height 12
click at [721, 248] on input "0" at bounding box center [725, 245] width 83 height 12
type input "1"
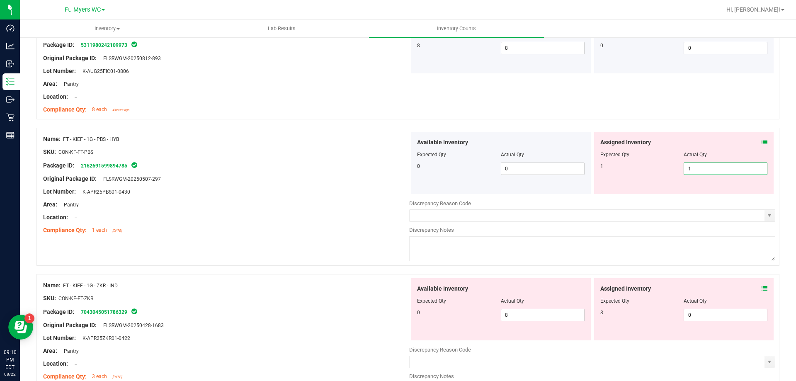
scroll to position [1742, 0]
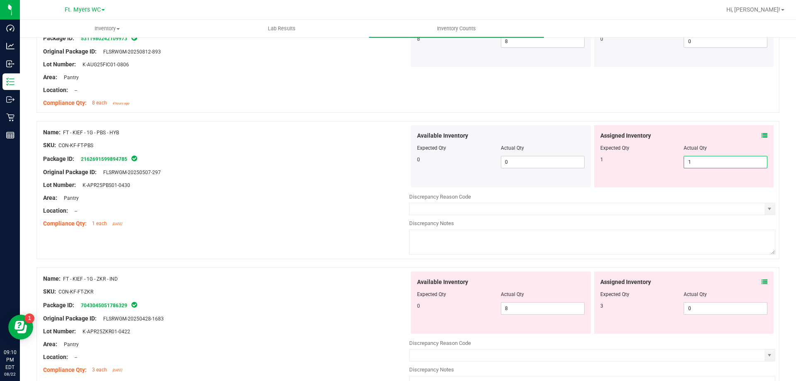
type input "1"
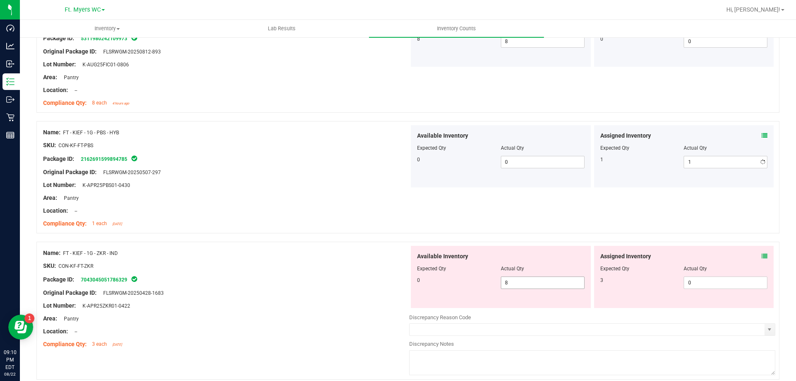
click at [544, 285] on div "Available Inventory Expected Qty Actual Qty 0 8 8" at bounding box center [501, 277] width 180 height 62
click at [762, 256] on icon at bounding box center [765, 256] width 6 height 6
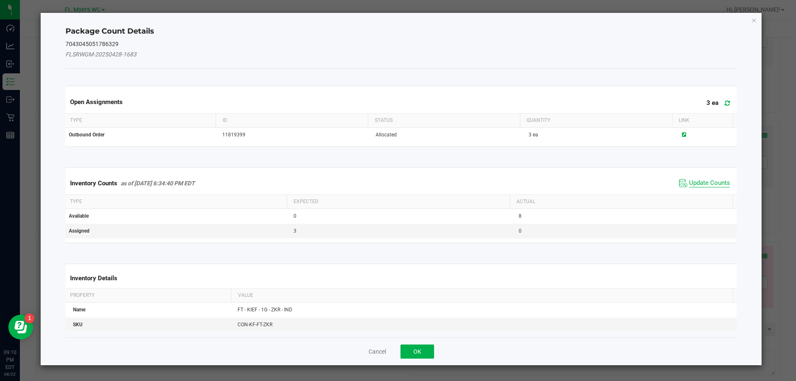
click at [691, 185] on span "Update Counts" at bounding box center [709, 183] width 41 height 8
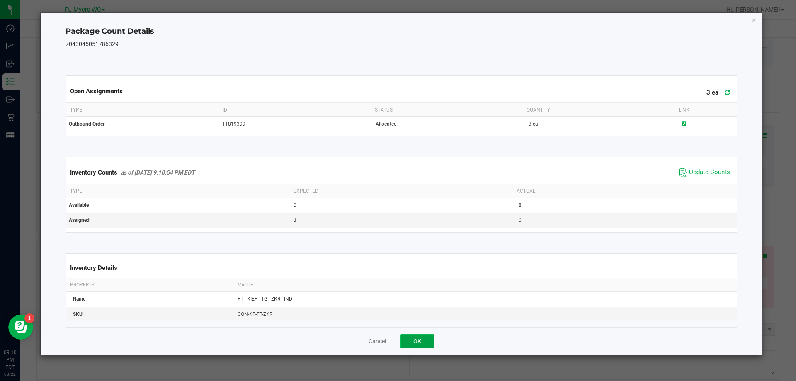
click at [424, 339] on button "OK" at bounding box center [418, 341] width 34 height 14
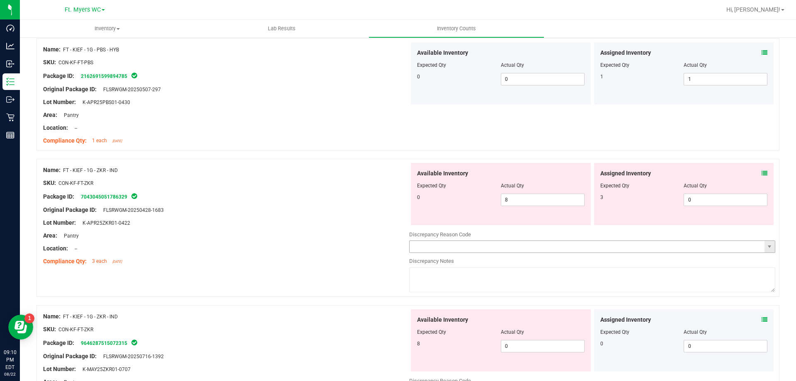
scroll to position [1867, 0]
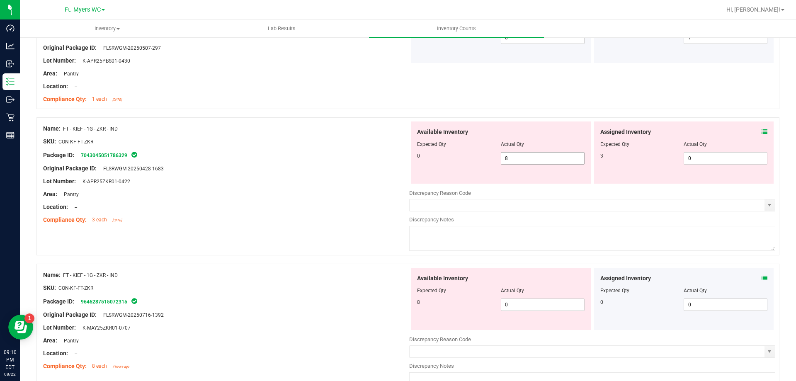
click at [528, 157] on span "8 8" at bounding box center [543, 158] width 84 height 12
click at [528, 157] on input "8" at bounding box center [543, 159] width 83 height 12
type input "0"
click at [511, 307] on span "0 0" at bounding box center [543, 305] width 84 height 12
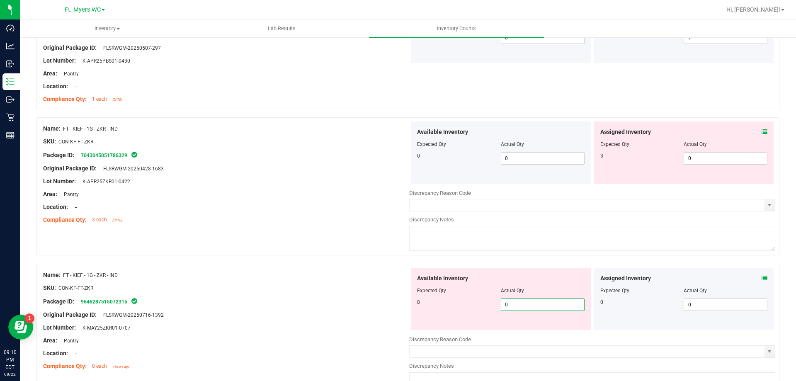
click at [511, 307] on input "0" at bounding box center [543, 305] width 83 height 12
type input "8"
click at [685, 157] on span "0 0" at bounding box center [726, 158] width 84 height 12
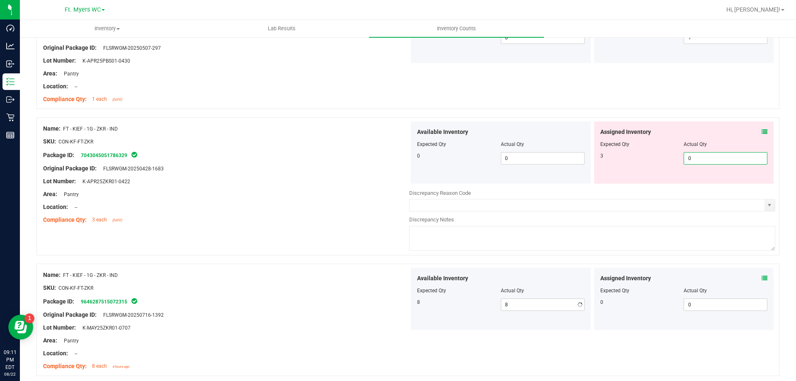
click at [685, 157] on input "0" at bounding box center [725, 159] width 83 height 12
type input "3"
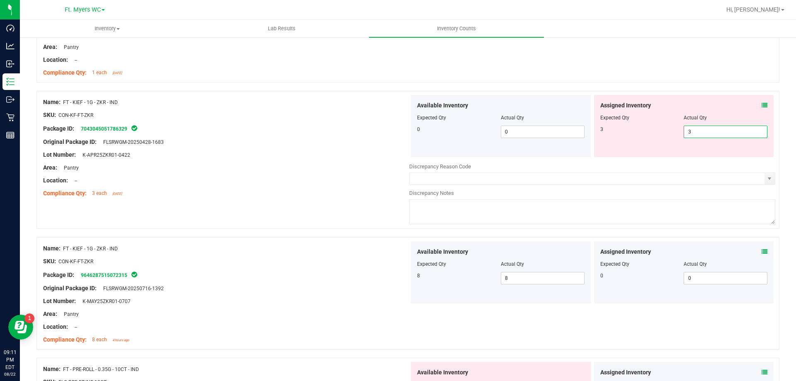
scroll to position [1908, 0]
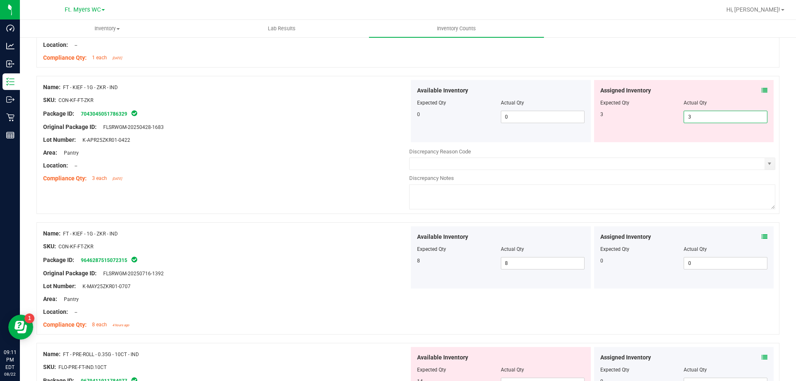
type input "3"
click at [762, 88] on icon at bounding box center [765, 91] width 6 height 6
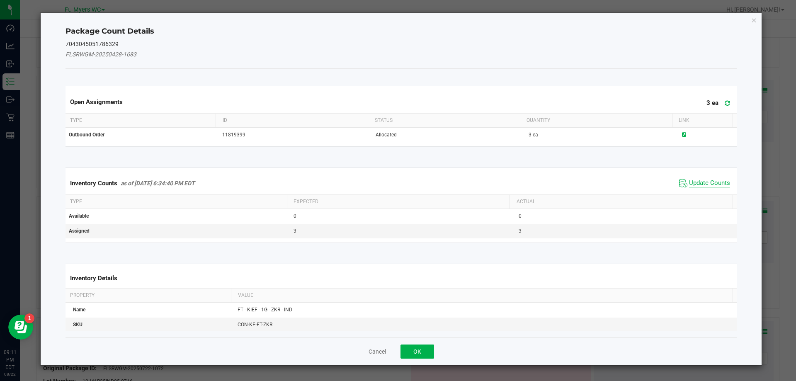
click at [689, 187] on span "Update Counts" at bounding box center [709, 183] width 41 height 8
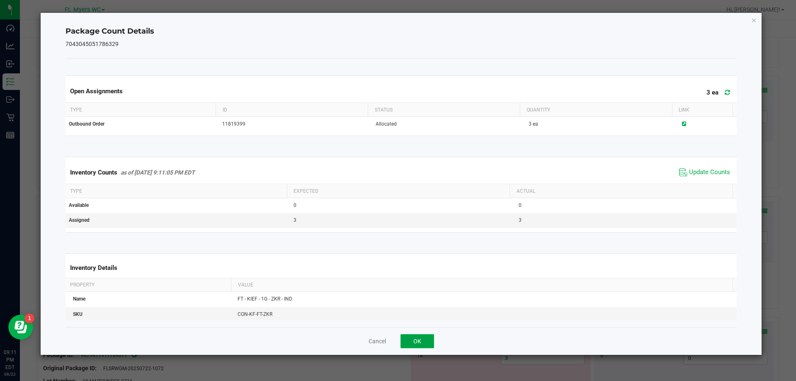
click at [427, 346] on button "OK" at bounding box center [418, 341] width 34 height 14
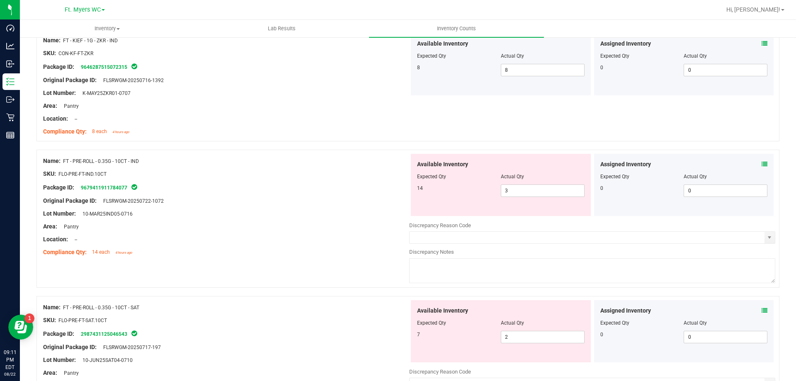
scroll to position [2074, 0]
click
type input "14"
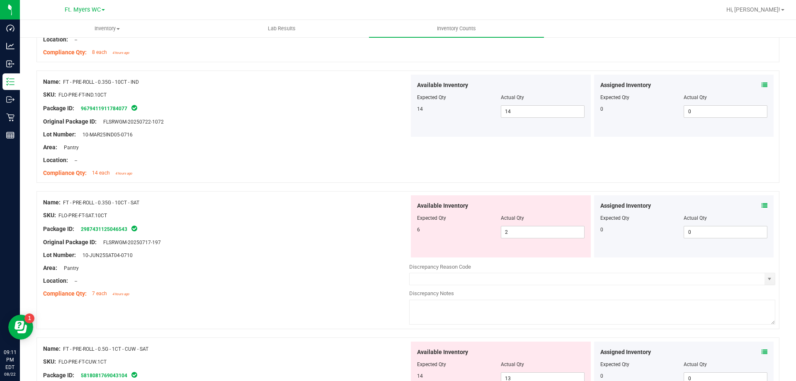
scroll to position [2198, 0]
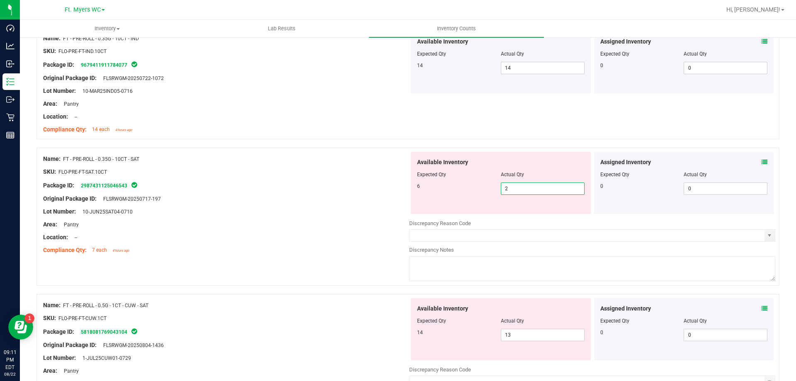
type input "6"
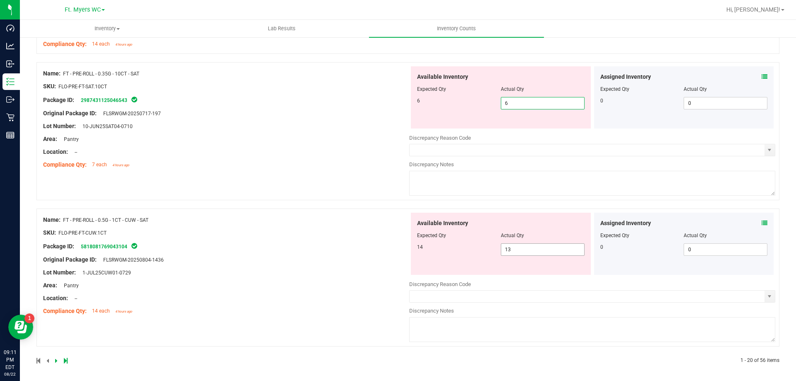
scroll to position [2286, 0]
type input "6"
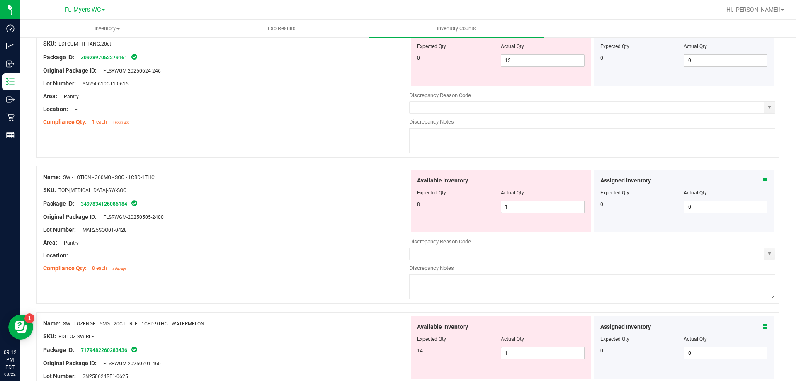
scroll to position [0, 0]
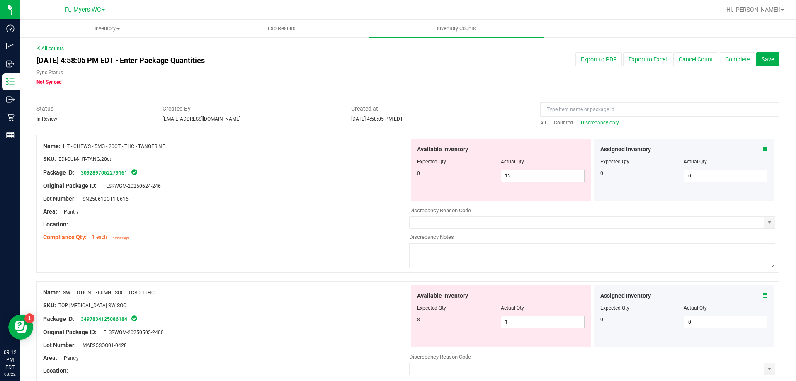
drag, startPoint x: 163, startPoint y: 145, endPoint x: 130, endPoint y: 148, distance: 33.3
drag, startPoint x: 169, startPoint y: 145, endPoint x: 66, endPoint y: 146, distance: 103.7
copy span "HT - CHEWS - 5MG - 20CT - THC - TANGERINE"
type input "0"
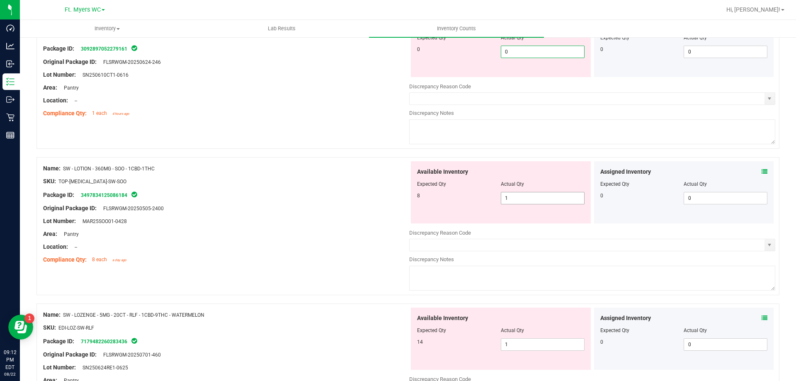
scroll to position [124, 0]
type input "0"
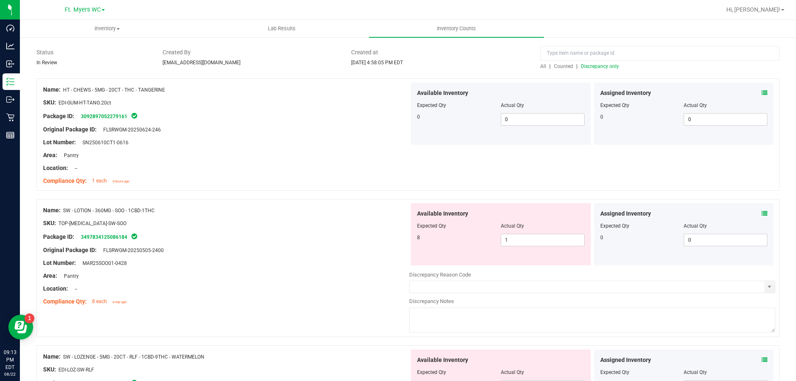
scroll to position [83, 0]
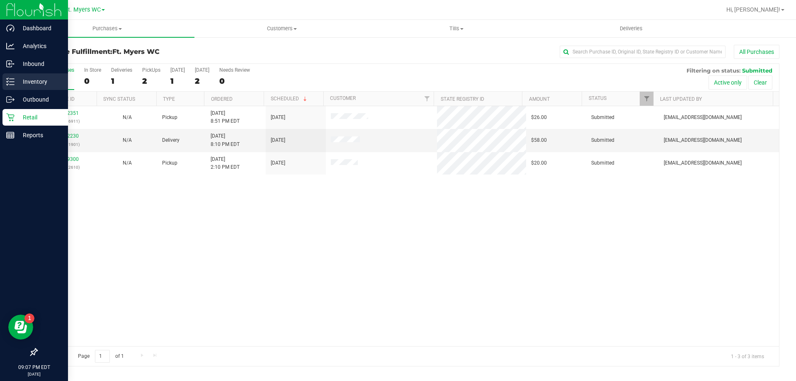
click at [15, 85] on p "Inventory" at bounding box center [40, 82] width 50 height 10
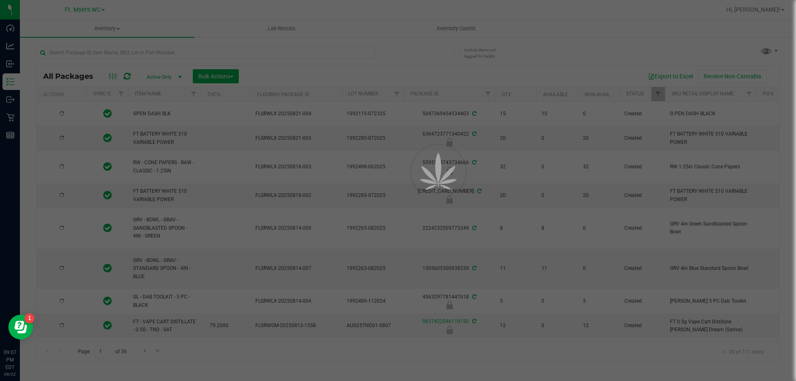
click at [122, 51] on div at bounding box center [398, 190] width 796 height 381
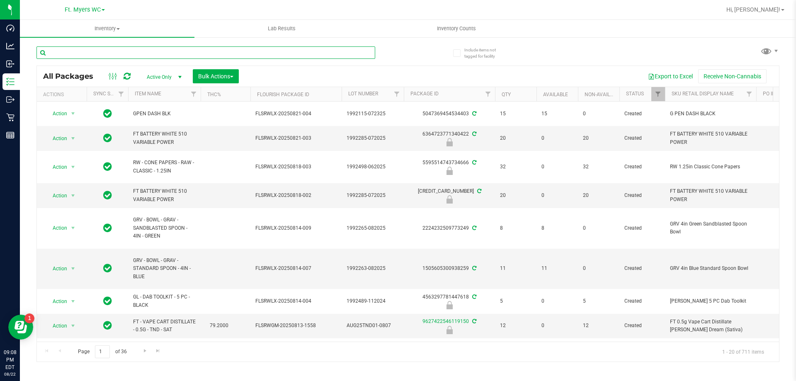
click at [99, 53] on input "text" at bounding box center [206, 52] width 339 height 12
paste input "FD - FLOWER GREENHOUSE - 3.5G - PKT - HYI"
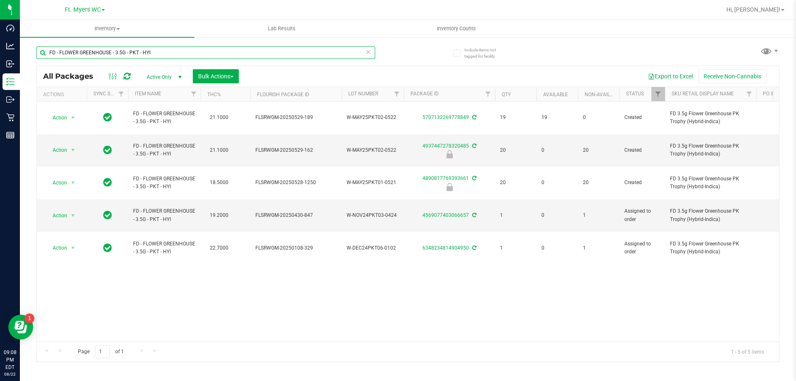
type input "FD - FLOWER GREENHOUSE - 3.5G - PKT - HYI"
click at [217, 52] on input "FD - FLOWER GREENHOUSE - 3.5G - PKT - HYI" at bounding box center [206, 52] width 339 height 12
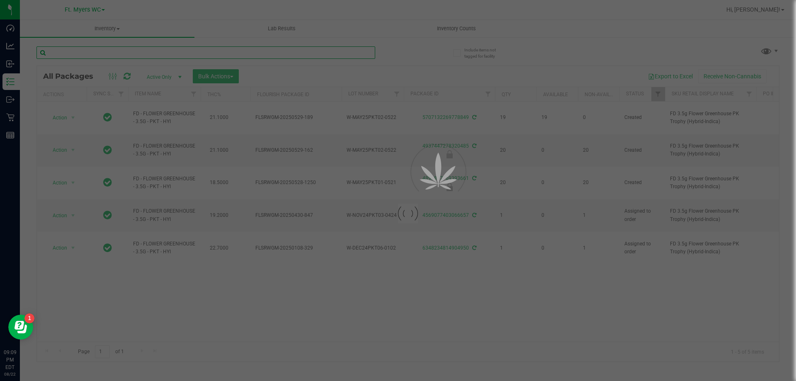
paste input "FT - CANNABIS FLOWER - 3.5G - PZT - HYB"
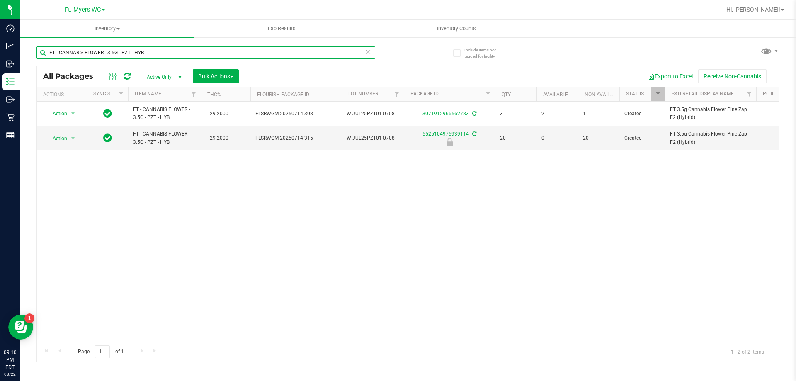
type input "FT - CANNABIS FLOWER - 3.5G - PZT - HYB"
click at [214, 54] on input "FT - CANNABIS FLOWER - 3.5G - PZT - HYB" at bounding box center [206, 52] width 339 height 12
paste input "HT - CHEWS - 5MG - 20CT - THC - TANGERINE"
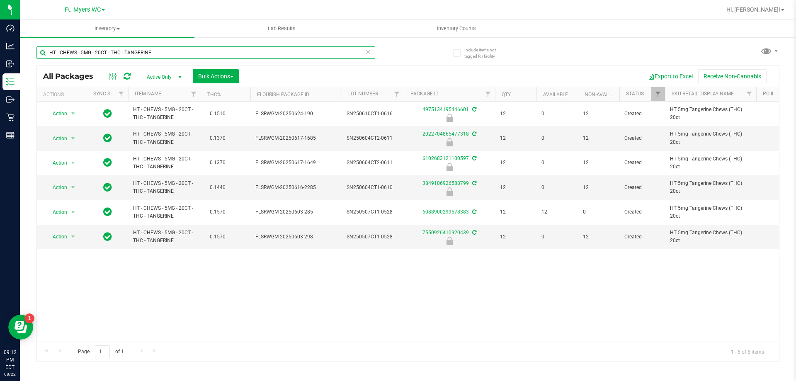
type input "HT - CHEWS - 5MG - 20CT - THC - TANGERINE"
click at [220, 50] on input "HT - CHEWS - 5MG - 20CT - THC - TANGERINE" at bounding box center [206, 52] width 339 height 12
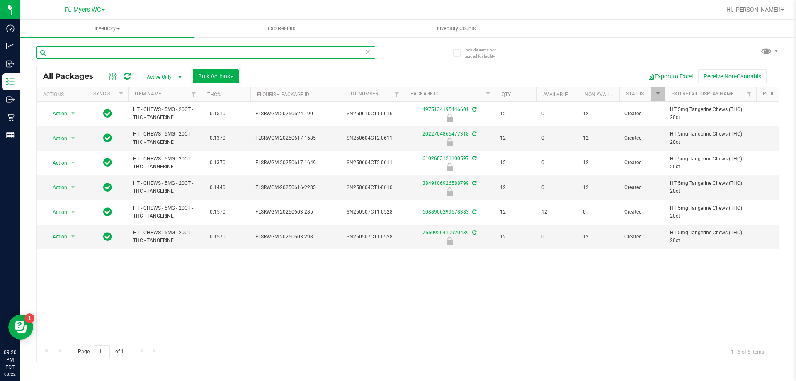
paste input "WNA - SOFT CHEWS - 10MG - 10CT - IND - BLUEBERRY"
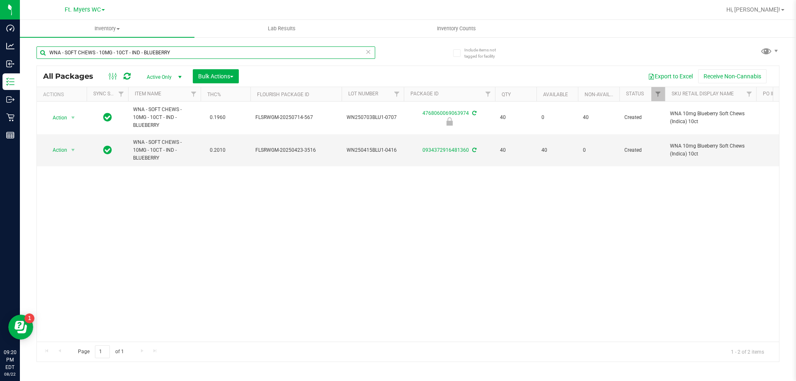
type input "WNA - SOFT CHEWS - 10MG - 10CT - IND - BLUEBERRY"
click at [217, 50] on input "WNA - SOFT CHEWS - 10MG - 10CT - IND - BLUEBERRY" at bounding box center [206, 52] width 339 height 12
paste input "FT - PRE-ROLL - 0.5G - 1CT - JCW - HYB"
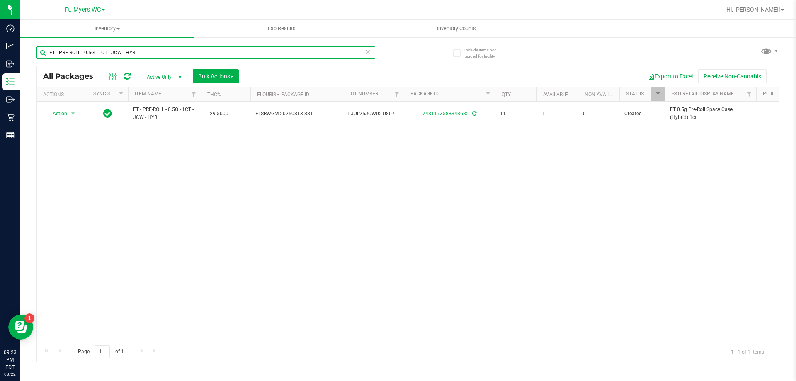
type input "FT - PRE-ROLL - 0.5G - 1CT - JCW - HYB"
click at [116, 54] on input "FT - PRE-ROLL - 0.5G - 1CT - JCW - HYB" at bounding box center [206, 52] width 339 height 12
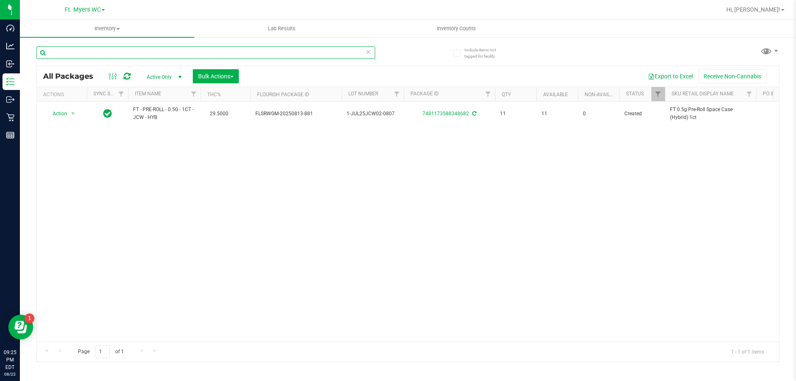
paste input "FT - VAPE CART CDT DISTILLATE - 0.5G - DDA - HYB"
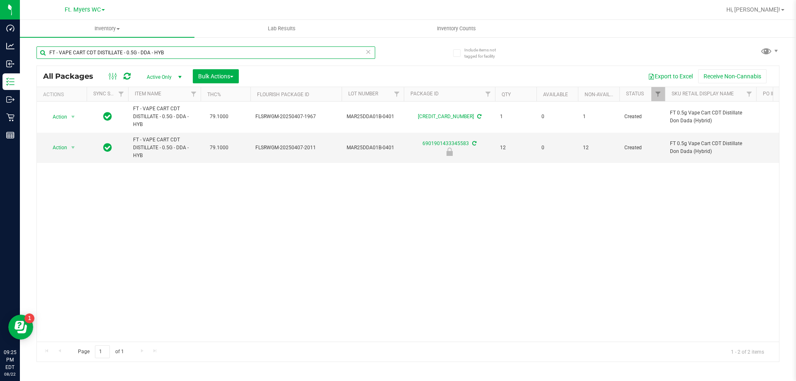
type input "FT - VAPE CART CDT DISTILLATE - 0.5G - DDA - HYB"
click at [187, 51] on input "FT - VAPE CART CDT DISTILLATE - 0.5G - DDA - HYB" at bounding box center [206, 52] width 339 height 12
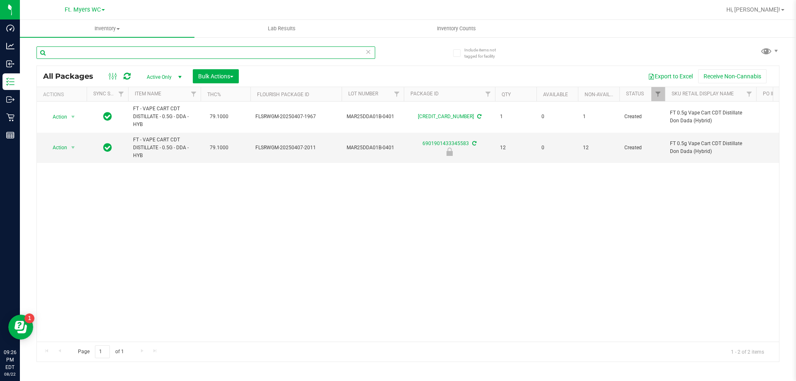
paste input "FT - VAPE CART CDT DISTILLATE - 0.5G - LMZ - HYB"
type input "FT - VAPE CART CDT DISTILLATE - 0.5G - LMZ - HYB"
click at [231, 51] on input "FT - VAPE CART CDT DISTILLATE - 0.5G - LMZ - HYB" at bounding box center [206, 52] width 339 height 12
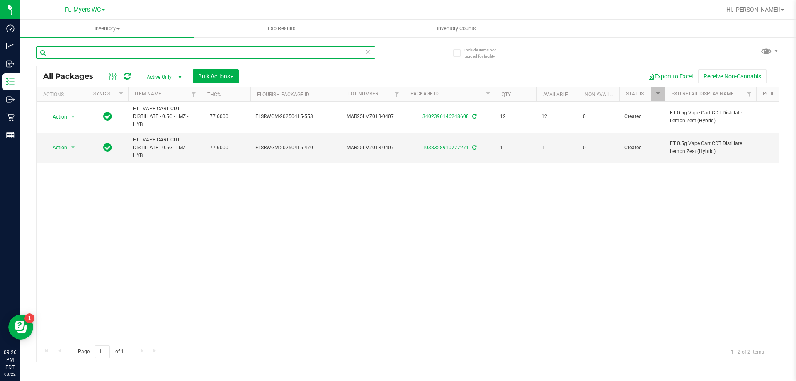
paste input "FT - VAPE CART CDT DISTILLATE - 1G - BCT - IND"
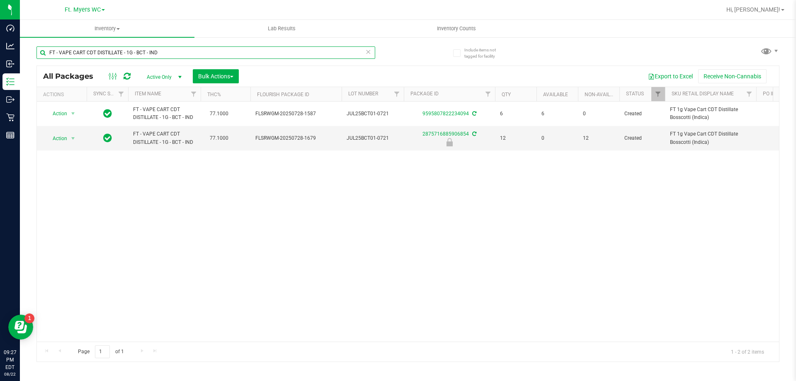
type input "FT - VAPE CART CDT DISTILLATE - 1G - BCT - IND"
click at [254, 48] on input "FT - VAPE CART CDT DISTILLATE - 1G - BCT - IND" at bounding box center [206, 52] width 339 height 12
paste input "FT - VAPE CART CDT DISTILLATE - 1G - GNL - HYB"
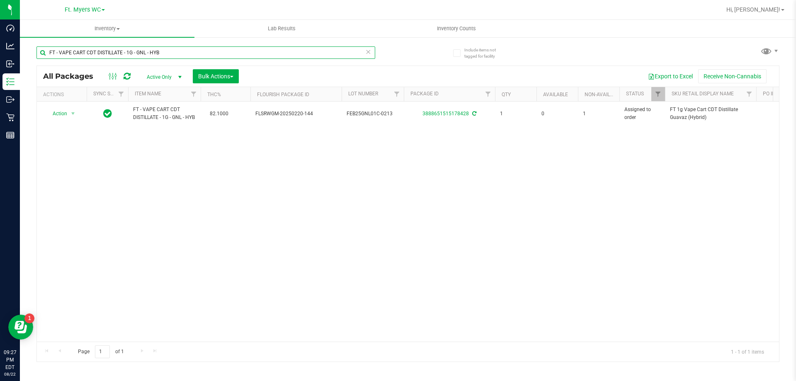
type input "FT - VAPE CART CDT DISTILLATE - 1G - GNL - HYB"
click at [224, 58] on input "FT - VAPE CART CDT DISTILLATE - 1G - GNL - HYB" at bounding box center [206, 52] width 339 height 12
paste input "FT - VAPE CART DISTILLATE - 1G - DSD - IND"
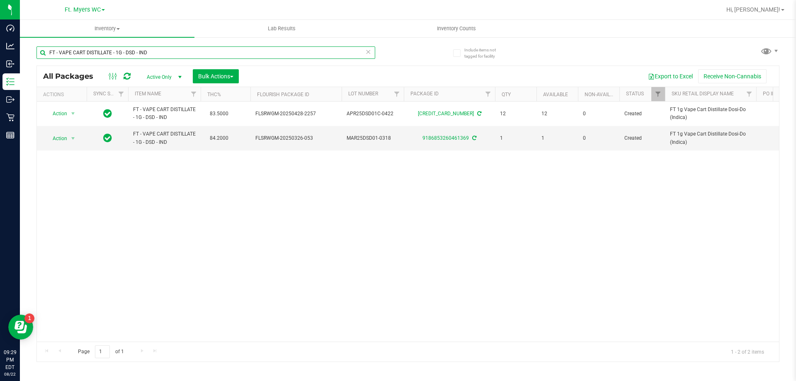
type input "FT - VAPE CART DISTILLATE - 1G - DSD - IND"
click at [329, 52] on input "FT - VAPE CART DISTILLATE - 1G - DSD - IND" at bounding box center [206, 52] width 339 height 12
paste input "HT - BAR - 100MG - THC - DARK CHOCOLATE"
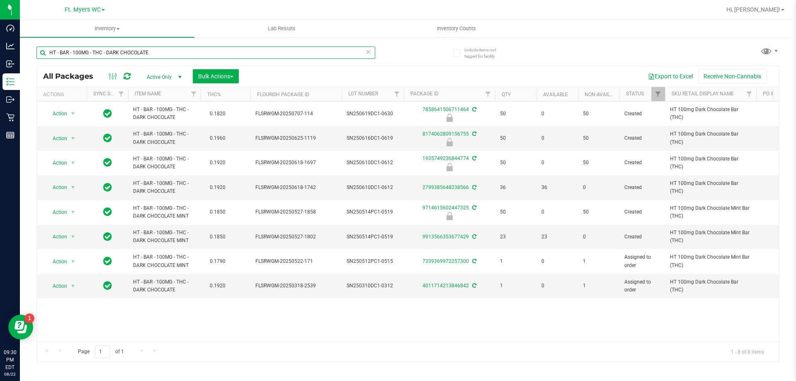
type input "HT - BAR - 100MG - THC - DARK CHOCOLATE"
click at [368, 53] on icon at bounding box center [368, 51] width 6 height 10
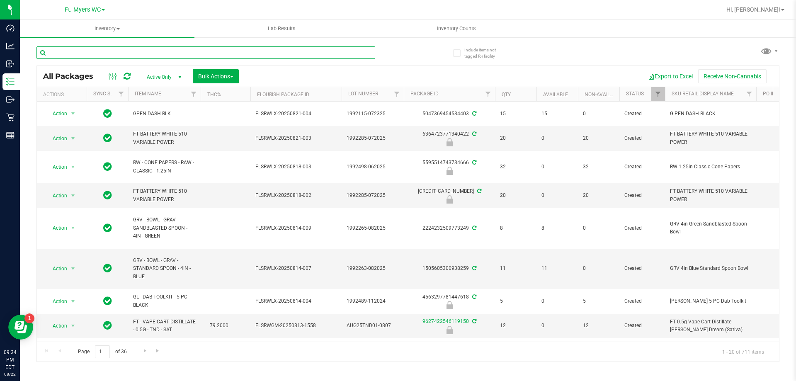
paste input "SW - TINCTURE - 30ML - 600MG - REV - 1CBD-1THC"
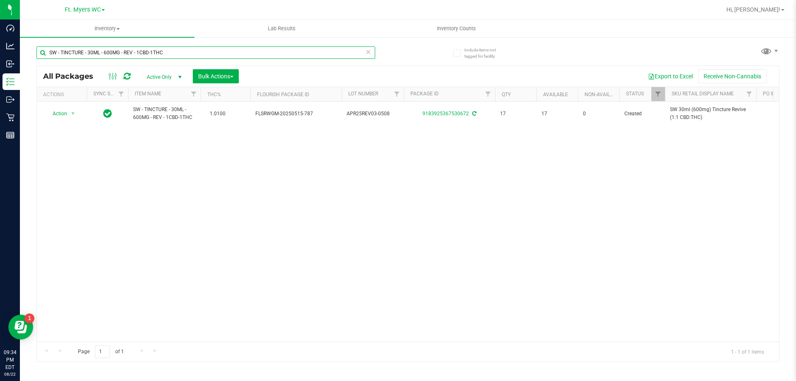
type input "SW - TINCTURE - 30ML - 600MG - REV - 1CBD-1THC"
click at [368, 52] on icon at bounding box center [368, 51] width 6 height 10
click at [238, 51] on input "text" at bounding box center [206, 52] width 339 height 12
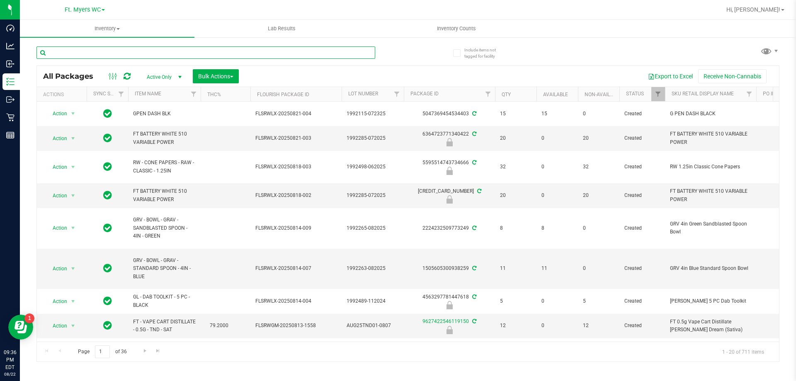
paste input "SW - LOZENGE - 5MG - 20CT - RLF - 1CBD-9THC - WATERMELON"
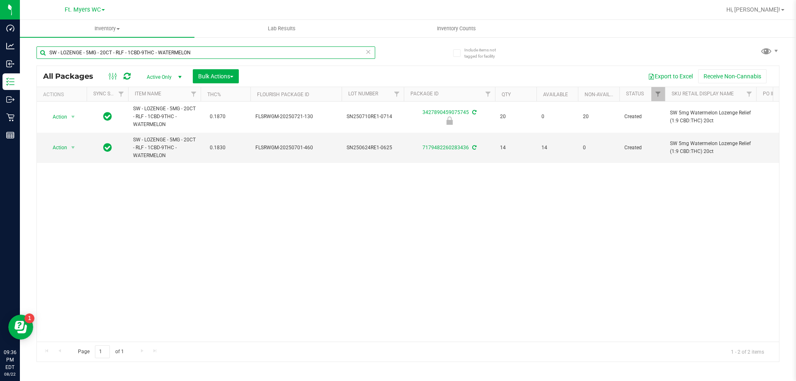
type input "SW - LOZENGE - 5MG - 20CT - RLF - 1CBD-9THC - WATERMELON"
click at [370, 52] on icon at bounding box center [368, 51] width 6 height 10
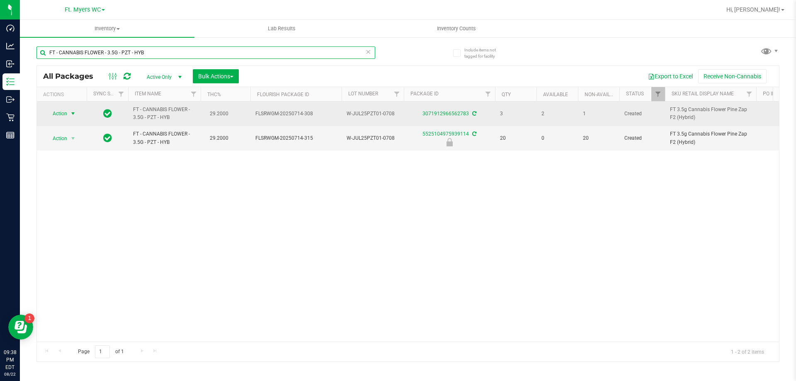
type input "FT - CANNABIS FLOWER - 3.5G - PZT - HYB"
click at [74, 115] on span "select" at bounding box center [73, 113] width 7 height 7
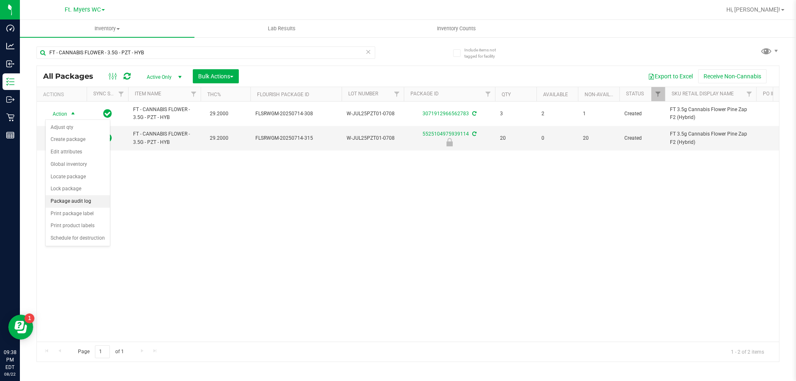
click at [84, 201] on li "Package audit log" at bounding box center [78, 201] width 64 height 12
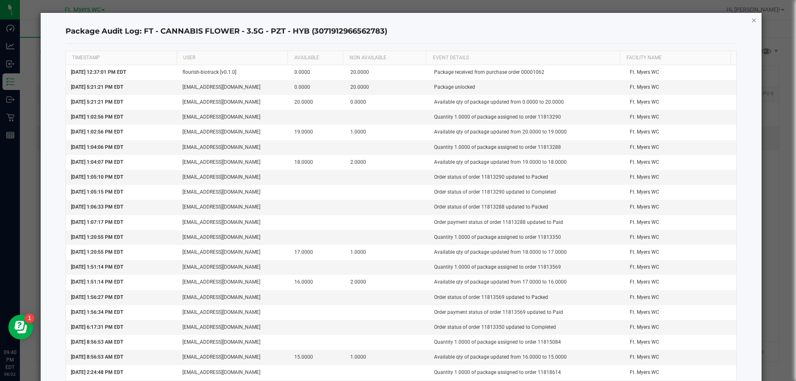
click at [752, 19] on icon "button" at bounding box center [755, 20] width 6 height 10
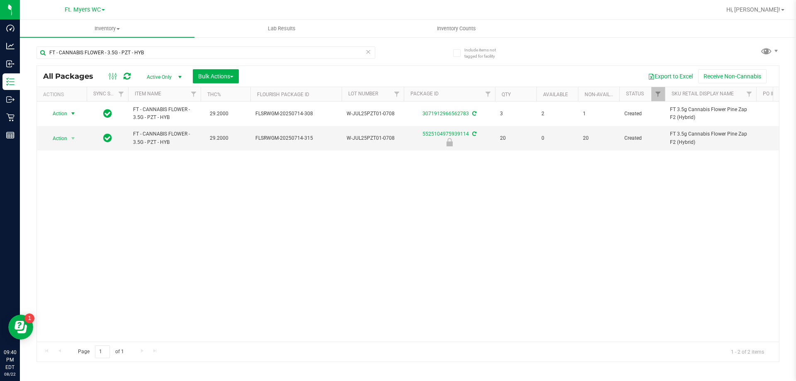
click at [368, 54] on icon at bounding box center [368, 51] width 6 height 10
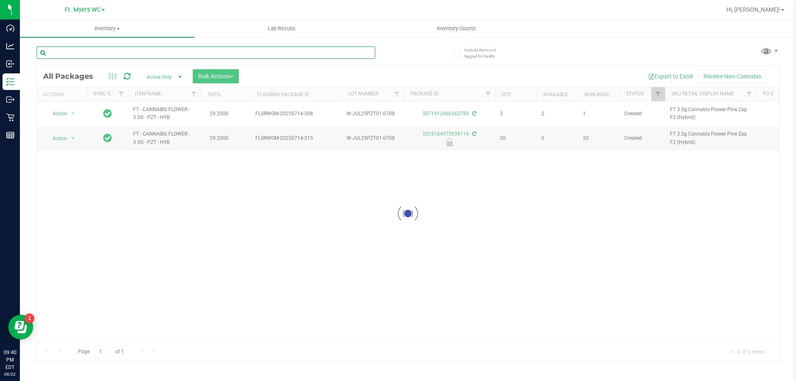
click at [294, 51] on input "text" at bounding box center [206, 52] width 339 height 12
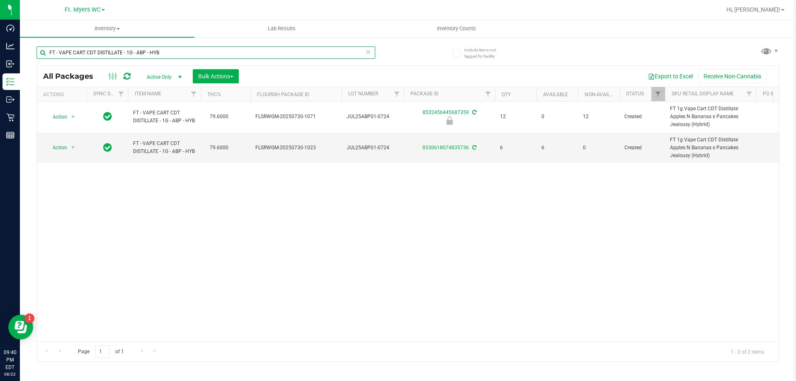
type input "FT - VAPE CART CDT DISTILLATE - 1G - ABP - HYB"
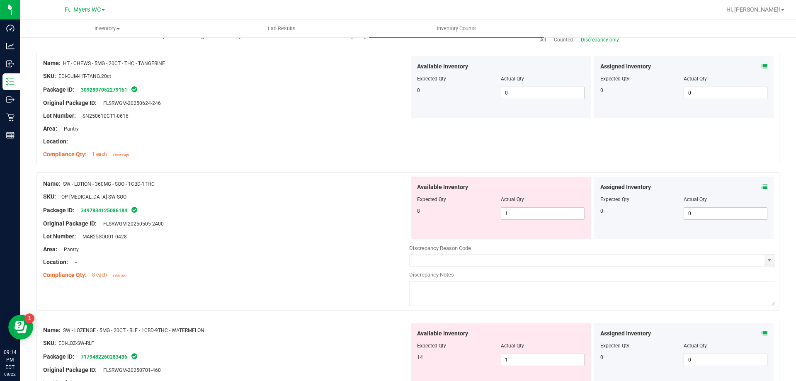
scroll to position [124, 0]
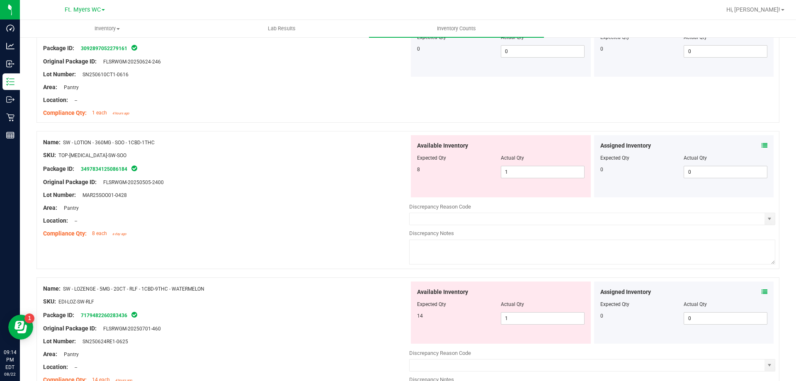
click at [762, 289] on icon at bounding box center [765, 292] width 6 height 6
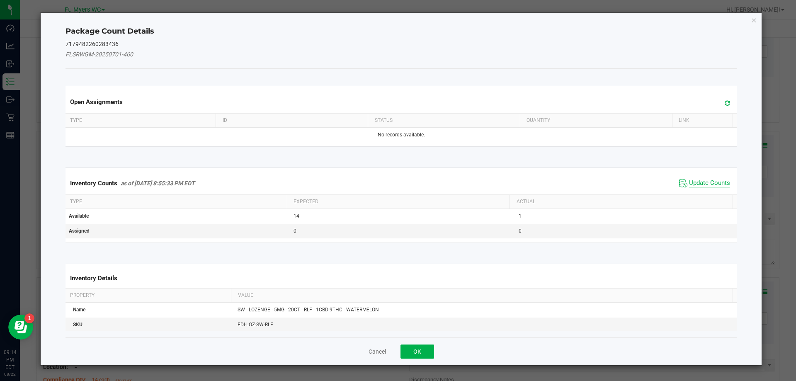
click at [696, 180] on span "Update Counts" at bounding box center [709, 183] width 41 height 8
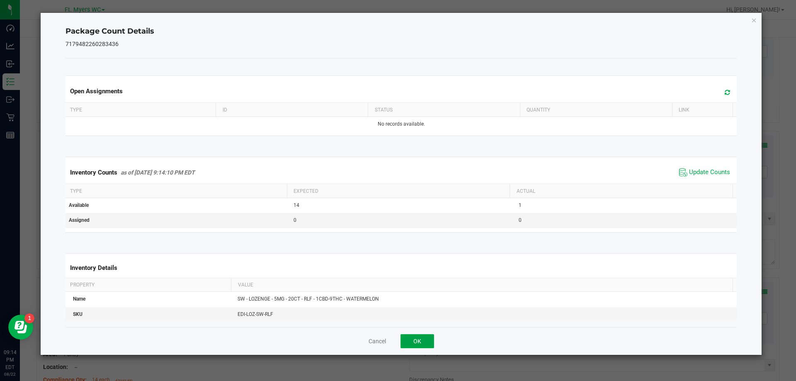
click at [418, 340] on button "OK" at bounding box center [418, 341] width 34 height 14
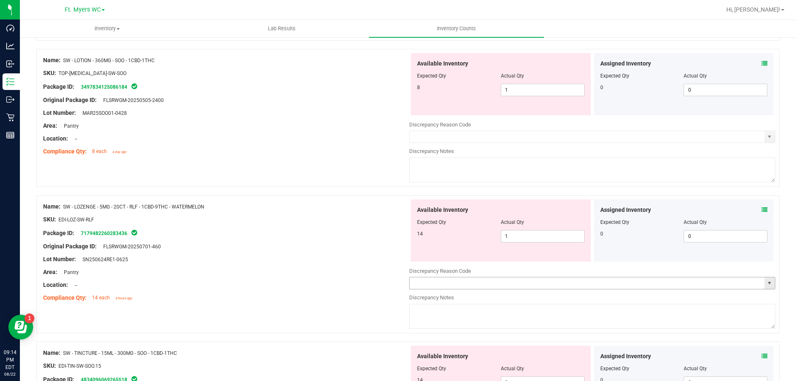
scroll to position [207, 0]
click at [530, 232] on span "1 1" at bounding box center [543, 235] width 84 height 12
click at [530, 232] on input "1" at bounding box center [543, 236] width 83 height 12
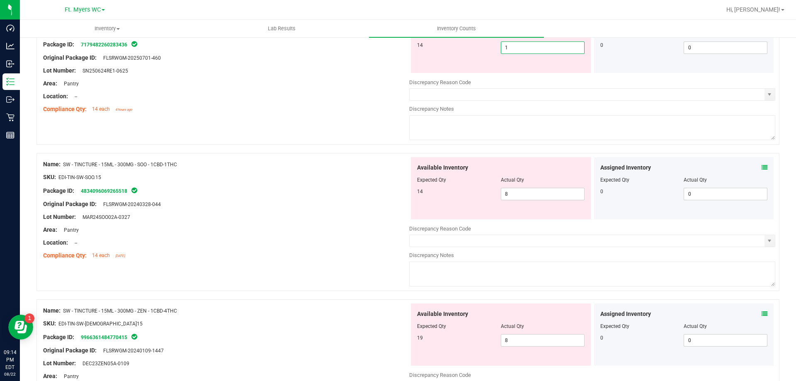
scroll to position [415, 0]
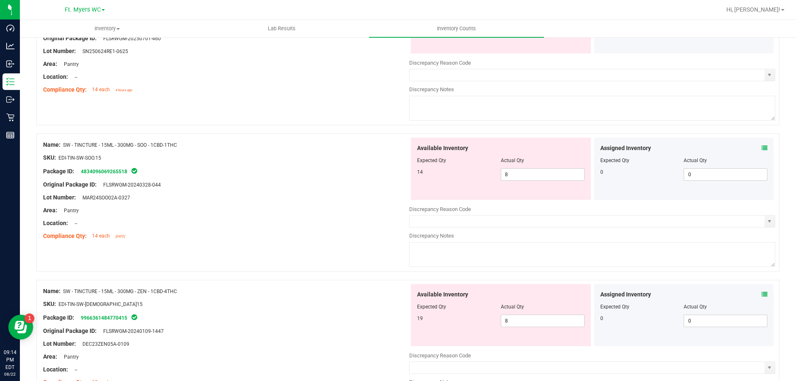
click at [762, 148] on icon at bounding box center [765, 148] width 6 height 6
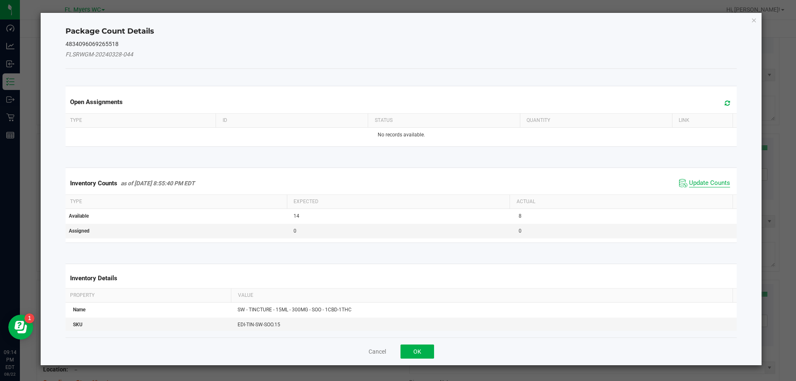
click at [694, 179] on span "Update Counts" at bounding box center [709, 183] width 41 height 8
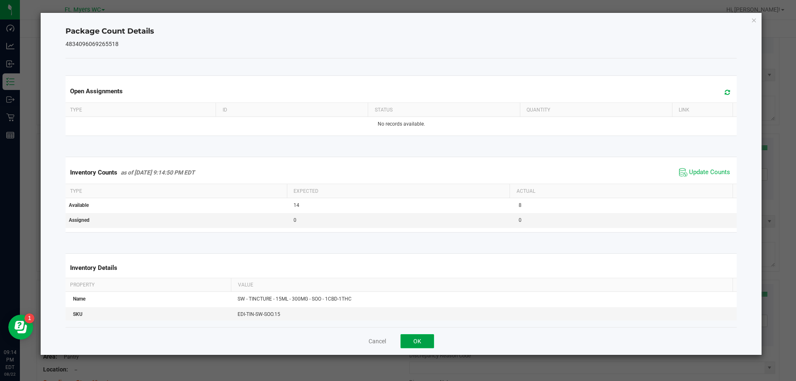
click at [424, 337] on button "OK" at bounding box center [418, 341] width 34 height 14
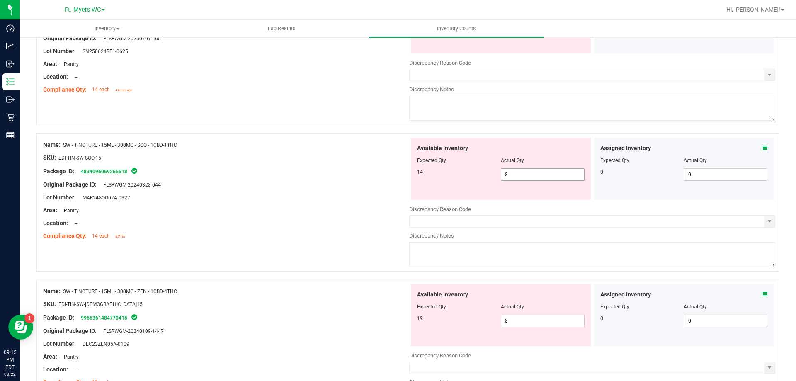
click at [519, 175] on span "8 8" at bounding box center [543, 174] width 84 height 12
click at [519, 175] on input "8" at bounding box center [543, 175] width 83 height 12
type input "14"
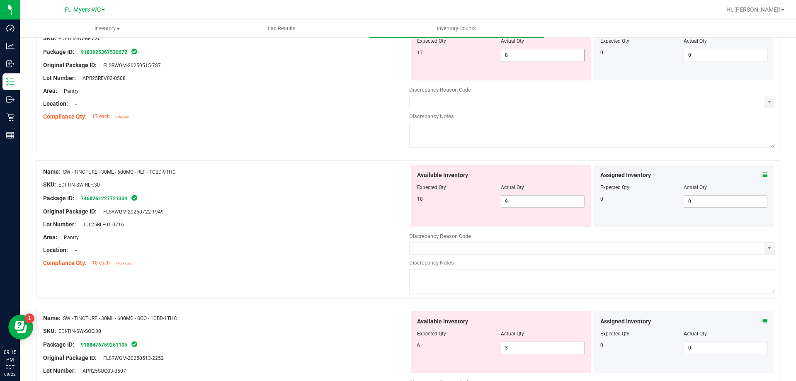
scroll to position [1203, 0]
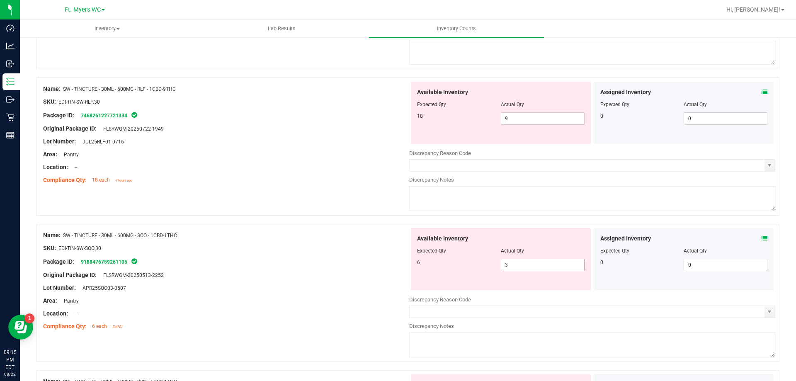
type input "14"
click at [509, 265] on span "3 3" at bounding box center [543, 265] width 84 height 12
click at [509, 265] on input "3" at bounding box center [543, 265] width 83 height 12
type input "6"
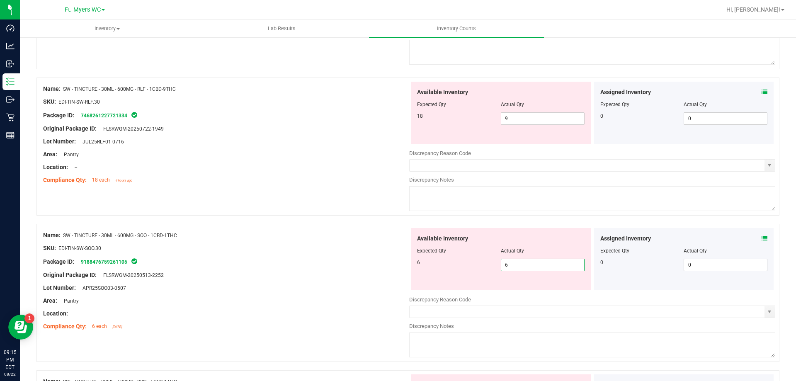
type input "6"
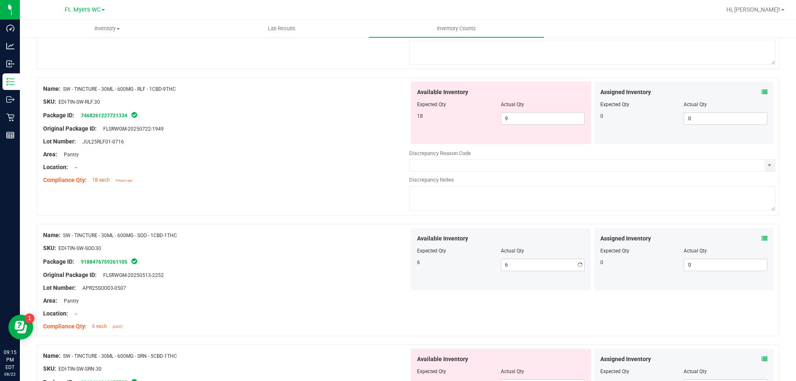
click at [527, 281] on div "Available Inventory Expected Qty Actual Qty 6 6 6" at bounding box center [501, 259] width 180 height 62
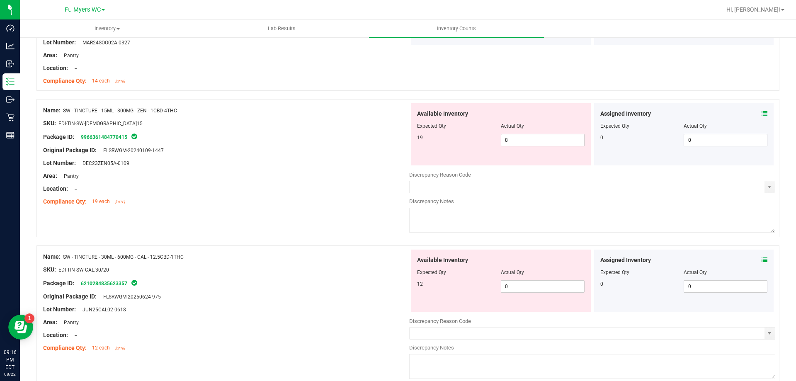
scroll to position [555, 0]
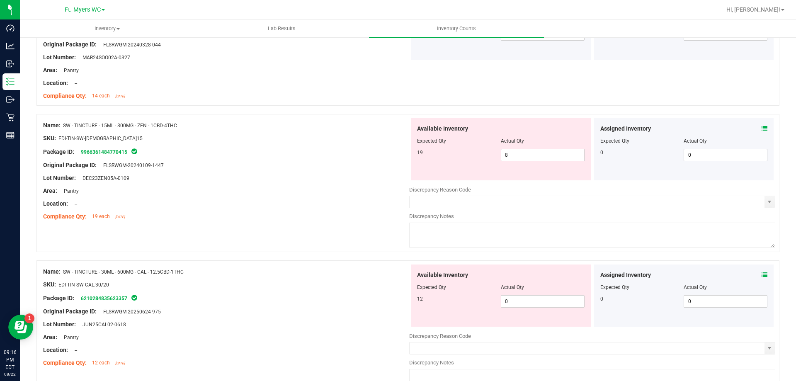
click at [764, 125] on div "Assigned Inventory Expected Qty Actual Qty 0 0 0" at bounding box center [684, 149] width 180 height 62
click at [762, 131] on icon at bounding box center [765, 129] width 6 height 6
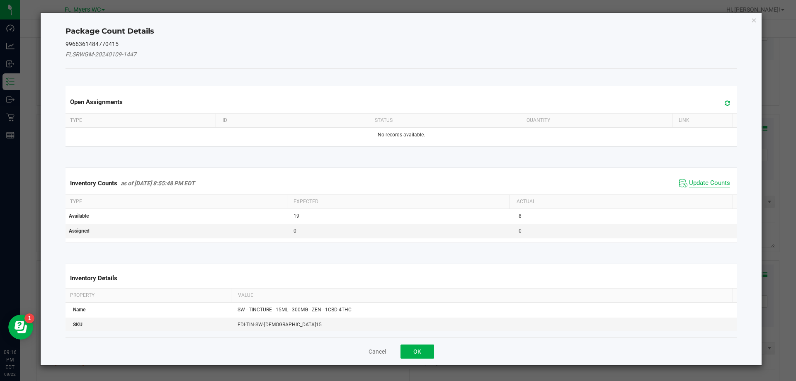
click at [705, 181] on span "Update Counts" at bounding box center [709, 183] width 41 height 8
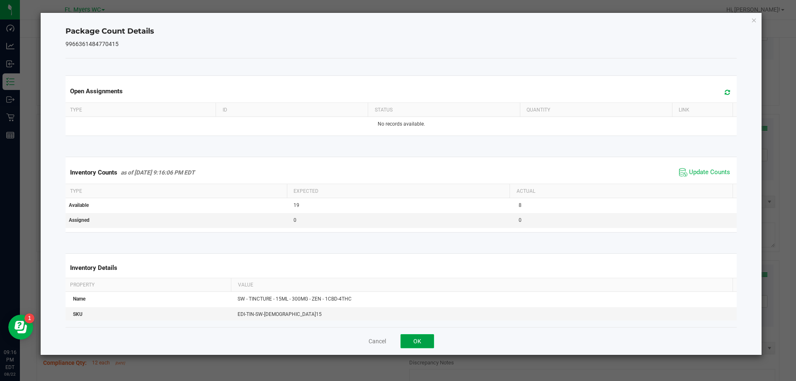
click at [424, 342] on button "OK" at bounding box center [418, 341] width 34 height 14
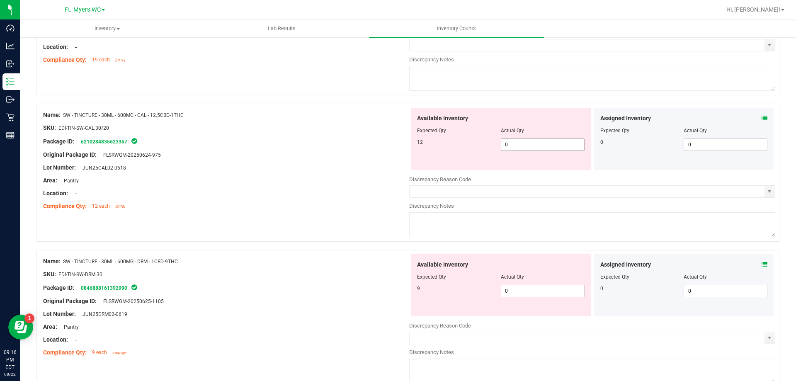
scroll to position [721, 0]
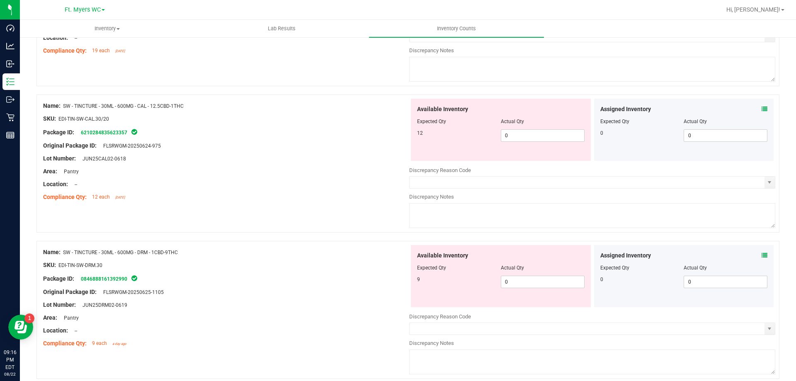
click at [762, 109] on icon at bounding box center [765, 109] width 6 height 6
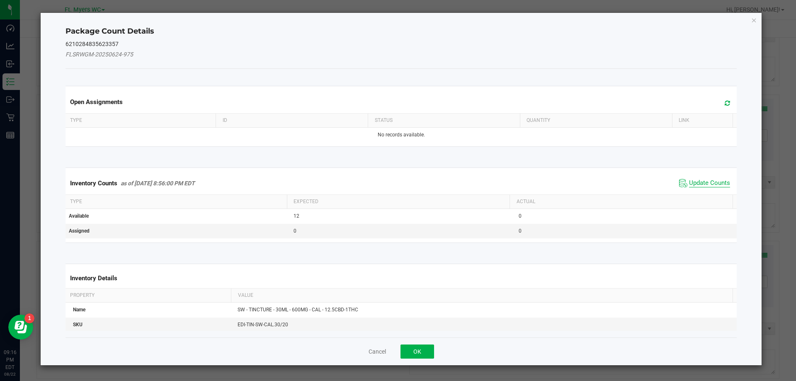
click at [689, 183] on span "Update Counts" at bounding box center [709, 183] width 41 height 8
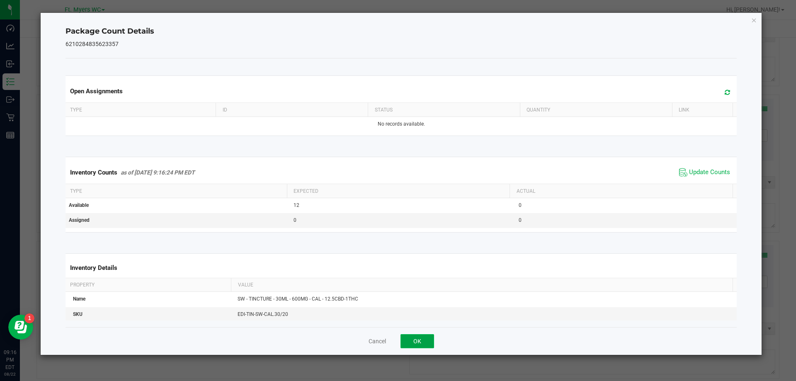
click at [432, 338] on button "OK" at bounding box center [418, 341] width 34 height 14
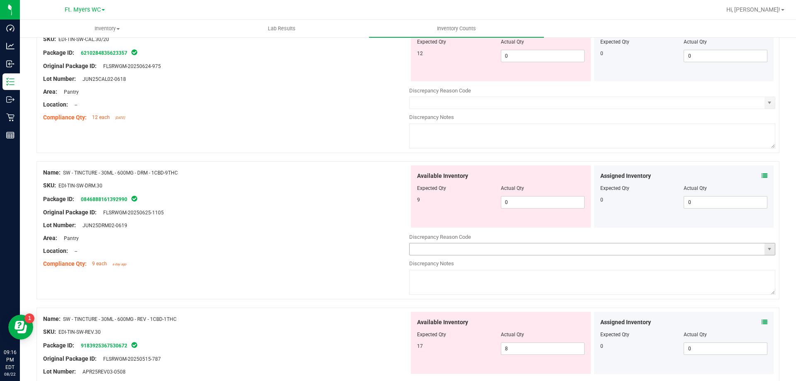
scroll to position [804, 0]
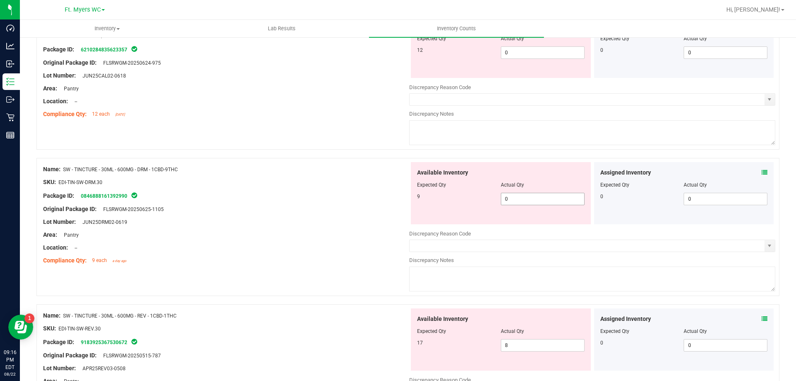
click at [513, 201] on span "0 0" at bounding box center [543, 199] width 84 height 12
click at [513, 201] on input "0" at bounding box center [543, 199] width 83 height 12
click at [762, 173] on icon at bounding box center [765, 173] width 6 height 6
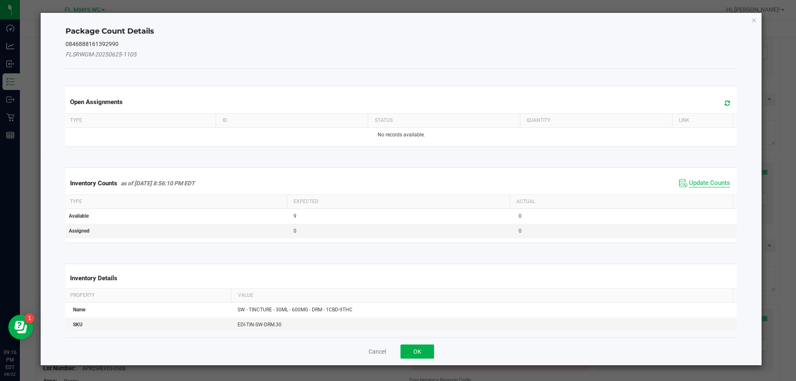
click at [715, 186] on span "Update Counts" at bounding box center [709, 183] width 41 height 8
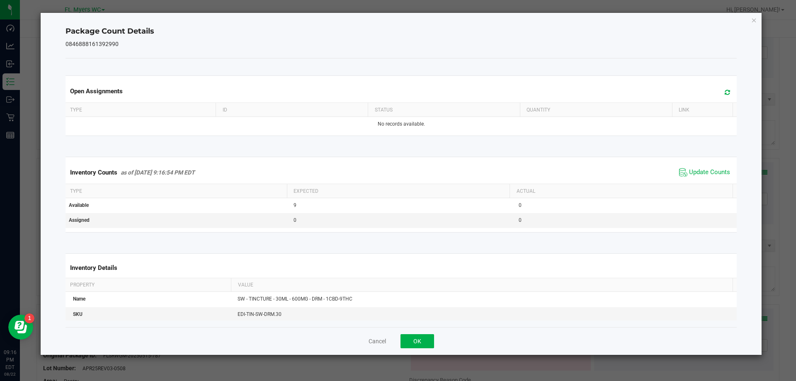
click at [424, 348] on div "Cancel OK" at bounding box center [402, 341] width 672 height 28
click at [424, 342] on button "OK" at bounding box center [418, 341] width 34 height 14
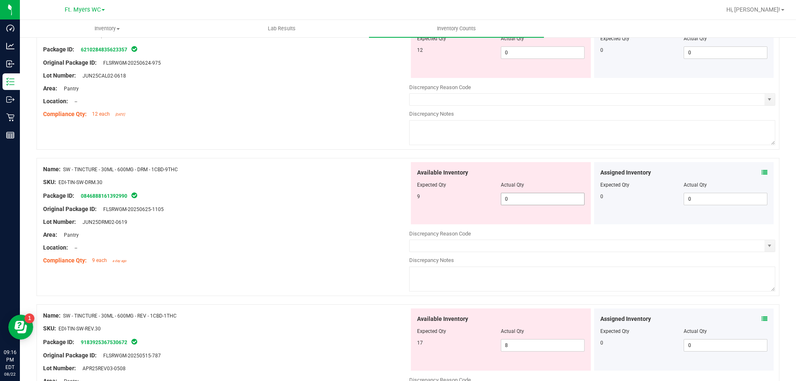
click at [529, 202] on span "0 0" at bounding box center [543, 199] width 84 height 12
click at [529, 202] on input "0" at bounding box center [543, 199] width 83 height 12
type input "6"
click at [525, 226] on div at bounding box center [592, 228] width 366 height 4
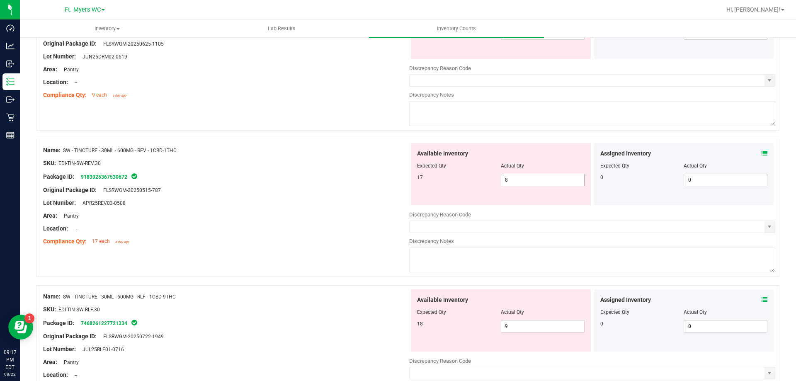
scroll to position [970, 0]
click at [545, 180] on span "8 8" at bounding box center [543, 179] width 84 height 12
click at [762, 153] on icon at bounding box center [765, 153] width 6 height 6
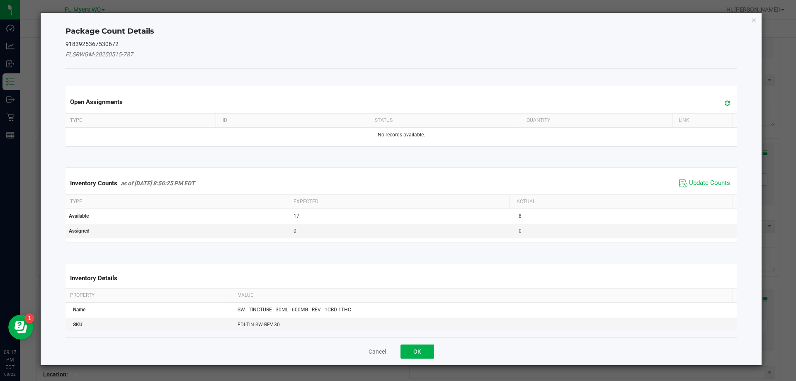
click at [693, 187] on span "Update Counts" at bounding box center [704, 183] width 55 height 12
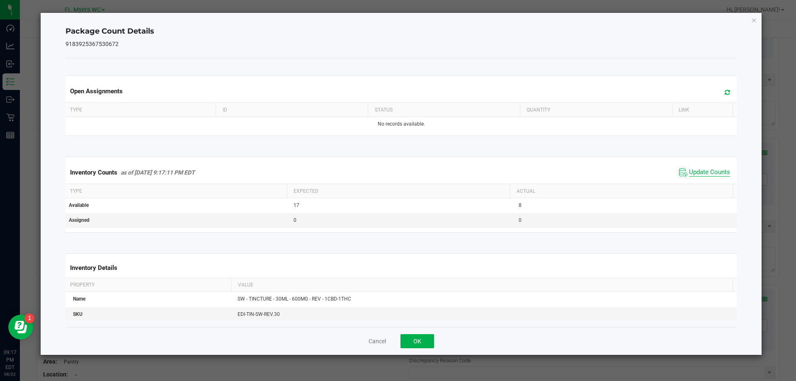
click at [689, 172] on span "Update Counts" at bounding box center [709, 172] width 41 height 8
click at [425, 341] on button "OK" at bounding box center [418, 341] width 34 height 14
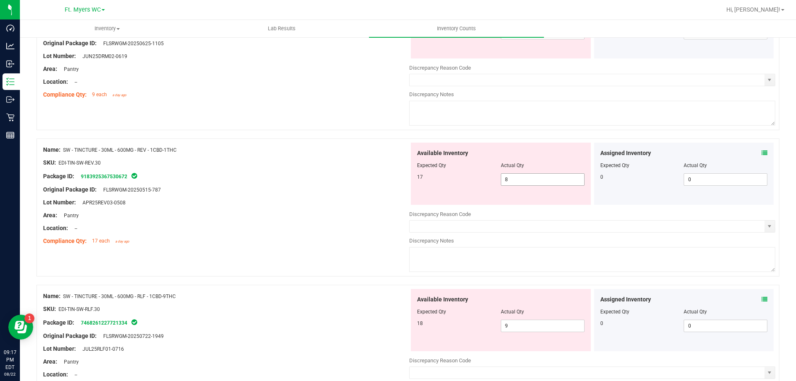
click at [530, 180] on span "8 8" at bounding box center [543, 179] width 84 height 12
click at [530, 180] on input "8" at bounding box center [543, 180] width 83 height 12
click at [528, 182] on input "8" at bounding box center [543, 180] width 83 height 12
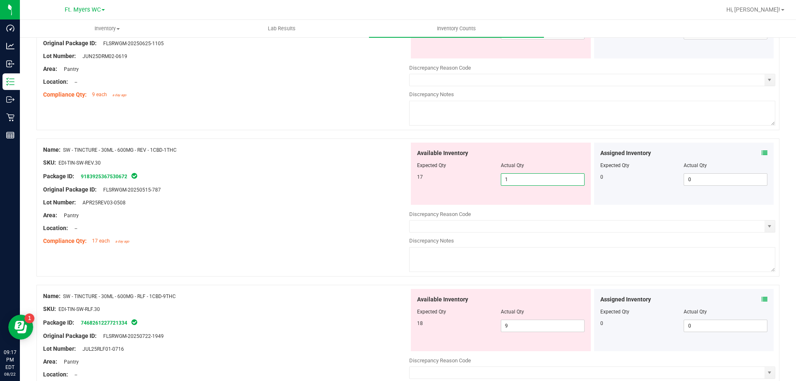
type input "14"
click at [762, 151] on icon at bounding box center [765, 153] width 6 height 6
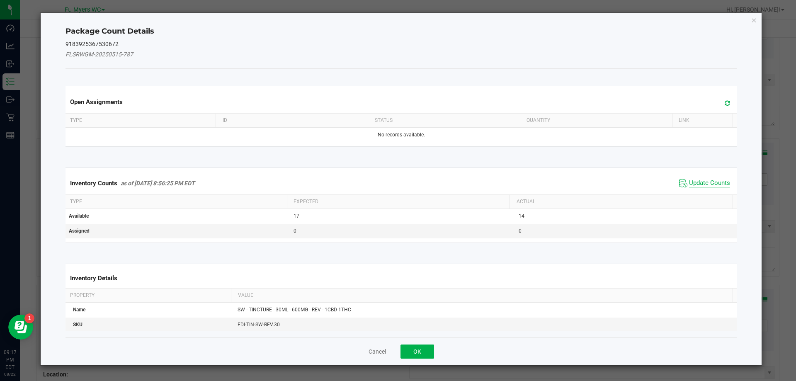
click at [708, 181] on span "Update Counts" at bounding box center [709, 183] width 41 height 8
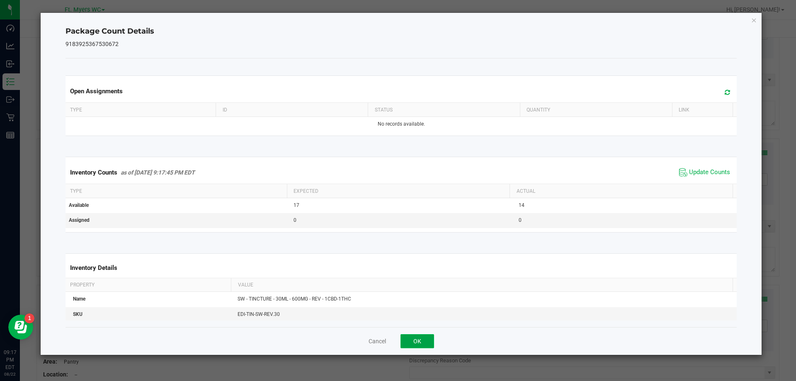
click at [425, 340] on button "OK" at bounding box center [418, 341] width 34 height 14
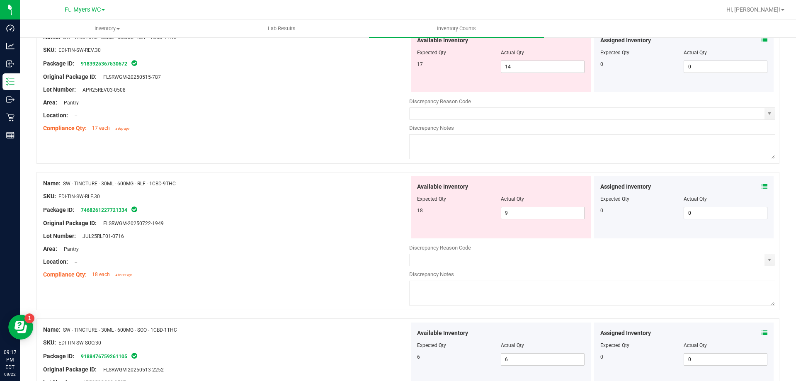
scroll to position [1094, 0]
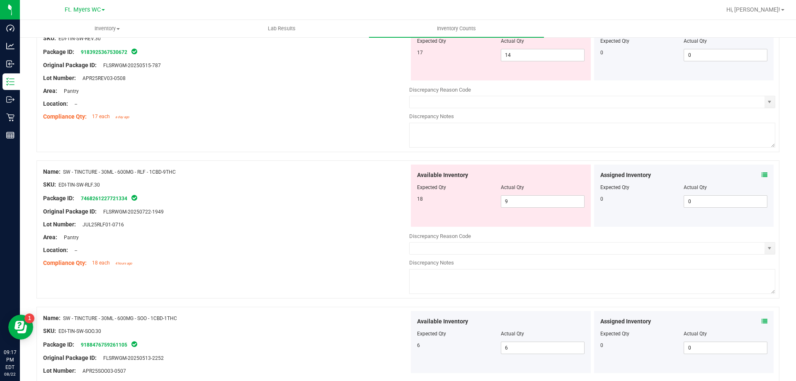
click at [762, 176] on icon at bounding box center [765, 175] width 6 height 6
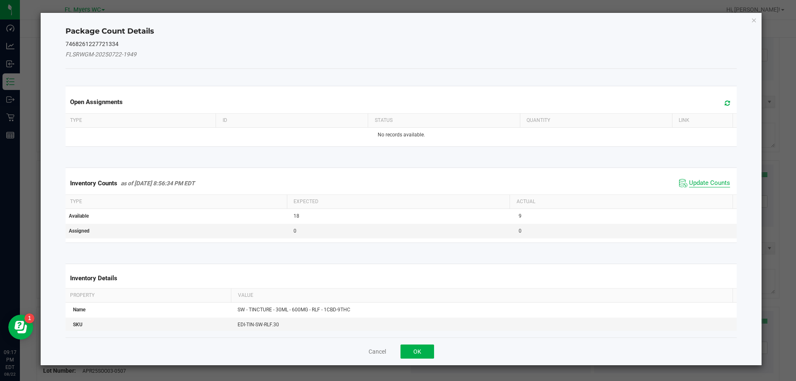
click at [689, 185] on span "Update Counts" at bounding box center [709, 183] width 41 height 8
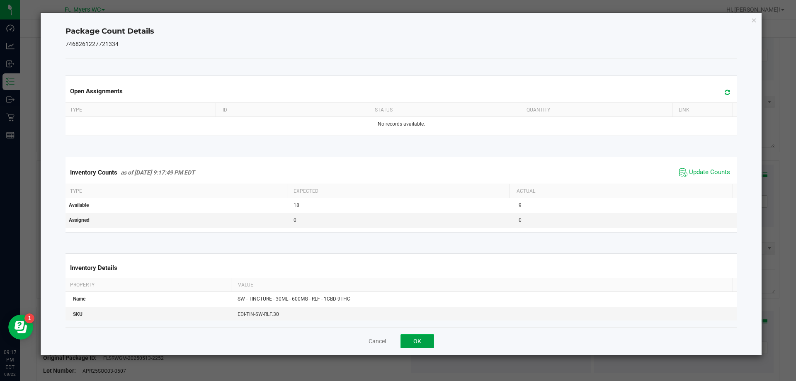
click at [413, 341] on button "OK" at bounding box center [418, 341] width 34 height 14
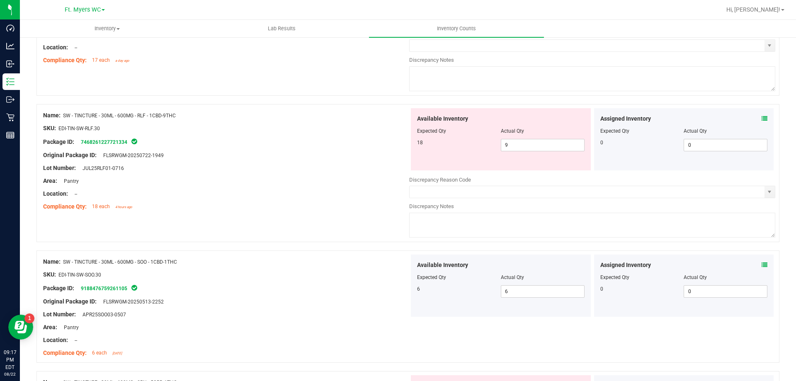
scroll to position [1136, 0]
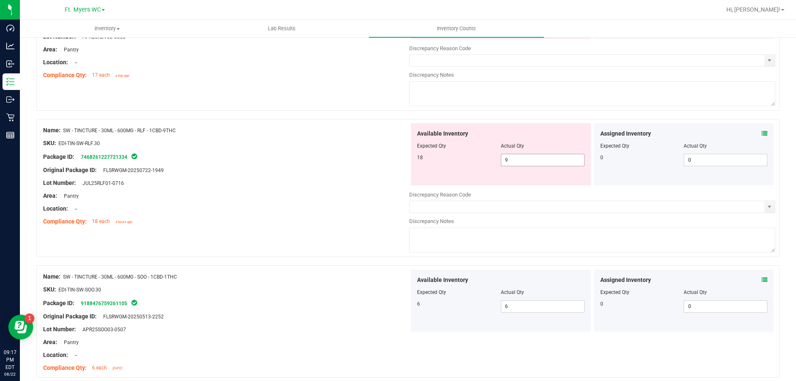
click at [531, 155] on span "9 9" at bounding box center [543, 160] width 84 height 12
click at [531, 155] on input "9" at bounding box center [543, 160] width 83 height 12
type input "18"
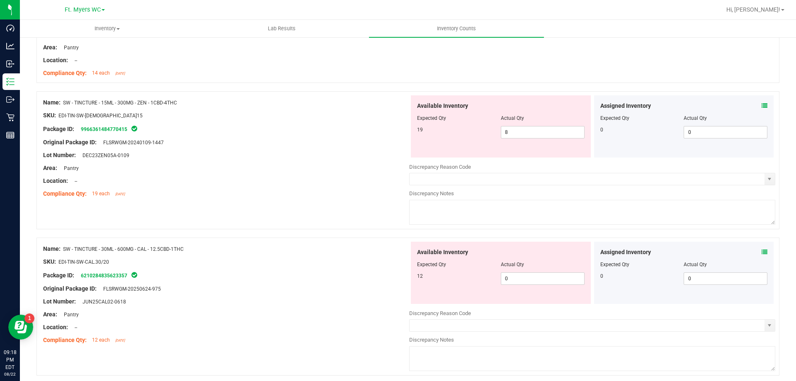
scroll to position [596, 0]
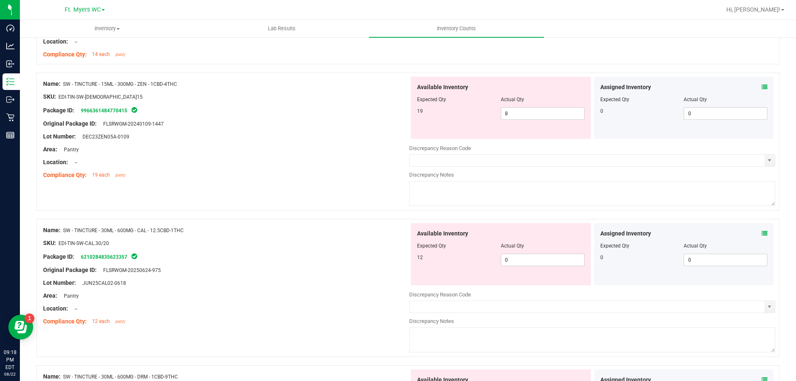
type input "18"
click at [516, 266] on div "Available Inventory Expected Qty Actual Qty 12 0 0" at bounding box center [501, 254] width 180 height 62
click at [517, 260] on span "0 0" at bounding box center [543, 260] width 84 height 12
type input "012"
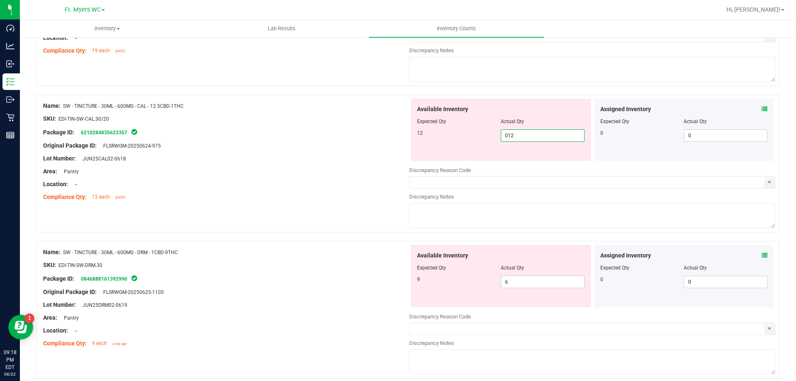
scroll to position [804, 0]
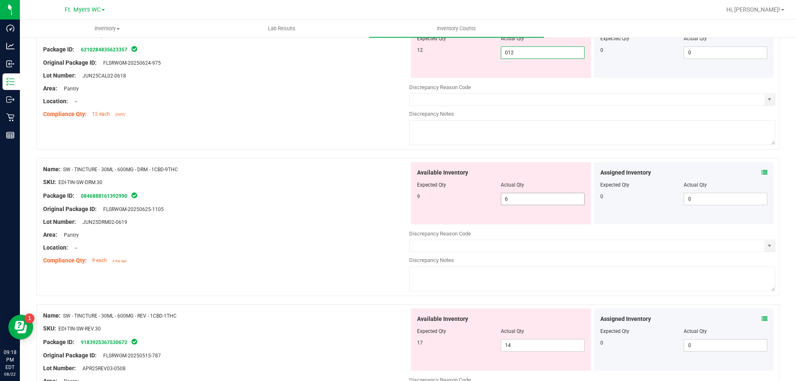
type input "12"
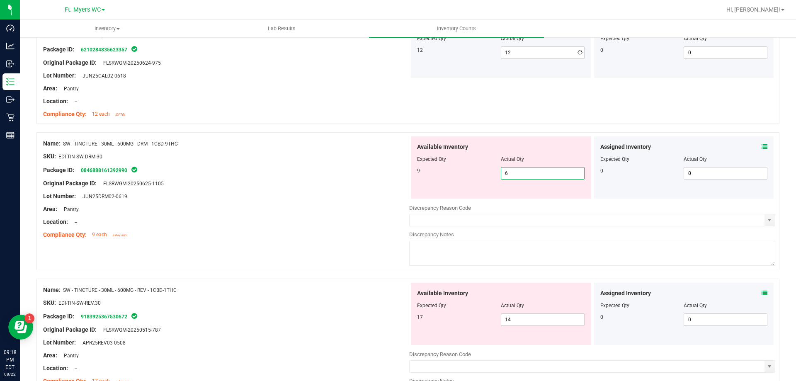
click at [523, 202] on div "Available Inventory Expected Qty Actual Qty 9 6 6" at bounding box center [592, 201] width 366 height 131
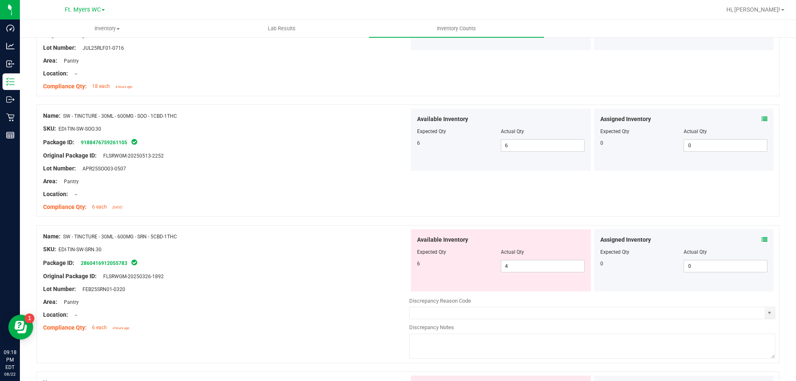
scroll to position [1260, 0]
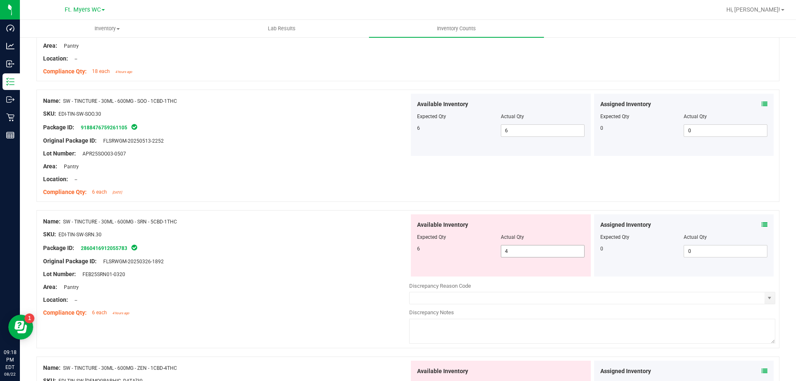
click at [527, 249] on span "4 4" at bounding box center [543, 251] width 84 height 12
click at [527, 249] on input "4" at bounding box center [543, 252] width 83 height 12
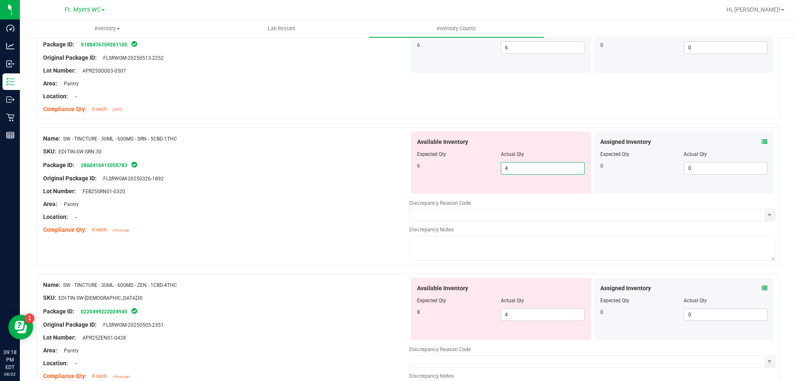
type input "6"
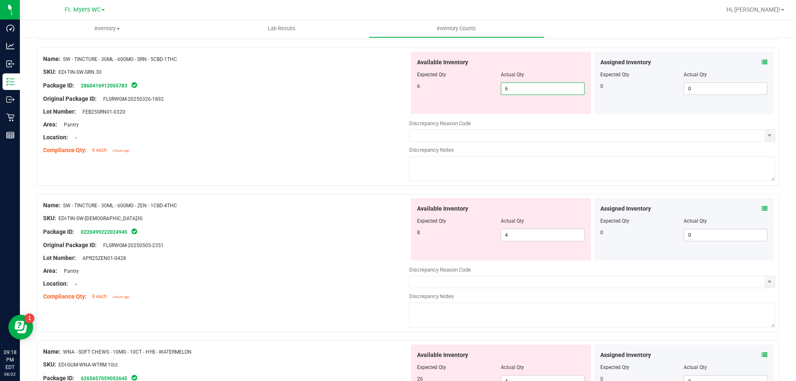
scroll to position [1426, 0]
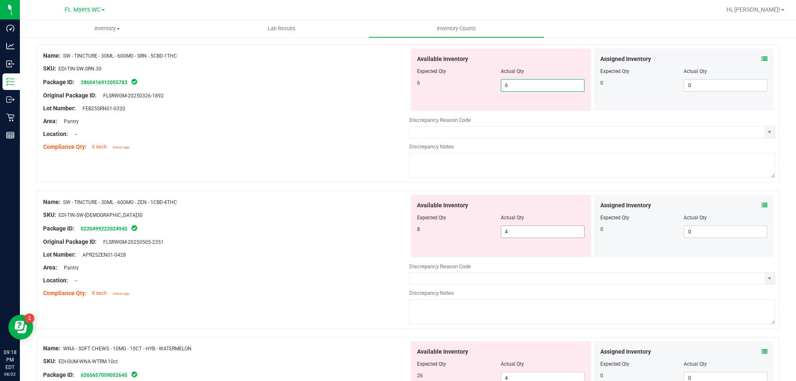
type input "6"
click at [527, 237] on div "Available Inventory Expected Qty Actual Qty 8 4 4" at bounding box center [592, 260] width 366 height 131
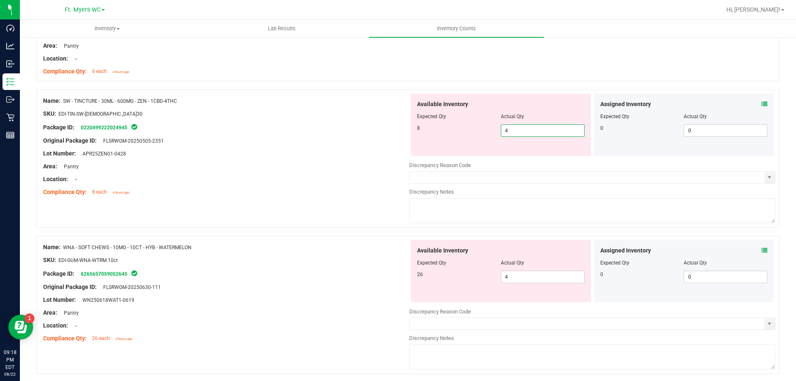
scroll to position [1509, 0]
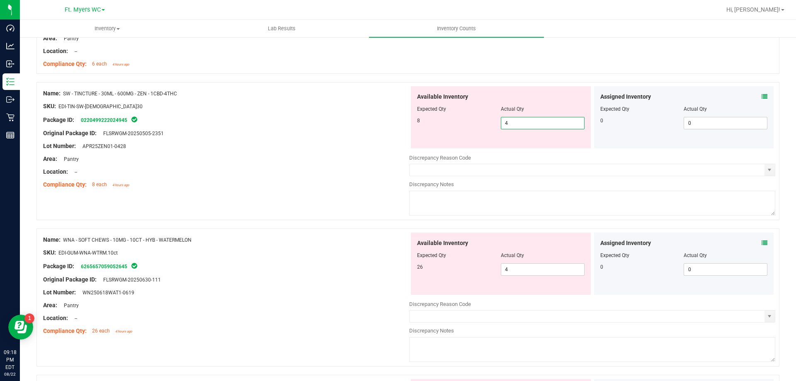
click at [525, 122] on input "4" at bounding box center [543, 123] width 83 height 12
type input "8"
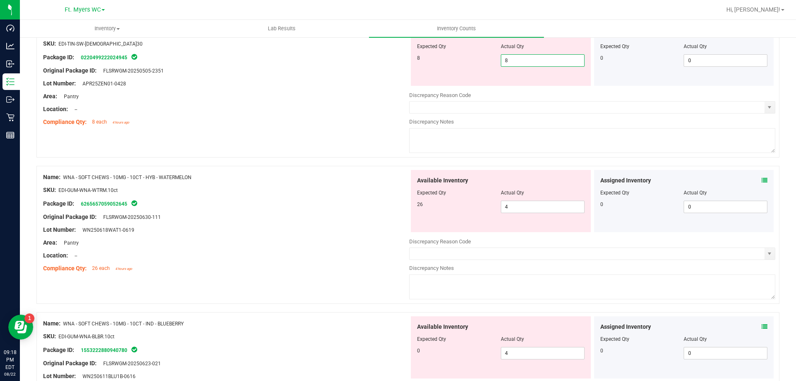
scroll to position [1634, 0]
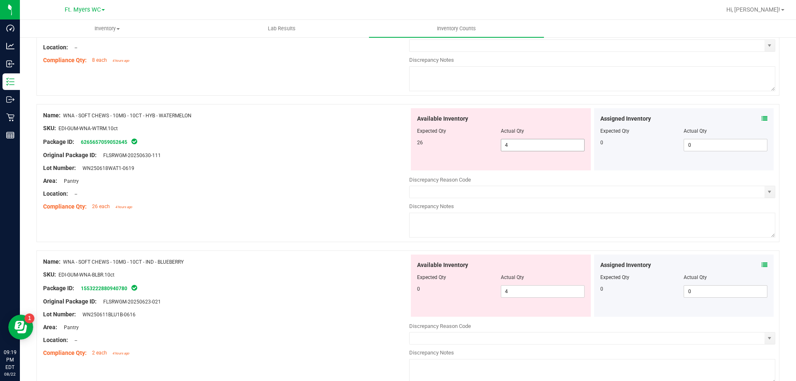
type input "8"
click at [531, 150] on div "Available Inventory Expected Qty Actual Qty 26 4 4" at bounding box center [592, 173] width 366 height 131
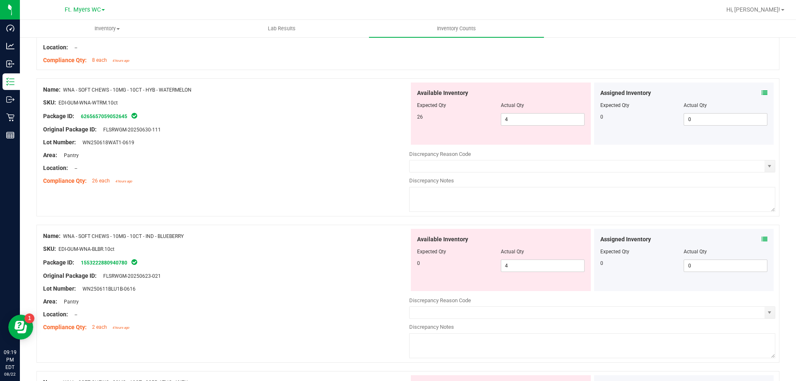
click at [755, 94] on div "Assigned Inventory" at bounding box center [685, 93] width 168 height 9
click at [762, 92] on icon at bounding box center [765, 93] width 6 height 6
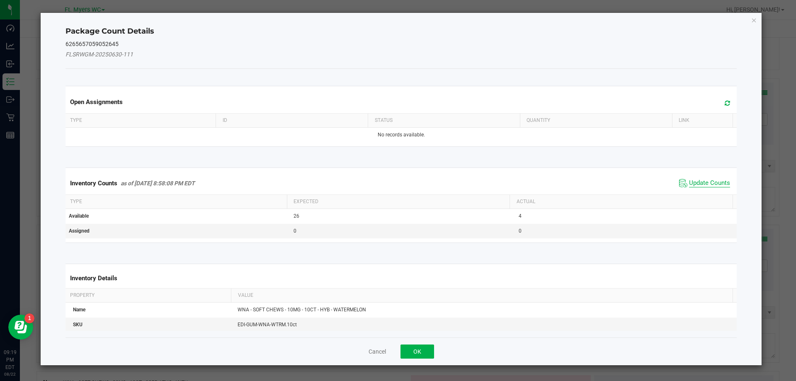
click at [695, 180] on span "Update Counts" at bounding box center [709, 183] width 41 height 8
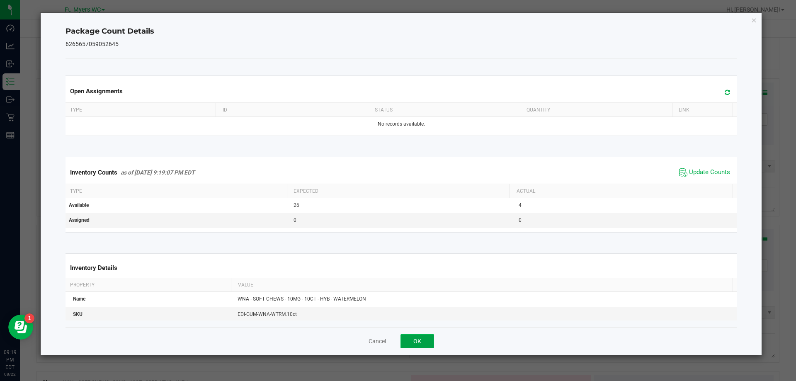
click at [431, 342] on button "OK" at bounding box center [418, 341] width 34 height 14
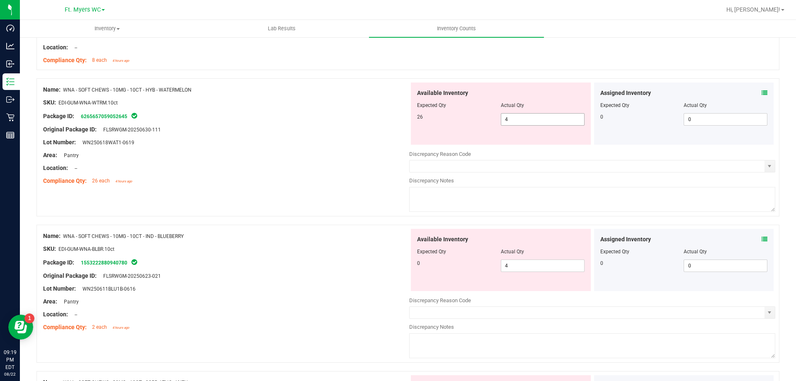
click at [526, 124] on span "4 4" at bounding box center [543, 119] width 84 height 12
click at [526, 124] on input "4" at bounding box center [543, 120] width 83 height 12
type input "26"
click at [515, 262] on div "Available Inventory Expected Qty Actual Qty 0 4 4" at bounding box center [501, 260] width 180 height 62
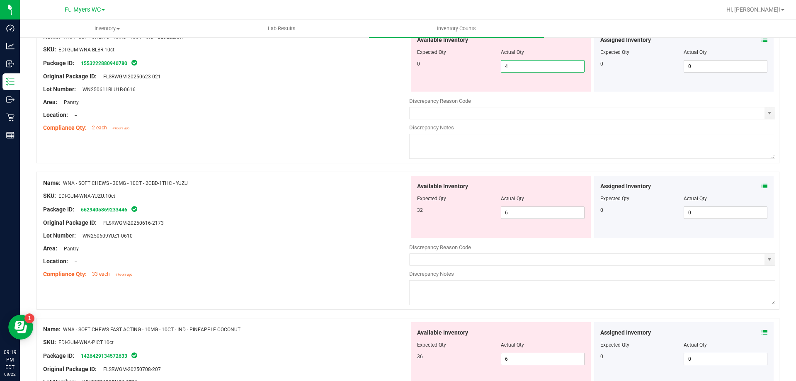
scroll to position [1758, 0]
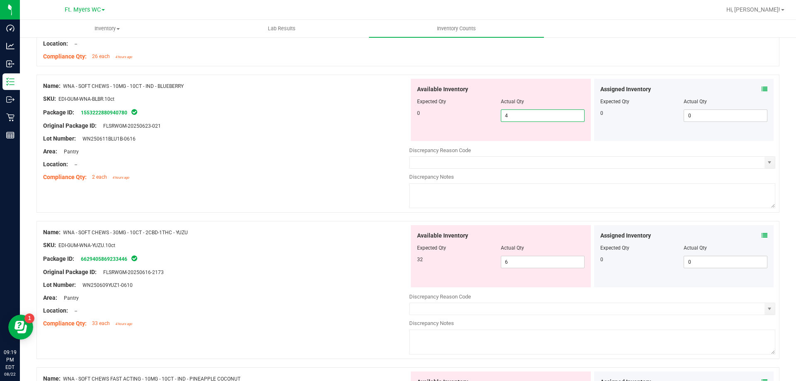
click at [762, 88] on icon at bounding box center [765, 89] width 6 height 6
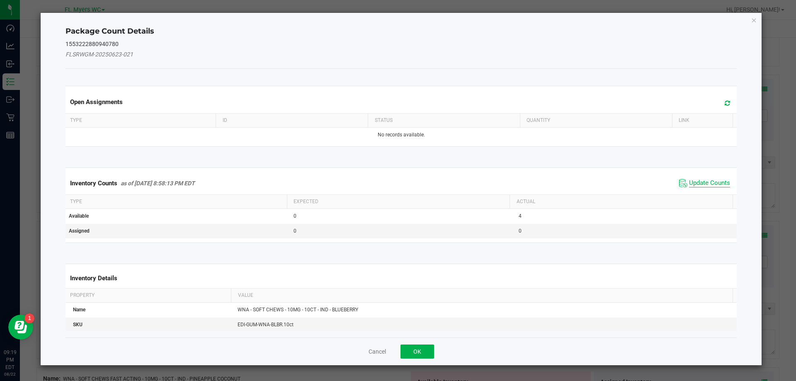
click at [698, 185] on span "Update Counts" at bounding box center [709, 183] width 41 height 8
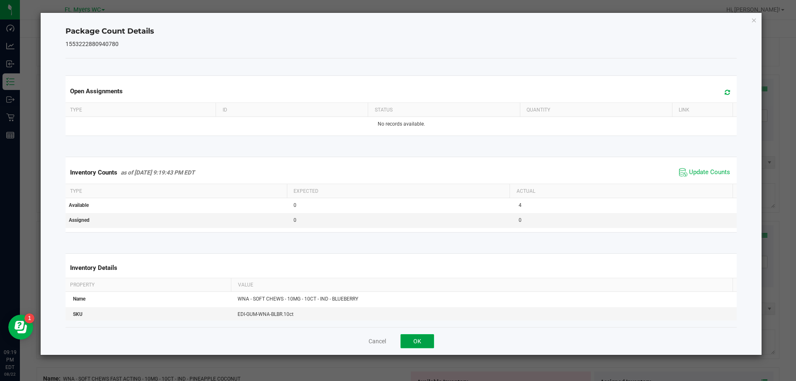
click at [412, 341] on button "OK" at bounding box center [418, 341] width 34 height 14
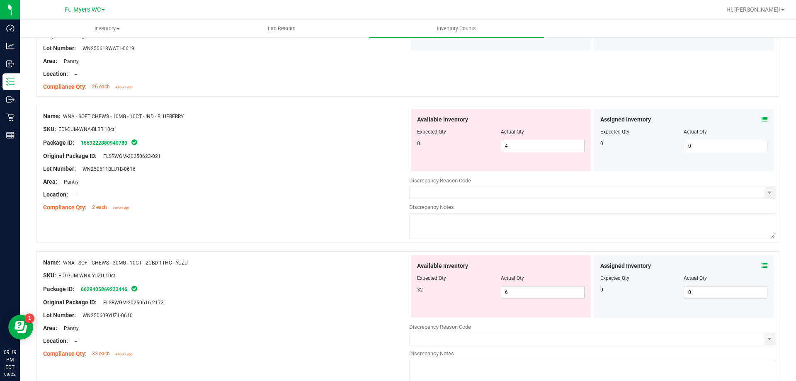
scroll to position [1714, 0]
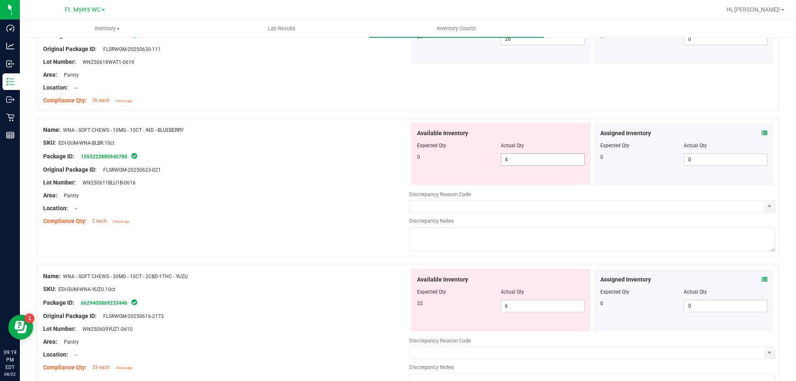
click at [506, 158] on span "4 4" at bounding box center [543, 159] width 84 height 12
click at [506, 158] on input "4" at bounding box center [543, 160] width 83 height 12
type input "3"
type input "40"
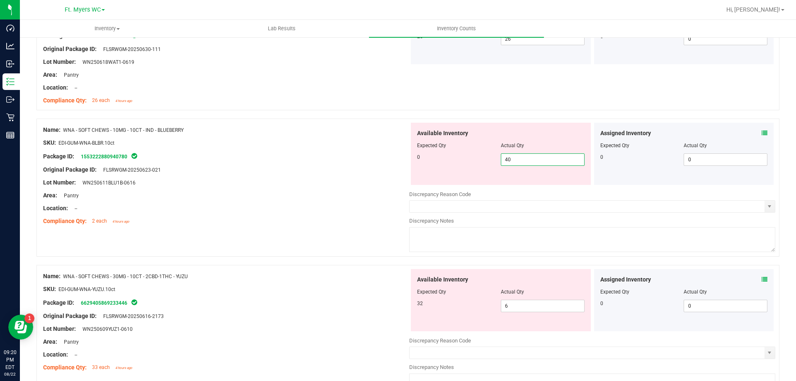
click at [185, 130] on div "Name: WNA - SOFT CHEWS - 10MG - 10CT - IND - BLUEBERRY" at bounding box center [226, 130] width 366 height 9
drag, startPoint x: 175, startPoint y: 130, endPoint x: 150, endPoint y: 128, distance: 25.4
click at [150, 128] on span "WNA - SOFT CHEWS - 10MG - 10CT - IND - BLUEBERRY" at bounding box center [123, 130] width 121 height 6
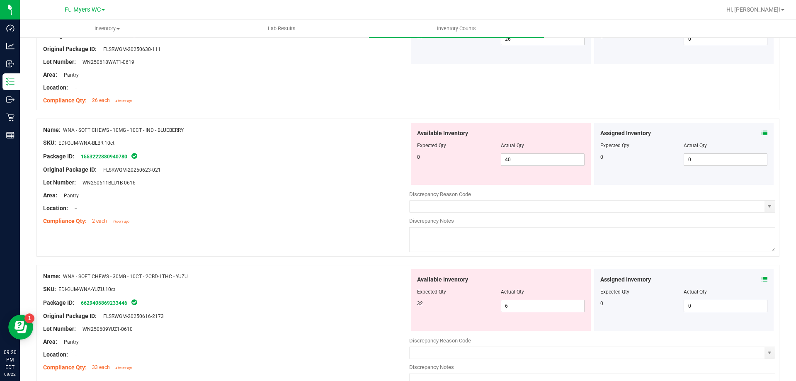
drag, startPoint x: 65, startPoint y: 131, endPoint x: 186, endPoint y: 127, distance: 121.2
click at [186, 127] on div "Name: WNA - SOFT CHEWS - 10MG - 10CT - IND - BLUEBERRY" at bounding box center [226, 130] width 366 height 9
copy span "WNA - SOFT CHEWS - 10MG - 10CT - IND - BLUEBERRY"
click at [520, 155] on span "40 40" at bounding box center [543, 159] width 84 height 12
click at [520, 155] on input "40" at bounding box center [543, 160] width 83 height 12
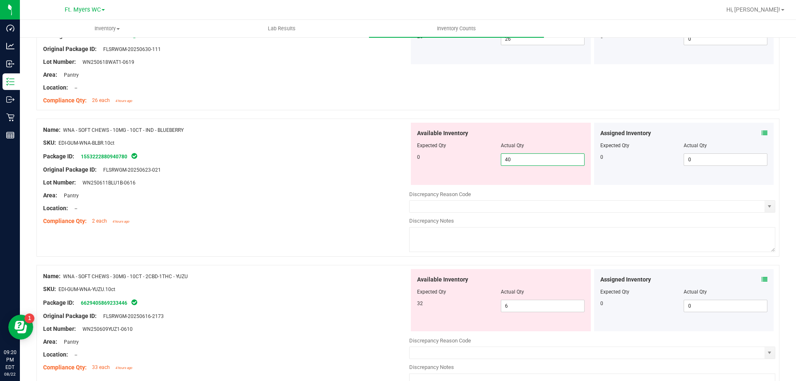
type input "0"
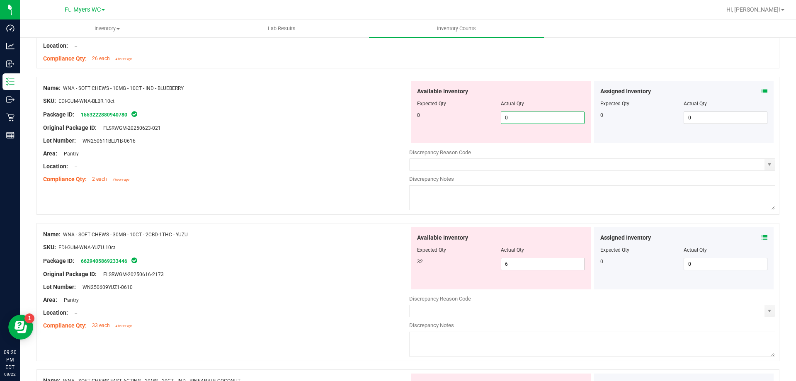
scroll to position [1755, 0]
type input "0"
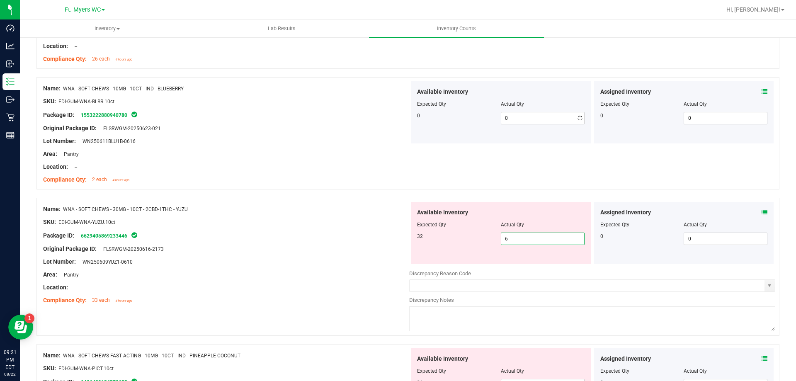
click at [525, 270] on div "Available Inventory Expected Qty Actual Qty 32 6 6" at bounding box center [592, 267] width 366 height 131
click at [525, 263] on div "Available Inventory Expected Qty Actual Qty 32 6 6" at bounding box center [501, 233] width 180 height 62
click at [527, 237] on span "6 6" at bounding box center [543, 239] width 84 height 12
click at [527, 237] on input "6" at bounding box center [543, 239] width 83 height 12
type input "32"
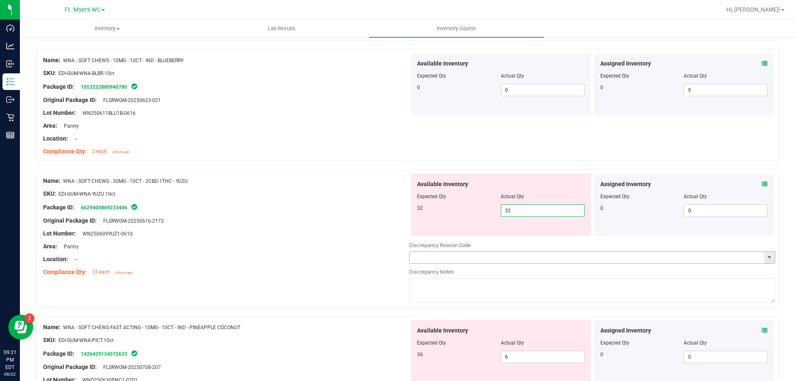
scroll to position [1838, 0]
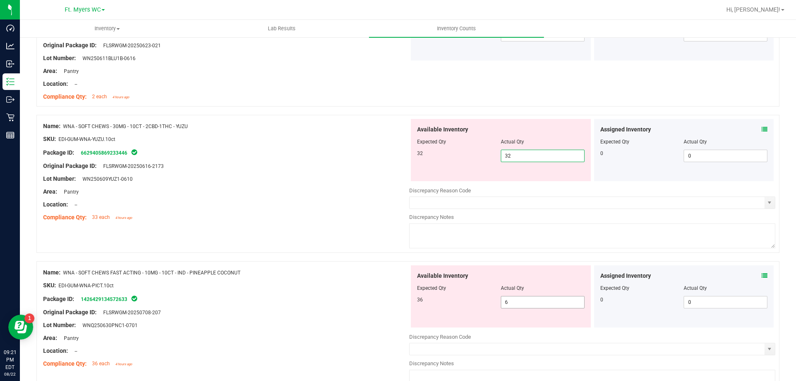
type input "32"
click at [528, 298] on div "Available Inventory Expected Qty Actual Qty 36 6 6" at bounding box center [501, 296] width 180 height 62
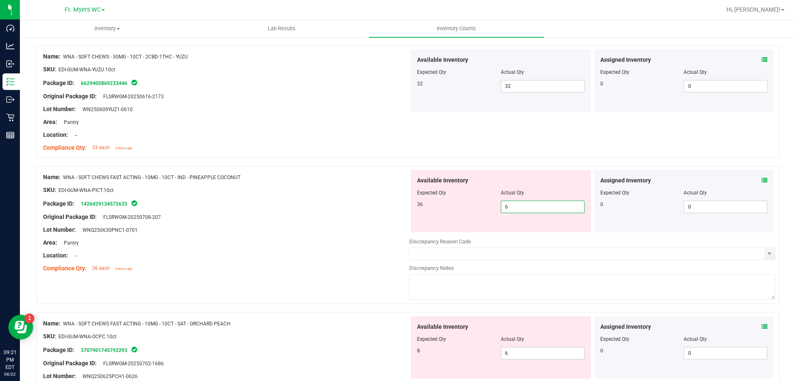
scroll to position [1921, 0]
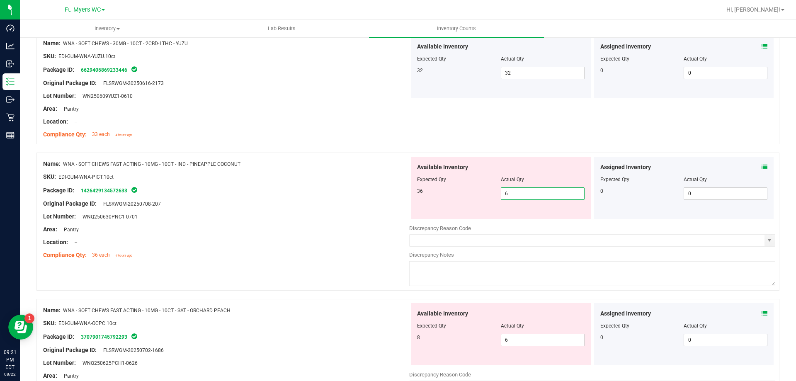
click at [533, 197] on input "6" at bounding box center [543, 194] width 83 height 12
click at [762, 168] on icon at bounding box center [765, 167] width 6 height 6
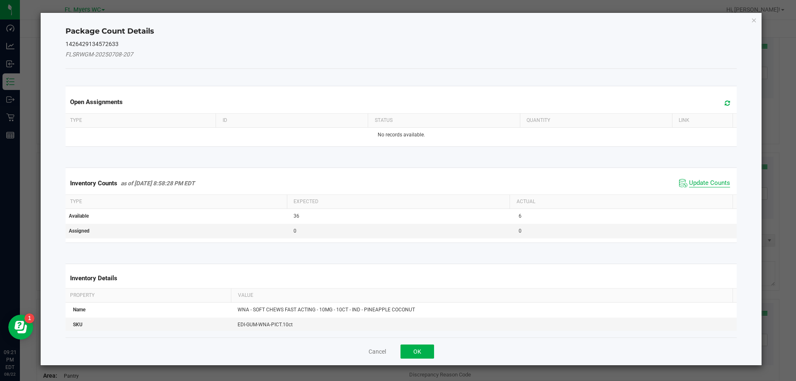
click at [694, 184] on span "Update Counts" at bounding box center [709, 183] width 41 height 8
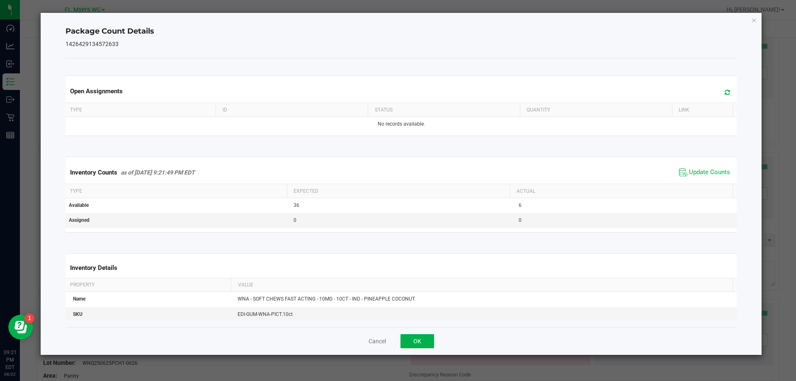
click at [694, 184] on div "Inventory Counts as of Aug 22, 2025 9:21:49 PM EDT Update Counts" at bounding box center [401, 172] width 675 height 22
click at [690, 173] on span "Update Counts" at bounding box center [709, 172] width 41 height 8
click at [424, 338] on button "OK" at bounding box center [418, 341] width 34 height 14
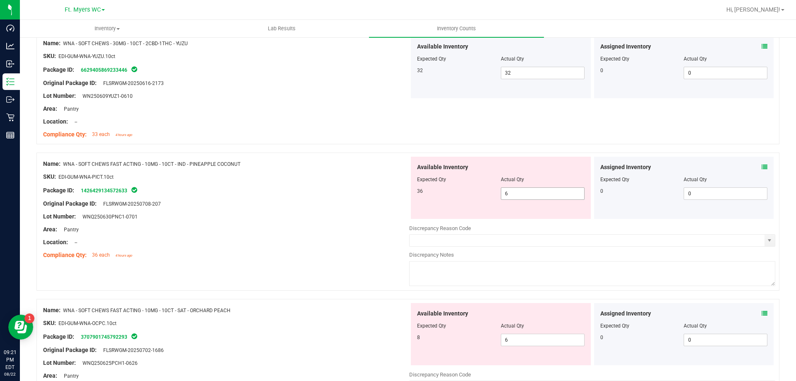
click at [527, 193] on span "6 6" at bounding box center [543, 193] width 84 height 12
click at [527, 193] on input "6" at bounding box center [543, 194] width 83 height 12
type input "36"
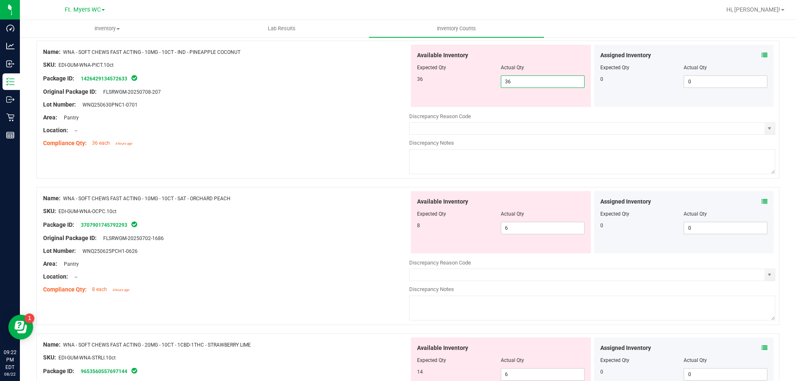
scroll to position [2046, 0]
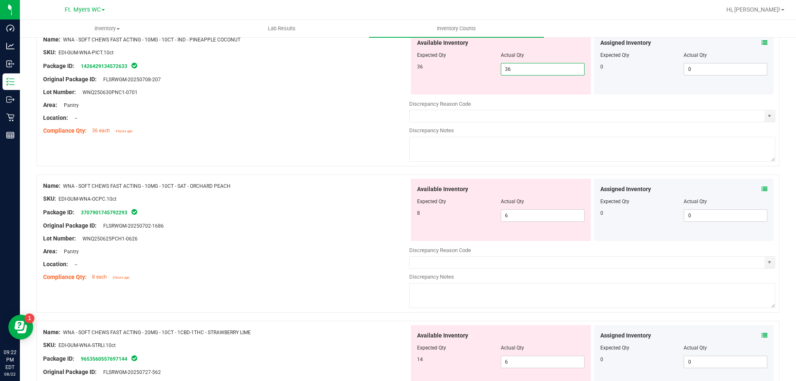
type input "36"
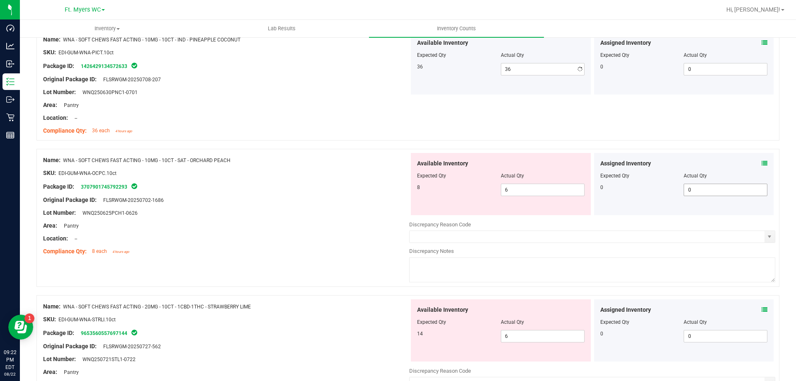
click at [756, 185] on div "Assigned Inventory Expected Qty Actual Qty 0 0 0" at bounding box center [684, 184] width 180 height 62
click at [762, 167] on span at bounding box center [765, 163] width 6 height 9
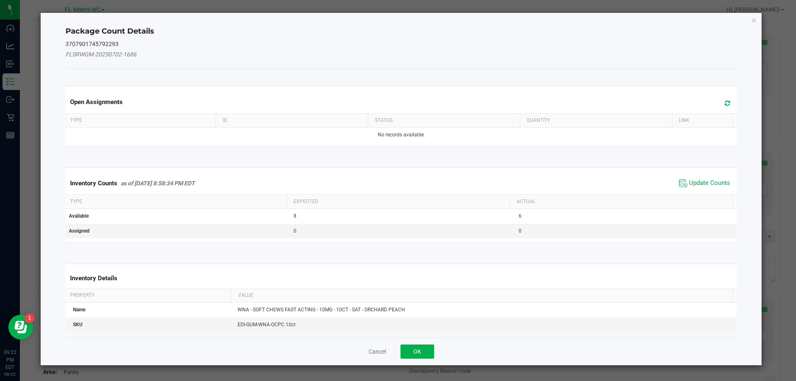
click at [691, 178] on span "Update Counts" at bounding box center [704, 183] width 55 height 12
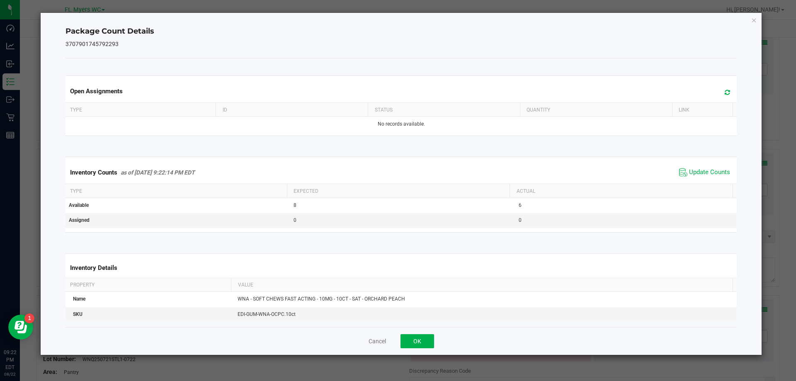
click at [690, 180] on div "Inventory Counts as of Aug 22, 2025 9:22:14 PM EDT Update Counts" at bounding box center [401, 172] width 675 height 22
click at [694, 171] on span "Update Counts" at bounding box center [709, 172] width 41 height 8
click at [421, 337] on button "OK" at bounding box center [418, 341] width 34 height 14
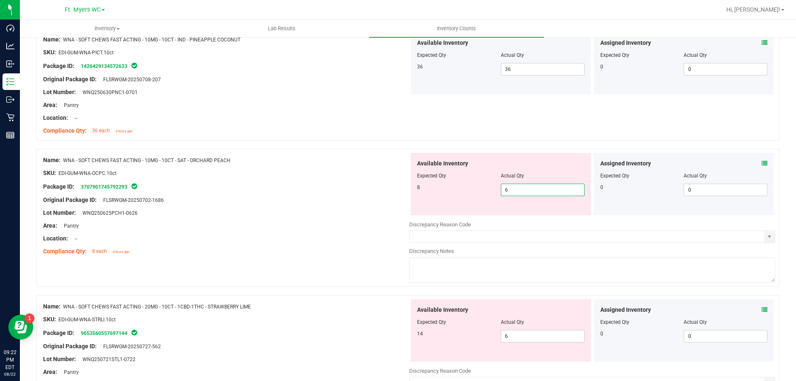
click at [537, 189] on span "6 6" at bounding box center [543, 190] width 84 height 12
click at [537, 189] on input "6" at bounding box center [543, 190] width 83 height 12
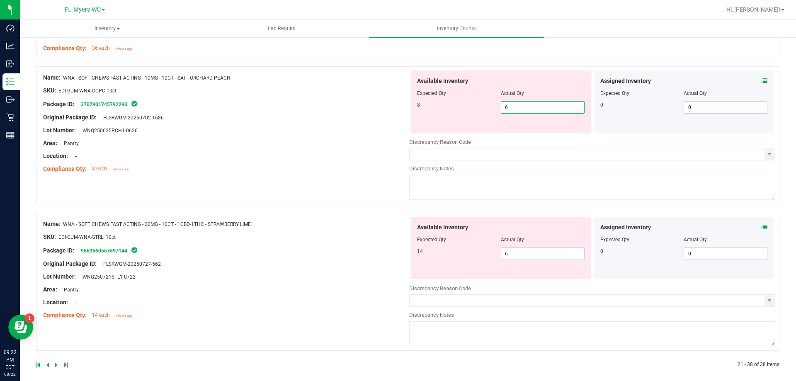
scroll to position [2129, 0]
type input "8"
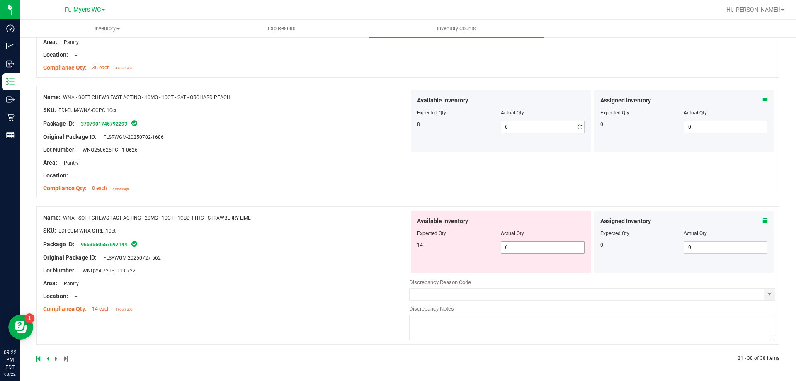
type input "8"
click at [531, 259] on div "Available Inventory Expected Qty Actual Qty 14 6 6" at bounding box center [501, 242] width 180 height 62
click at [529, 247] on input "6" at bounding box center [543, 248] width 83 height 12
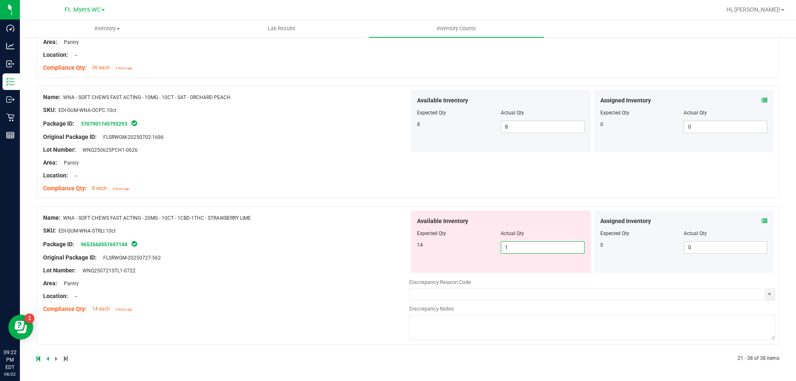
type input "14"
click at [327, 282] on div "Name: WNA - SOFT CHEWS FAST ACTING - 20MG - 10CT - 1CBD-1THC - STRAWBERRY LIME …" at bounding box center [226, 264] width 366 height 106
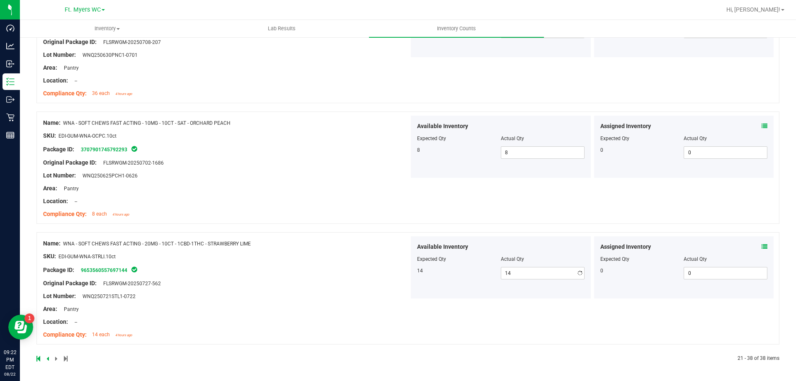
scroll to position [2083, 0]
click at [37, 358] on icon at bounding box center [39, 358] width 4 height 5
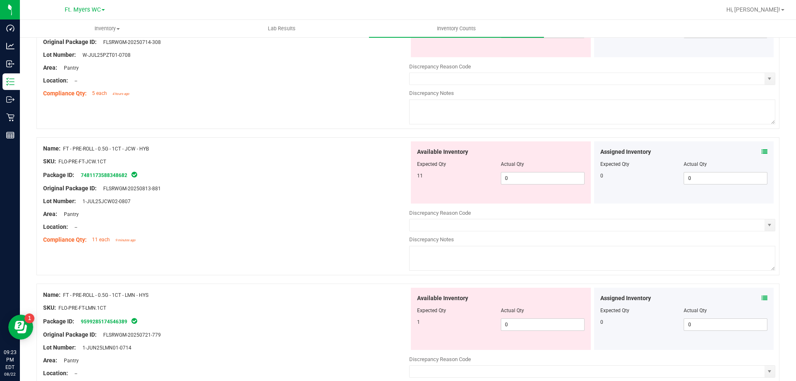
scroll to position [0, 0]
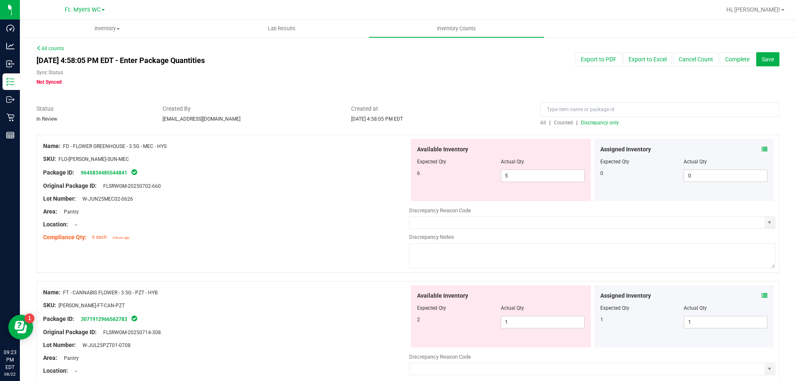
click at [762, 150] on icon at bounding box center [765, 149] width 6 height 6
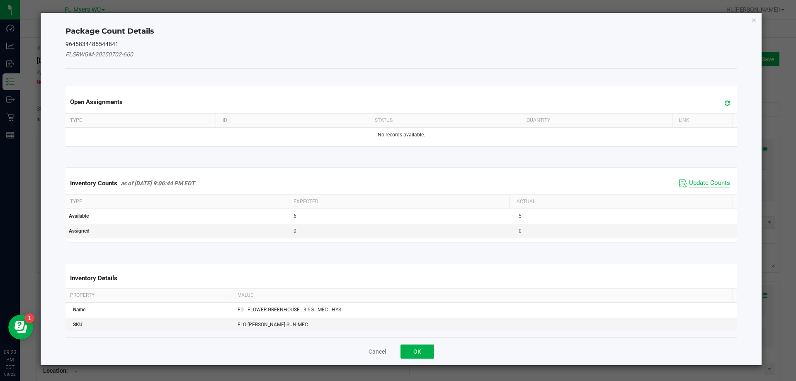
click at [708, 181] on span "Update Counts" at bounding box center [709, 183] width 41 height 8
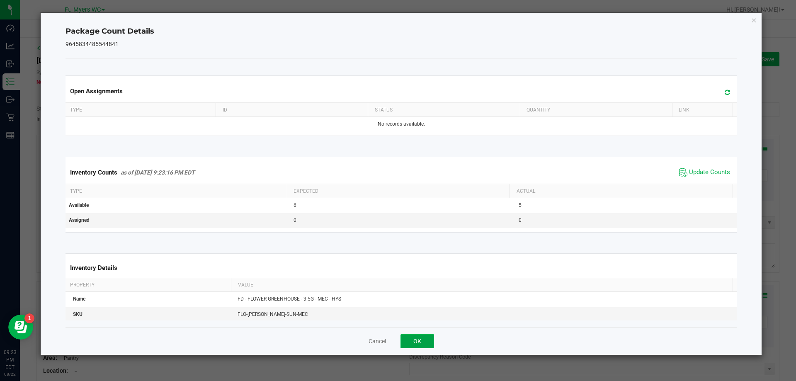
click at [421, 344] on button "OK" at bounding box center [418, 341] width 34 height 14
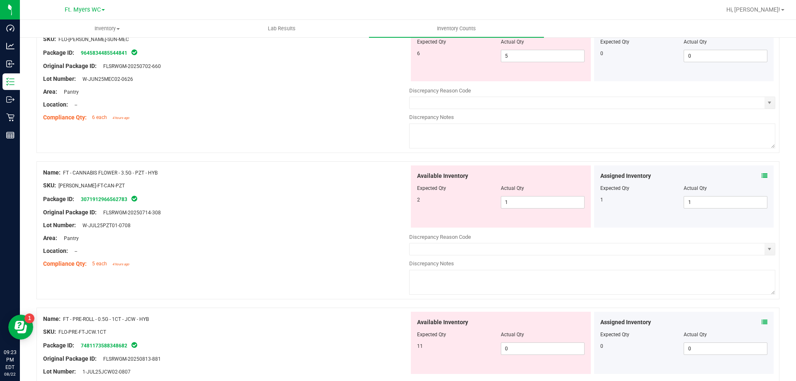
scroll to position [124, 0]
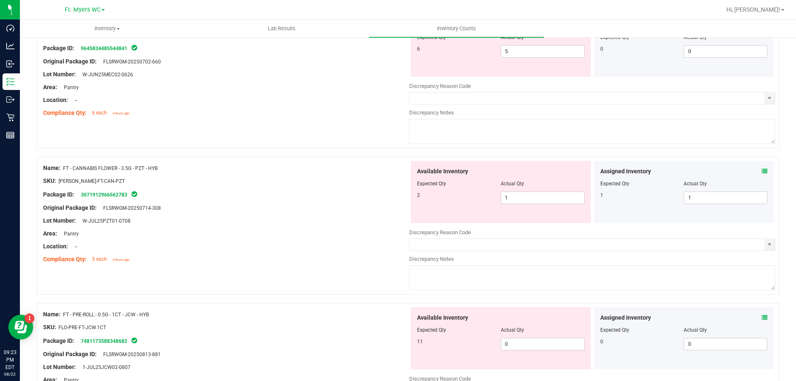
click at [762, 171] on icon at bounding box center [765, 171] width 6 height 6
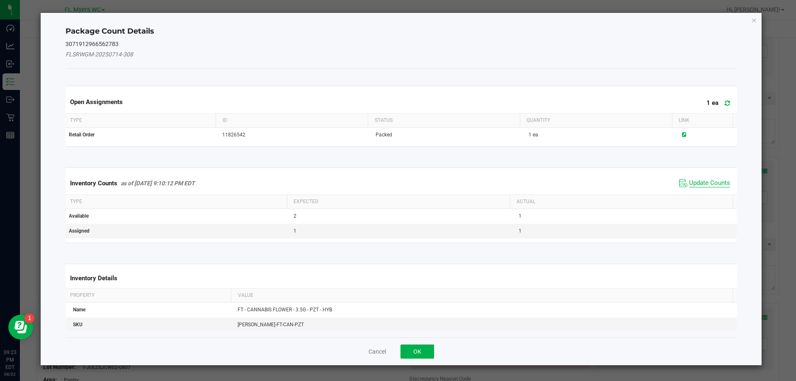
click at [704, 183] on span "Update Counts" at bounding box center [709, 183] width 41 height 8
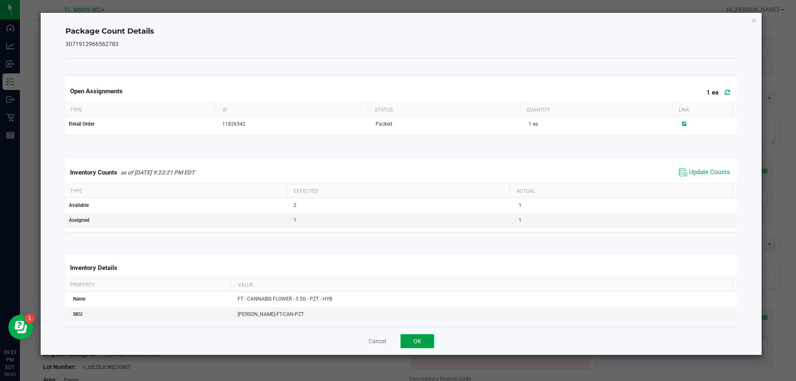
click at [407, 343] on button "OK" at bounding box center [418, 341] width 34 height 14
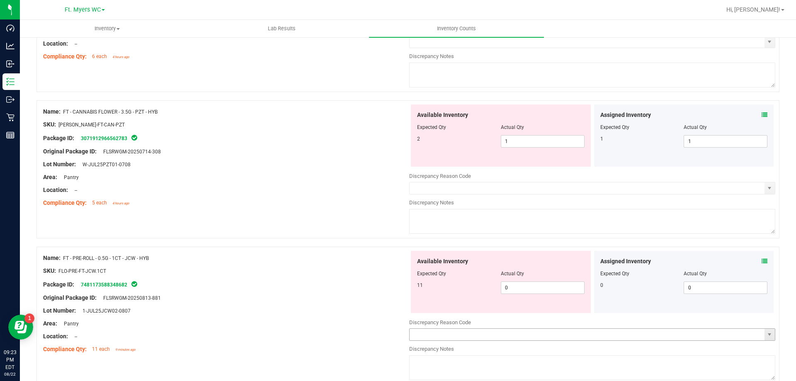
scroll to position [166, 0]
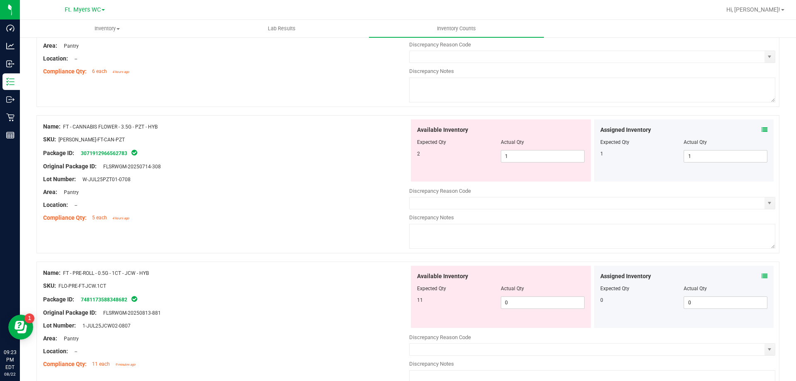
click at [150, 269] on div "Name: FT - PRE-ROLL - 0.5G - 1CT - JCW - HYB" at bounding box center [226, 273] width 366 height 9
click at [146, 272] on span "FT - PRE-ROLL - 0.5G - 1CT - JCW - HYB" at bounding box center [106, 273] width 86 height 6
drag, startPoint x: 149, startPoint y: 272, endPoint x: 65, endPoint y: 276, distance: 84.7
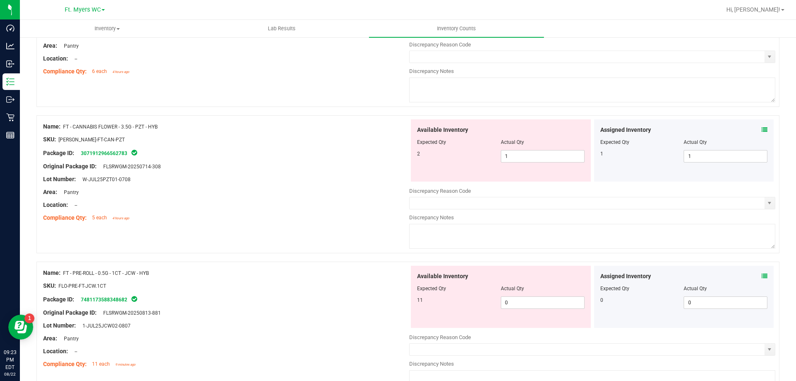
click at [65, 276] on span "FT - PRE-ROLL - 0.5G - 1CT - JCW - HYB" at bounding box center [106, 273] width 86 height 6
copy span "FT - PRE-ROLL - 0.5G - 1CT - JCW - HYB"
click at [508, 299] on span "0 0" at bounding box center [543, 303] width 84 height 12
click at [508, 299] on input "0" at bounding box center [543, 303] width 83 height 12
type input "11"
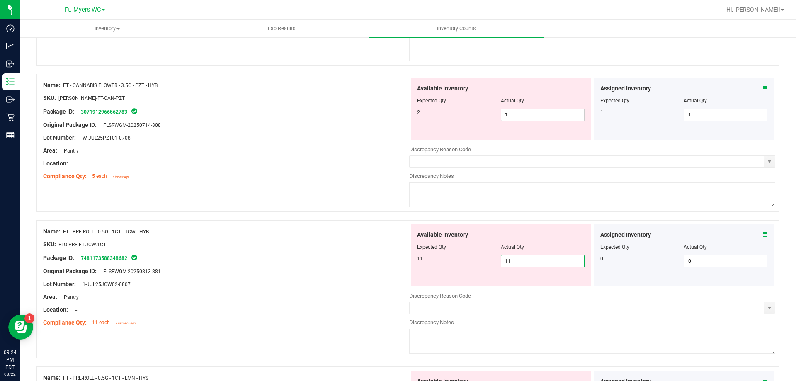
scroll to position [373, 0]
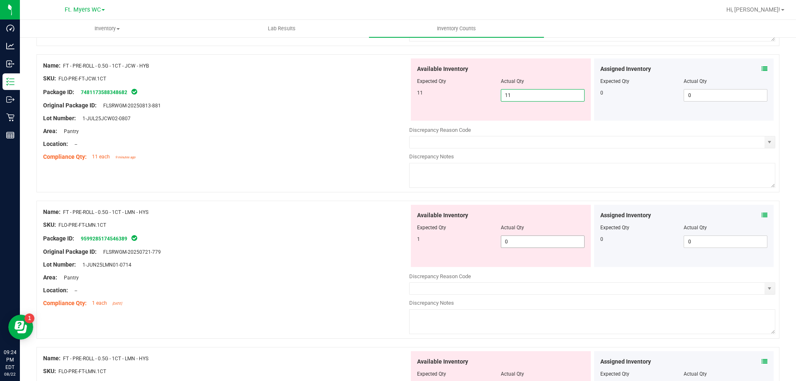
type input "11"
click at [513, 243] on div "Available Inventory Expected Qty Actual Qty 1 0 0" at bounding box center [592, 270] width 366 height 131
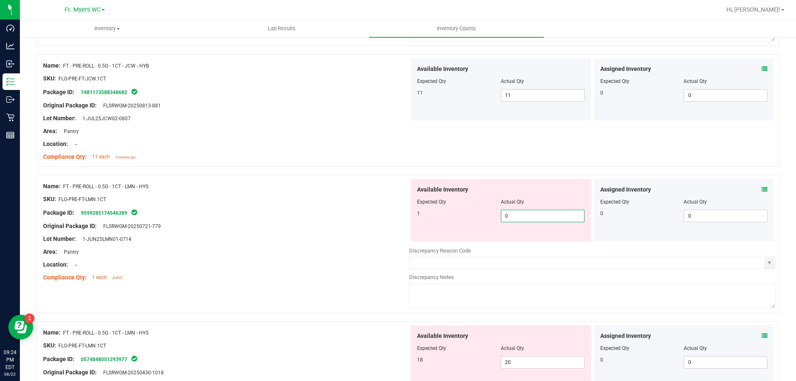
scroll to position [415, 0]
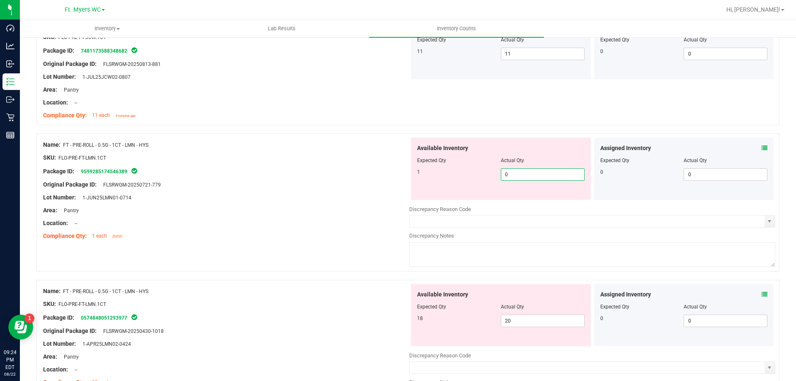
click at [762, 149] on icon at bounding box center [765, 148] width 6 height 6
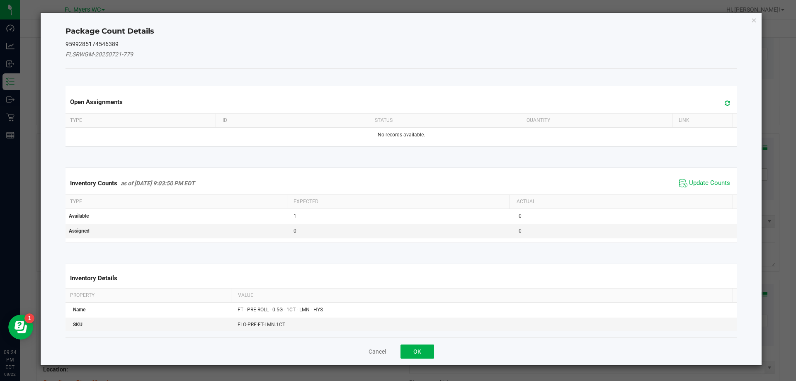
click at [684, 187] on span "Update Counts" at bounding box center [704, 183] width 55 height 12
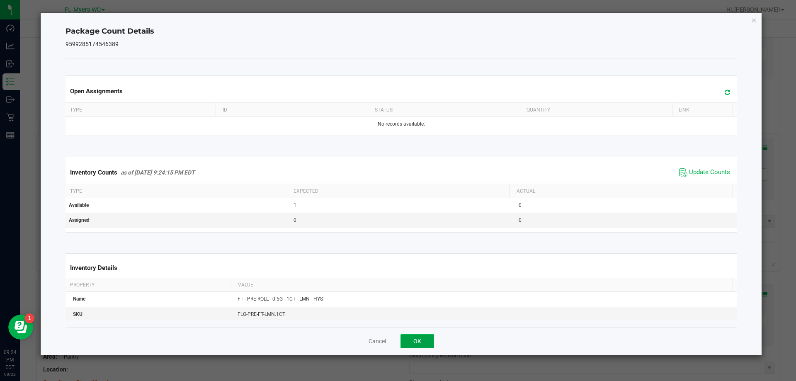
click at [416, 343] on button "OK" at bounding box center [418, 341] width 34 height 14
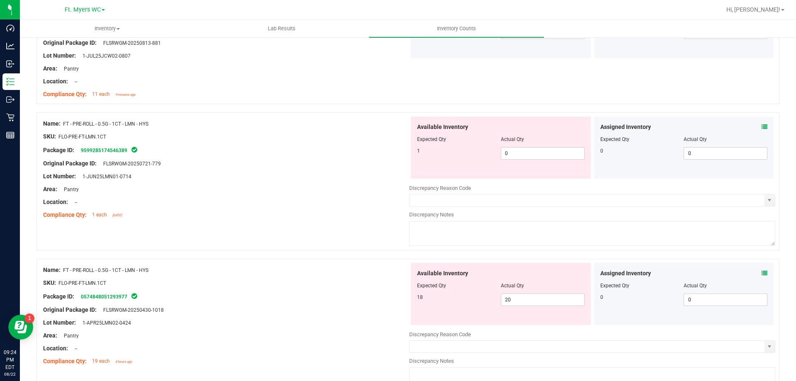
scroll to position [456, 0]
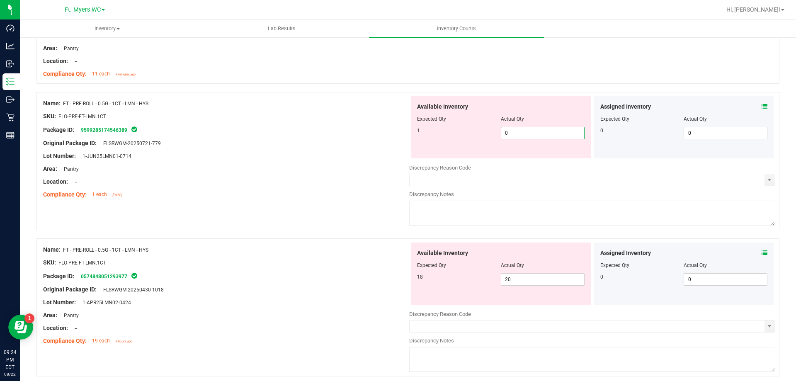
click at [535, 131] on span "0 0" at bounding box center [543, 133] width 84 height 12
click at [535, 131] on input "0" at bounding box center [543, 133] width 83 height 12
type input "1"
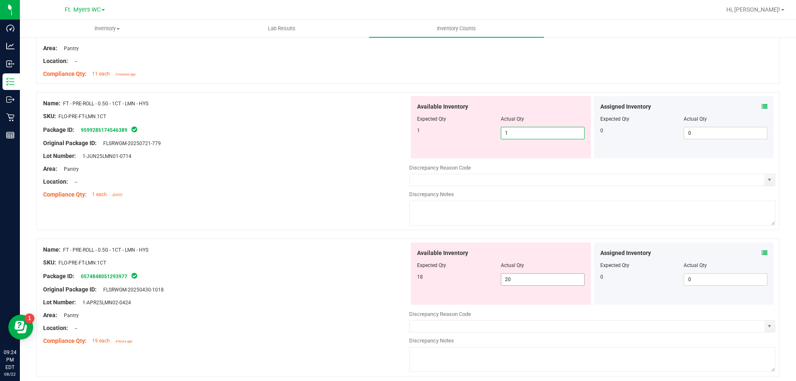
click at [525, 278] on div "Available Inventory Expected Qty Actual Qty 18 20 20" at bounding box center [501, 274] width 180 height 62
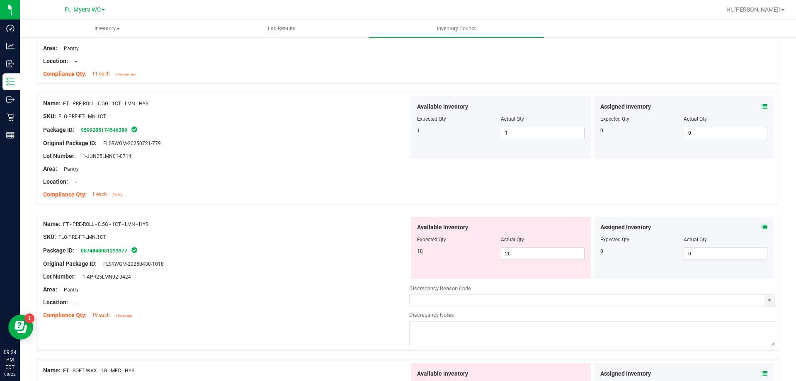
click at [526, 278] on div "Available Inventory Expected Qty Actual Qty 18 20 20" at bounding box center [501, 248] width 180 height 62
click at [519, 257] on span "20 20" at bounding box center [543, 254] width 84 height 12
click at [519, 257] on input "20" at bounding box center [543, 254] width 83 height 12
type input "18"
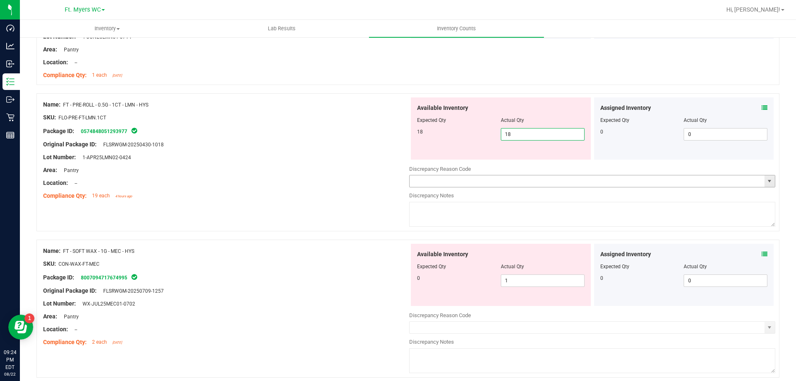
scroll to position [581, 0]
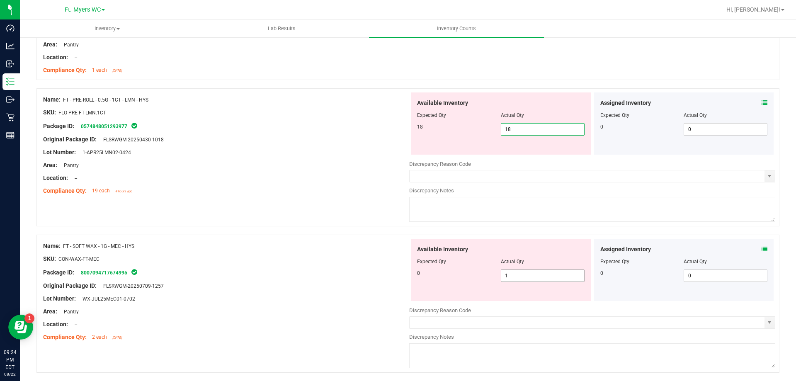
type input "18"
click at [529, 271] on div "Available Inventory Expected Qty Actual Qty 0 1 1" at bounding box center [501, 270] width 180 height 62
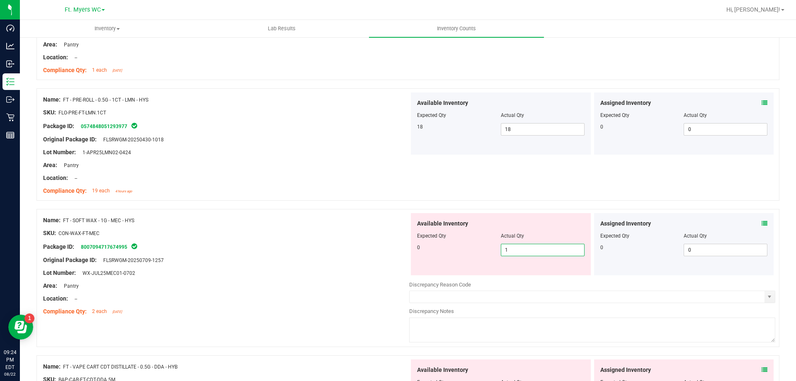
click at [762, 222] on icon at bounding box center [765, 224] width 6 height 6
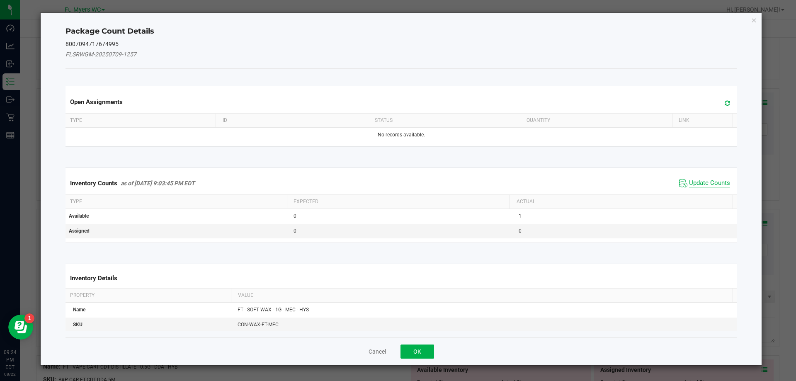
click at [689, 181] on span "Update Counts" at bounding box center [709, 183] width 41 height 8
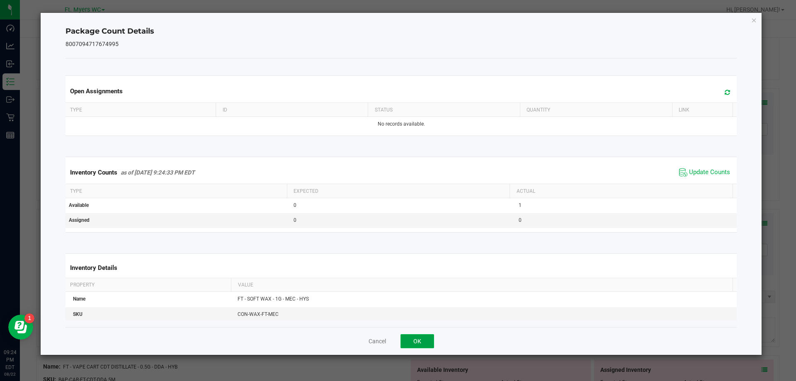
click at [428, 340] on button "OK" at bounding box center [418, 341] width 34 height 14
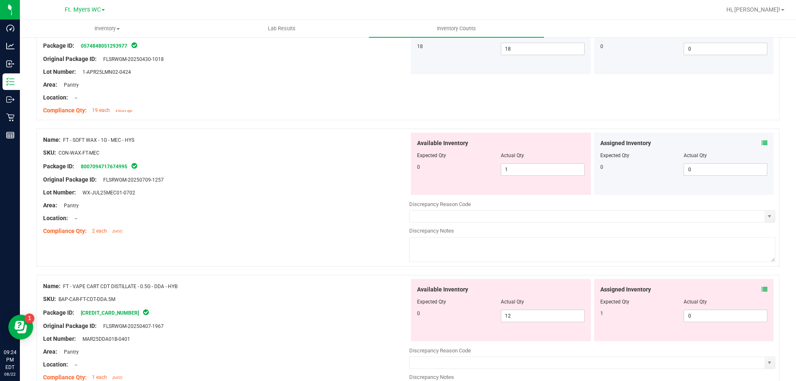
scroll to position [664, 0]
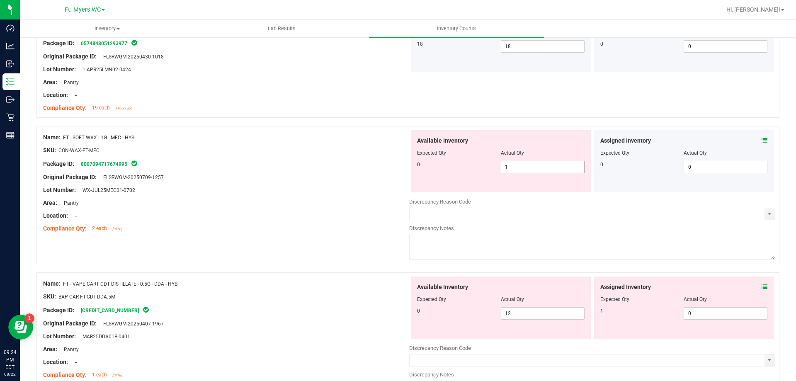
click at [512, 170] on span "1 1" at bounding box center [543, 167] width 84 height 12
click at [512, 170] on input "1" at bounding box center [543, 167] width 83 height 12
type input "0"
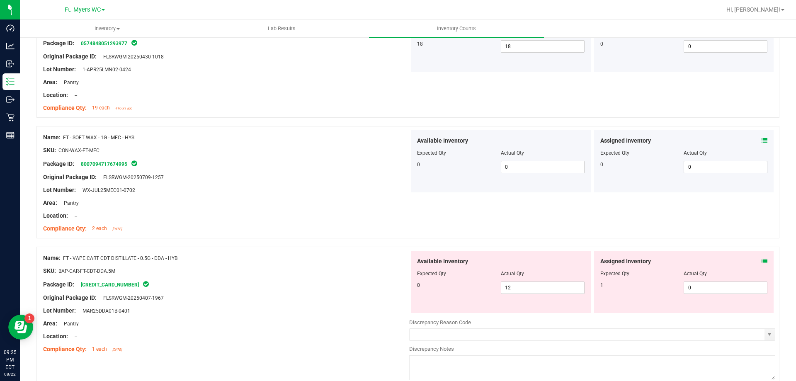
click at [762, 261] on icon at bounding box center [765, 261] width 6 height 6
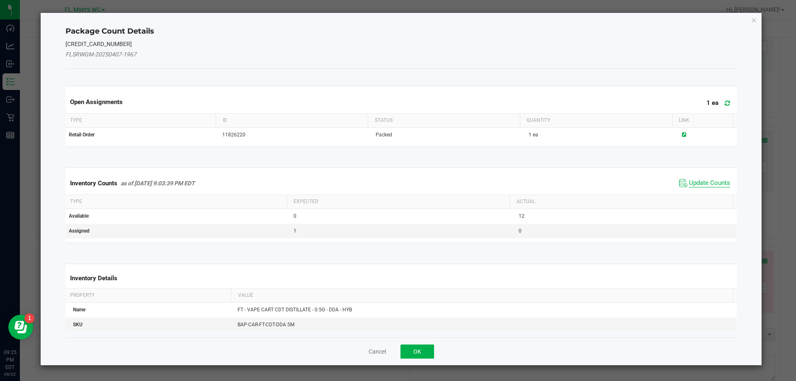
click at [689, 180] on span "Update Counts" at bounding box center [709, 183] width 41 height 8
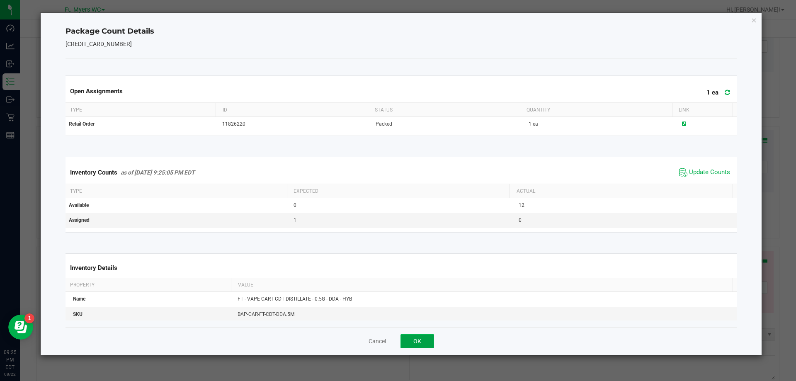
click at [425, 343] on button "OK" at bounding box center [418, 341] width 34 height 14
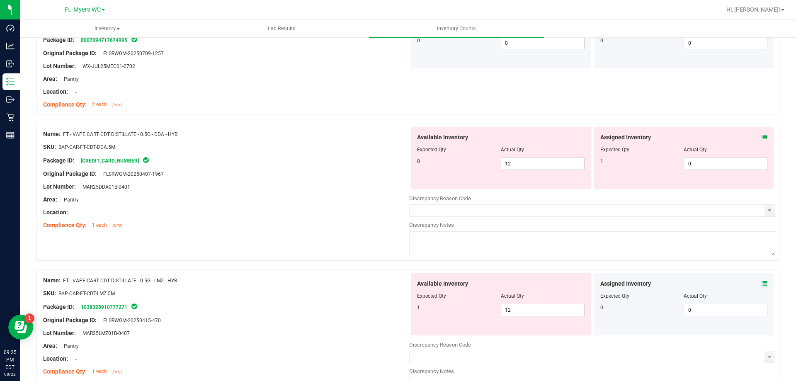
scroll to position [788, 0]
click at [166, 130] on div "Name: FT - VAPE CART CDT DISTILLATE - 0.5G - DDA - HYB" at bounding box center [226, 133] width 366 height 9
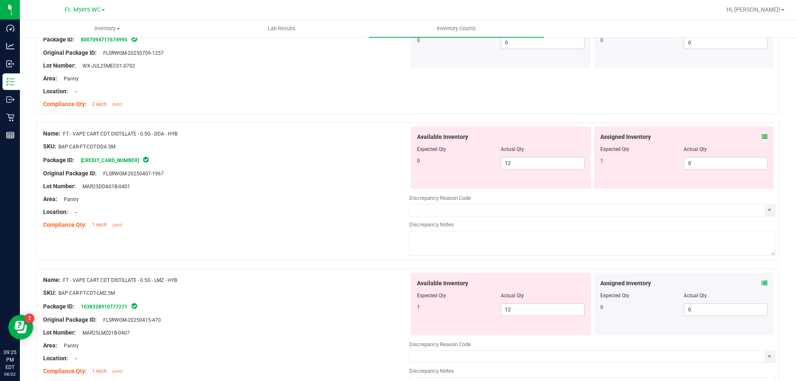
click at [179, 134] on div "Name: FT - VAPE CART CDT DISTILLATE - 0.5G - DDA - HYB" at bounding box center [226, 133] width 366 height 9
drag, startPoint x: 179, startPoint y: 134, endPoint x: 64, endPoint y: 135, distance: 114.9
click at [64, 135] on div "Name: FT - VAPE CART CDT DISTILLATE - 0.5G - DDA - HYB" at bounding box center [226, 133] width 366 height 9
click at [515, 163] on span "12 12" at bounding box center [543, 163] width 84 height 12
click at [515, 163] on input "12" at bounding box center [543, 164] width 83 height 12
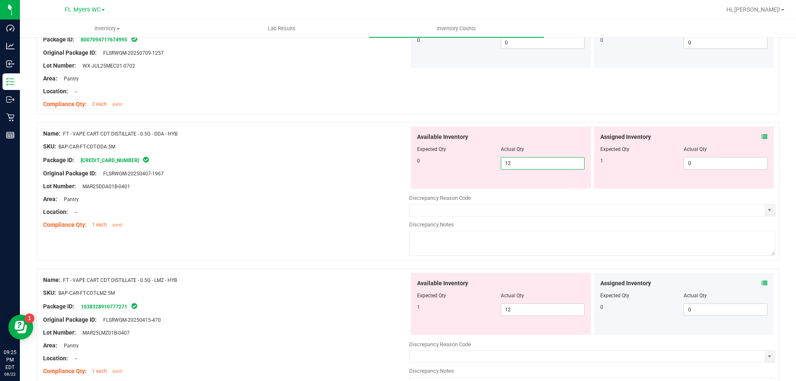
click at [515, 162] on input "12" at bounding box center [543, 164] width 83 height 12
type input "0"
click at [497, 226] on div "Discrepancy Notes" at bounding box center [592, 225] width 366 height 8
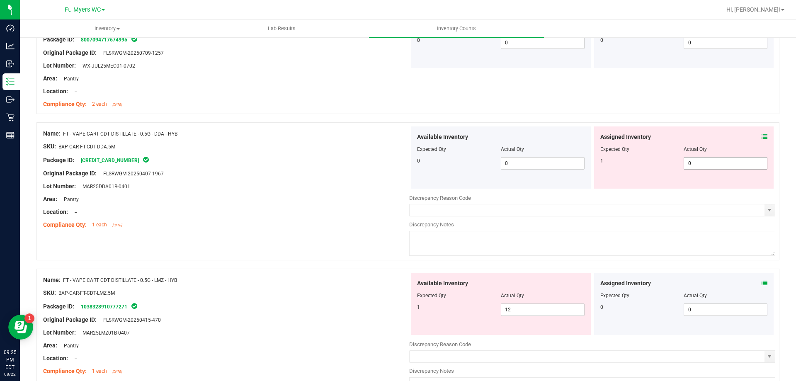
click at [699, 158] on span "0 0" at bounding box center [726, 163] width 84 height 12
click at [699, 158] on input "0" at bounding box center [725, 164] width 83 height 12
type input "1"
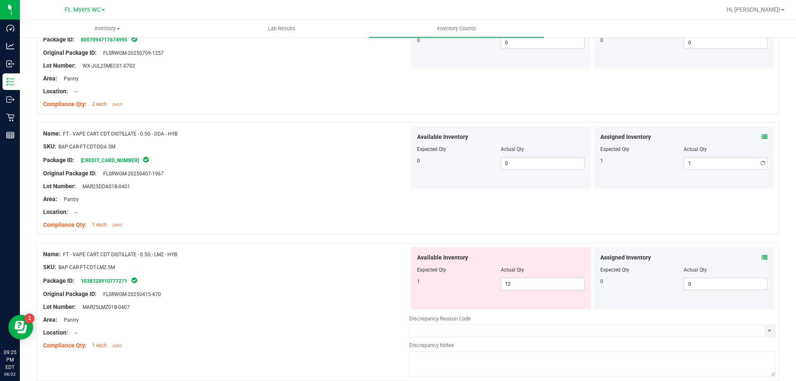
click at [295, 269] on div "Name: FT - VAPE CART CDT DISTILLATE - 0.5G - LMZ - HYB SKU: BAP-CAR-FT-CDT-LMZ.…" at bounding box center [408, 312] width 743 height 138
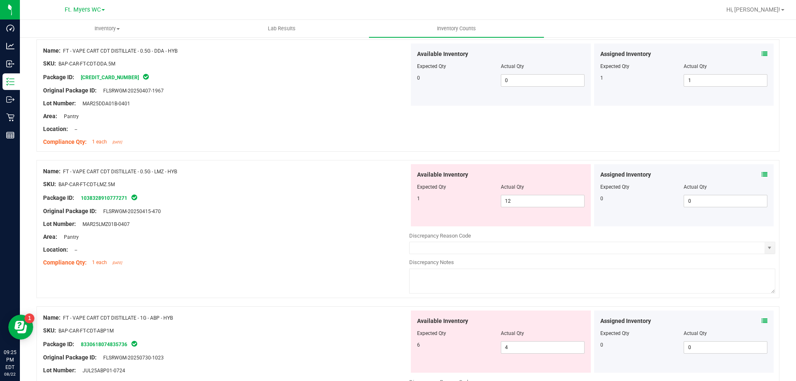
scroll to position [913, 0]
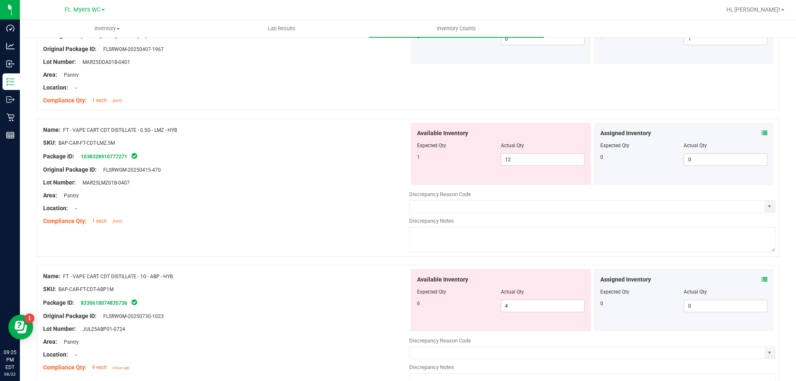
click at [762, 133] on icon at bounding box center [765, 133] width 6 height 6
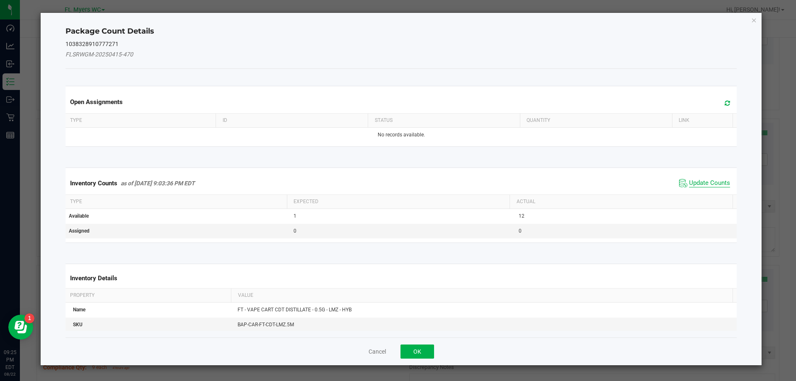
click at [689, 180] on span "Update Counts" at bounding box center [709, 183] width 41 height 8
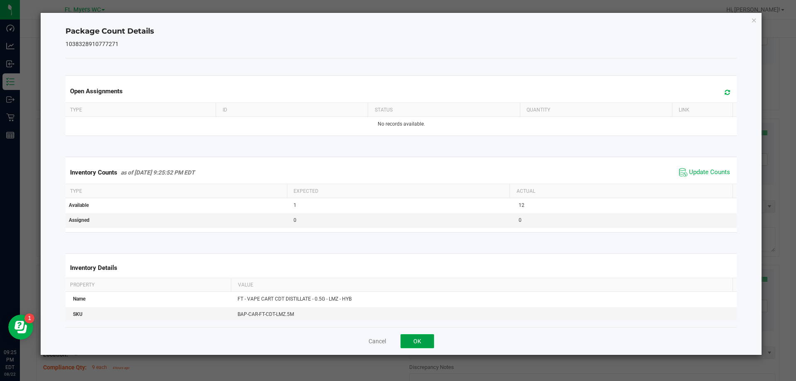
click at [431, 338] on button "OK" at bounding box center [418, 341] width 34 height 14
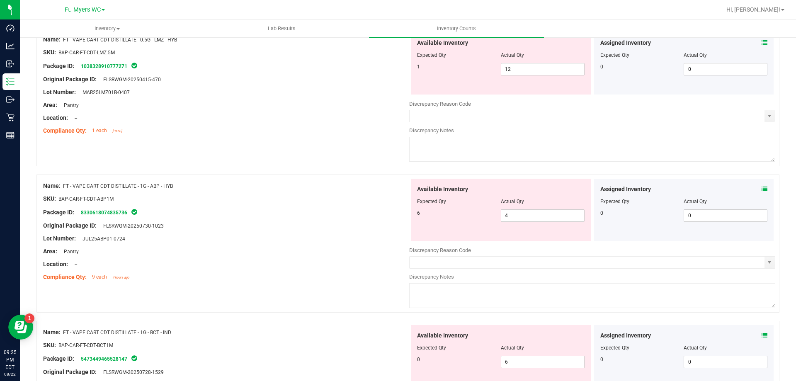
scroll to position [996, 0]
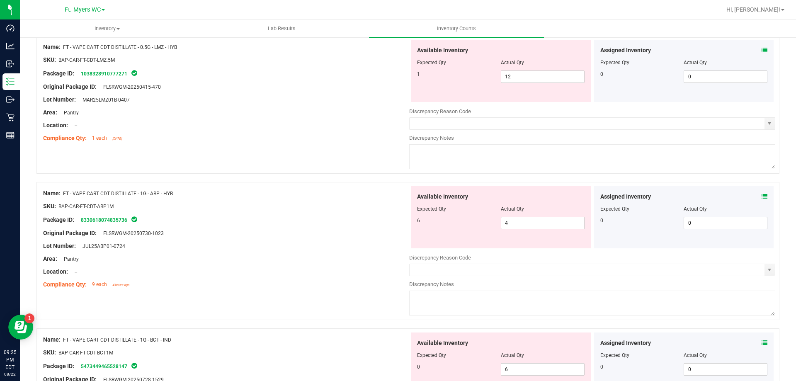
click at [762, 196] on icon at bounding box center [765, 197] width 6 height 6
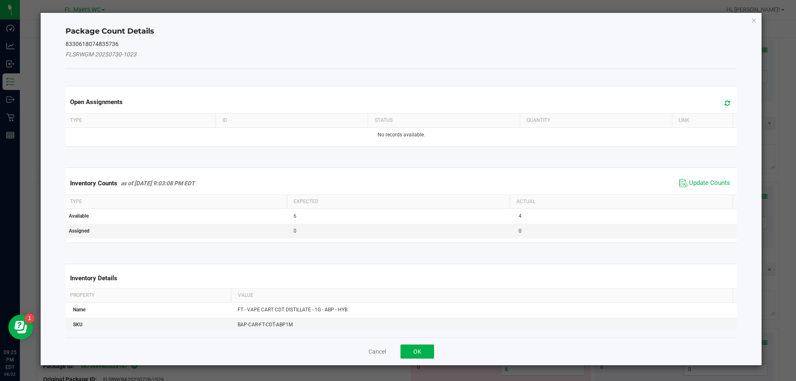
click at [708, 174] on div "Inventory Counts as of Aug 22, 2025 9:03:08 PM EDT Update Counts" at bounding box center [401, 183] width 675 height 22
click at [705, 182] on span "Update Counts" at bounding box center [709, 183] width 41 height 8
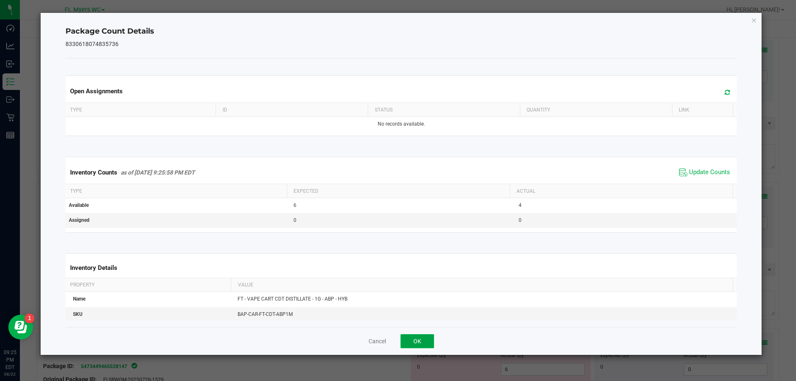
click at [428, 337] on button "OK" at bounding box center [418, 341] width 34 height 14
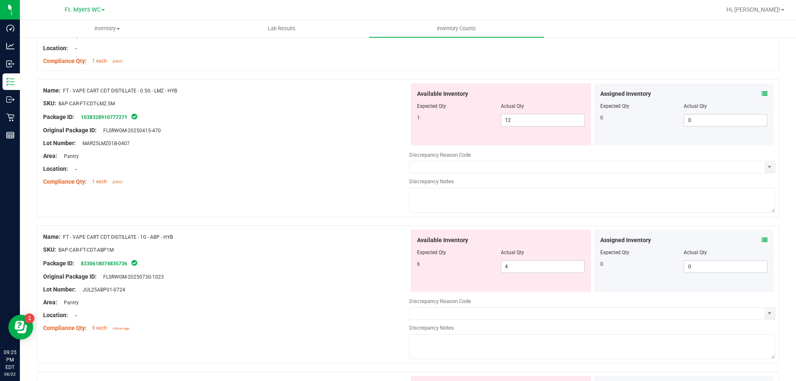
scroll to position [913, 0]
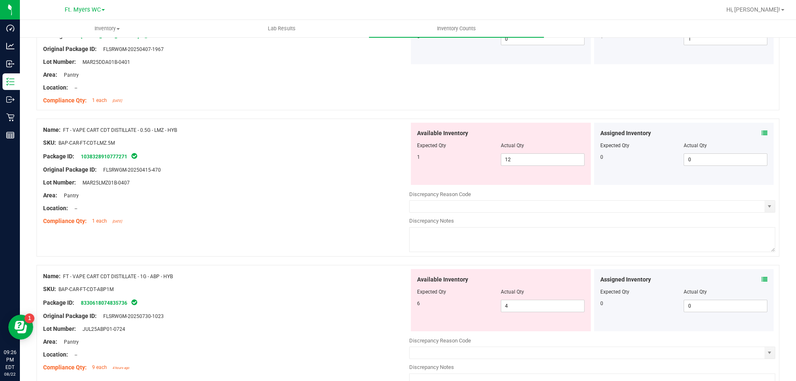
drag, startPoint x: 183, startPoint y: 130, endPoint x: 64, endPoint y: 131, distance: 118.6
click at [64, 131] on div "Name: FT - VAPE CART CDT DISTILLATE - 0.5G - LMZ - HYB" at bounding box center [226, 130] width 366 height 9
copy span "FT - VAPE CART CDT DISTILLATE - 0.5G - LMZ - HYB"
click at [526, 156] on span "12 12" at bounding box center [543, 159] width 84 height 12
click at [526, 156] on input "12" at bounding box center [543, 160] width 83 height 12
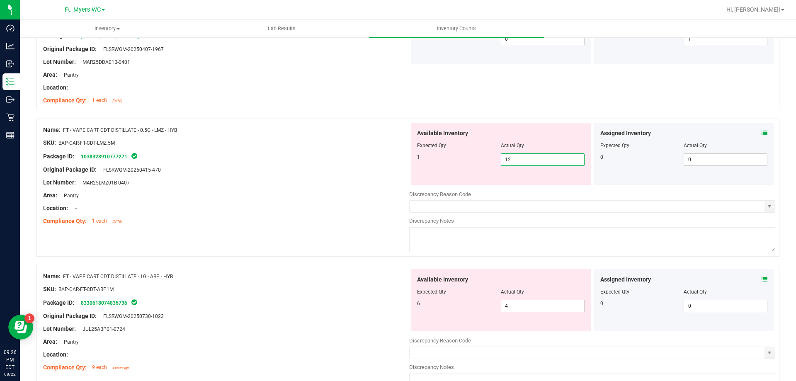
type input "1"
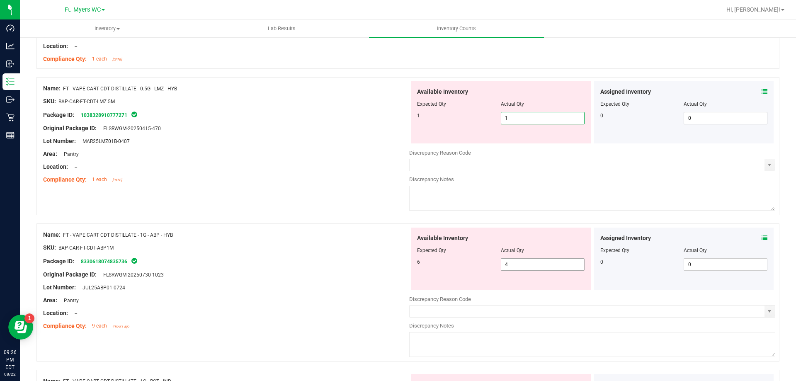
type input "1"
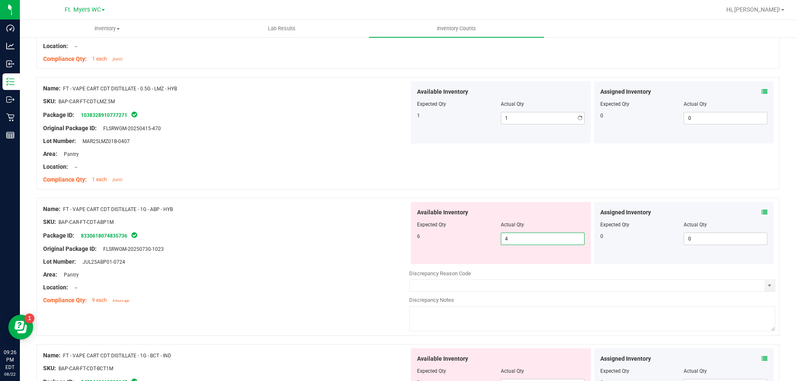
click at [530, 265] on div "Available Inventory Expected Qty Actual Qty 6 4 4" at bounding box center [592, 267] width 366 height 131
click at [762, 211] on icon at bounding box center [765, 212] width 6 height 6
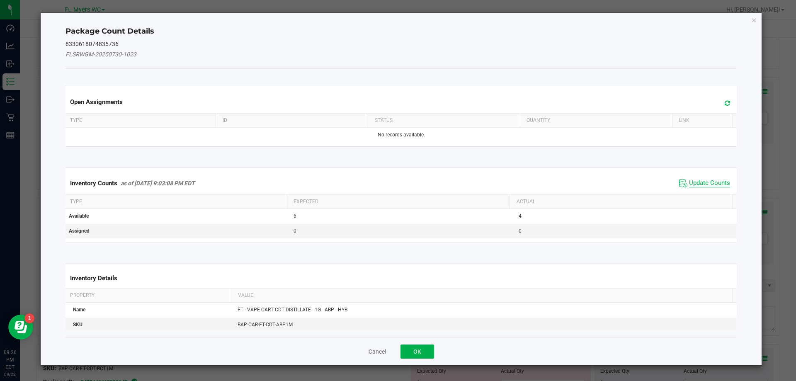
click at [689, 181] on span "Update Counts" at bounding box center [709, 183] width 41 height 8
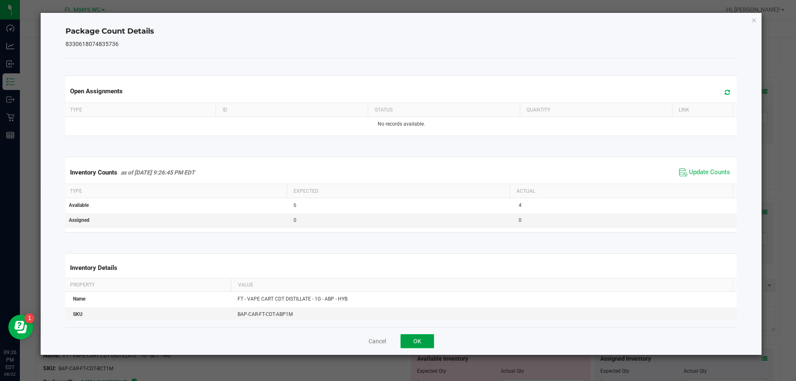
click at [428, 339] on button "OK" at bounding box center [418, 341] width 34 height 14
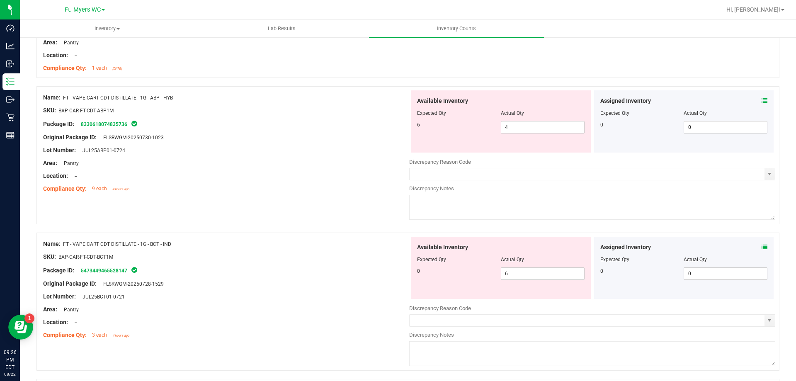
scroll to position [1079, 0]
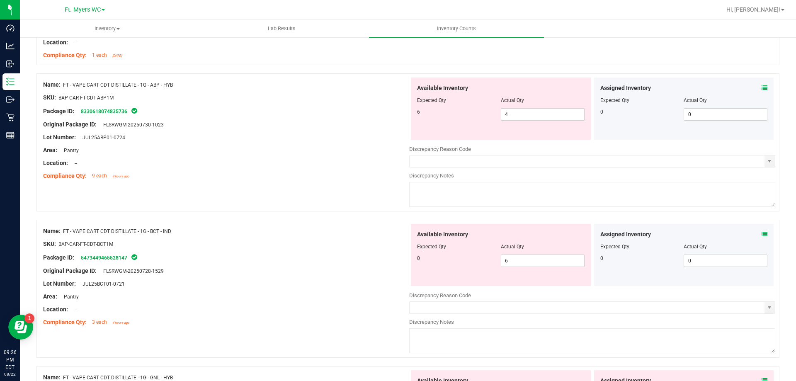
drag, startPoint x: 176, startPoint y: 232, endPoint x: 63, endPoint y: 233, distance: 113.7
click at [63, 233] on div "Name: FT - VAPE CART CDT DISTILLATE - 1G - BCT - IND" at bounding box center [226, 231] width 366 height 9
copy div "FT - VAPE CART CDT DISTILLATE - 1G - BCT - IND"
click at [516, 117] on span "4 4" at bounding box center [543, 114] width 84 height 12
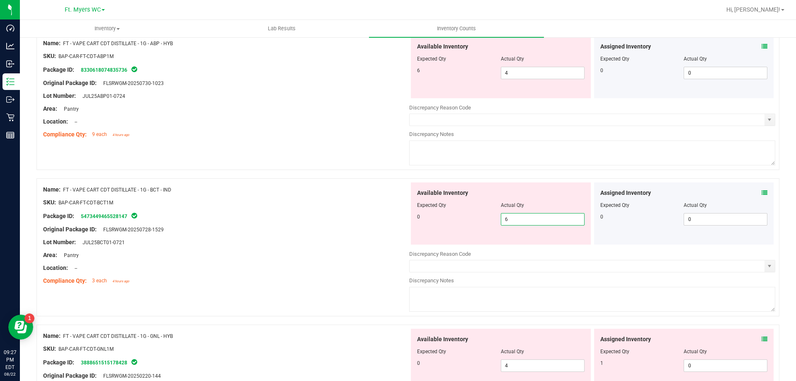
click at [519, 213] on span "6 6" at bounding box center [543, 219] width 84 height 12
click at [519, 214] on input "6" at bounding box center [543, 220] width 83 height 12
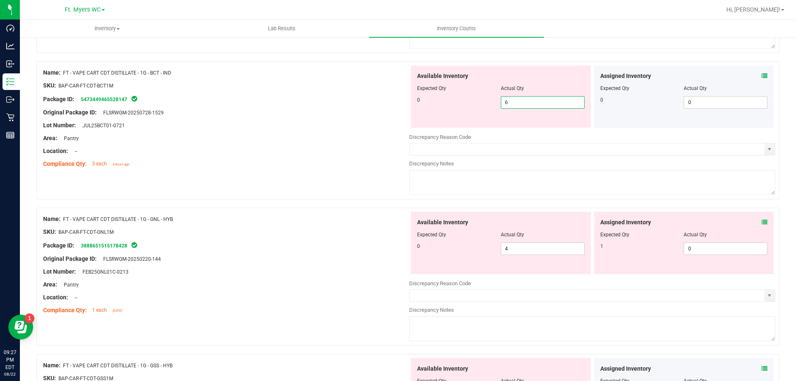
type input "0"
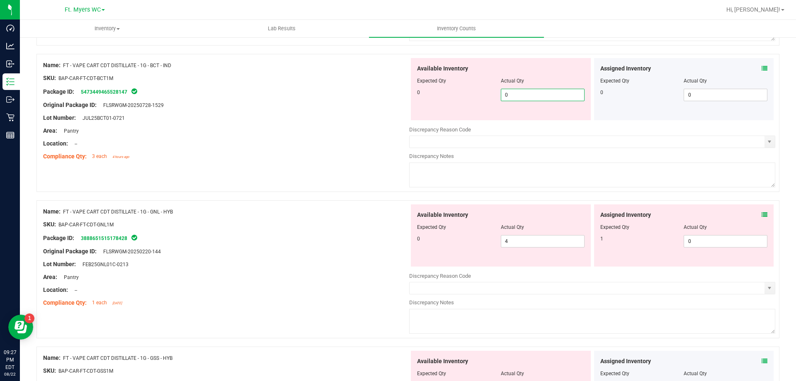
type input "0"
click at [531, 274] on div "Discrepancy Reason Code Discrepancy Notes" at bounding box center [592, 302] width 366 height 68
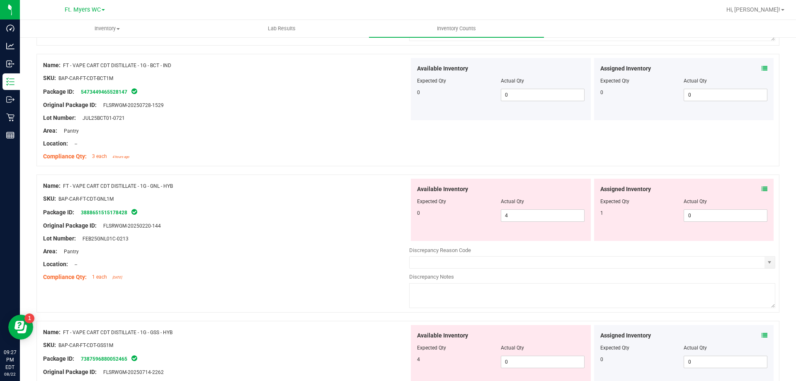
click at [762, 186] on icon at bounding box center [765, 189] width 6 height 6
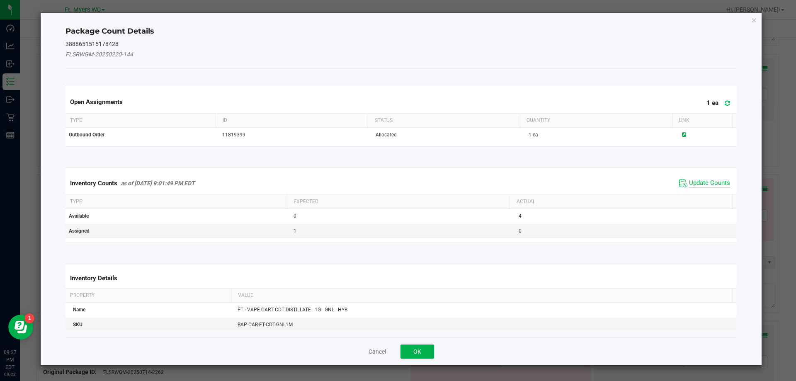
click at [691, 183] on span "Update Counts" at bounding box center [709, 183] width 41 height 8
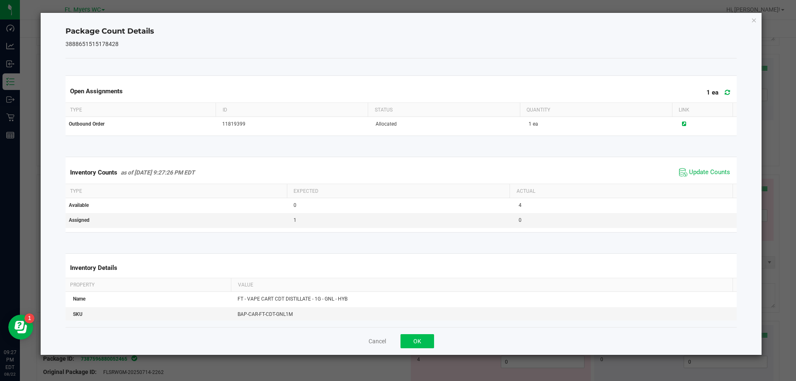
drag, startPoint x: 404, startPoint y: 327, endPoint x: 409, endPoint y: 336, distance: 10.0
click at [404, 328] on div "Cancel OK" at bounding box center [402, 341] width 672 height 28
click at [409, 336] on button "OK" at bounding box center [418, 341] width 34 height 14
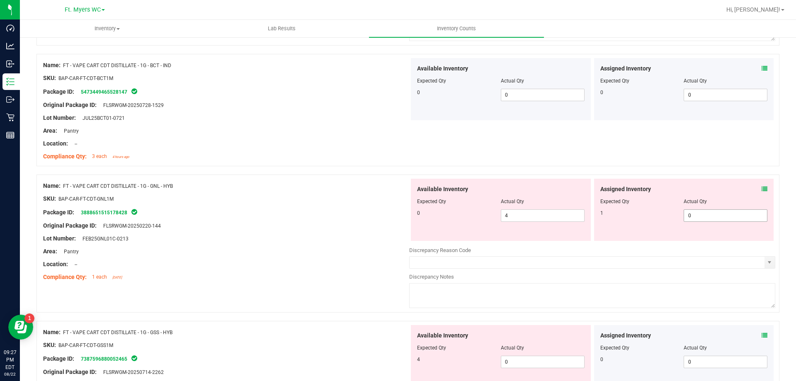
click at [706, 212] on span "0 0" at bounding box center [726, 215] width 84 height 12
click at [706, 212] on input "0" at bounding box center [725, 216] width 83 height 12
type input "1"
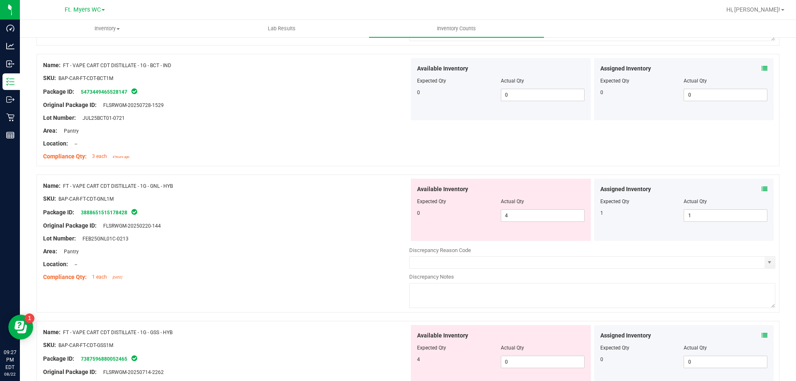
drag, startPoint x: 175, startPoint y: 185, endPoint x: 64, endPoint y: 190, distance: 111.7
click at [64, 190] on div "Name: FT - VAPE CART CDT DISTILLATE - 1G - GNL - HYB" at bounding box center [226, 186] width 366 height 9
copy span "FT - VAPE CART CDT DISTILLATE - 1G - GNL - HYB"
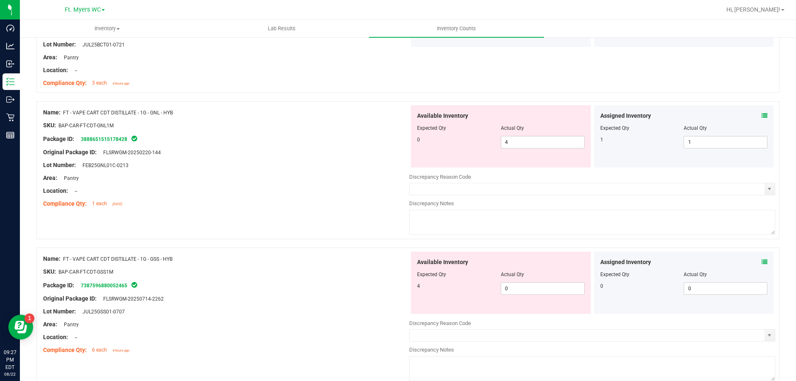
scroll to position [1327, 0]
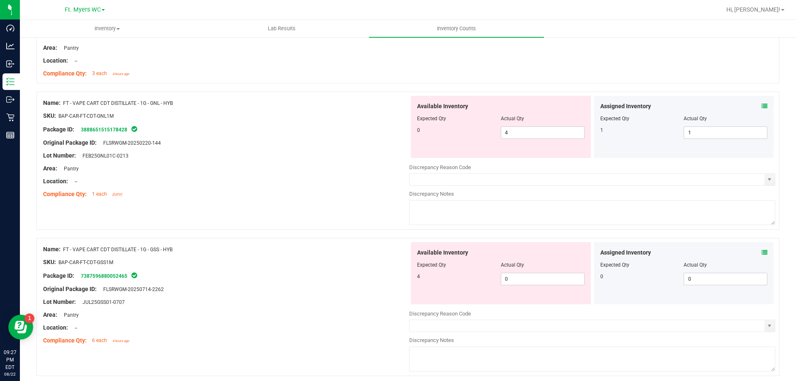
click at [762, 250] on icon at bounding box center [765, 253] width 6 height 6
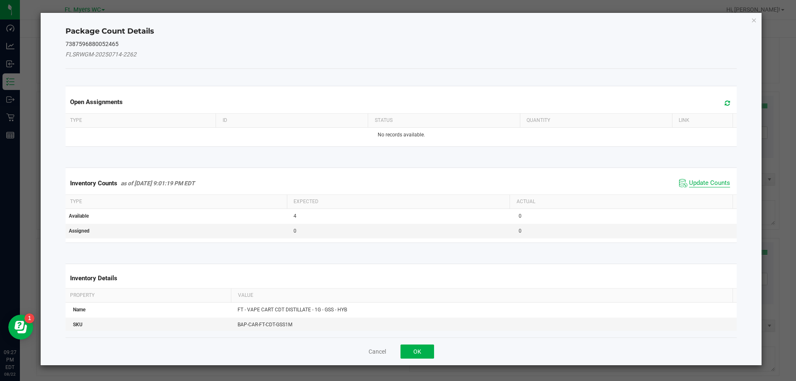
click at [695, 181] on span "Update Counts" at bounding box center [709, 183] width 41 height 8
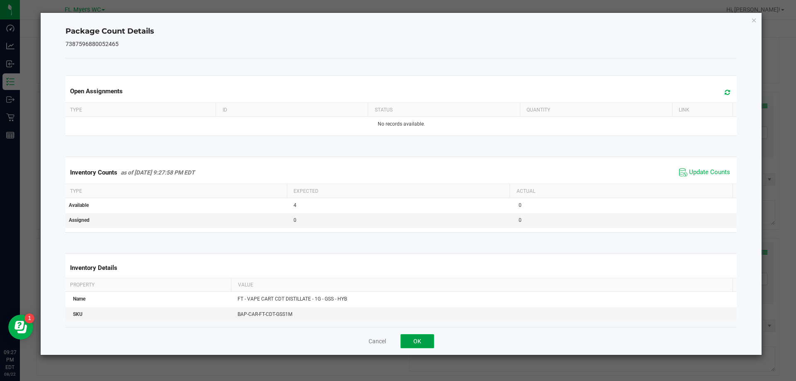
click at [431, 346] on button "OK" at bounding box center [418, 341] width 34 height 14
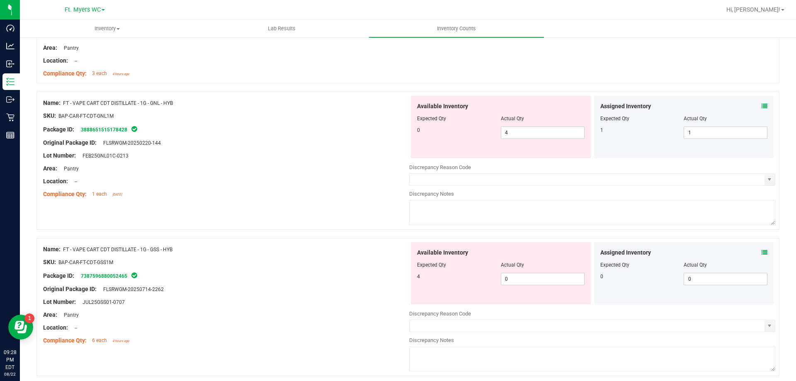
click at [166, 105] on span "FT - VAPE CART CDT DISTILLATE - 1G - GNL - HYB" at bounding box center [118, 103] width 110 height 6
click at [531, 135] on span "4 4" at bounding box center [543, 133] width 84 height 12
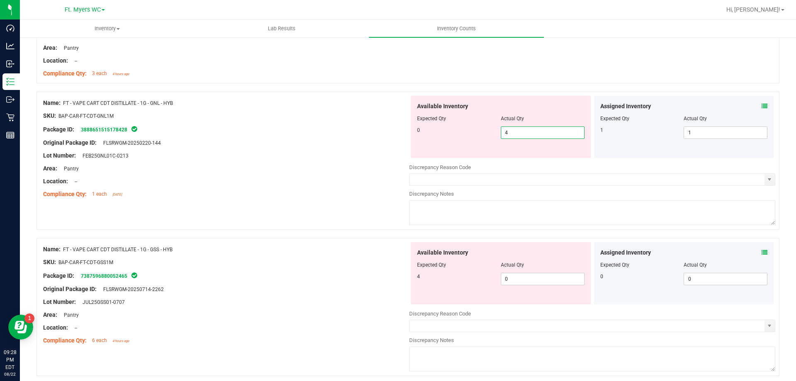
click at [531, 135] on input "4" at bounding box center [543, 133] width 83 height 12
click at [762, 250] on icon at bounding box center [765, 253] width 6 height 6
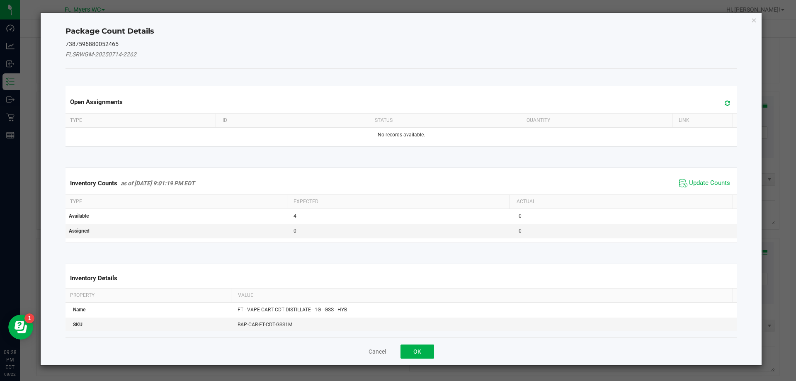
click at [682, 182] on span "Update Counts" at bounding box center [704, 183] width 55 height 12
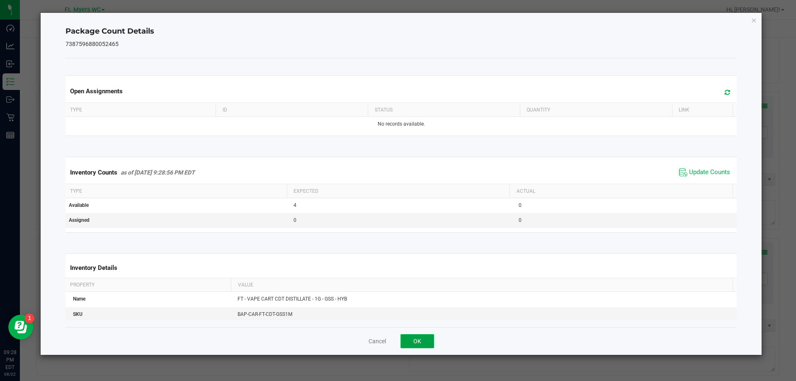
click at [416, 338] on button "OK" at bounding box center [418, 341] width 34 height 14
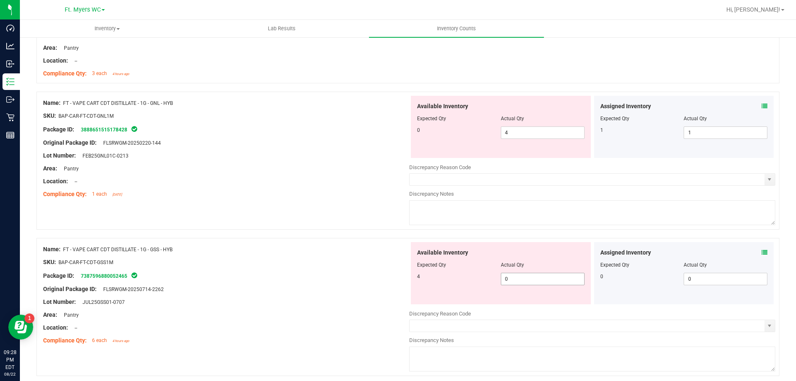
click at [505, 276] on span "0 0" at bounding box center [543, 279] width 84 height 12
click at [505, 276] on input "0" at bounding box center [543, 279] width 83 height 12
type input "4"
click at [526, 134] on span "4 4" at bounding box center [543, 133] width 84 height 12
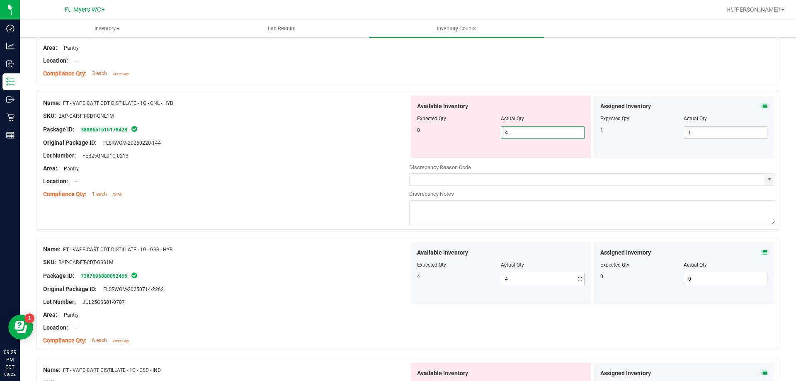
click at [526, 134] on input "4" at bounding box center [543, 133] width 83 height 12
type input "0"
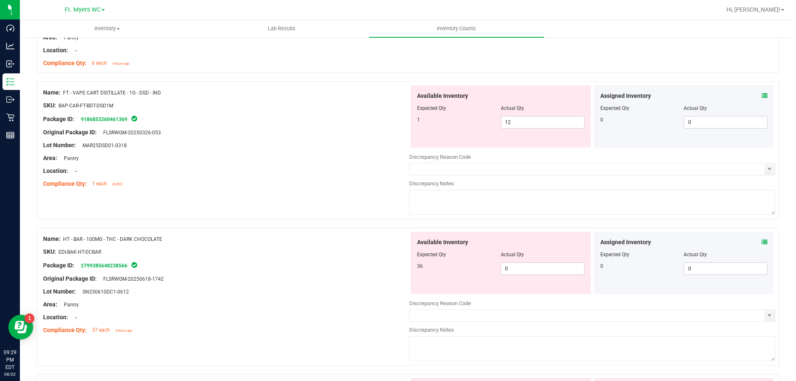
scroll to position [1576, 0]
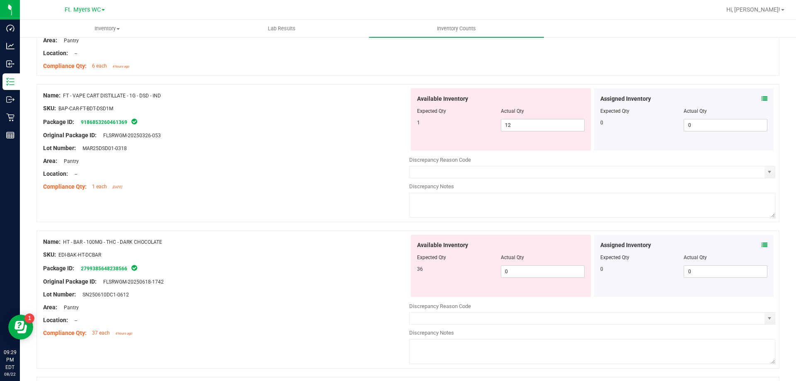
click at [762, 100] on icon at bounding box center [765, 99] width 6 height 6
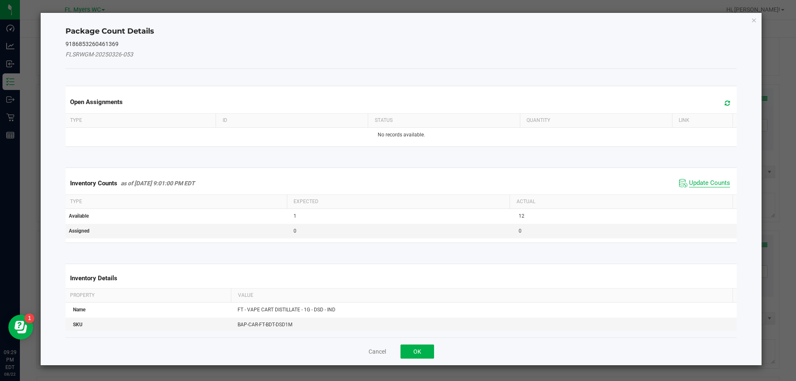
drag, startPoint x: 700, startPoint y: 189, endPoint x: 701, endPoint y: 184, distance: 5.5
click at [701, 189] on span "Update Counts" at bounding box center [704, 183] width 55 height 12
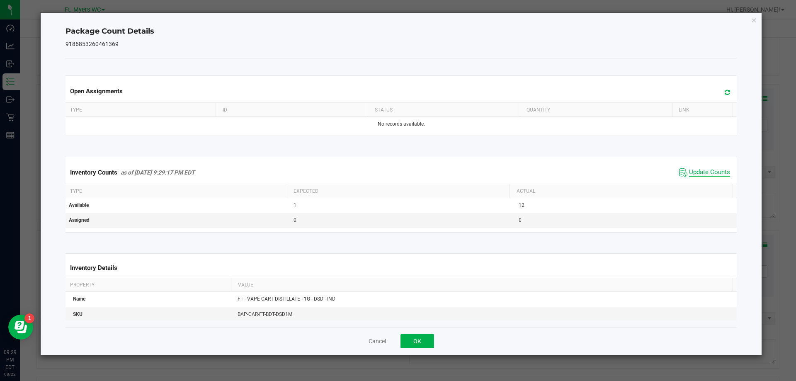
click at [701, 184] on div "Inventory Counts as of Aug 22, 2025 9:29:17 PM EDT Update Counts" at bounding box center [401, 172] width 675 height 22
click at [431, 341] on button "OK" at bounding box center [418, 341] width 34 height 14
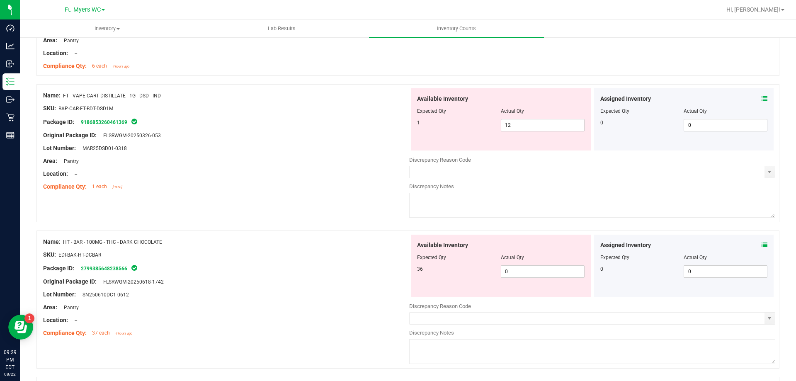
drag, startPoint x: 168, startPoint y: 93, endPoint x: 67, endPoint y: 96, distance: 101.3
click at [67, 96] on div "Name: FT - VAPE CART DISTILLATE - 1G - DSD - IND" at bounding box center [226, 95] width 366 height 9
click at [67, 96] on span "FT - VAPE CART DISTILLATE - 1G - DSD - IND" at bounding box center [112, 96] width 98 height 6
drag, startPoint x: 60, startPoint y: 96, endPoint x: 182, endPoint y: 95, distance: 122.0
click at [182, 95] on div "Name: FT - VAPE CART DISTILLATE - 1G - DSD - IND" at bounding box center [226, 95] width 366 height 9
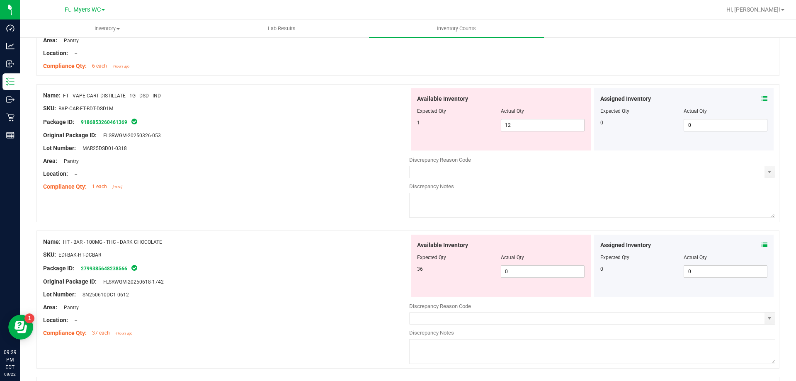
copy div "FT - VAPE CART DISTILLATE - 1G - DSD - IND"
click at [511, 127] on span "12 12" at bounding box center [543, 125] width 84 height 12
click at [511, 127] on input "12" at bounding box center [543, 125] width 83 height 12
type input "1"
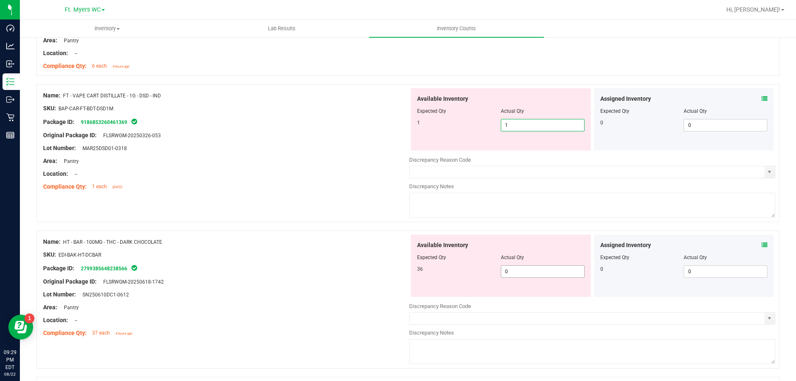
click at [514, 273] on div "Available Inventory Expected Qty Actual Qty 36 0 0" at bounding box center [592, 300] width 366 height 131
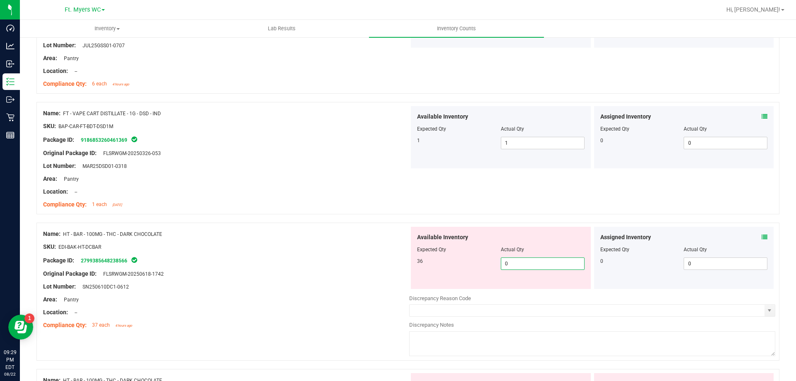
scroll to position [1541, 0]
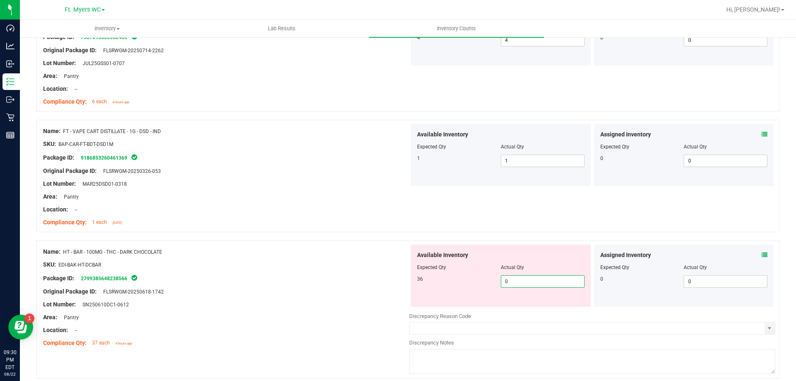
click at [516, 282] on input "0" at bounding box center [543, 282] width 83 height 12
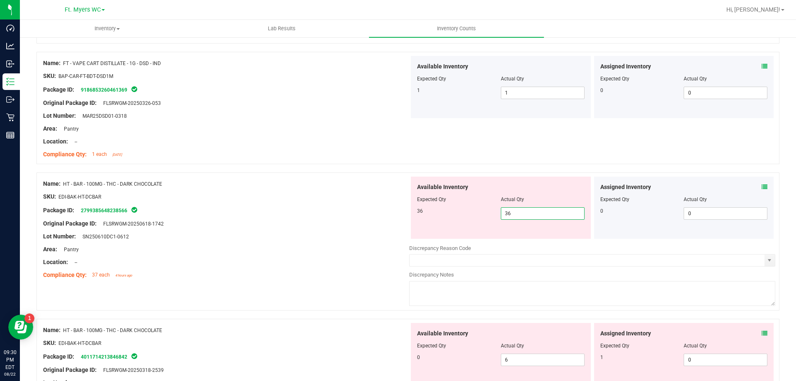
scroll to position [1624, 0]
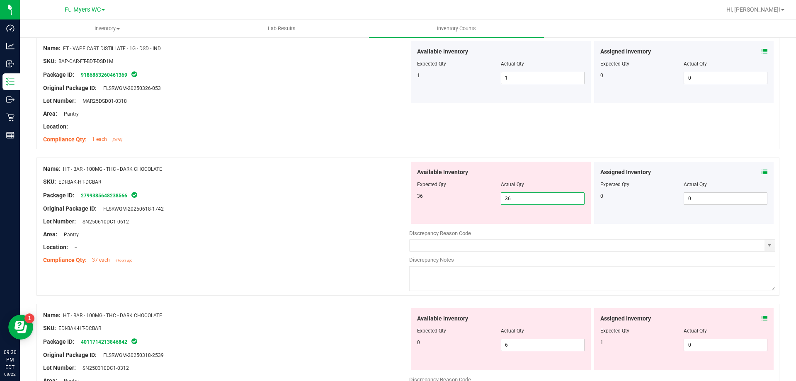
click at [516, 194] on input "36" at bounding box center [543, 199] width 83 height 12
type input "43"
click at [762, 169] on icon at bounding box center [765, 172] width 6 height 6
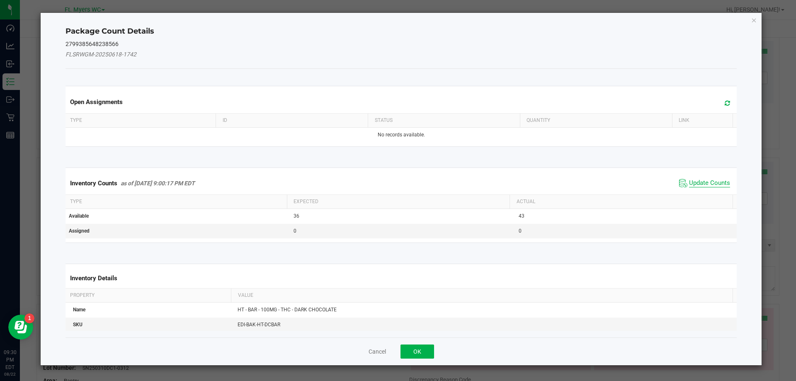
click at [695, 180] on span "Update Counts" at bounding box center [709, 183] width 41 height 8
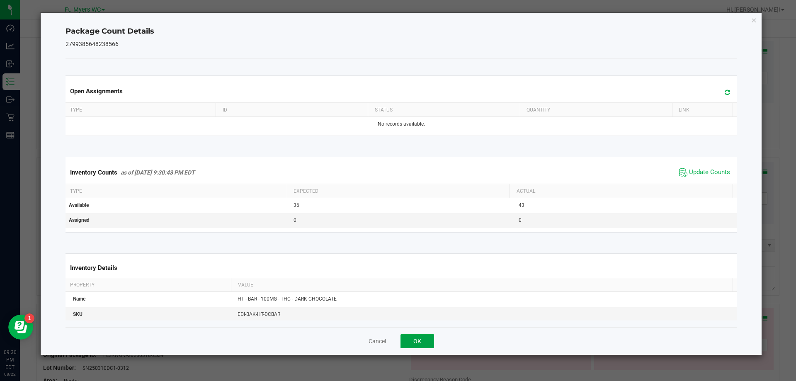
drag, startPoint x: 432, startPoint y: 344, endPoint x: 403, endPoint y: 324, distance: 35.2
click at [431, 344] on button "OK" at bounding box center [418, 341] width 34 height 14
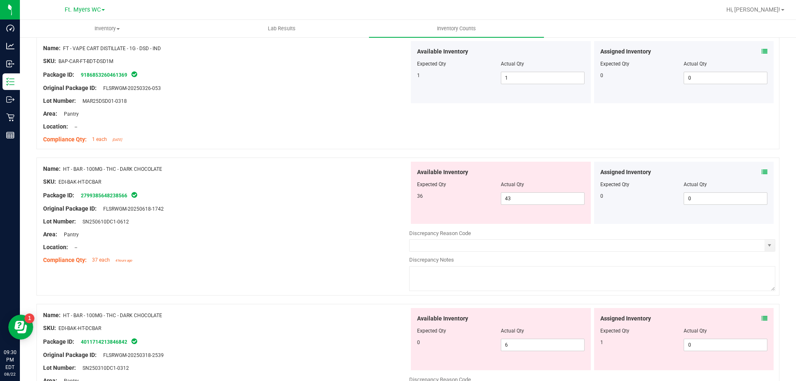
click at [164, 172] on div "Name: HT - BAR - 100MG - THC - DARK CHOCOLATE" at bounding box center [226, 169] width 366 height 9
click at [162, 172] on span "HT - BAR - 100MG - THC - DARK CHOCOLATE" at bounding box center [112, 169] width 99 height 6
click at [140, 170] on span "HT - BAR - 100MG - THC - DARK CHOCOLATE" at bounding box center [112, 169] width 99 height 6
drag, startPoint x: 64, startPoint y: 170, endPoint x: 170, endPoint y: 170, distance: 106.2
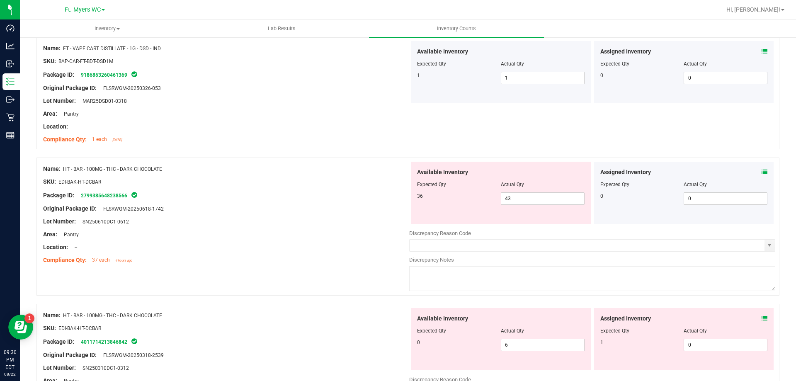
click at [170, 170] on div "Name: HT - BAR - 100MG - THC - DARK CHOCOLATE" at bounding box center [226, 169] width 366 height 9
copy span "HT - BAR - 100MG - THC - DARK CHOCOLATE"
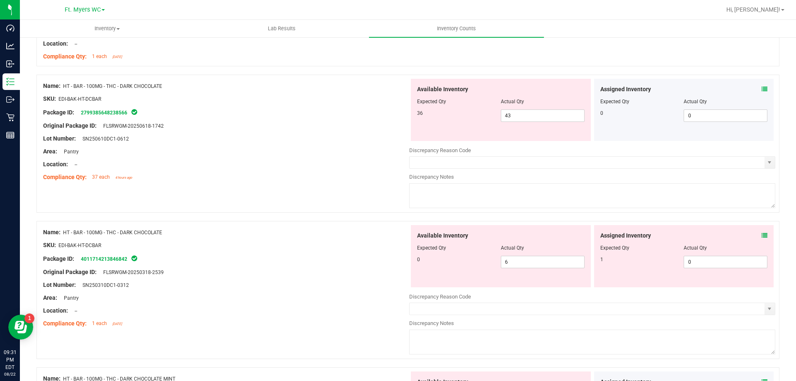
scroll to position [1748, 0]
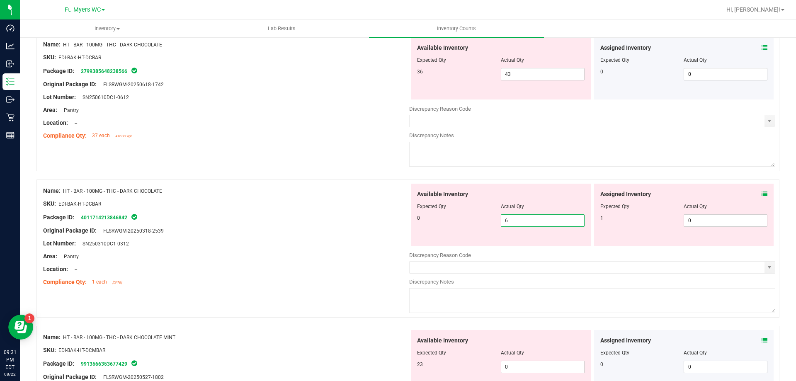
click at [559, 224] on span "6 6" at bounding box center [543, 220] width 84 height 12
click at [559, 224] on input "6" at bounding box center [543, 221] width 83 height 12
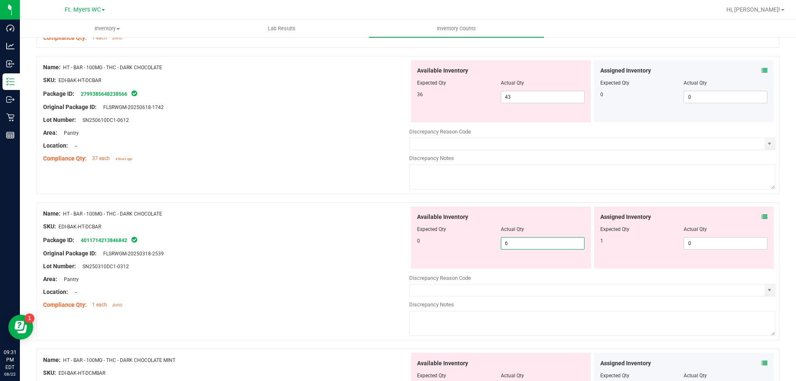
scroll to position [1707, 0]
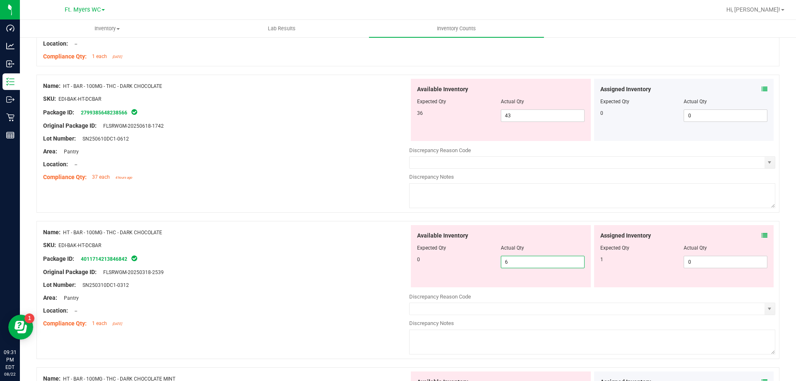
type input "0"
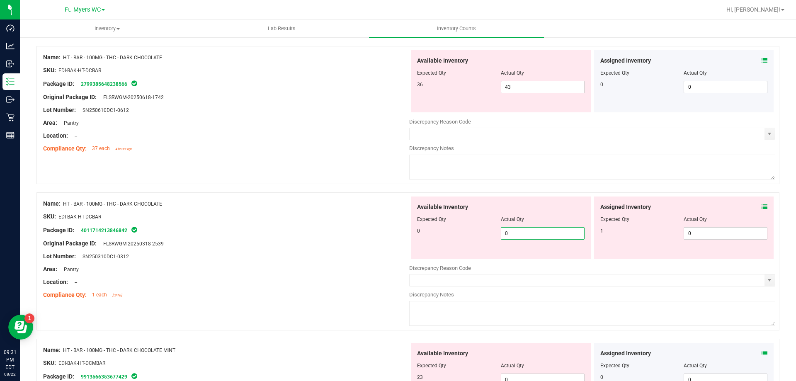
scroll to position [1748, 0]
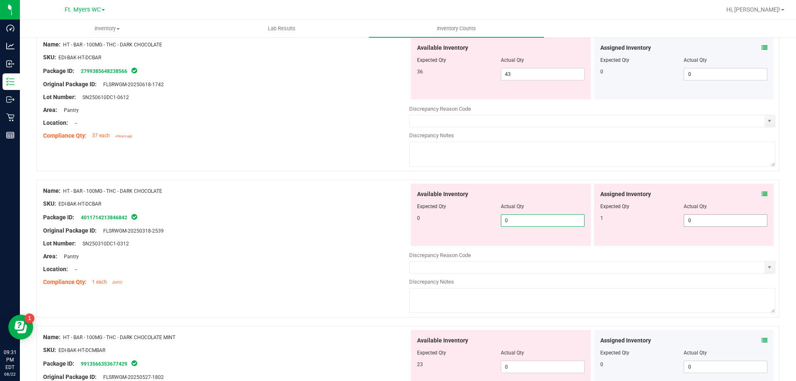
type input "0"
click at [695, 217] on span "0 0" at bounding box center [726, 220] width 84 height 12
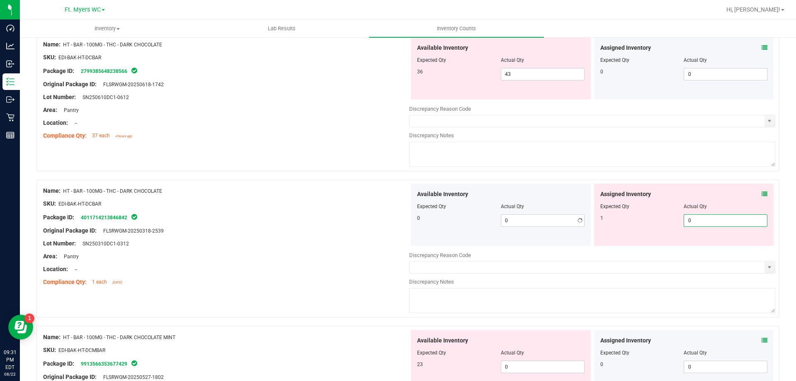
click at [695, 217] on input "0" at bounding box center [725, 221] width 83 height 12
type input "1"
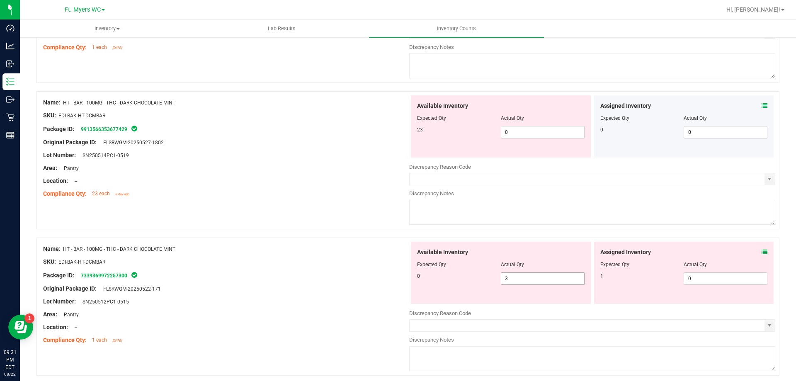
scroll to position [1997, 0]
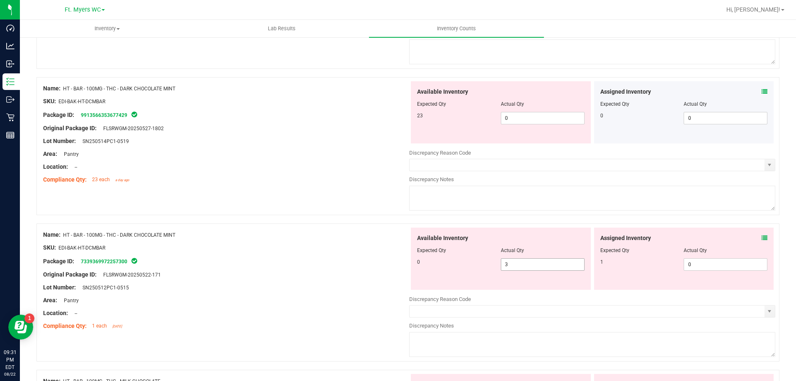
type input "1"
click at [550, 262] on div "Available Inventory Expected Qty Actual Qty 0 3 3" at bounding box center [501, 259] width 180 height 62
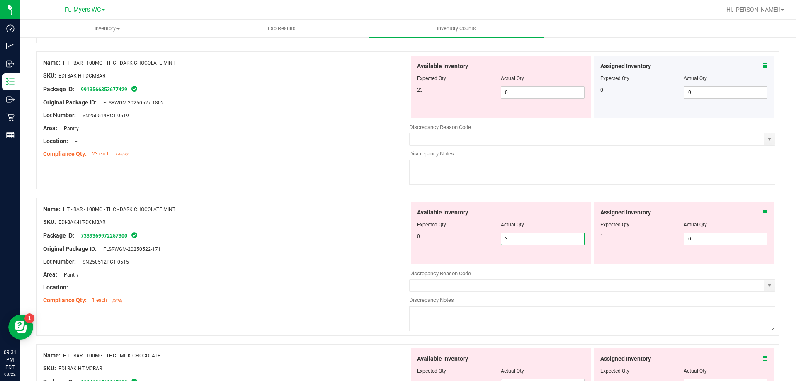
click at [550, 262] on div "Available Inventory Expected Qty Actual Qty 0 3 3" at bounding box center [501, 233] width 180 height 62
click at [542, 240] on span "3 3" at bounding box center [543, 239] width 84 height 12
click at [542, 240] on input "3" at bounding box center [543, 239] width 83 height 12
type input "0"
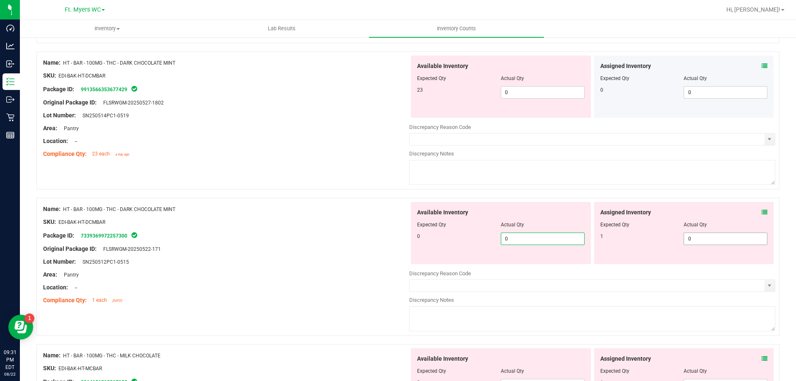
click at [687, 235] on span "0 0" at bounding box center [726, 239] width 84 height 12
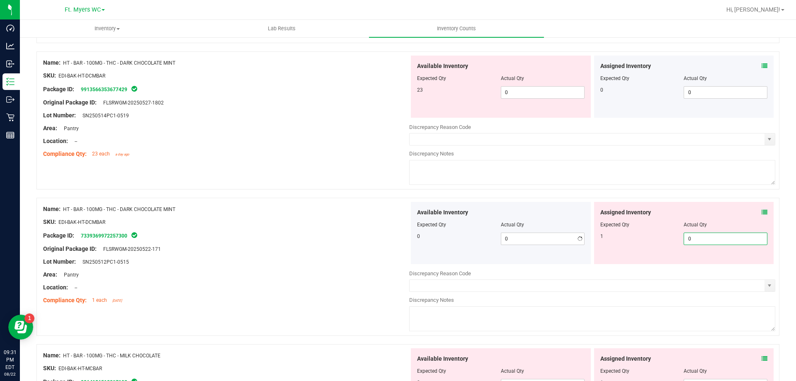
click at [687, 235] on input "0" at bounding box center [725, 239] width 83 height 12
type input "1"
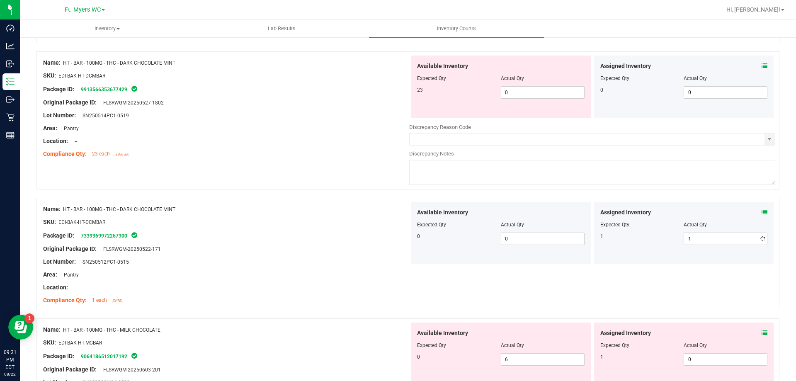
click at [535, 127] on div "Discrepancy Reason Code" at bounding box center [592, 127] width 366 height 8
click at [762, 66] on icon at bounding box center [765, 66] width 6 height 6
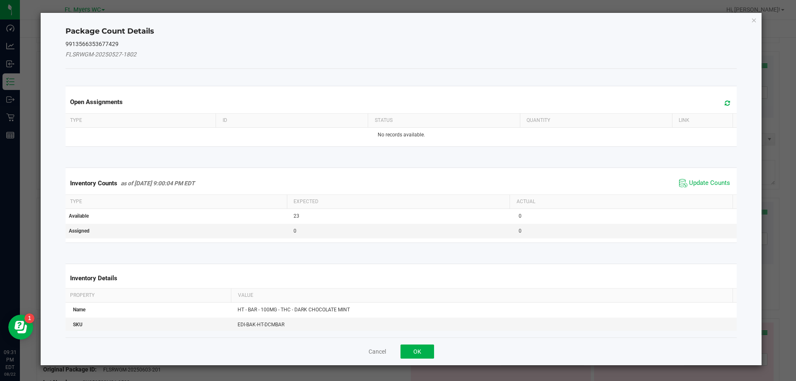
click at [696, 188] on span "Update Counts" at bounding box center [704, 183] width 55 height 12
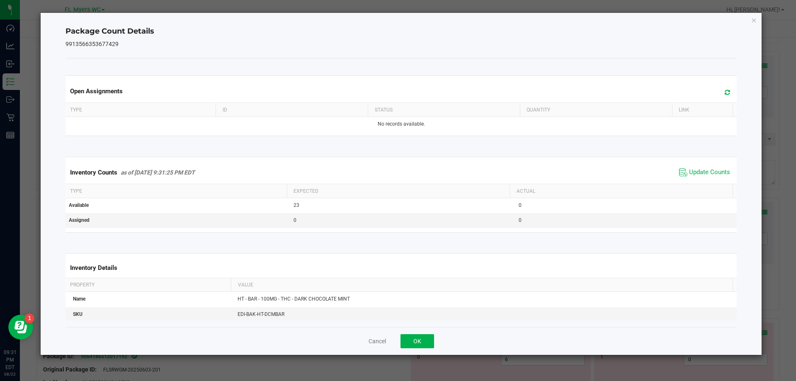
click at [697, 185] on th "Actual" at bounding box center [621, 191] width 223 height 14
click at [693, 166] on span "Update Counts" at bounding box center [704, 172] width 55 height 12
click at [423, 341] on button "OK" at bounding box center [418, 341] width 34 height 14
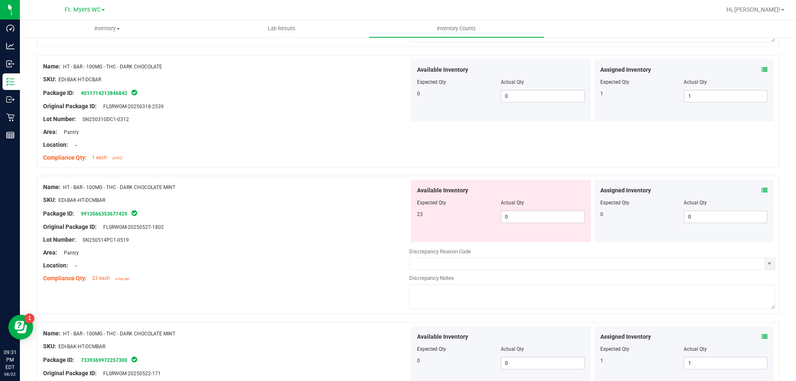
scroll to position [1955, 0]
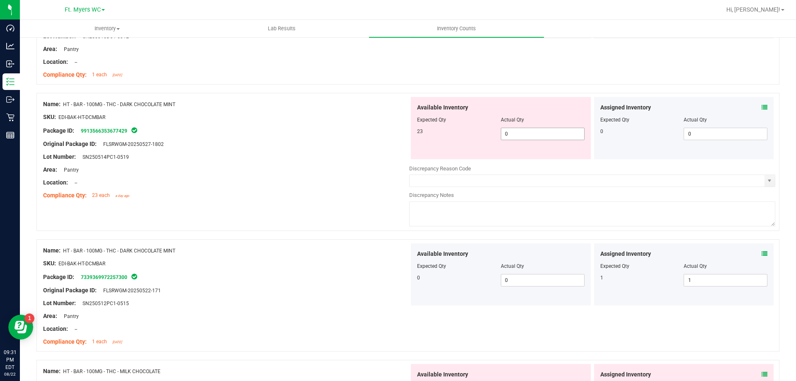
click at [528, 138] on span "0 0" at bounding box center [543, 134] width 84 height 12
click at [0, 0] on input "0" at bounding box center [0, 0] width 0 height 0
type input "23"
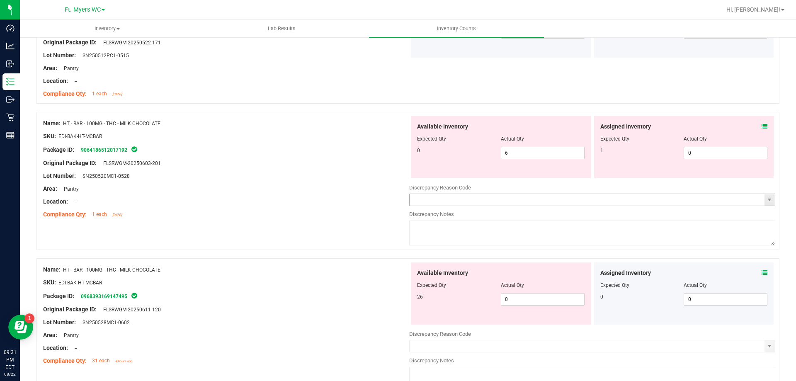
scroll to position [2204, 0]
type input "23"
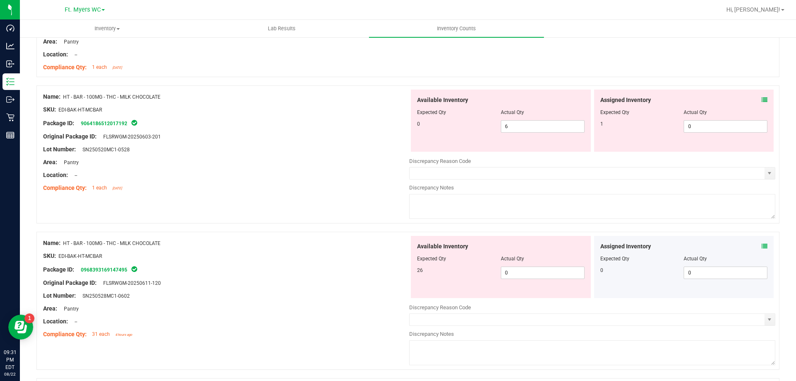
click at [762, 103] on icon at bounding box center [765, 100] width 6 height 6
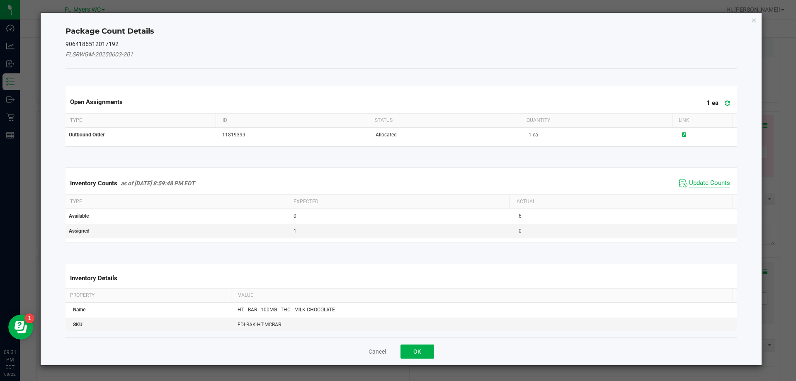
click at [697, 182] on span "Update Counts" at bounding box center [709, 183] width 41 height 8
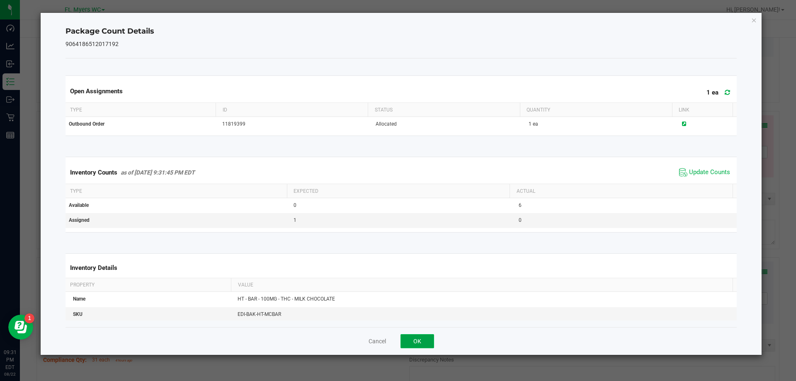
click at [430, 343] on button "OK" at bounding box center [418, 341] width 34 height 14
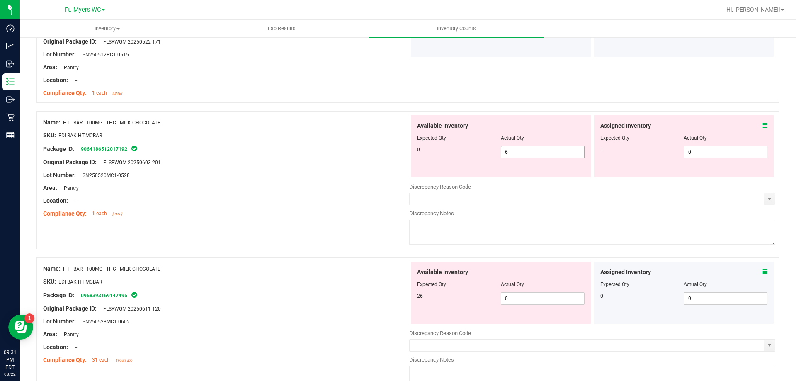
click at [575, 156] on span "6 6" at bounding box center [543, 152] width 84 height 12
click at [575, 156] on input "6" at bounding box center [543, 152] width 83 height 12
type input "0"
click at [684, 153] on span "0 0" at bounding box center [726, 152] width 84 height 12
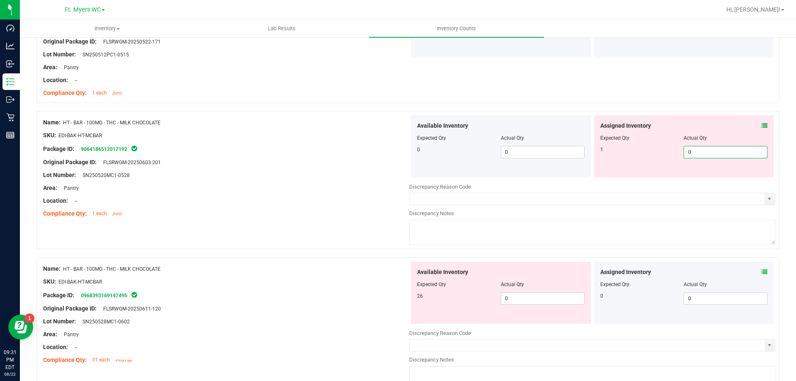
click at [684, 153] on input "0" at bounding box center [725, 152] width 83 height 12
type input "1"
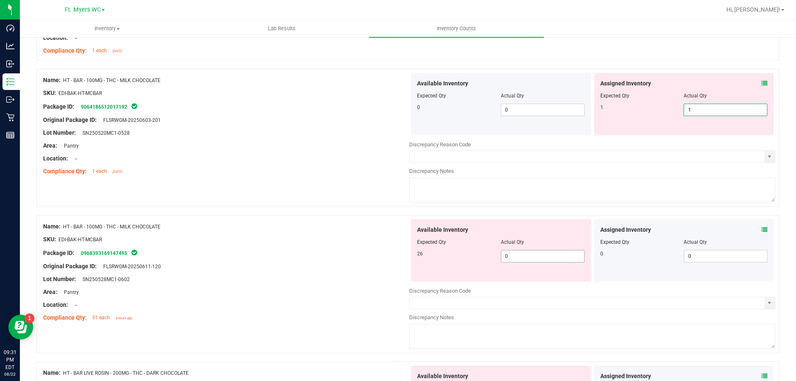
scroll to position [2262, 0]
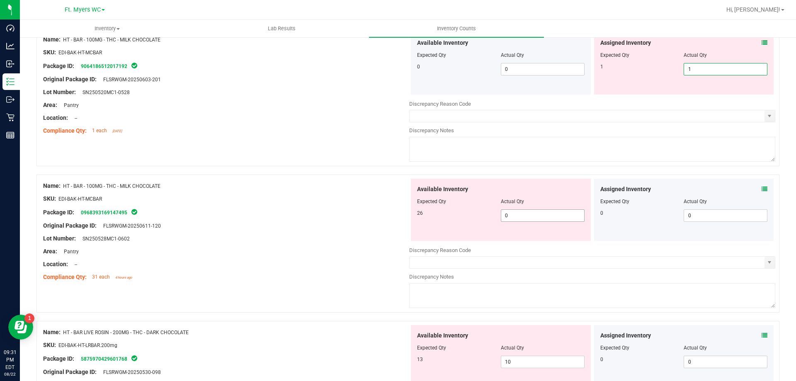
type input "1"
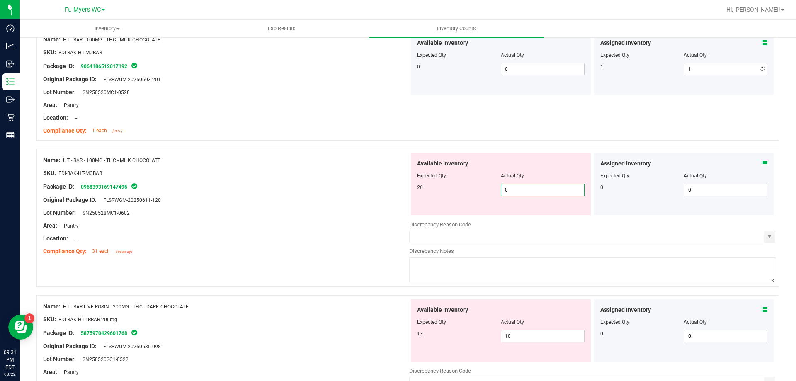
click at [532, 215] on div "Available Inventory Expected Qty Actual Qty 26 0 0" at bounding box center [501, 184] width 180 height 62
click at [536, 190] on span "0 0" at bounding box center [543, 190] width 84 height 12
click at [536, 190] on input "0" at bounding box center [543, 190] width 83 height 12
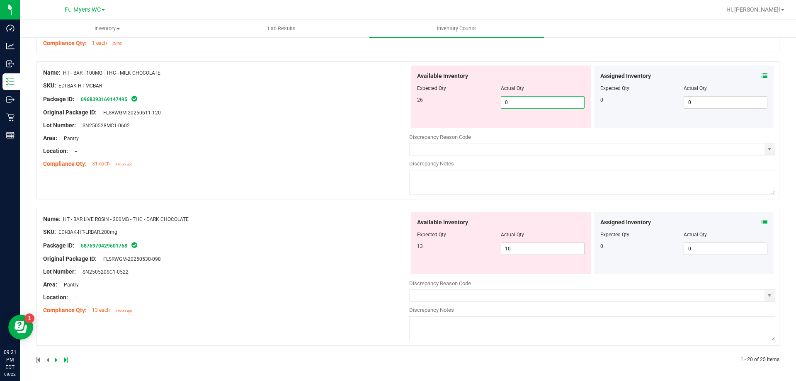
scroll to position [2350, 0]
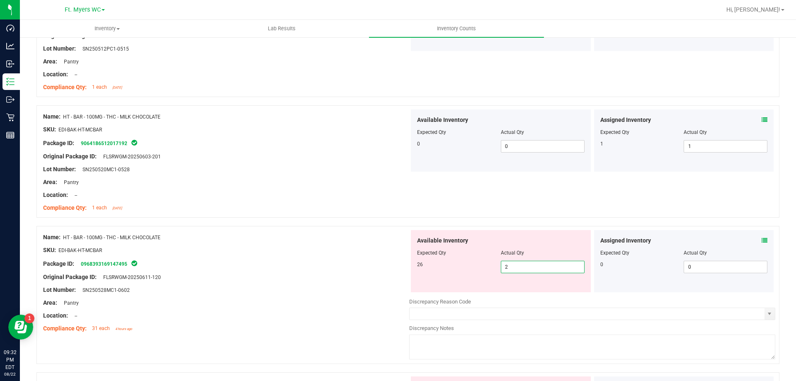
type input "26"
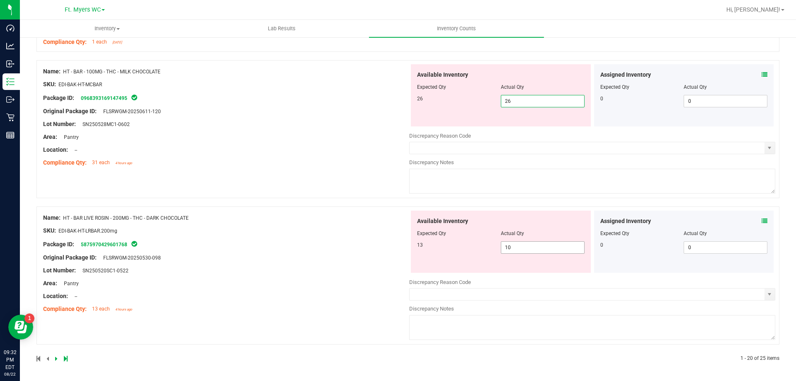
type input "26"
click at [524, 250] on span "10 10" at bounding box center [543, 247] width 84 height 12
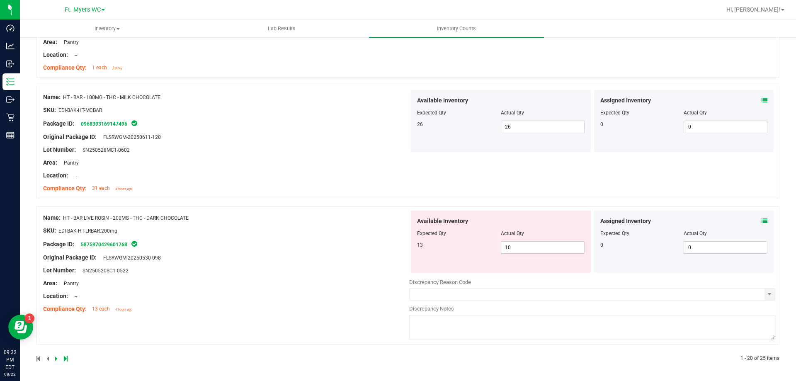
click at [762, 222] on icon at bounding box center [765, 221] width 6 height 6
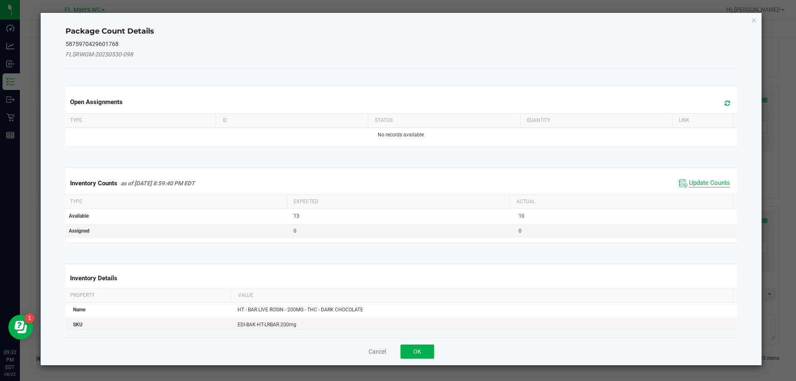
click at [689, 185] on span "Update Counts" at bounding box center [709, 183] width 41 height 8
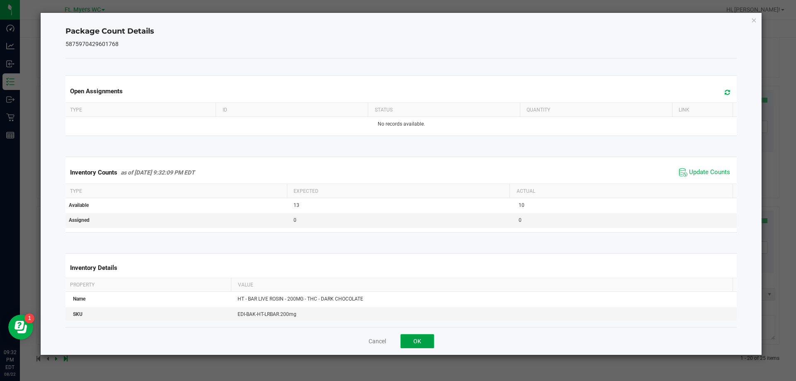
click at [431, 340] on button "OK" at bounding box center [418, 341] width 34 height 14
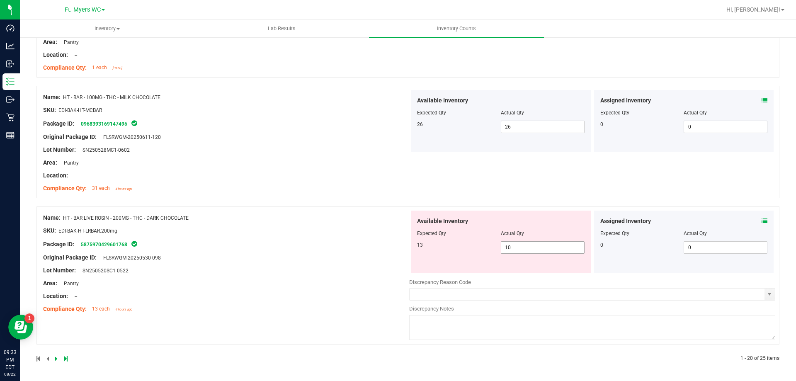
click at [519, 252] on span "10 10" at bounding box center [543, 247] width 84 height 12
click at [519, 252] on input "10" at bounding box center [543, 248] width 83 height 12
type input "13"
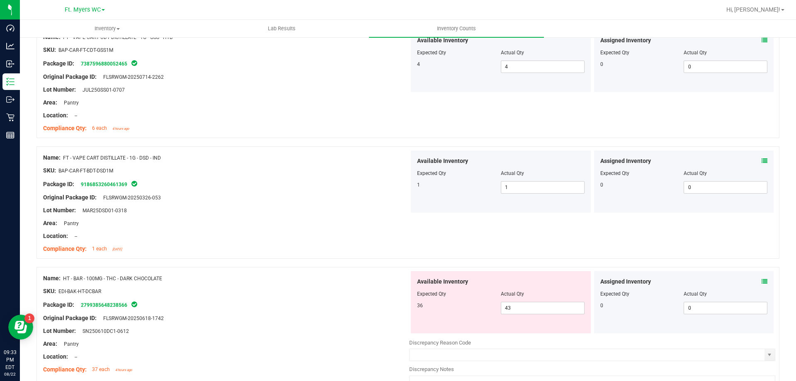
scroll to position [1495, 0]
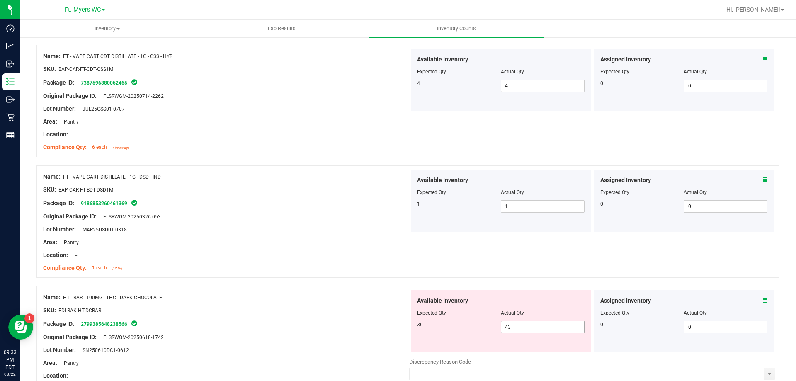
type input "13"
click at [510, 325] on span "43 43" at bounding box center [543, 327] width 84 height 12
click at [510, 325] on input "43" at bounding box center [543, 327] width 83 height 12
type input "36"
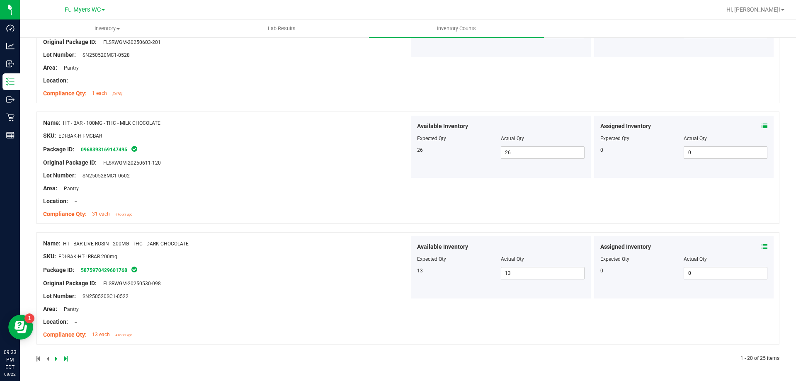
type input "36"
click at [95, 352] on div at bounding box center [408, 349] width 743 height 8
click at [55, 358] on icon at bounding box center [56, 358] width 2 height 5
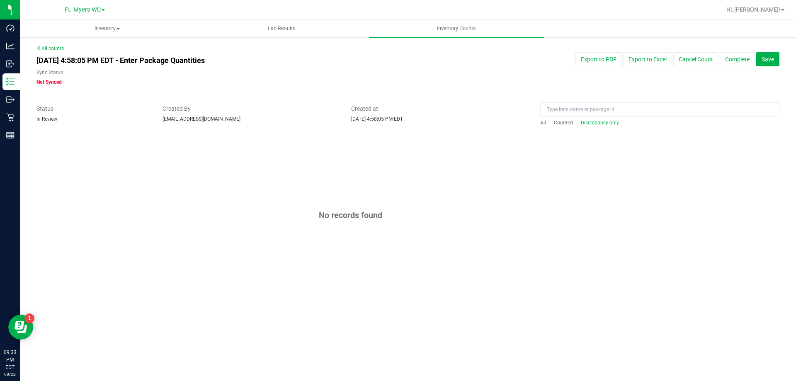
click at [46, 49] on link "All counts" at bounding box center [50, 49] width 27 height 6
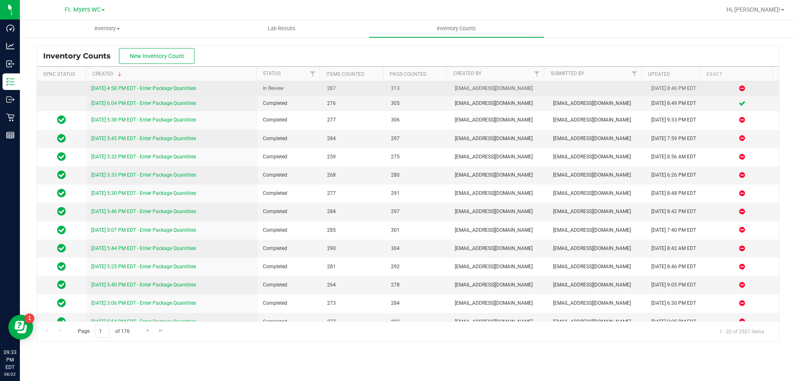
click at [187, 86] on link "[DATE] 4:58 PM EDT - Enter Package Quantities" at bounding box center [143, 88] width 105 height 6
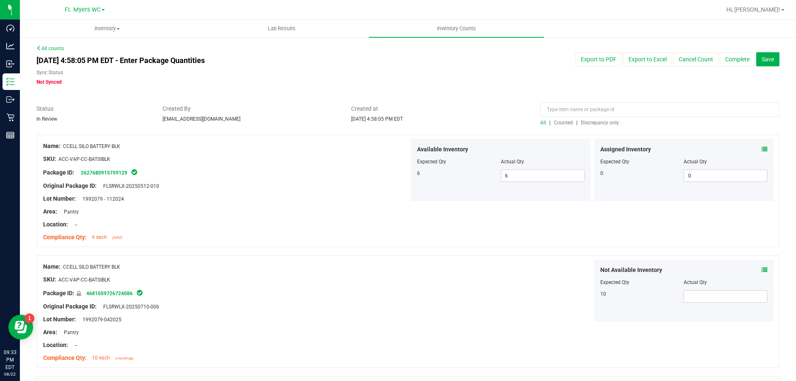
click at [582, 123] on span "Discrepancy only" at bounding box center [600, 123] width 38 height 6
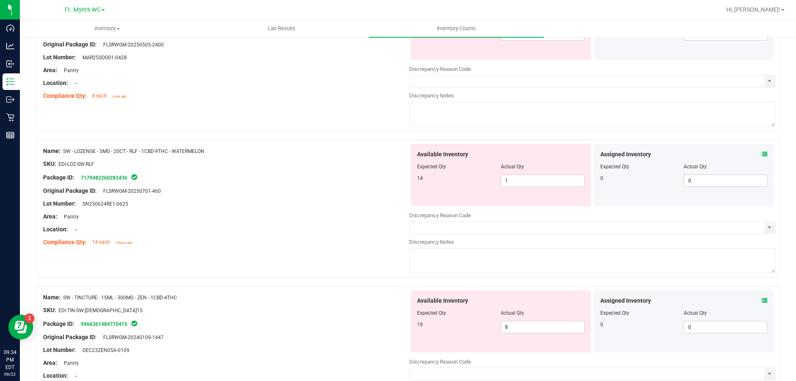
scroll to position [953, 0]
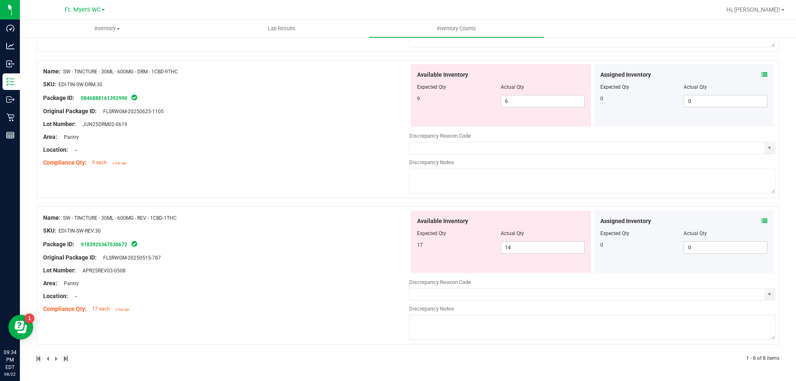
drag, startPoint x: 184, startPoint y: 221, endPoint x: 65, endPoint y: 219, distance: 119.1
click at [65, 219] on div "Name: SW - TINCTURE - 30ML - 600MG - REV - 1CBD-1THC" at bounding box center [226, 218] width 366 height 9
copy span "SW - TINCTURE - 30ML - 600MG - REV - 1CBD-1THC"
drag, startPoint x: 537, startPoint y: 249, endPoint x: 246, endPoint y: 200, distance: 294.6
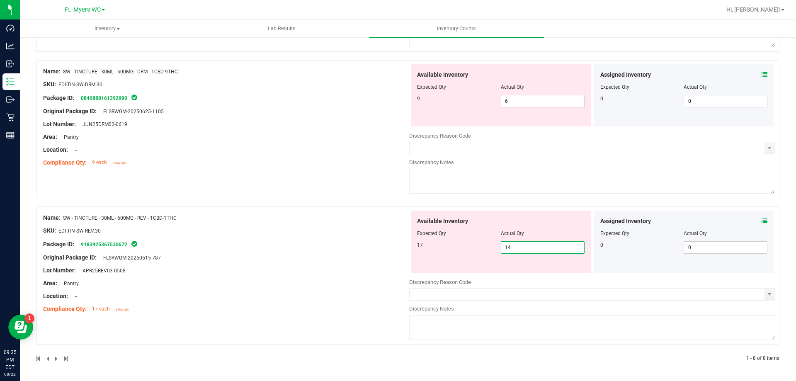
type input "7"
type input "17"
click at [304, 187] on div "Name: SW - TINCTURE - 30ML - 600MG - DRM - 1CBD-9THC SKU: EDI-TIN-SW-DRM.30 Pac…" at bounding box center [408, 129] width 743 height 138
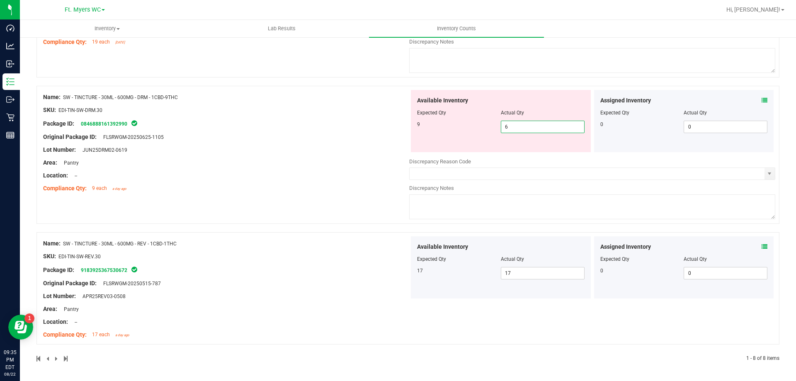
drag, startPoint x: 544, startPoint y: 126, endPoint x: 318, endPoint y: 121, distance: 226.1
click at [317, 125] on div "Name: SW - TINCTURE - 30ML - 600MG - DRM - 1CBD-9THC SKU: EDI-TIN-SW-DRM.30 Pac…" at bounding box center [408, 155] width 743 height 138
type input "9"
click at [389, 186] on div "Name: SW - TINCTURE - 30ML - 600MG - DRM - 1CBD-9THC SKU: EDI-TIN-SW-DRM.30 Pac…" at bounding box center [226, 143] width 366 height 106
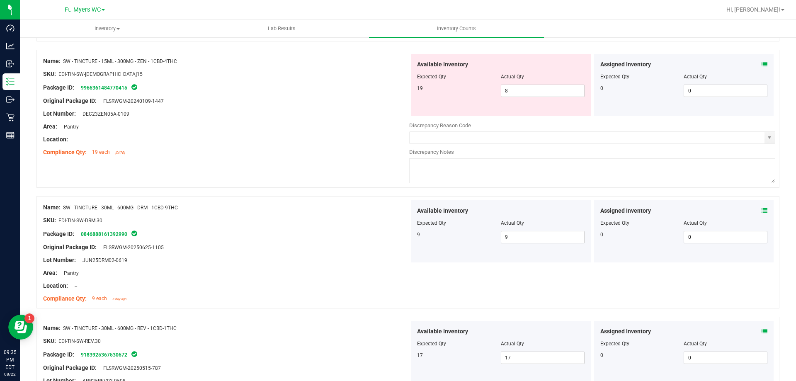
scroll to position [694, 0]
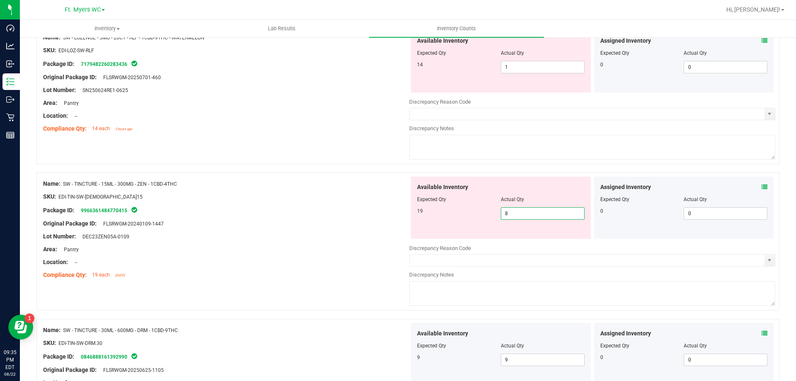
drag, startPoint x: 536, startPoint y: 215, endPoint x: 348, endPoint y: 220, distance: 187.5
click at [348, 220] on div "Name: SW - TINCTURE - 15ML - 300MG - ZEN - 1CBD-4THC SKU: EDI-TIN-SW-ZEN.15 Pac…" at bounding box center [408, 242] width 743 height 138
type input "19"
click at [238, 203] on div at bounding box center [226, 203] width 366 height 4
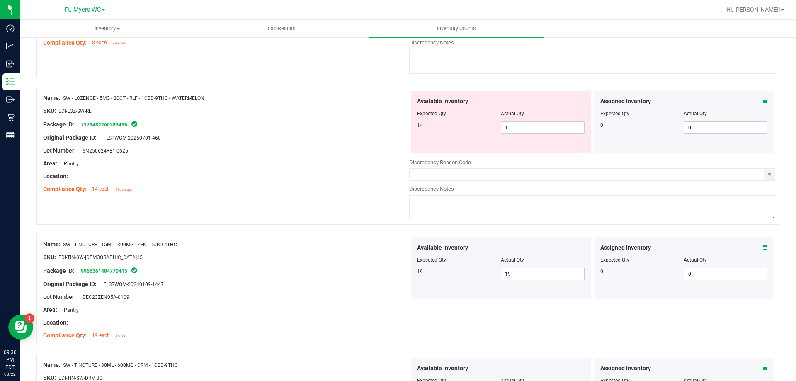
scroll to position [570, 0]
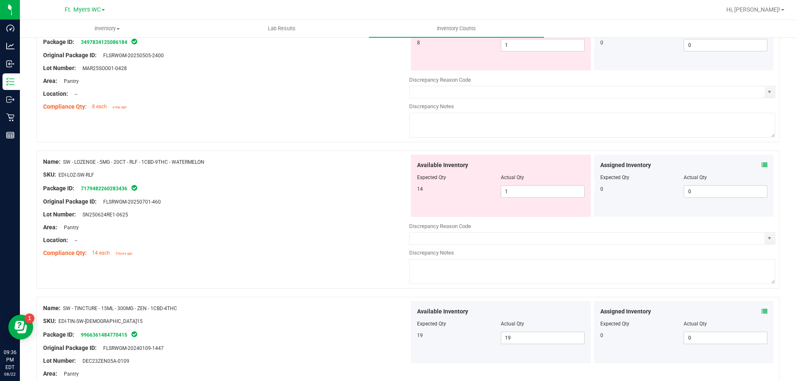
drag, startPoint x: 210, startPoint y: 162, endPoint x: 70, endPoint y: 157, distance: 139.9
click at [65, 156] on div "Name: SW - LOZENGE - 5MG - 20CT - RLF - 1CBD-9THC - WATERMELON SKU: EDI-LOZ-SW-…" at bounding box center [226, 208] width 366 height 106
copy span "SW - LOZENGE - 5MG - 20CT - RLF - 1CBD-9THC - WATERMELON"
drag, startPoint x: 514, startPoint y: 192, endPoint x: 456, endPoint y: 190, distance: 58.1
click at [456, 190] on div "14 1 1" at bounding box center [501, 191] width 168 height 12
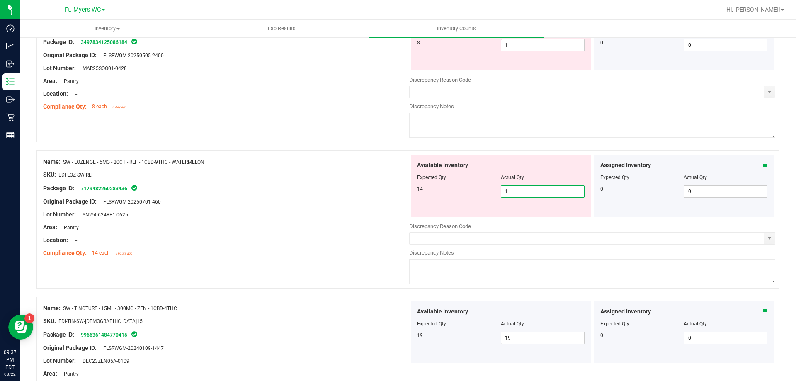
type input "14"
click at [248, 182] on div at bounding box center [226, 181] width 366 height 4
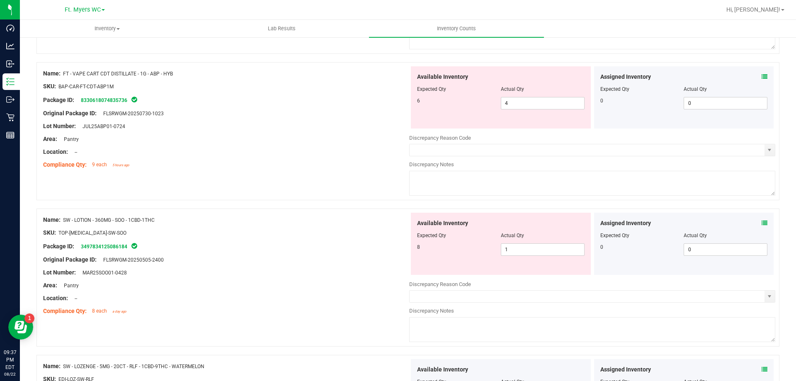
scroll to position [363, 0]
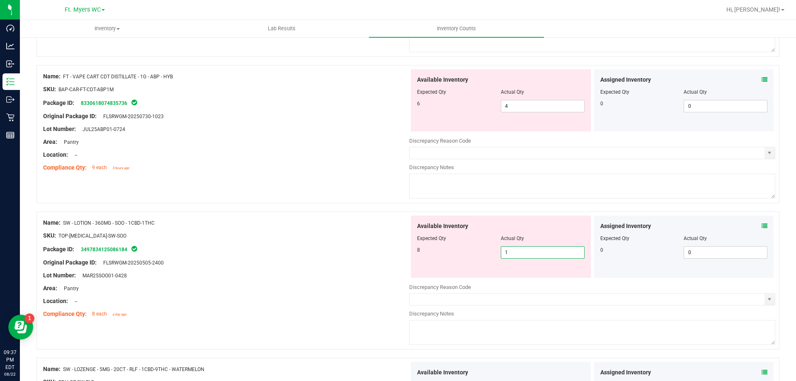
drag, startPoint x: 523, startPoint y: 249, endPoint x: 399, endPoint y: 261, distance: 124.6
click at [405, 259] on div "Name: SW - LOTION - 360MG - SOO - 1CBD-1THC SKU: TOP-BAL-SW-SOO Package ID: 349…" at bounding box center [408, 281] width 743 height 138
type input "8"
click at [388, 265] on div "Original Package ID: FLSRWGM-20250505-2400" at bounding box center [226, 262] width 366 height 9
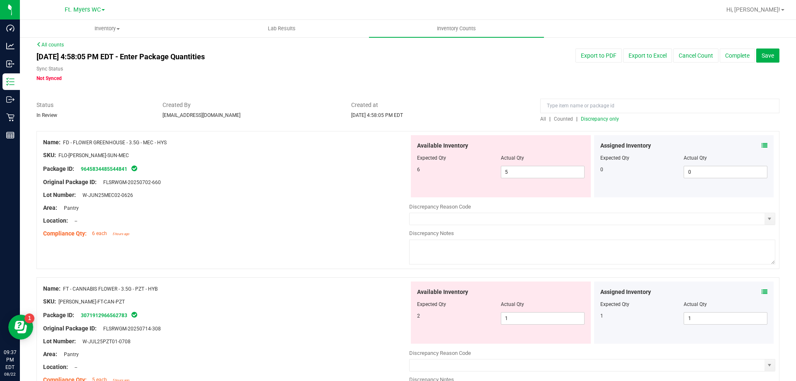
scroll to position [0, 0]
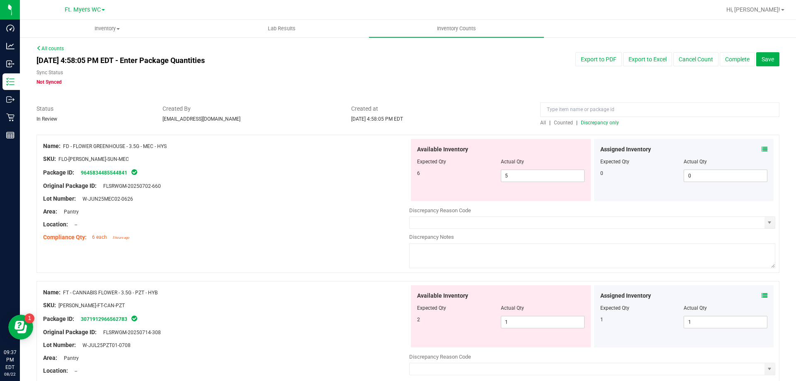
click at [762, 299] on span at bounding box center [765, 296] width 6 height 9
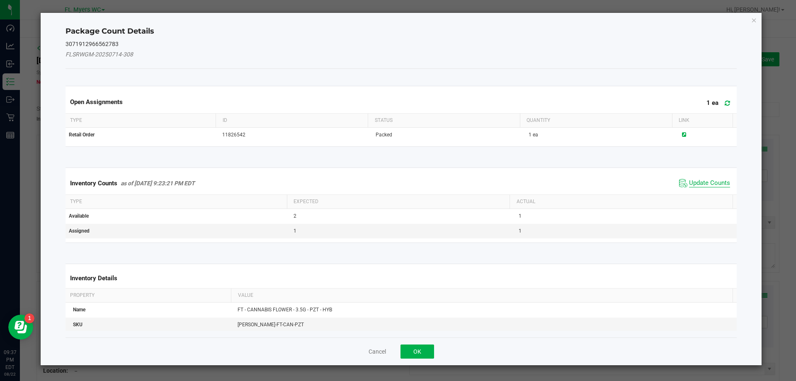
click at [704, 180] on span "Update Counts" at bounding box center [709, 183] width 41 height 8
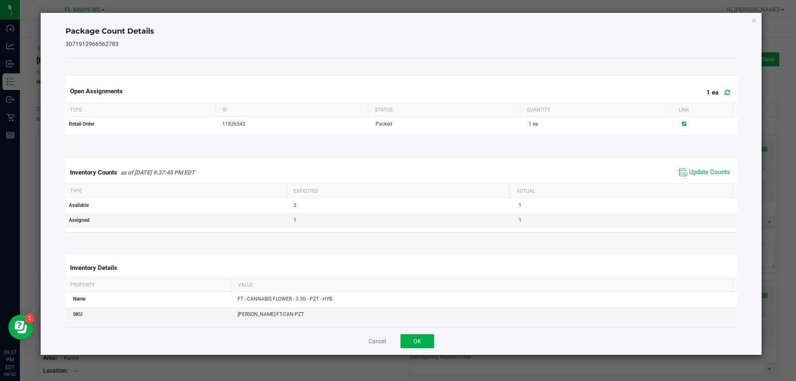
click at [725, 90] on icon at bounding box center [727, 92] width 5 height 6
click at [426, 338] on button "OK" at bounding box center [418, 341] width 34 height 14
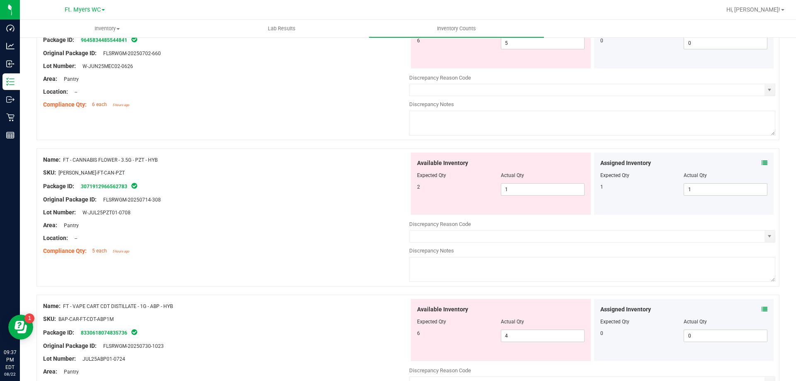
scroll to position [119, 0]
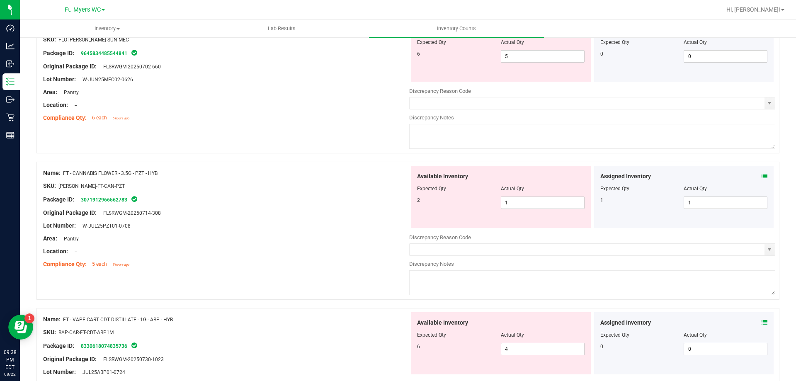
drag, startPoint x: 163, startPoint y: 175, endPoint x: 65, endPoint y: 172, distance: 98.4
click at [65, 172] on div "Name: FT - CANNABIS FLOWER - 3.5G - PZT - HYB" at bounding box center [226, 173] width 366 height 9
copy span "FT - CANNABIS FLOWER - 3.5G - PZT - HYB"
click at [767, 248] on span "select" at bounding box center [770, 249] width 7 height 7
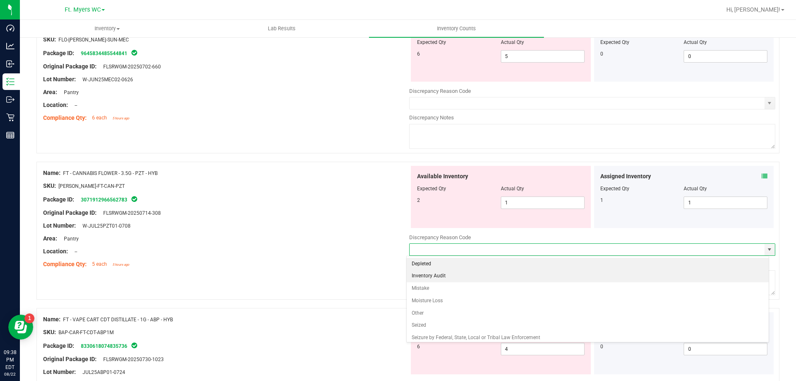
click at [444, 275] on li "Inventory Audit" at bounding box center [588, 276] width 363 height 12
type input "Inventory Audit"
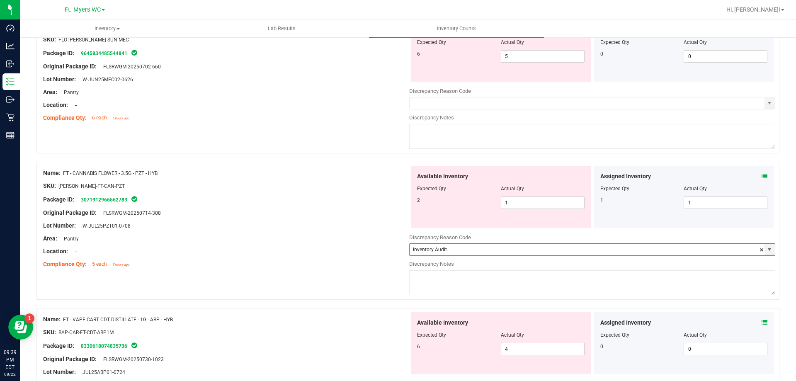
click at [444, 275] on textarea at bounding box center [592, 282] width 366 height 25
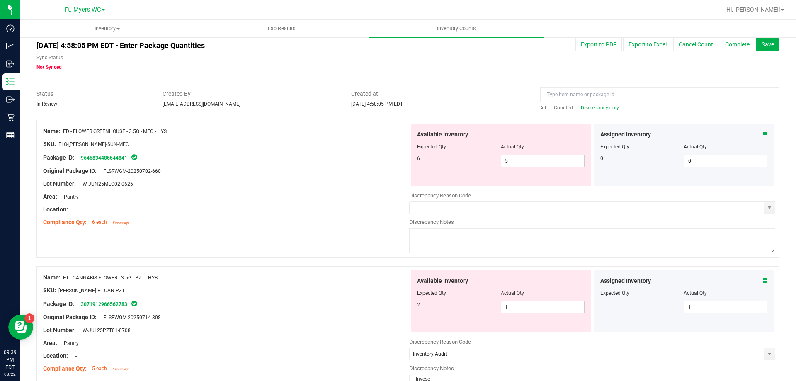
scroll to position [41, 0]
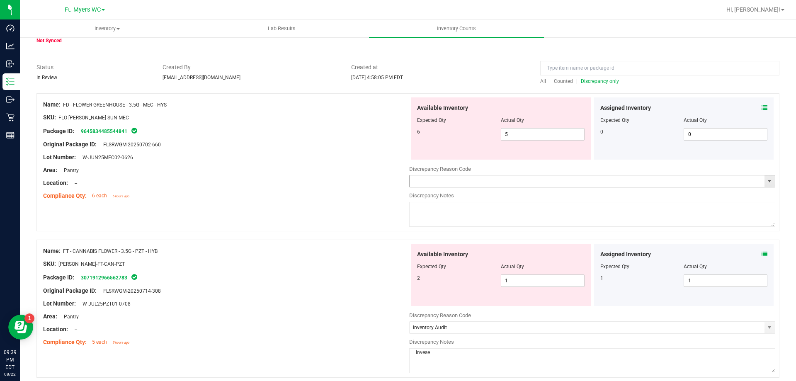
type textarea "Invese"
click at [630, 182] on input "text" at bounding box center [587, 181] width 355 height 12
click at [765, 177] on span "select" at bounding box center [770, 181] width 10 height 12
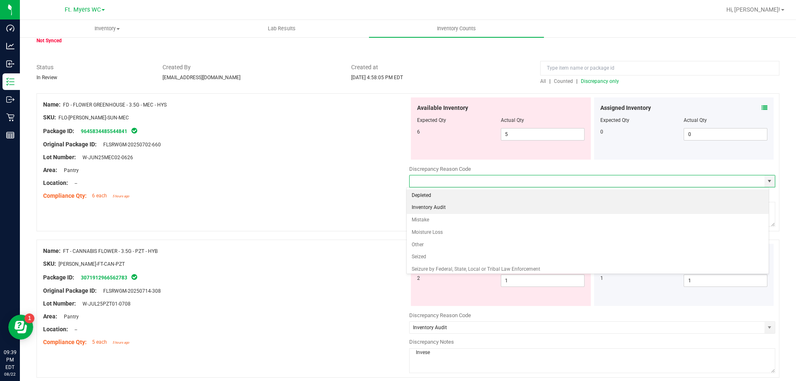
click at [482, 207] on li "Inventory Audit" at bounding box center [588, 208] width 363 height 12
type input "Inventory Audit"
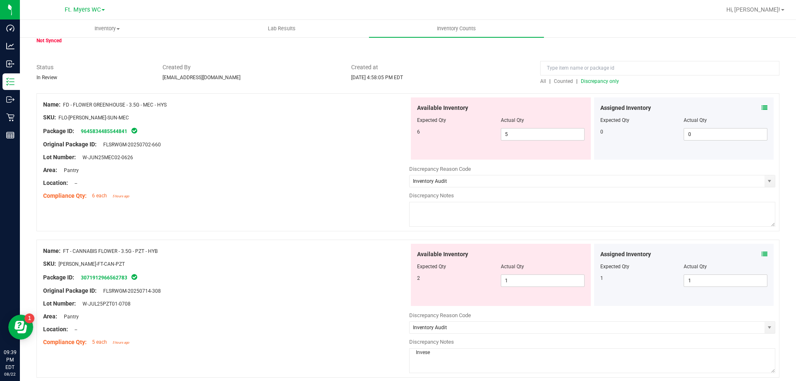
drag, startPoint x: 474, startPoint y: 206, endPoint x: 479, endPoint y: 226, distance: 20.1
click at [475, 208] on textarea at bounding box center [592, 214] width 366 height 25
type textarea "Investigating. mw"
click at [514, 358] on textarea "Invese" at bounding box center [592, 360] width 366 height 25
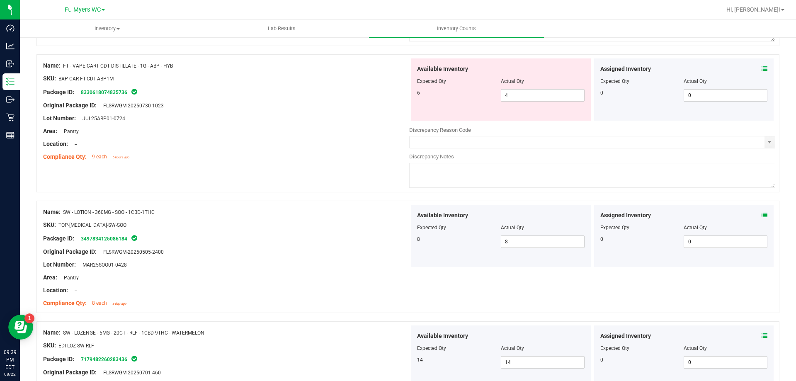
scroll to position [332, 0]
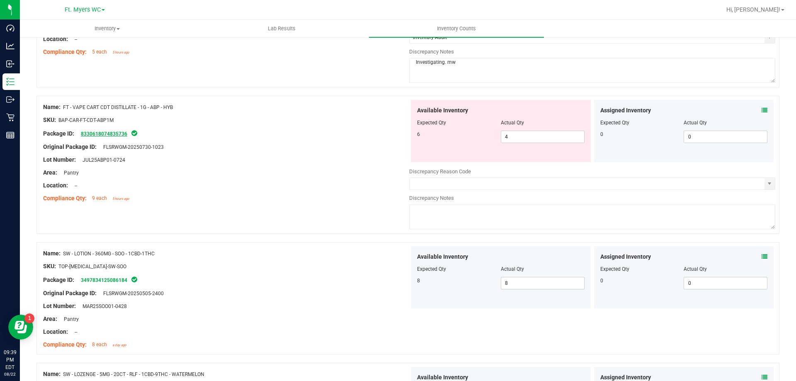
type textarea "Investigating. mw"
click at [106, 134] on link "8330618074835736" at bounding box center [104, 134] width 46 height 6
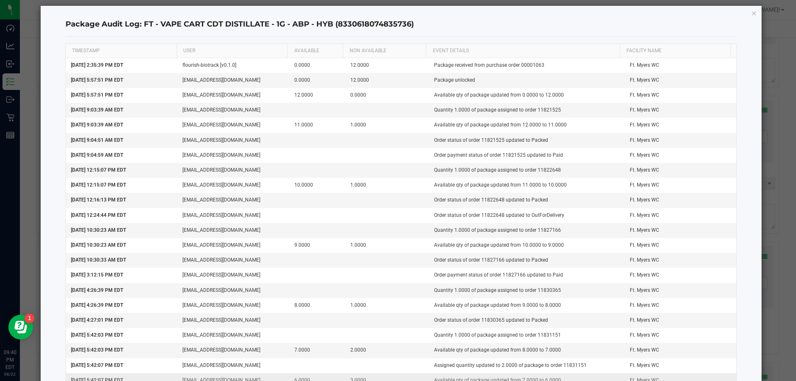
scroll to position [0, 0]
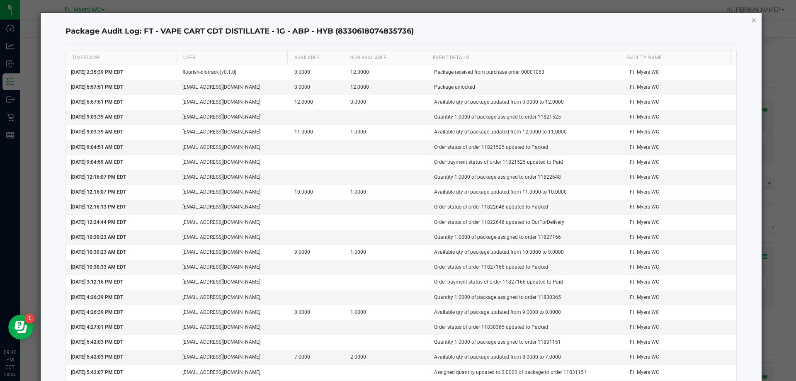
click at [752, 19] on icon "button" at bounding box center [755, 20] width 6 height 10
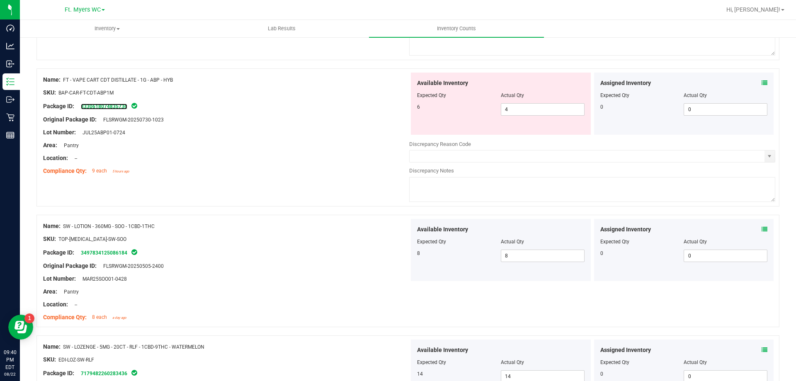
scroll to position [327, 0]
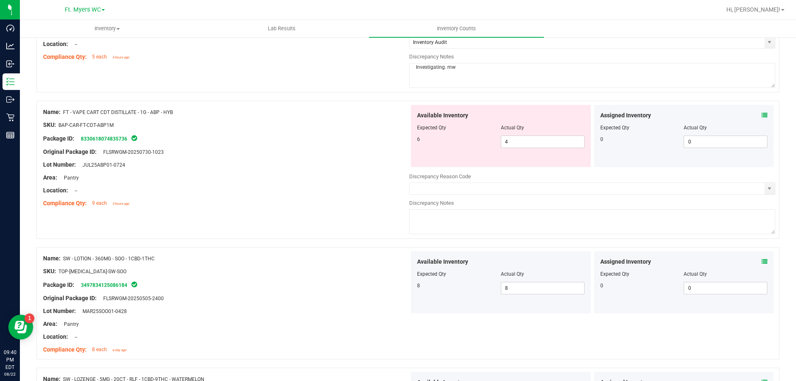
drag, startPoint x: 177, startPoint y: 112, endPoint x: 65, endPoint y: 108, distance: 112.1
click at [65, 108] on div "Name: FT - VAPE CART CDT DISTILLATE - 1G - ABP - HYB" at bounding box center [226, 112] width 366 height 9
click at [767, 188] on span "select" at bounding box center [770, 188] width 7 height 7
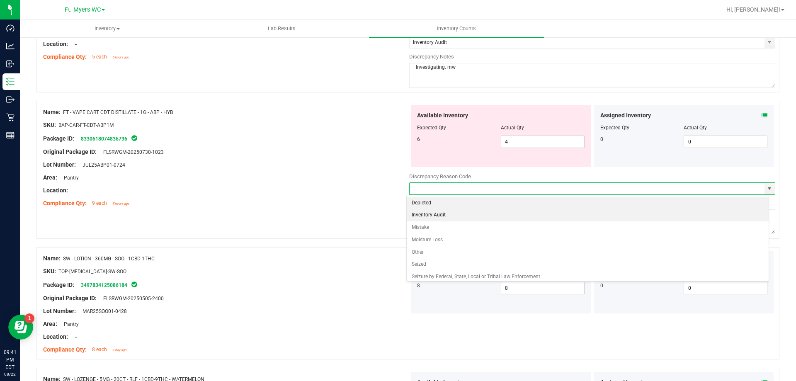
click at [449, 215] on li "Inventory Audit" at bounding box center [588, 215] width 363 height 12
type input "Inventory Audit"
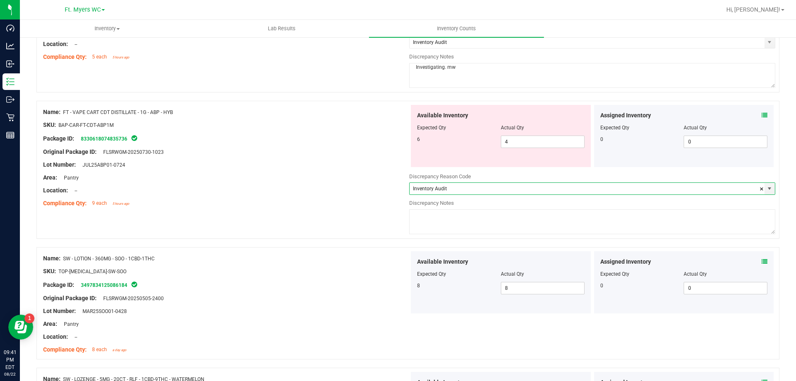
click at [452, 216] on textarea at bounding box center [592, 221] width 366 height 25
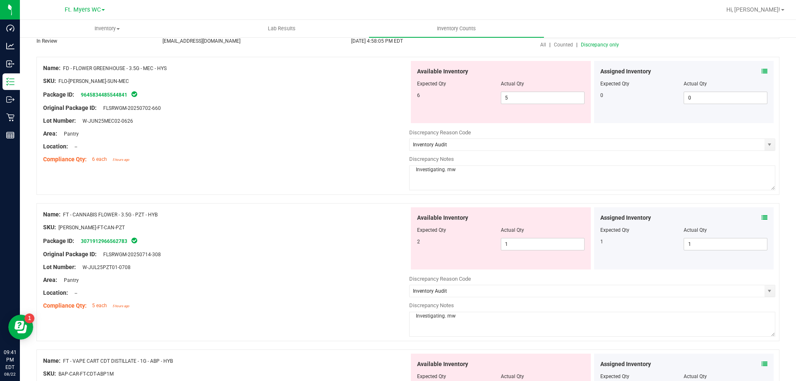
scroll to position [0, 0]
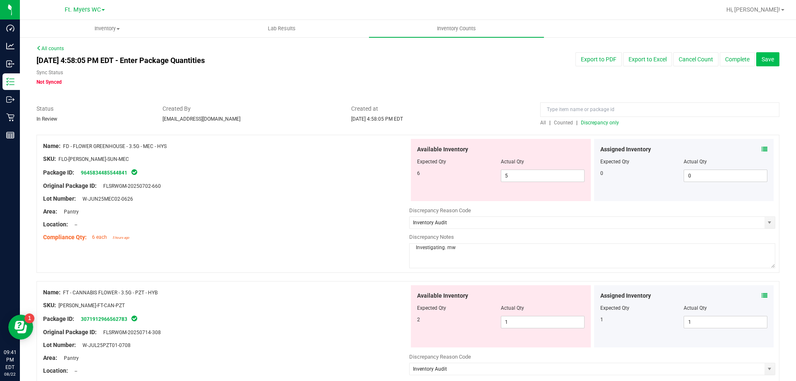
type textarea "Investigating. mw"
click at [767, 58] on span "Save" at bounding box center [768, 59] width 12 height 7
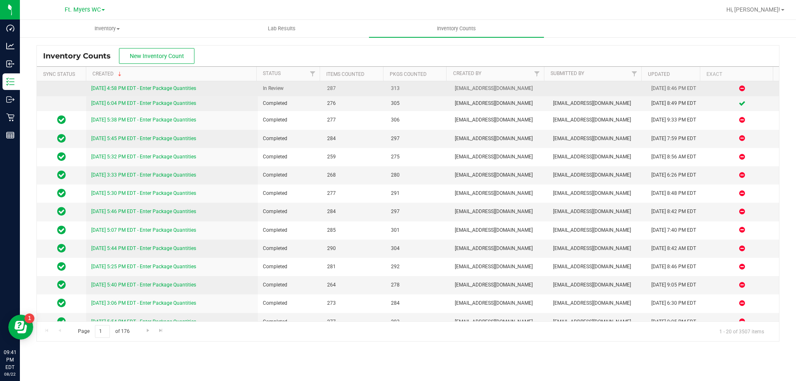
click at [127, 86] on link "[DATE] 4:58 PM EDT - Enter Package Quantities" at bounding box center [143, 88] width 105 height 6
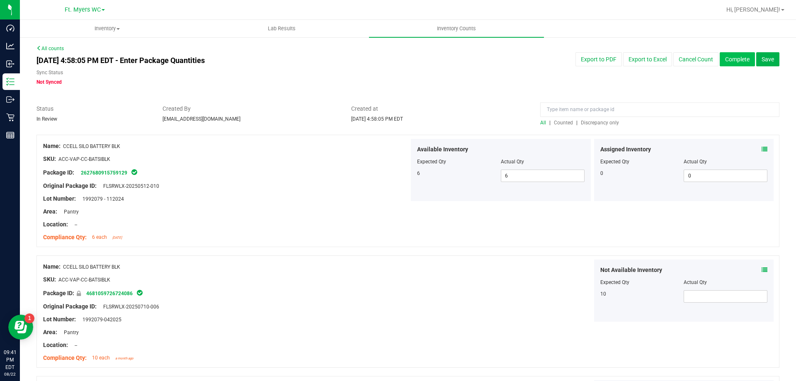
click at [730, 61] on button "Complete" at bounding box center [737, 59] width 35 height 14
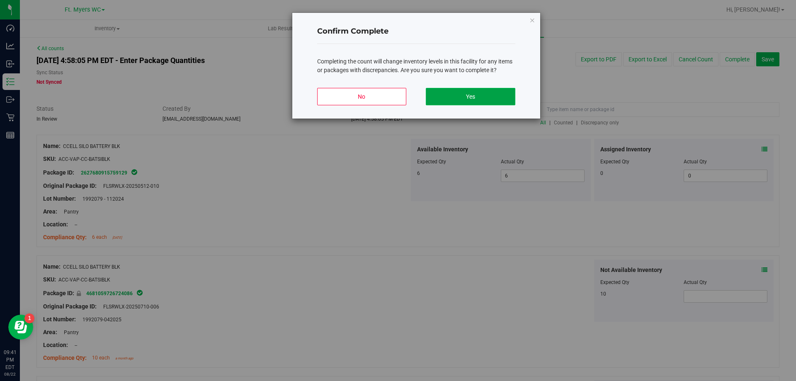
click at [463, 97] on button "Yes" at bounding box center [470, 96] width 89 height 17
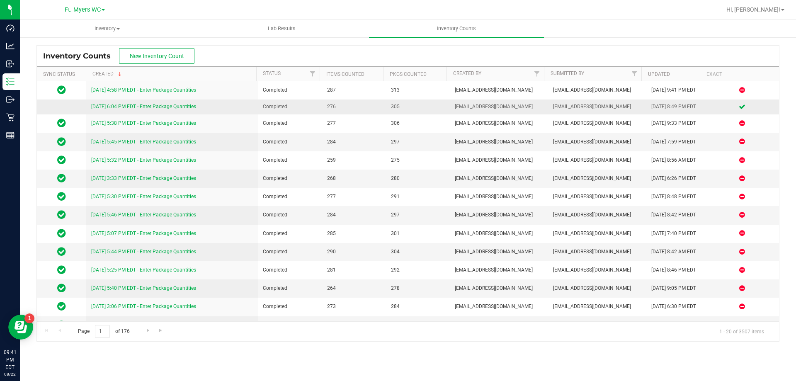
click at [146, 107] on link "[DATE] 6:04 PM EDT - Enter Package Quantities" at bounding box center [143, 107] width 105 height 6
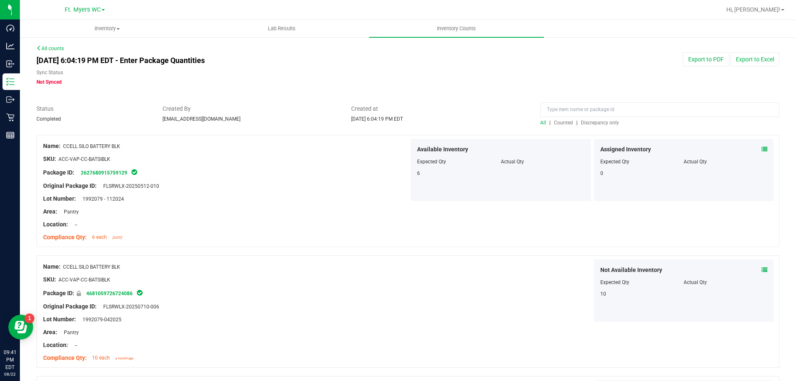
click at [47, 50] on link "All counts" at bounding box center [50, 49] width 27 height 6
